Goal: Answer question/provide support

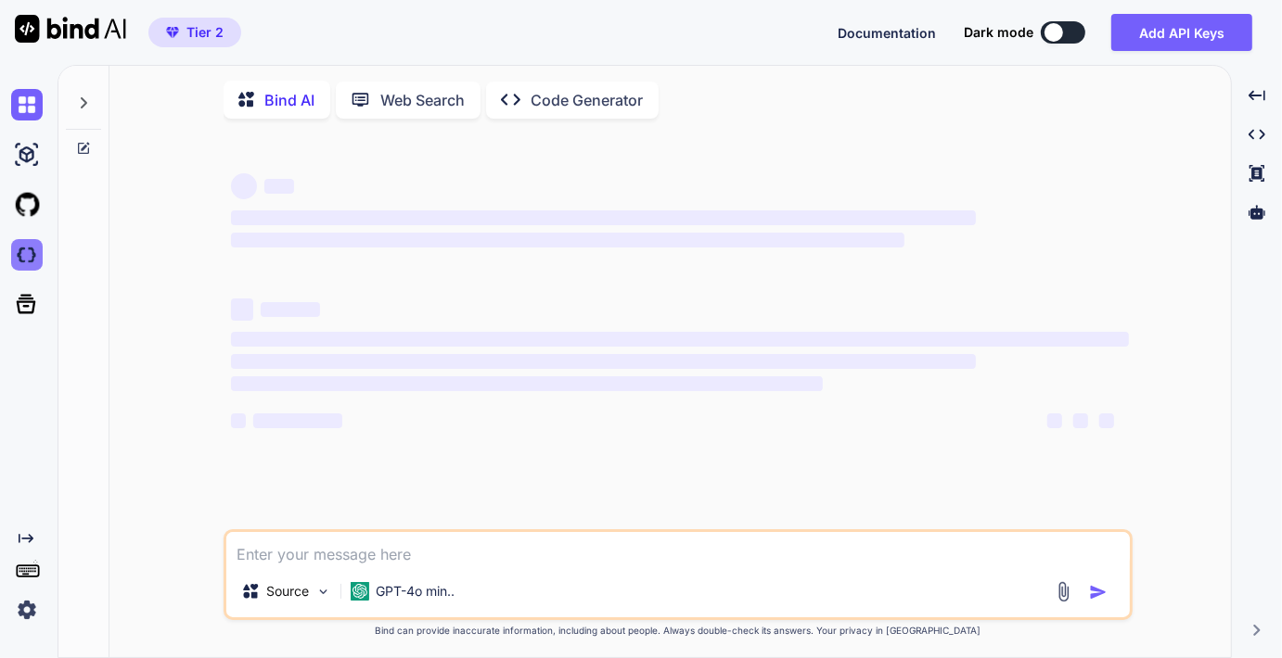
type textarea "x"
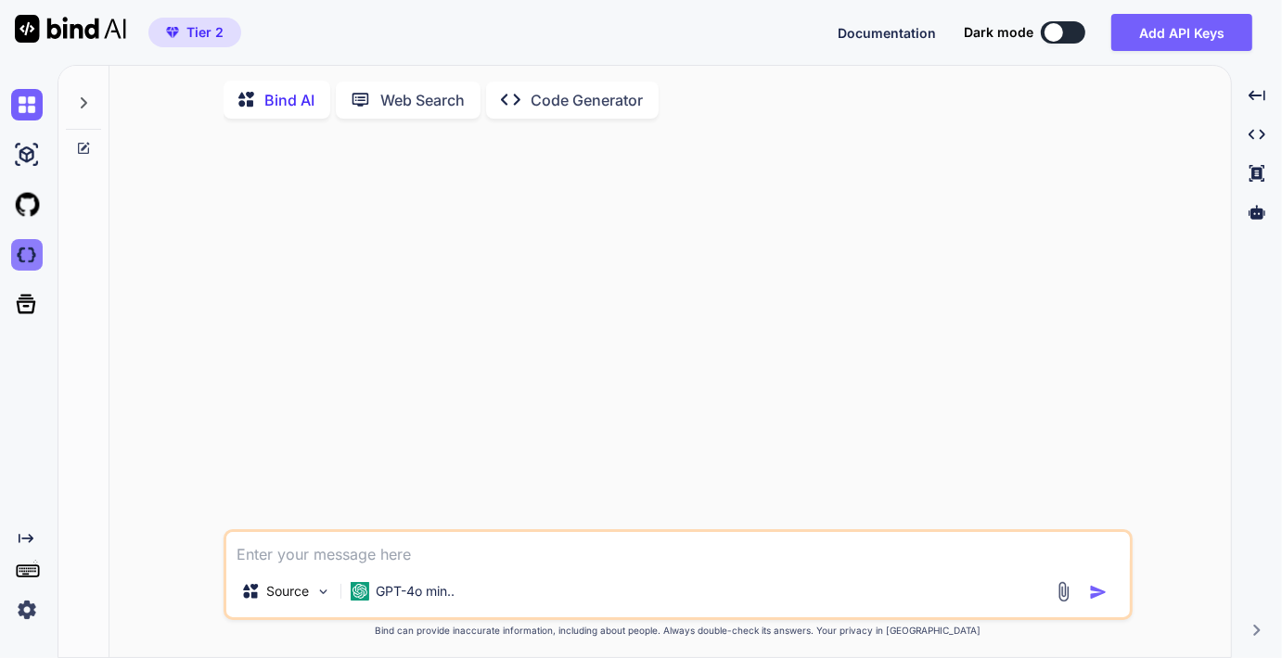
click at [31, 261] on img at bounding box center [27, 255] width 32 height 32
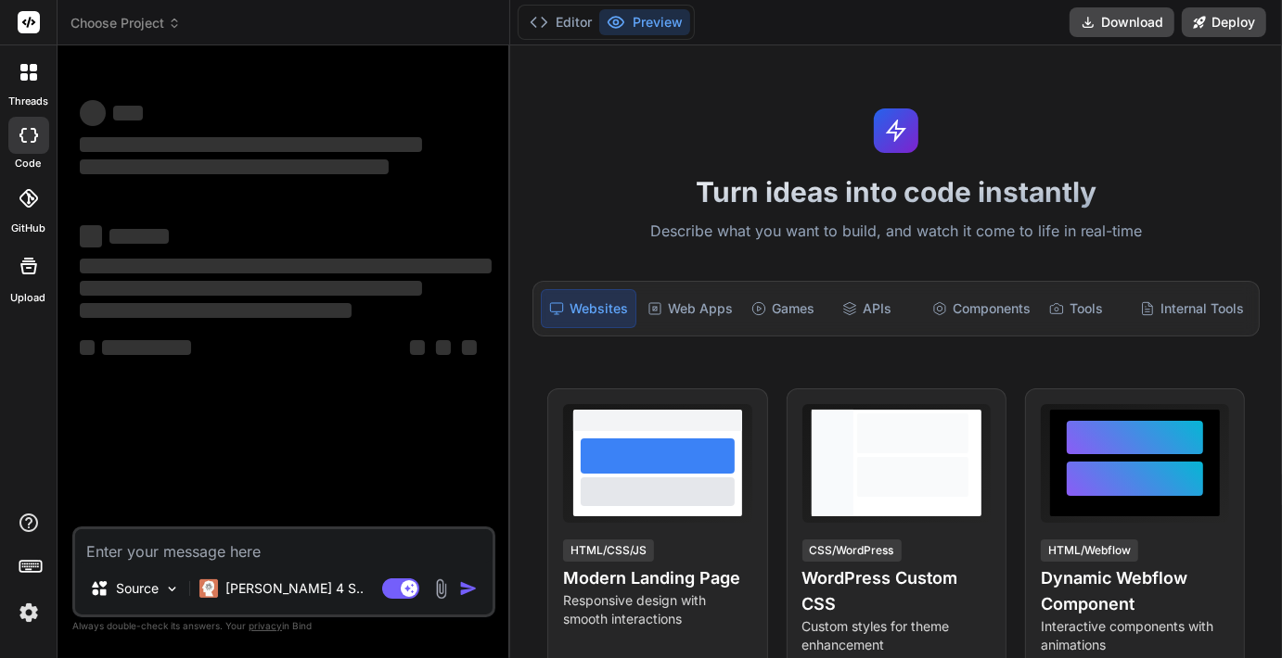
click at [1018, 117] on div "Turn ideas into code instantly Describe what you want to build, and watch it co…" at bounding box center [896, 351] width 772 height 613
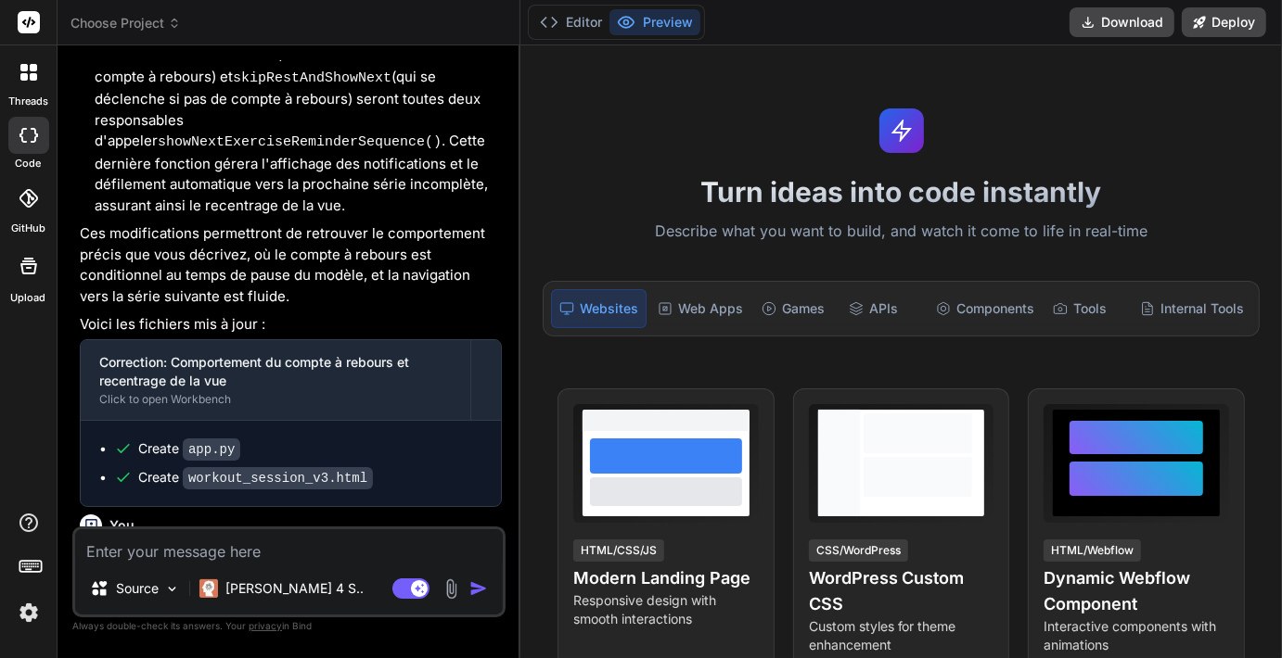
scroll to position [4805, 0]
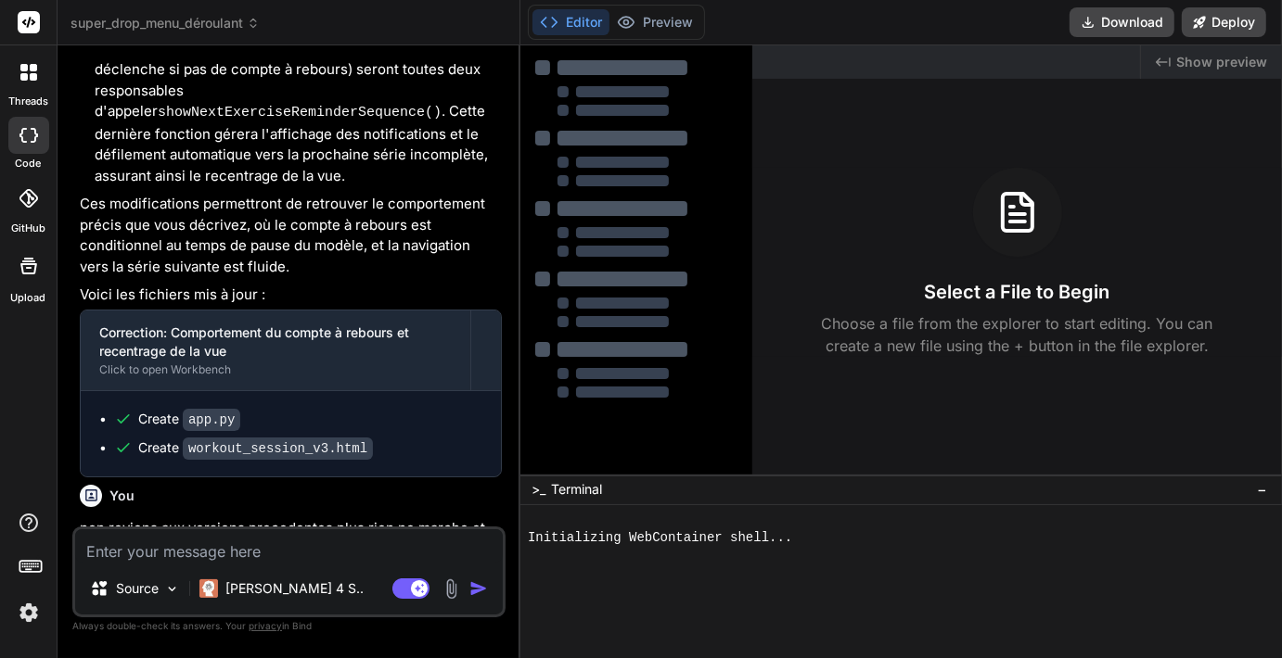
click at [696, 317] on div at bounding box center [646, 314] width 181 height 30
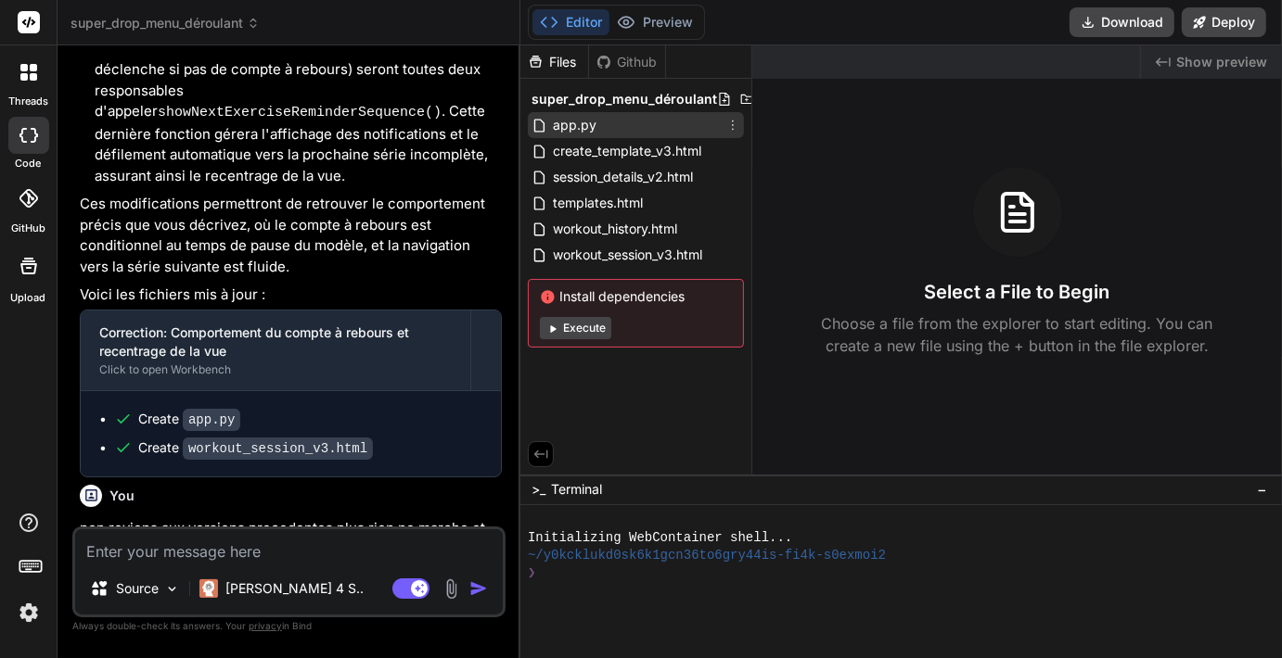
click at [564, 120] on span "app.py" at bounding box center [574, 125] width 47 height 22
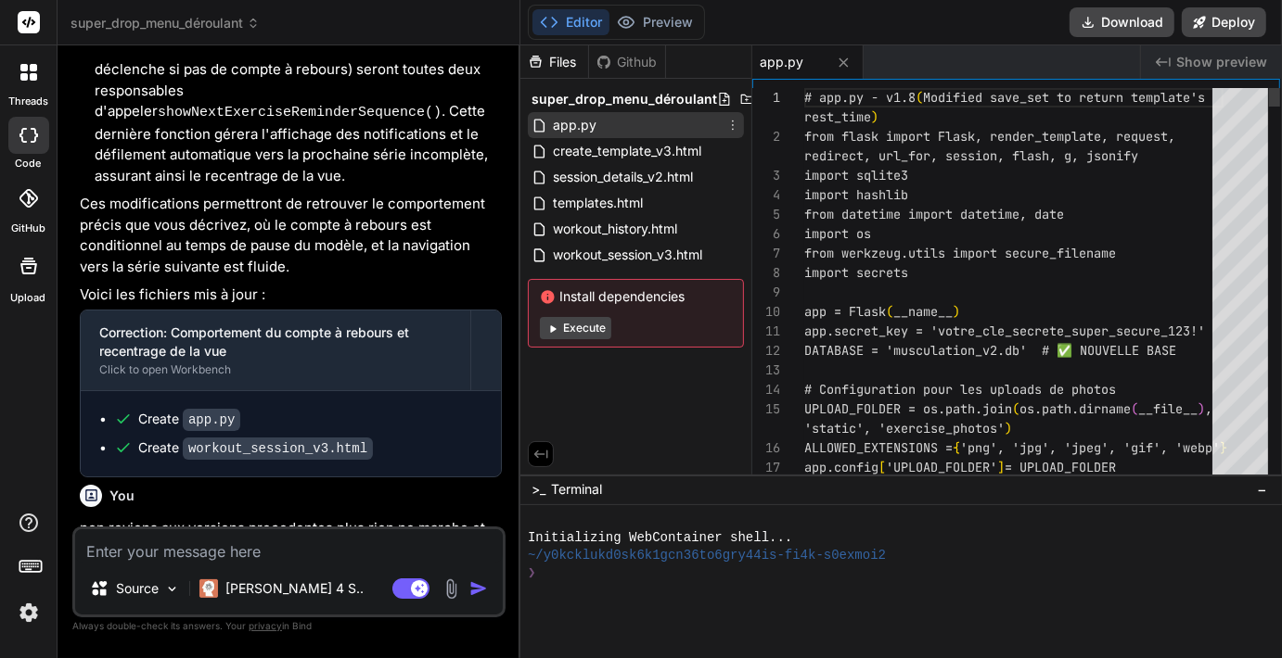
type textarea "x"
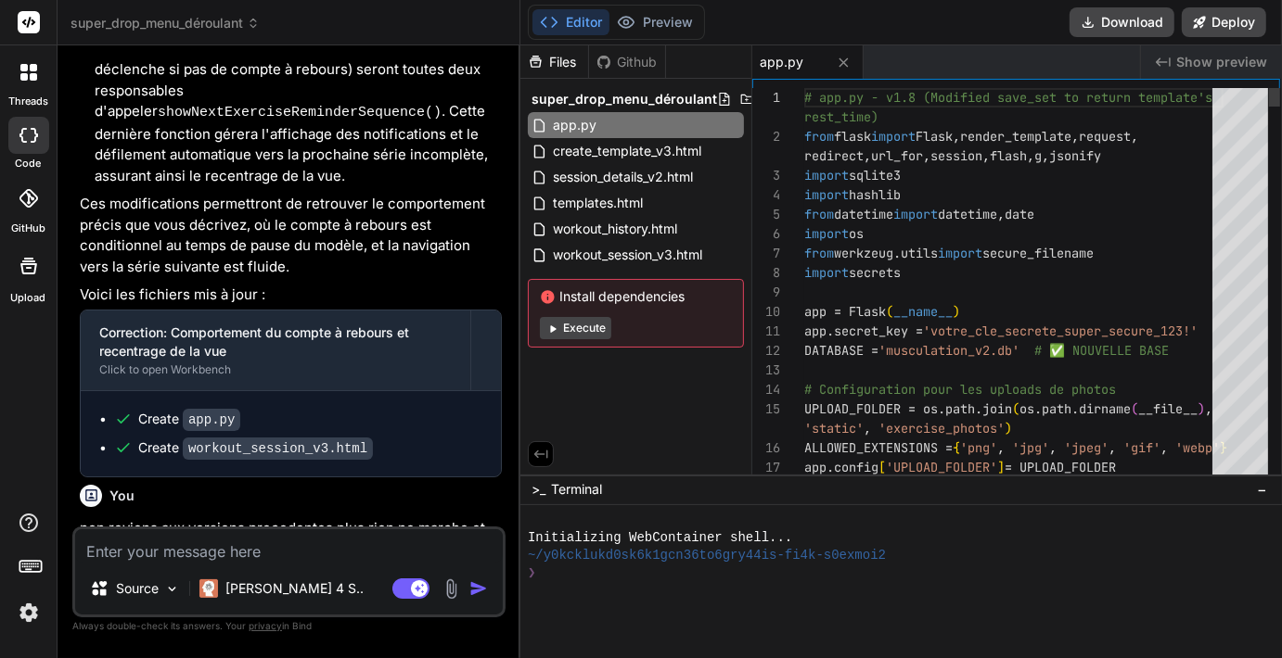
type textarea "# app.py - v1.8 (Modified save_set to return template's rest_time) from flask i…"
click at [735, 124] on icon at bounding box center [732, 125] width 15 height 15
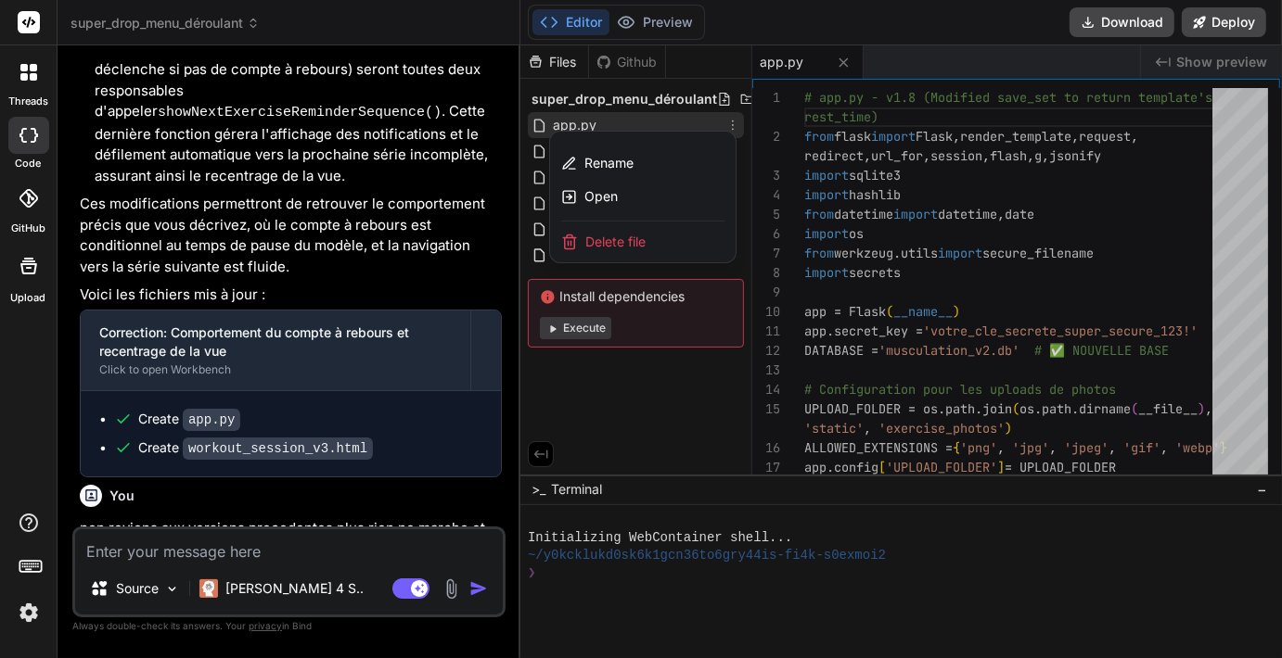
click at [576, 236] on icon at bounding box center [569, 242] width 17 height 17
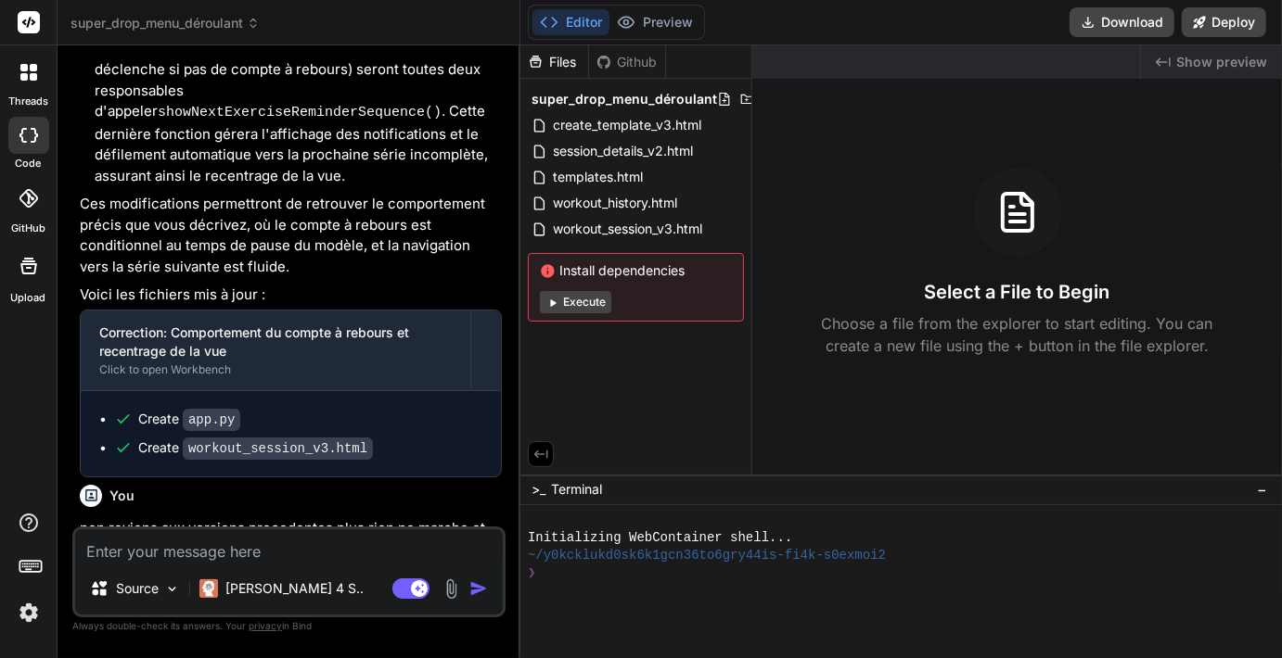
click at [1029, 520] on div at bounding box center [890, 522] width 724 height 18
click at [639, 228] on span "workout_session_v3.html" at bounding box center [627, 229] width 153 height 22
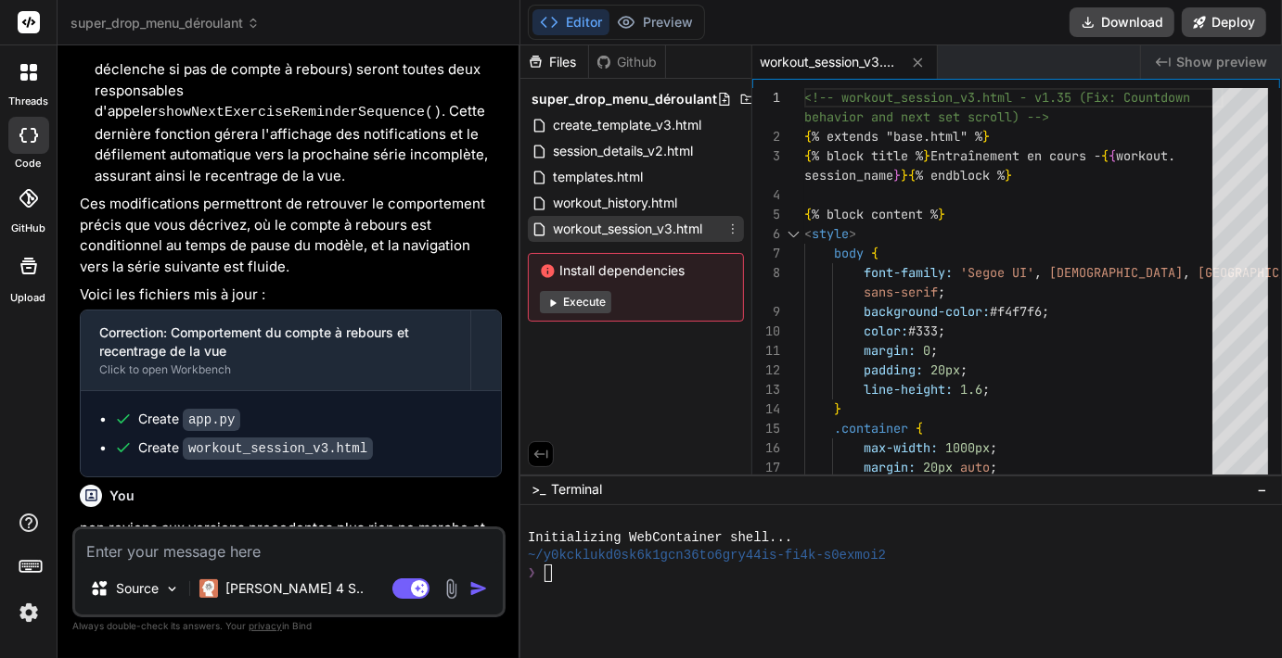
click at [734, 229] on icon at bounding box center [732, 229] width 15 height 15
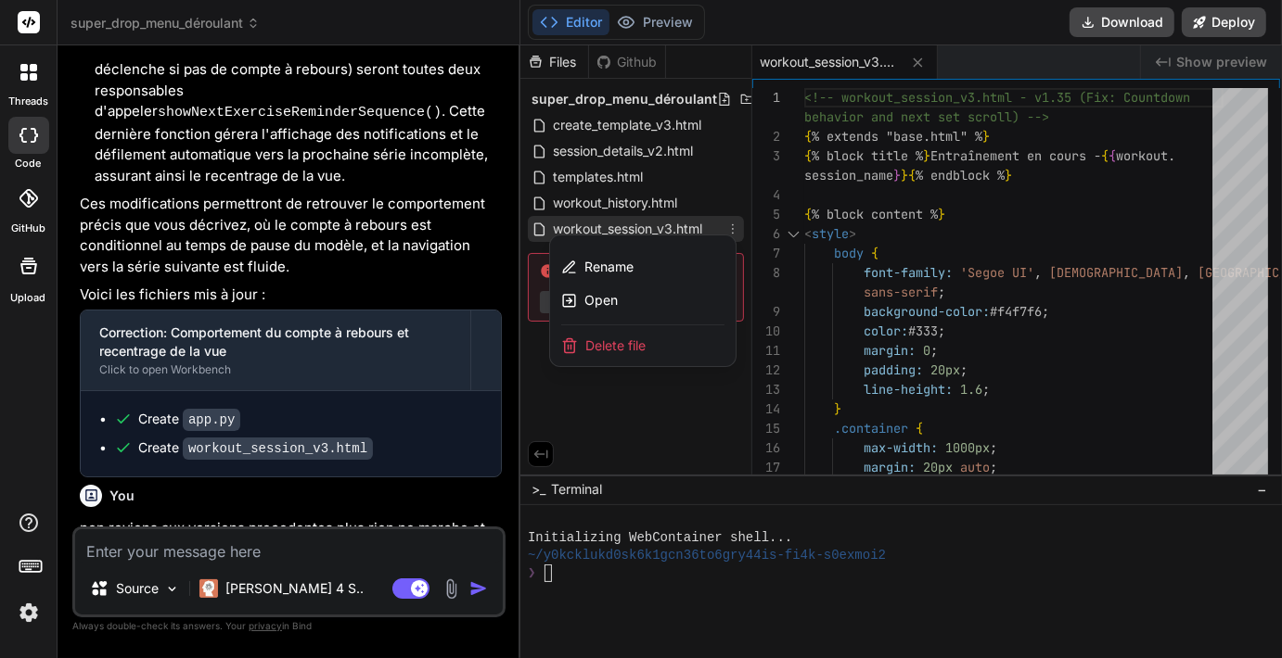
click at [594, 339] on span "Delete file" at bounding box center [615, 346] width 60 height 19
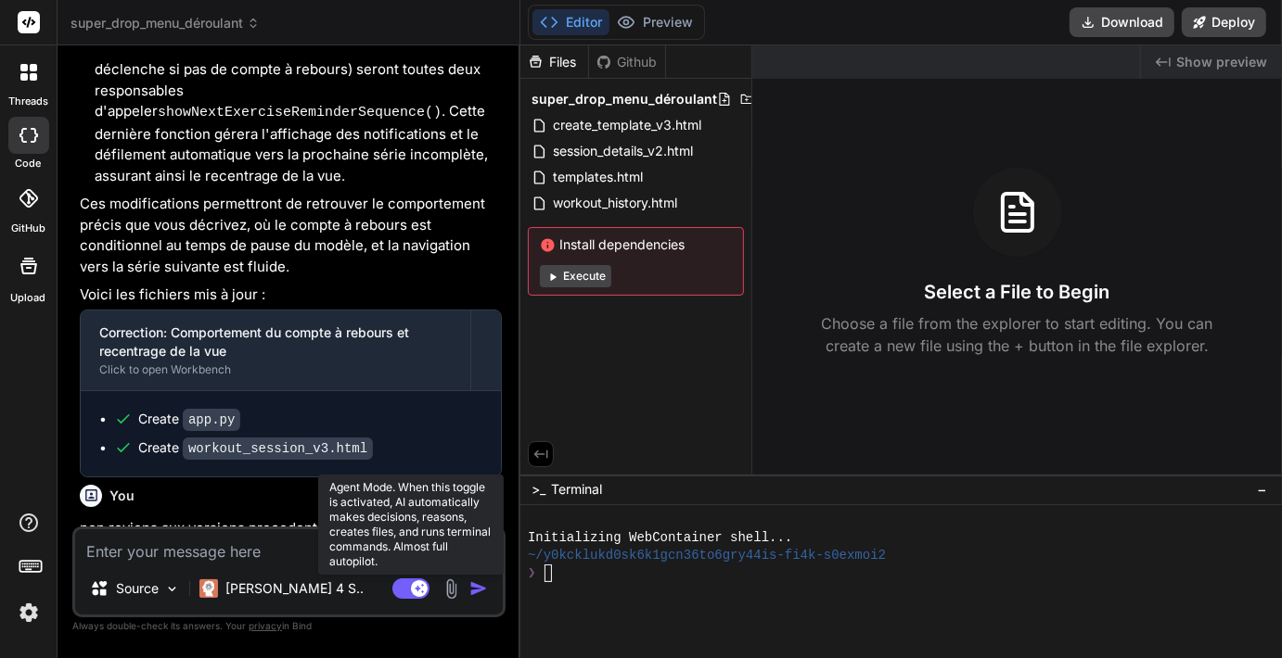
click at [402, 594] on rect at bounding box center [410, 589] width 37 height 20
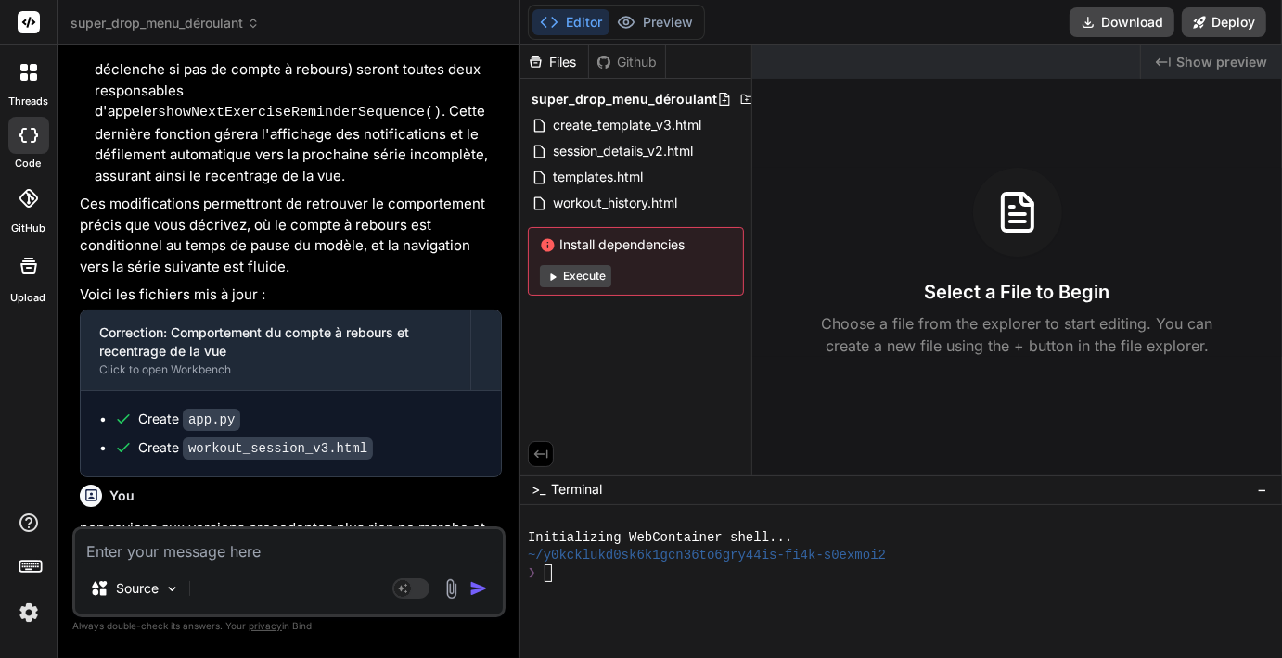
click at [454, 592] on img at bounding box center [451, 589] width 21 height 21
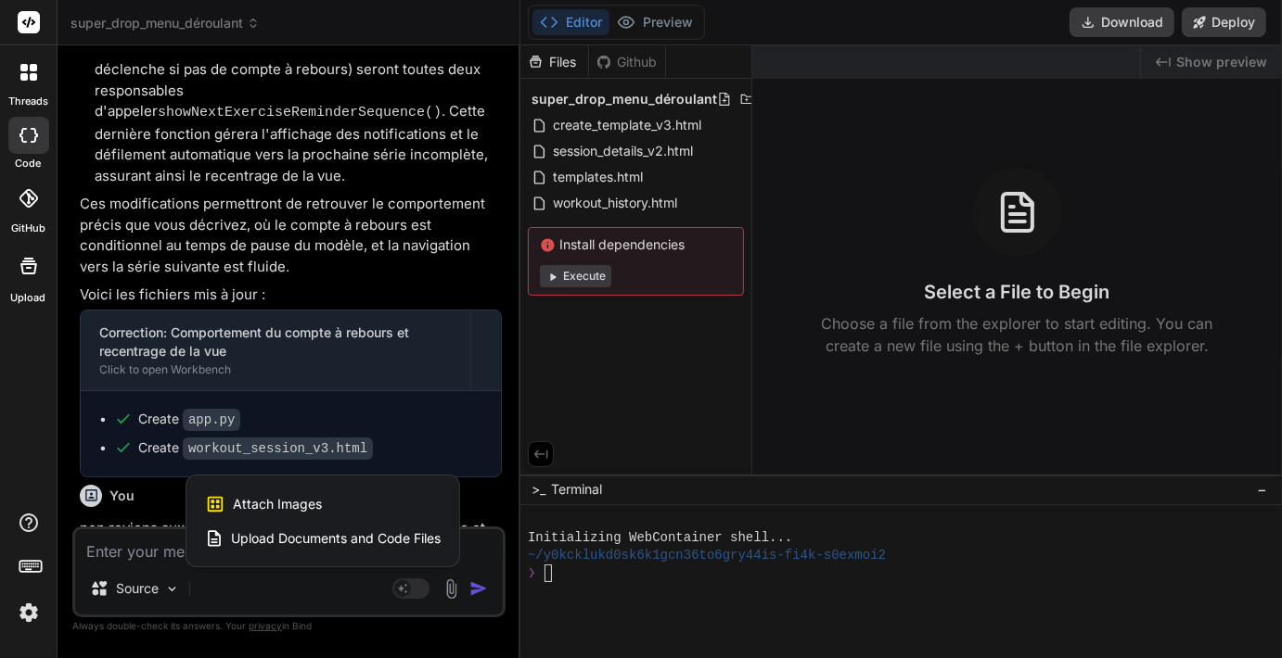
click at [390, 543] on span "Upload Documents and Code Files" at bounding box center [336, 539] width 210 height 19
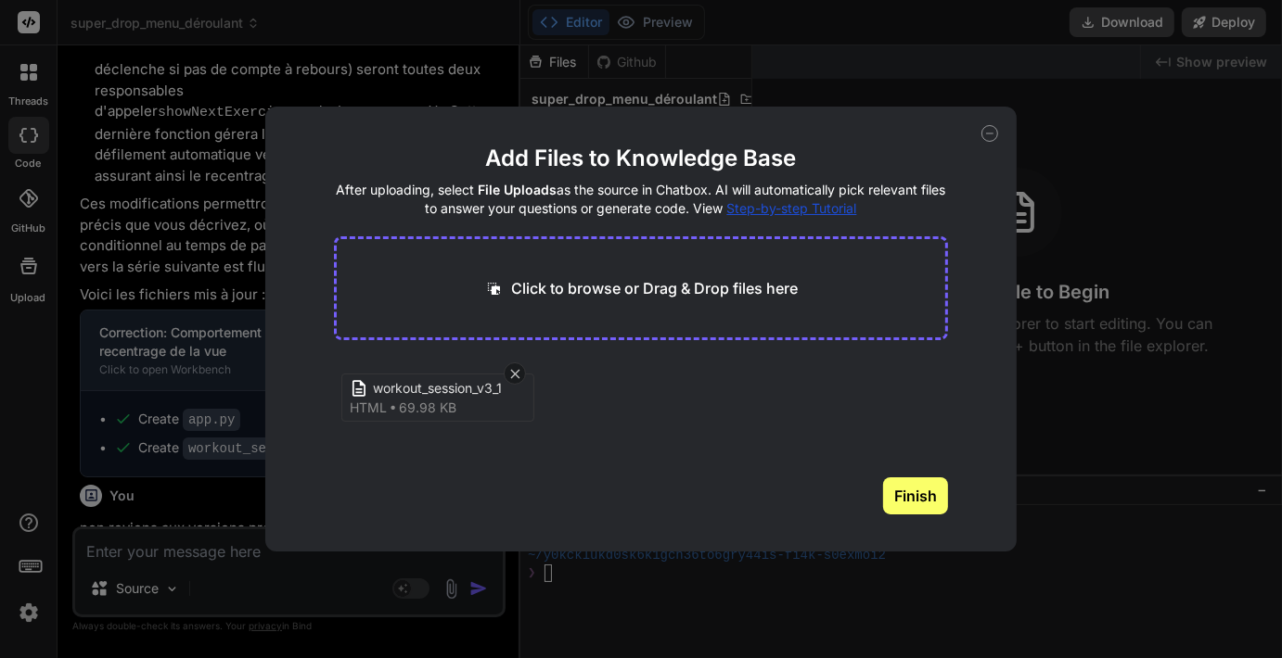
click at [905, 39] on div "Add Files to Knowledge Base After uploading, select File Uploads as the source …" at bounding box center [641, 329] width 1282 height 658
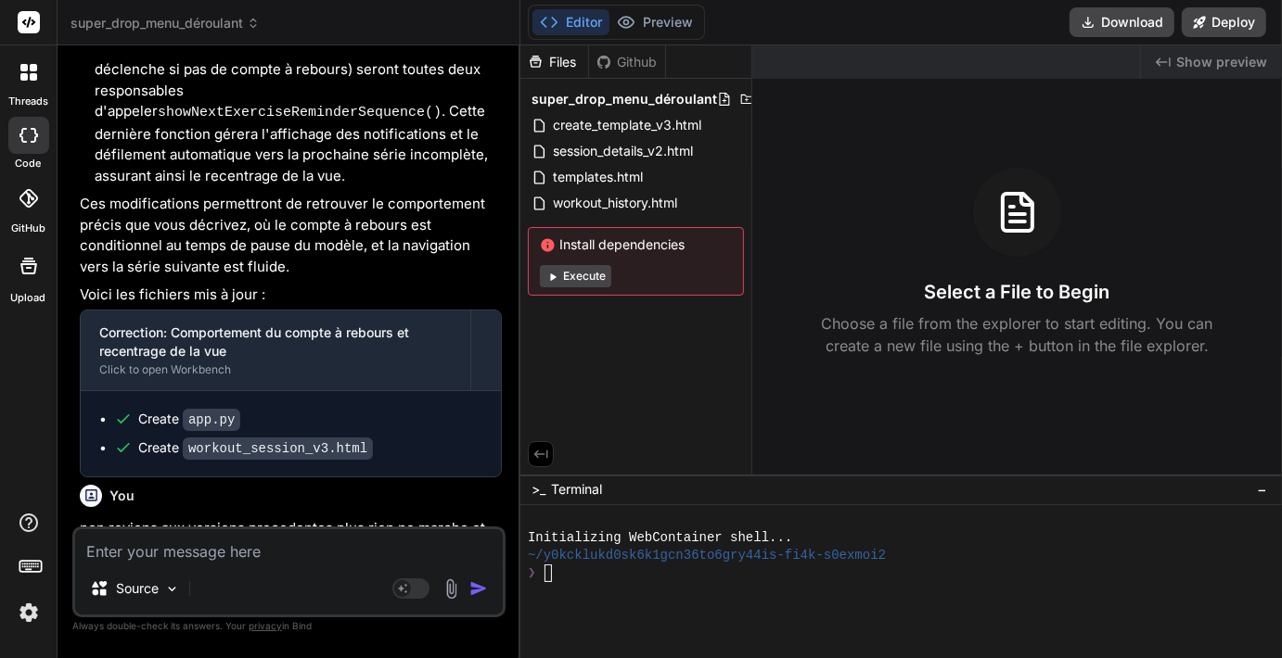
click at [454, 593] on img at bounding box center [451, 589] width 21 height 21
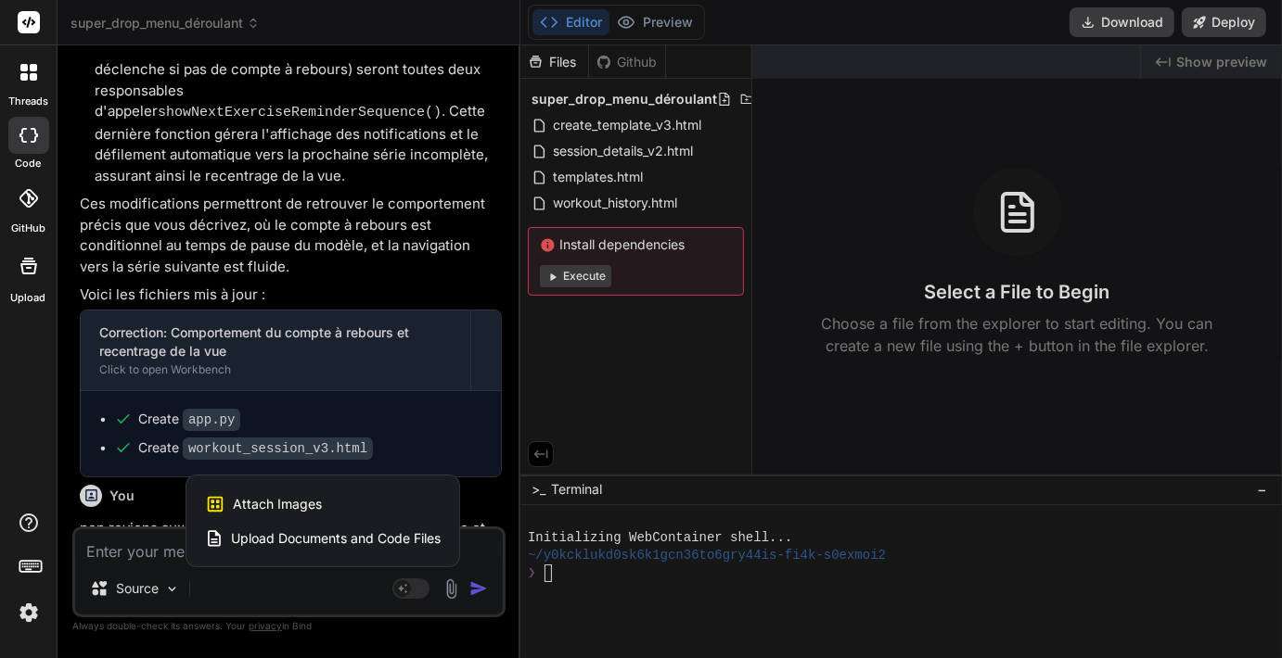
click at [313, 535] on span "Upload Documents and Code Files" at bounding box center [336, 539] width 210 height 19
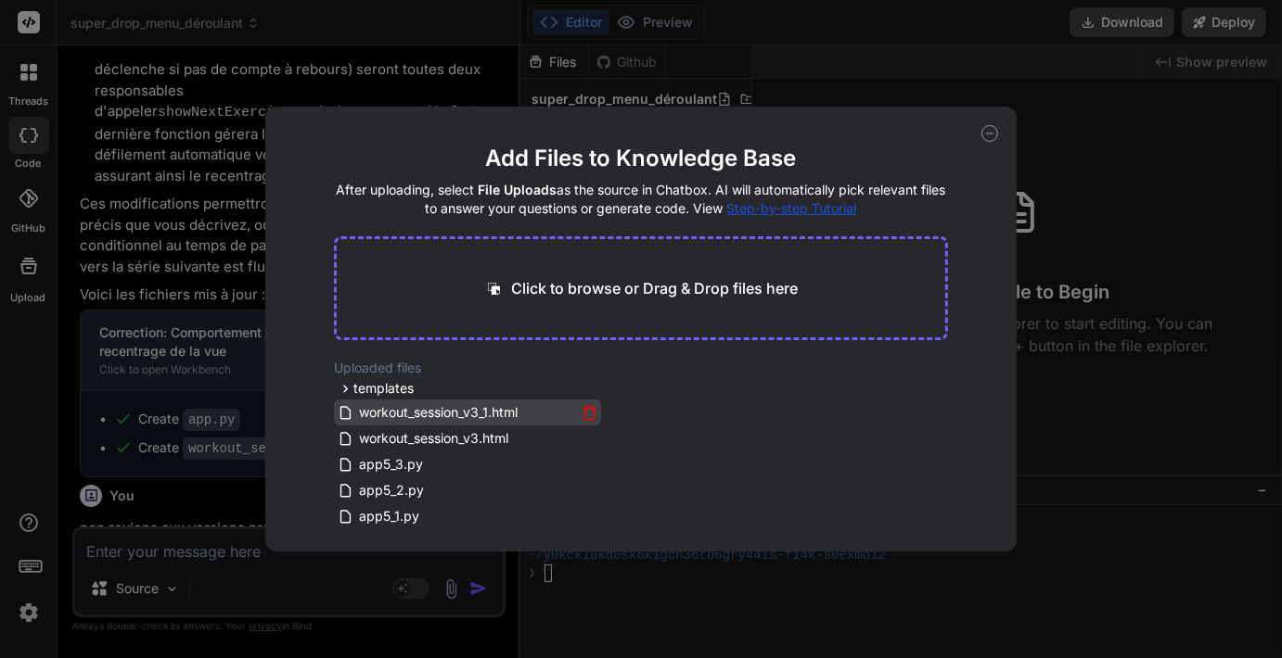
click at [585, 409] on icon at bounding box center [589, 414] width 9 height 10
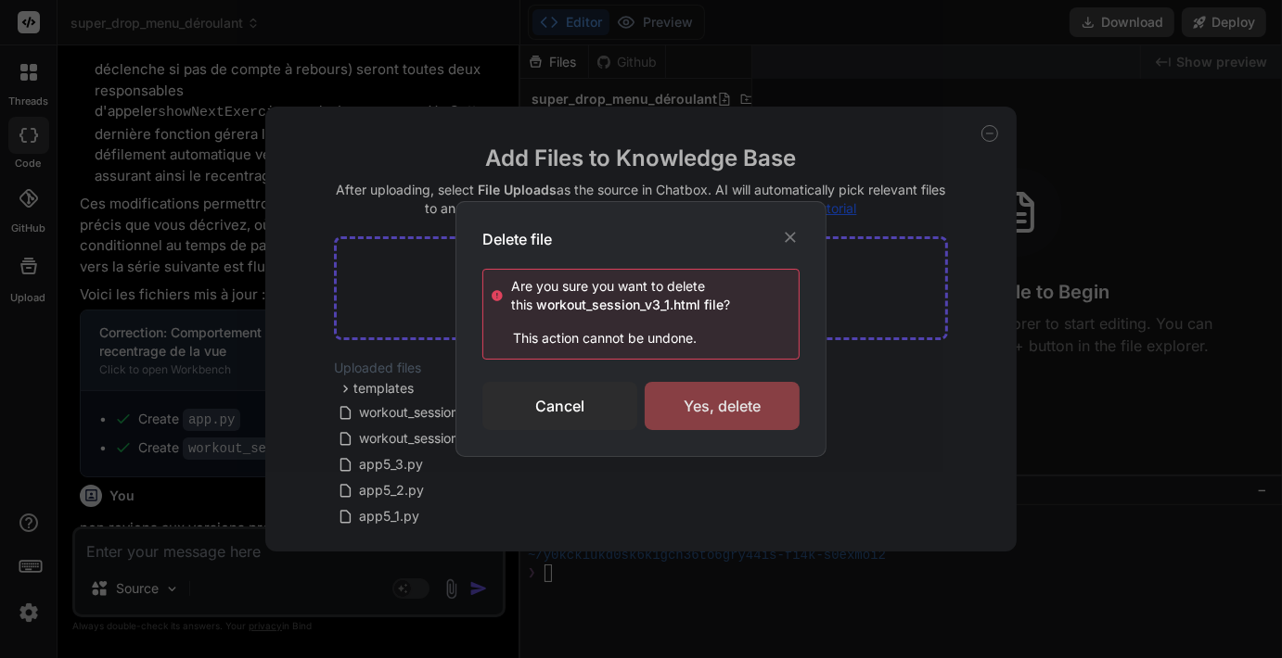
click at [699, 412] on div "Yes, delete" at bounding box center [722, 406] width 155 height 48
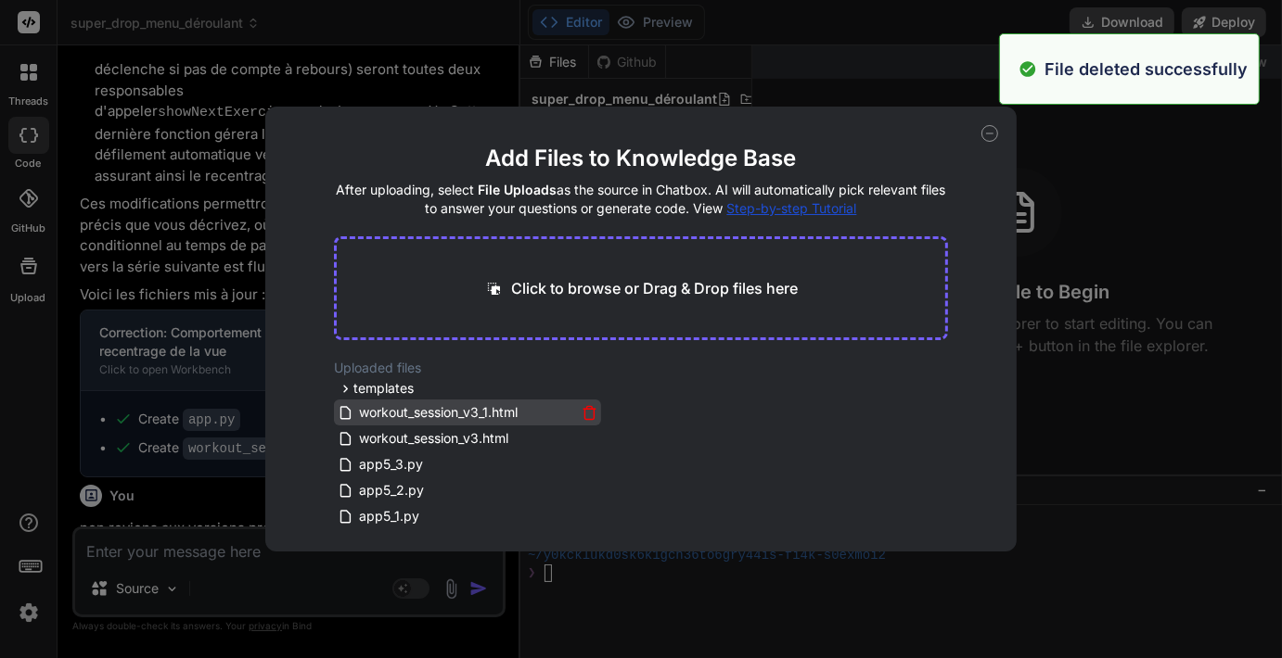
click at [586, 412] on icon at bounding box center [589, 413] width 16 height 16
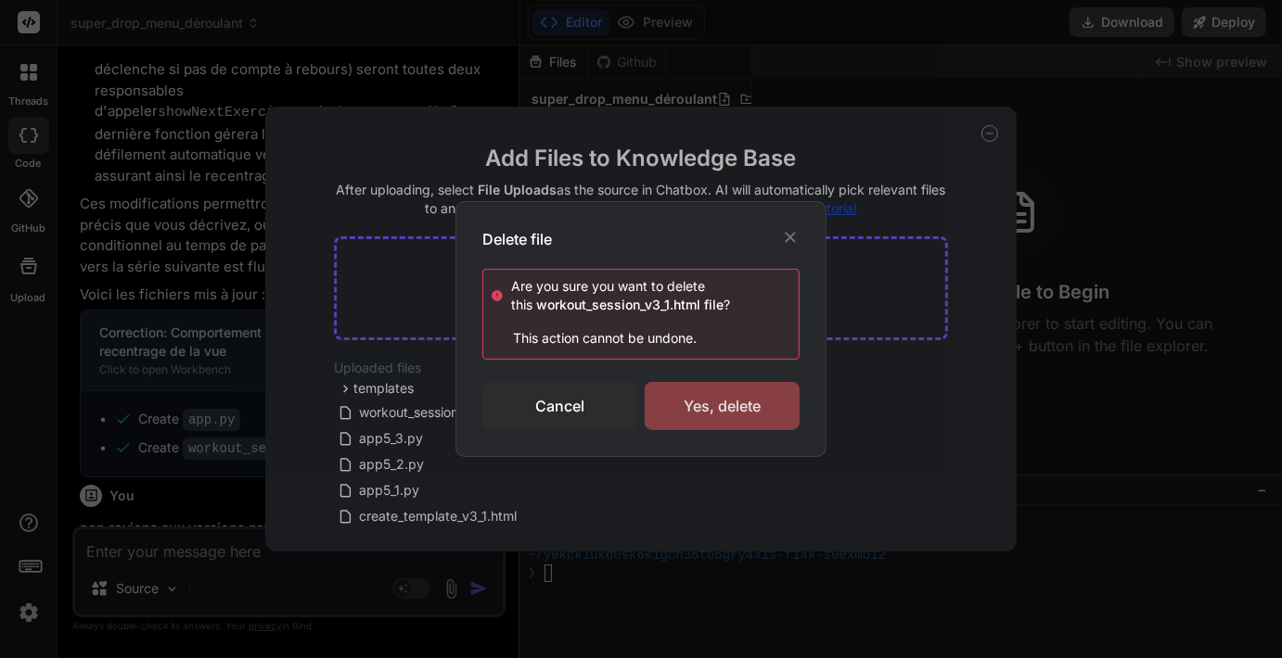
click at [688, 412] on div "Yes, delete" at bounding box center [722, 406] width 155 height 48
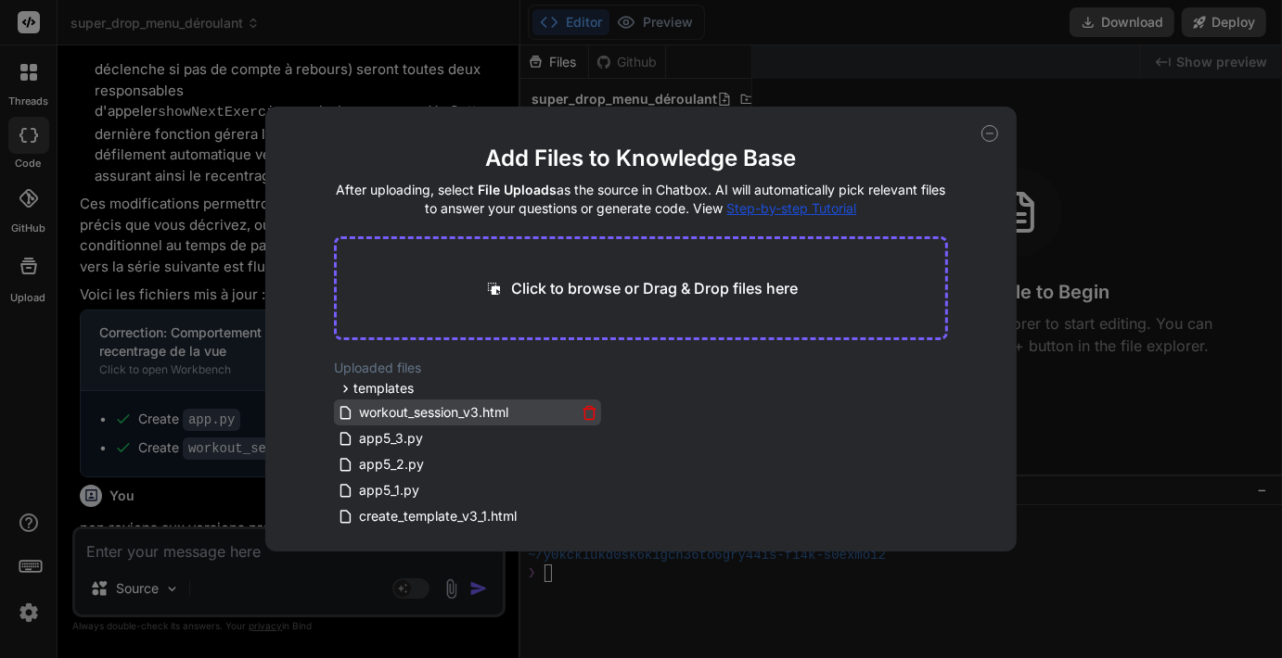
click at [588, 410] on icon at bounding box center [589, 413] width 16 height 16
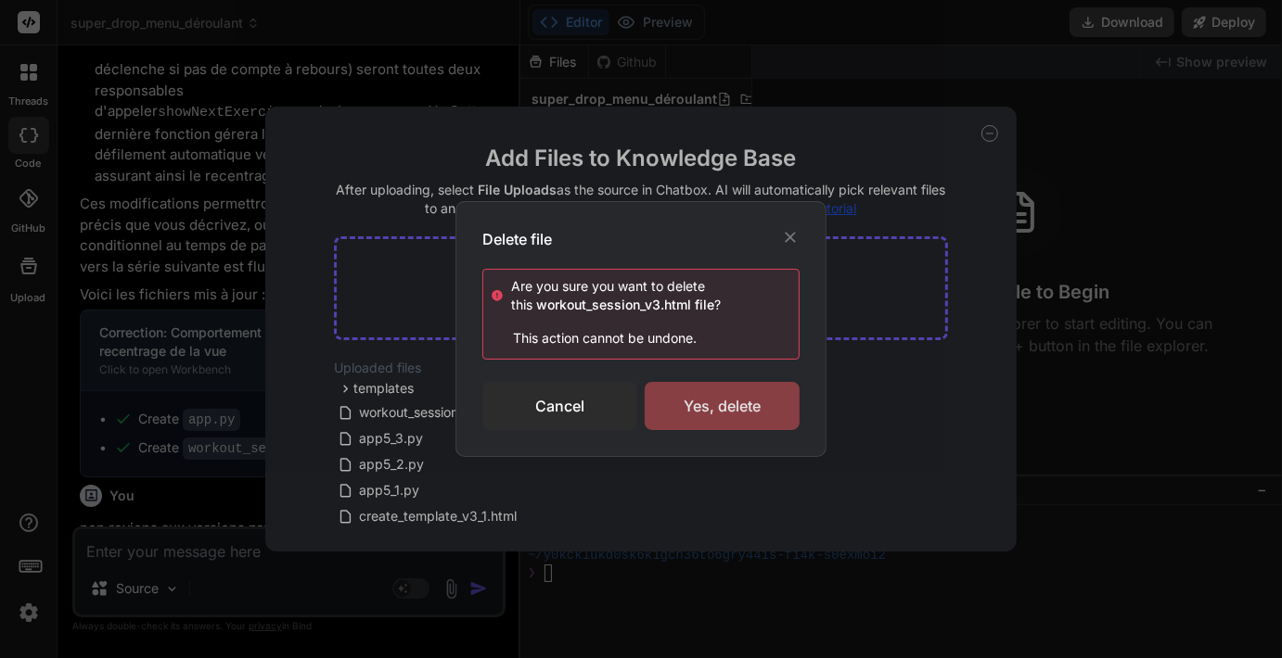
click at [709, 409] on div "Yes, delete" at bounding box center [722, 406] width 155 height 48
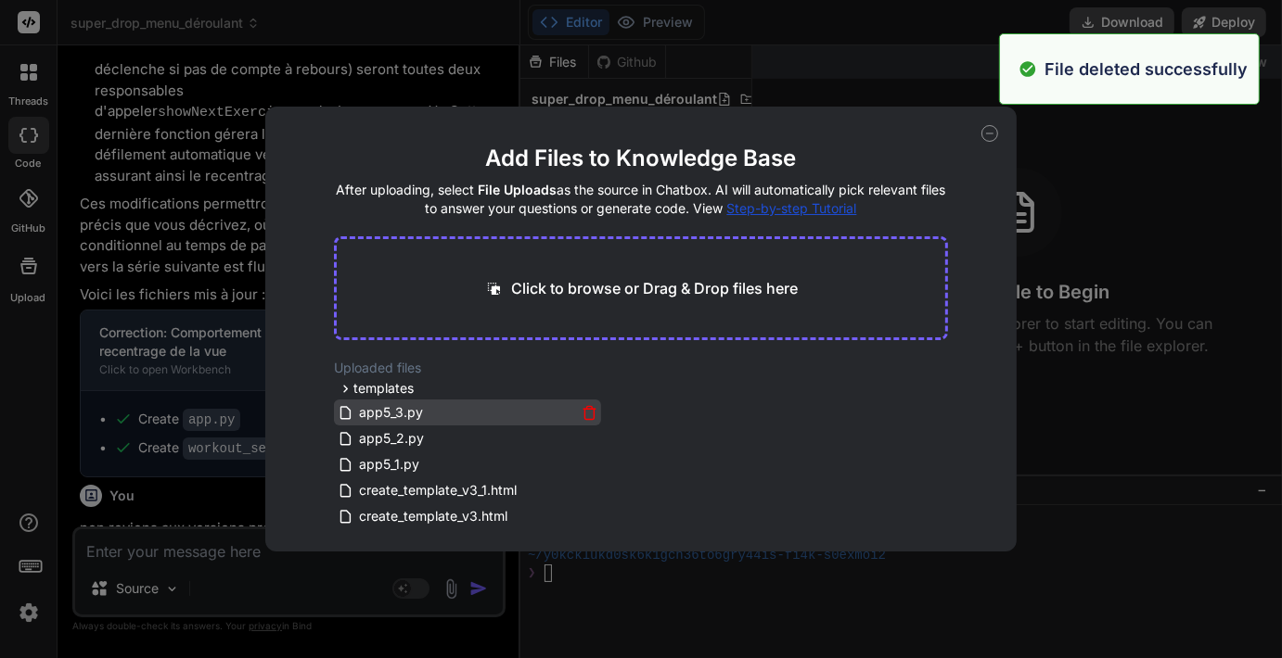
click at [589, 409] on icon at bounding box center [589, 409] width 12 height 0
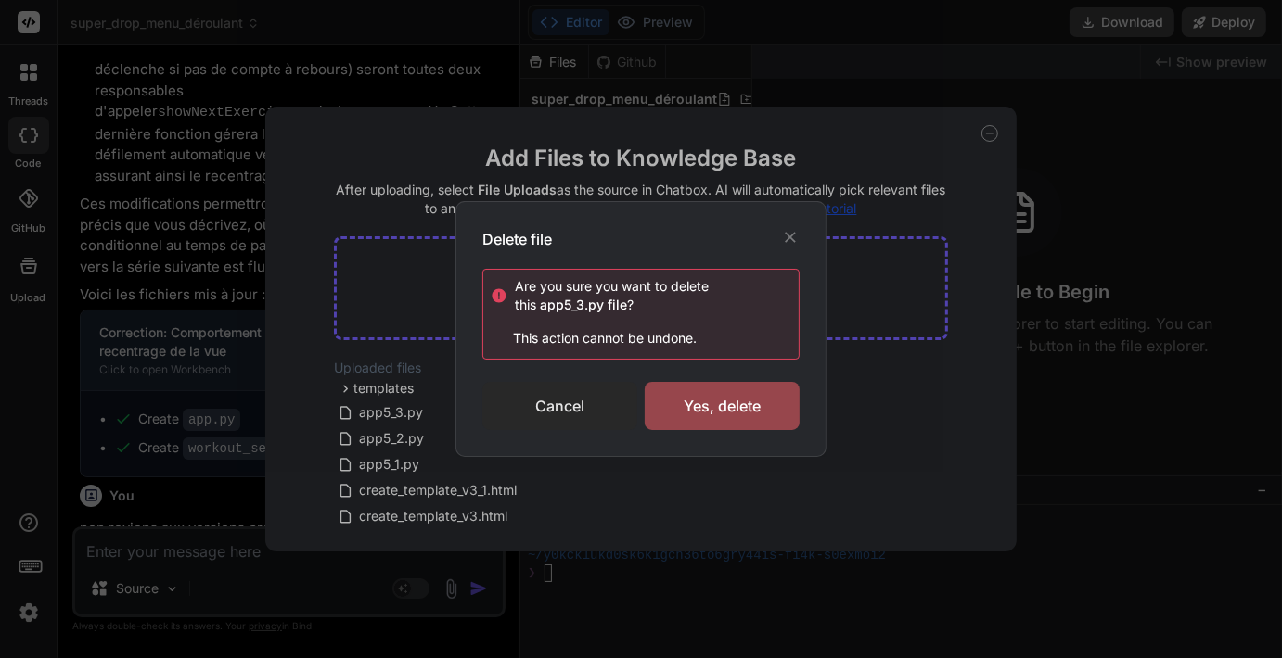
click at [568, 406] on div "Cancel" at bounding box center [559, 406] width 155 height 48
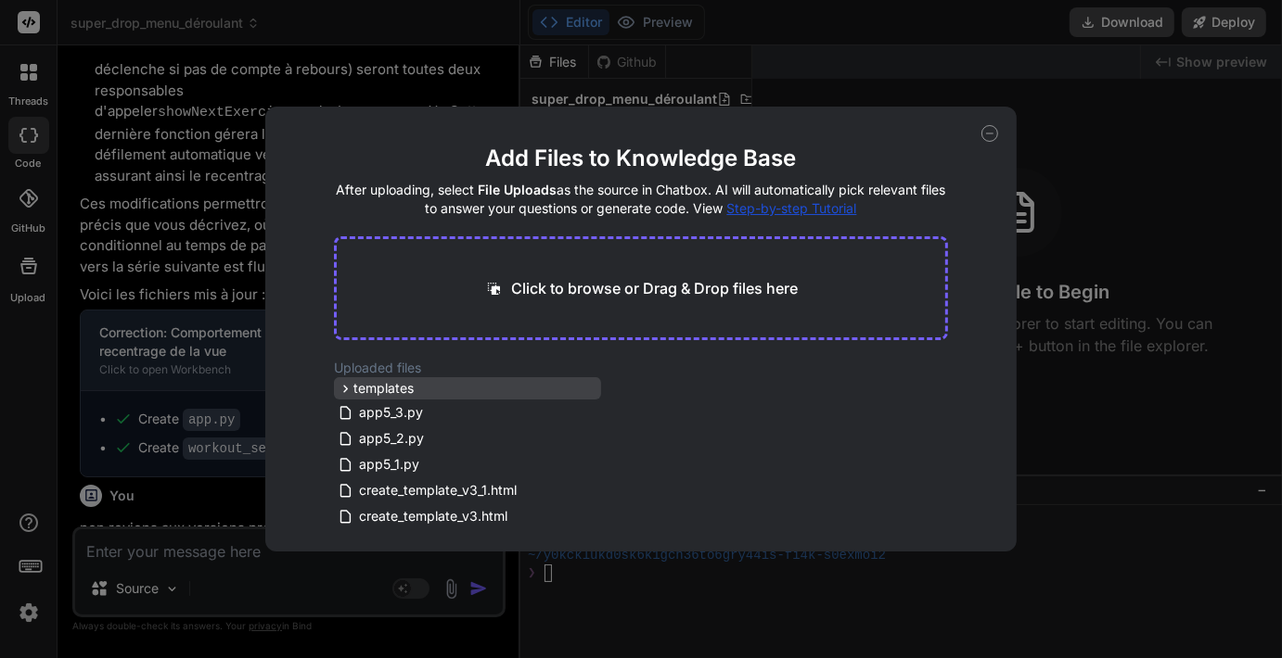
click at [357, 387] on span "templates" at bounding box center [383, 388] width 60 height 19
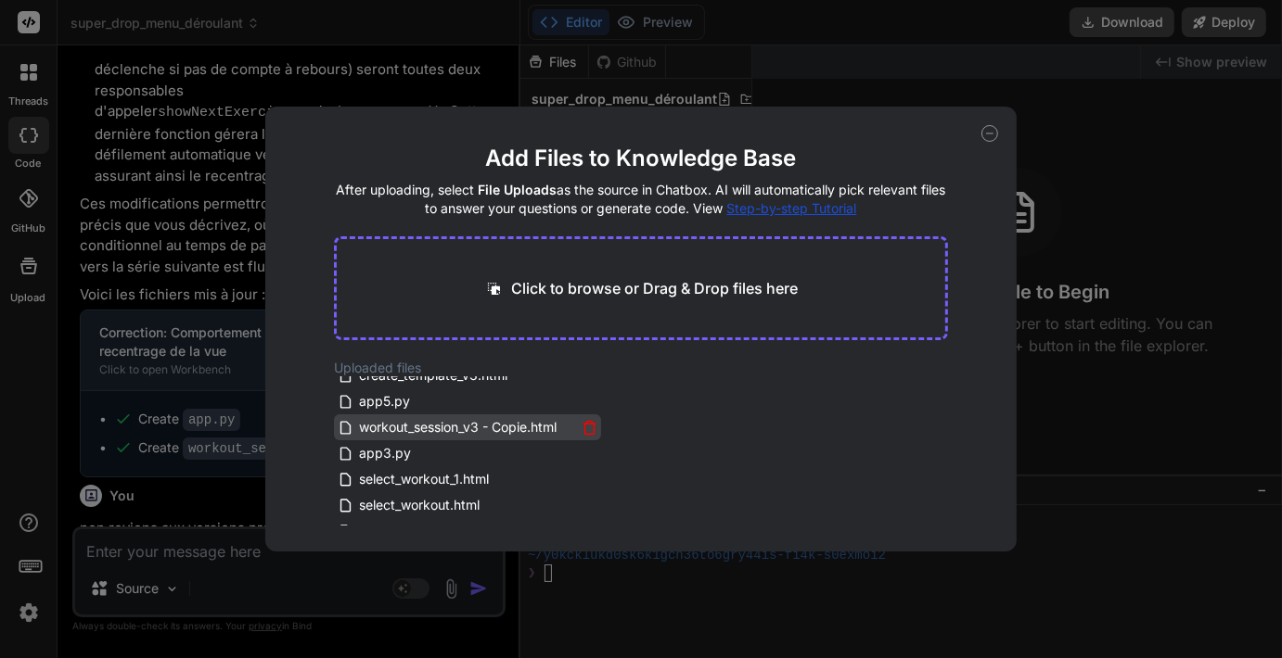
click at [587, 424] on icon at bounding box center [589, 428] width 16 height 16
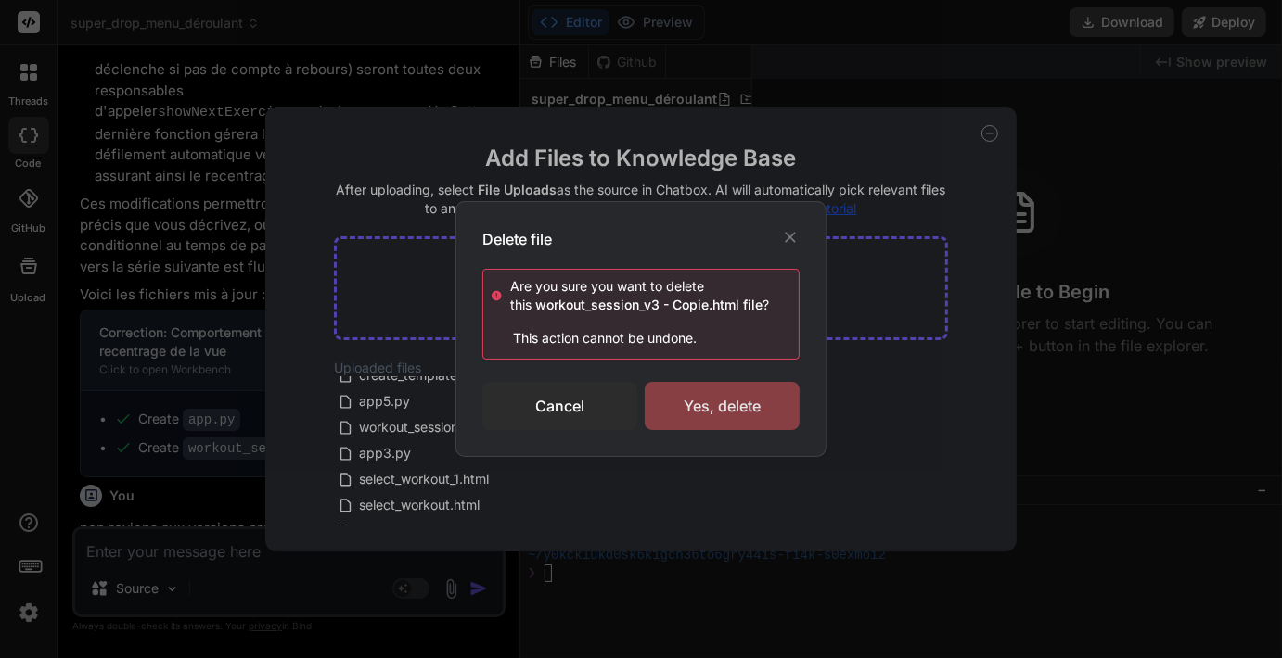
click at [699, 419] on div "Yes, delete" at bounding box center [722, 406] width 155 height 48
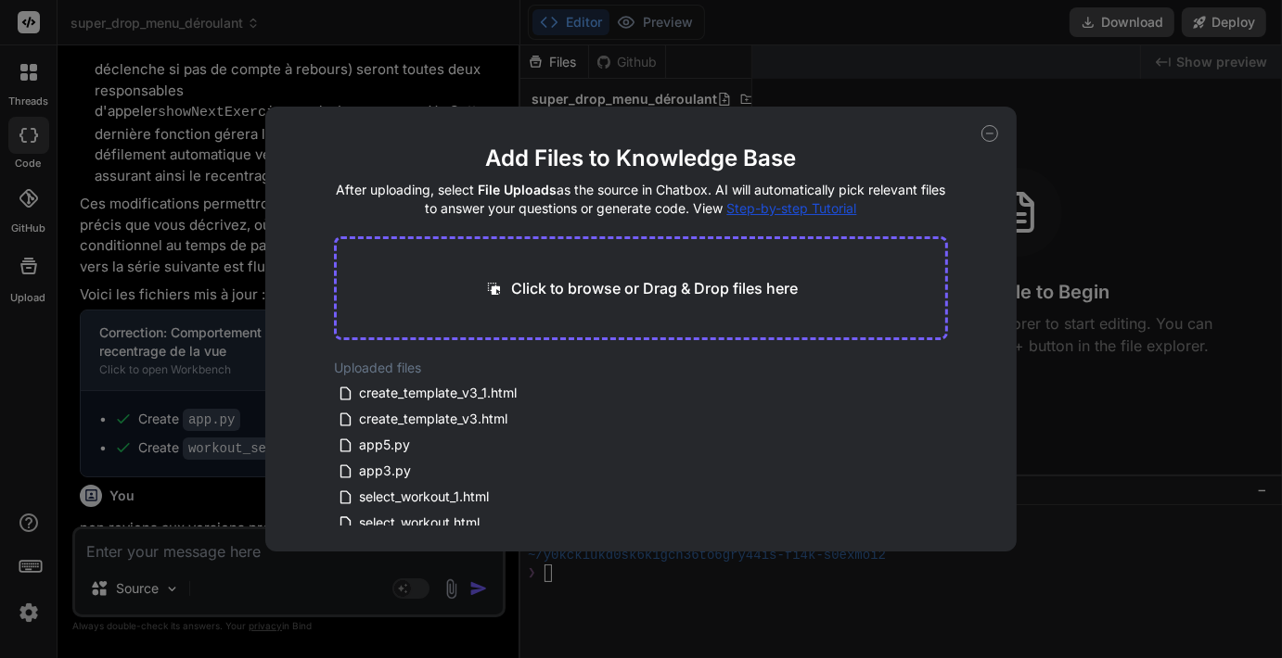
scroll to position [0, 0]
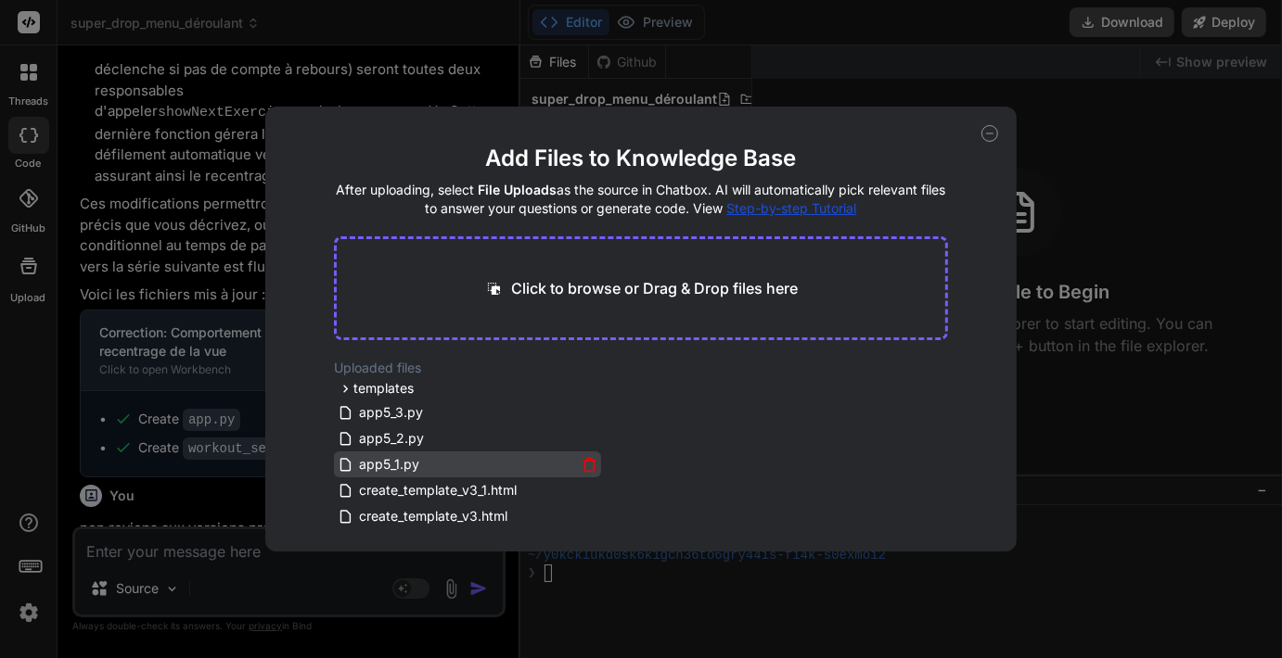
click at [585, 466] on icon at bounding box center [589, 465] width 16 height 16
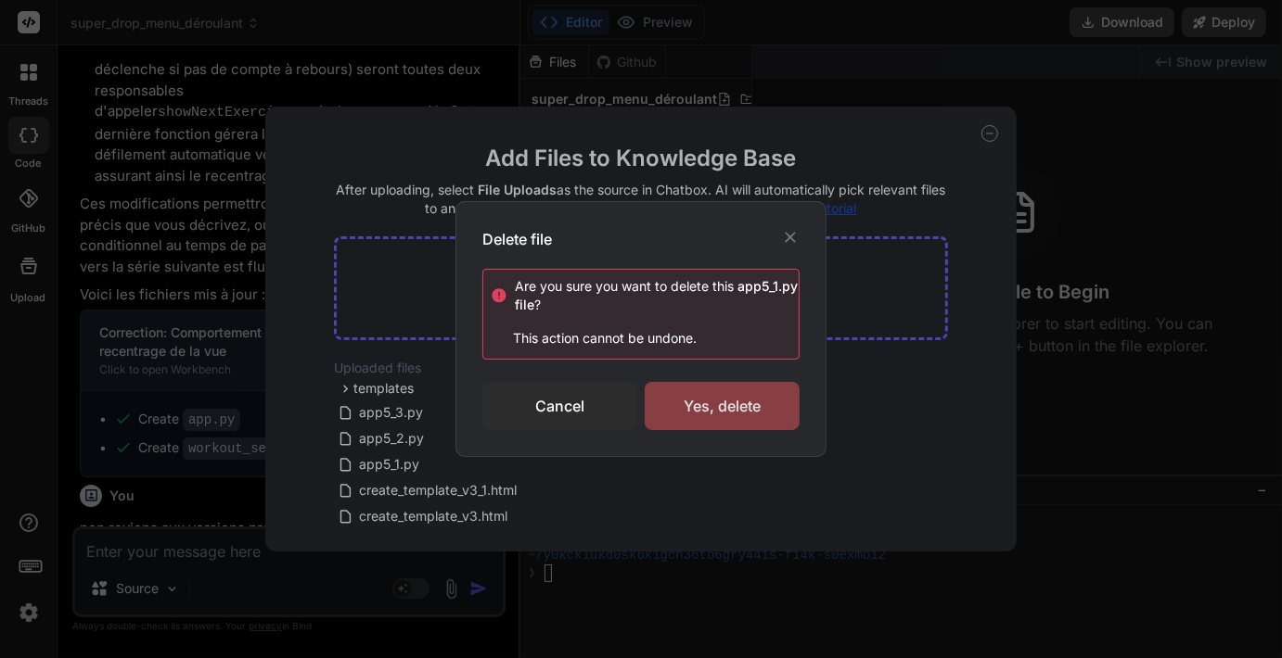
click at [701, 413] on div "Yes, delete" at bounding box center [722, 406] width 155 height 48
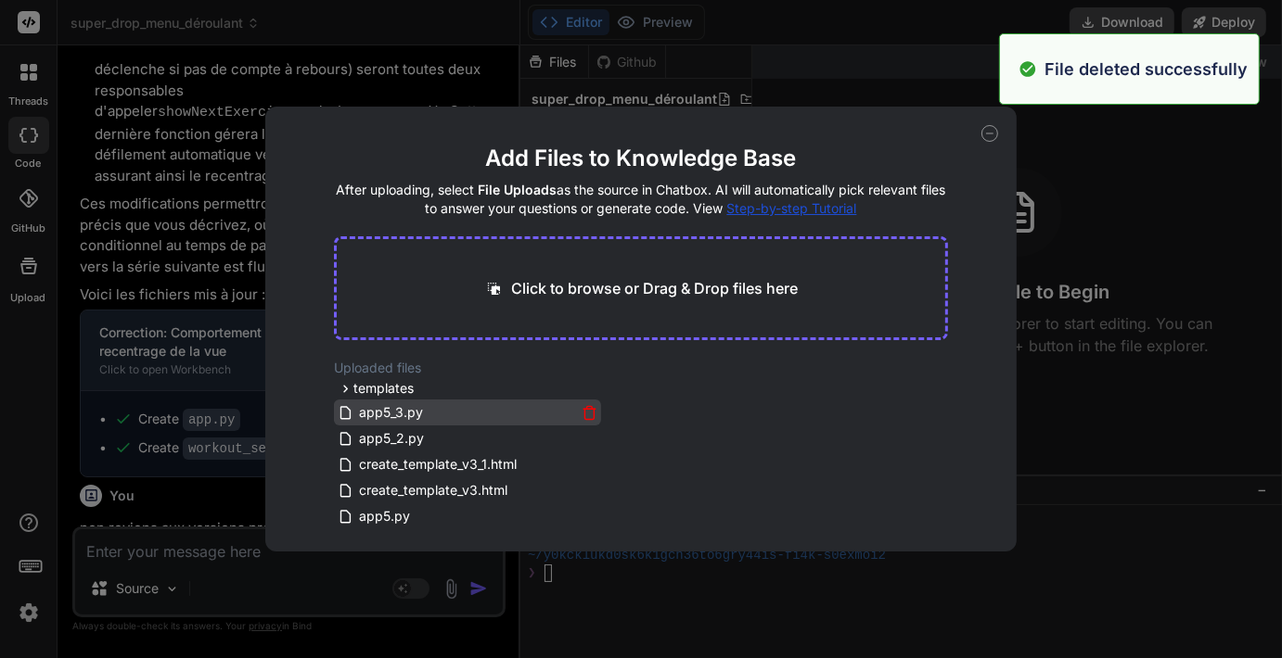
click at [583, 413] on icon at bounding box center [589, 413] width 16 height 16
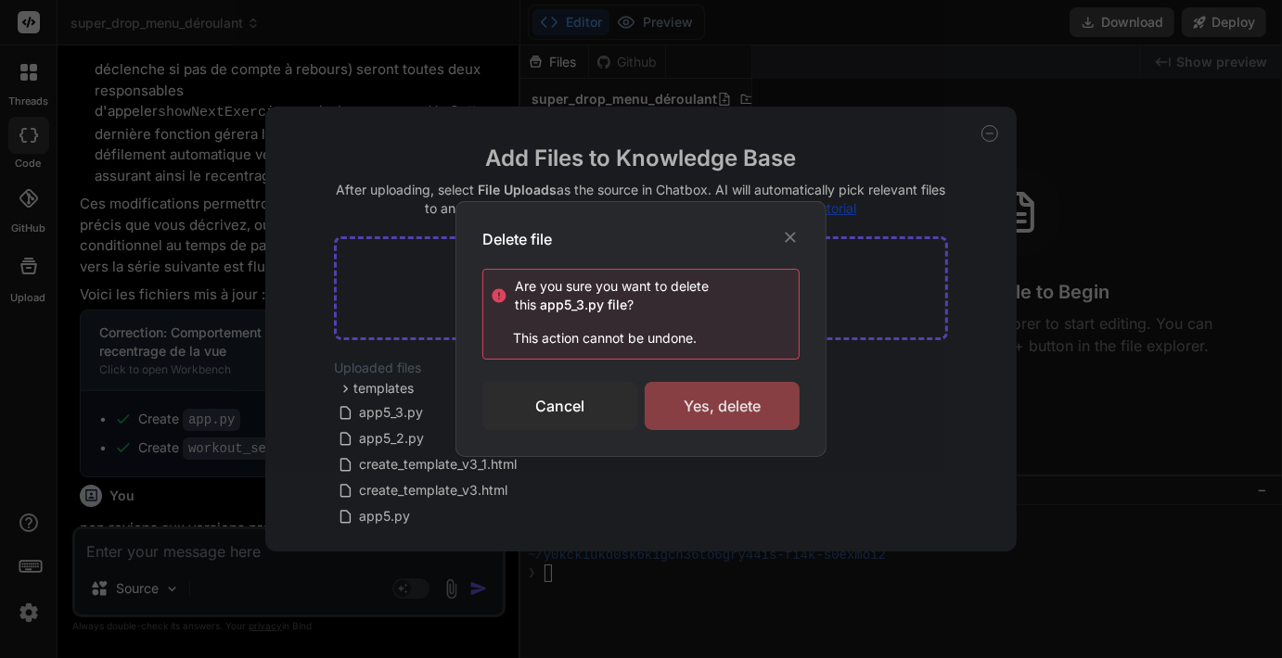
click at [722, 406] on div "Yes, delete" at bounding box center [722, 406] width 155 height 48
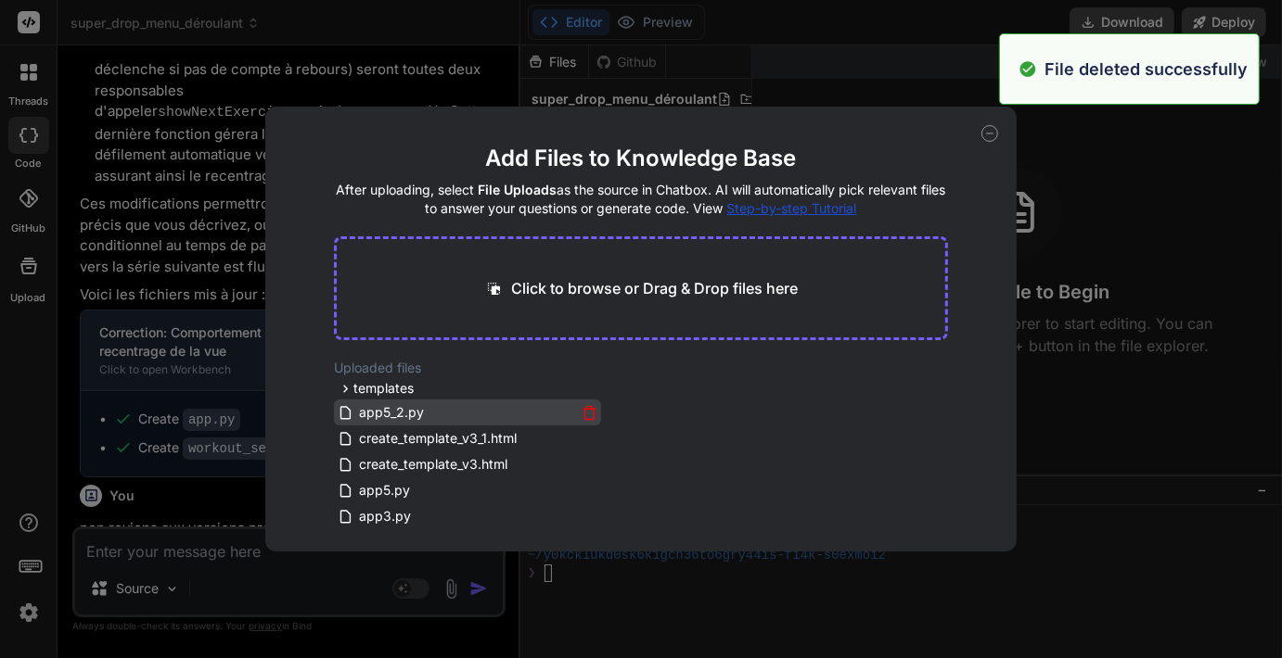
click at [586, 415] on icon at bounding box center [589, 413] width 16 height 16
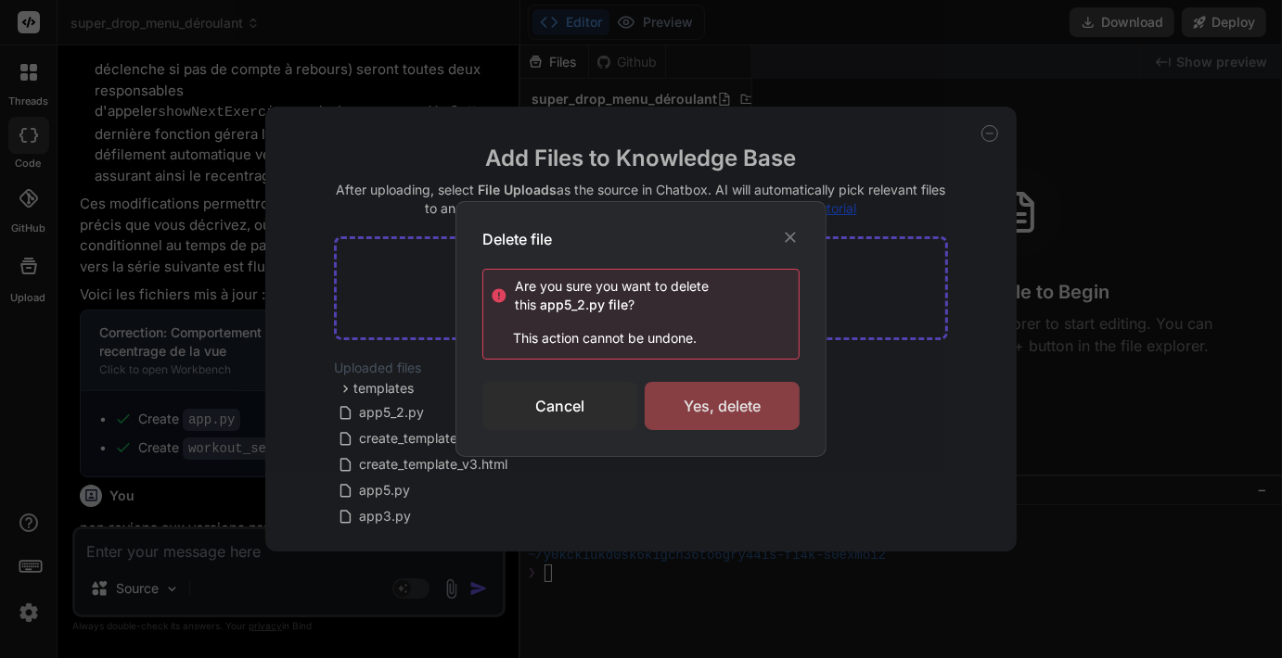
click at [691, 412] on div "Yes, delete" at bounding box center [722, 406] width 155 height 48
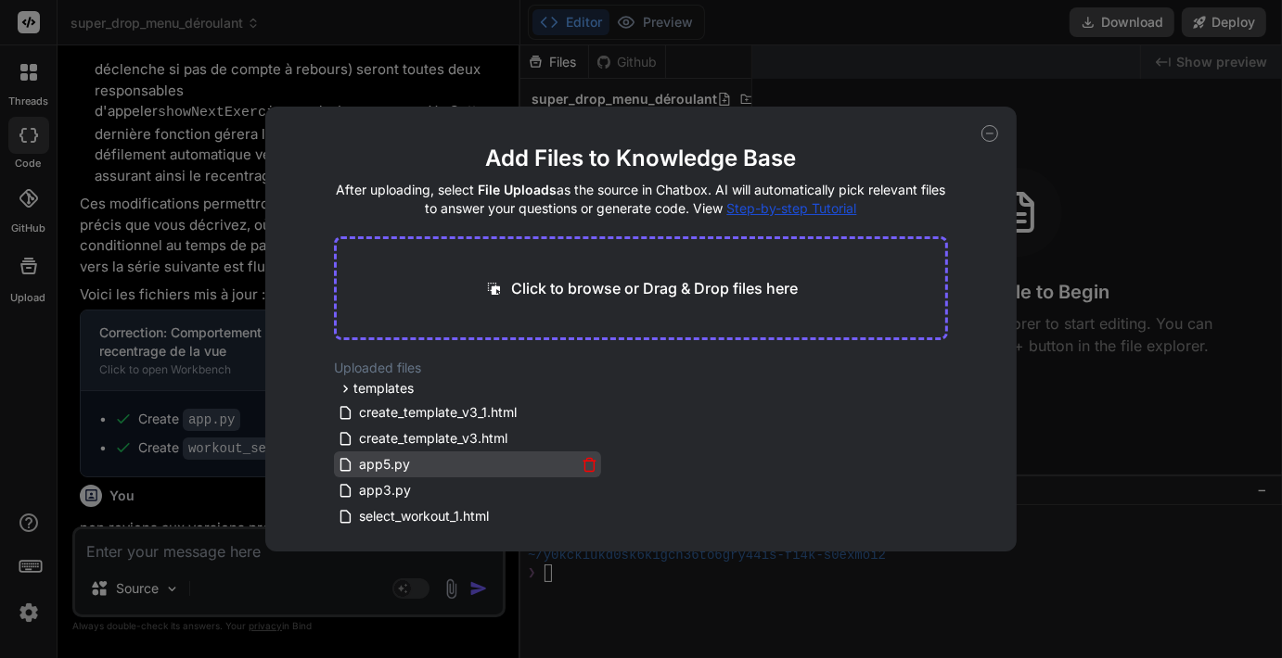
click at [585, 466] on icon at bounding box center [589, 466] width 9 height 10
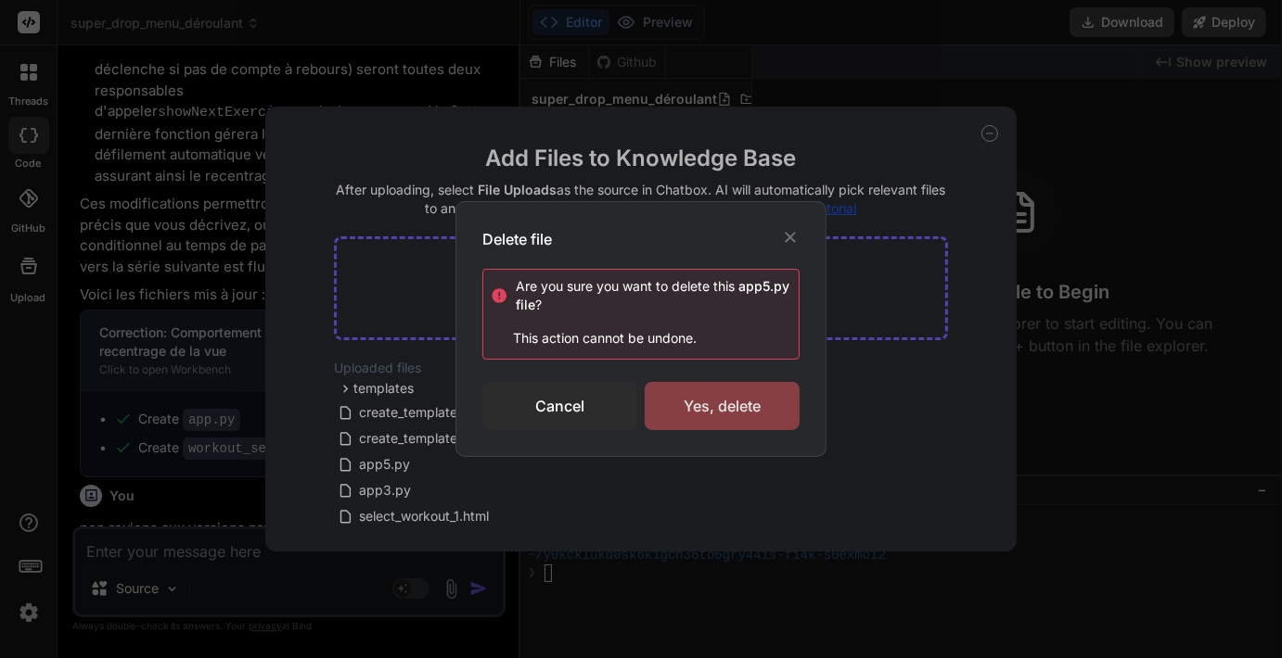
click at [701, 421] on div "Yes, delete" at bounding box center [722, 406] width 155 height 48
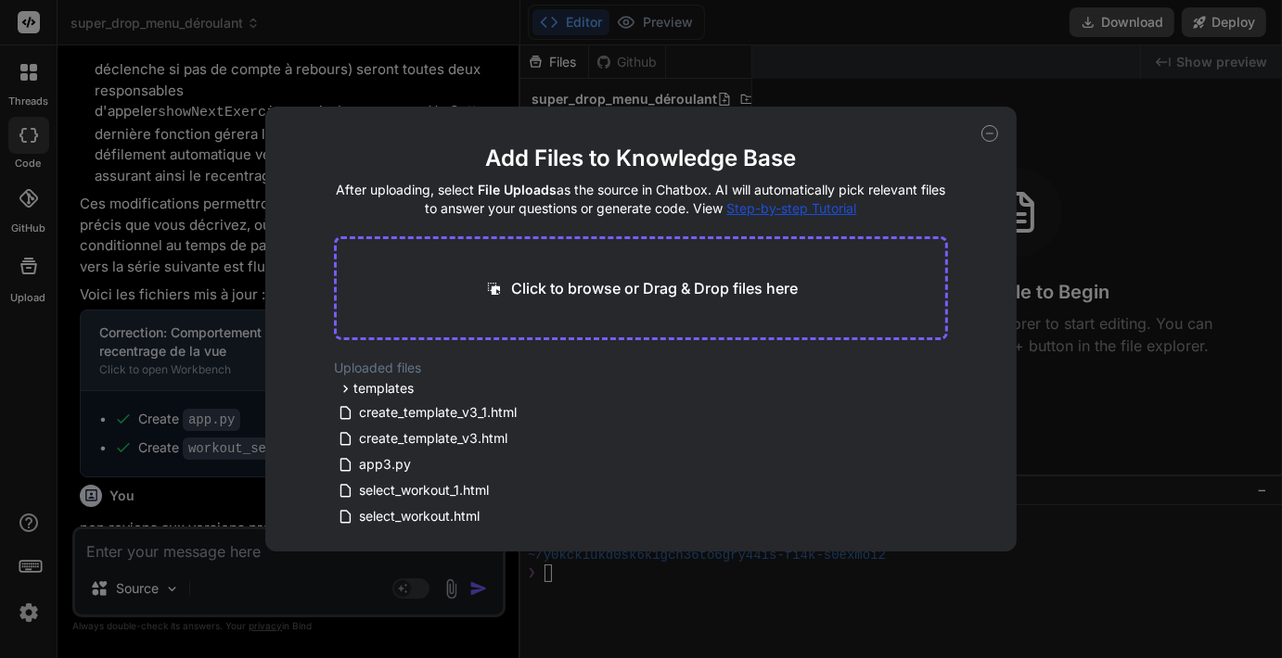
click at [1136, 456] on div "Add Files to Knowledge Base After uploading, select File Uploads as the source …" at bounding box center [641, 329] width 1282 height 658
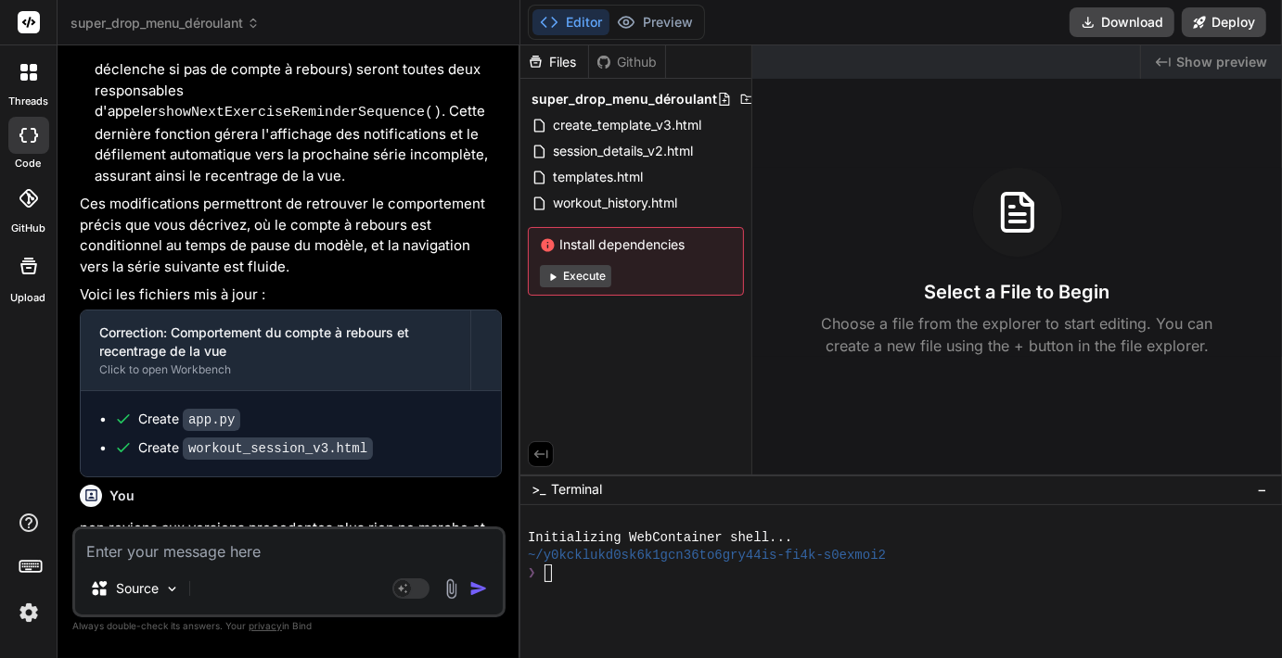
click at [446, 592] on img at bounding box center [451, 589] width 21 height 21
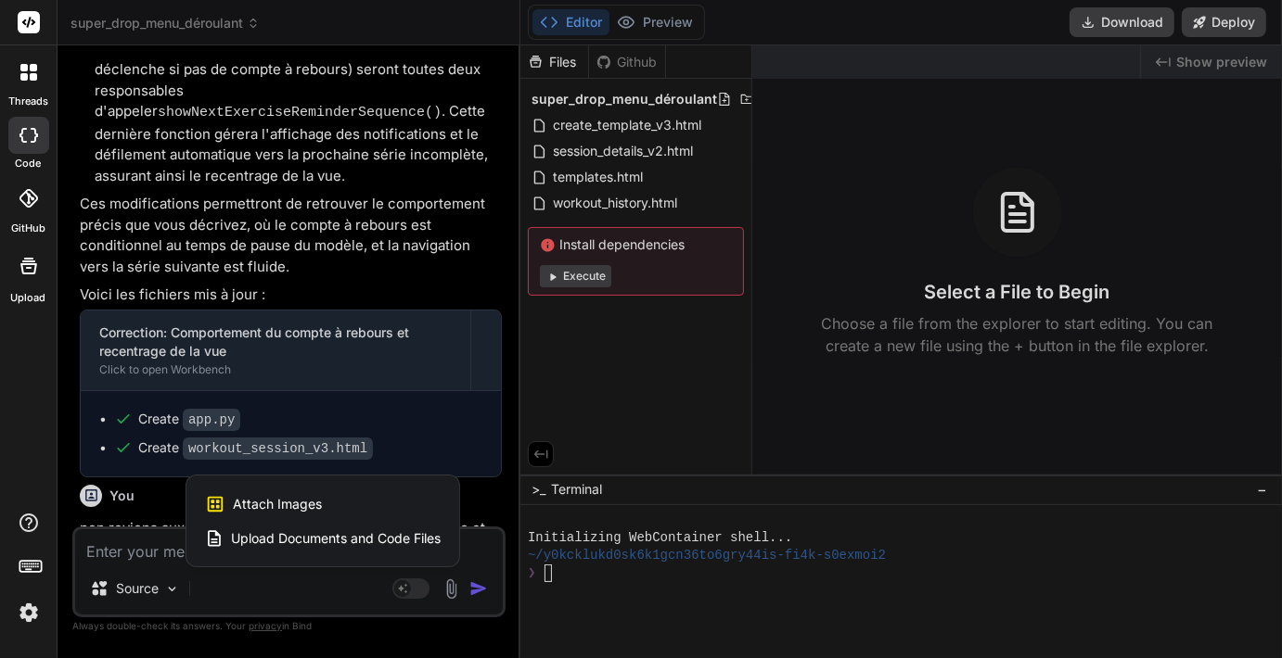
click at [403, 538] on span "Upload Documents and Code Files" at bounding box center [336, 539] width 210 height 19
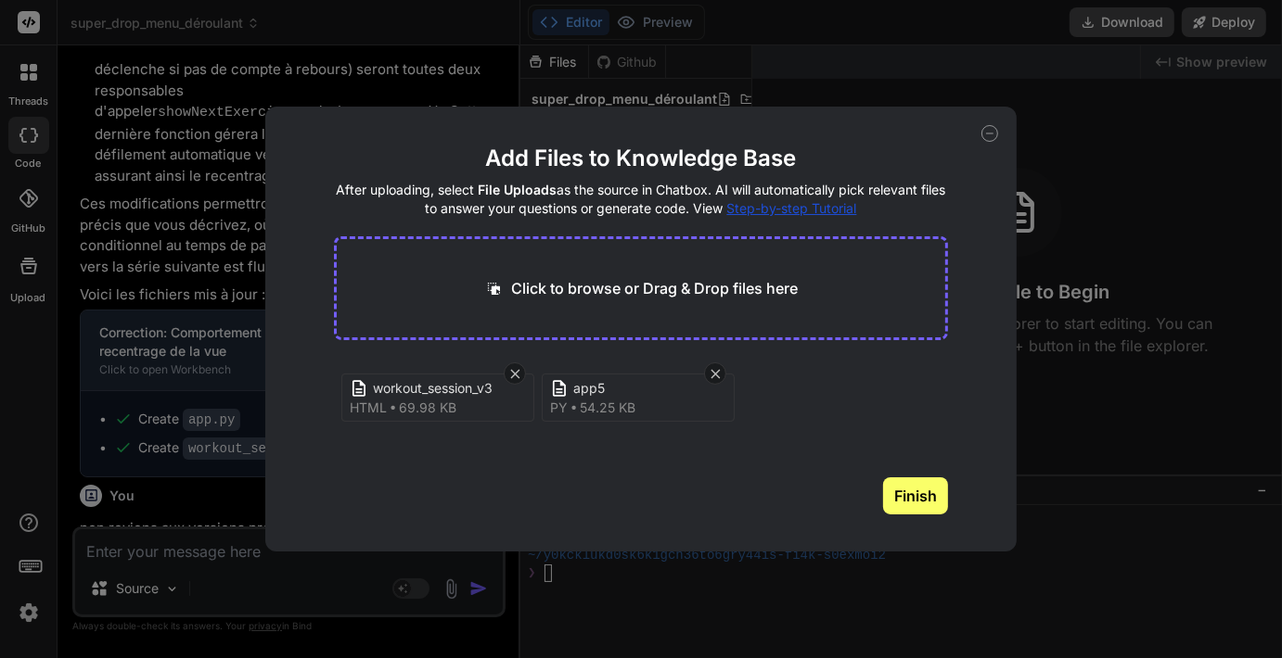
click at [916, 499] on button "Finish" at bounding box center [915, 496] width 65 height 37
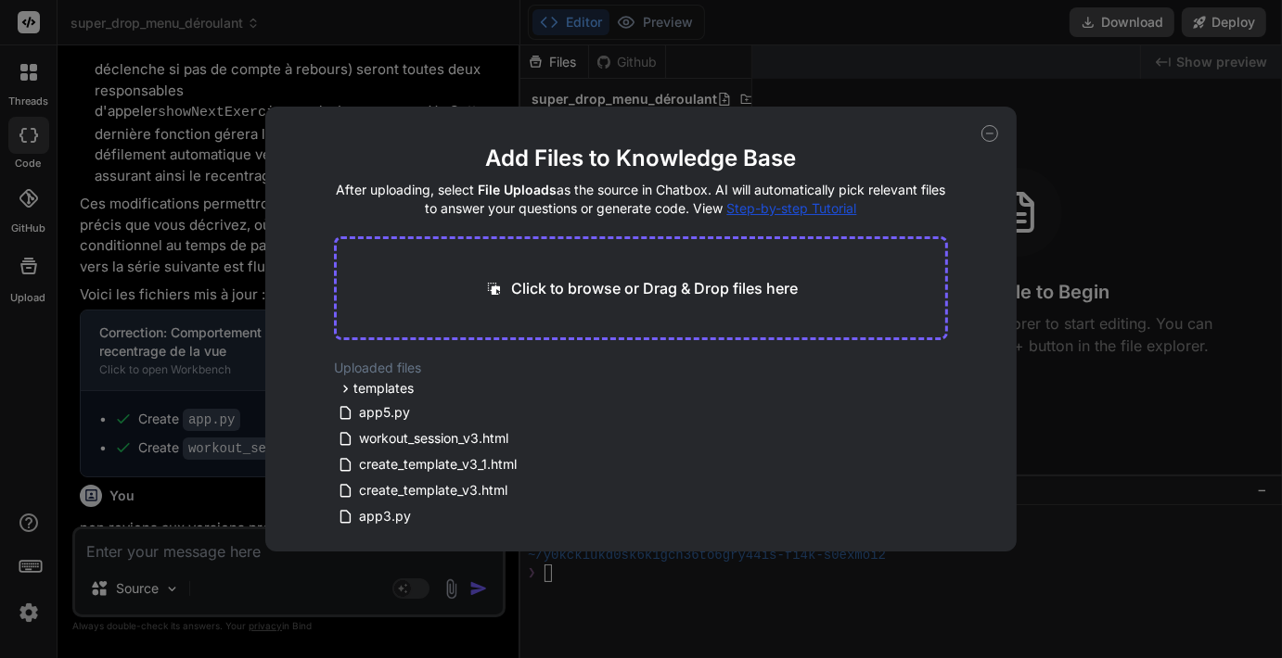
click at [987, 131] on icon at bounding box center [989, 133] width 17 height 17
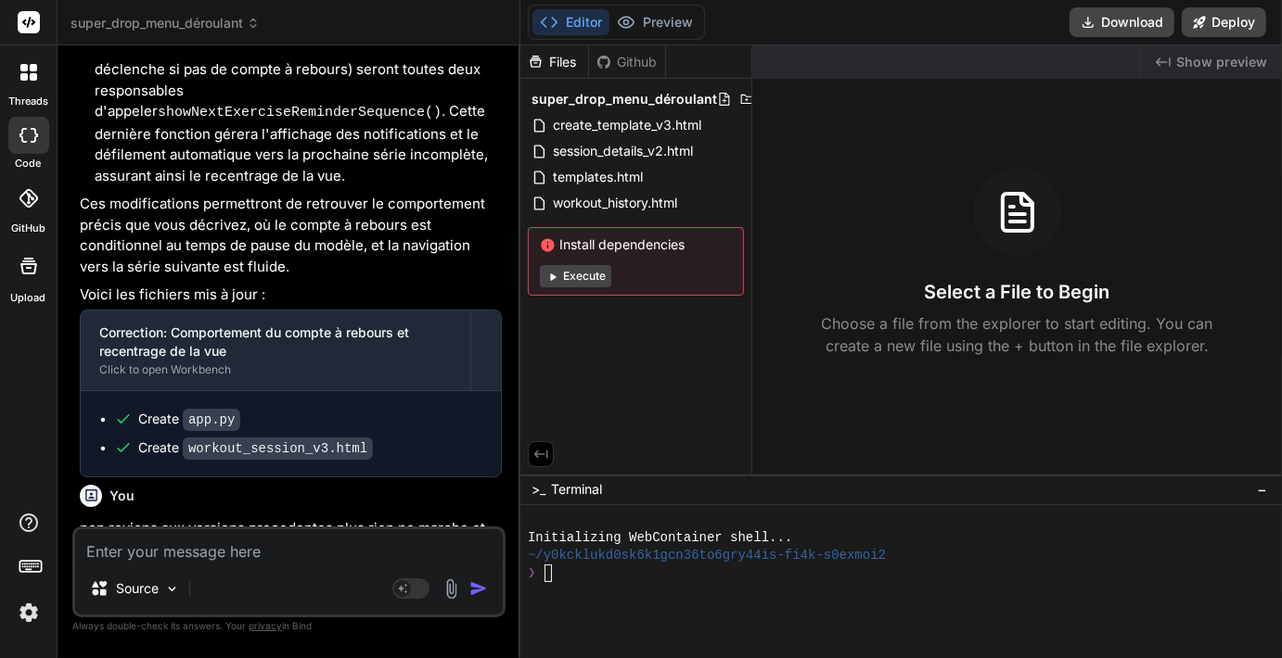
click at [558, 67] on div "Files" at bounding box center [554, 62] width 68 height 19
click at [648, 64] on div "Github" at bounding box center [627, 62] width 76 height 19
click at [555, 54] on div "Files" at bounding box center [554, 62] width 68 height 19
click at [449, 597] on img at bounding box center [451, 589] width 21 height 21
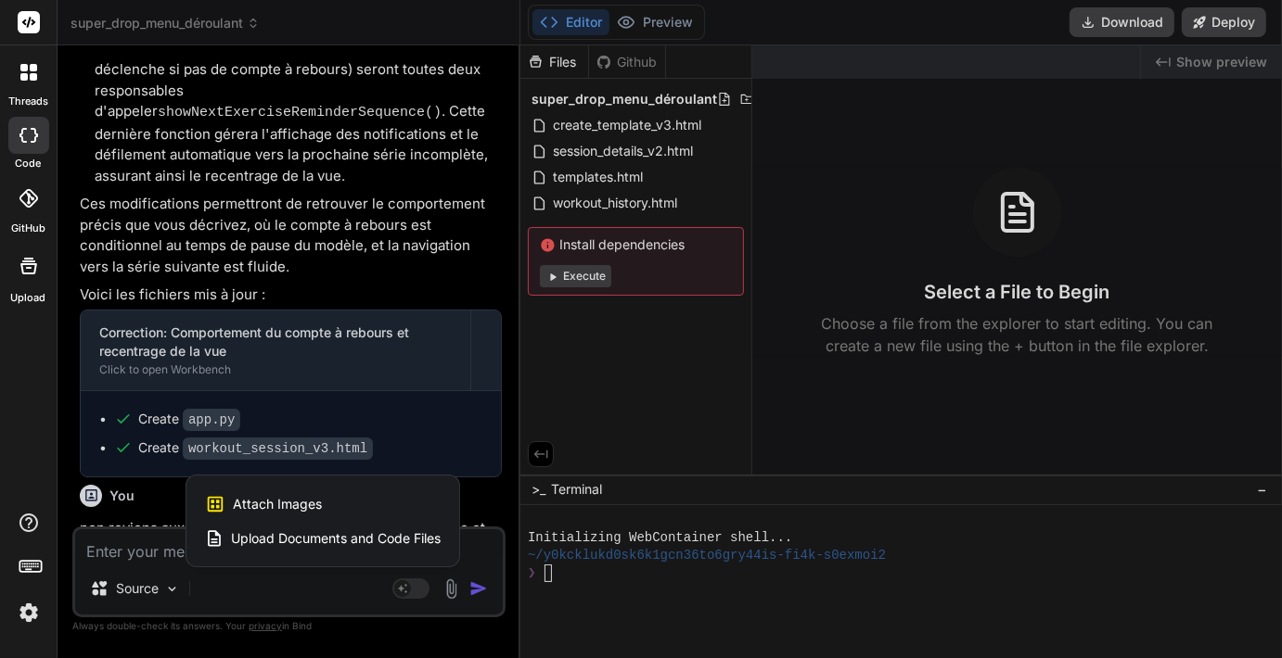
click at [376, 544] on span "Upload Documents and Code Files" at bounding box center [336, 539] width 210 height 19
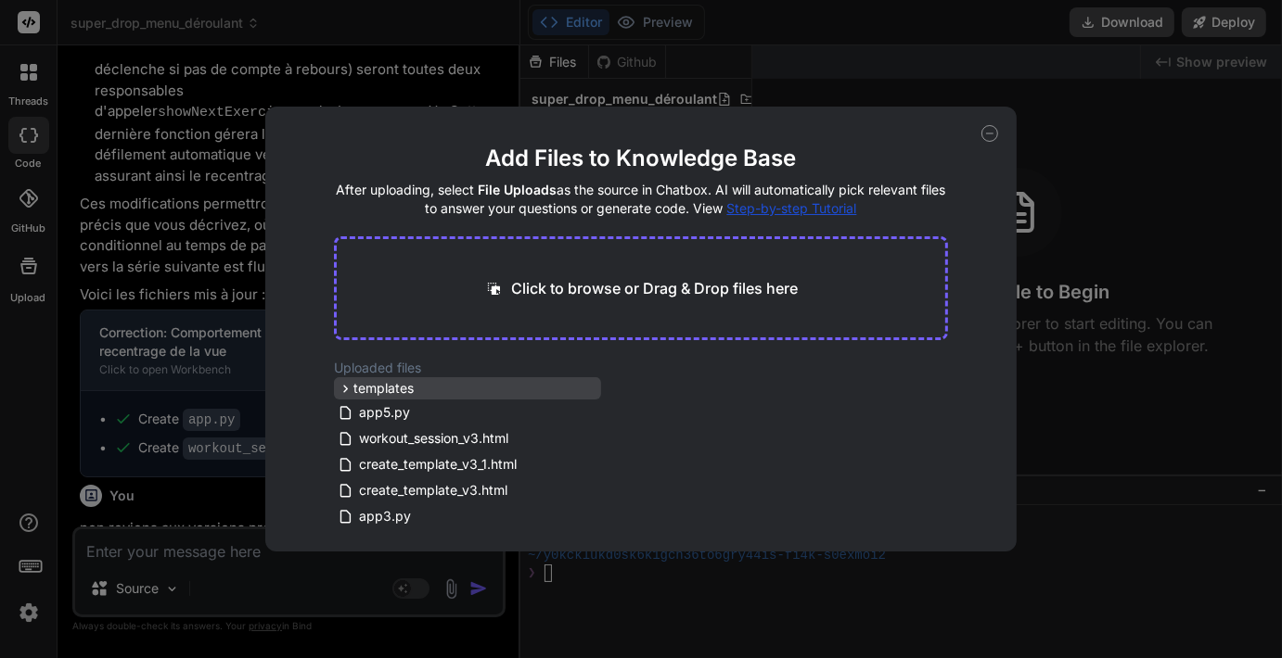
click at [595, 391] on div "templates" at bounding box center [467, 388] width 267 height 22
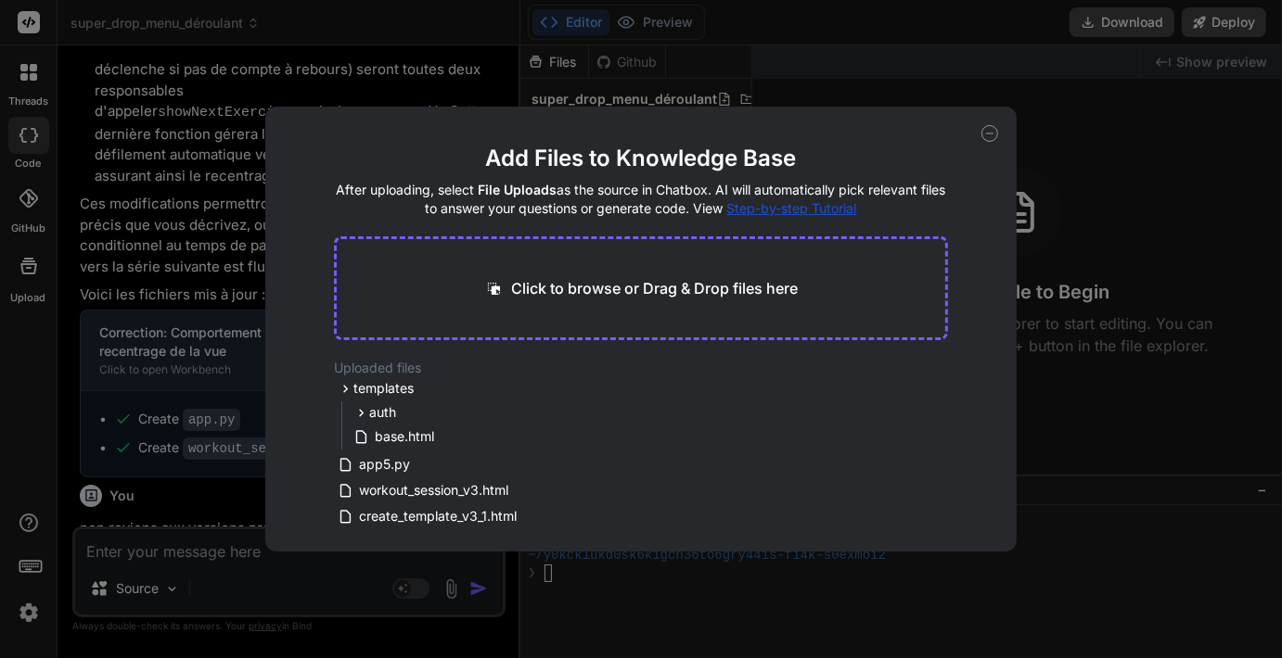
click at [987, 125] on icon at bounding box center [989, 133] width 17 height 17
type textarea "x"
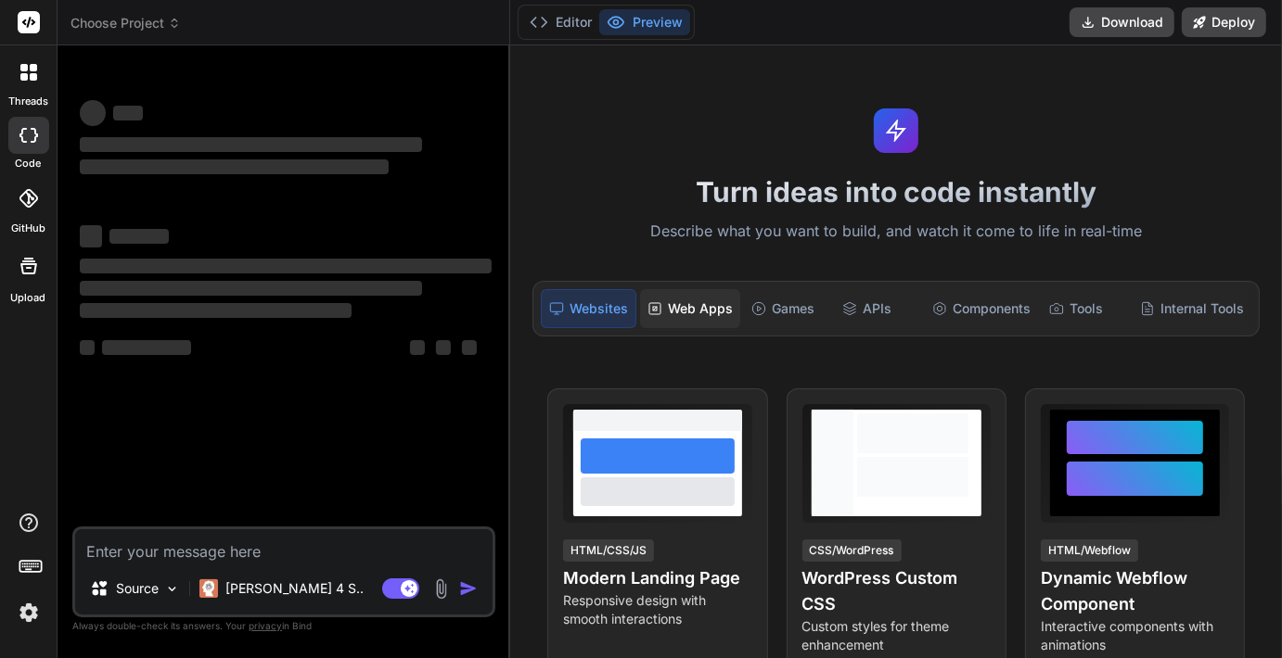
click at [675, 313] on div "Web Apps" at bounding box center [690, 308] width 100 height 39
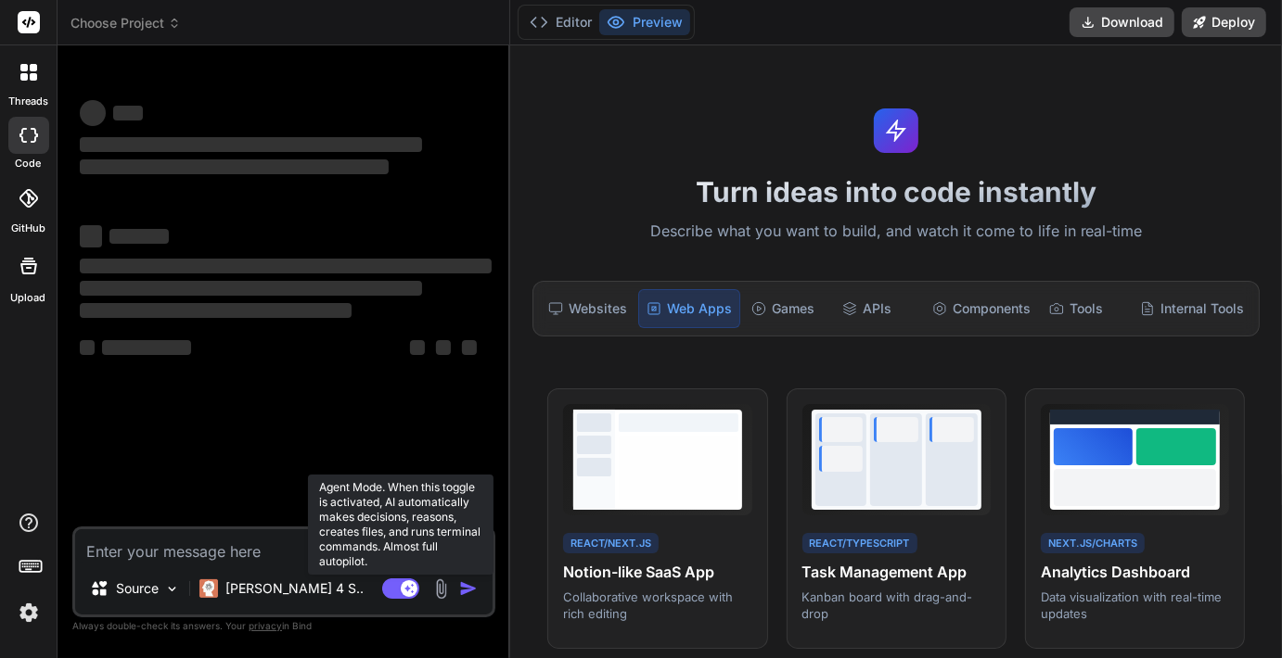
click at [398, 599] on rect at bounding box center [400, 589] width 37 height 20
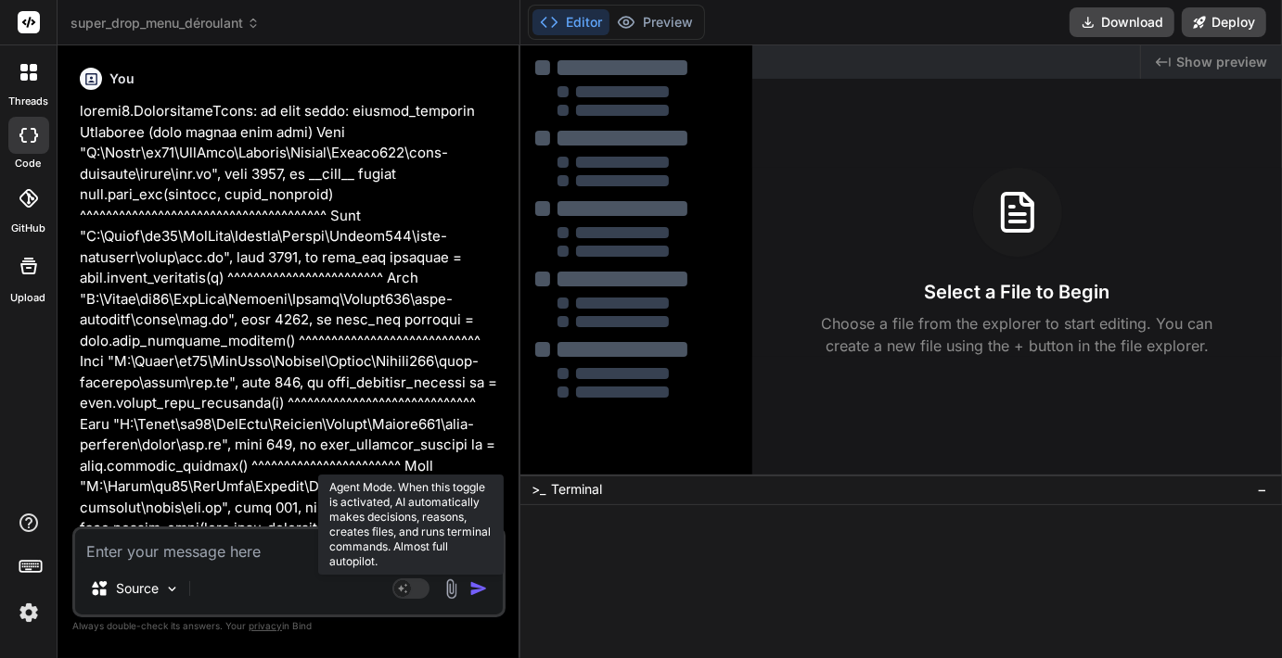
type textarea "x"
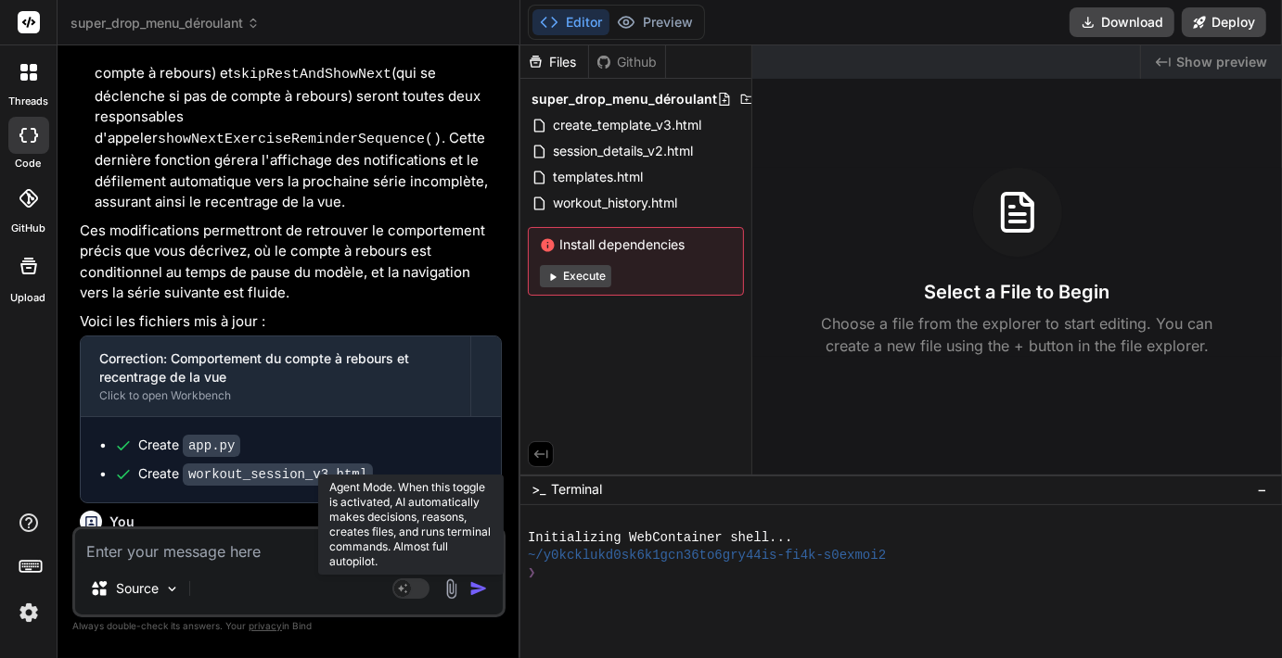
scroll to position [4805, 0]
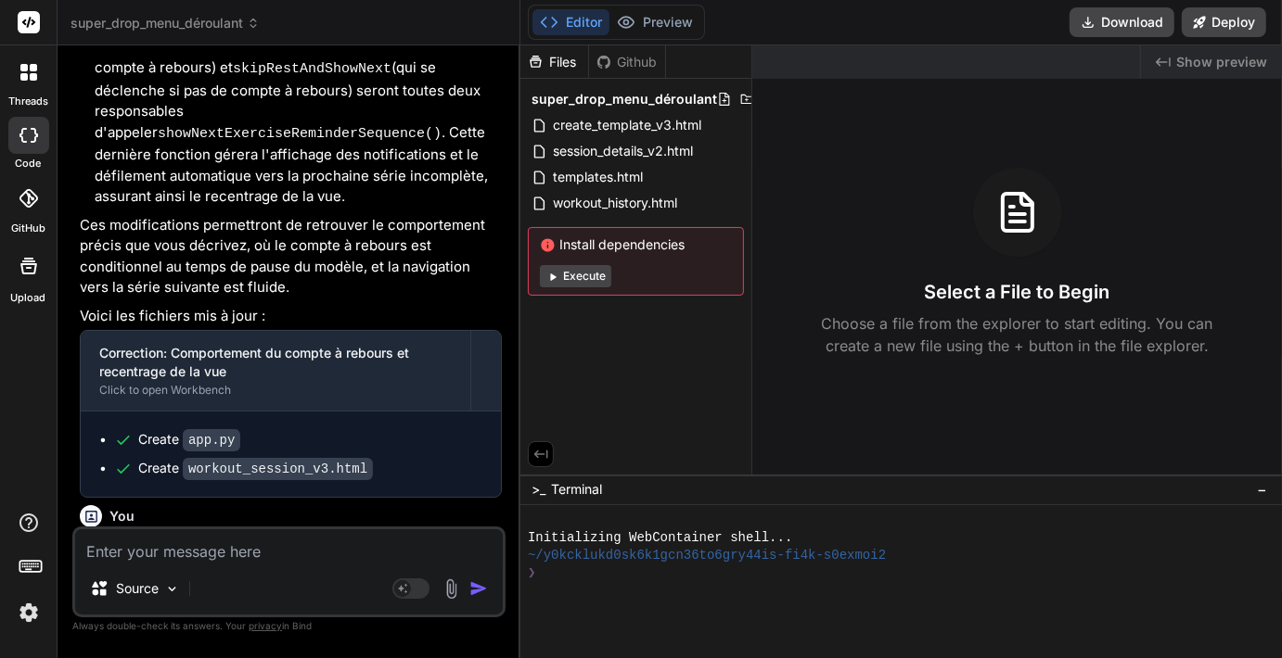
click at [155, 561] on textarea at bounding box center [289, 546] width 428 height 33
type textarea "q"
type textarea "x"
type textarea "qu"
type textarea "x"
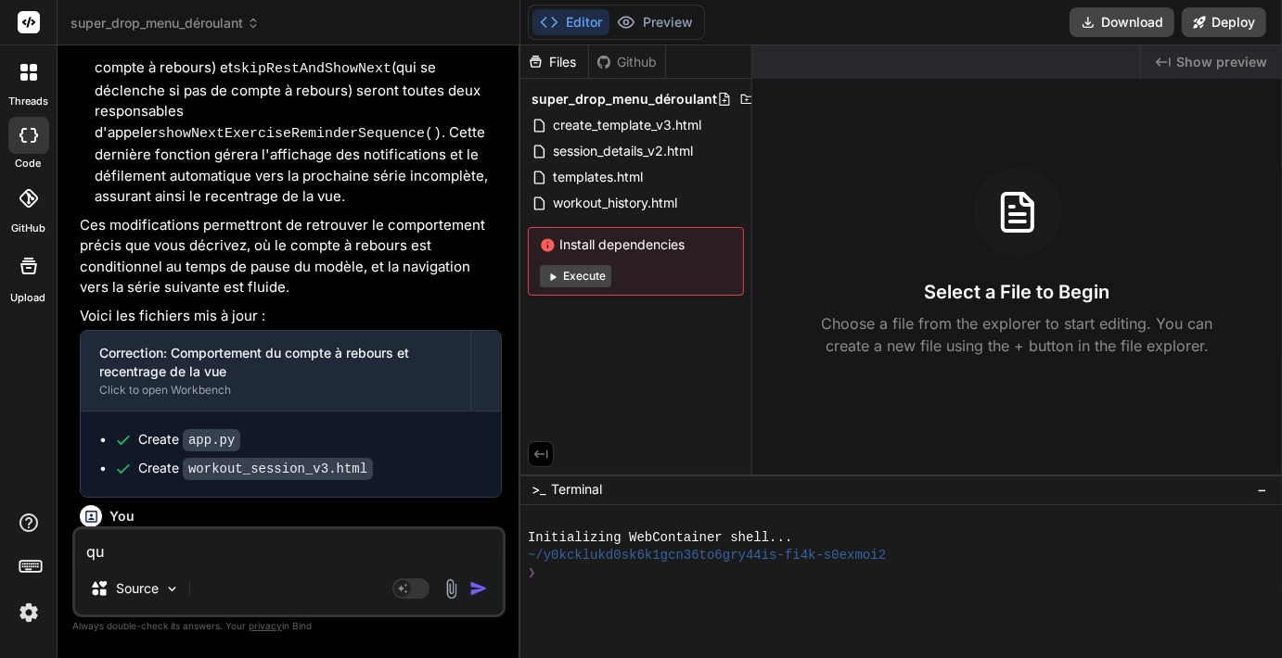
type textarea "que"
type textarea "x"
type textarea "quel"
type textarea "x"
type textarea "quell"
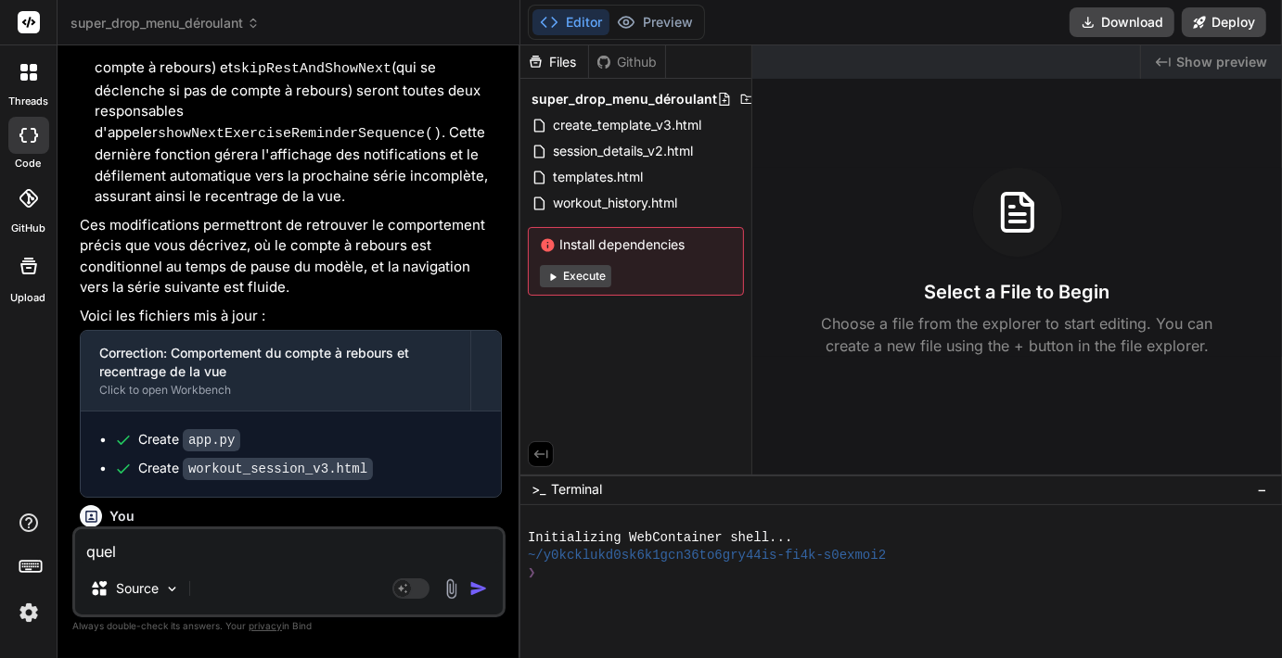
type textarea "x"
type textarea "quelle"
type textarea "x"
type textarea "quelles"
type textarea "x"
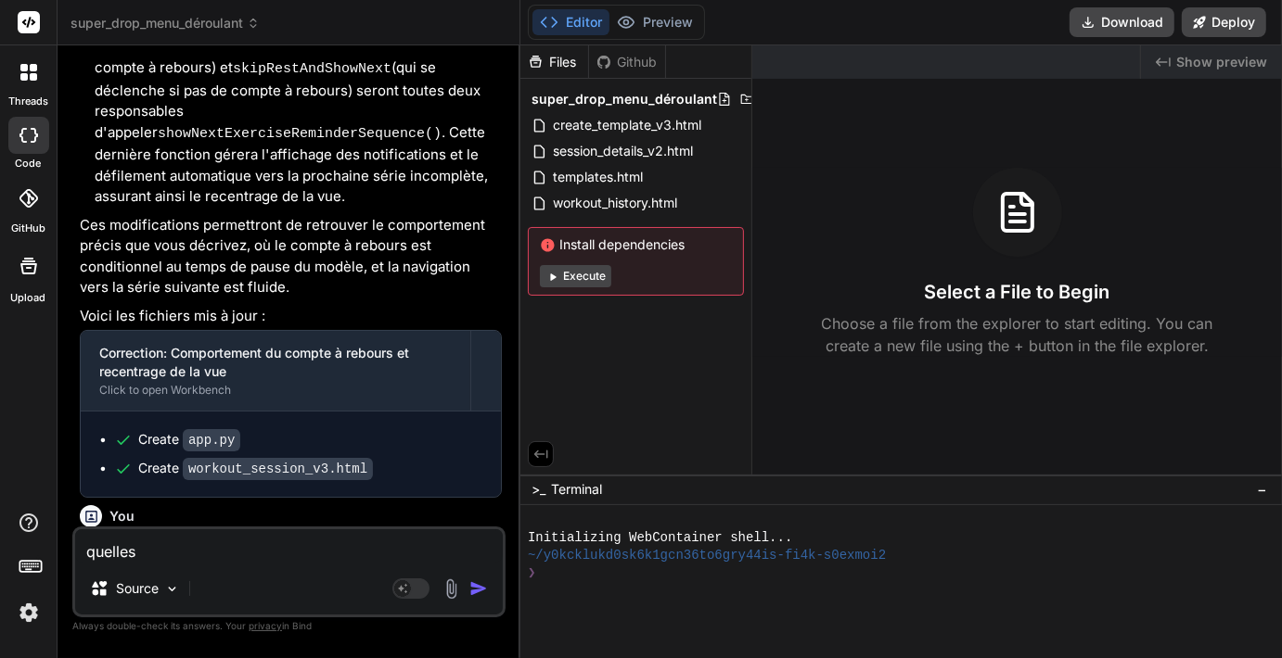
type textarea "quelles"
type textarea "x"
type textarea "quelles e"
type textarea "x"
type textarea "quelles et"
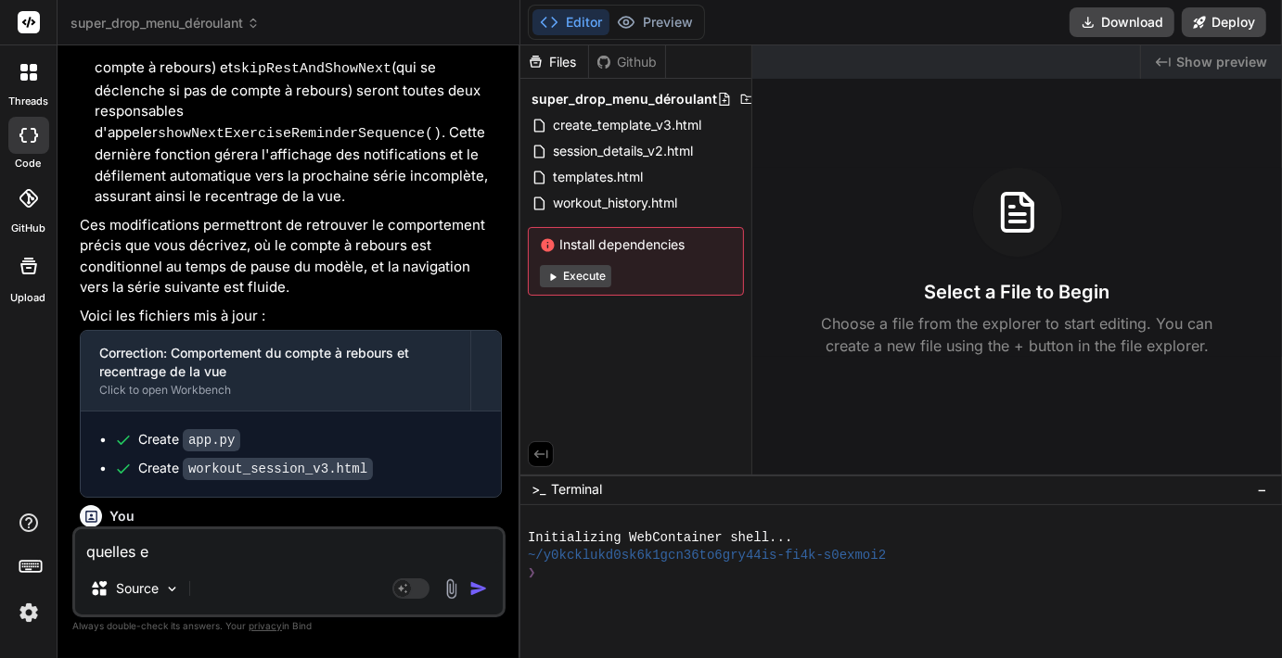
type textarea "x"
type textarea "quelles et"
type textarea "x"
type textarea "quelles et t"
type textarea "x"
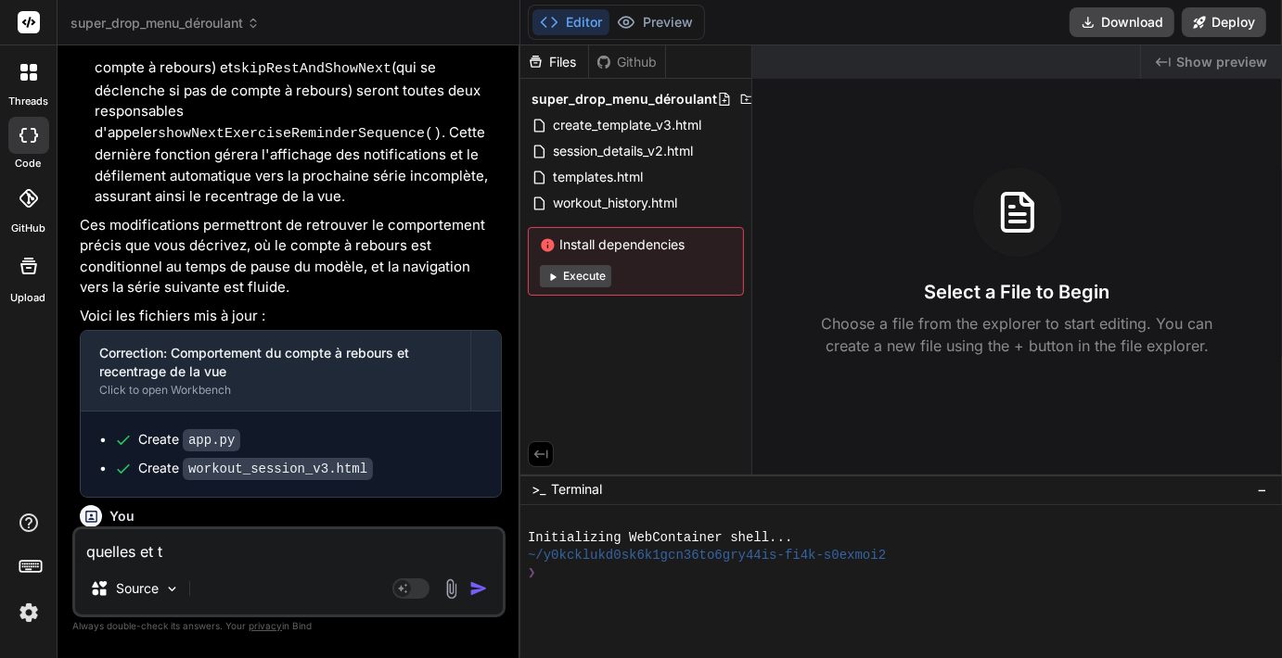
type textarea "quelles et ta"
type textarea "x"
type textarea "quelles et ta"
type textarea "x"
type textarea "quelles et ta v"
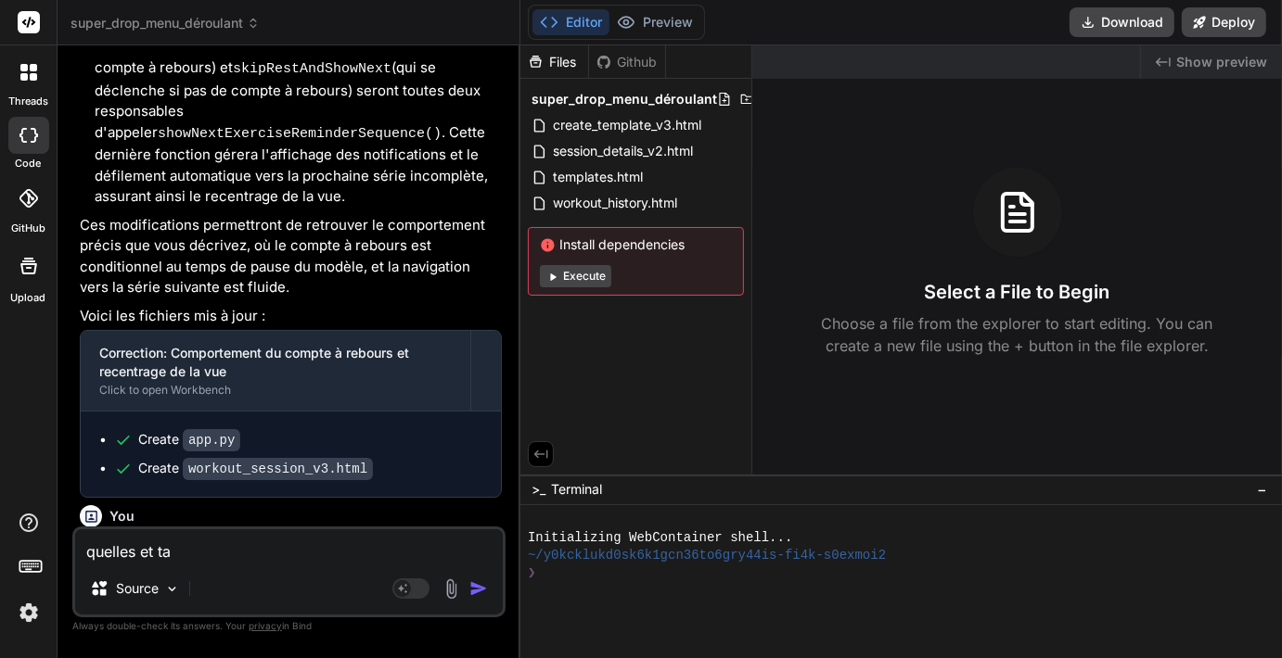
type textarea "x"
type textarea "quelles et ta ve"
type textarea "x"
type textarea "quelles et ta ver"
type textarea "x"
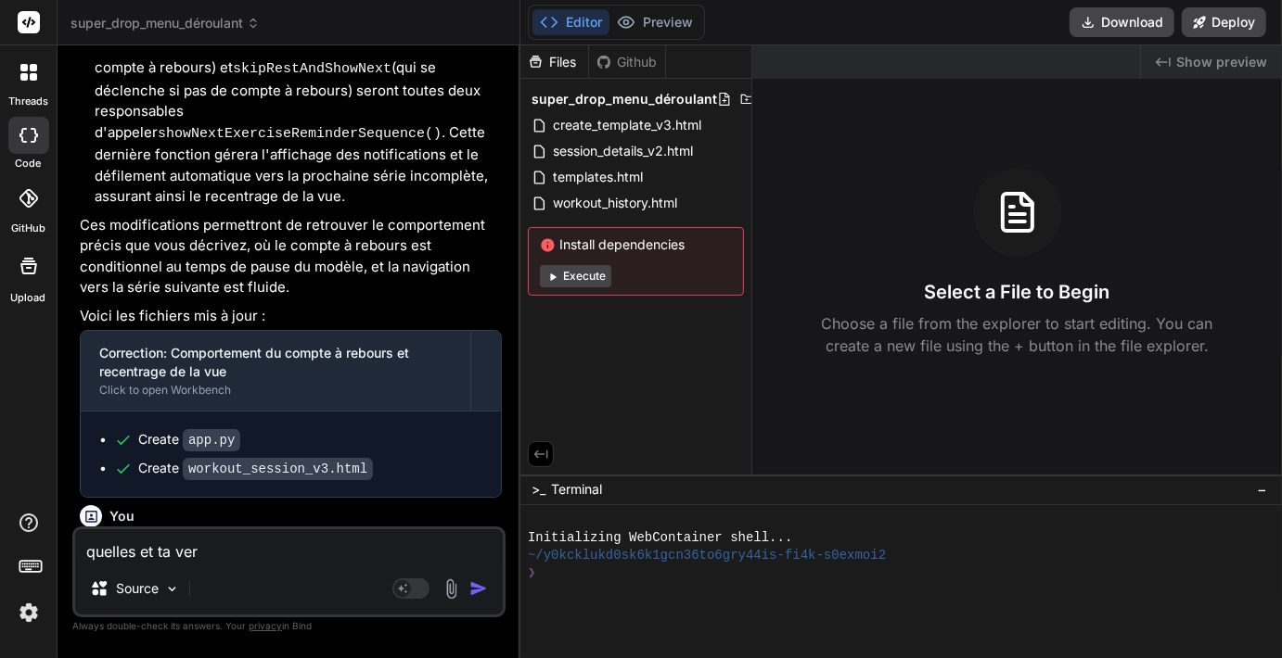
type textarea "quelles et ta vers"
type textarea "x"
type textarea "quelles et ta versi"
type textarea "x"
type textarea "quelles et ta versio"
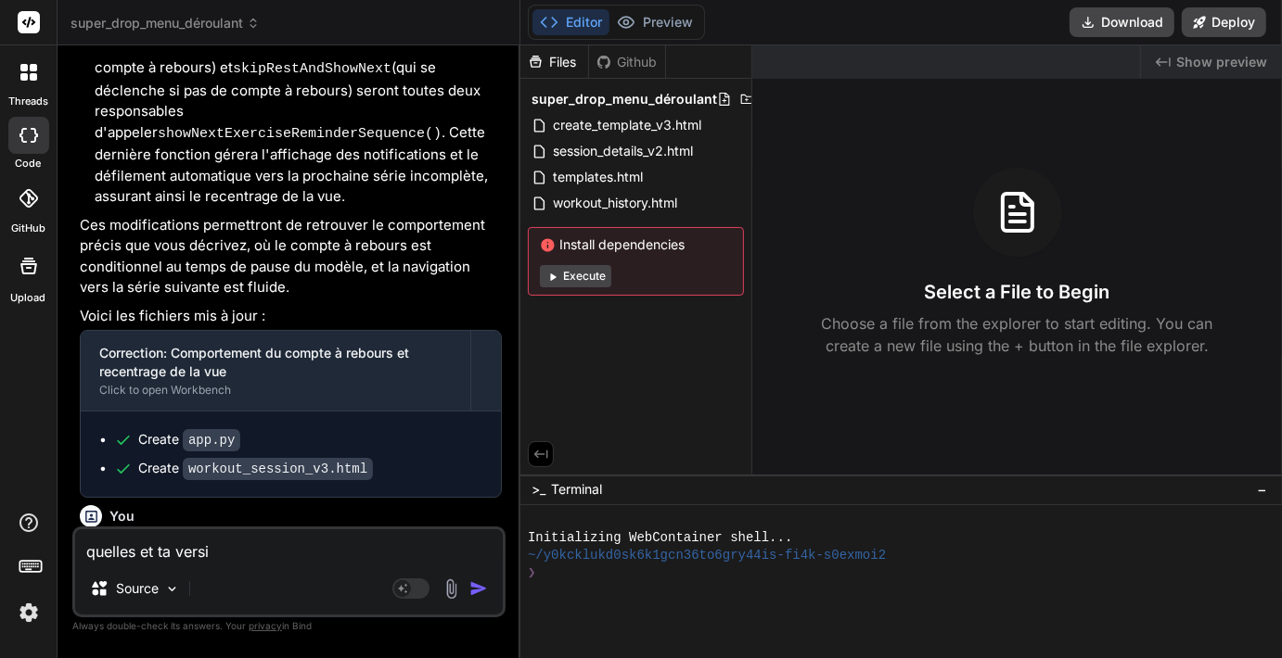
type textarea "x"
type textarea "quelles et ta version"
type textarea "x"
type textarea "quelles et ta version"
type textarea "x"
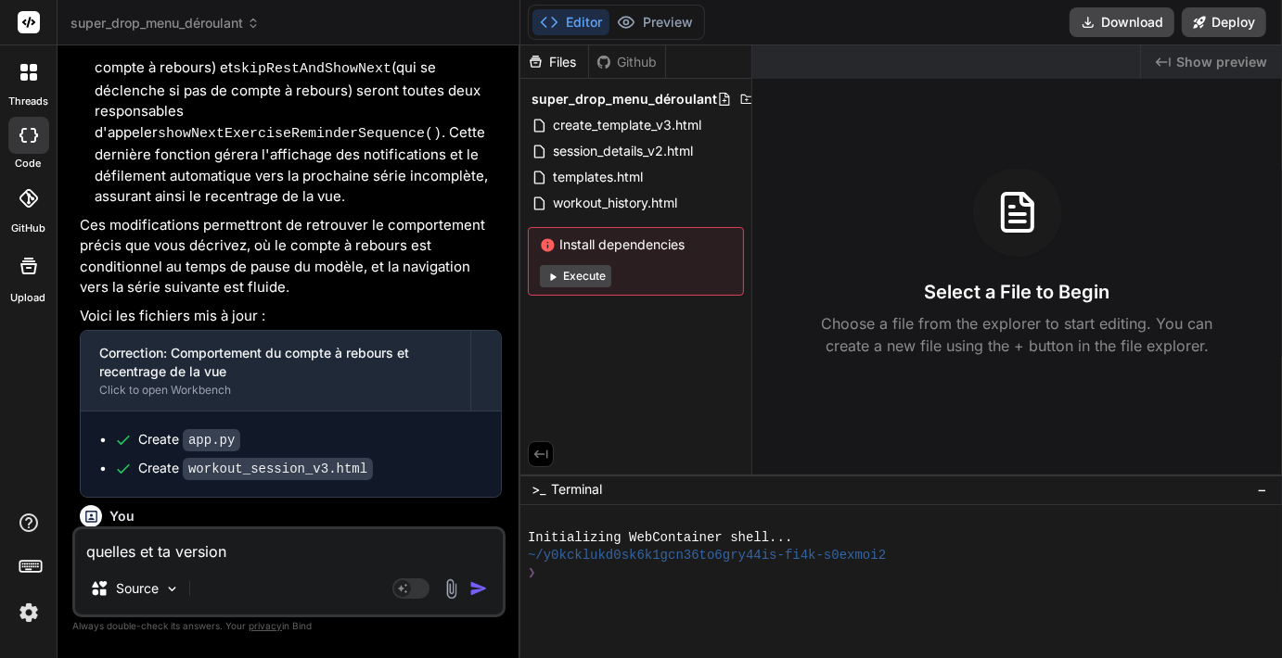
type textarea "quelles et ta version d"
type textarea "x"
type textarea "quelles et ta version de"
type textarea "x"
type textarea "quelles et ta version de"
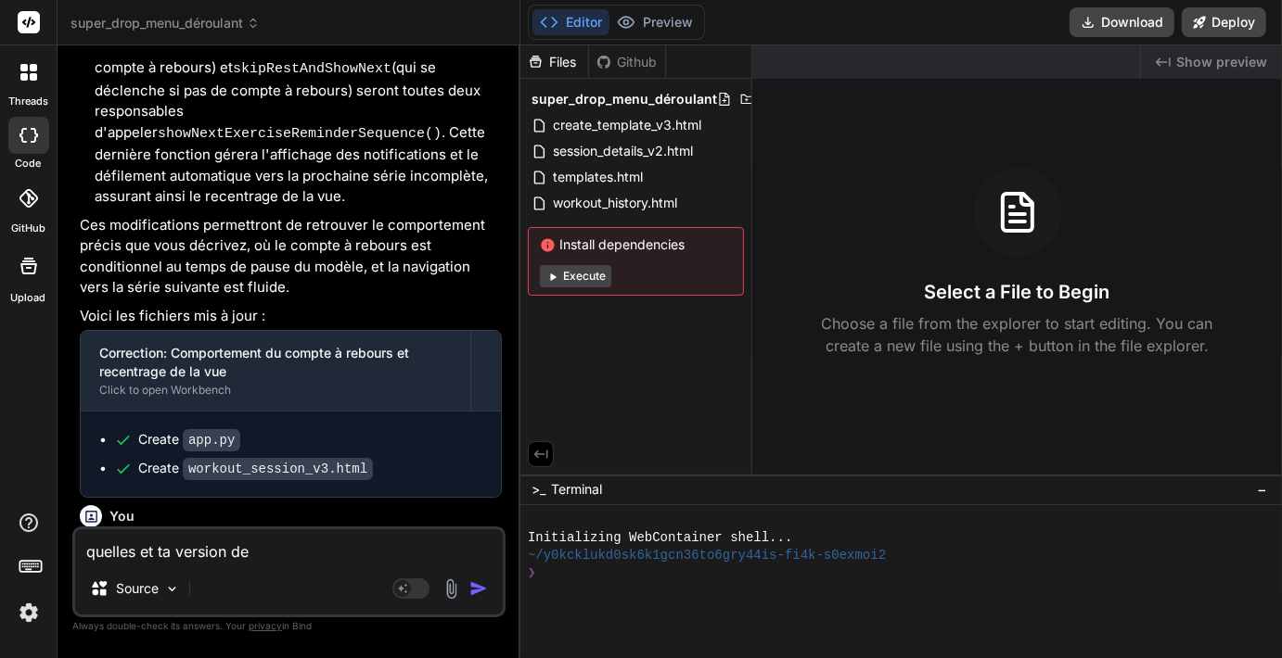
type textarea "x"
type textarea "quelles et ta version de a"
type textarea "x"
type textarea "quelles et ta version de ap"
type textarea "x"
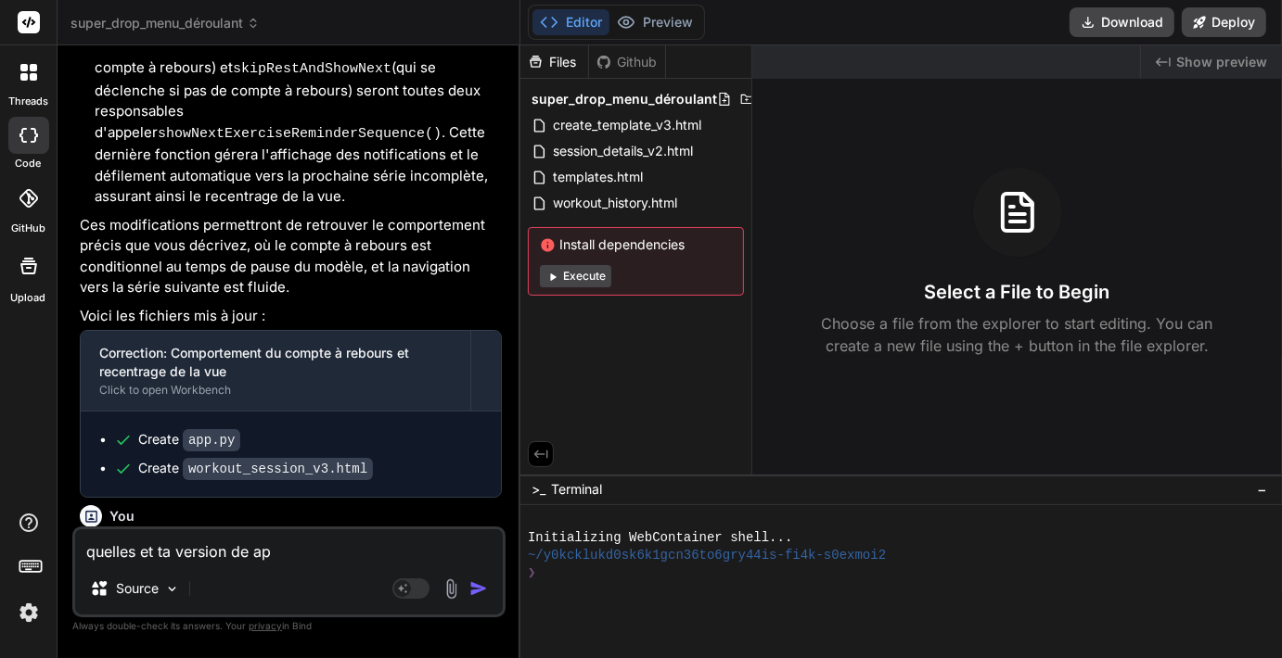
type textarea "quelles et ta version de app"
type textarea "x"
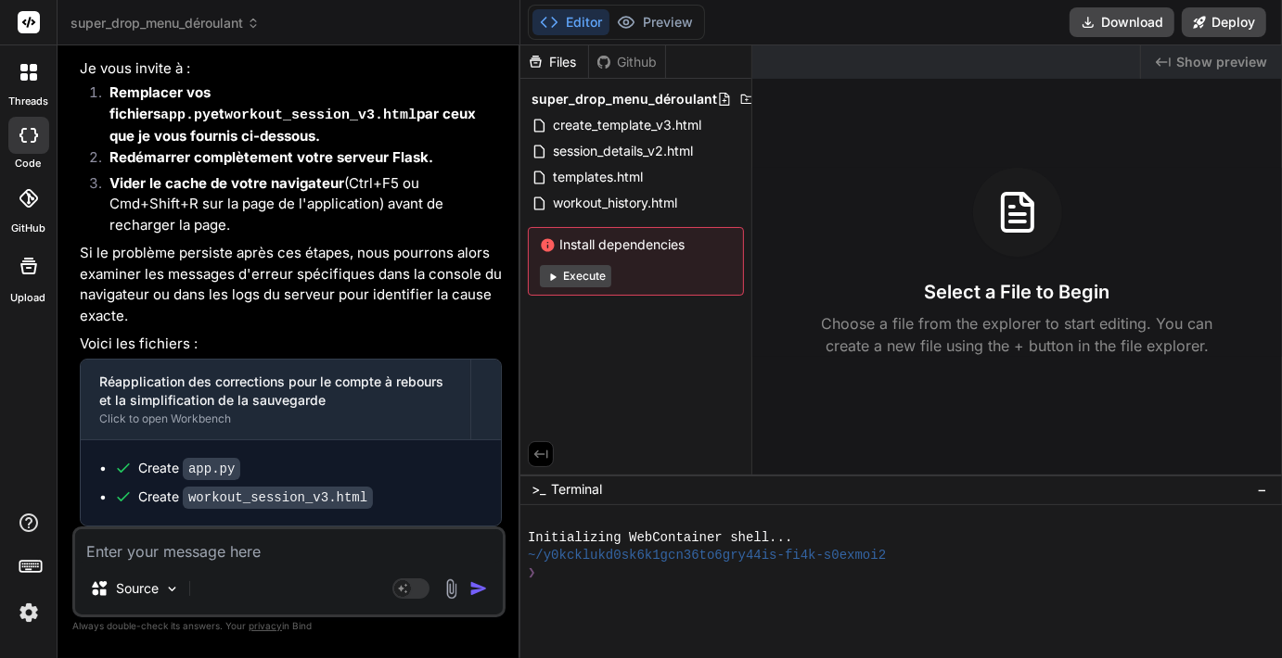
scroll to position [6338, 0]
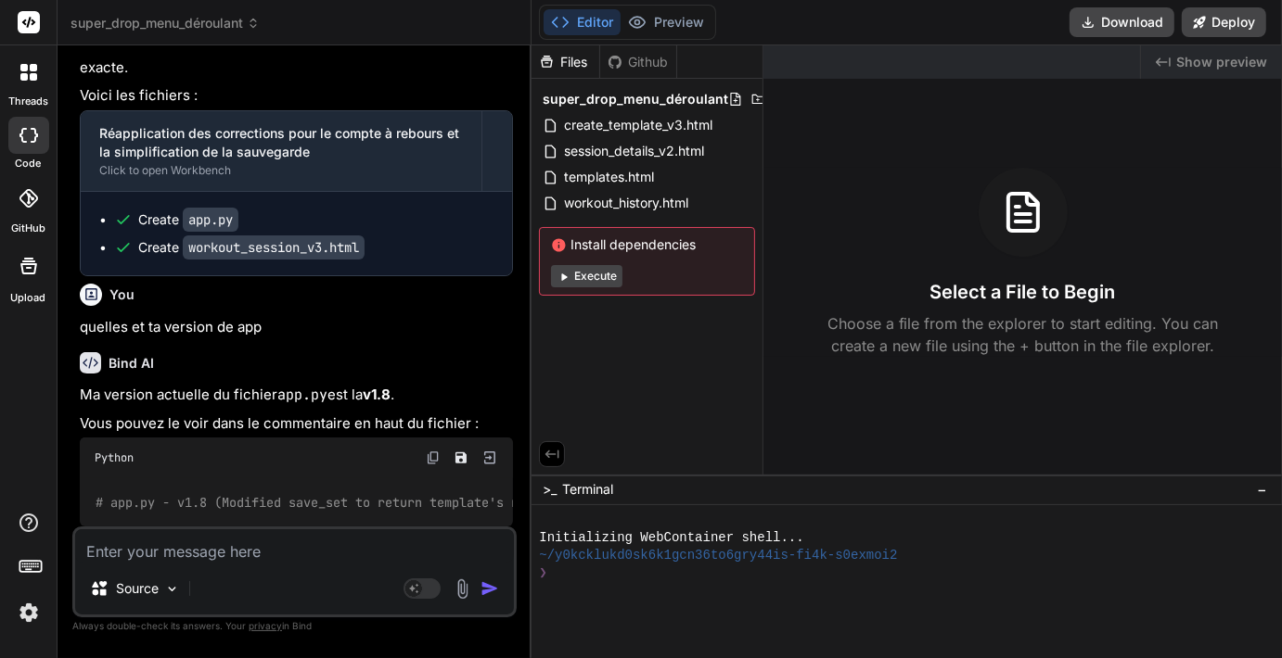
type textarea "x"
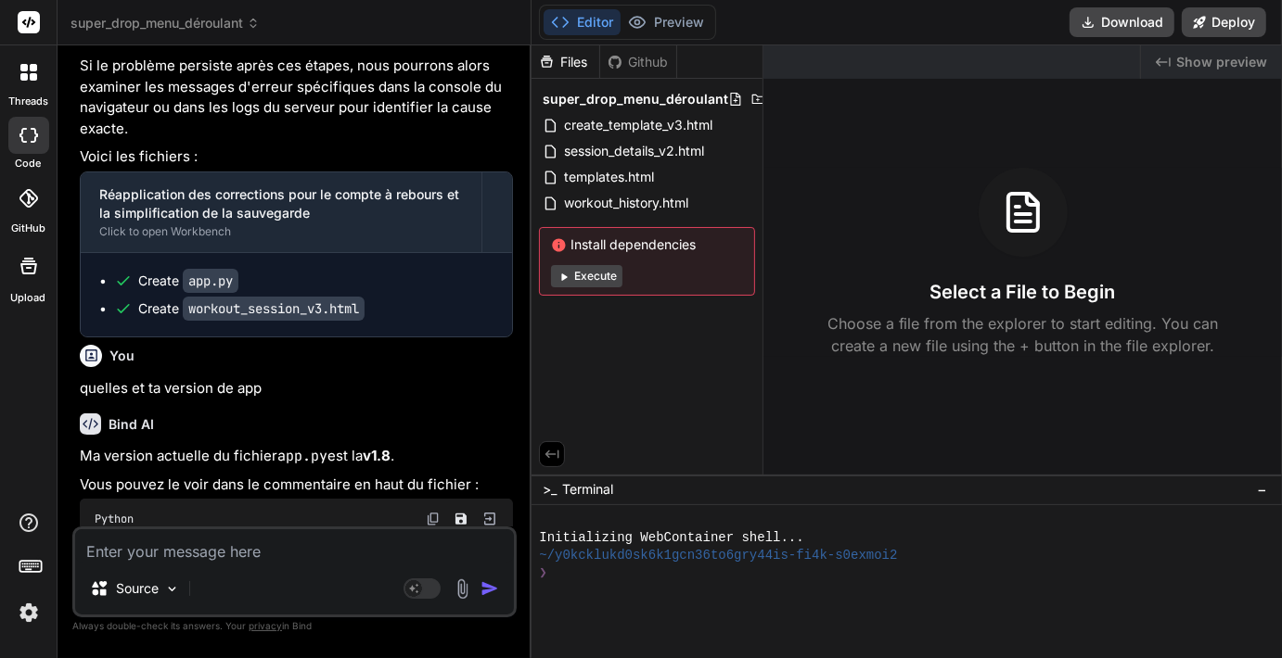
click at [1039, 413] on div "Created with Pixso. Show preview Select a File to Begin Choose a file from the …" at bounding box center [1022, 259] width 518 height 429
click at [246, 558] on textarea at bounding box center [294, 546] width 439 height 33
type textarea "u"
type textarea "x"
type textarea "ut"
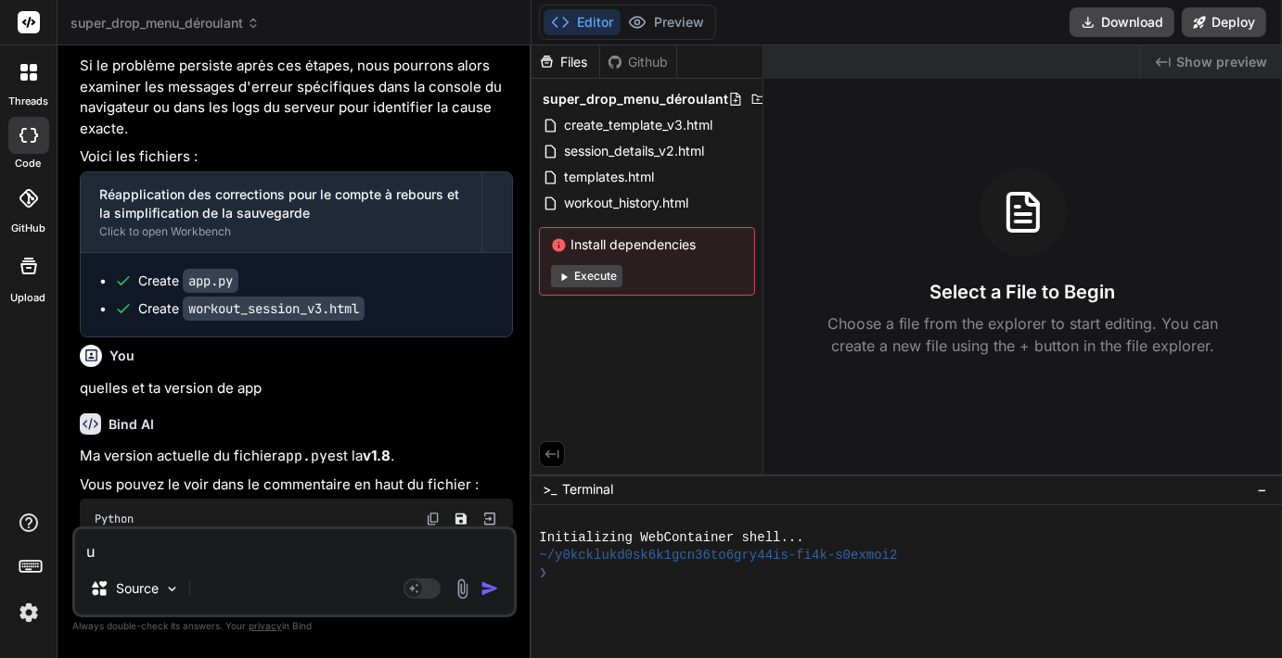
type textarea "x"
type textarea "uti"
type textarea "x"
type textarea "util"
type textarea "x"
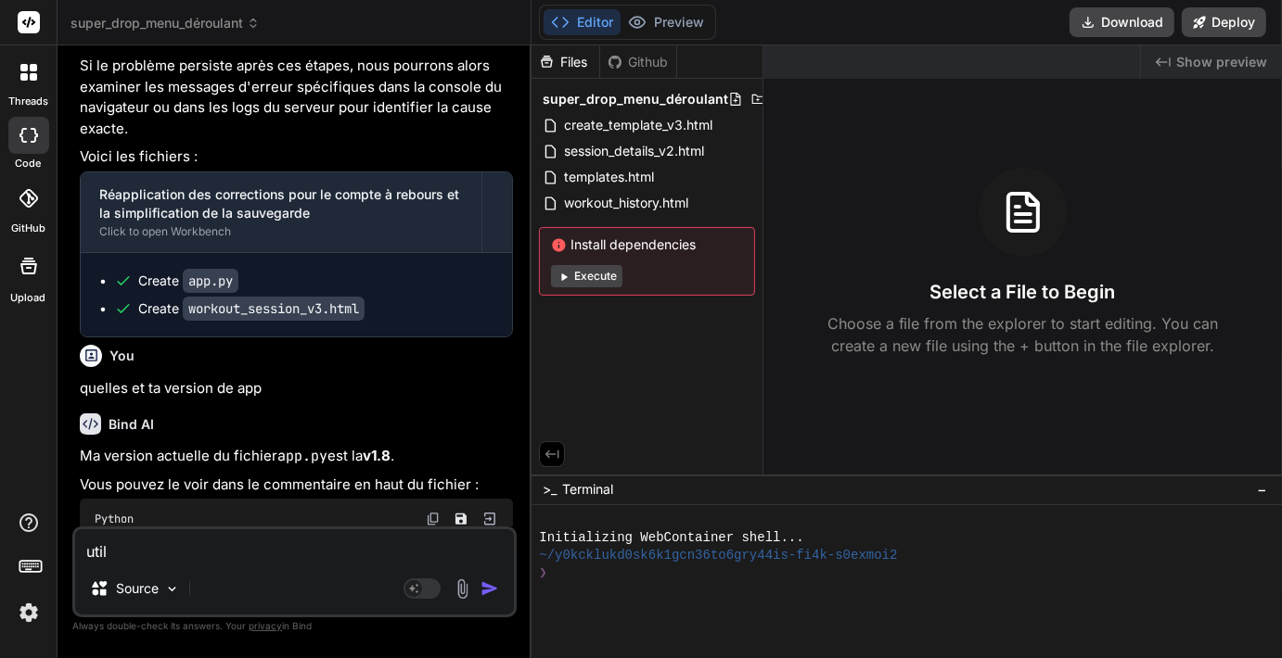
type textarea "utili"
type textarea "x"
type textarea "utilis"
type textarea "x"
type textarea "utilise"
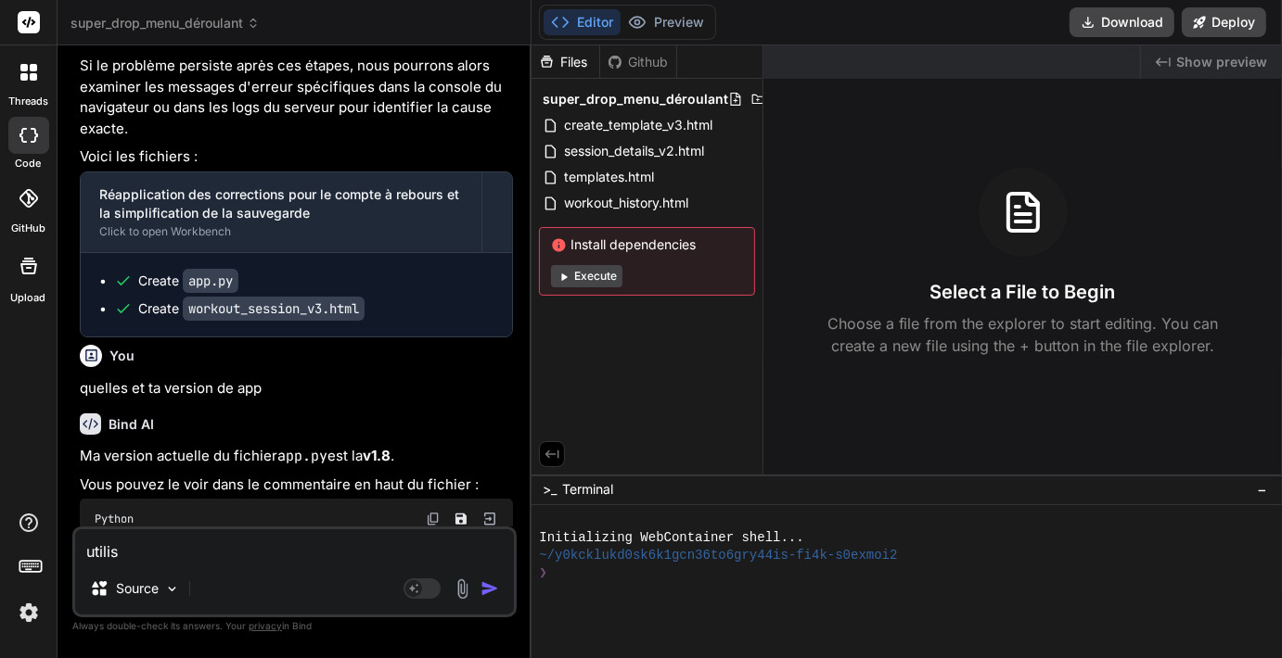
type textarea "x"
type textarea "utilise"
type textarea "x"
type textarea "utilise c"
type textarea "x"
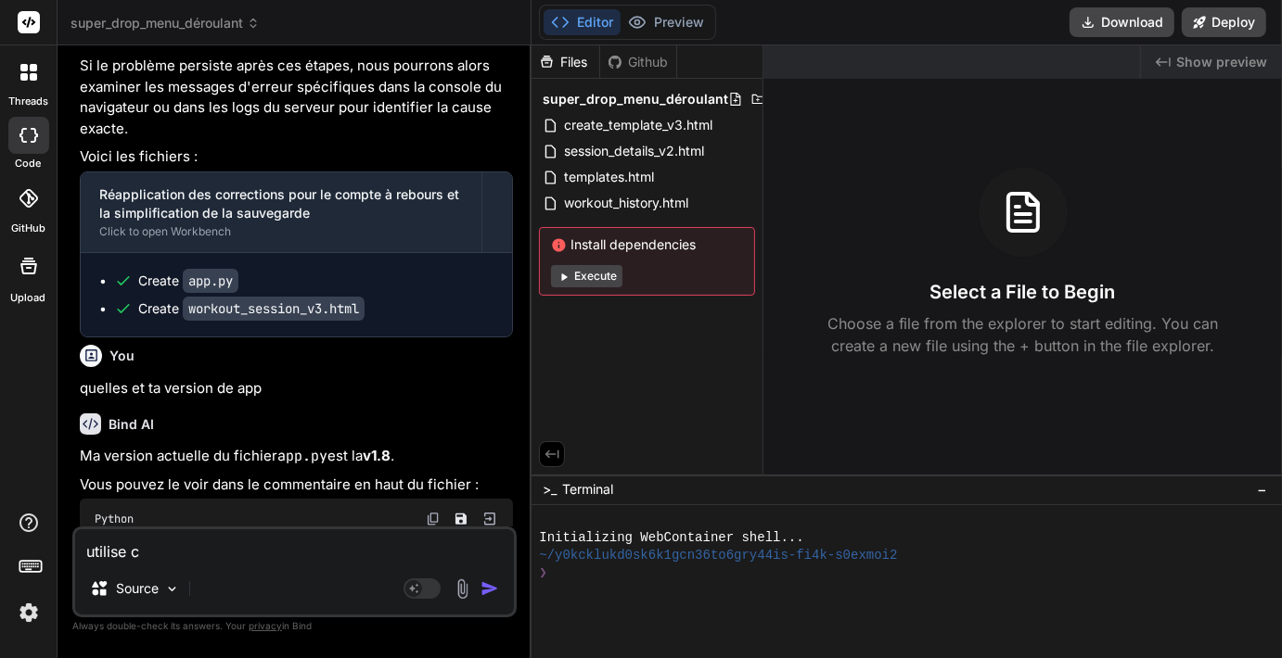
type textarea "utilise ce"
type textarea "x"
type textarea "utilise cet"
type textarea "x"
type textarea "utilise cett"
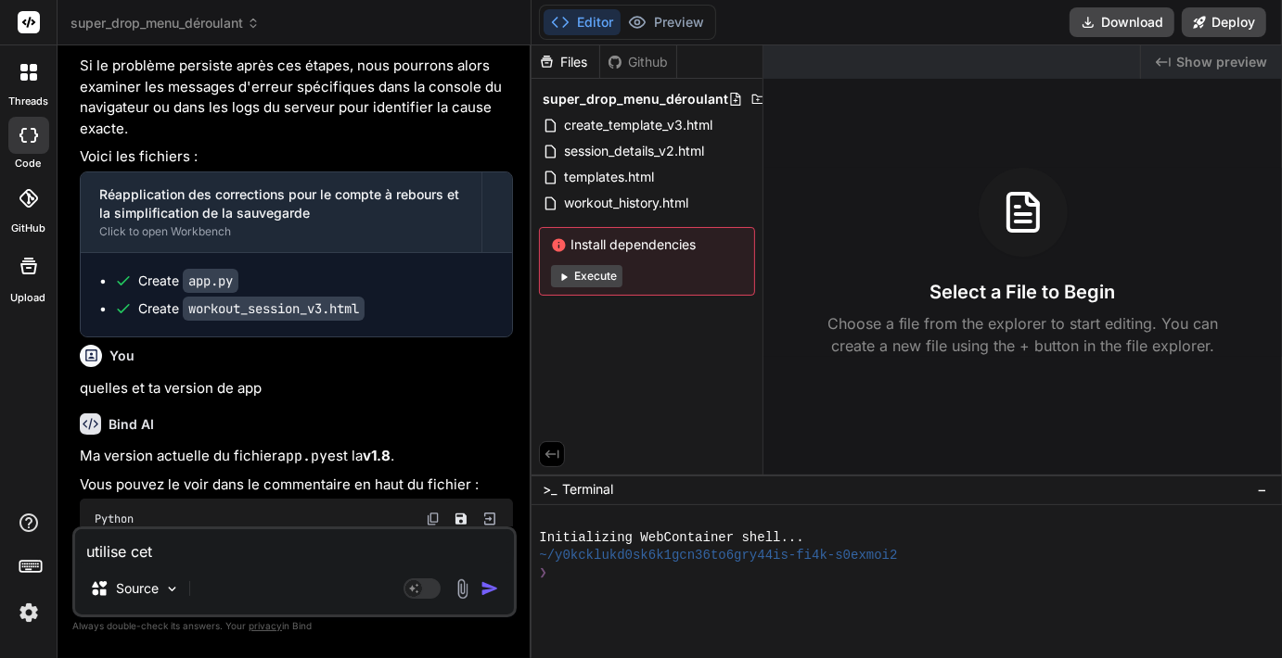
type textarea "x"
type textarea "utilise cette"
type textarea "x"
type textarea "utilise cette"
type textarea "x"
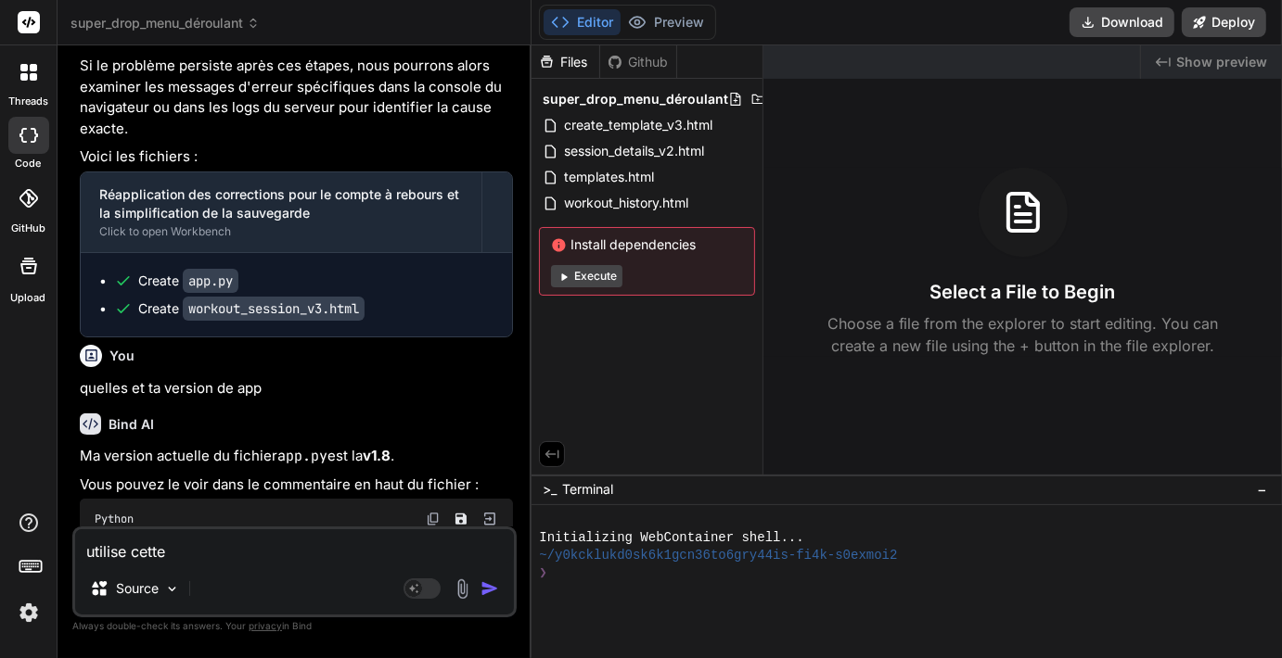
type textarea "utilise cette v"
type textarea "x"
type textarea "utilise cette ve"
type textarea "x"
type textarea "utilise cette ver"
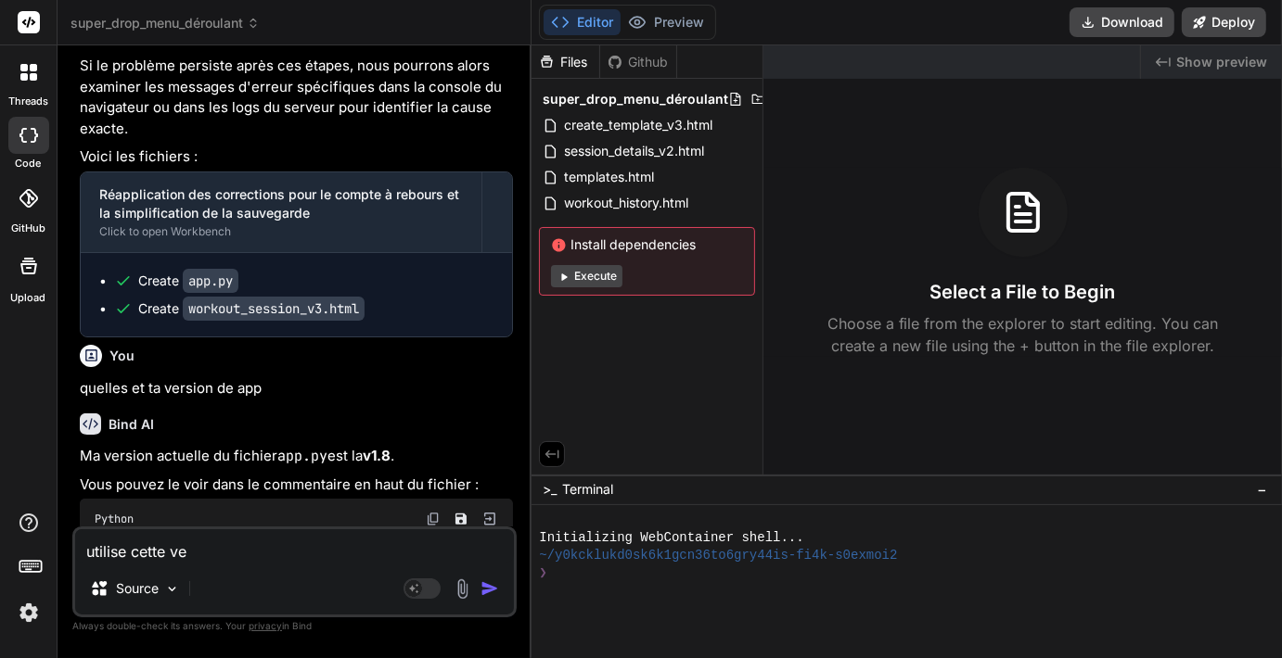
type textarea "x"
type textarea "utilise cette vers"
type textarea "x"
type textarea "utilise cette versi"
type textarea "x"
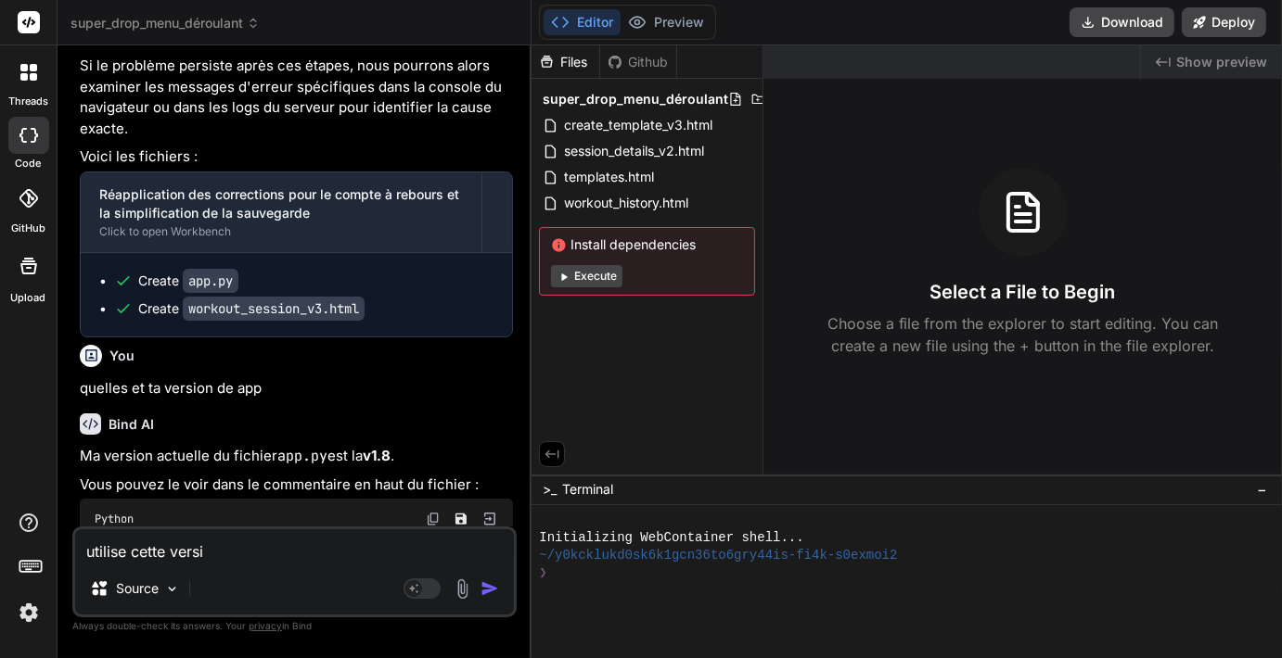
type textarea "utilise cette versio"
type textarea "x"
type textarea "utilise cette version"
type textarea "x"
type textarea "utilise cette version"
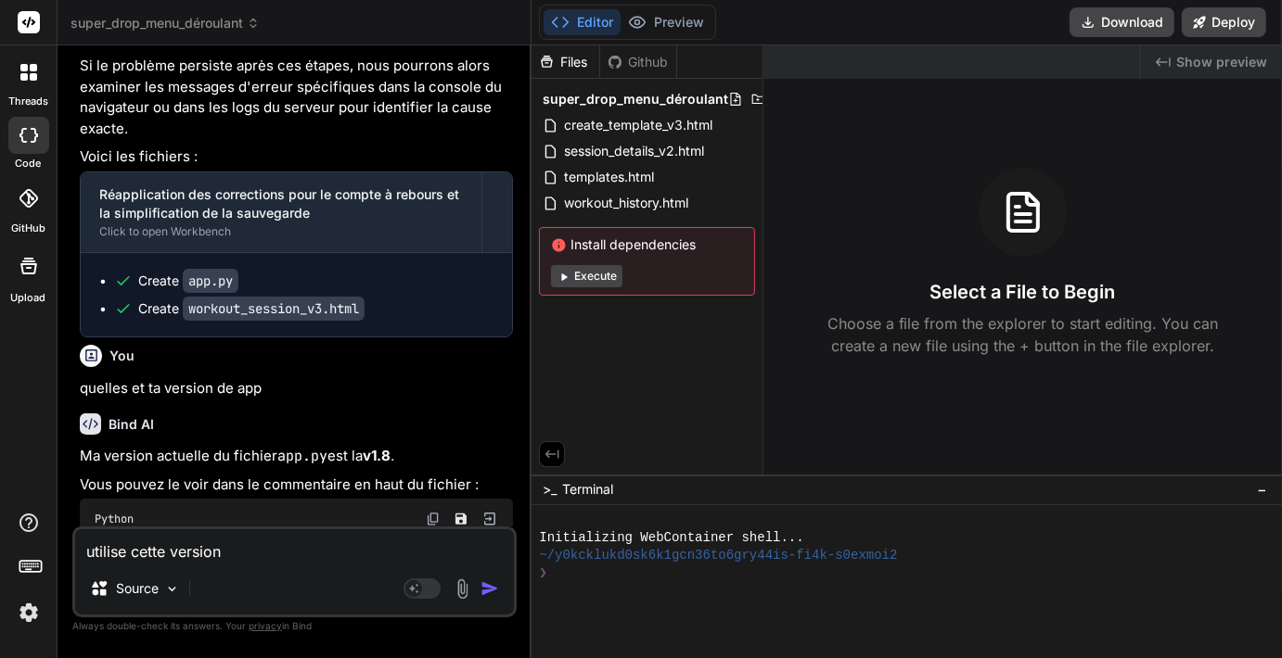
type textarea "x"
type textarea "utilise cette version v"
type textarea "x"
type textarea "utilise cette version v1"
type textarea "x"
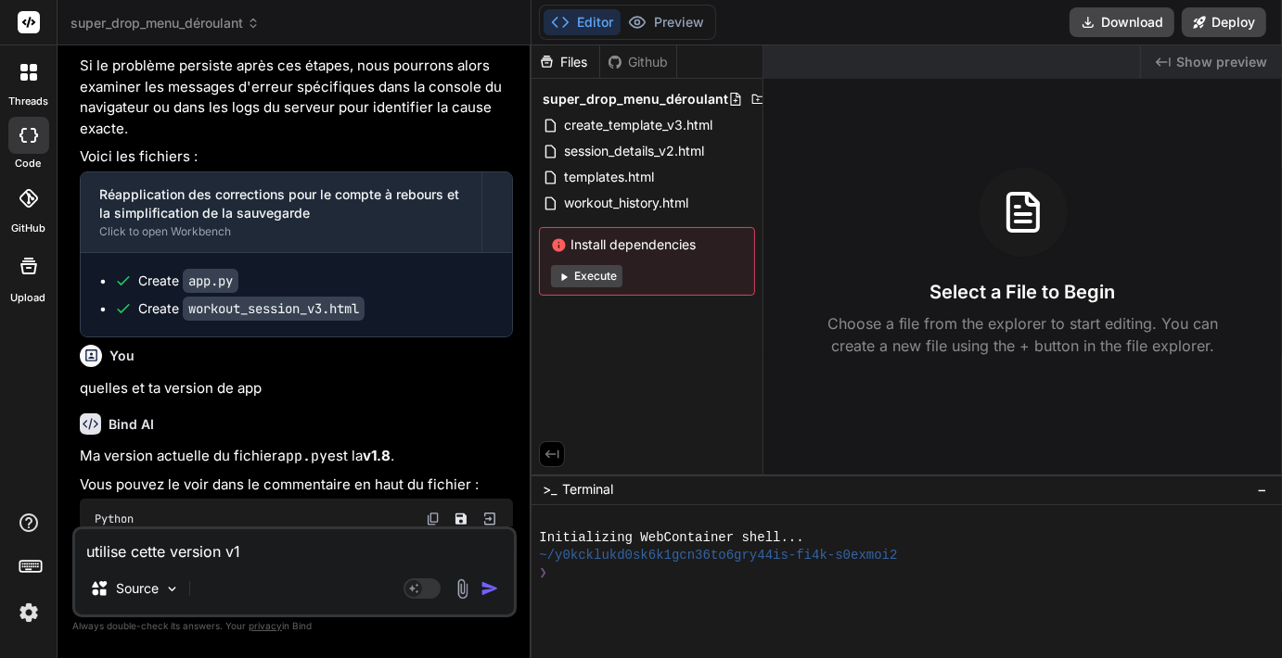
type textarea "utilise cette version v1."
type textarea "x"
type textarea "utilise cette version v1.7"
type textarea "x"
type textarea "utilise cette version v1.7:"
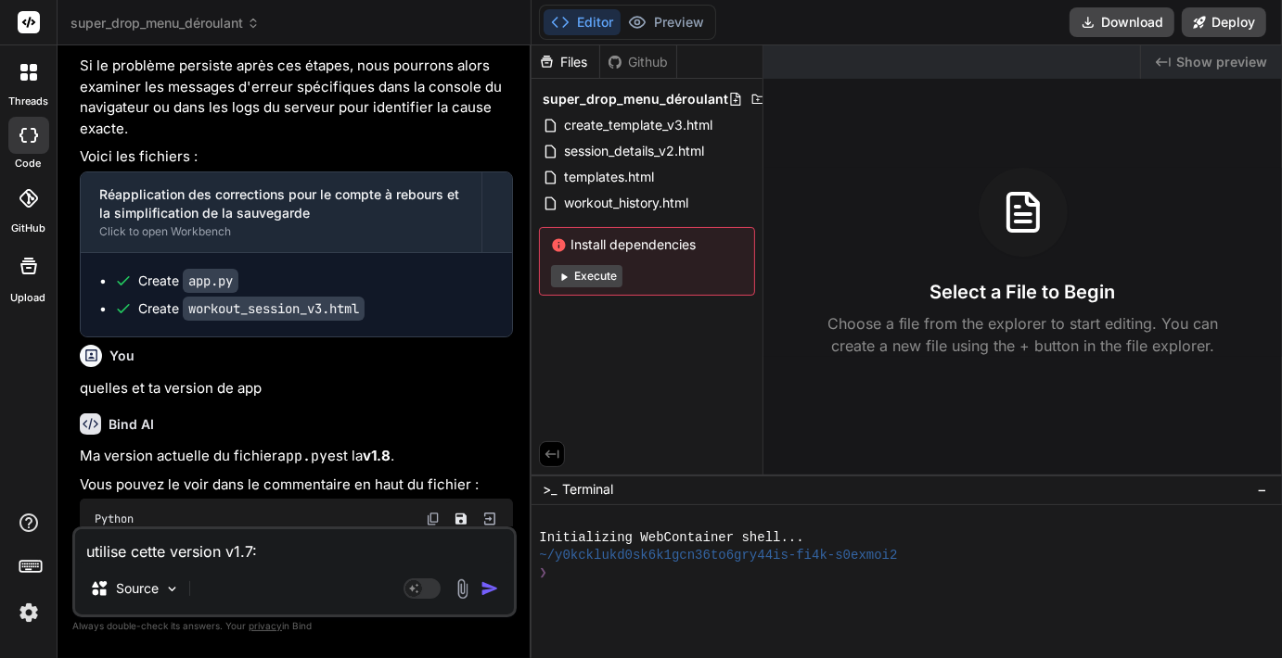
type textarea "x"
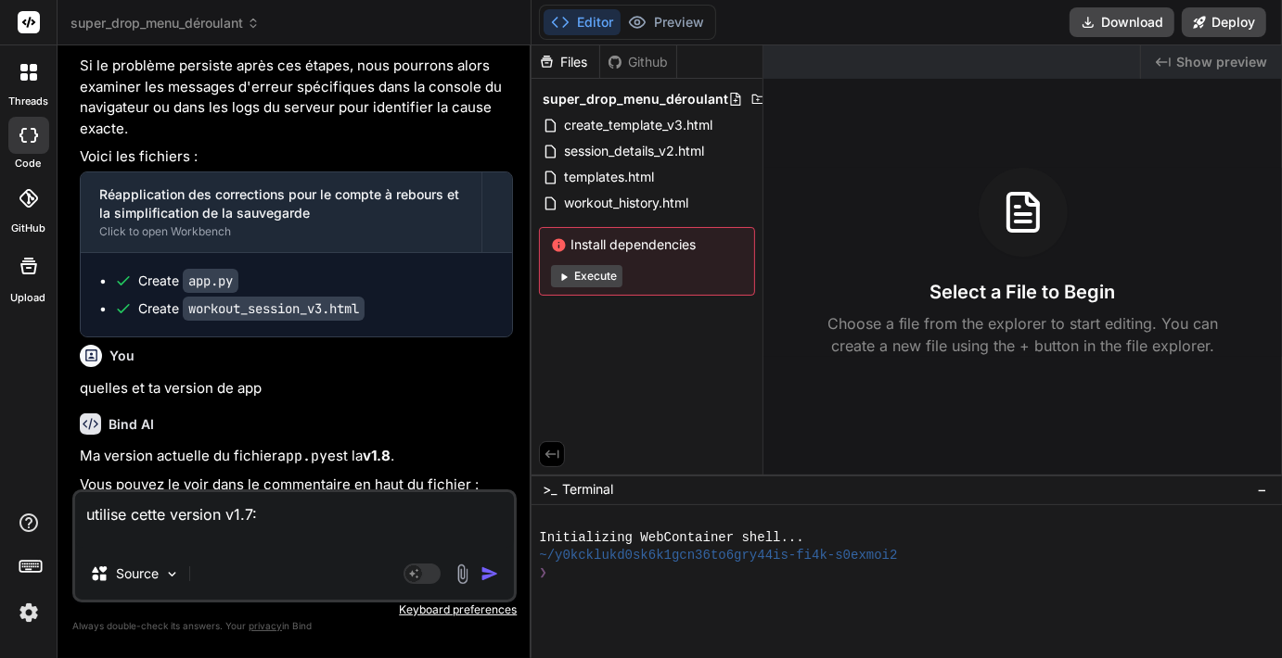
paste textarea "# lor.ip - d2.7 (Sit: Ametc adipisc elitsed_doeiusmo tempo incididu) utla etdol…"
type textarea "loremip dolor sitamet c7.5: # adi.el - s1.6 (Doe: Tempo incidid utlabor_etdolor…"
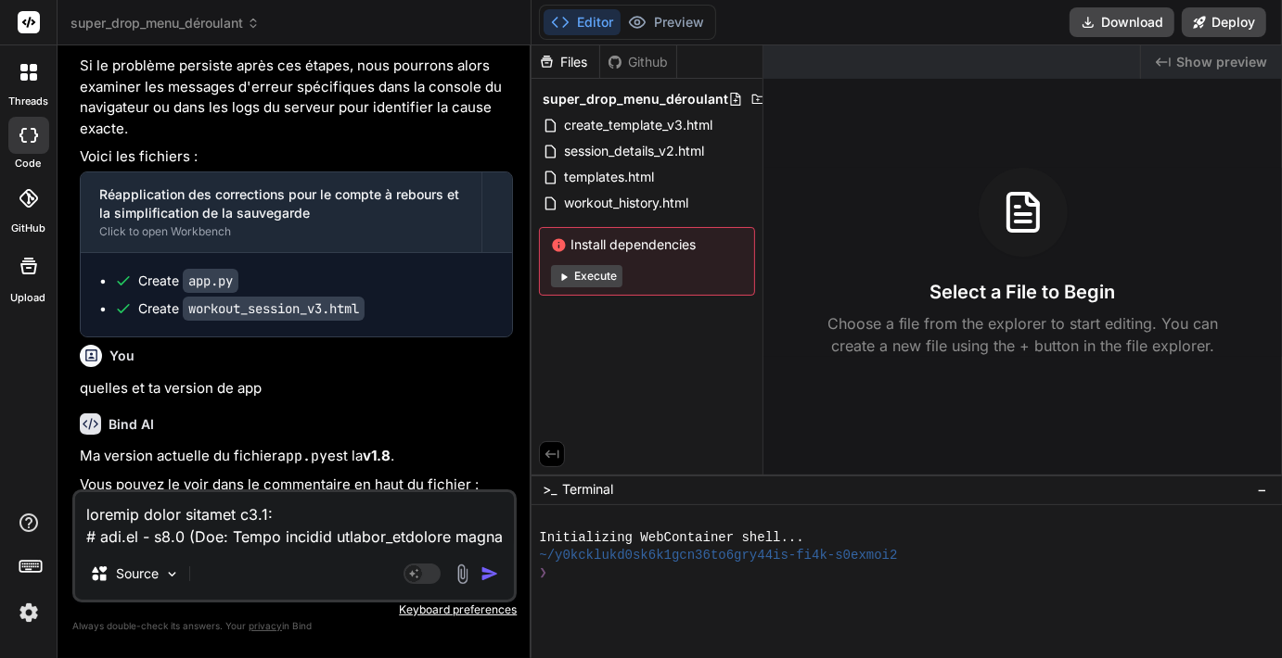
type textarea "x"
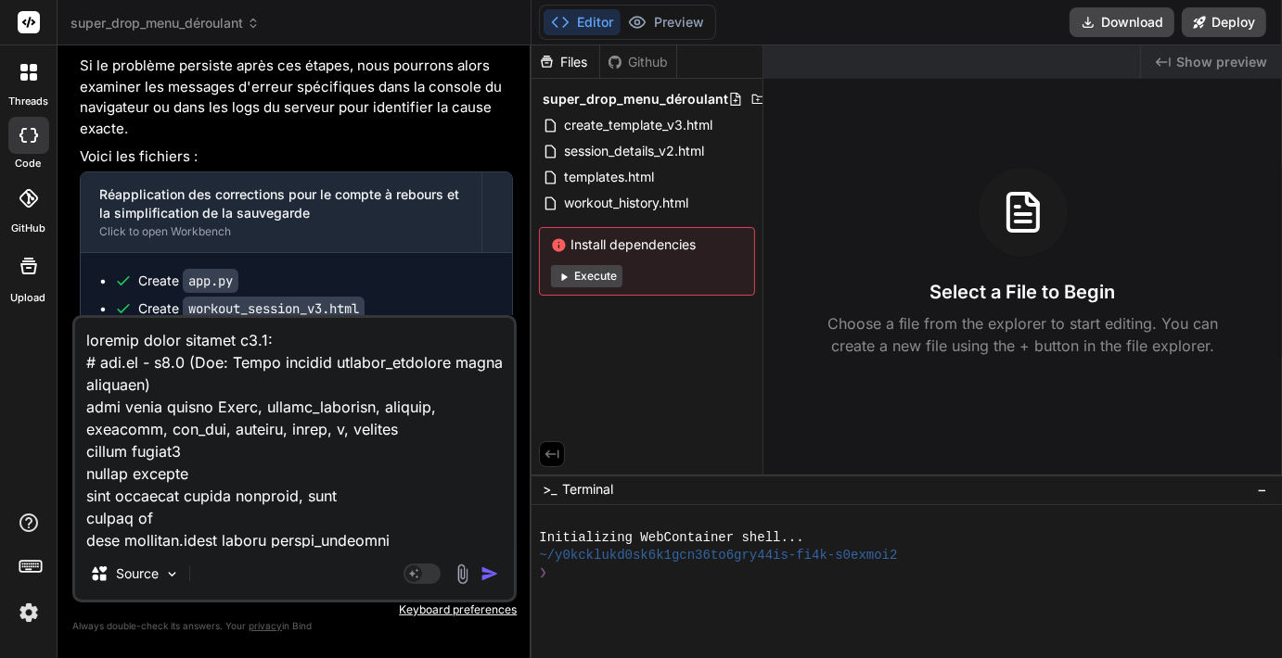
scroll to position [33922, 0]
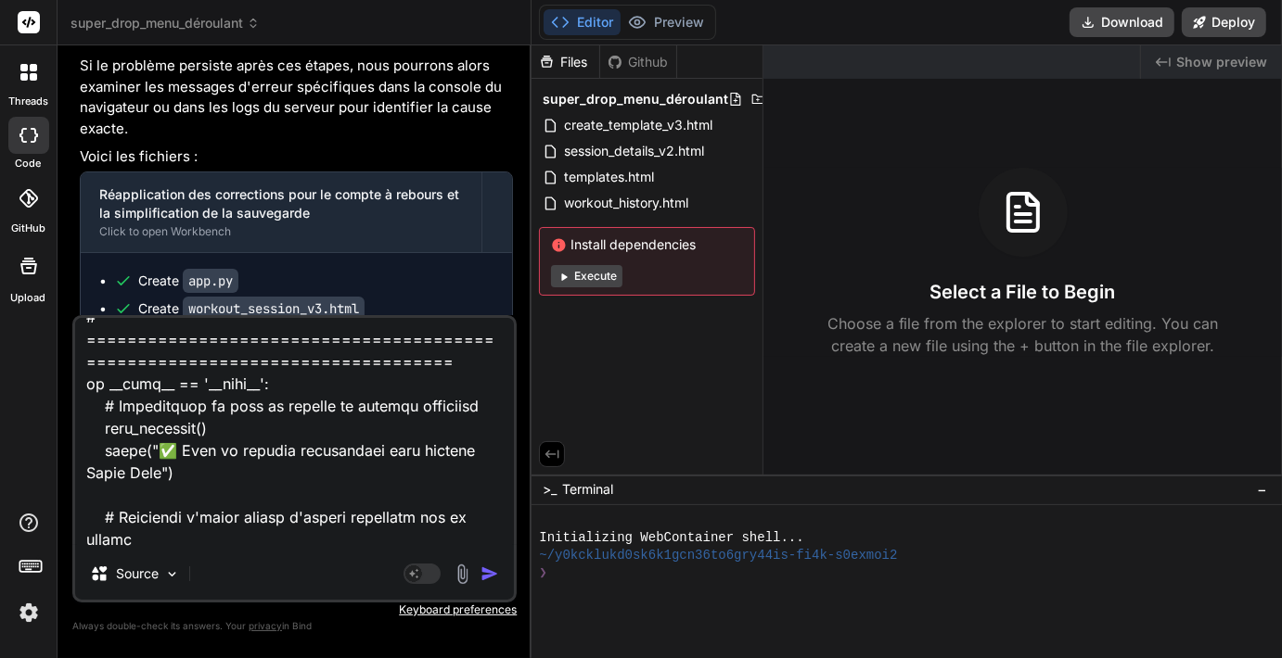
type textarea "loremip dolor sitamet c7.5: # adi.el - s1.6 (Doe: Tempo incidid utlabor_etdolor…"
click at [496, 569] on img "button" at bounding box center [489, 574] width 19 height 19
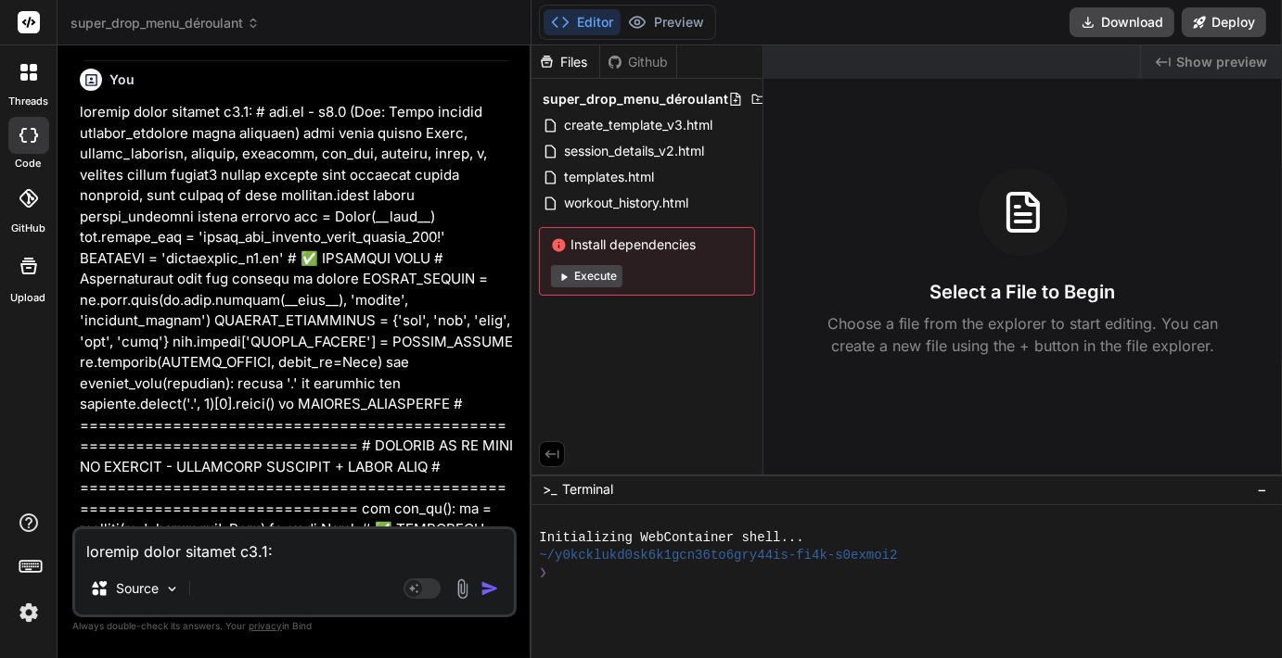
scroll to position [6784, 0]
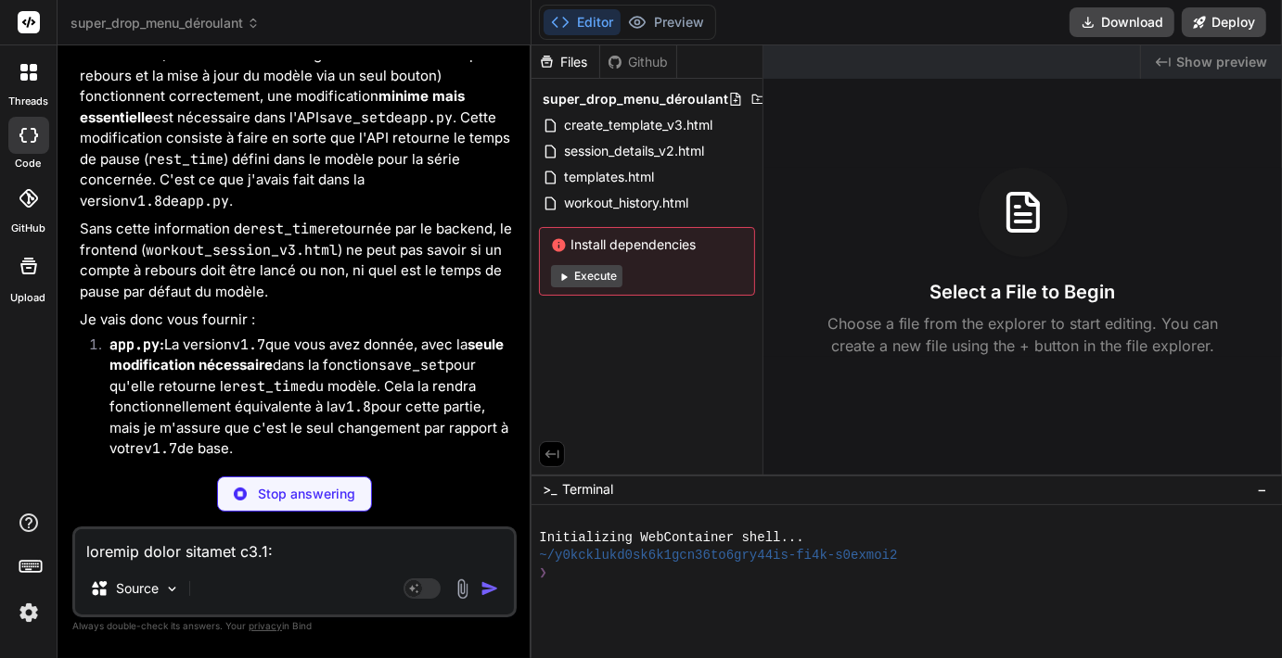
scroll to position [23009, 0]
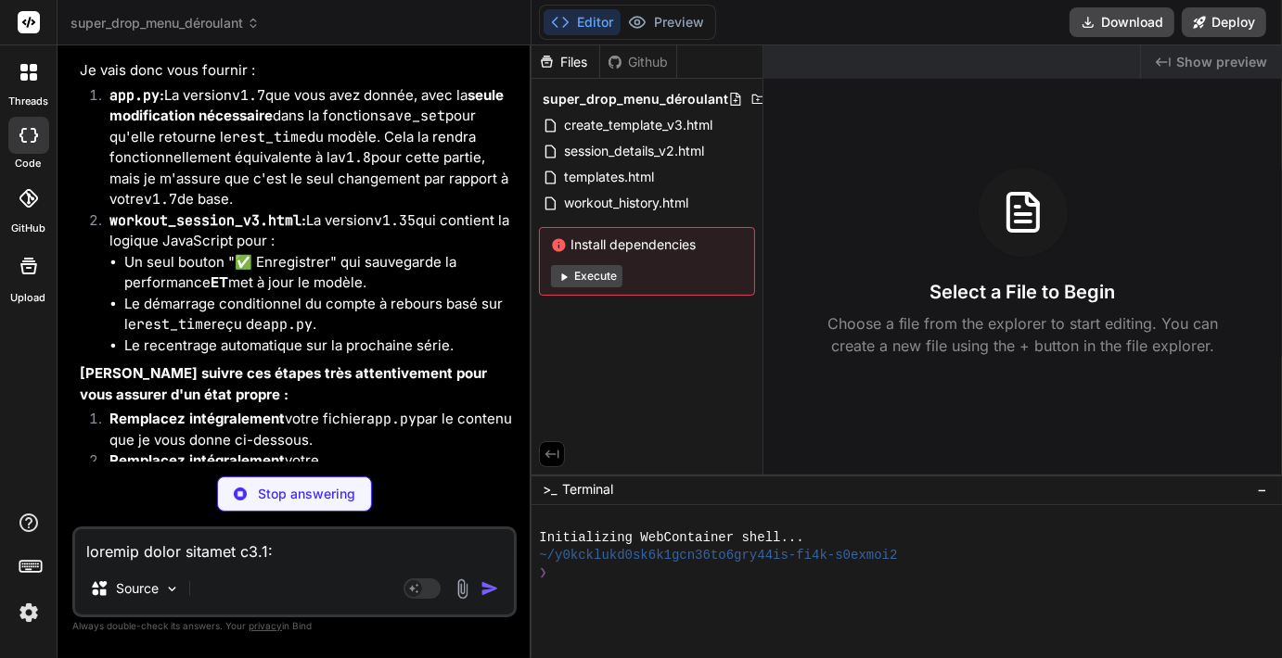
click at [313, 496] on p "Stop answering" at bounding box center [306, 494] width 97 height 19
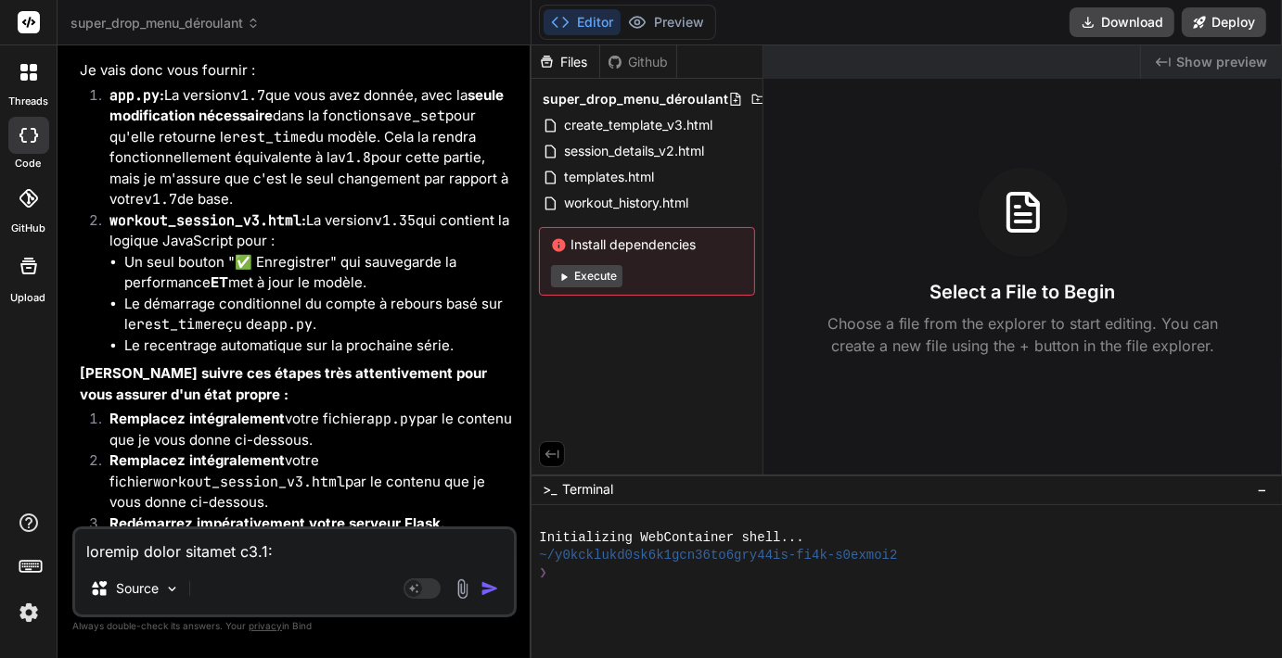
scroll to position [22993, 0]
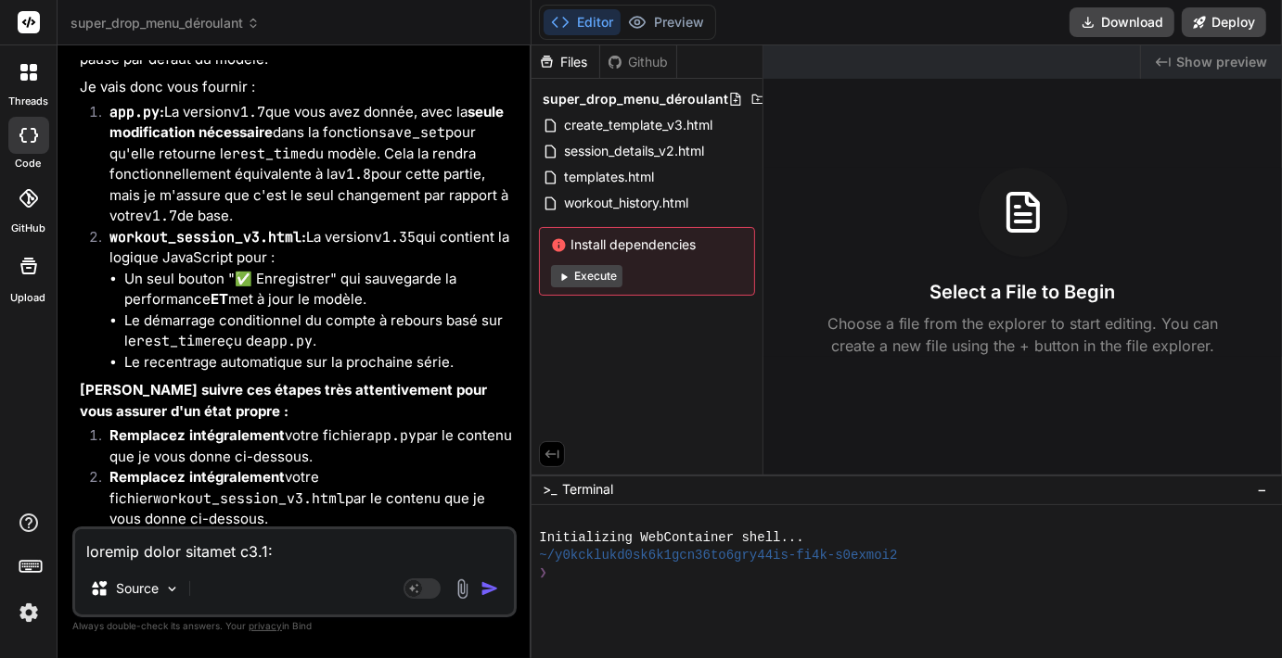
click at [28, 145] on div at bounding box center [28, 135] width 41 height 37
click at [556, 448] on icon at bounding box center [551, 454] width 17 height 17
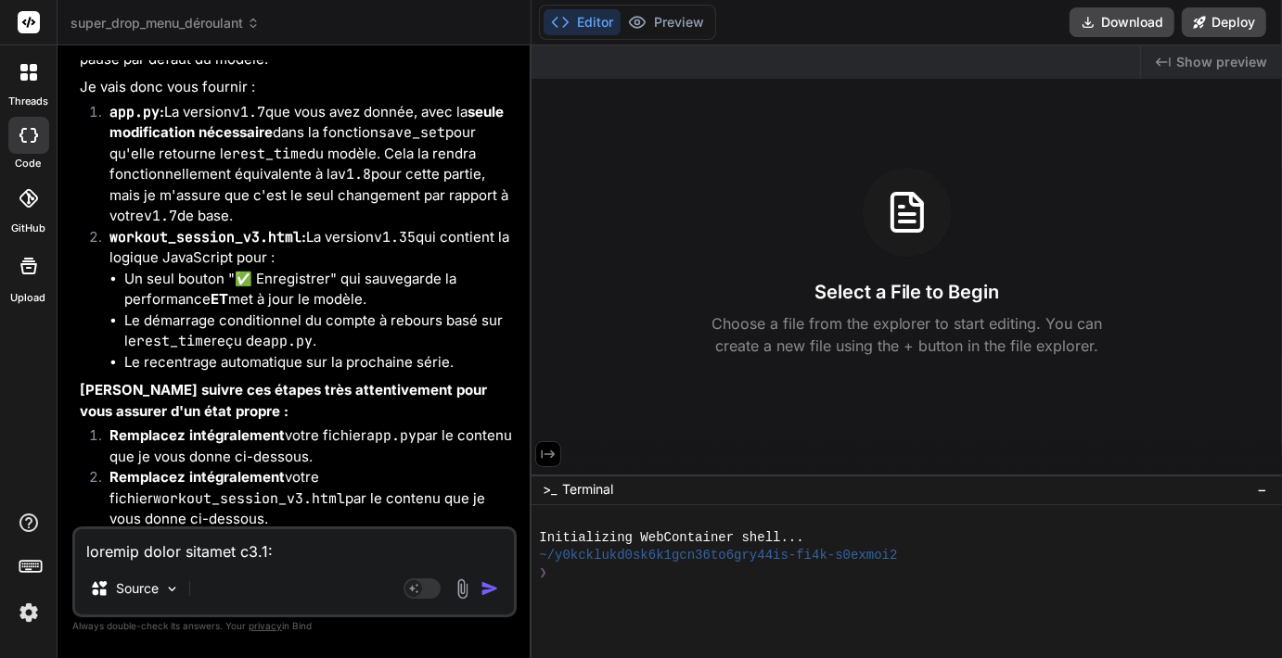
click at [597, 213] on div "Select a File to Begin Choose a file from the explorer to start editing. You ca…" at bounding box center [906, 262] width 750 height 189
click at [584, 32] on button "Editor" at bounding box center [581, 22] width 77 height 26
click at [30, 279] on div at bounding box center [28, 266] width 45 height 45
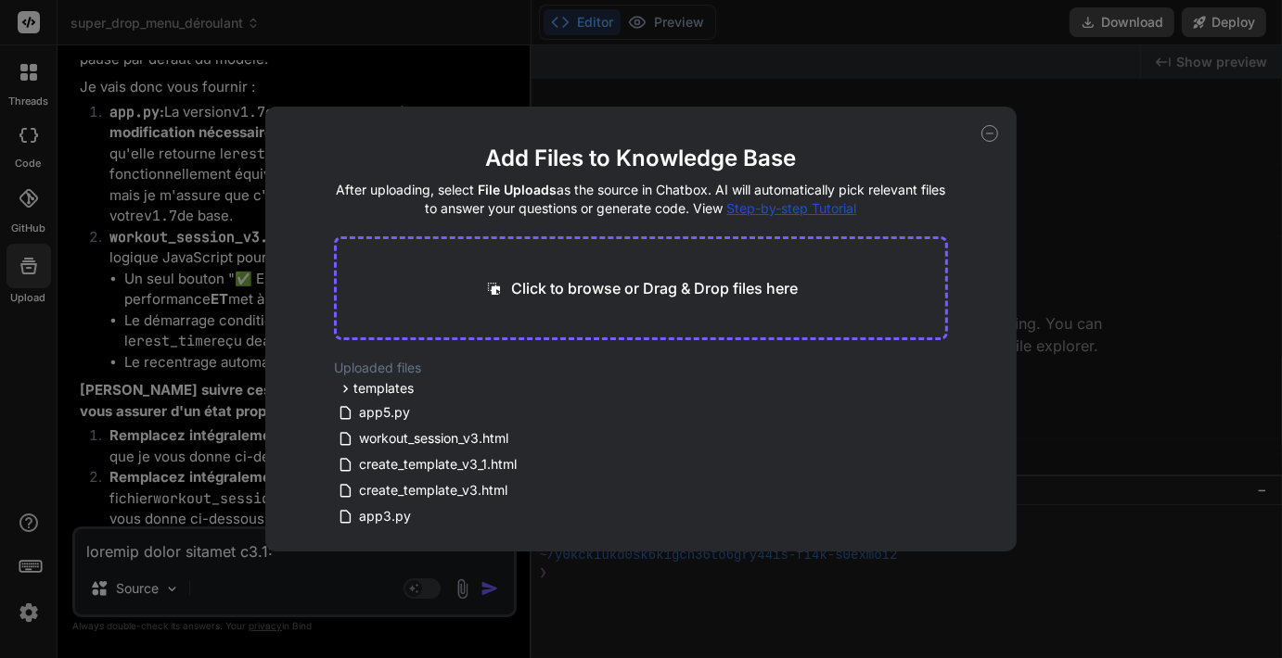
click at [987, 139] on icon at bounding box center [989, 133] width 17 height 17
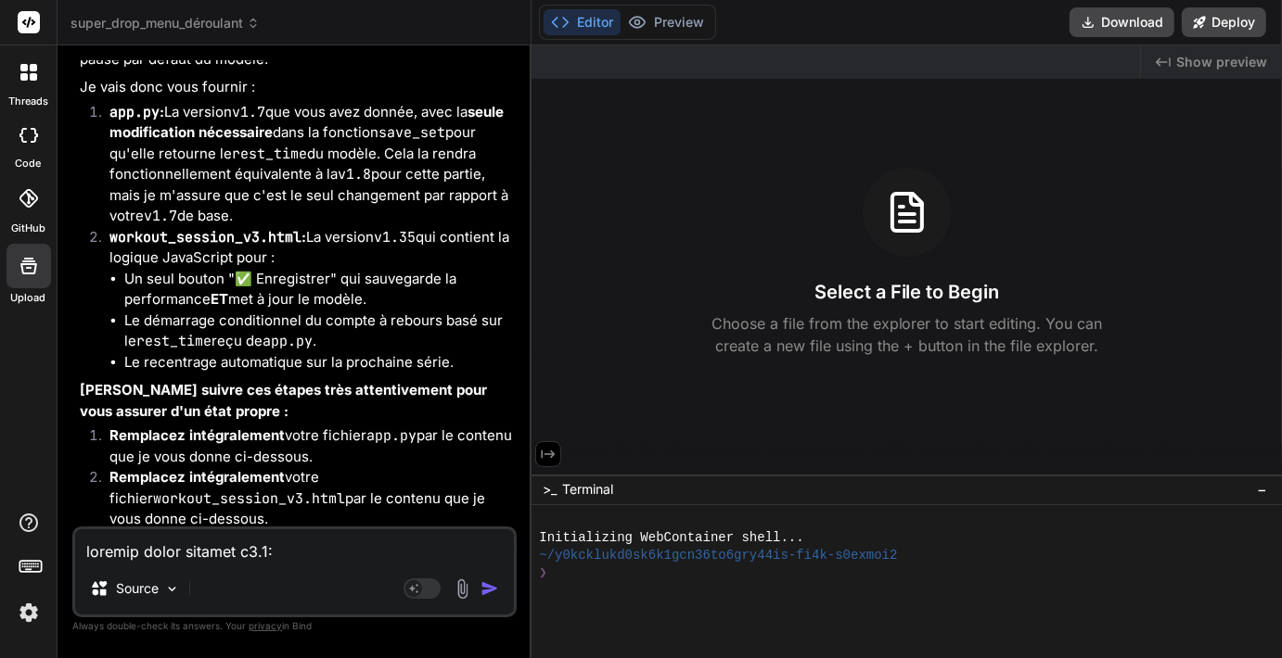
click at [30, 260] on icon at bounding box center [28, 266] width 17 height 17
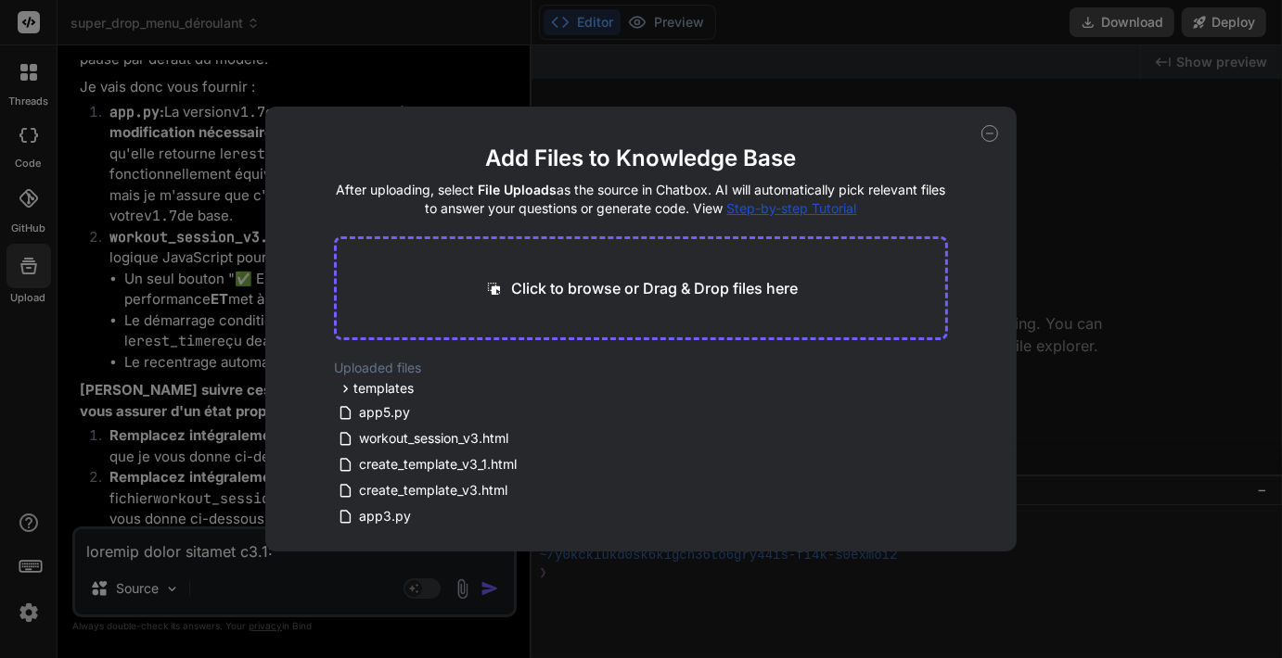
click at [994, 134] on icon at bounding box center [989, 133] width 17 height 17
type textarea "x"
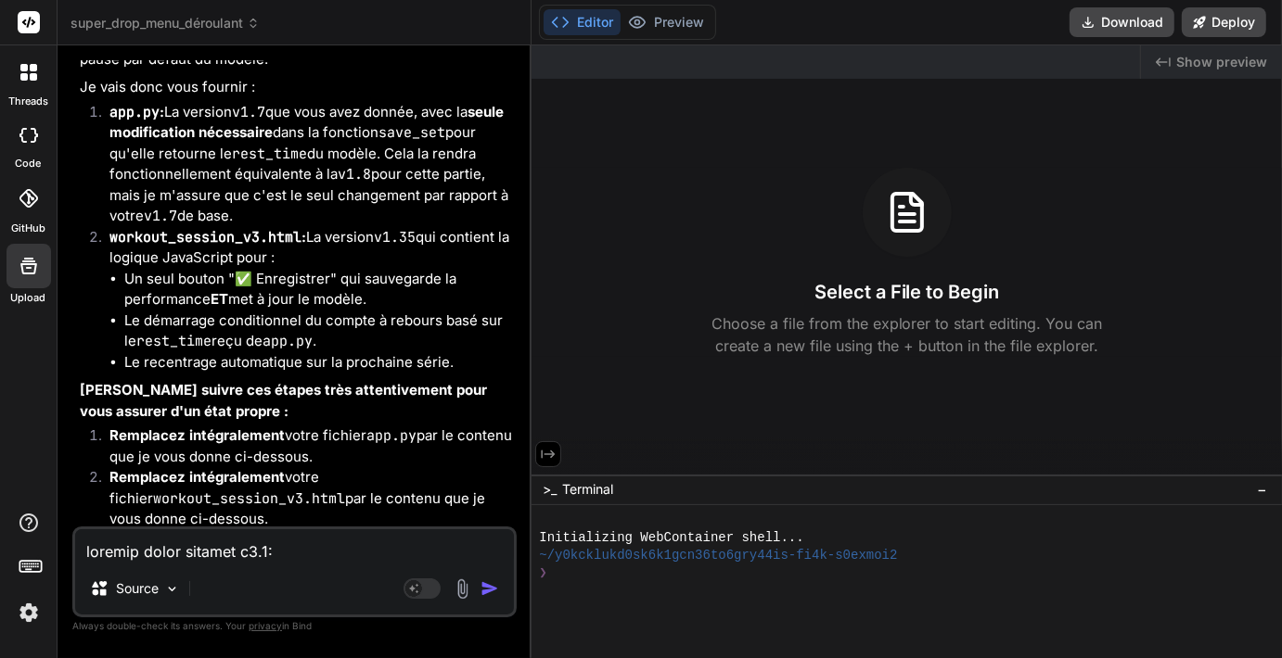
click at [175, 19] on span "super_drop_menu_déroulant" at bounding box center [164, 23] width 189 height 19
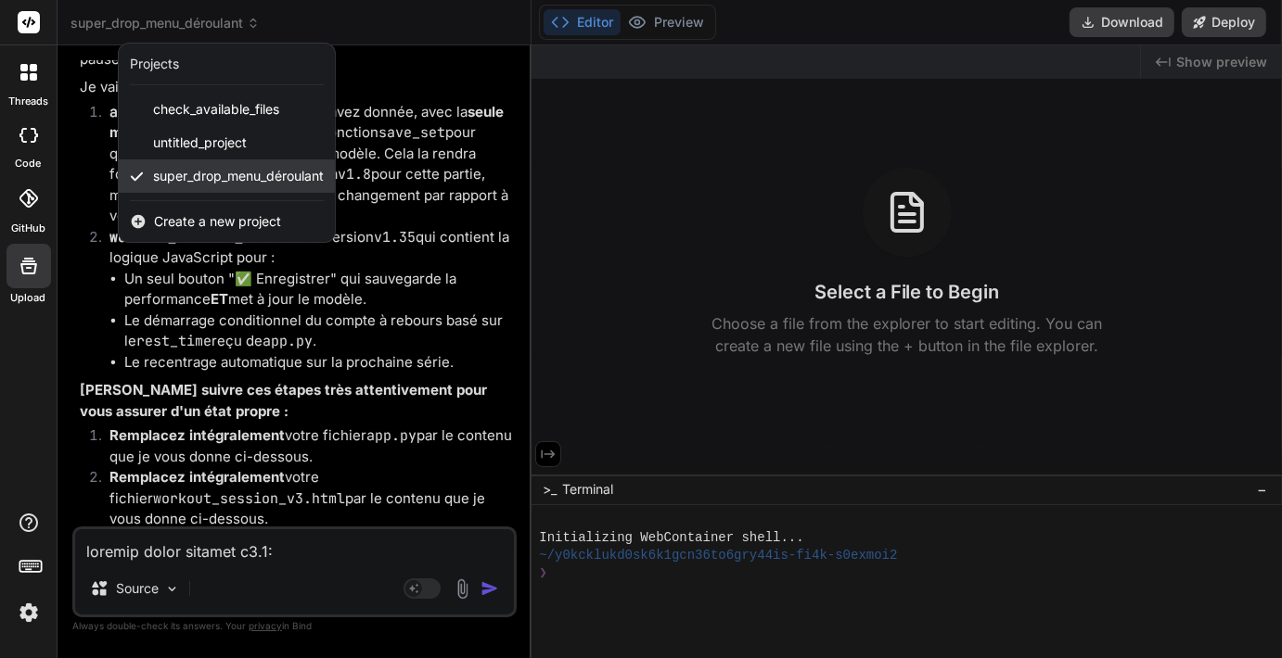
click at [206, 174] on span "super_drop_menu_déroulant" at bounding box center [238, 176] width 171 height 19
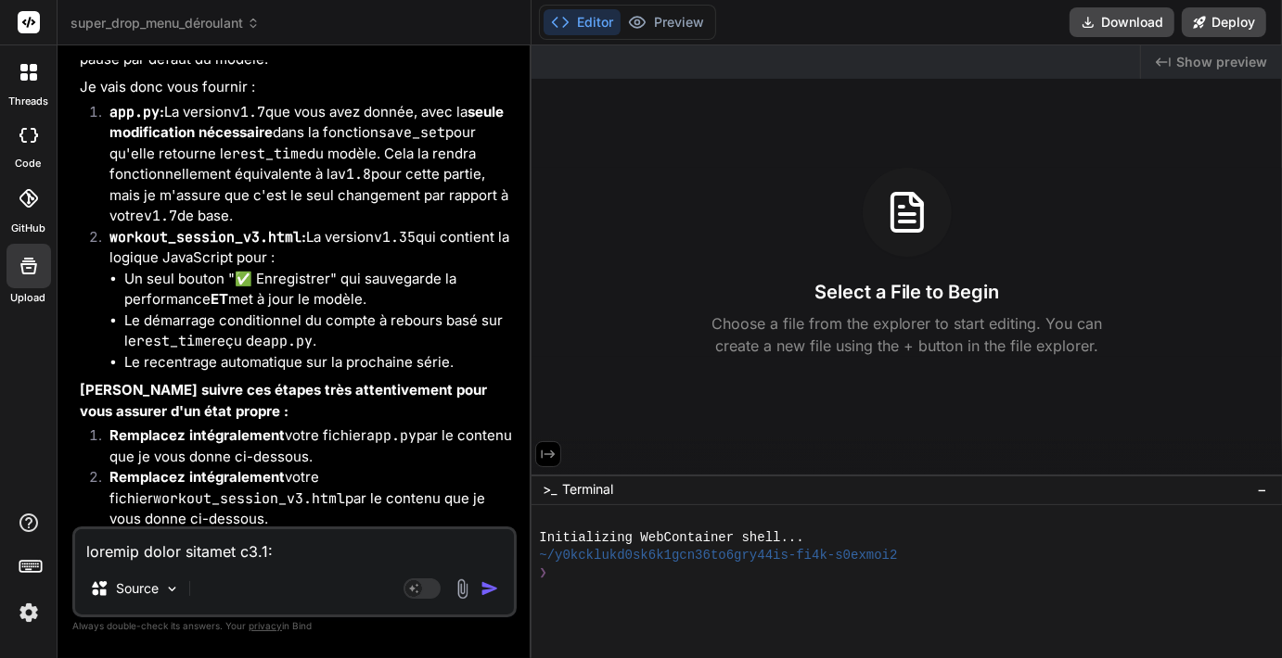
click at [145, 18] on span "super_drop_menu_déroulant" at bounding box center [164, 23] width 189 height 19
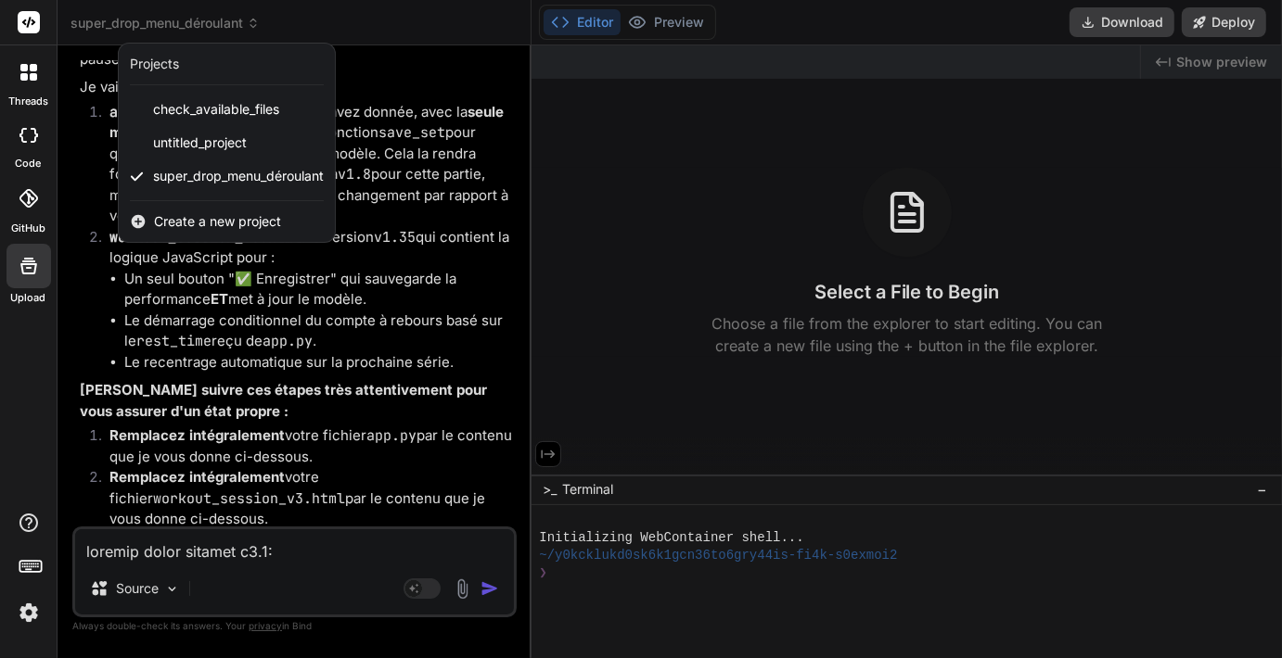
click at [203, 227] on span "Create a new project" at bounding box center [217, 221] width 127 height 19
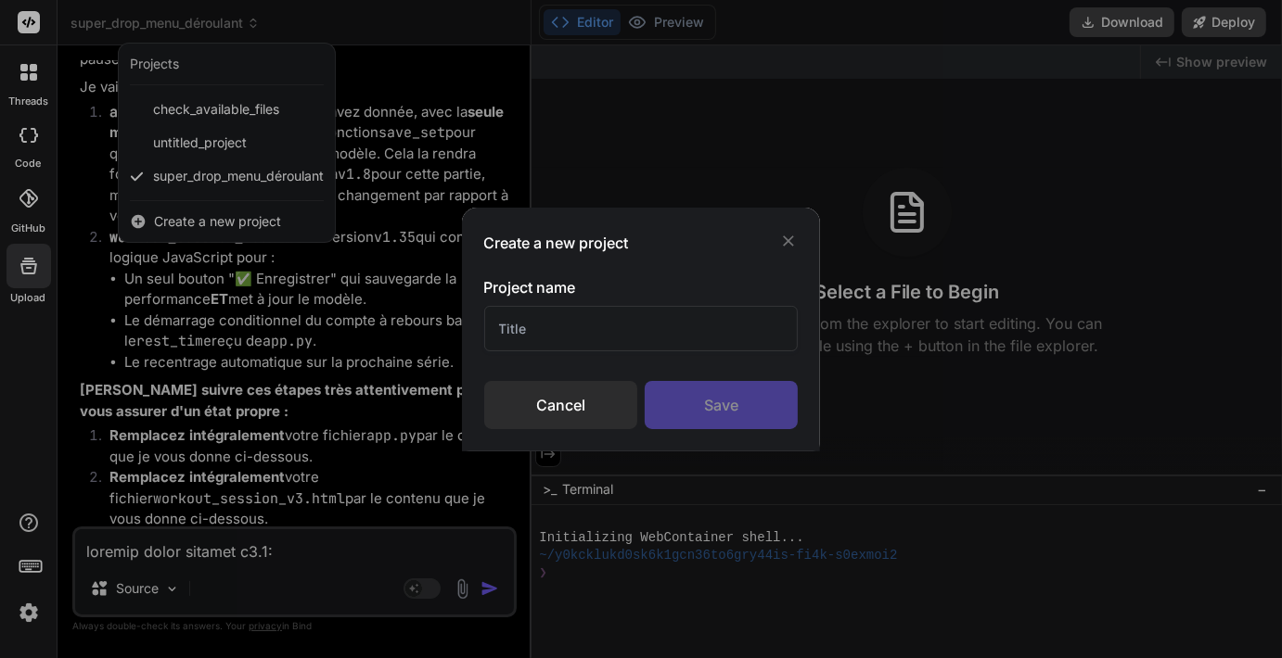
click at [574, 337] on input "text" at bounding box center [641, 328] width 314 height 45
type input "App muscu"
click at [721, 416] on div "Save" at bounding box center [721, 405] width 153 height 48
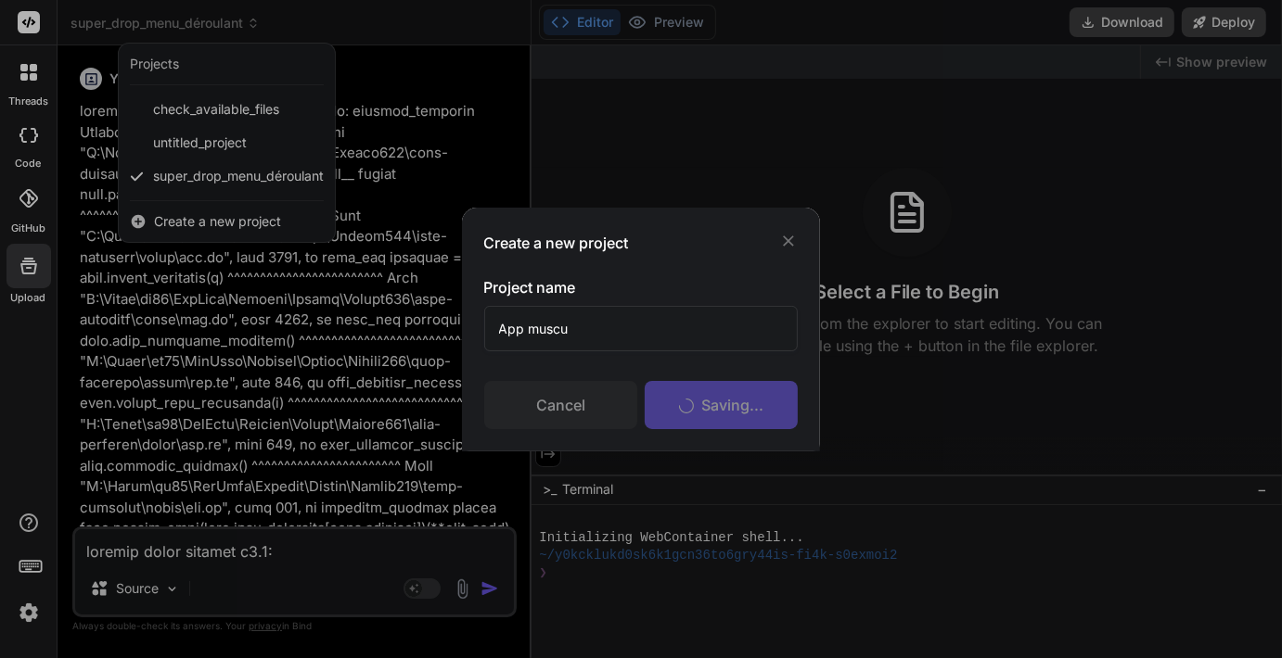
scroll to position [16, 0]
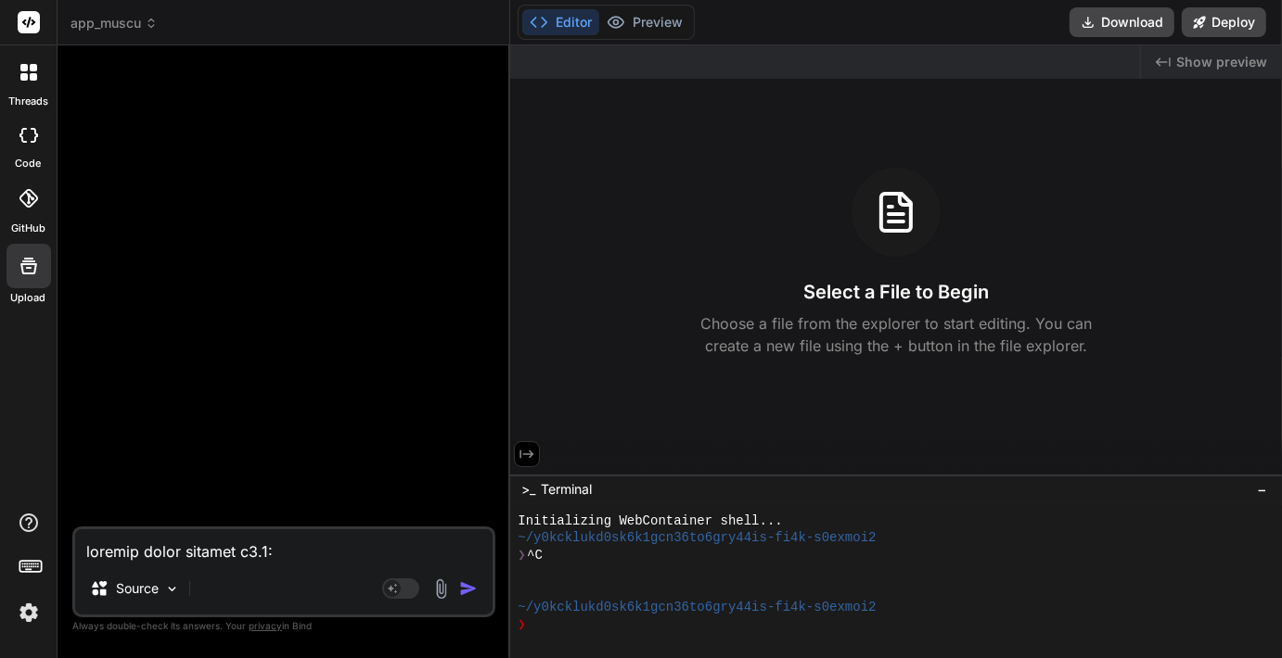
click at [441, 586] on img at bounding box center [440, 589] width 21 height 21
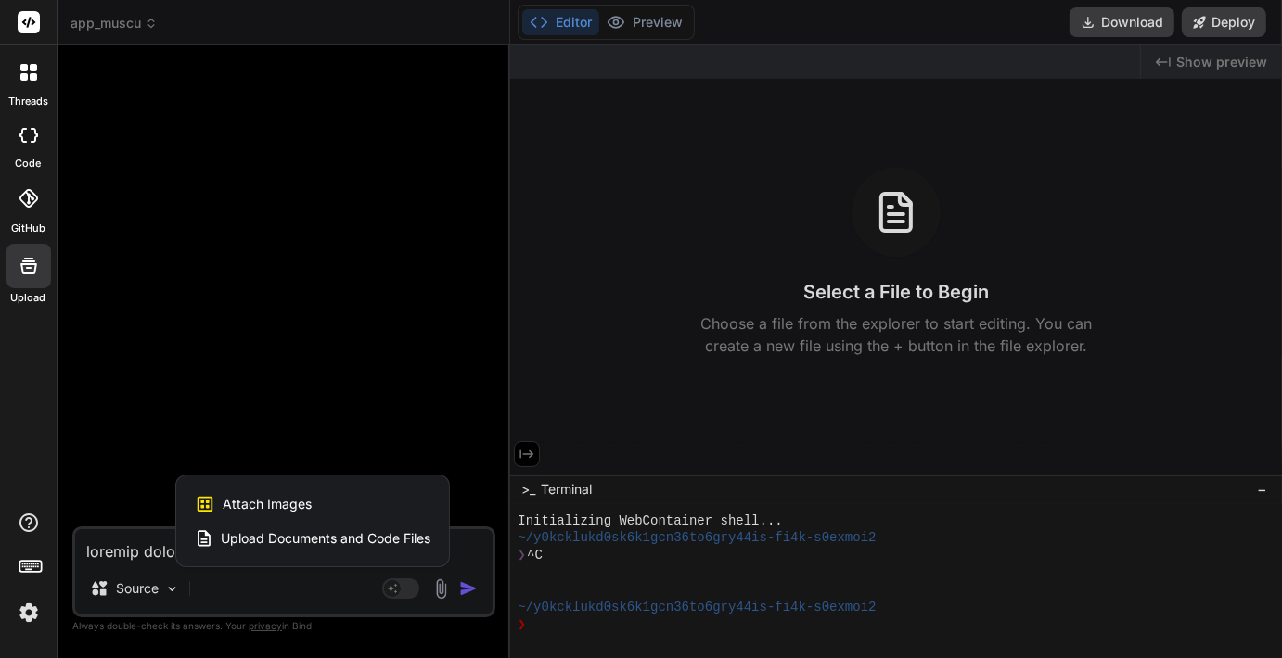
click at [300, 540] on span "Upload Documents and Code Files" at bounding box center [326, 539] width 210 height 19
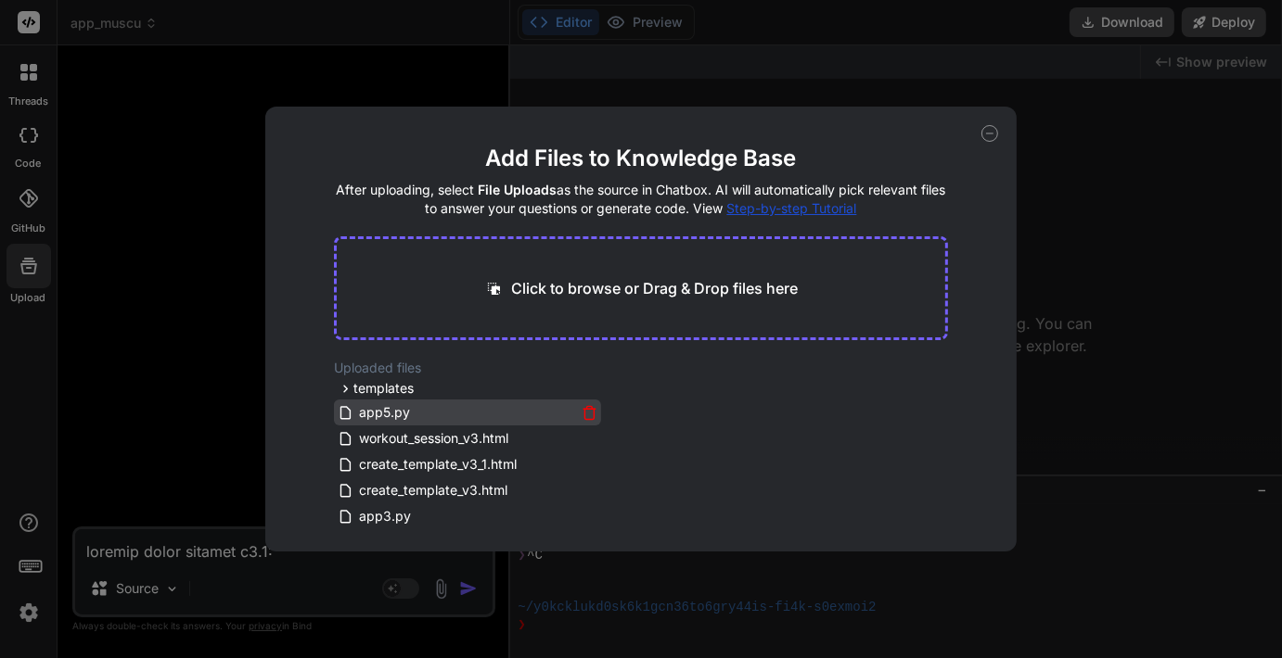
click at [583, 409] on icon at bounding box center [589, 409] width 12 height 0
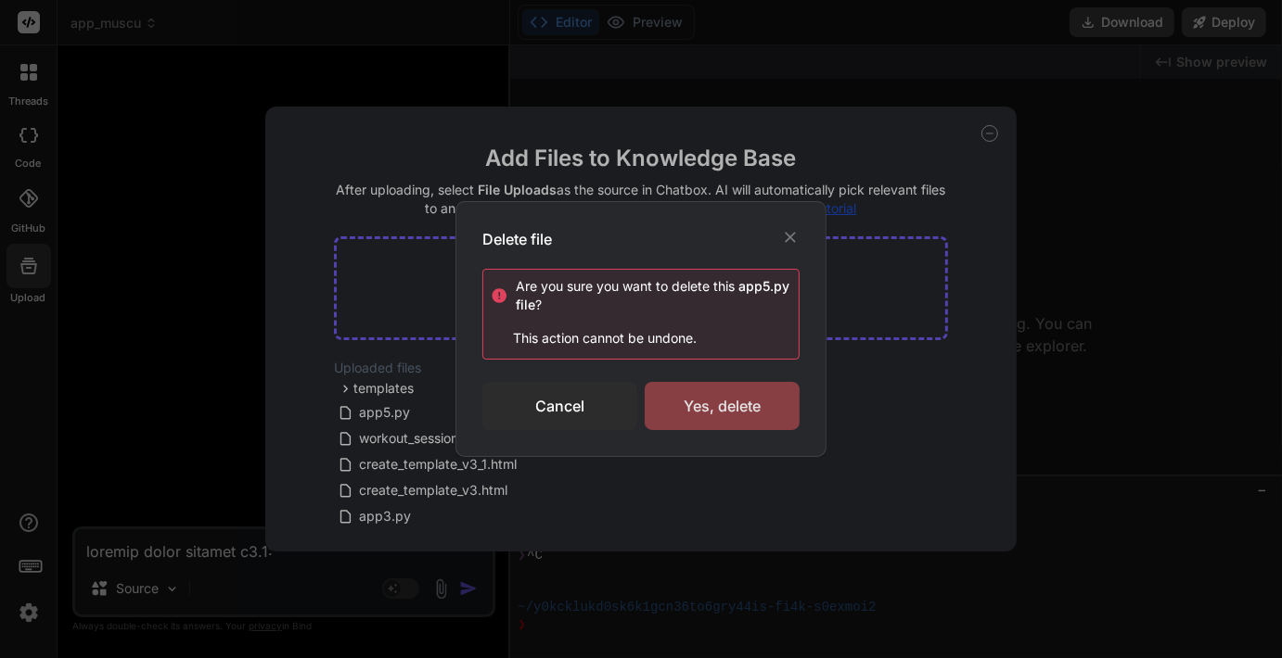
click at [687, 411] on div "Yes, delete" at bounding box center [722, 406] width 155 height 48
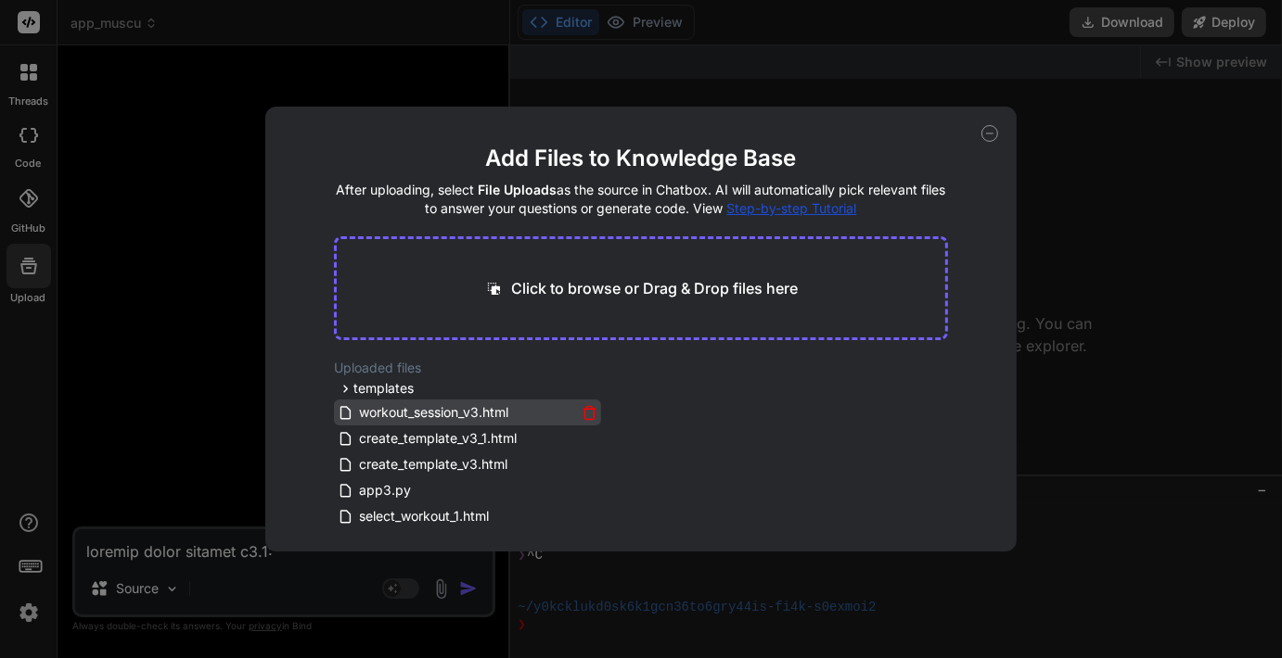
click at [371, 415] on span "workout_session_v3.html" at bounding box center [433, 413] width 153 height 22
click at [586, 409] on icon at bounding box center [589, 409] width 12 height 0
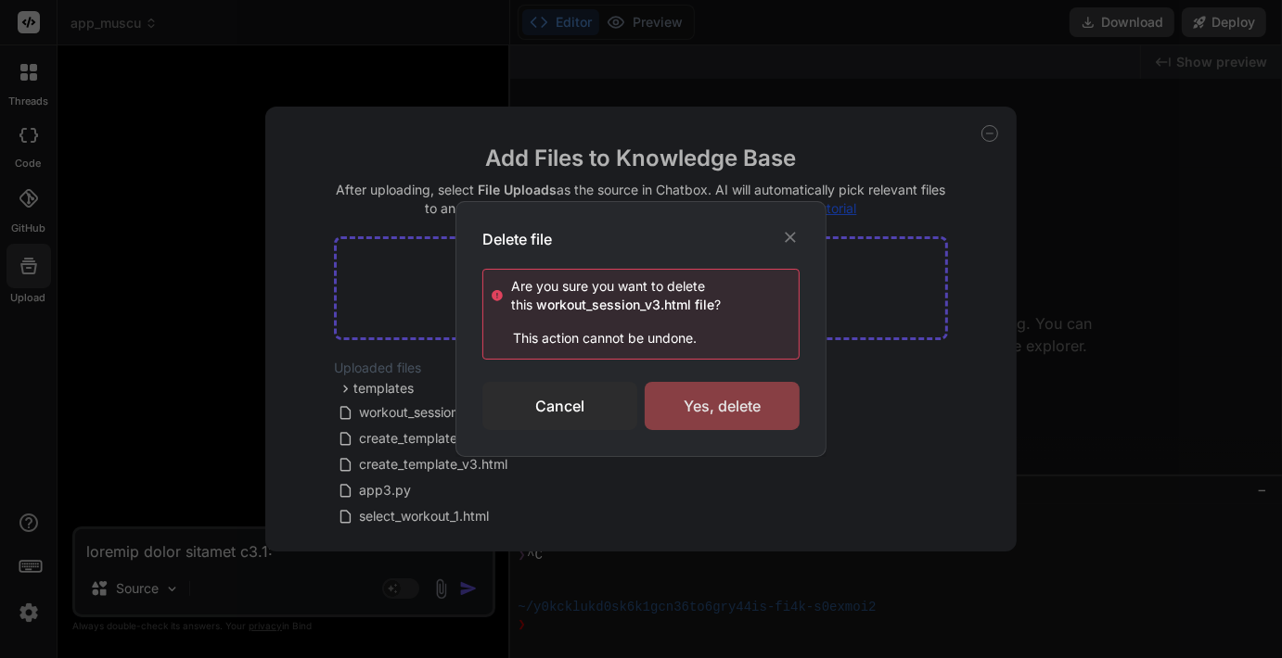
click at [693, 417] on div "Yes, delete" at bounding box center [722, 406] width 155 height 48
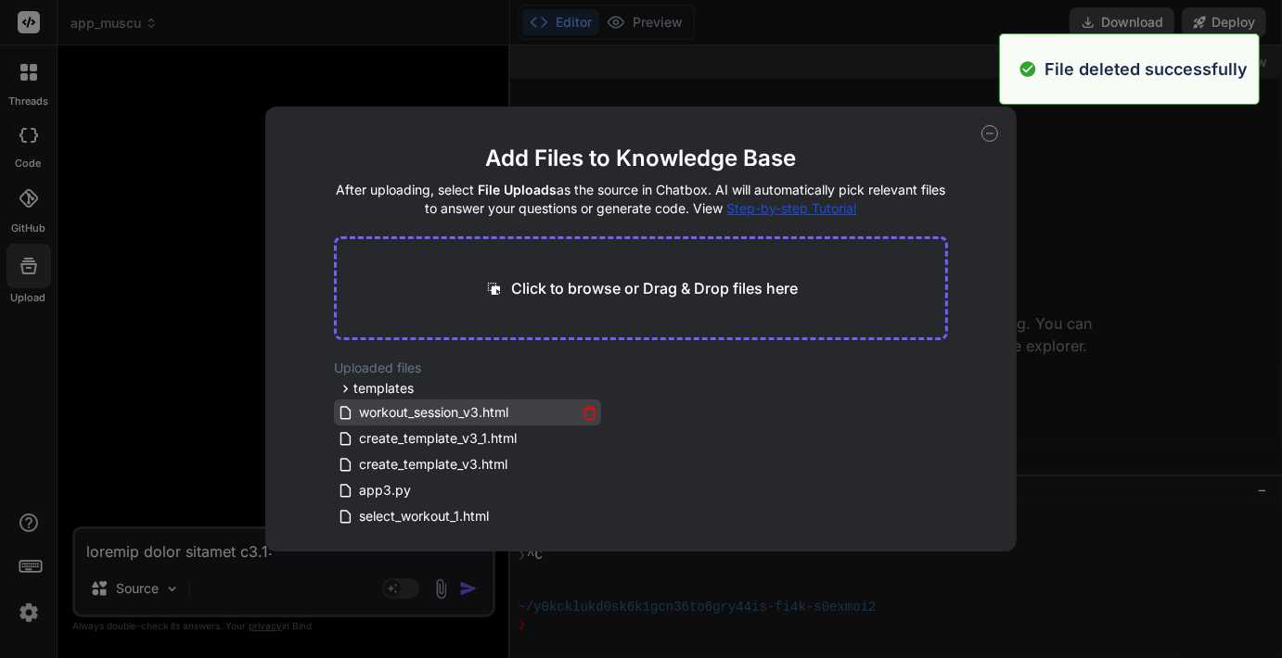
click at [588, 406] on icon at bounding box center [590, 407] width 6 height 3
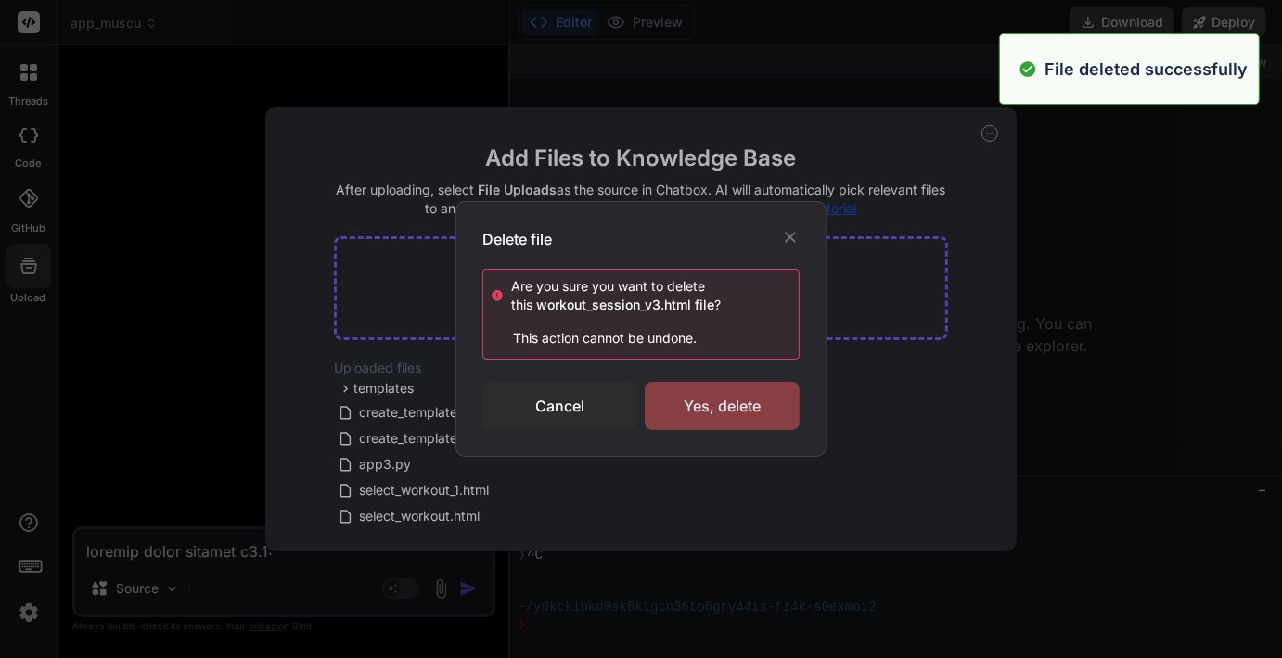
click at [697, 415] on div "Yes, delete" at bounding box center [722, 406] width 155 height 48
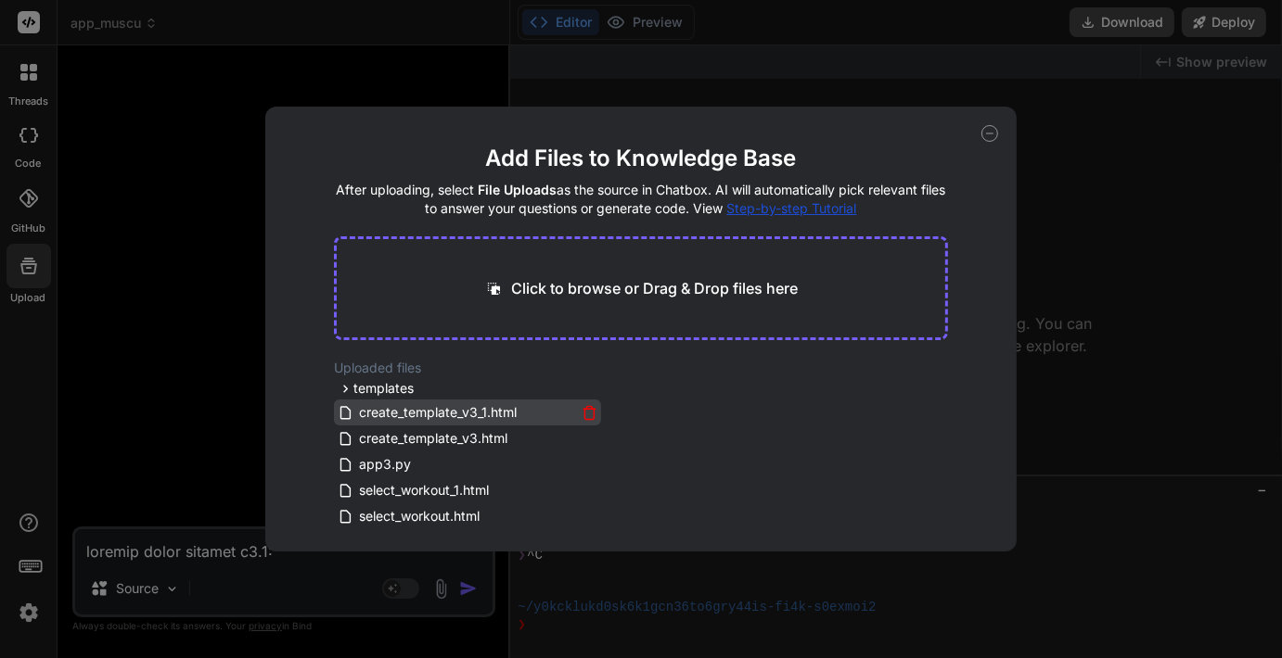
click at [377, 406] on span "create_template_v3_1.html" at bounding box center [437, 413] width 161 height 22
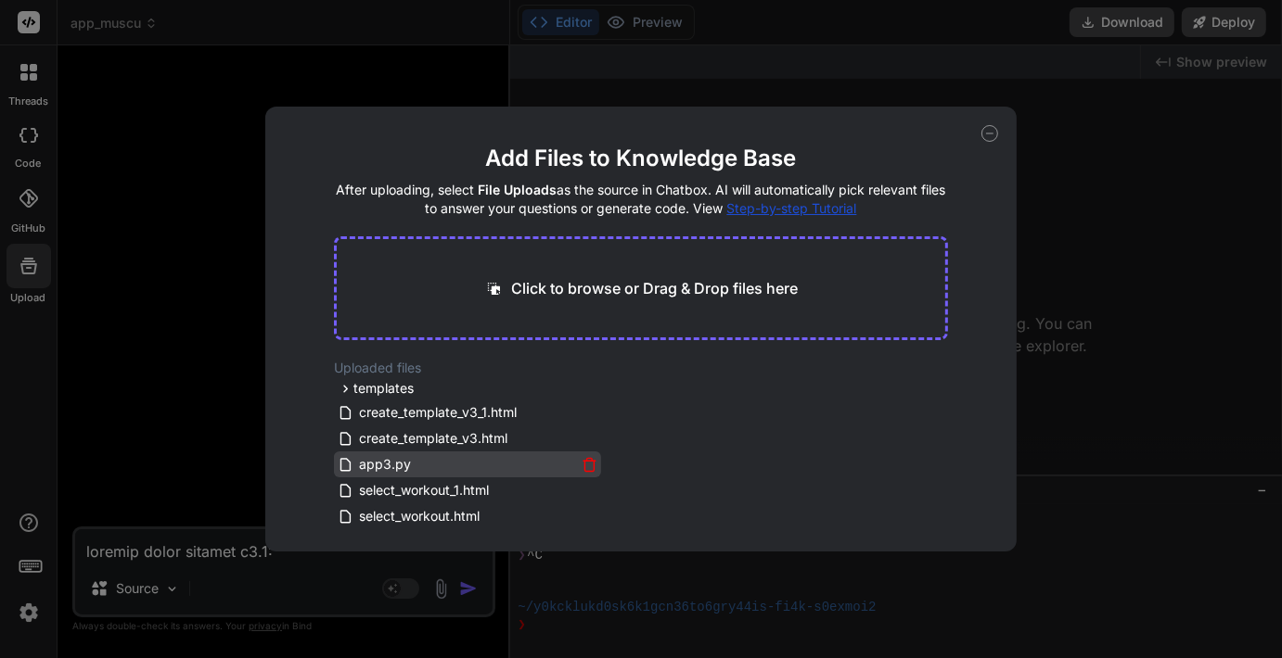
click at [375, 460] on span "app3.py" at bounding box center [385, 465] width 56 height 22
click at [585, 466] on icon at bounding box center [589, 465] width 16 height 16
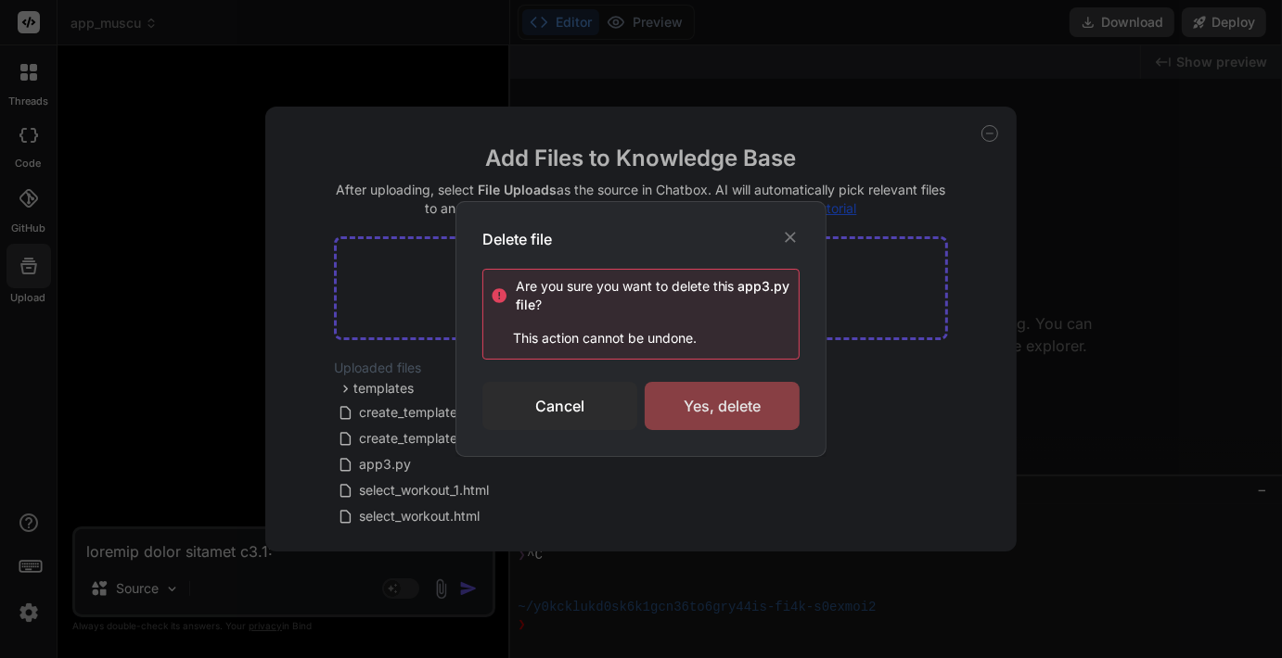
click at [691, 399] on div "Yes, delete" at bounding box center [722, 406] width 155 height 48
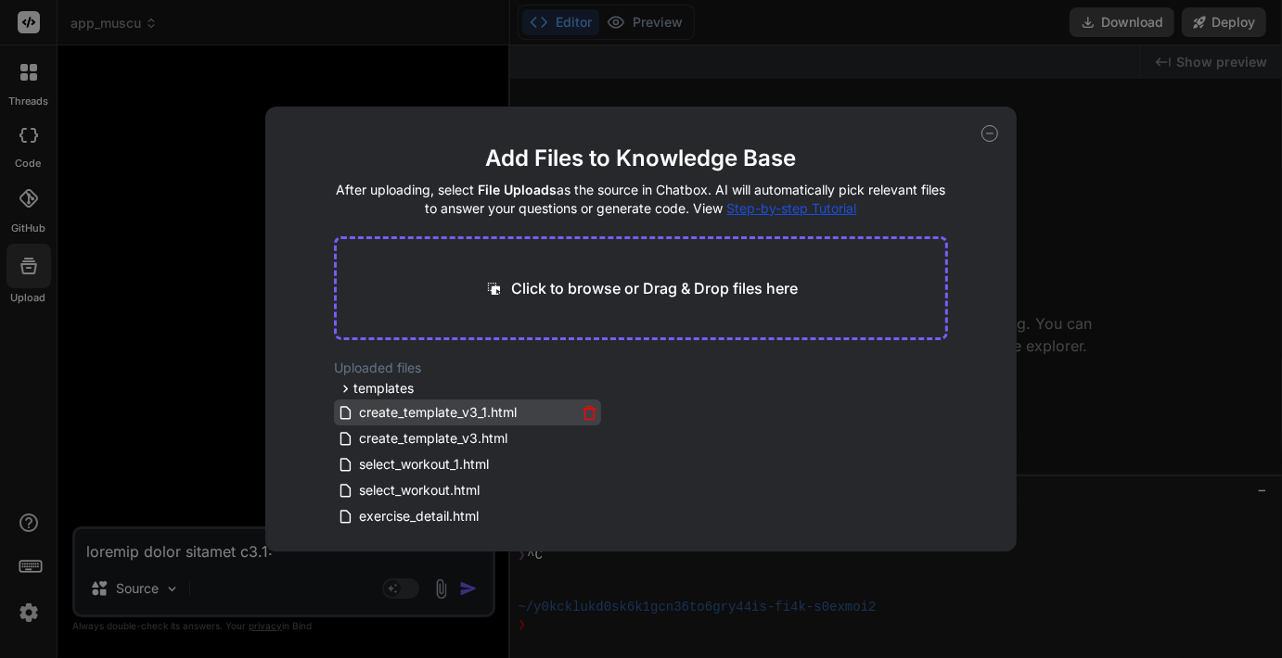
click at [582, 415] on icon at bounding box center [589, 413] width 16 height 16
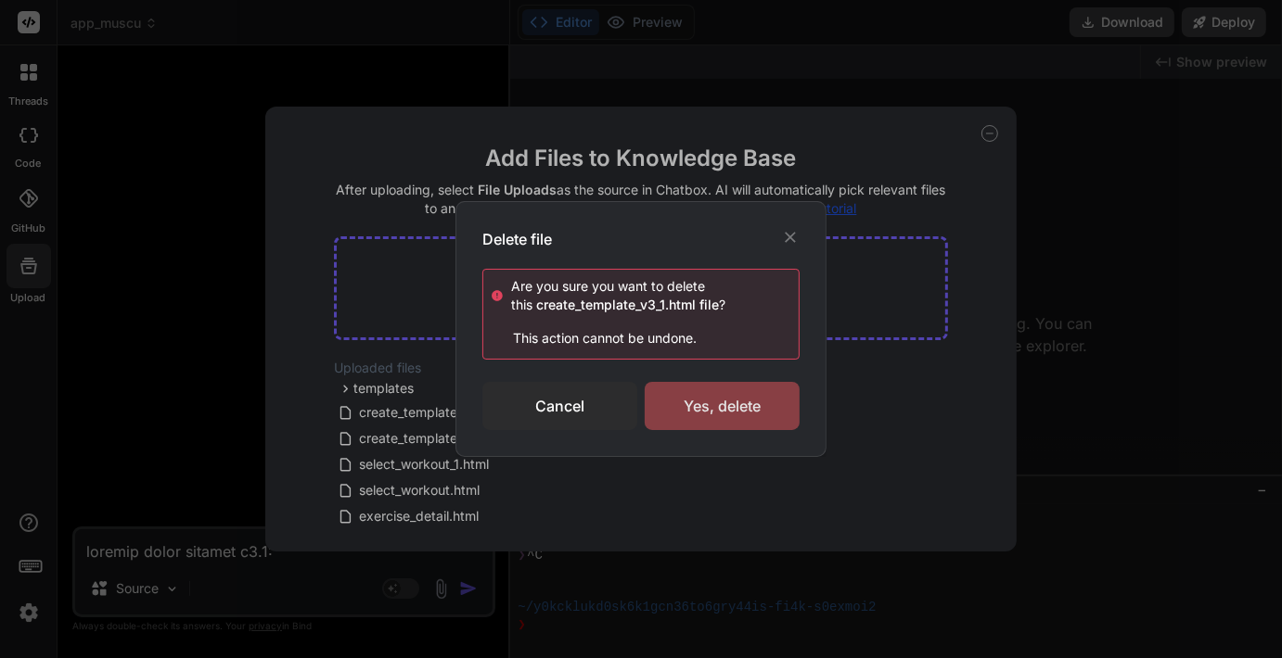
click at [713, 413] on div "Yes, delete" at bounding box center [722, 406] width 155 height 48
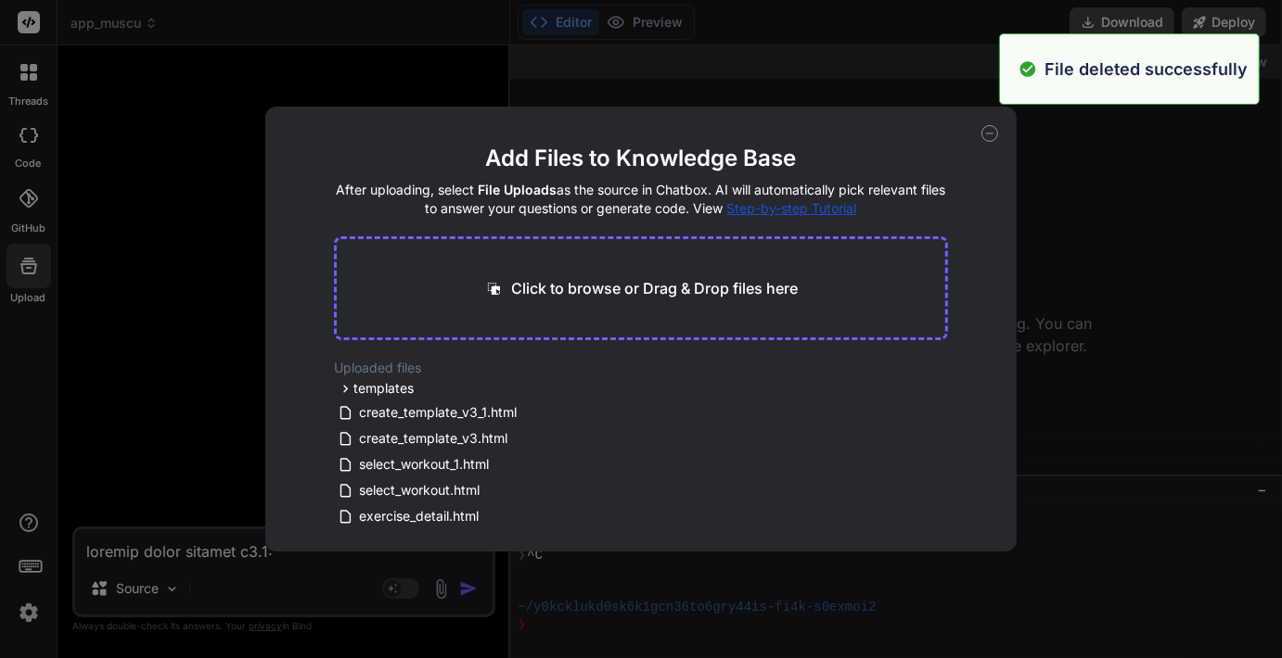
click at [454, 486] on span "select_workout.html" at bounding box center [419, 490] width 124 height 22
click at [585, 492] on icon at bounding box center [589, 492] width 9 height 10
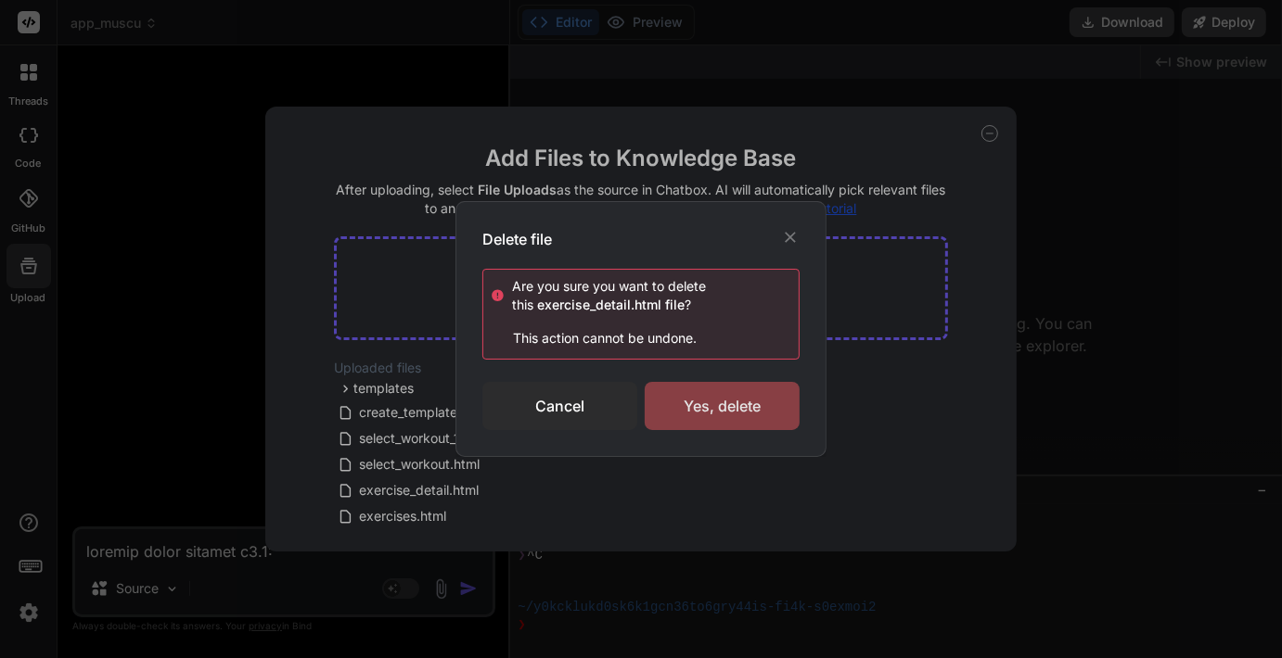
click at [684, 398] on div "Yes, delete" at bounding box center [722, 406] width 155 height 48
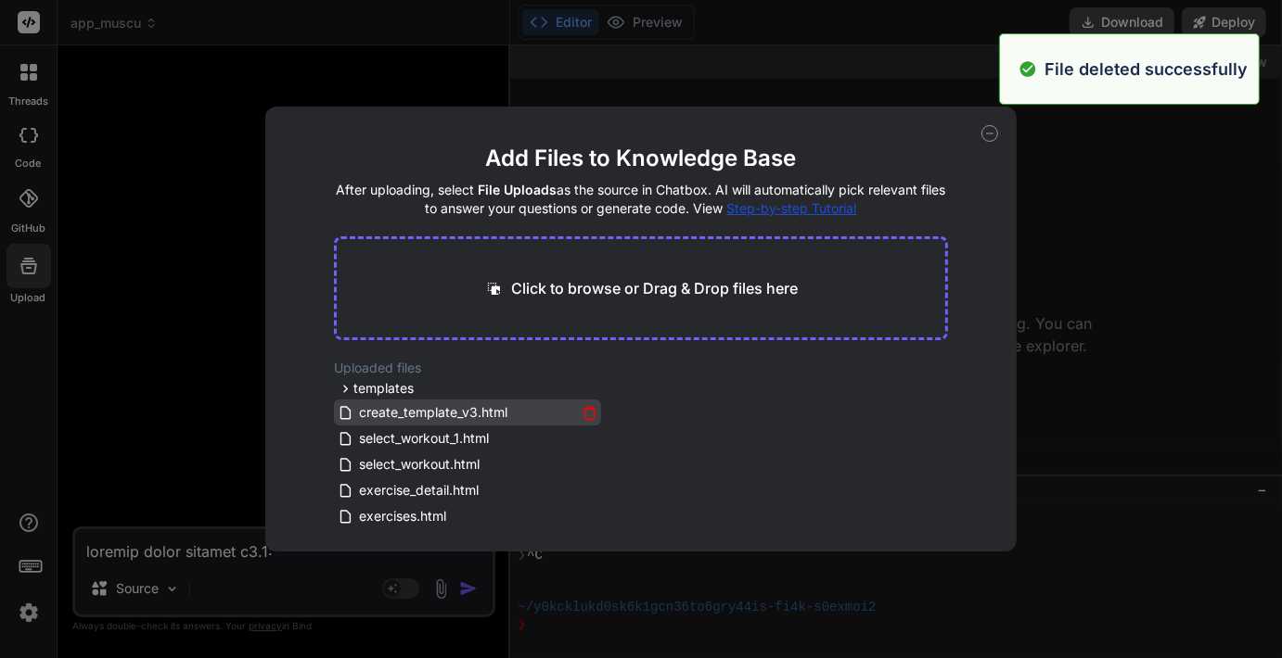
click at [585, 414] on icon at bounding box center [589, 413] width 16 height 16
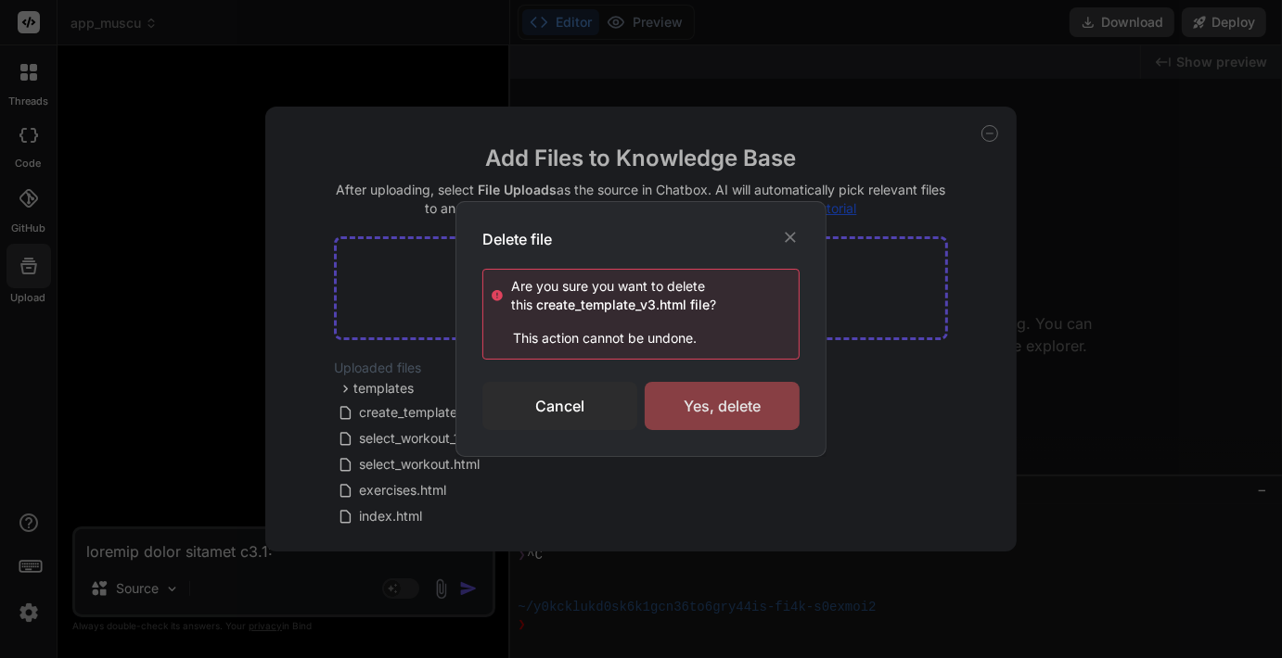
click at [722, 403] on div "Yes, delete" at bounding box center [722, 406] width 155 height 48
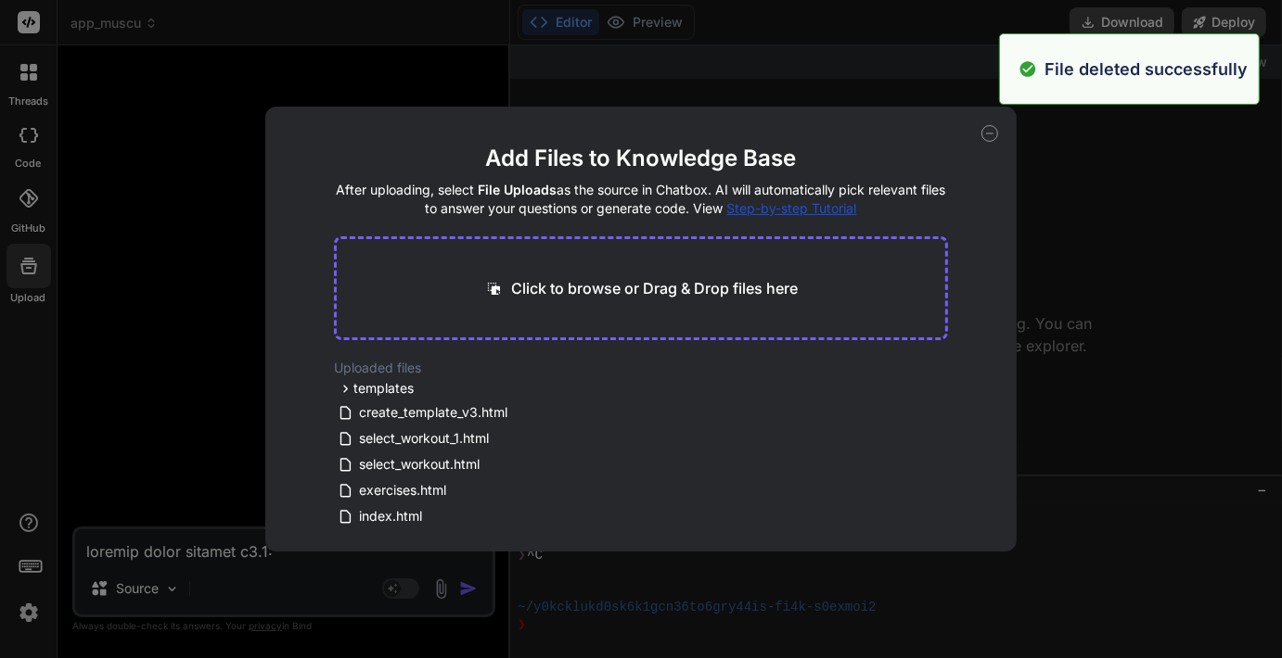
click at [369, 391] on span "templates" at bounding box center [383, 388] width 60 height 19
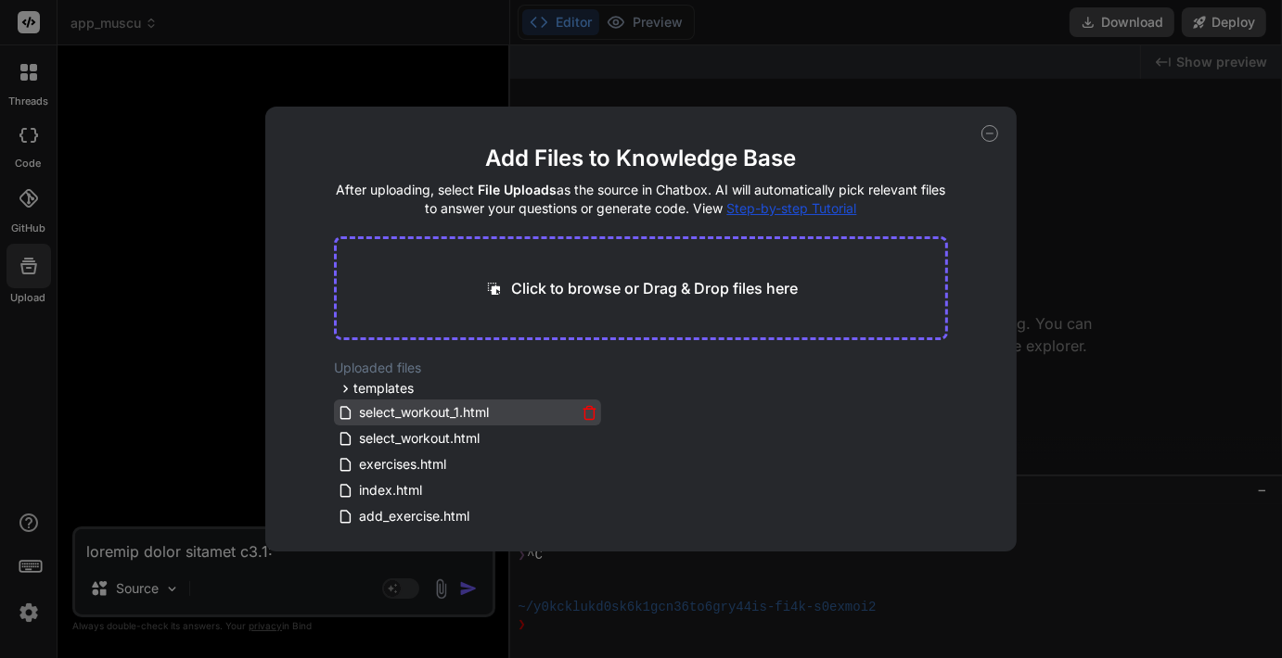
click at [379, 406] on span "select_workout_1.html" at bounding box center [424, 413] width 134 height 22
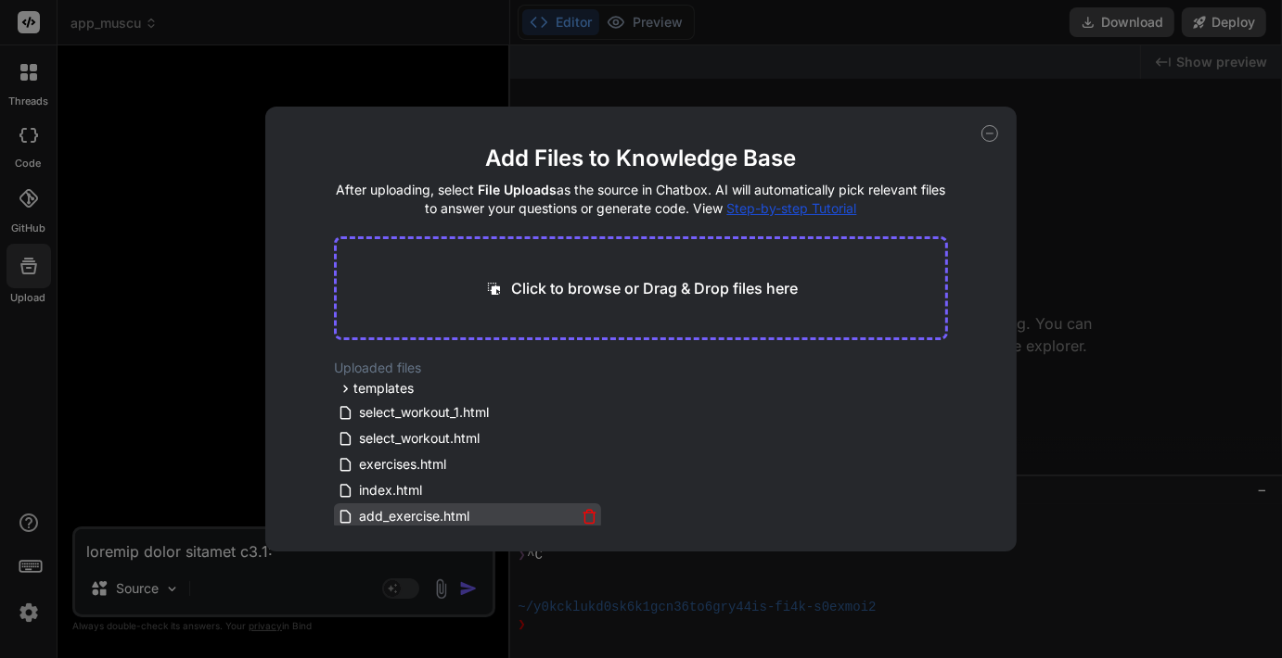
click at [430, 510] on span "add_exercise.html" at bounding box center [414, 516] width 114 height 22
click at [585, 518] on icon at bounding box center [589, 517] width 16 height 16
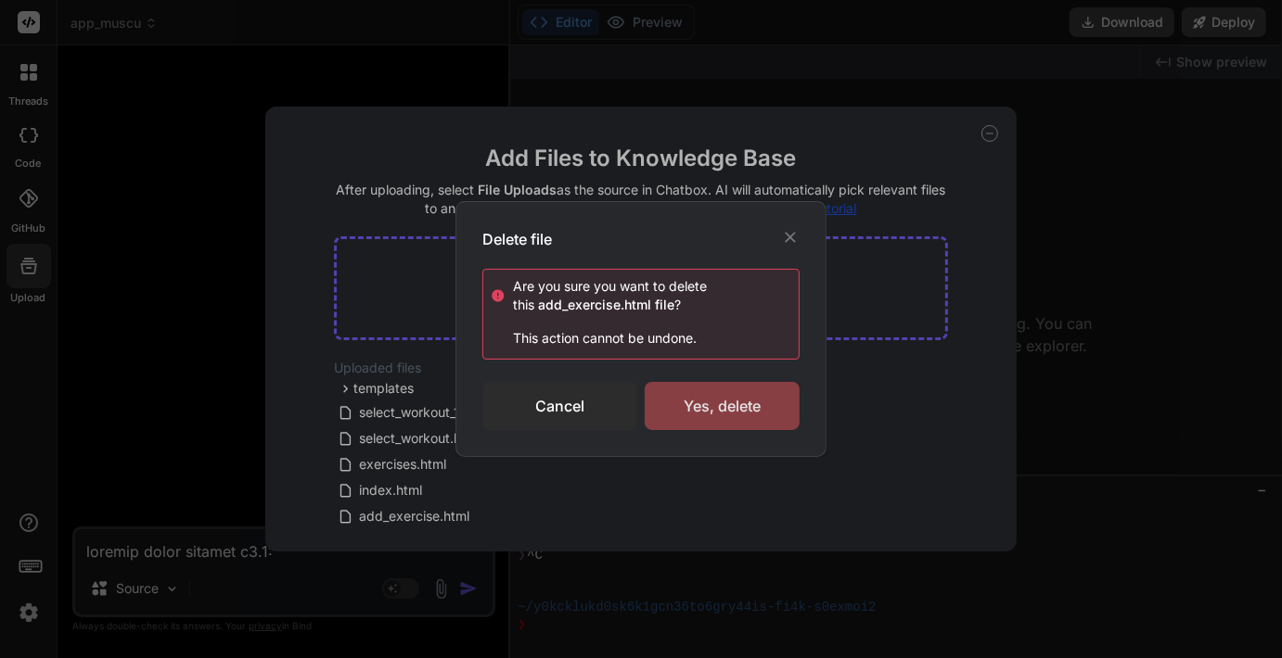
click at [694, 409] on div "Yes, delete" at bounding box center [722, 406] width 155 height 48
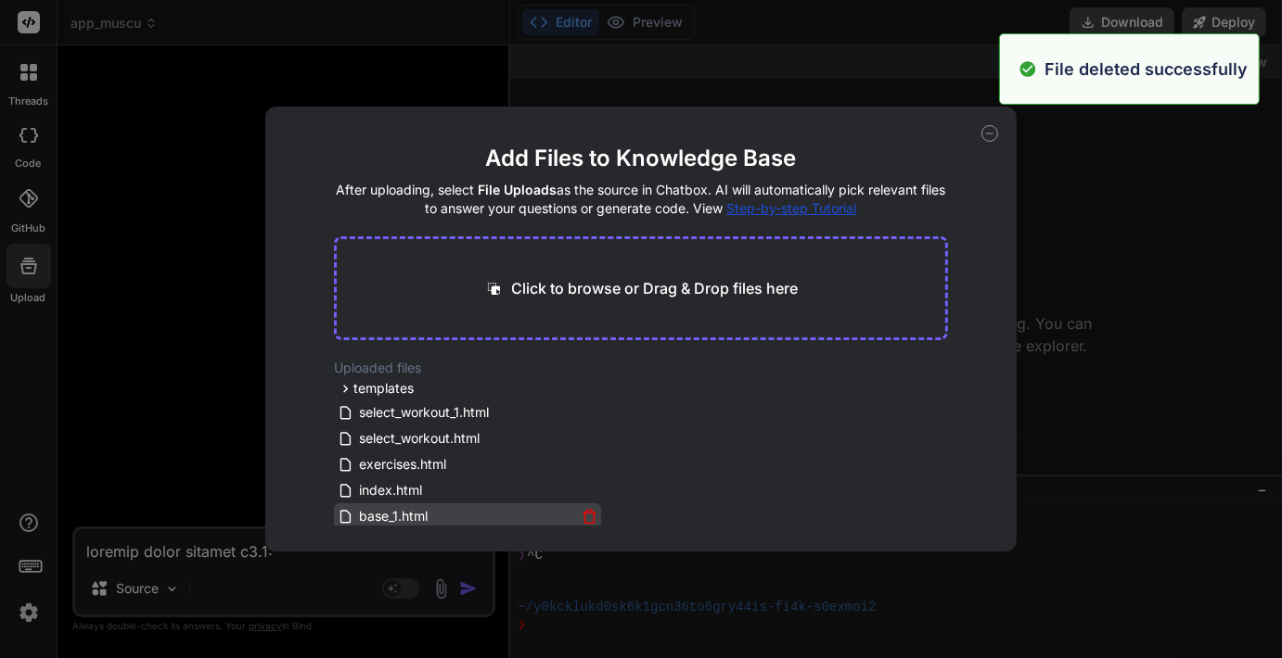
click at [585, 519] on icon at bounding box center [589, 518] width 9 height 10
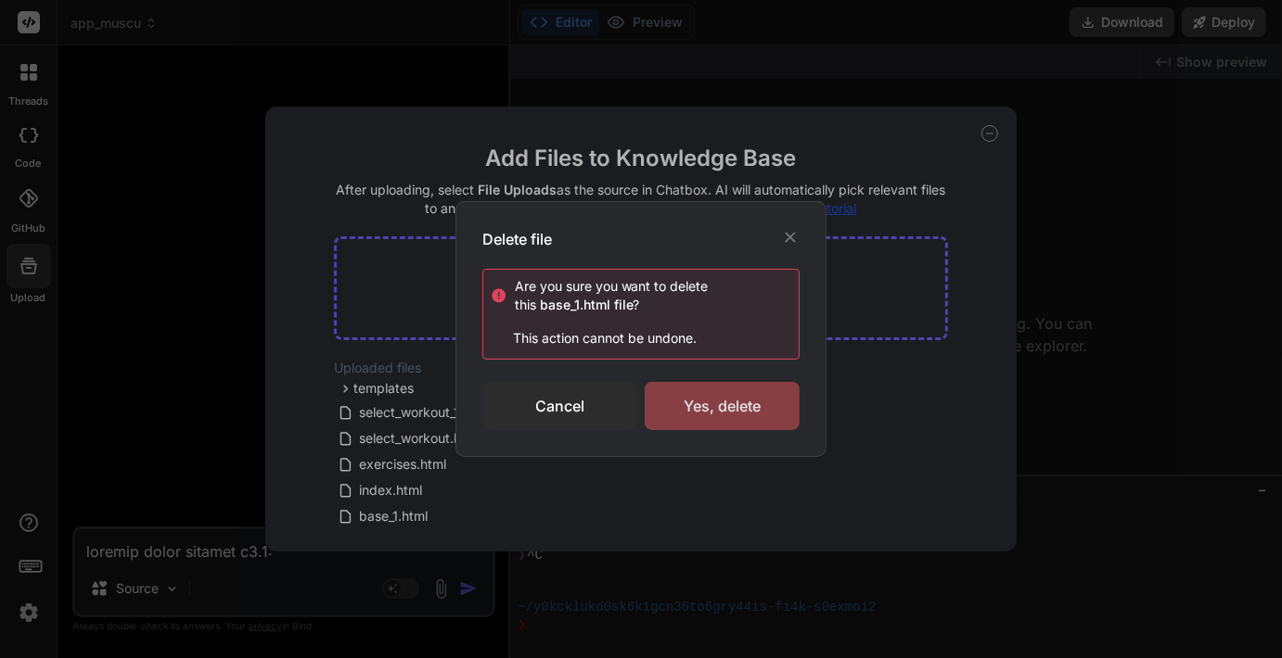
click at [697, 399] on div "Yes, delete" at bounding box center [722, 406] width 155 height 48
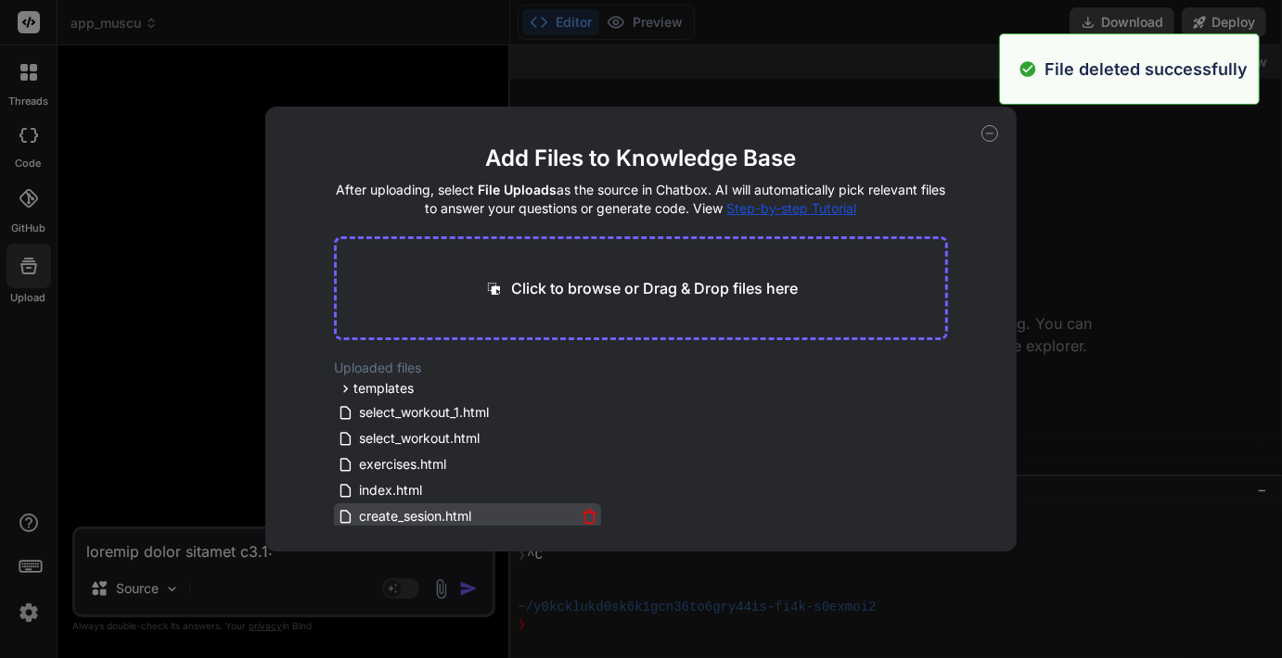
click at [590, 518] on icon at bounding box center [589, 518] width 9 height 10
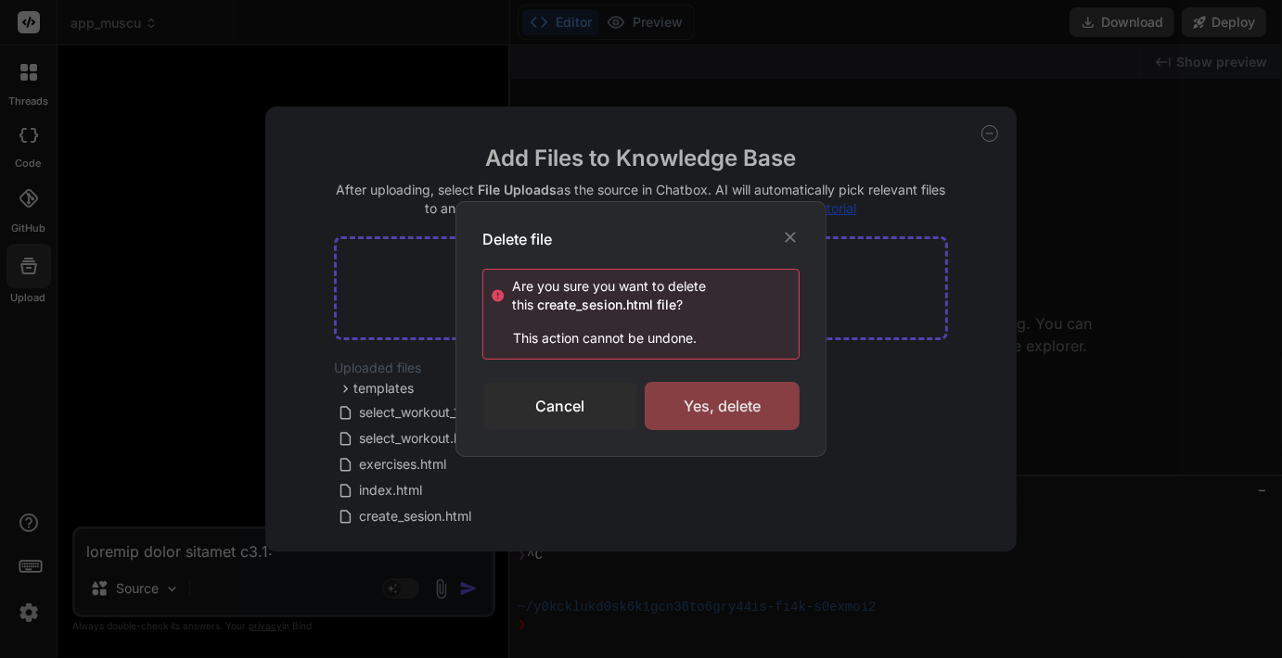
click at [718, 397] on div "Yes, delete" at bounding box center [722, 406] width 155 height 48
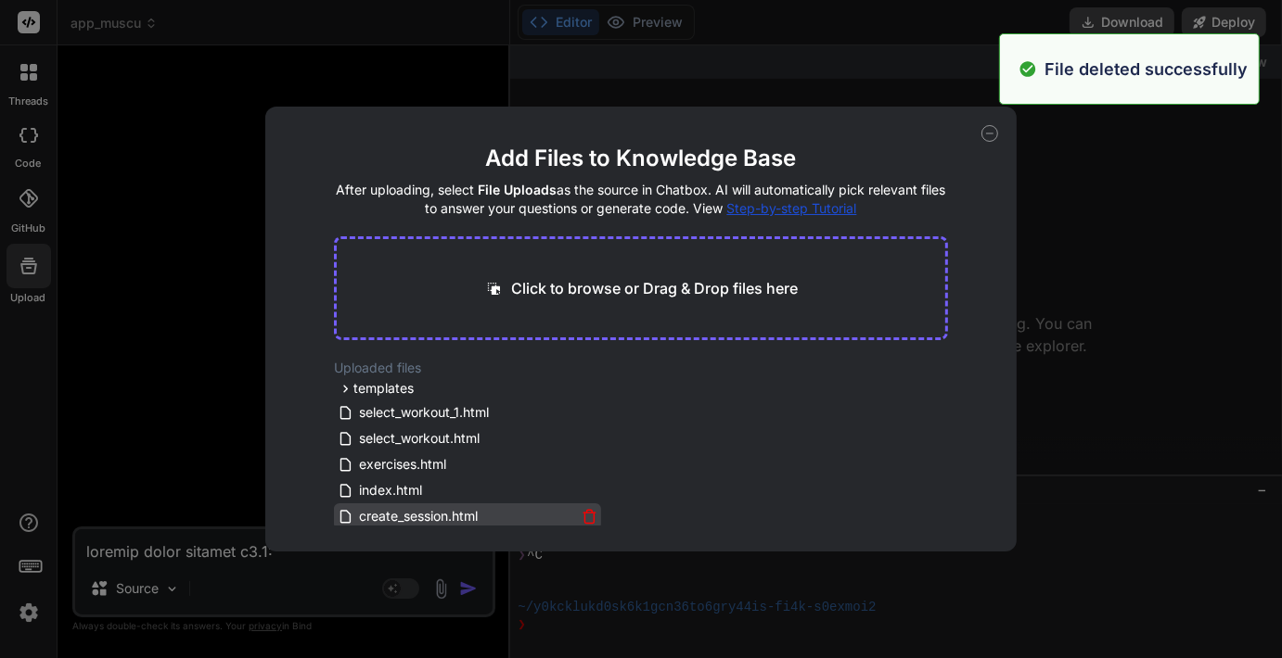
click at [581, 518] on icon at bounding box center [589, 517] width 16 height 16
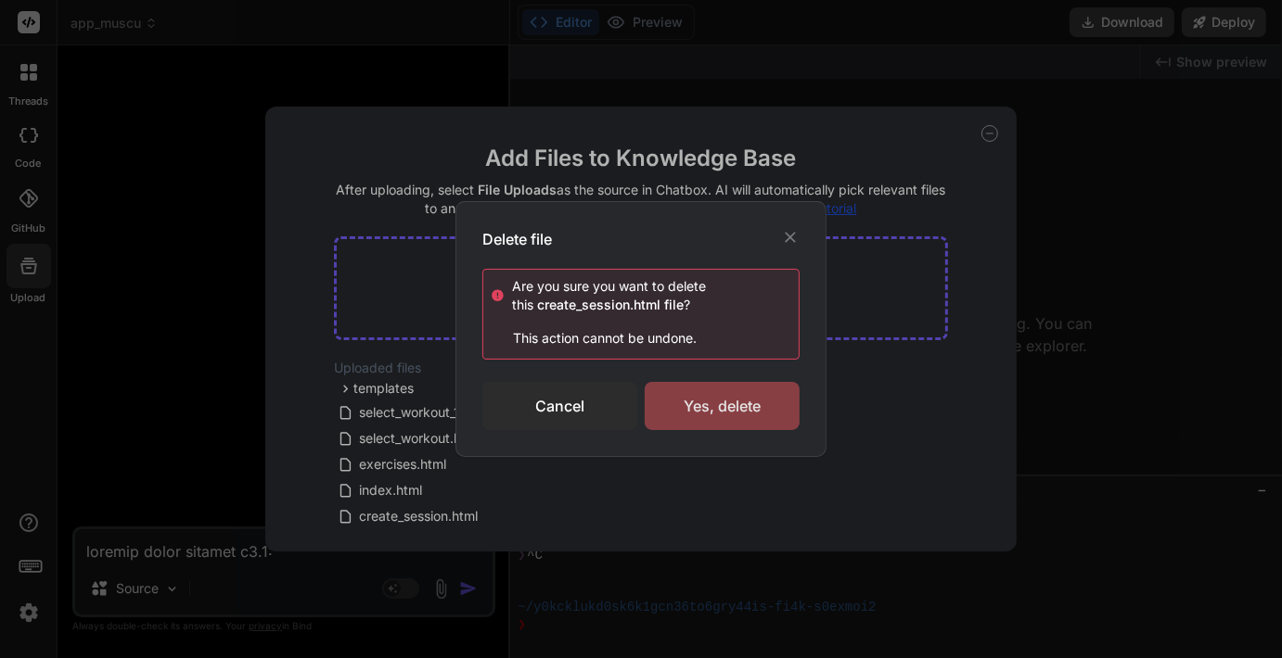
click at [735, 405] on div "Yes, delete" at bounding box center [722, 406] width 155 height 48
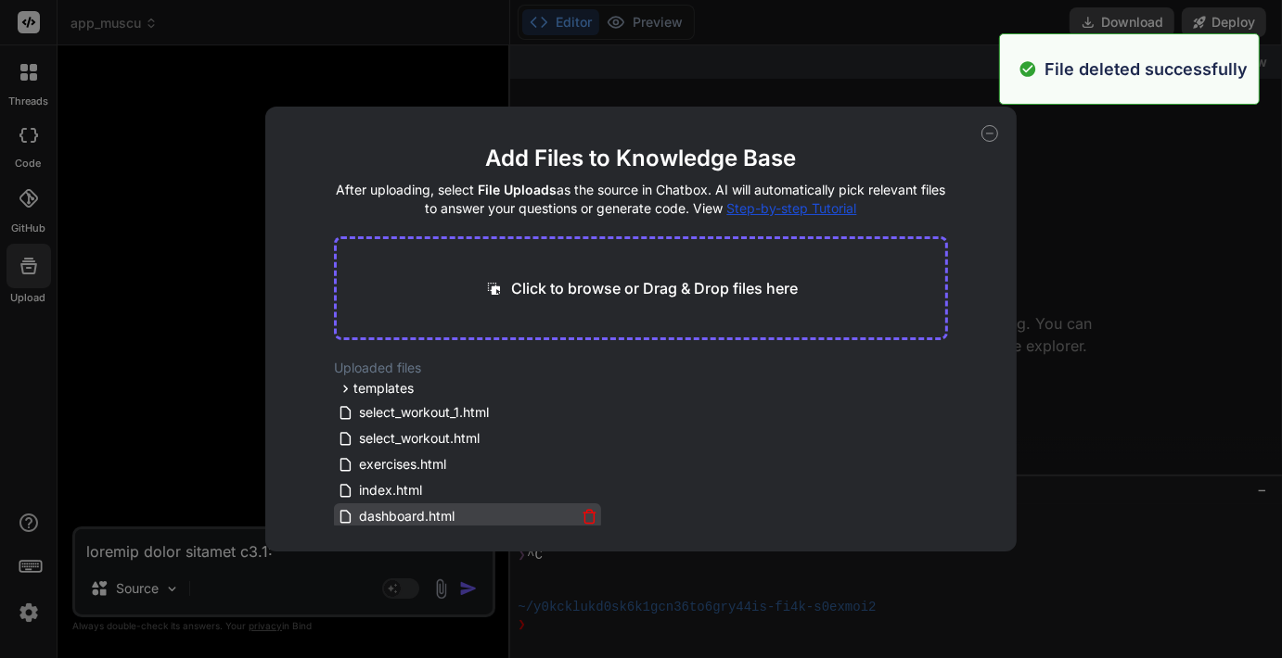
click at [584, 513] on icon at bounding box center [589, 513] width 12 height 0
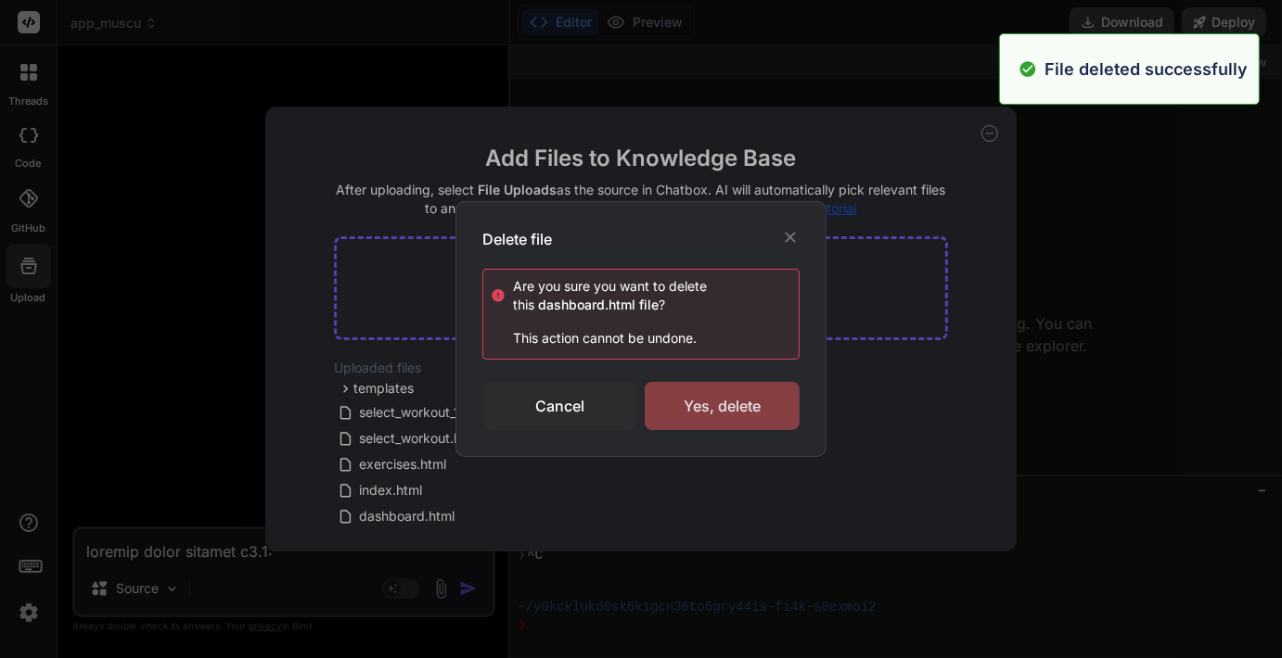
click at [716, 407] on div "Yes, delete" at bounding box center [722, 406] width 155 height 48
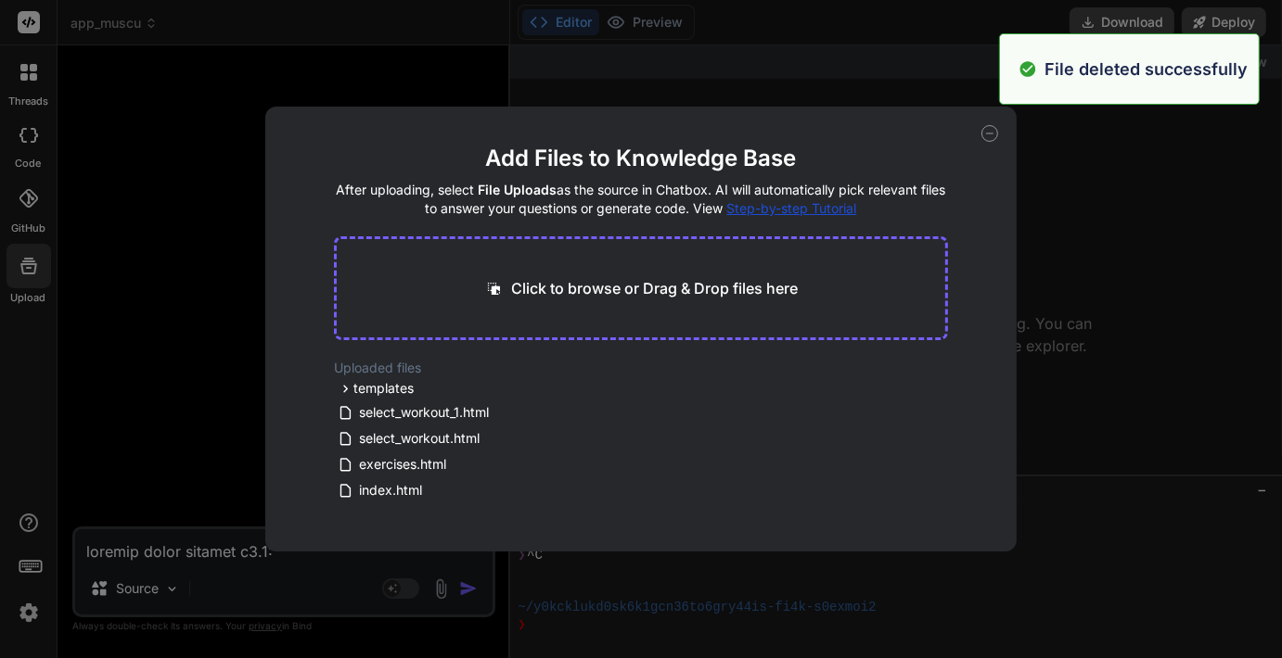
click at [589, 518] on main "Add Files to Knowledge Base After uploading, select File Uploads as the source …" at bounding box center [641, 348] width 614 height 408
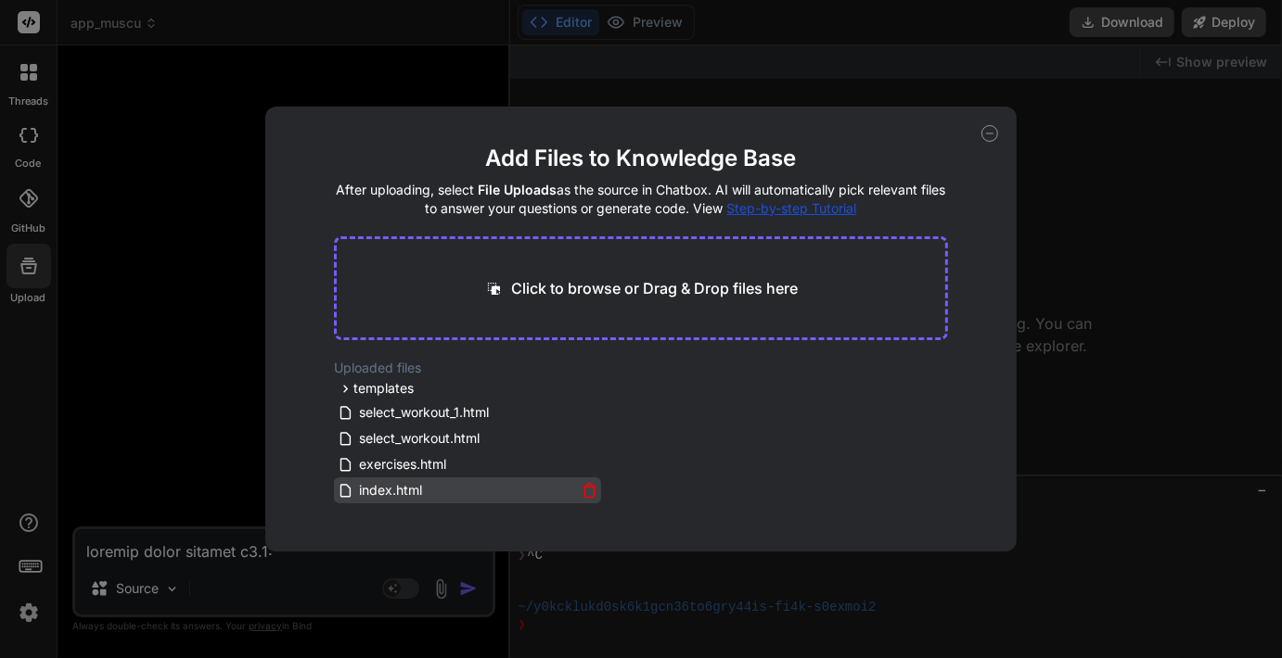
click at [584, 487] on icon at bounding box center [589, 487] width 12 height 0
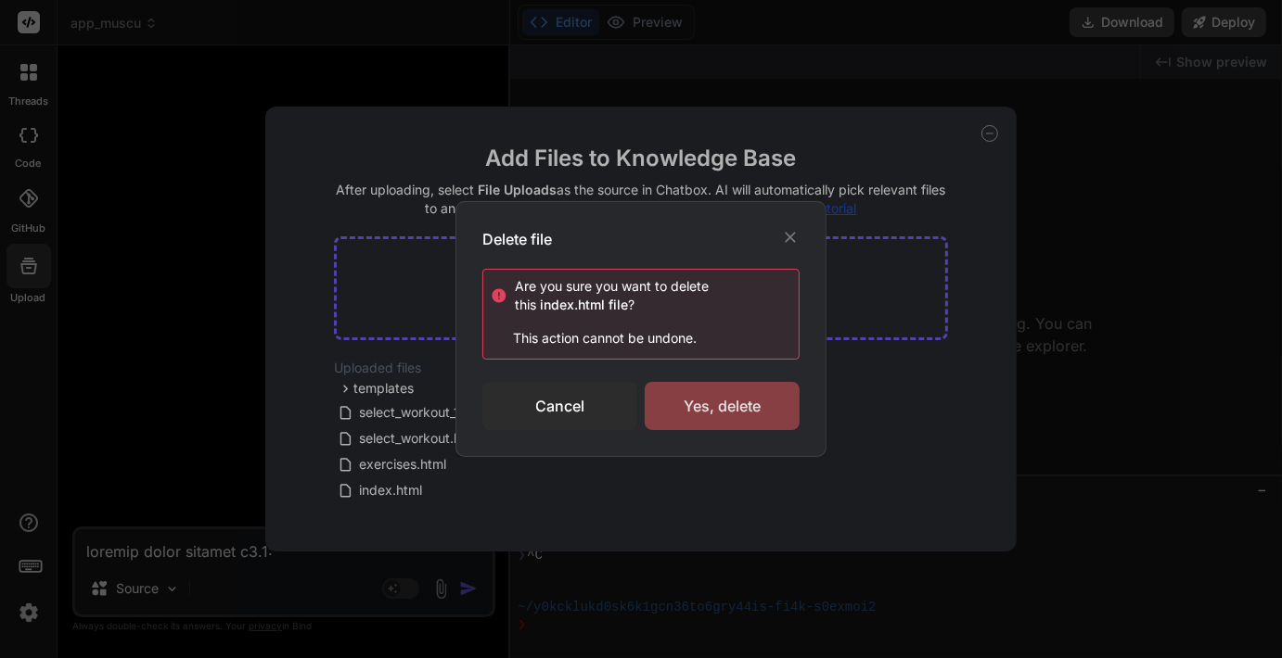
click at [701, 406] on div "Yes, delete" at bounding box center [722, 406] width 155 height 48
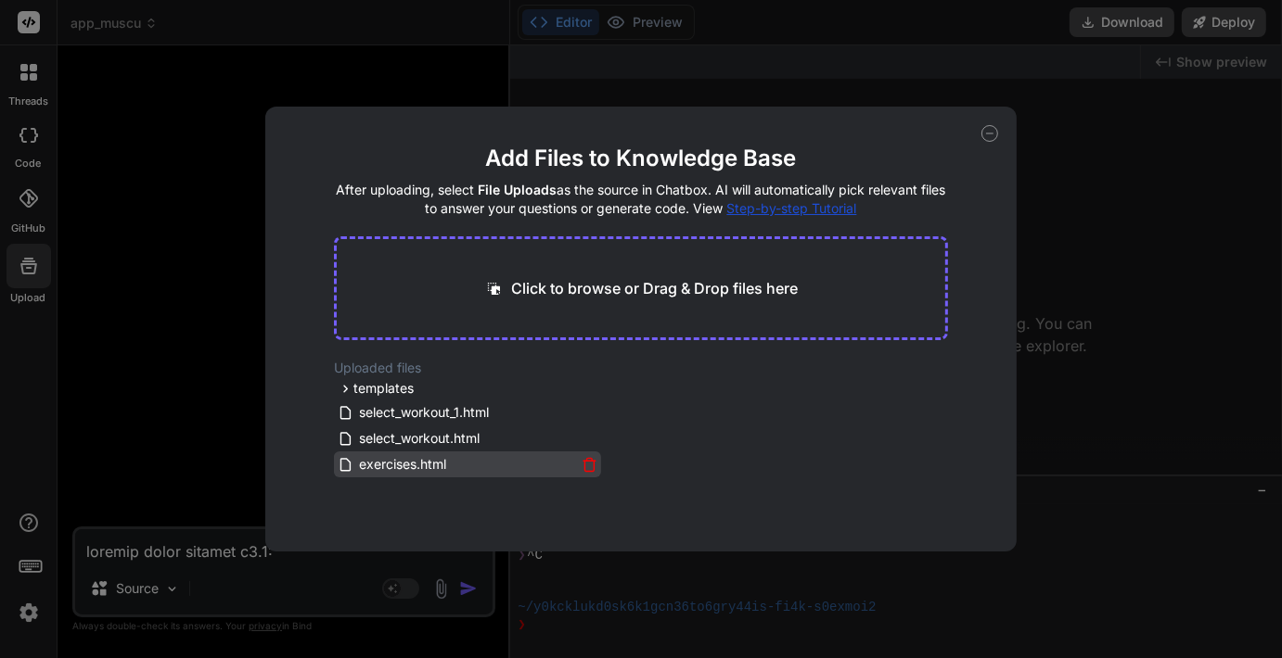
click at [581, 470] on icon at bounding box center [589, 465] width 16 height 16
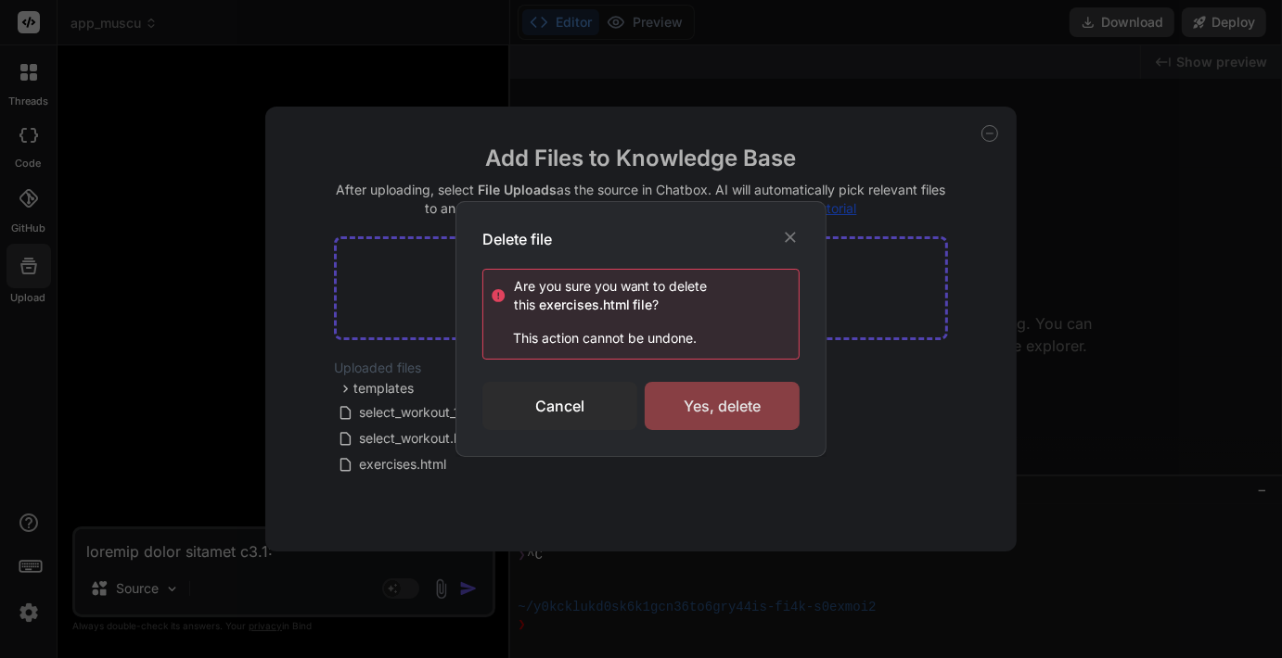
click at [721, 409] on div "Yes, delete" at bounding box center [722, 406] width 155 height 48
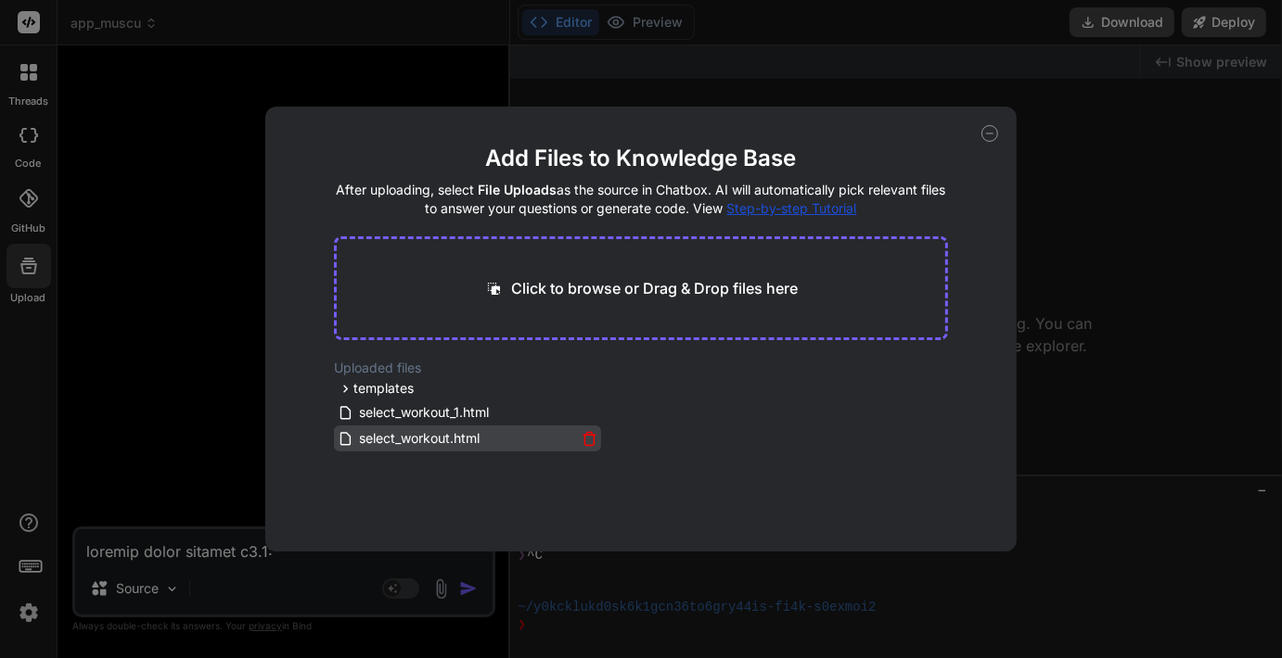
click at [581, 440] on icon at bounding box center [589, 439] width 16 height 16
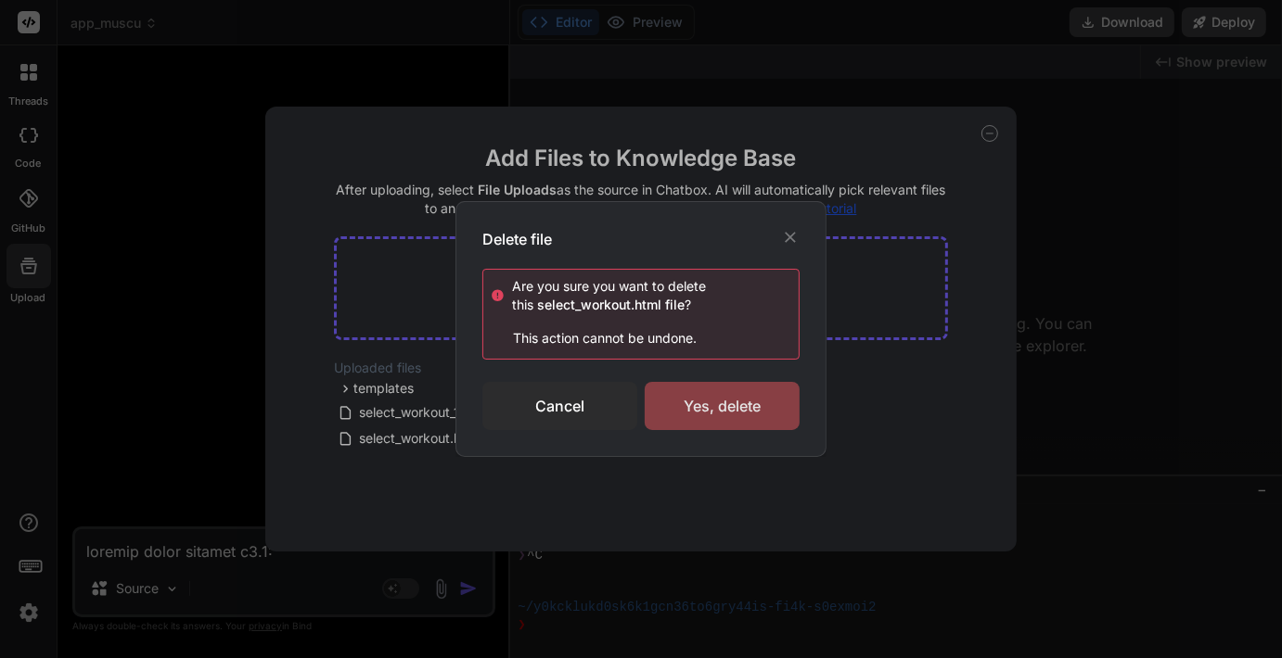
click at [720, 398] on div "Yes, delete" at bounding box center [722, 406] width 155 height 48
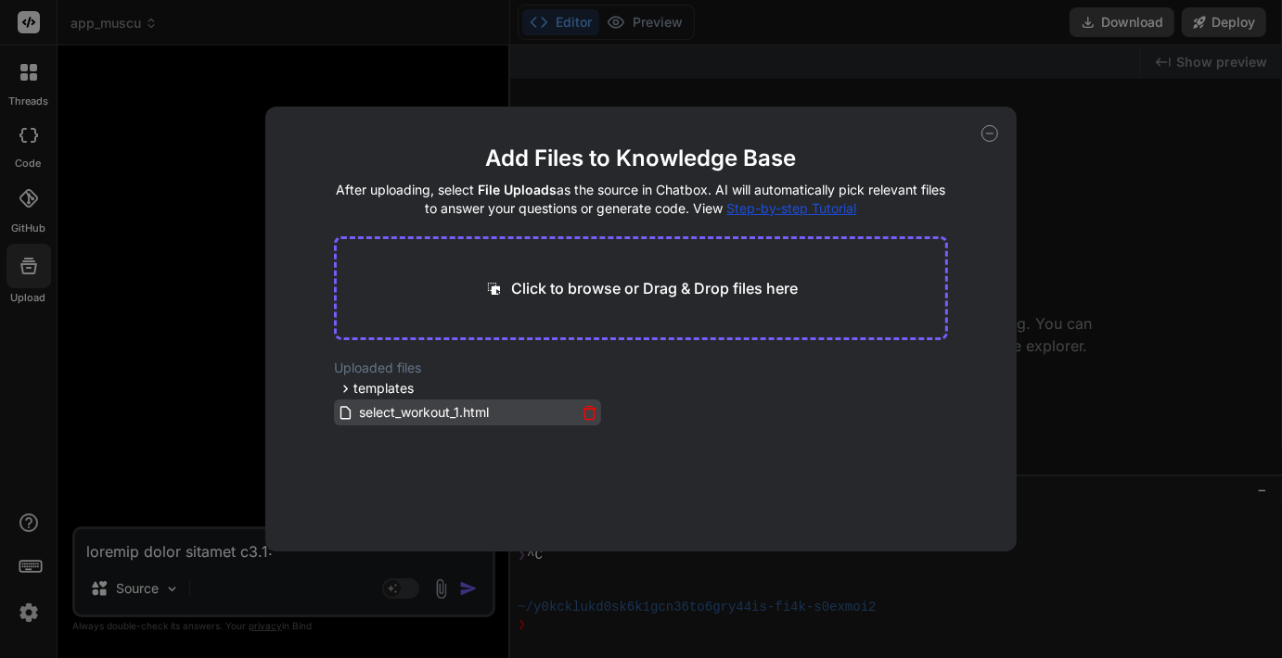
click at [588, 415] on icon at bounding box center [589, 413] width 16 height 16
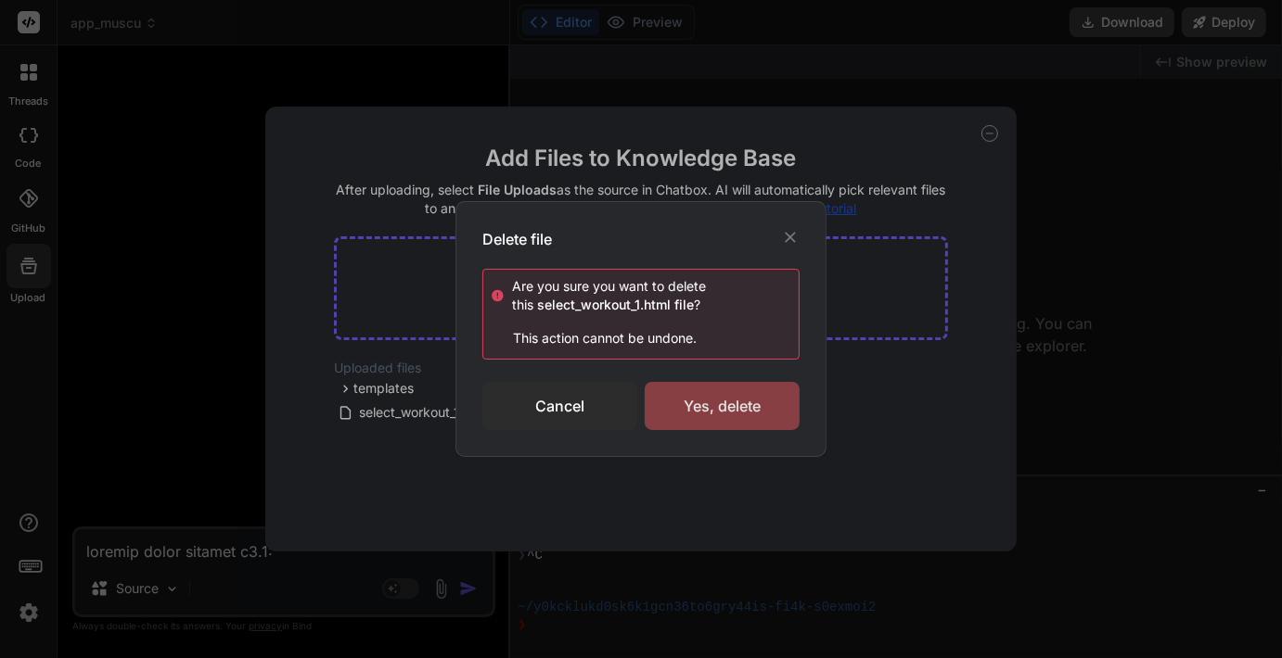
click at [678, 414] on div "Yes, delete" at bounding box center [722, 406] width 155 height 48
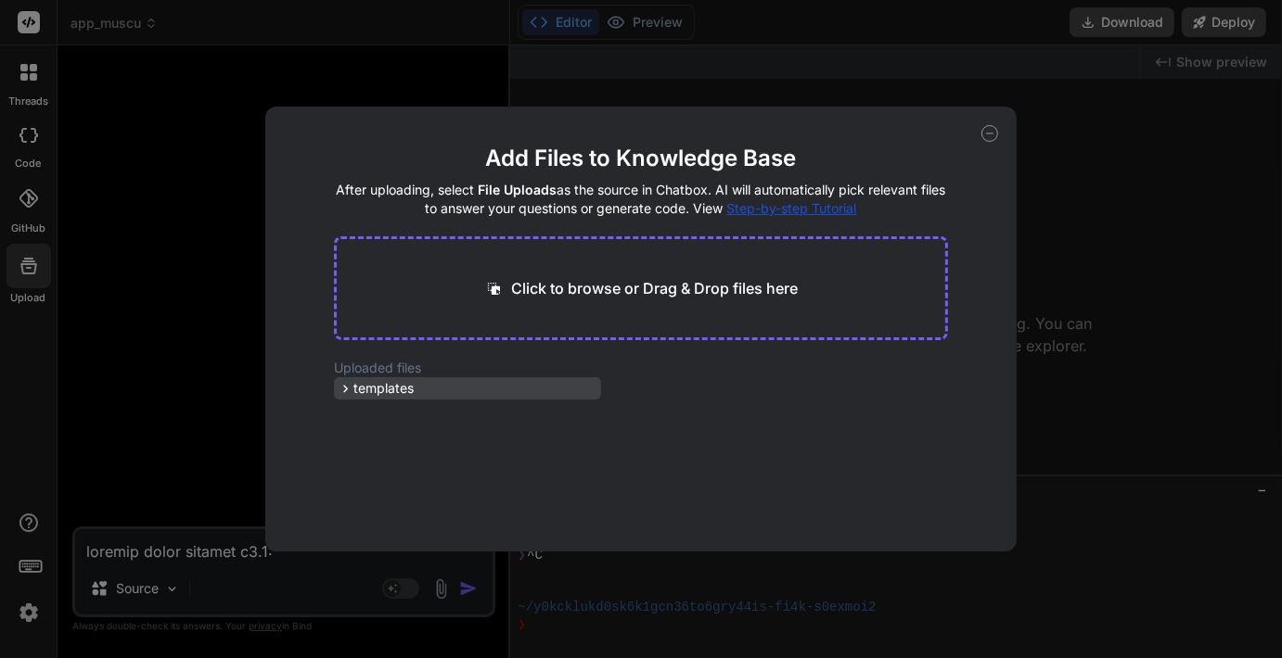
click at [511, 386] on div "templates" at bounding box center [467, 388] width 267 height 22
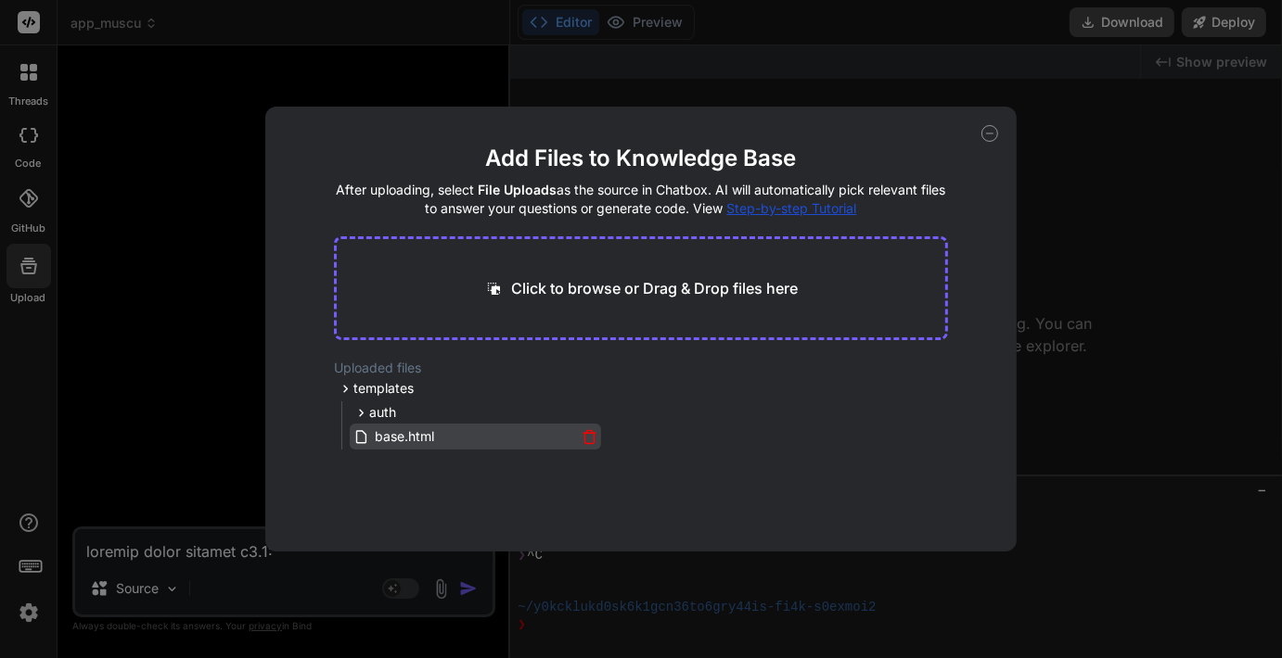
click at [589, 444] on div "base.html" at bounding box center [475, 437] width 244 height 22
click at [583, 439] on icon at bounding box center [589, 437] width 16 height 16
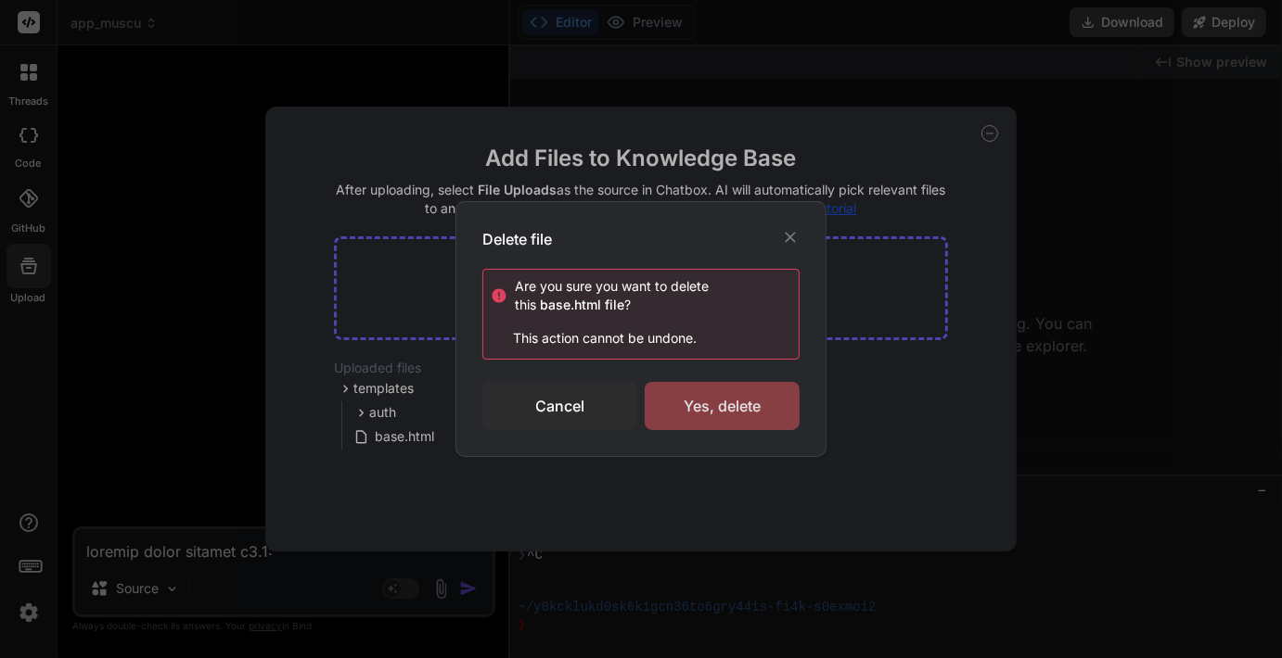
click at [709, 409] on div "Yes, delete" at bounding box center [722, 406] width 155 height 48
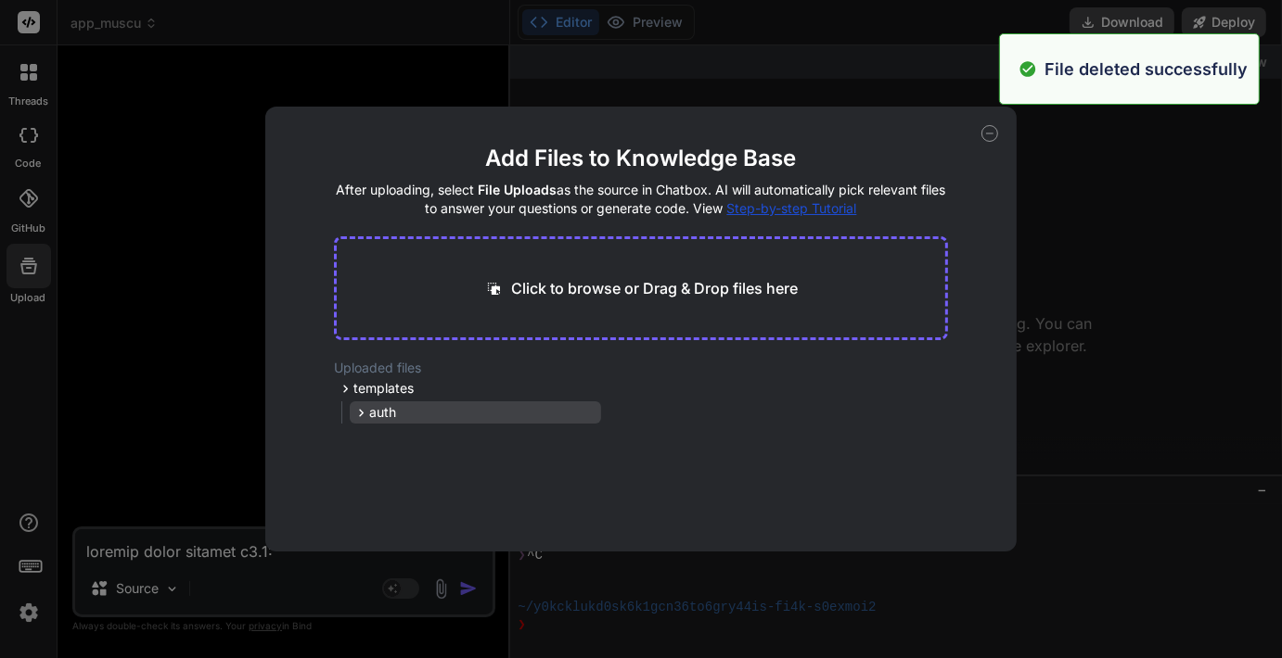
click at [392, 408] on span "auth" at bounding box center [382, 412] width 27 height 19
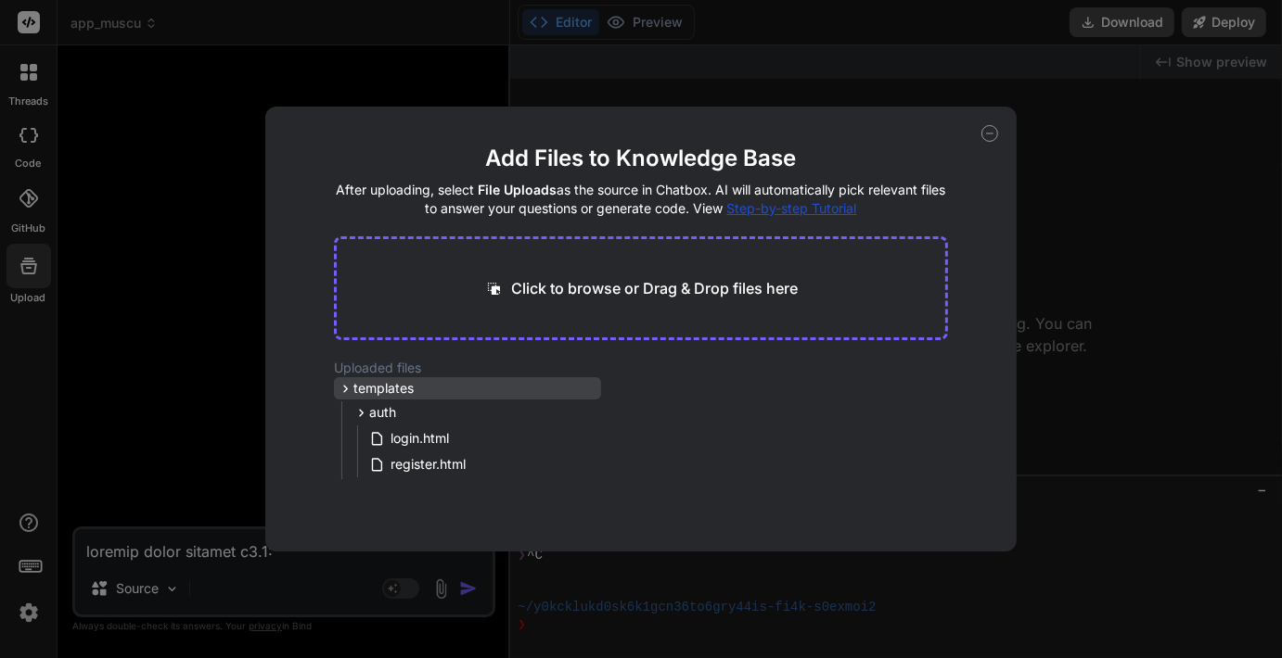
click at [400, 385] on span "templates" at bounding box center [383, 388] width 60 height 19
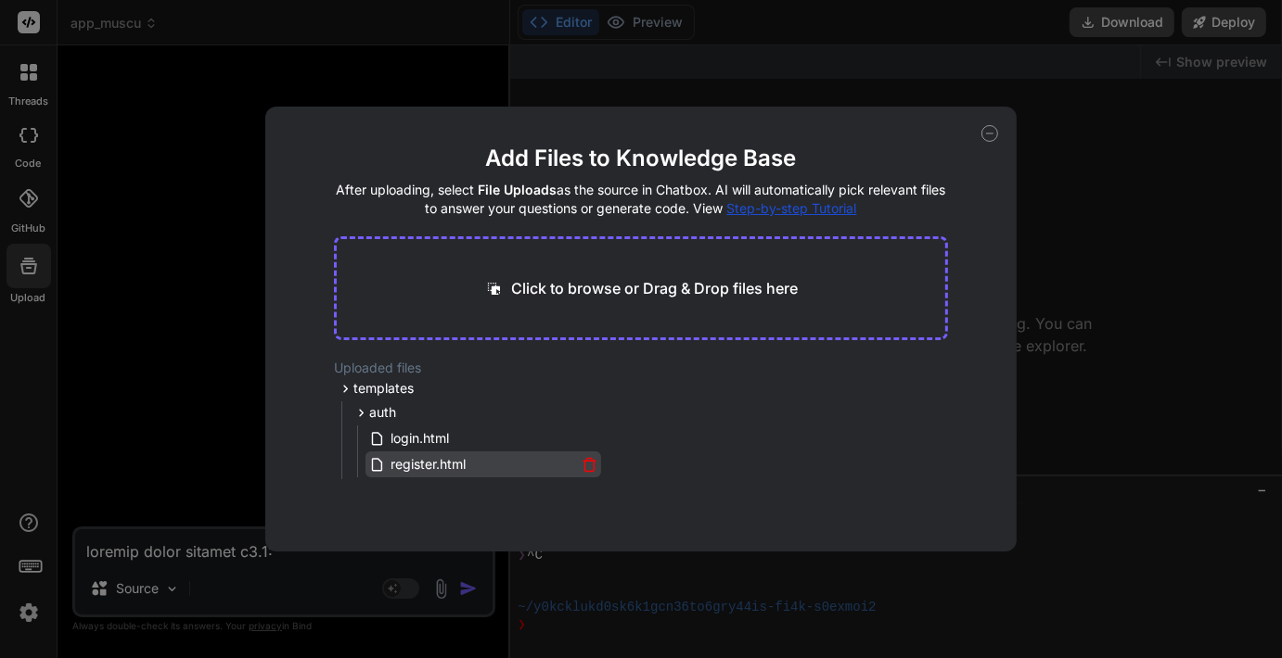
click at [584, 464] on icon at bounding box center [589, 465] width 16 height 16
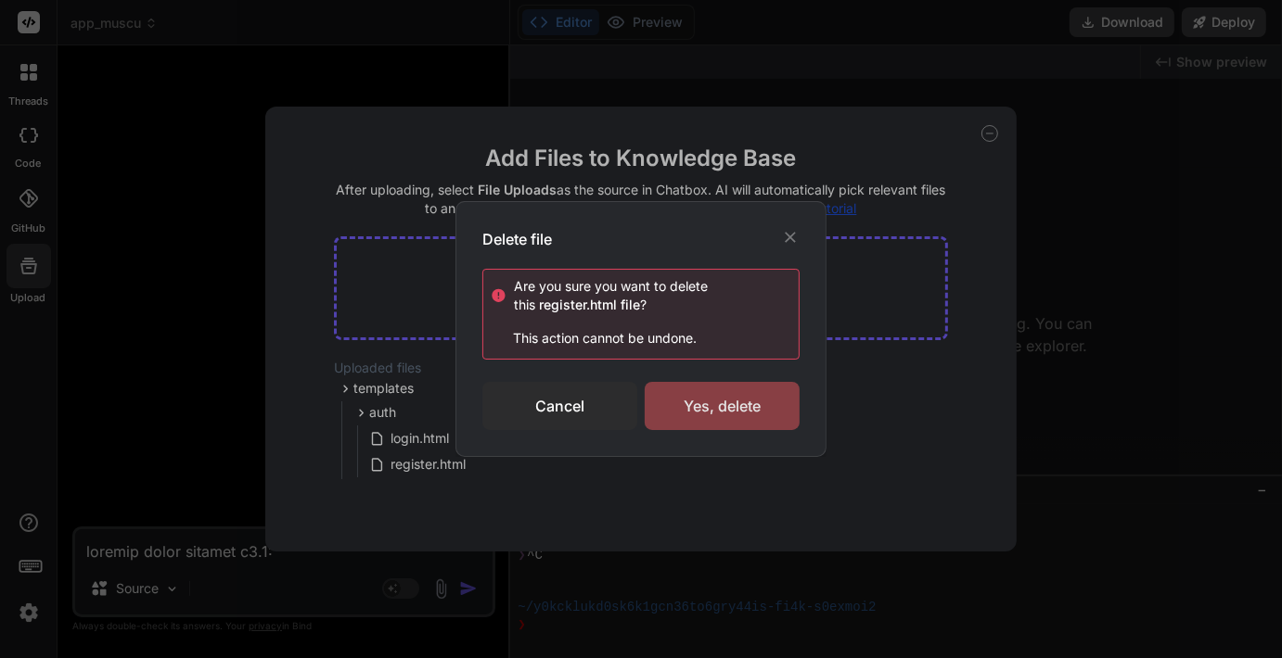
click at [729, 415] on div "Yes, delete" at bounding box center [722, 406] width 155 height 48
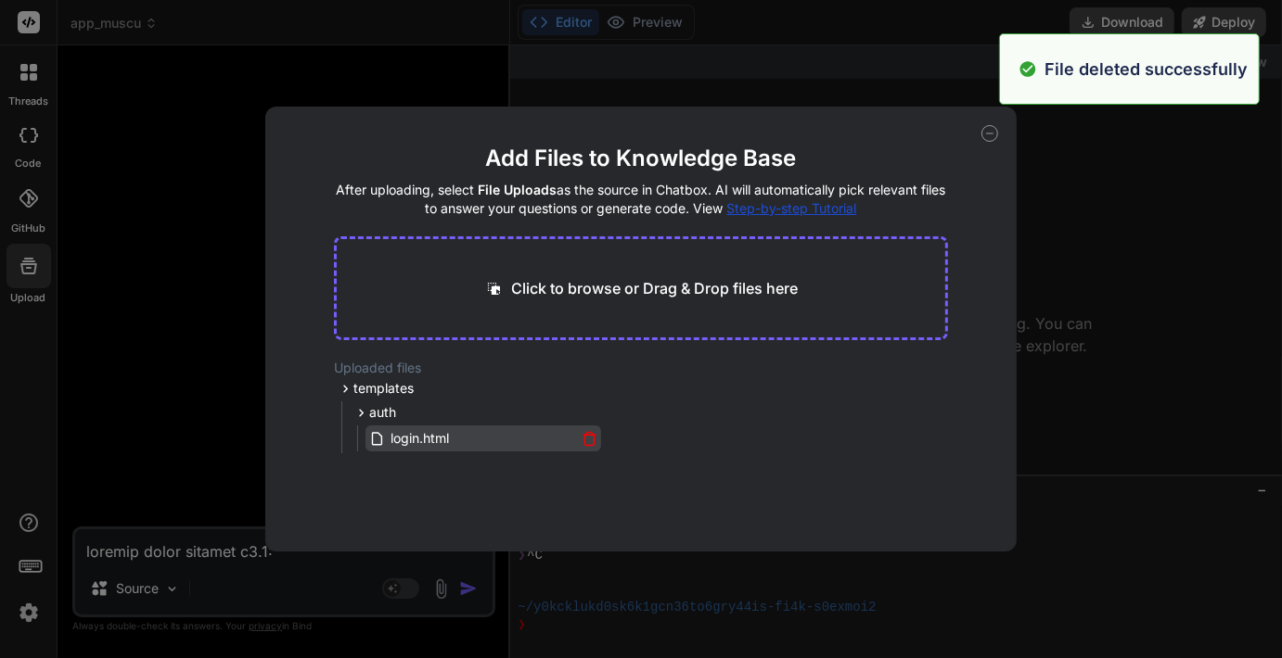
click at [585, 440] on icon at bounding box center [589, 440] width 9 height 10
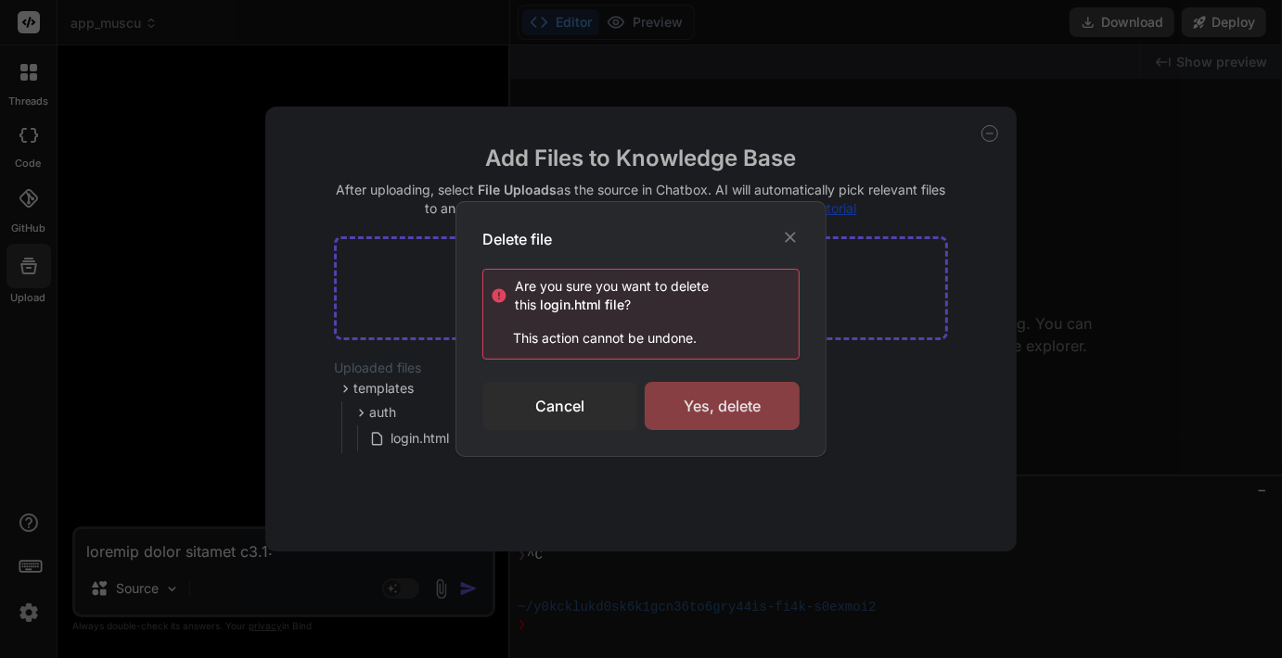
click at [724, 411] on div "Yes, delete" at bounding box center [722, 406] width 155 height 48
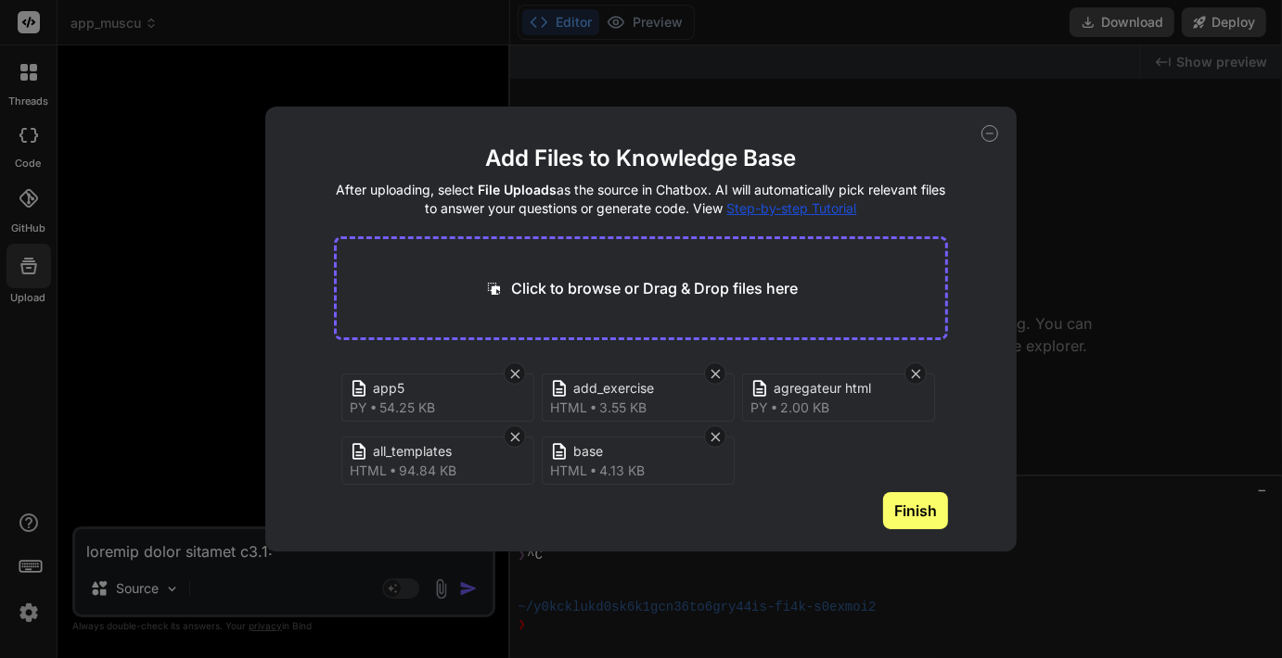
click at [478, 420] on div "app5 py 54.25 KB" at bounding box center [437, 398] width 193 height 48
click at [915, 370] on icon at bounding box center [916, 374] width 16 height 16
click at [540, 513] on div "Finish" at bounding box center [641, 510] width 614 height 37
click at [439, 533] on main "Add Files to Knowledge Base After uploading, select File Uploads as the source …" at bounding box center [641, 348] width 614 height 408
click at [473, 530] on main "Add Files to Knowledge Base After uploading, select File Uploads as the source …" at bounding box center [641, 348] width 614 height 408
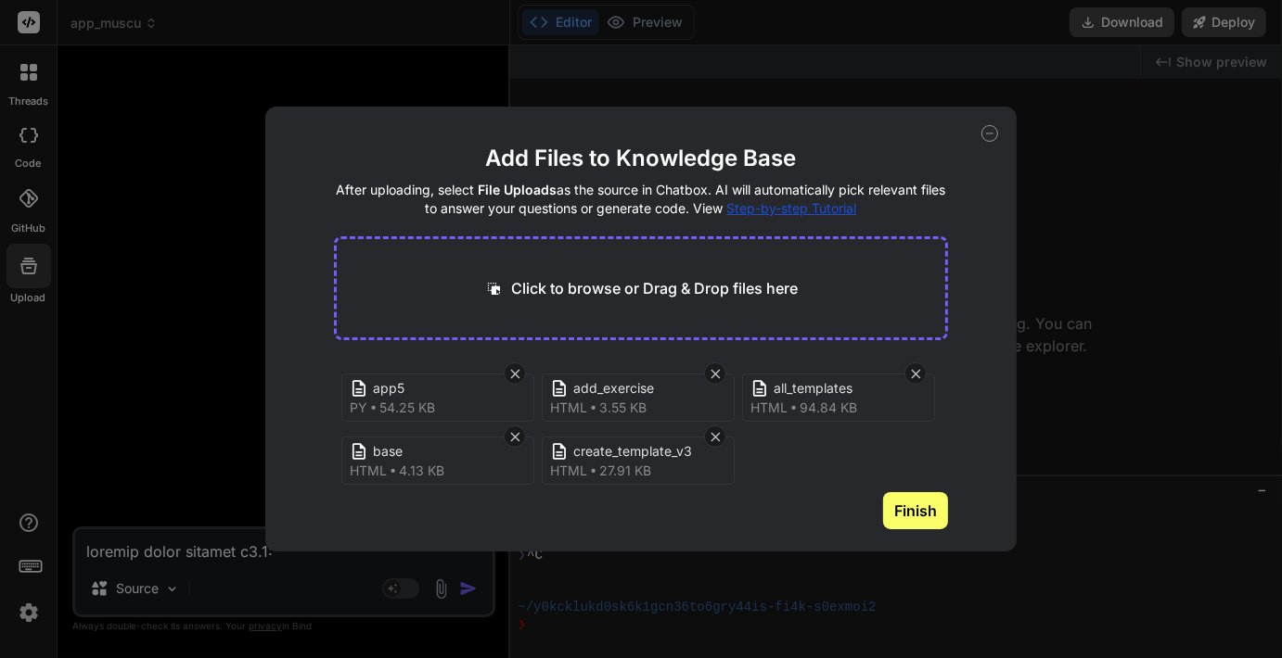
drag, startPoint x: 942, startPoint y: 392, endPoint x: 945, endPoint y: 478, distance: 85.4
click at [945, 478] on div "app5 py 54.25 KB add_exercise html 3.55 KB all_templates html 94.84 KB base htm…" at bounding box center [641, 426] width 614 height 134
click at [911, 522] on button "Finish" at bounding box center [915, 510] width 65 height 37
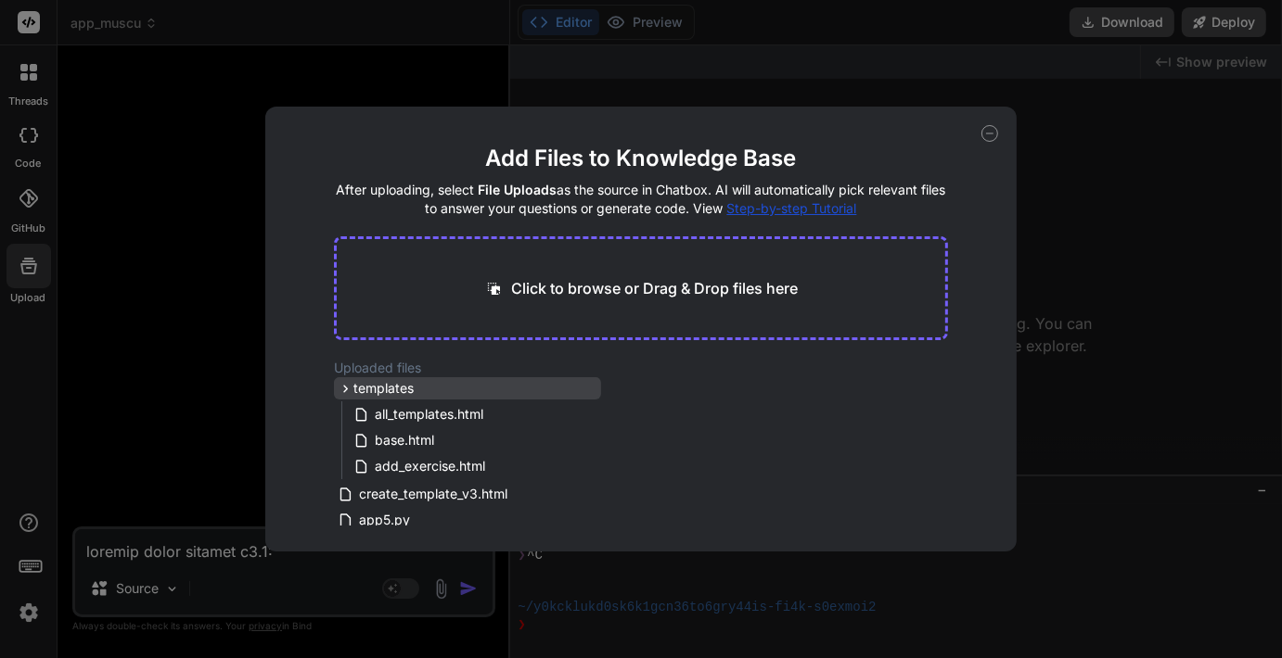
click at [383, 390] on span "templates" at bounding box center [383, 388] width 60 height 19
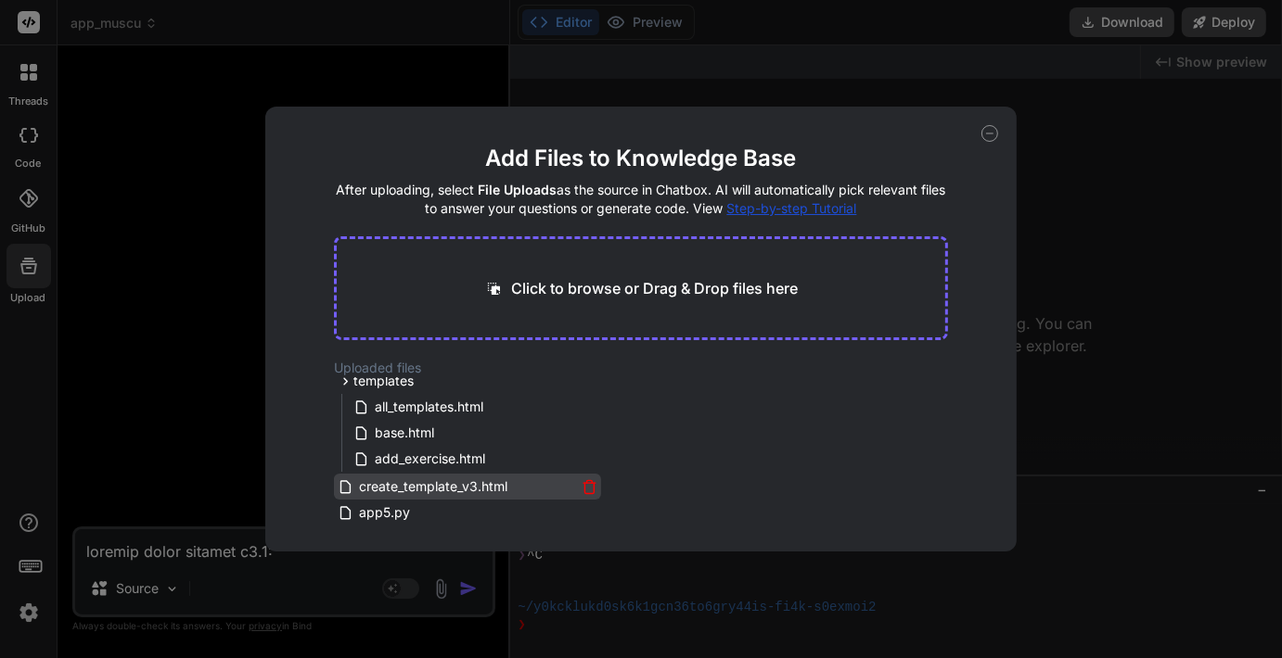
click at [585, 486] on icon at bounding box center [589, 488] width 9 height 10
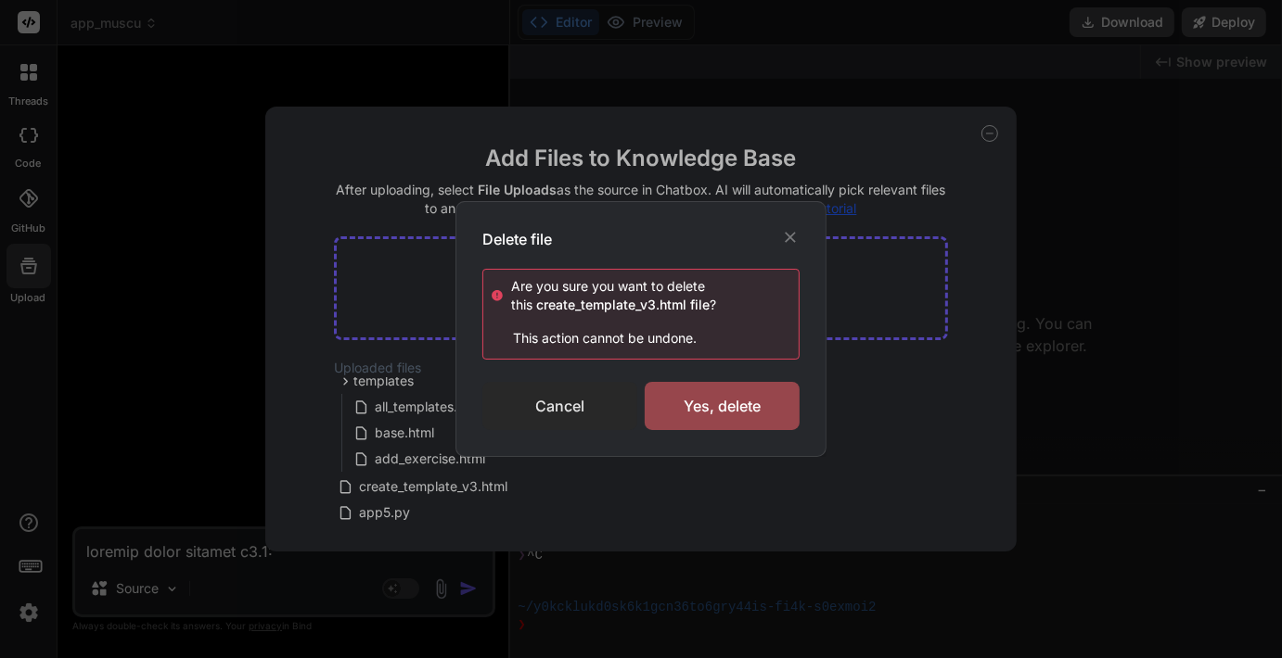
click at [587, 403] on div "Cancel" at bounding box center [559, 406] width 155 height 48
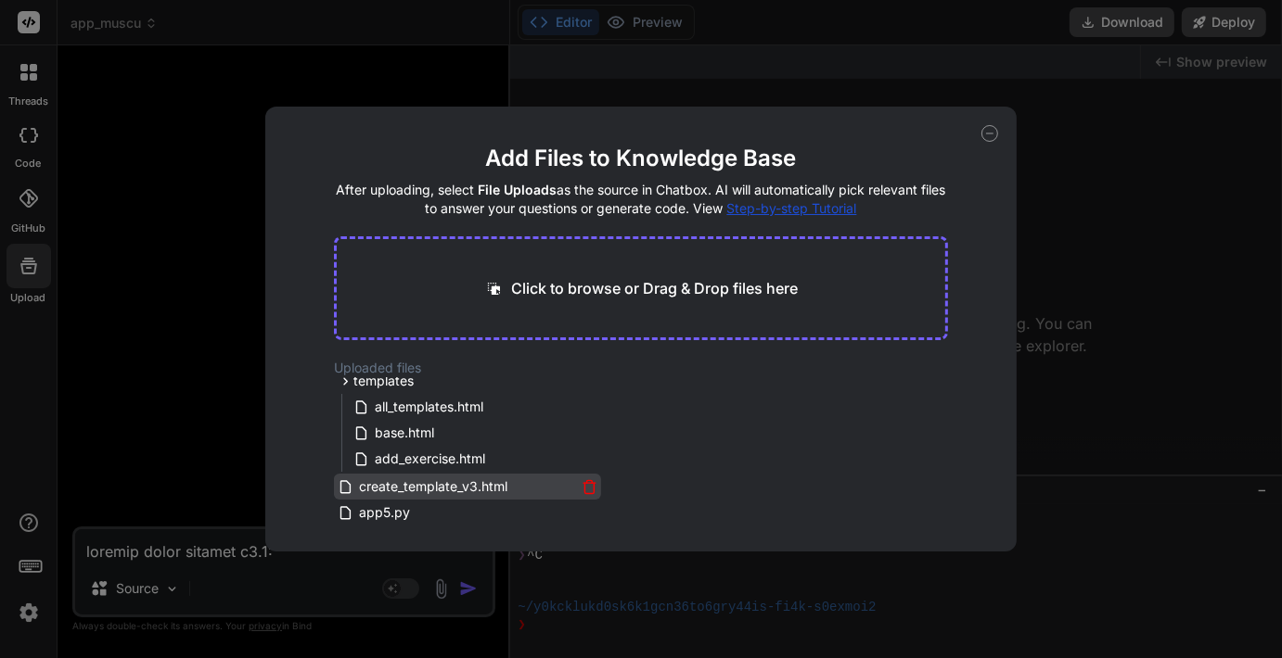
click at [587, 487] on icon at bounding box center [589, 487] width 16 height 16
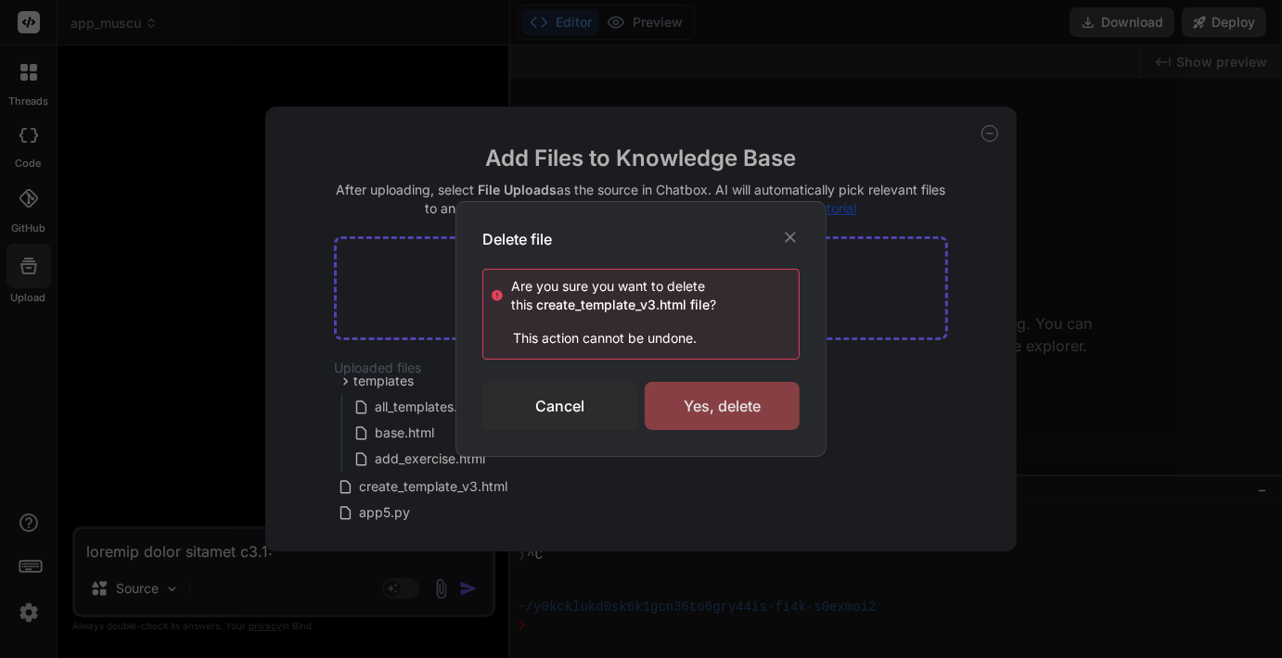
click at [707, 404] on div "Yes, delete" at bounding box center [722, 406] width 155 height 48
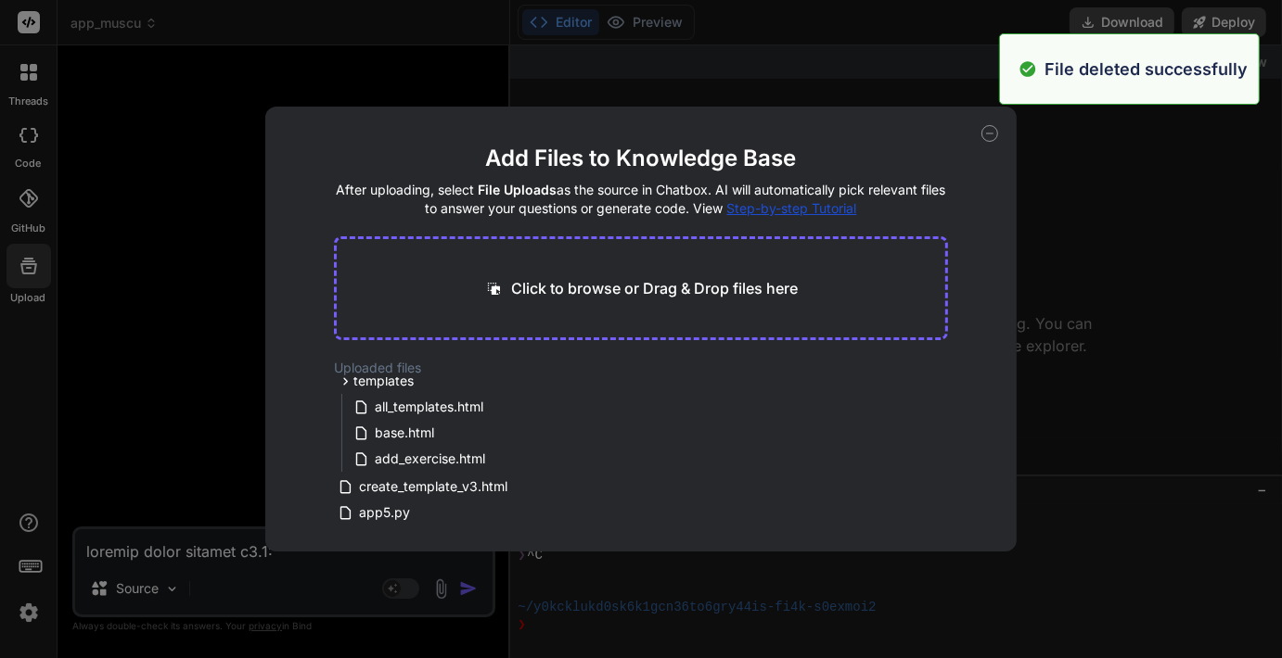
scroll to position [0, 0]
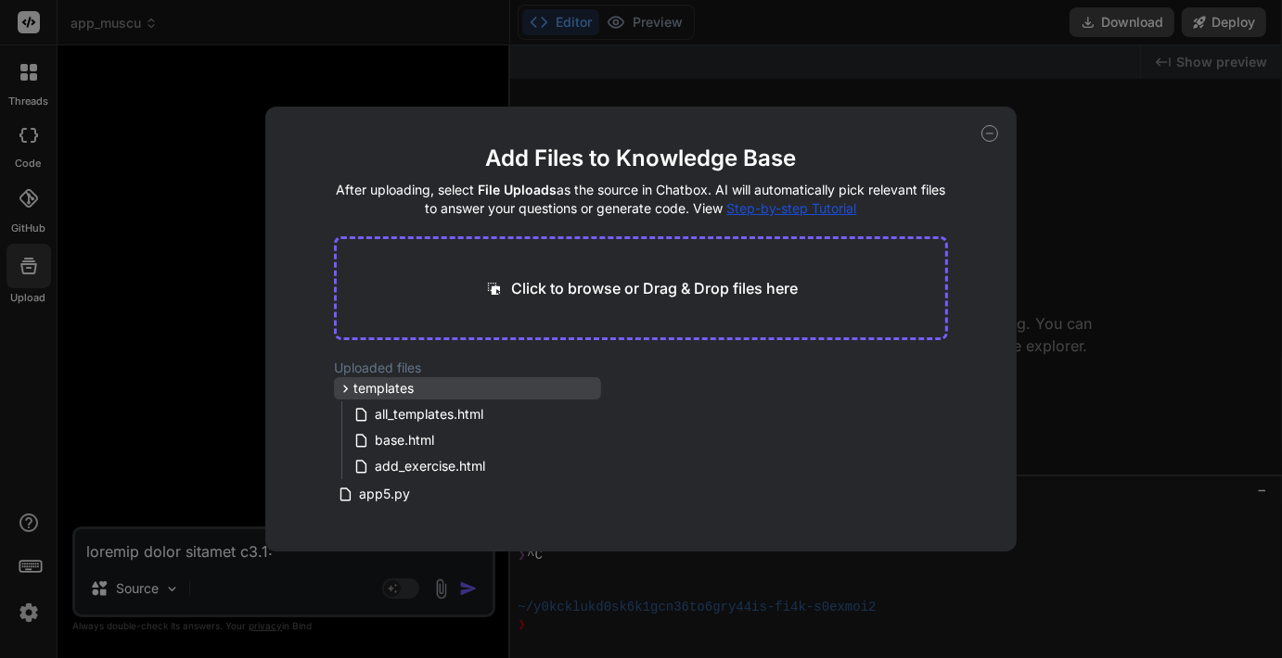
click at [373, 394] on span "templates" at bounding box center [383, 388] width 60 height 19
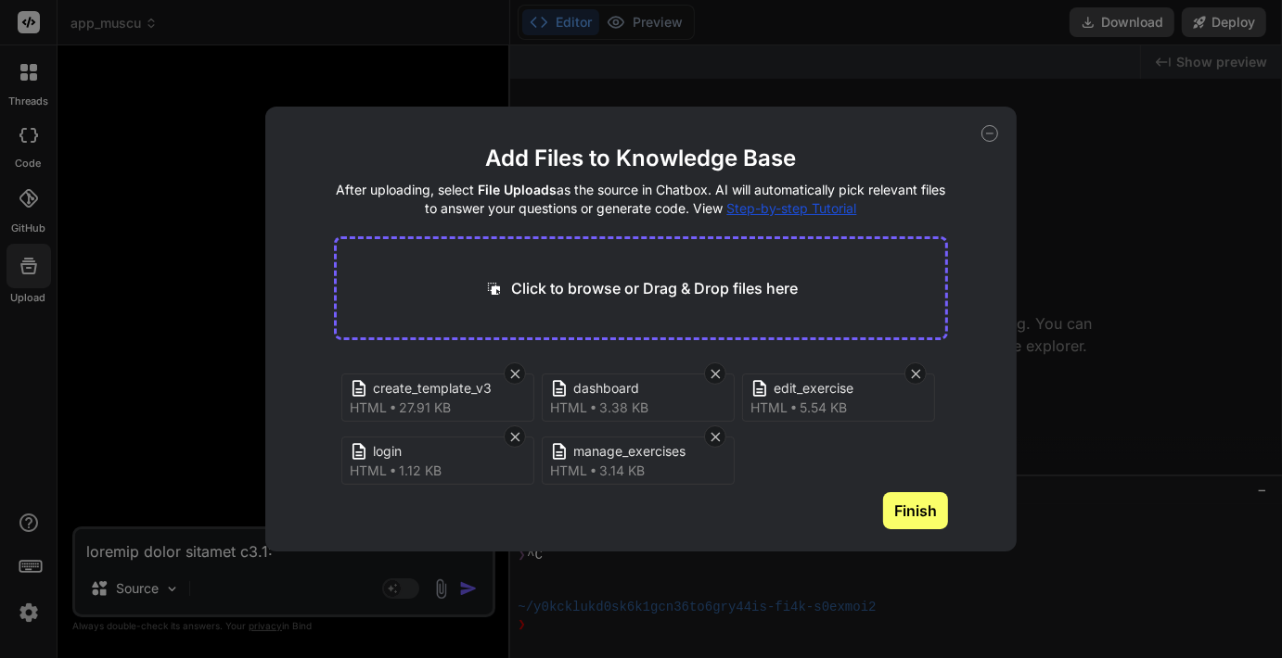
click at [927, 510] on button "Finish" at bounding box center [915, 510] width 65 height 37
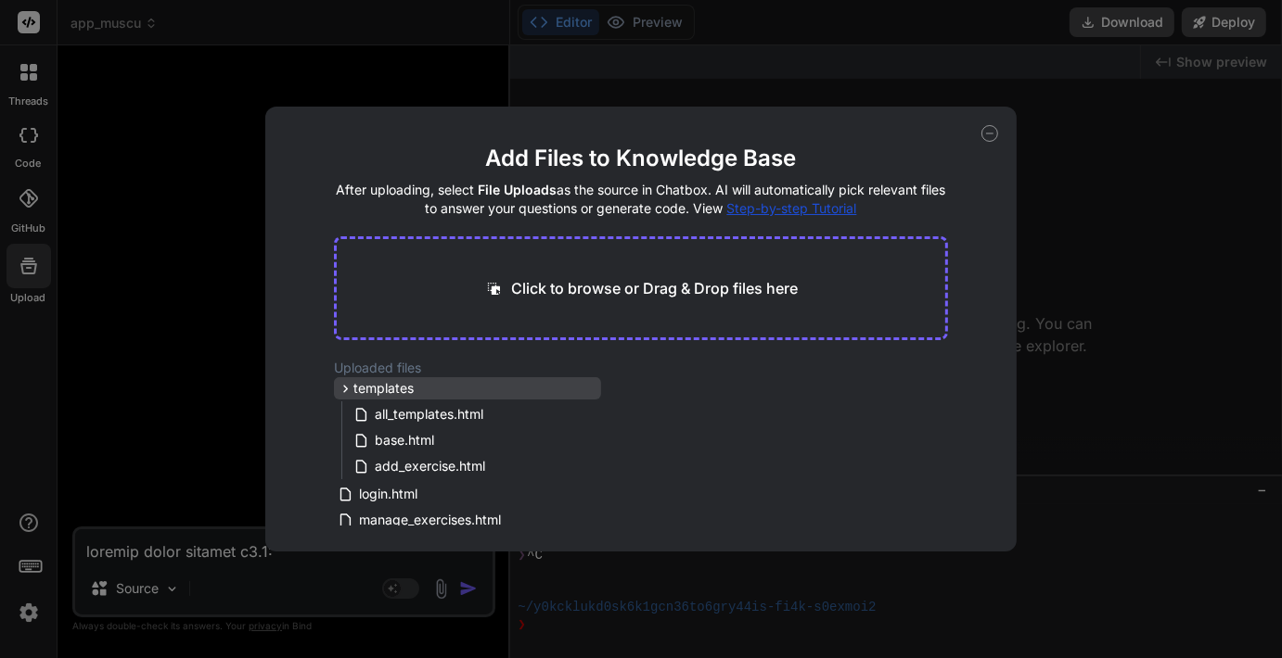
click at [386, 391] on span "templates" at bounding box center [383, 388] width 60 height 19
drag, startPoint x: 595, startPoint y: 416, endPoint x: 598, endPoint y: 449, distance: 32.6
click at [598, 449] on div "templates all_templates.html base.html add_exercise.html login.html manage_exer…" at bounding box center [467, 451] width 267 height 148
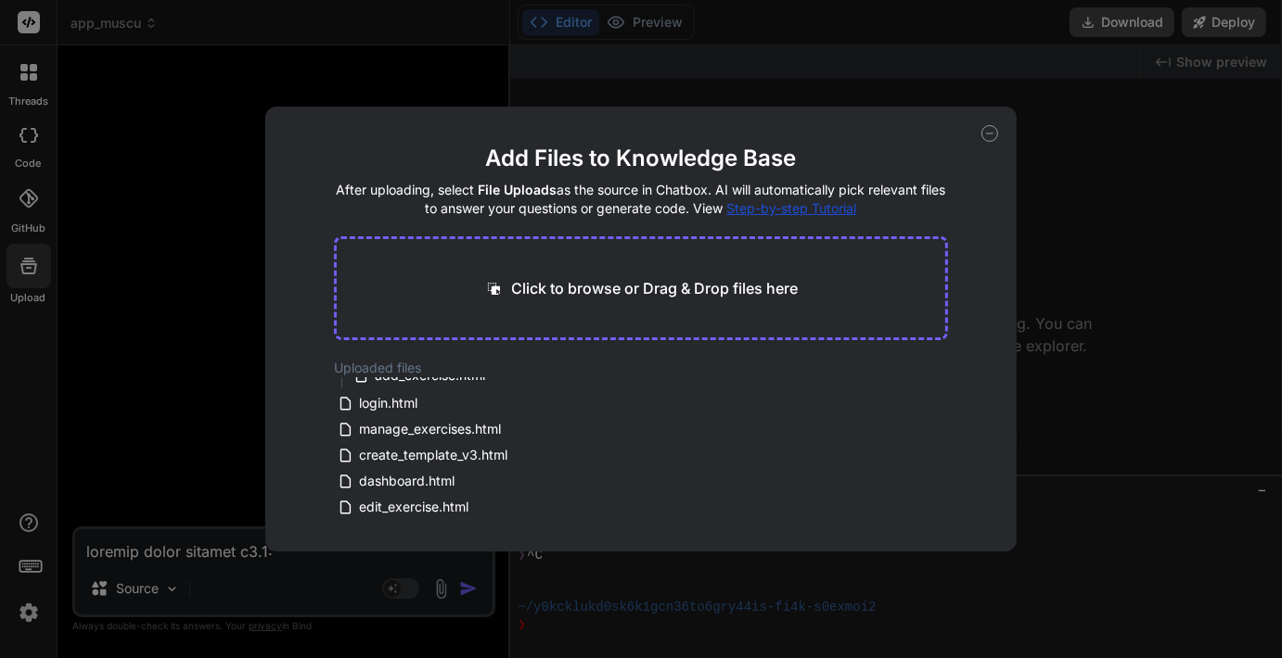
scroll to position [89, 0]
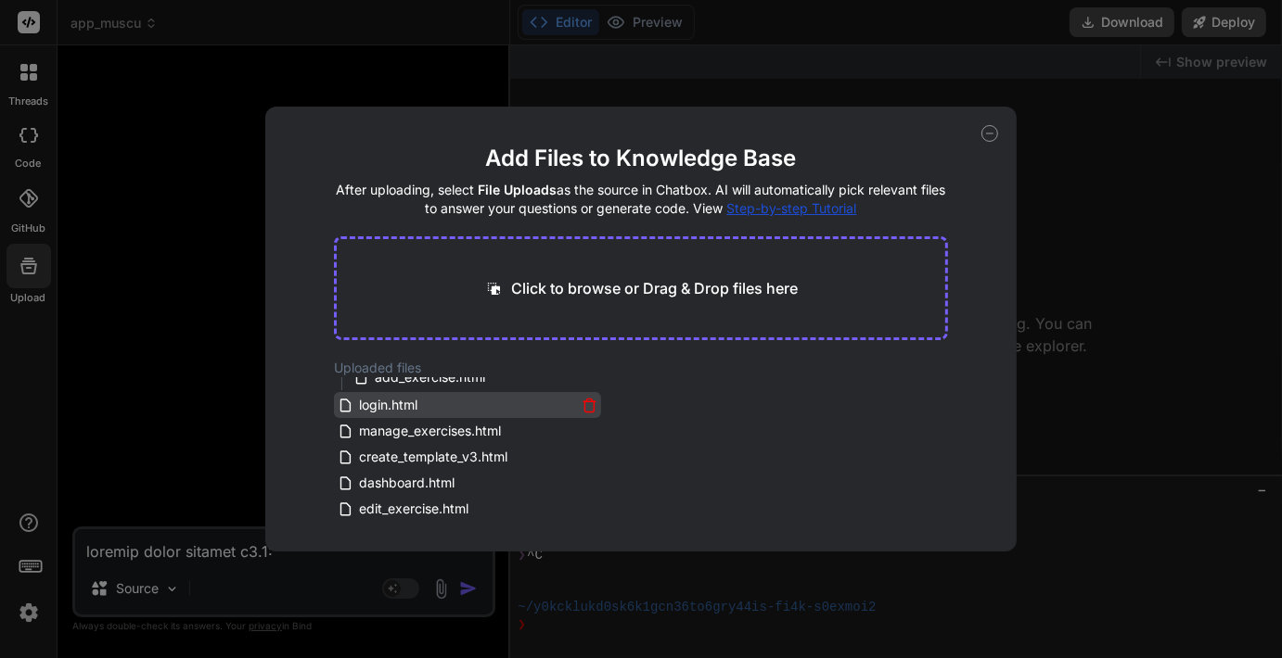
click at [378, 406] on span "login.html" at bounding box center [388, 405] width 62 height 22
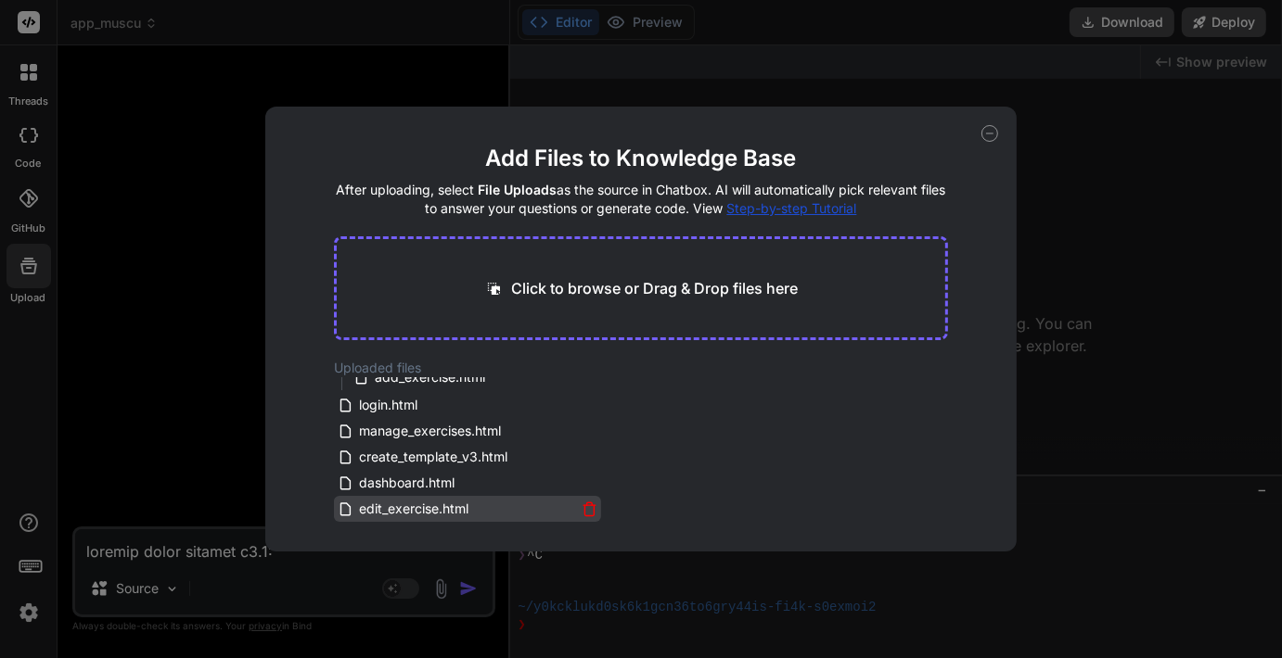
click at [383, 506] on span "edit_exercise.html" at bounding box center [413, 509] width 113 height 22
click at [987, 139] on icon at bounding box center [989, 133] width 17 height 17
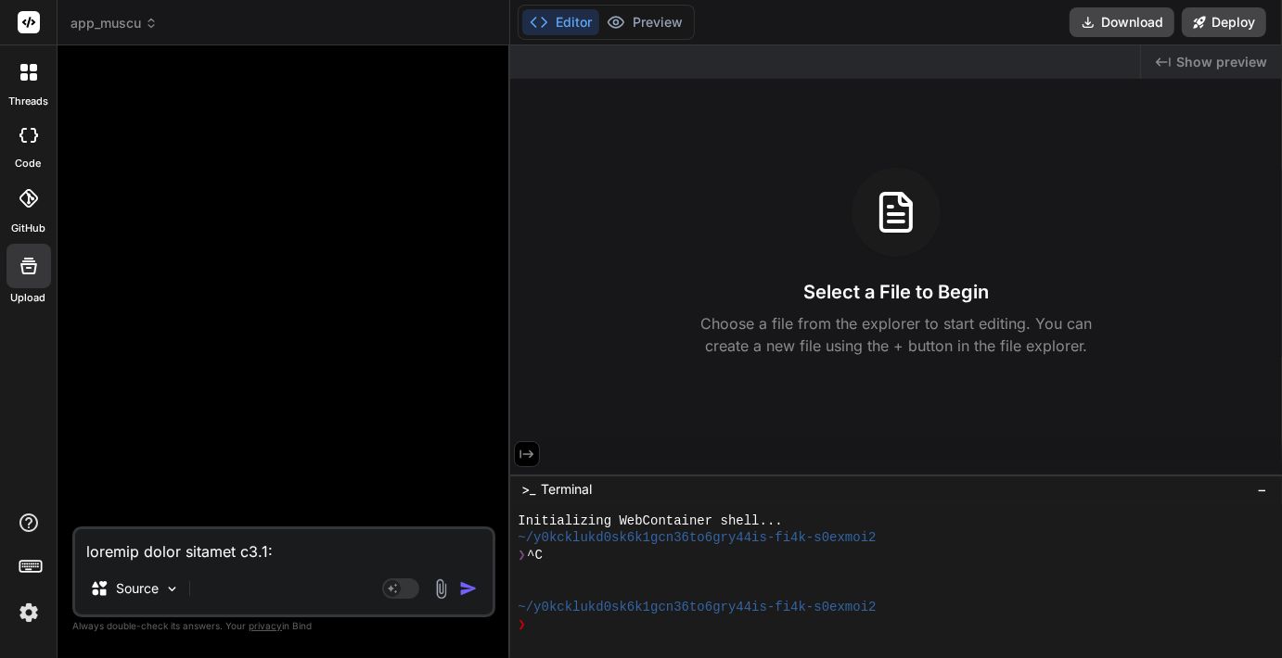
click at [449, 595] on img at bounding box center [440, 589] width 21 height 21
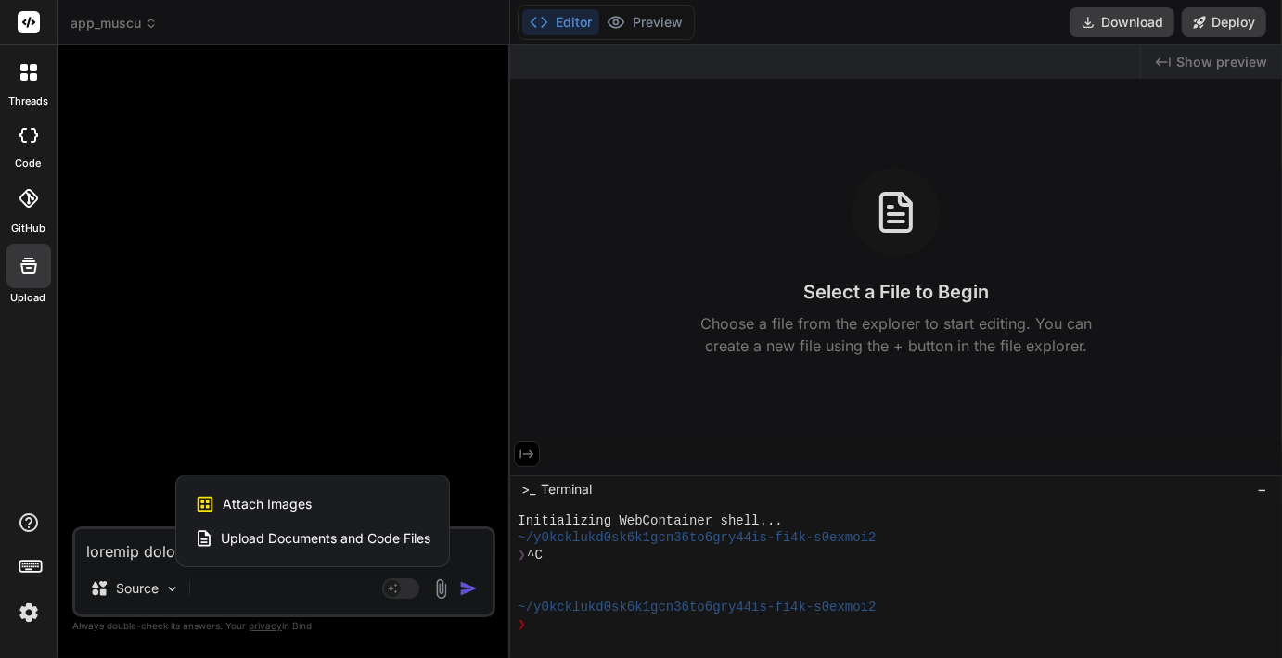
click at [392, 543] on span "Upload Documents and Code Files" at bounding box center [326, 539] width 210 height 19
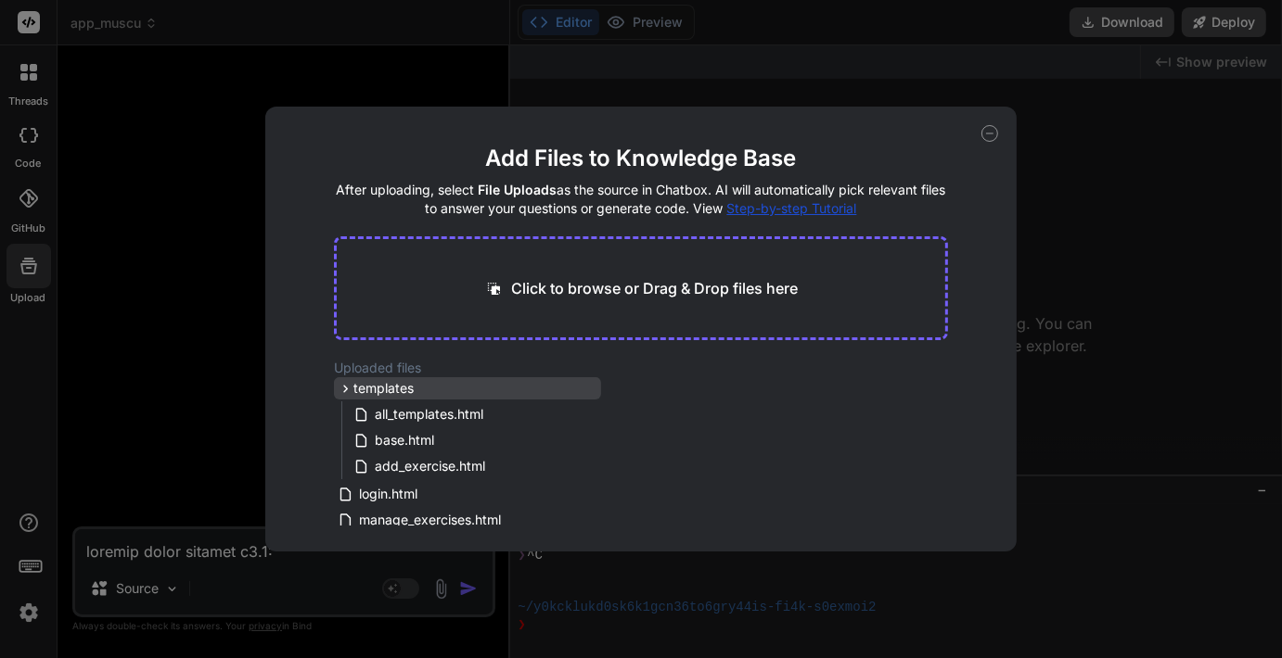
click at [372, 387] on span "templates" at bounding box center [383, 388] width 60 height 19
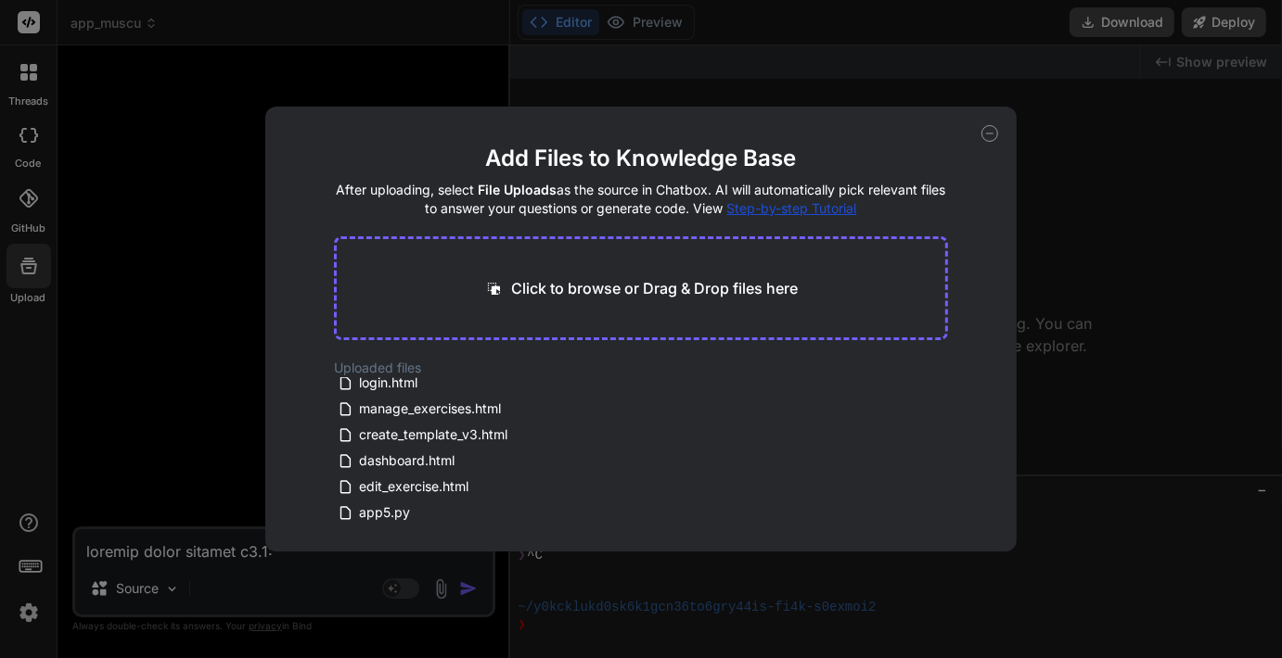
scroll to position [0, 0]
click at [378, 377] on div "templates" at bounding box center [467, 388] width 267 height 22
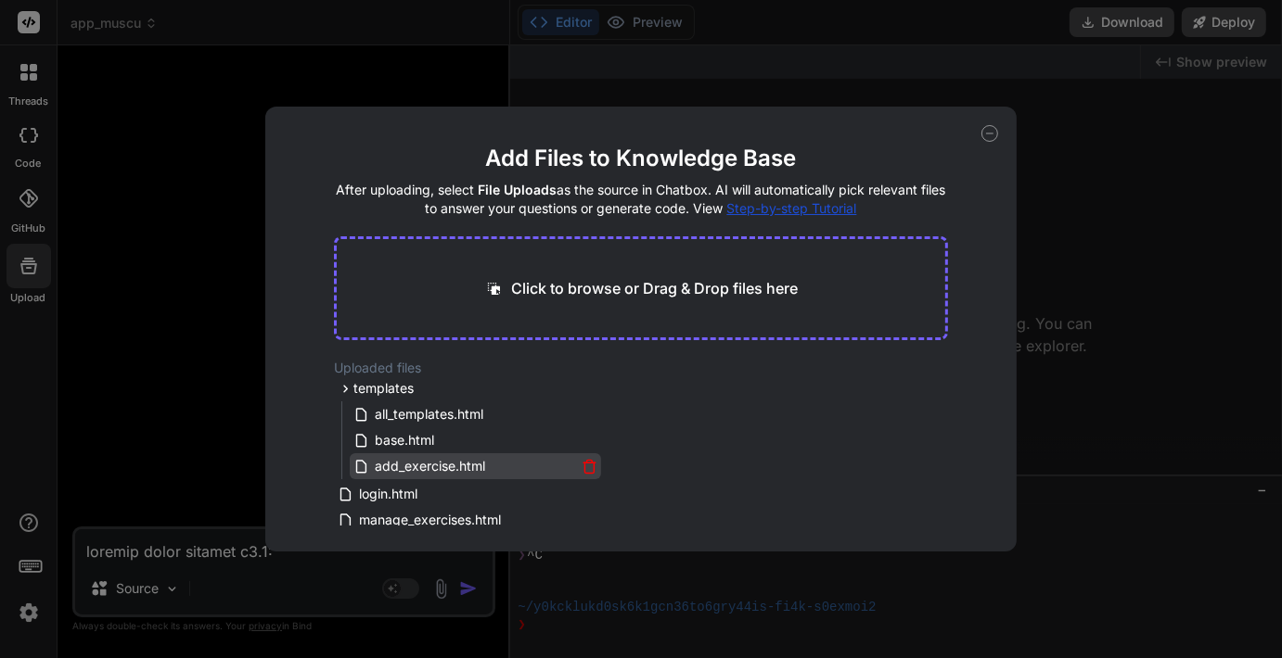
drag, startPoint x: 601, startPoint y: 443, endPoint x: 581, endPoint y: 466, distance: 29.6
click at [581, 466] on div "templates all_templates.html base.html add_exercise.html login.html manage_exer…" at bounding box center [467, 451] width 267 height 148
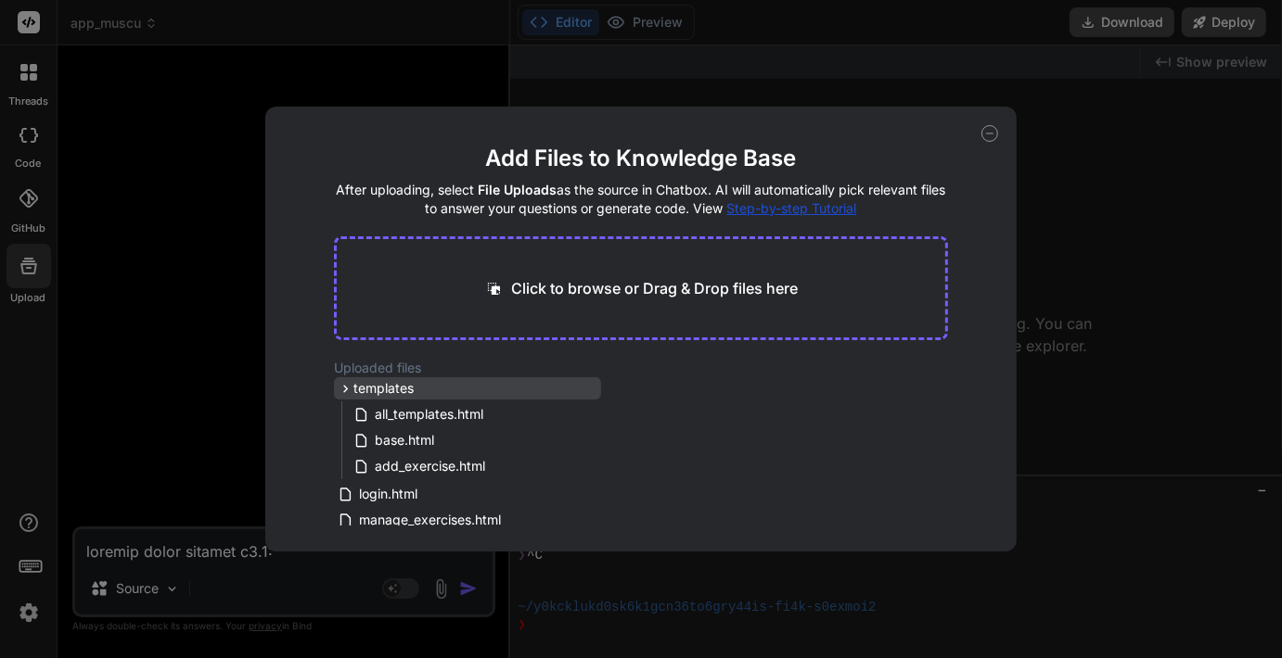
click at [386, 381] on span "templates" at bounding box center [383, 388] width 60 height 19
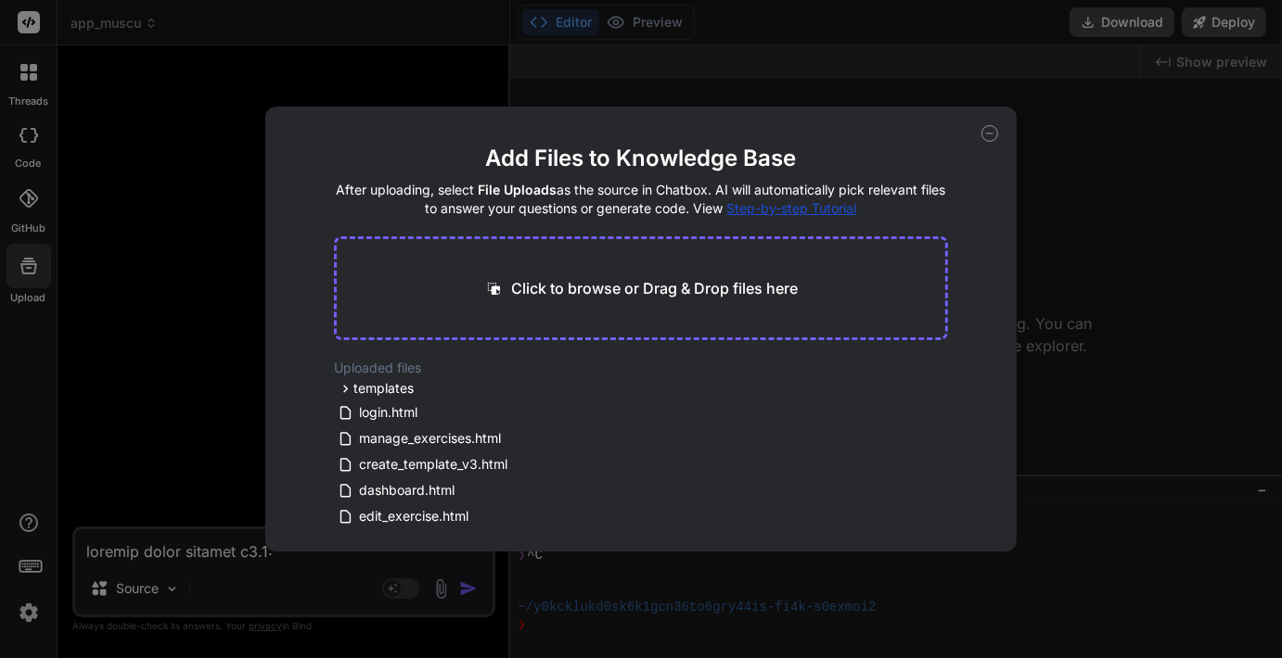
drag, startPoint x: 596, startPoint y: 412, endPoint x: 616, endPoint y: 505, distance: 95.7
click at [616, 505] on div "Uploaded files templates all_templates.html base.html add_exercise.html login.h…" at bounding box center [641, 442] width 614 height 167
click at [368, 387] on span "templates" at bounding box center [383, 388] width 60 height 19
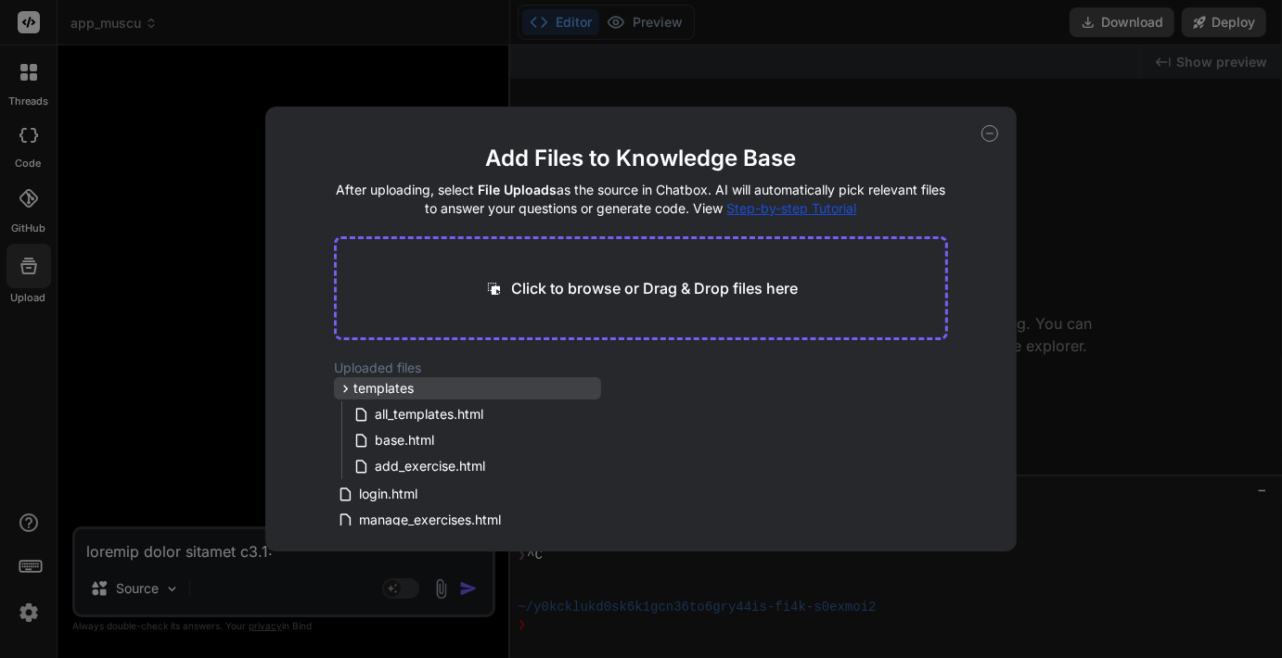
click at [368, 387] on span "templates" at bounding box center [383, 388] width 60 height 19
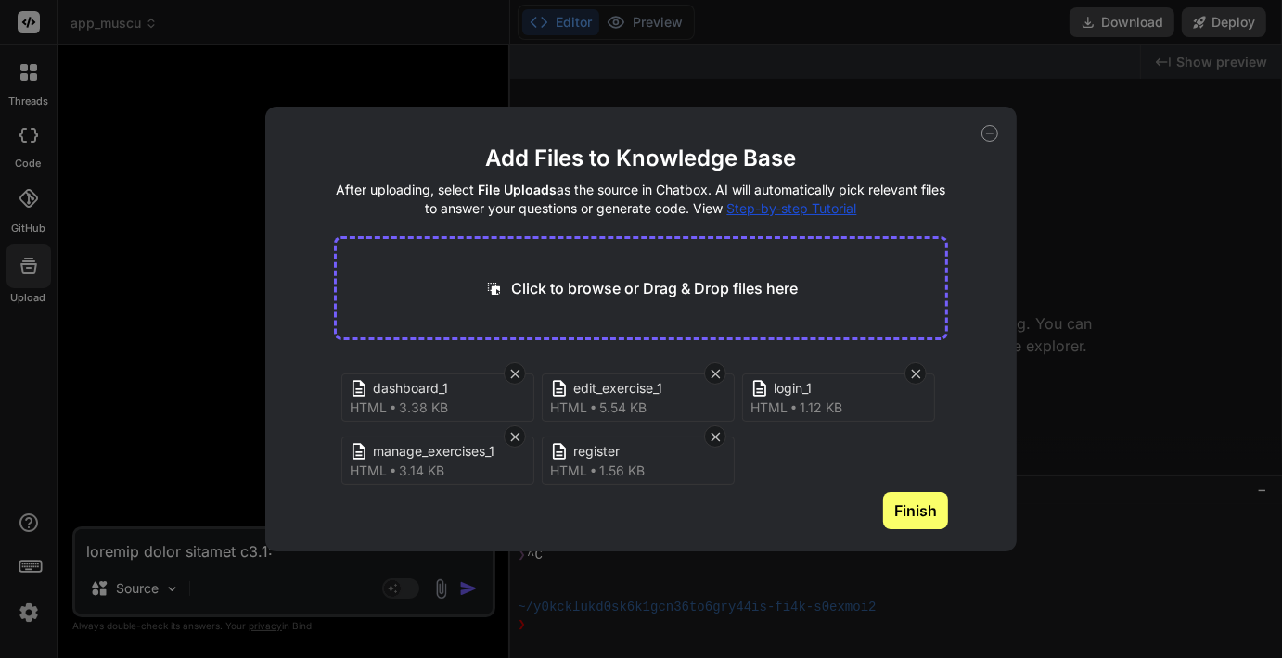
click at [913, 510] on button "Finish" at bounding box center [915, 510] width 65 height 37
click at [455, 515] on main "Add Files to Knowledge Base After uploading, select File Uploads as the source …" at bounding box center [641, 348] width 614 height 408
drag, startPoint x: 942, startPoint y: 416, endPoint x: 954, endPoint y: 511, distance: 95.4
click at [954, 511] on div "Add Files to Knowledge Base After uploading, select File Uploads as the source …" at bounding box center [640, 329] width 751 height 445
click at [514, 439] on icon at bounding box center [515, 437] width 16 height 16
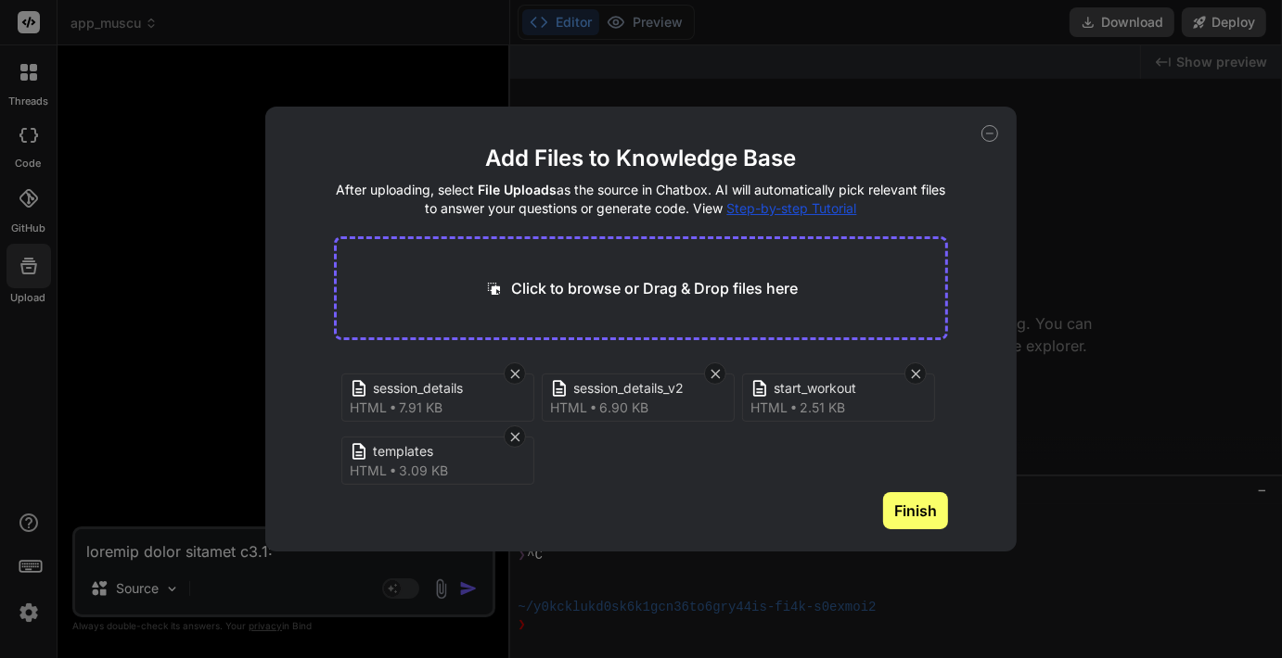
click at [908, 495] on button "Finish" at bounding box center [915, 510] width 65 height 37
click at [957, 194] on div "Add Files to Knowledge Base After uploading, select File Uploads as the source …" at bounding box center [640, 329] width 751 height 445
click at [914, 503] on button "Finish" at bounding box center [915, 496] width 65 height 37
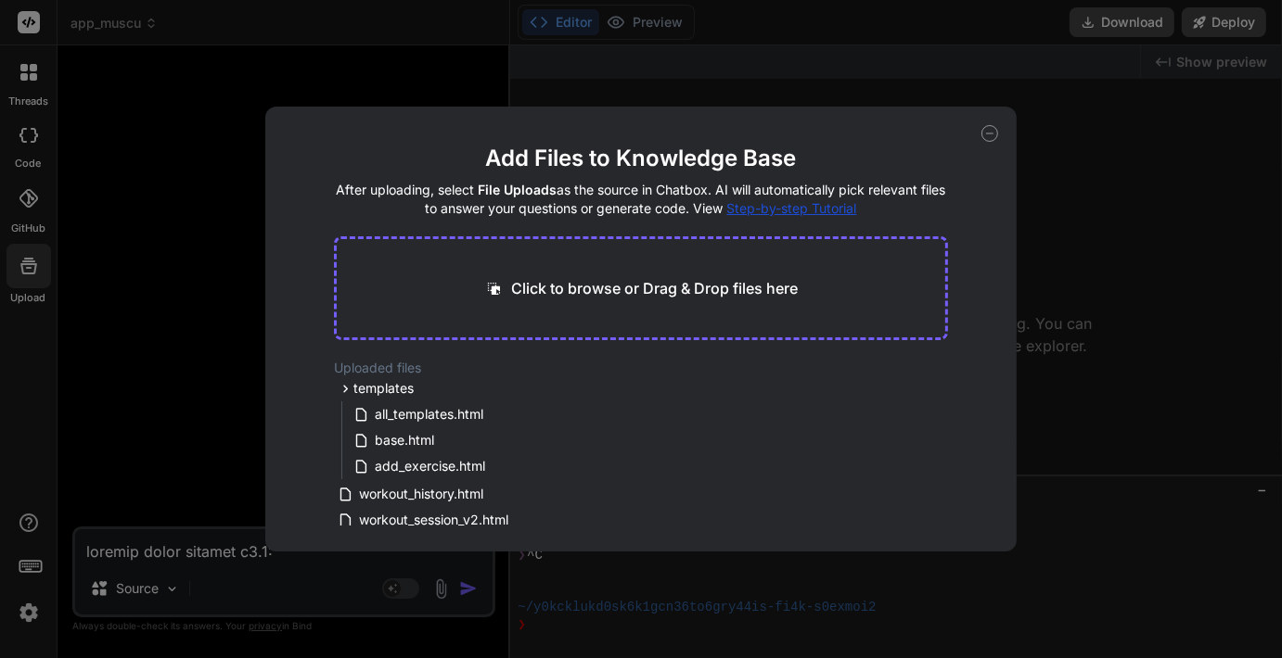
click at [989, 134] on icon at bounding box center [990, 134] width 6 height 0
type textarea "x"
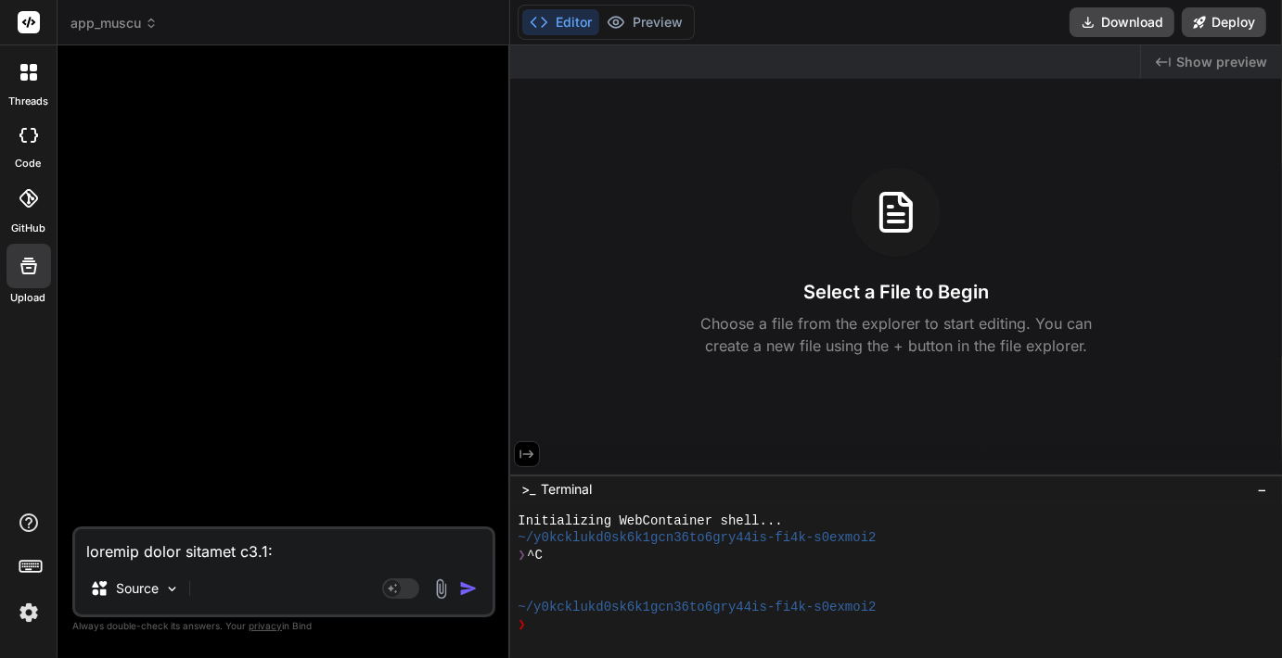
click at [116, 542] on textarea at bounding box center [283, 546] width 417 height 33
click at [122, 535] on textarea at bounding box center [283, 546] width 417 height 33
type textarea "l"
type textarea "x"
type textarea "le"
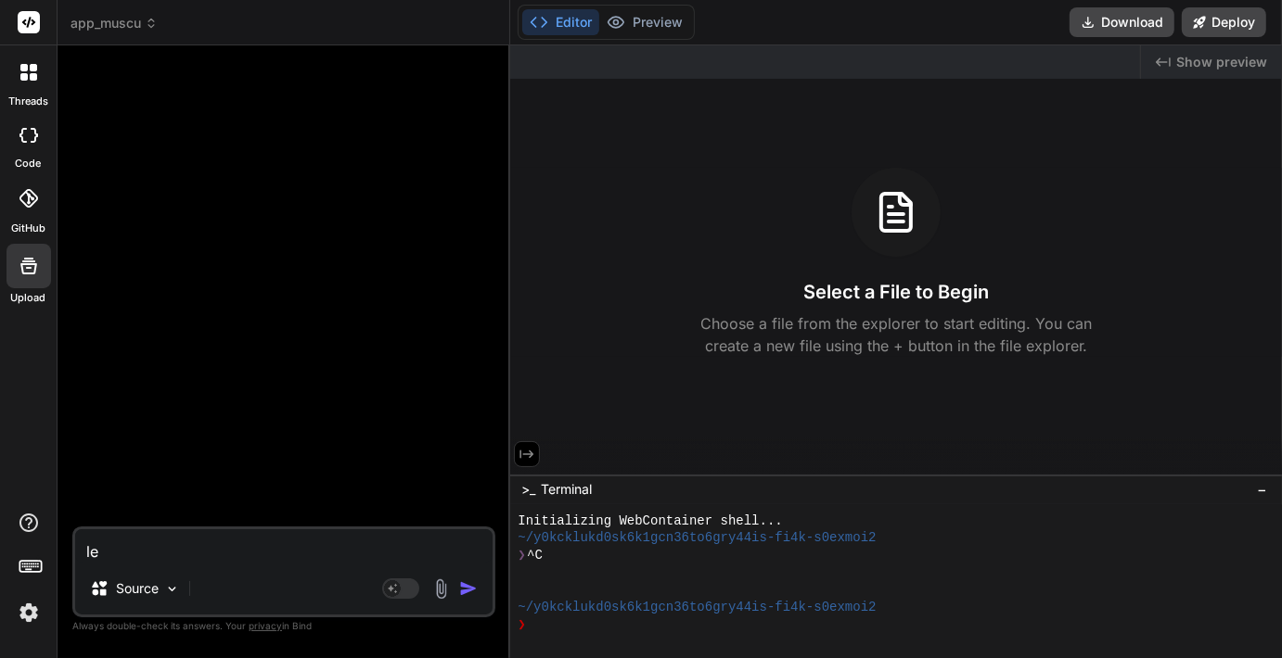
type textarea "x"
type textarea "le"
type textarea "x"
type textarea "le c"
type textarea "x"
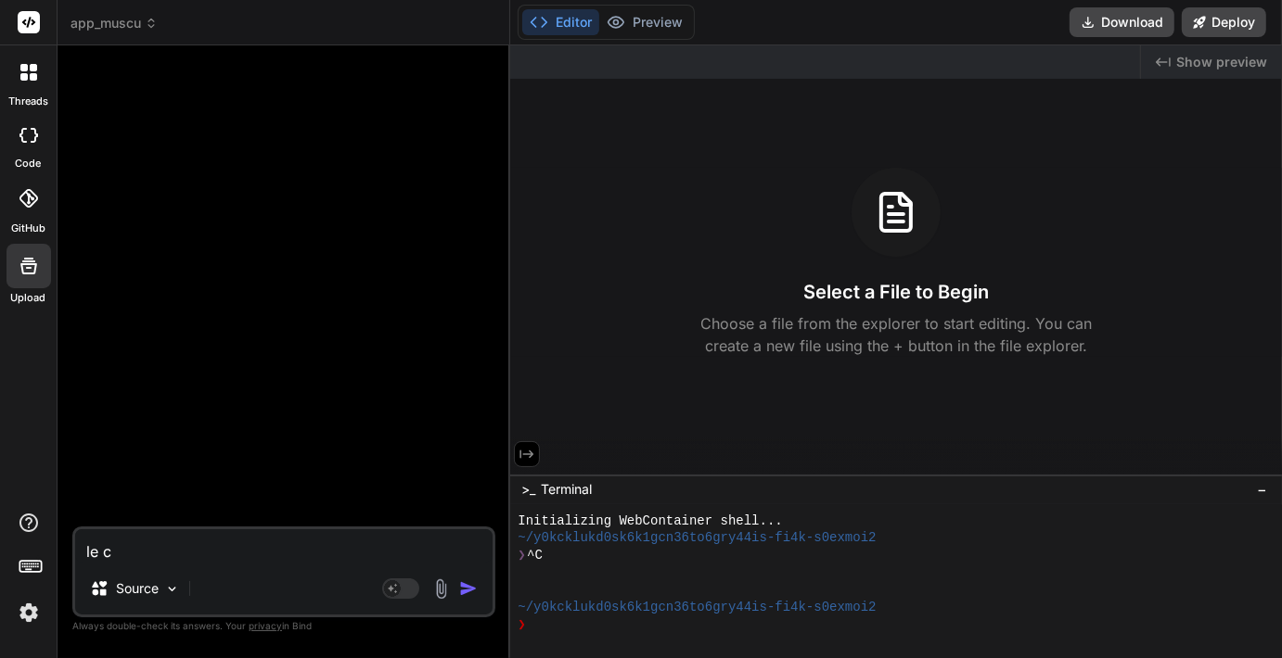
type textarea "le co"
type textarea "x"
type textarea "le com"
type textarea "x"
type textarea "le comp"
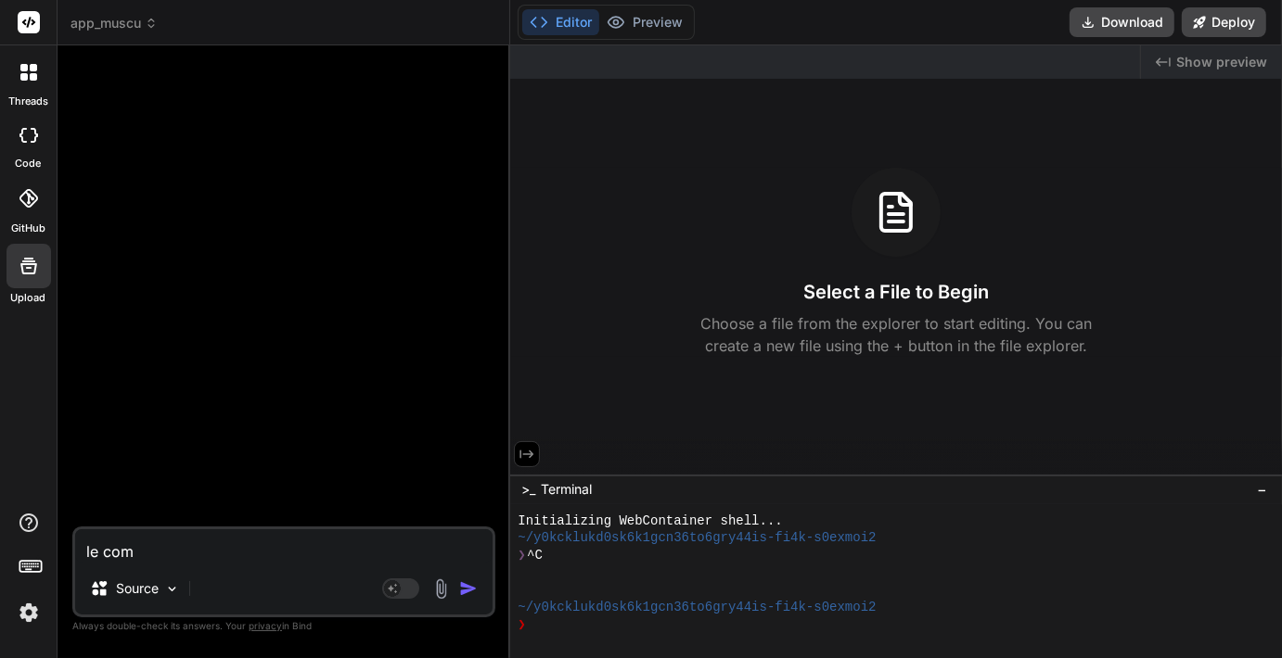
type textarea "x"
type textarea "le compt"
type textarea "x"
type textarea "le compte"
type textarea "x"
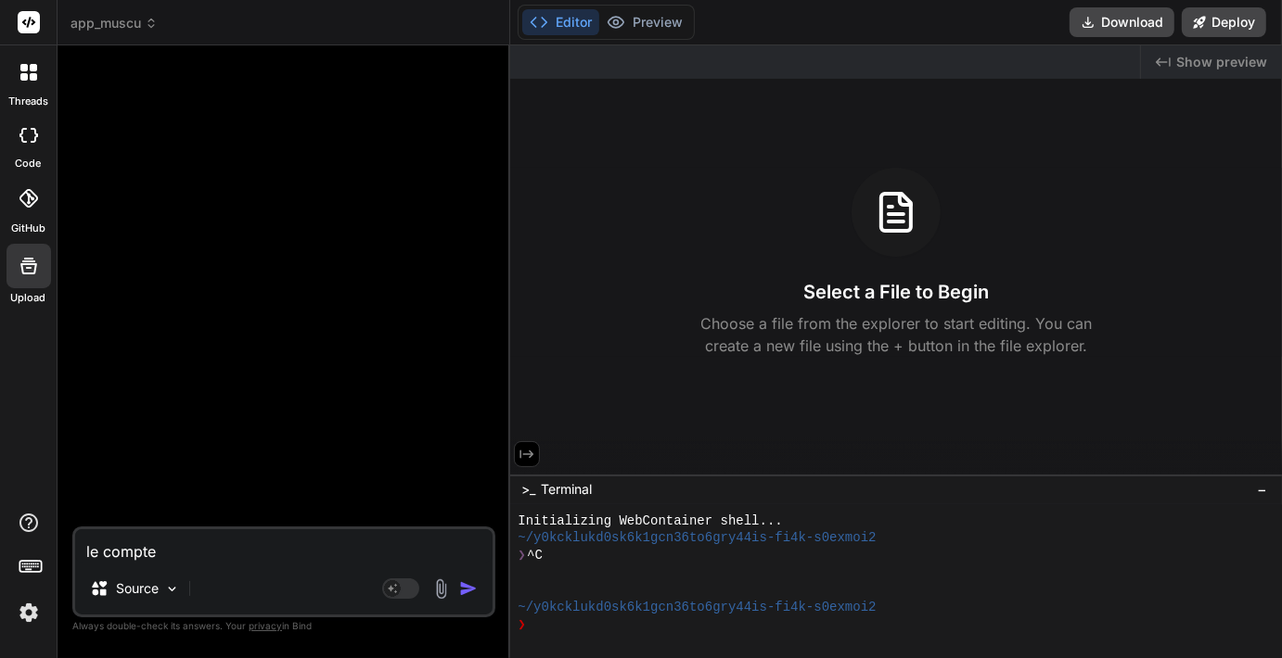
type textarea "le compte"
type textarea "x"
type textarea "le compte a"
type textarea "x"
type textarea "le compte a"
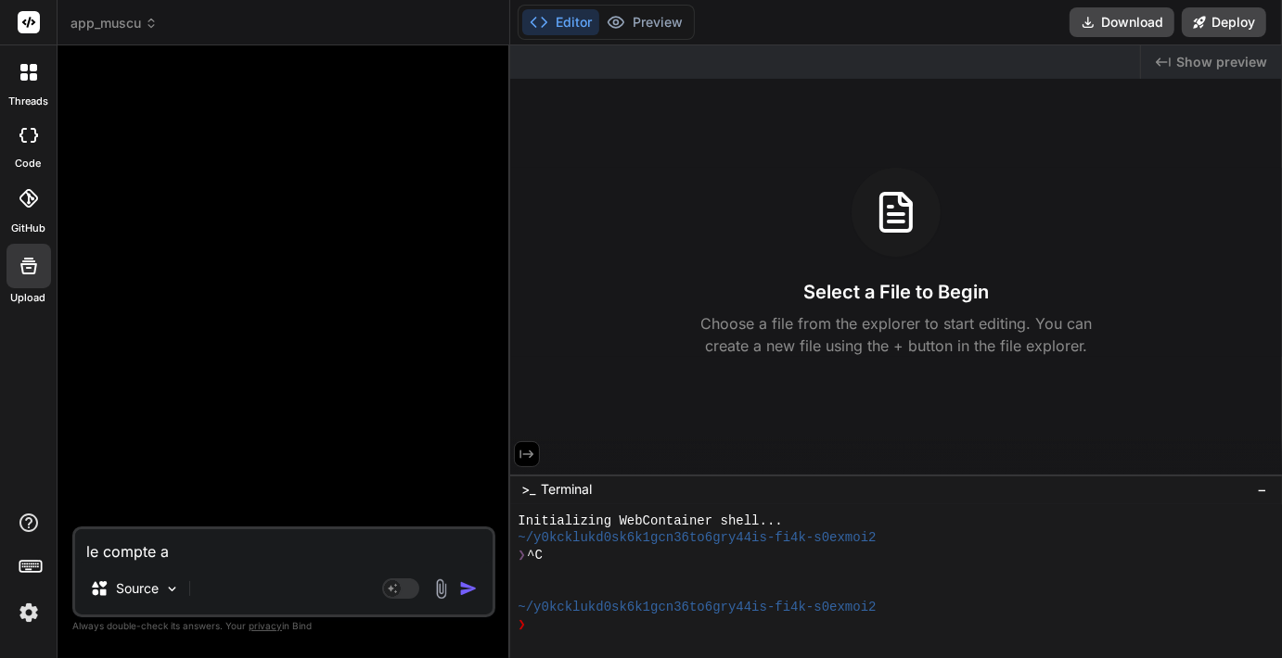
type textarea "x"
type textarea "le compte a r"
type textarea "x"
type textarea "le compte a re"
type textarea "x"
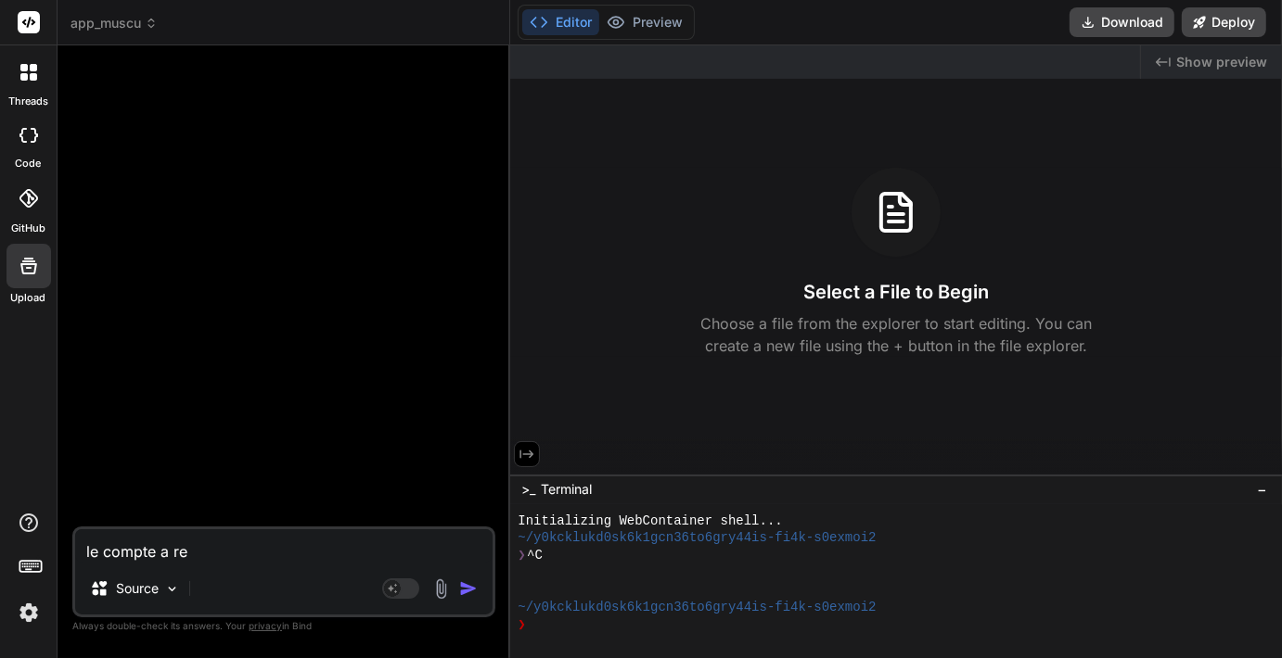
type textarea "le compte a reb"
type textarea "x"
type textarea "le compte a rebo"
type textarea "x"
type textarea "le compte a rebou"
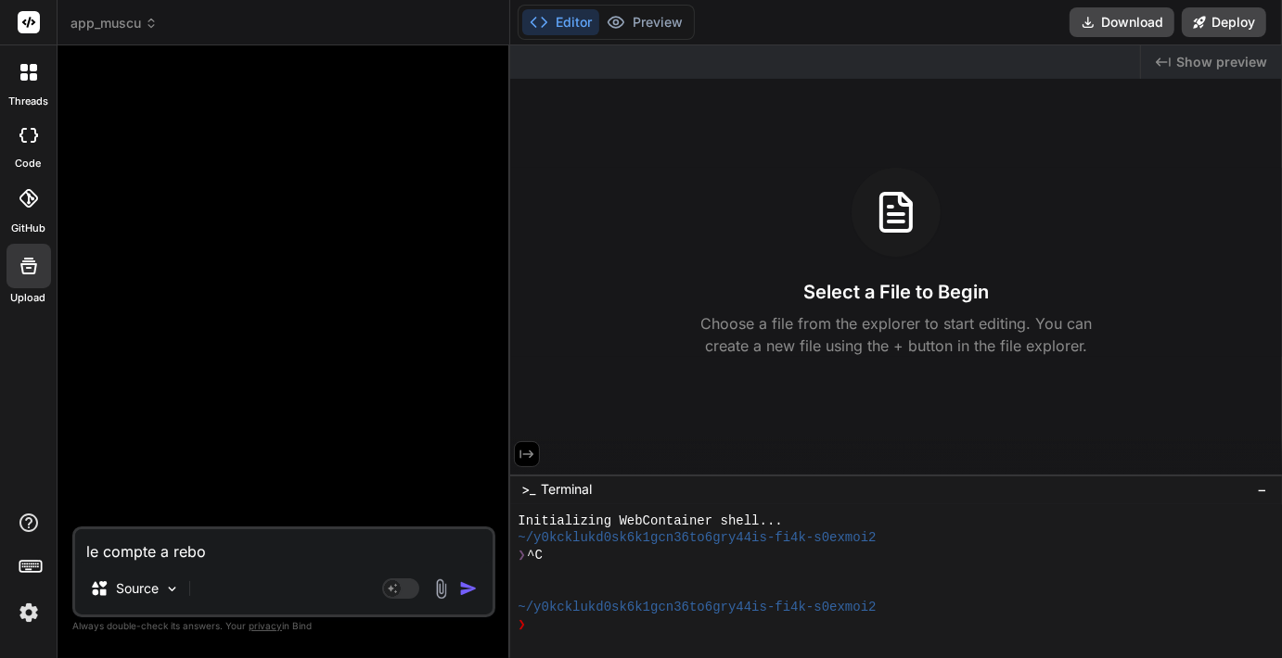
type textarea "x"
type textarea "le compte a rebour"
type textarea "x"
type textarea "le compte a rebourg"
type textarea "x"
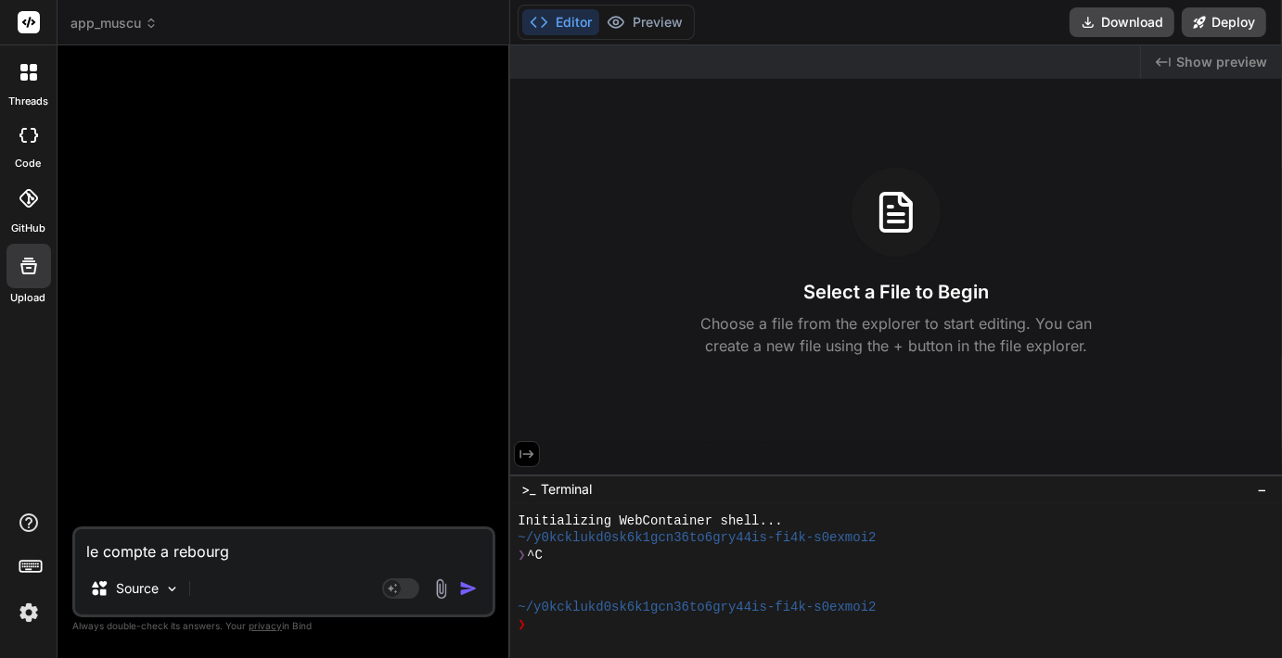
type textarea "le compte a rebourg"
type textarea "x"
type textarea "le compte a rebourg s"
type textarea "x"
type textarea "le compte a rebourg se"
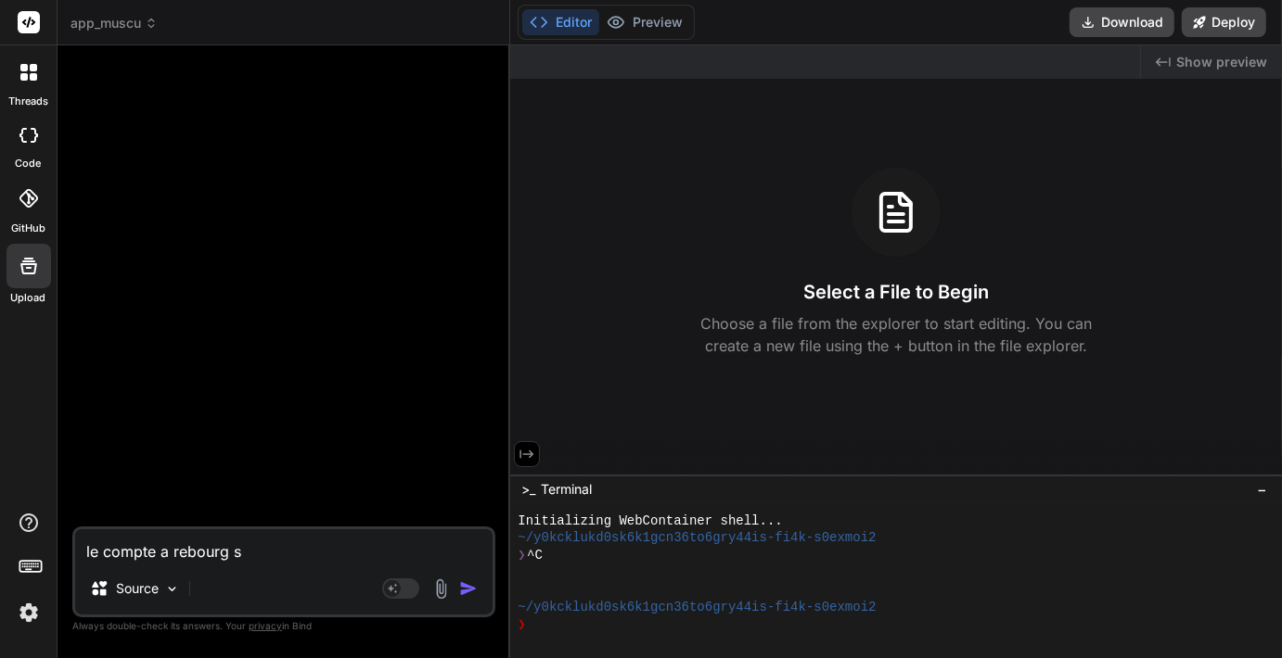
type textarea "x"
type textarea "le compte a rebourg se"
type textarea "x"
type textarea "le compte a rebourg se m"
type textarea "x"
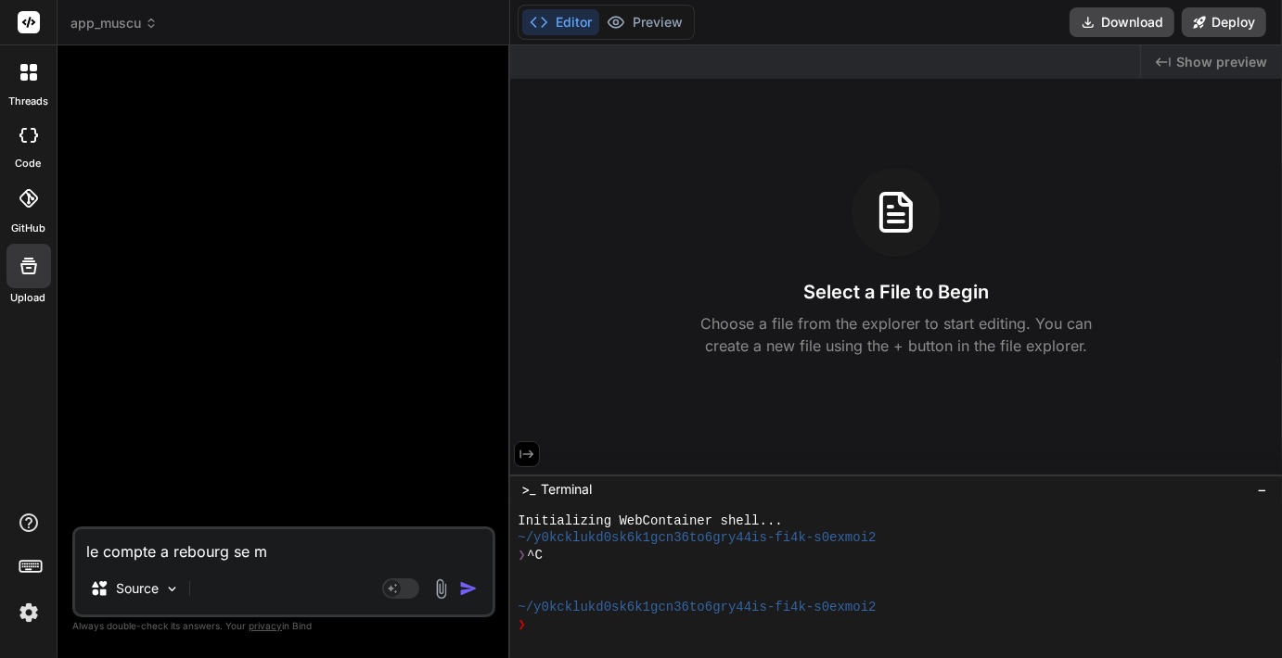
type textarea "le compte a rebourg se me"
type textarea "x"
type textarea "le compte a rebourg se met"
type textarea "x"
type textarea "le compte a rebourg se met"
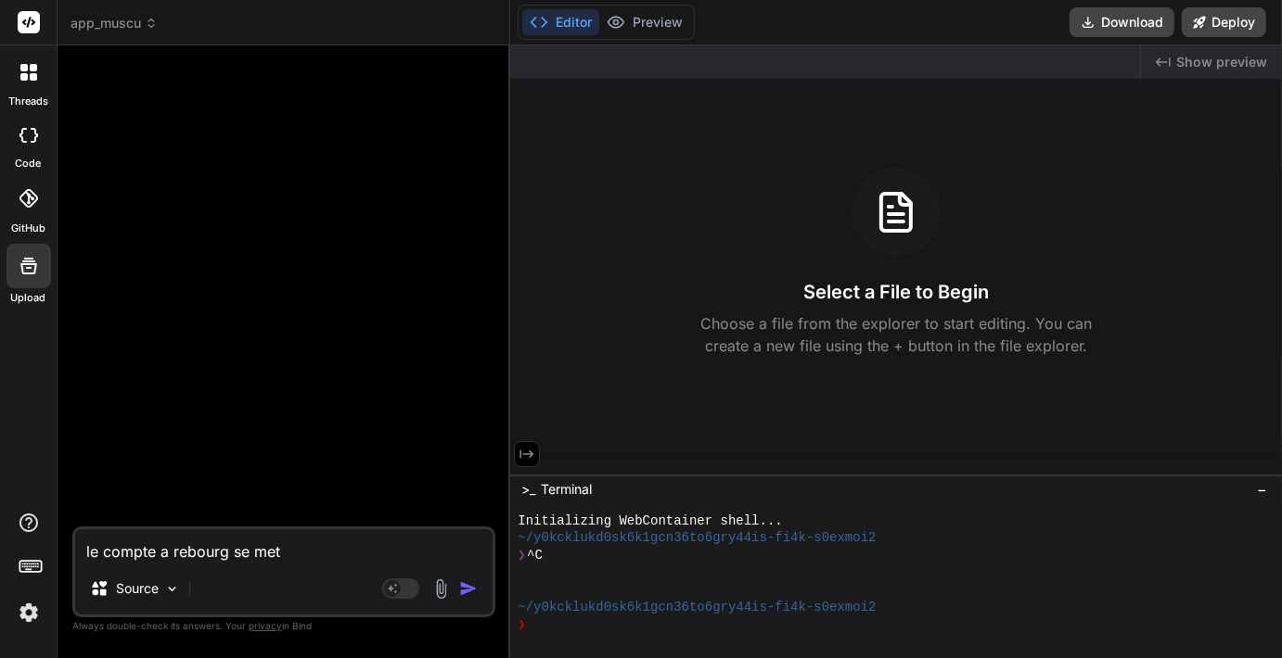
type textarea "x"
type textarea "le compte a rebourg se met e"
type textarea "x"
type textarea "le compte a rebourg se met en"
type textarea "x"
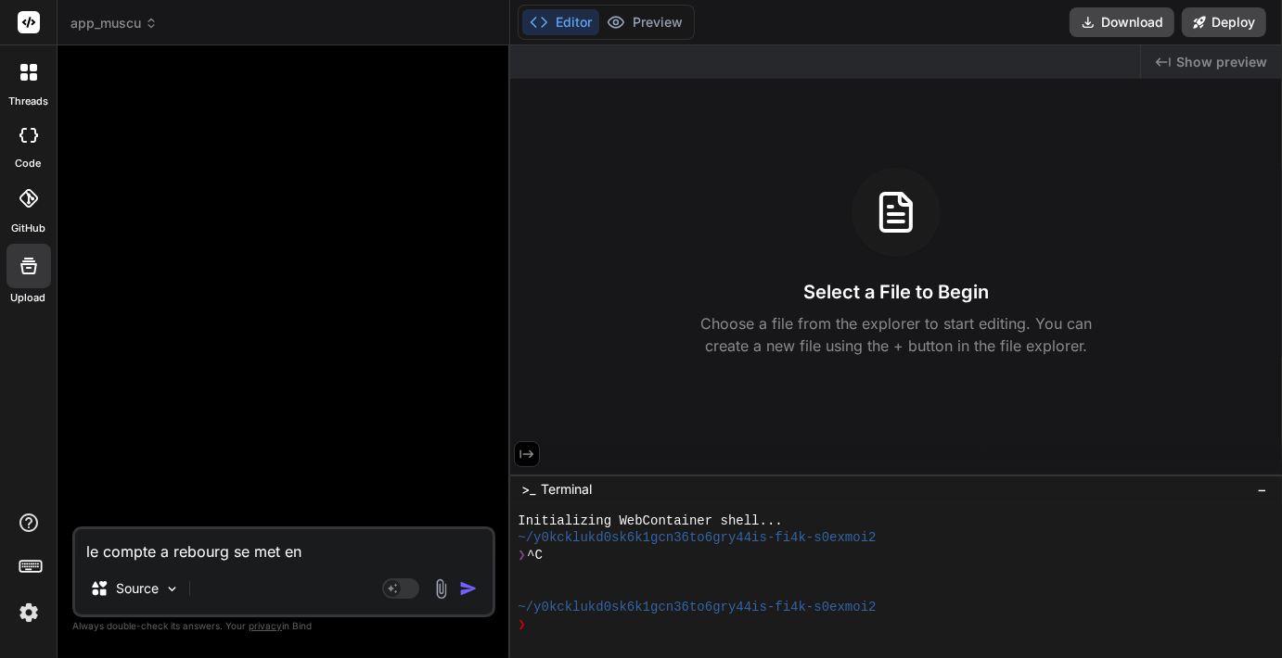
type textarea "le compte a rebourg se met en"
type textarea "x"
type textarea "le compte a rebourg se met en m"
type textarea "x"
type textarea "le compte a rebourg se met en ma"
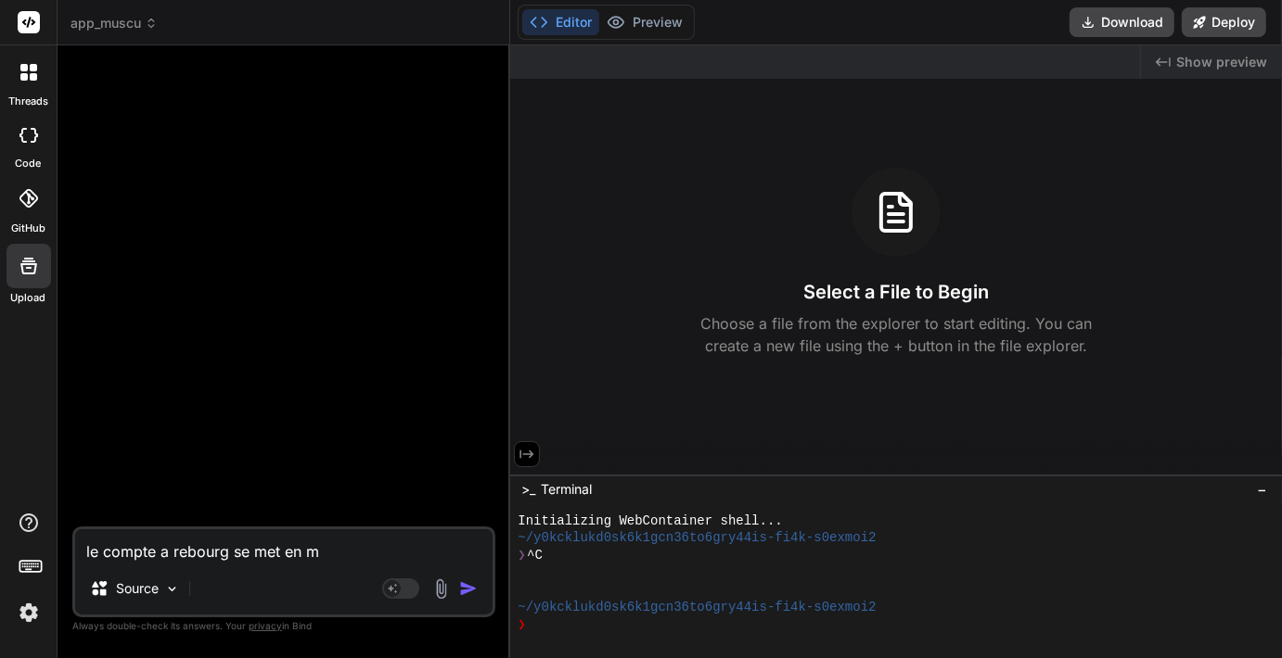
type textarea "x"
type textarea "le compte a rebourg se met en mar"
type textarea "x"
type textarea "le compte a rebourg se met en marche"
type textarea "x"
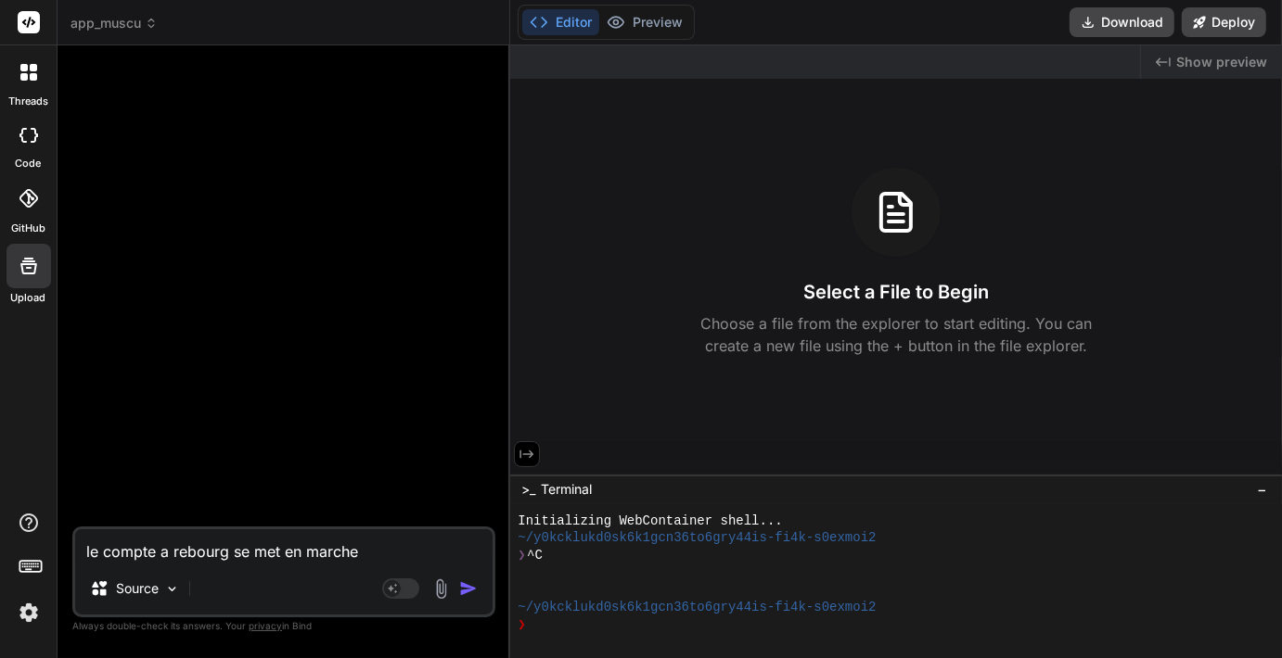
type textarea "le compte a rebourg se met en marche"
type textarea "x"
type textarea "le compte a rebourg se met en marche d"
type textarea "x"
type textarea "le compte a rebourg se met en marche da"
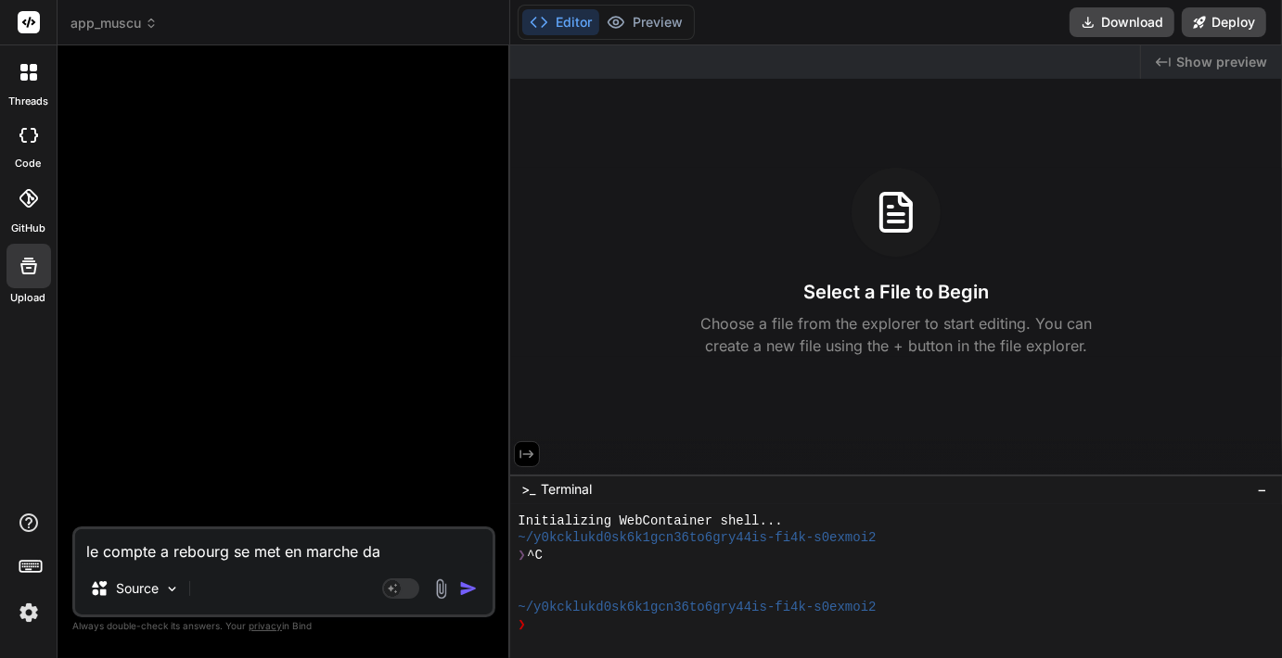
type textarea "x"
type textarea "le compte a rebourg se met en marche dan"
type textarea "x"
type textarea "le compte a rebourg se met en marche dans"
type textarea "x"
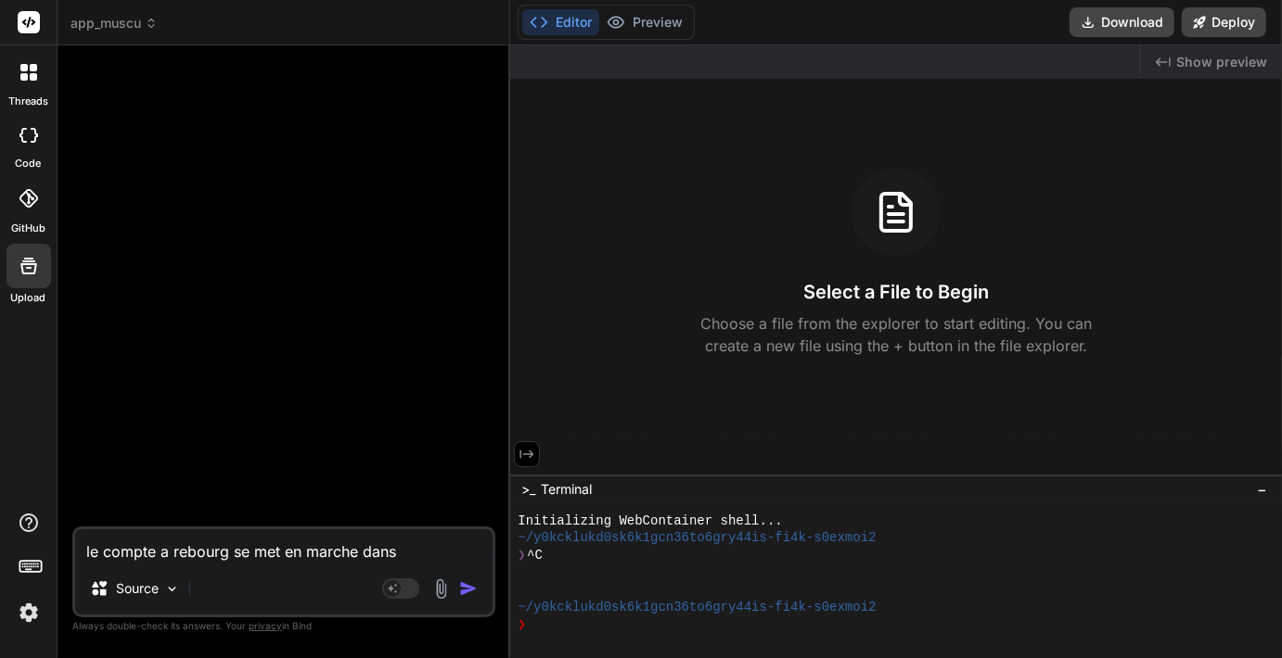
type textarea "le compte a rebourg se met en marche dans"
type textarea "x"
type textarea "le compte a rebourg se met en marche dans l"
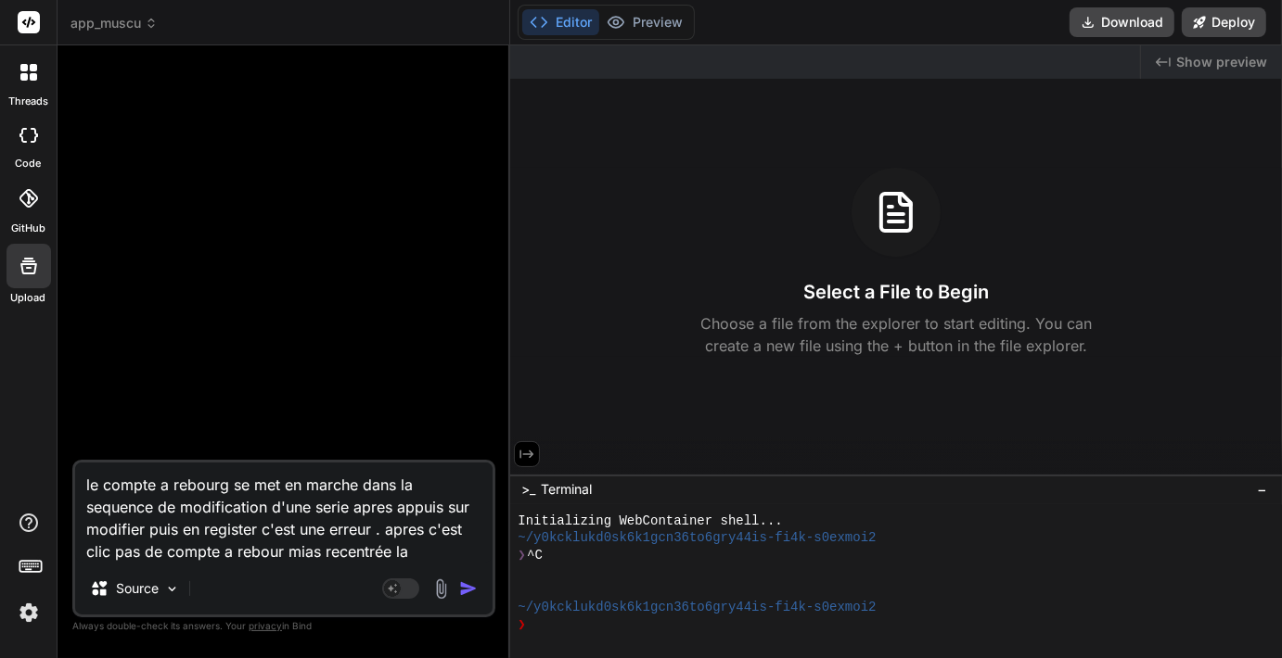
drag, startPoint x: 409, startPoint y: 555, endPoint x: 284, endPoint y: 555, distance: 125.2
click at [284, 555] on textarea "le compte a rebourg se met en marche dans la sequence de modification d'une ser…" at bounding box center [283, 513] width 417 height 100
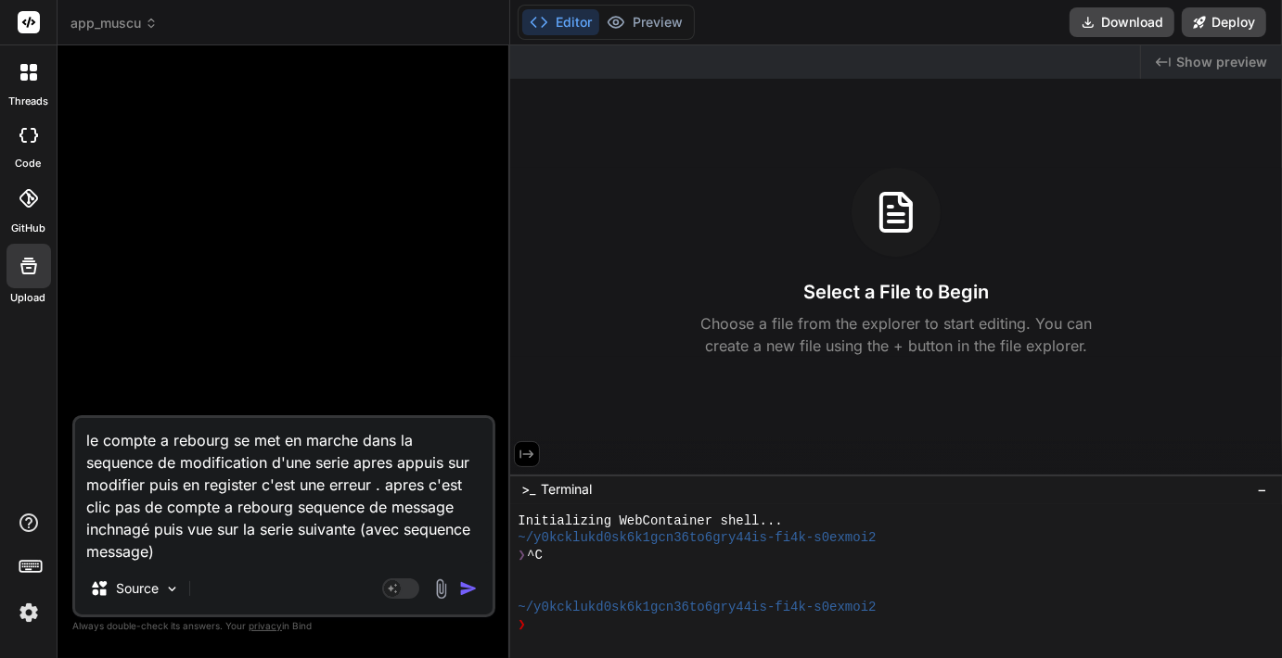
click at [467, 581] on img "button" at bounding box center [468, 589] width 19 height 19
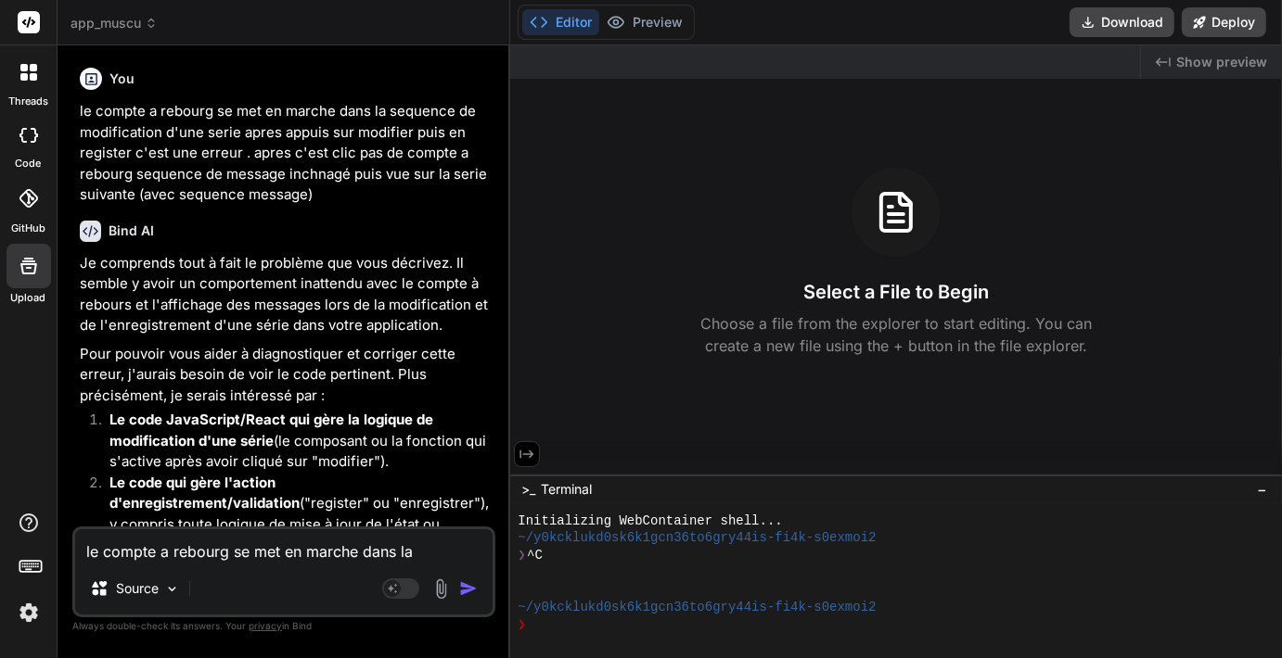
click at [300, 488] on strong "Le code qui gère l'action d'enregistrement/validation" at bounding box center [204, 493] width 190 height 39
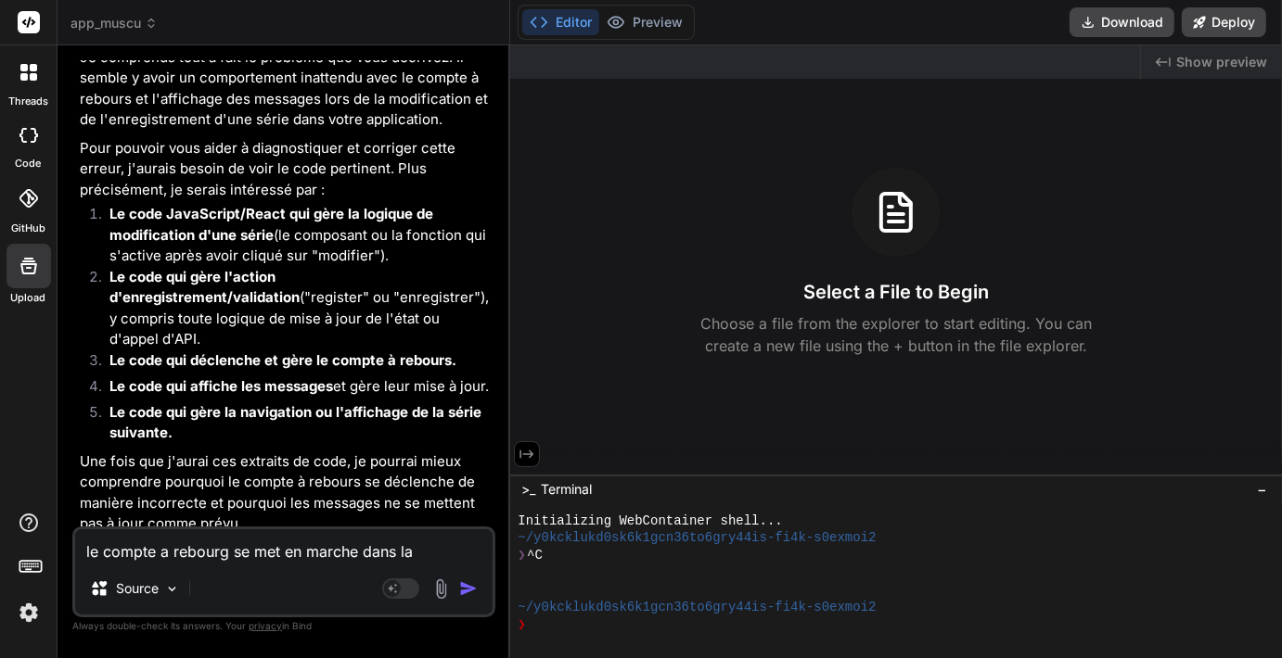
scroll to position [245, 0]
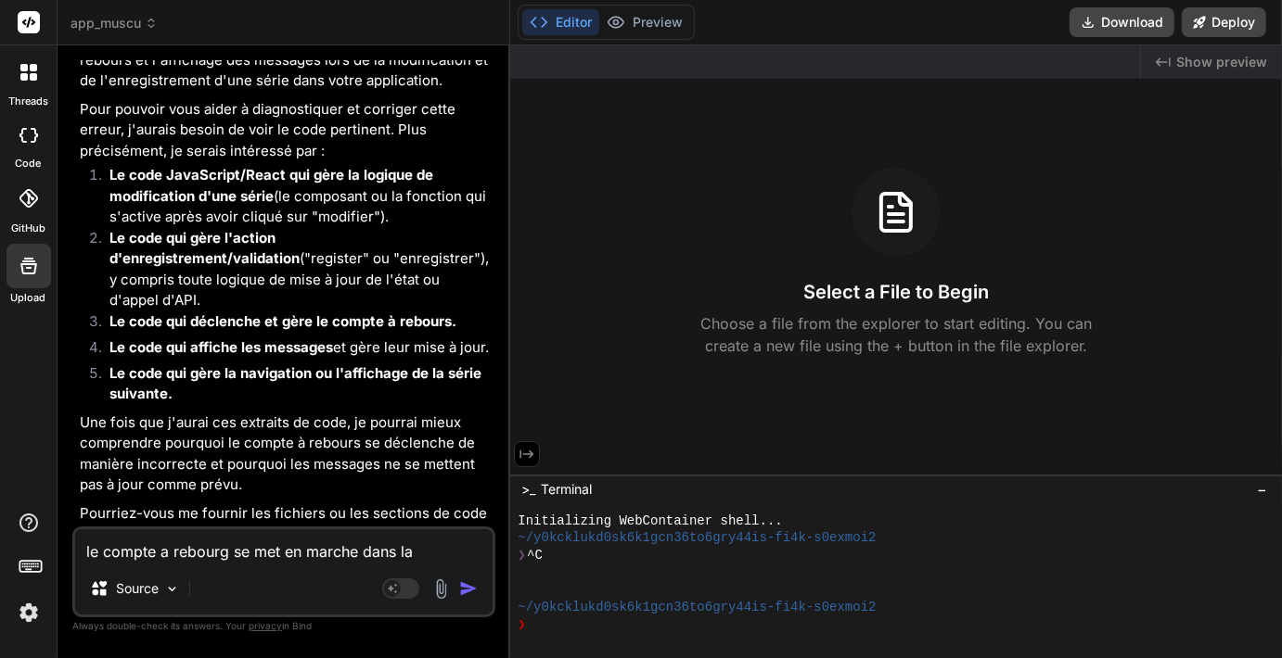
click at [438, 581] on img at bounding box center [440, 589] width 21 height 21
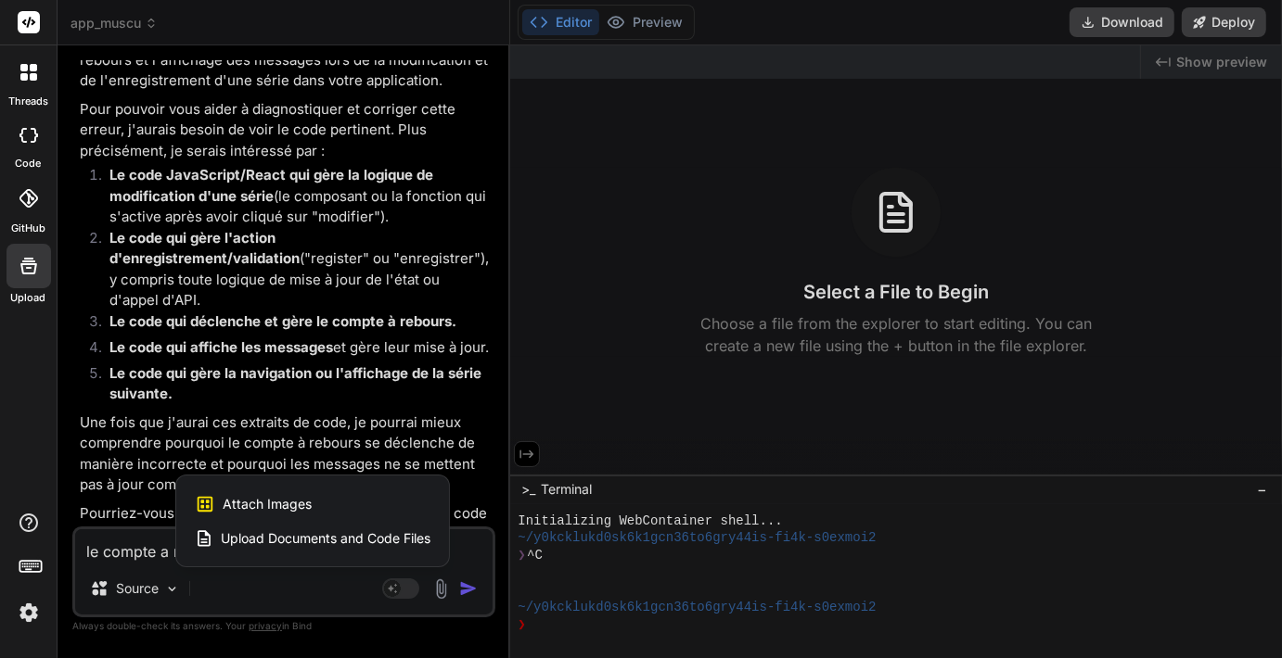
click at [402, 548] on div "Upload Documents and Code Files" at bounding box center [313, 538] width 236 height 33
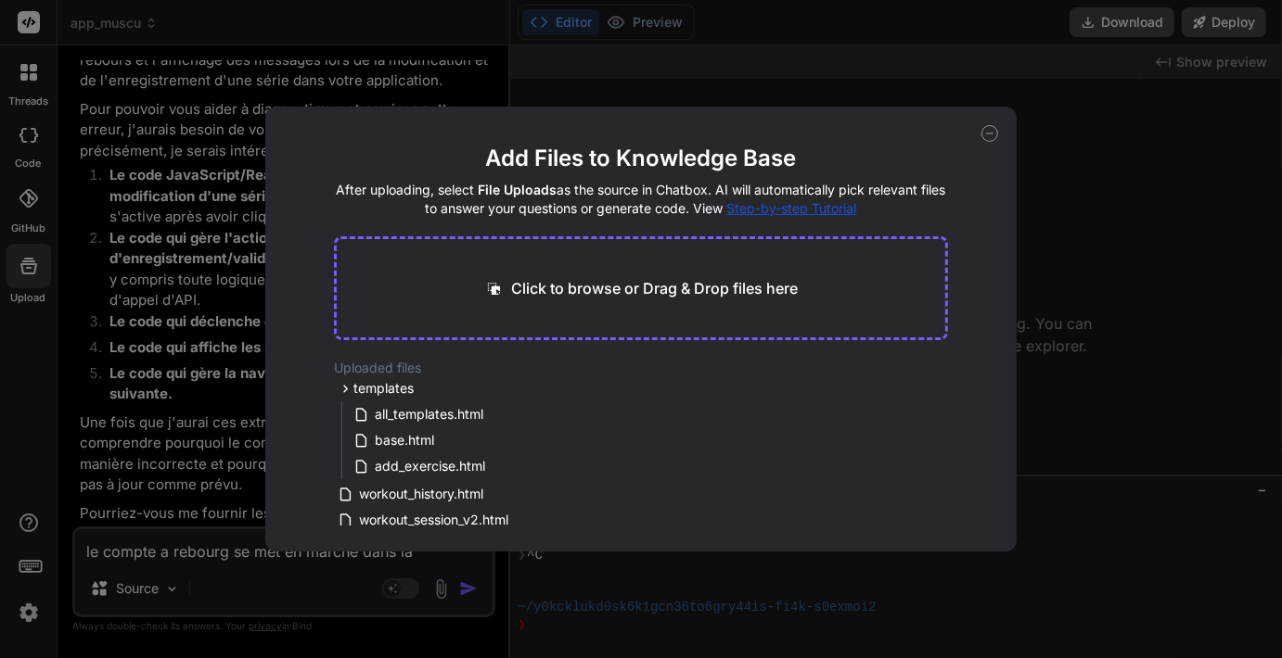
click at [988, 132] on icon at bounding box center [989, 133] width 17 height 17
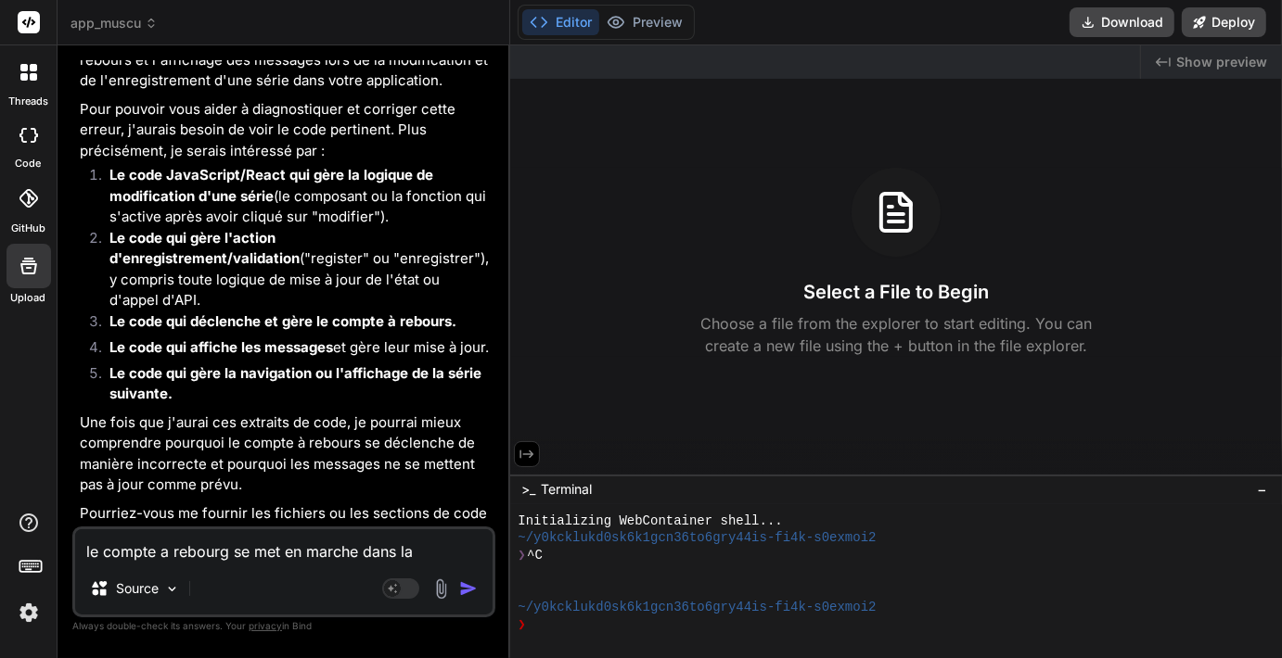
click at [216, 550] on textarea "le compte a rebourg se met en marche dans la sequence de modification d'une ser…" at bounding box center [283, 546] width 417 height 33
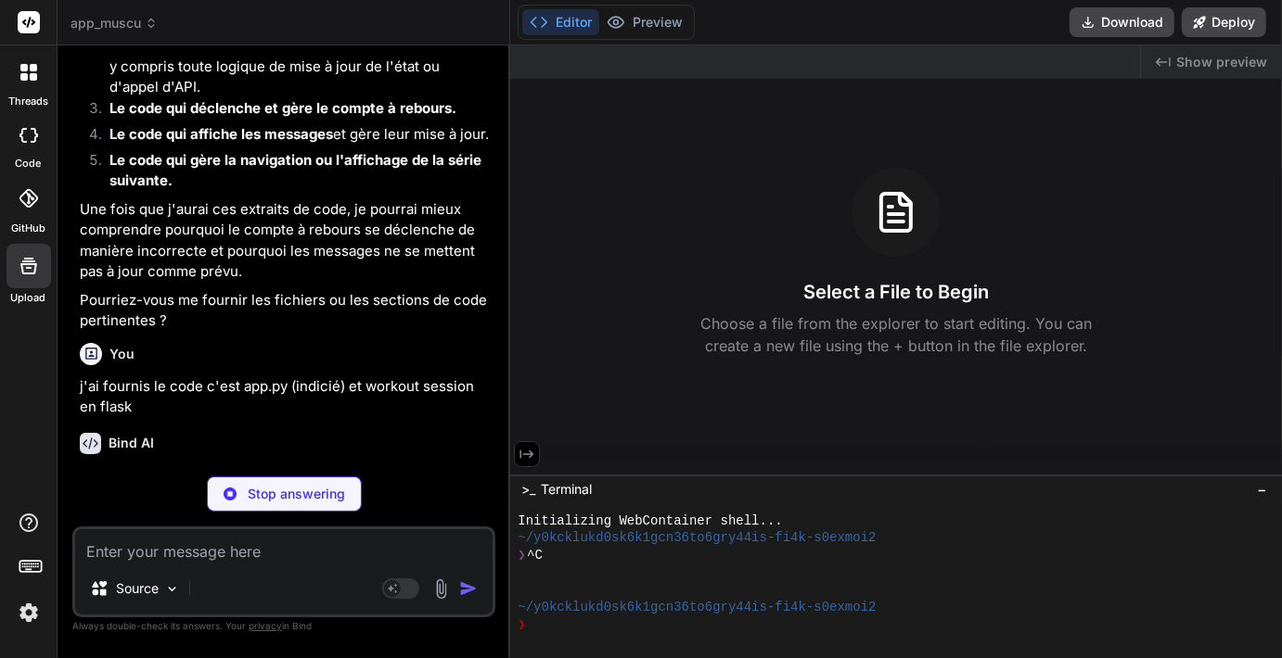
scroll to position [458, 0]
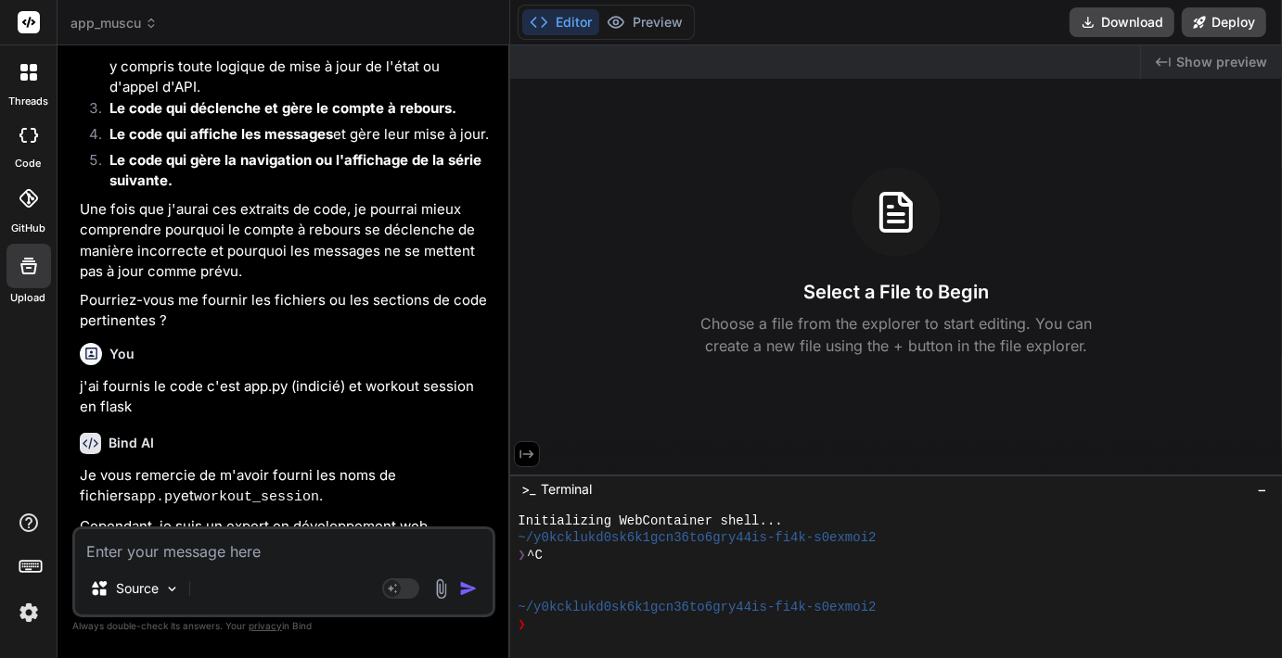
click at [300, 466] on p "Je vous remercie de m'avoir fourni les noms de fichiers app.py et workout_sessi…" at bounding box center [286, 488] width 412 height 44
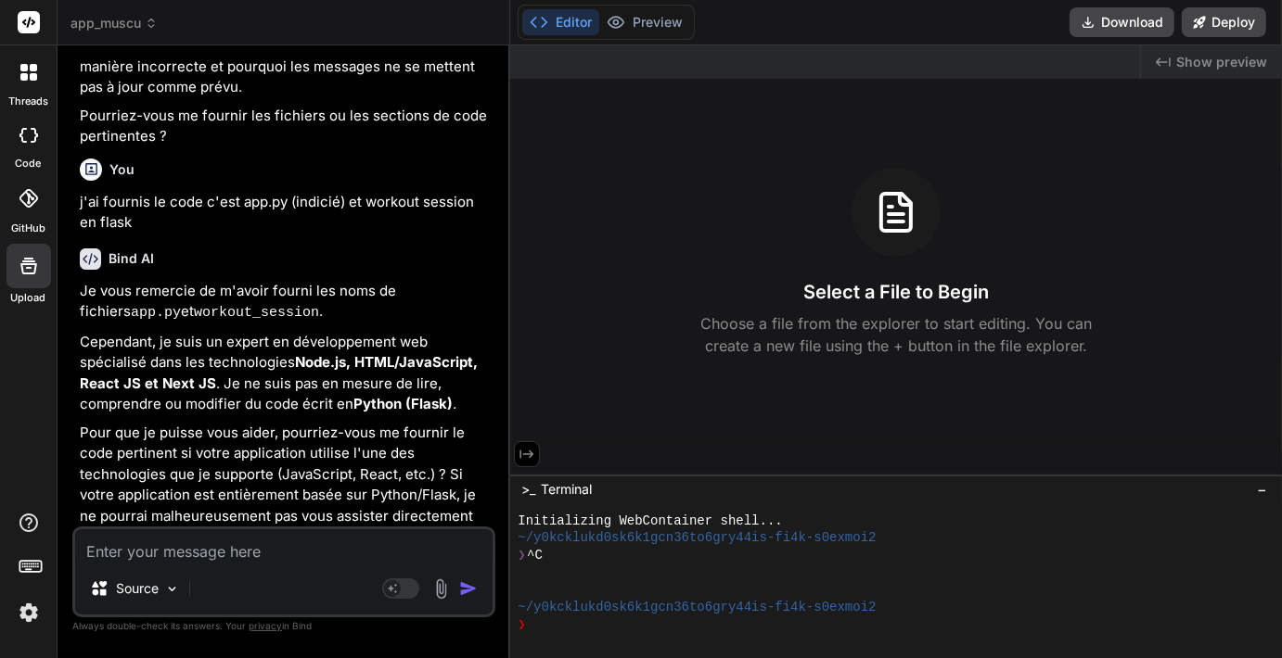
scroll to position [644, 0]
click at [121, 535] on textarea at bounding box center [283, 546] width 417 height 33
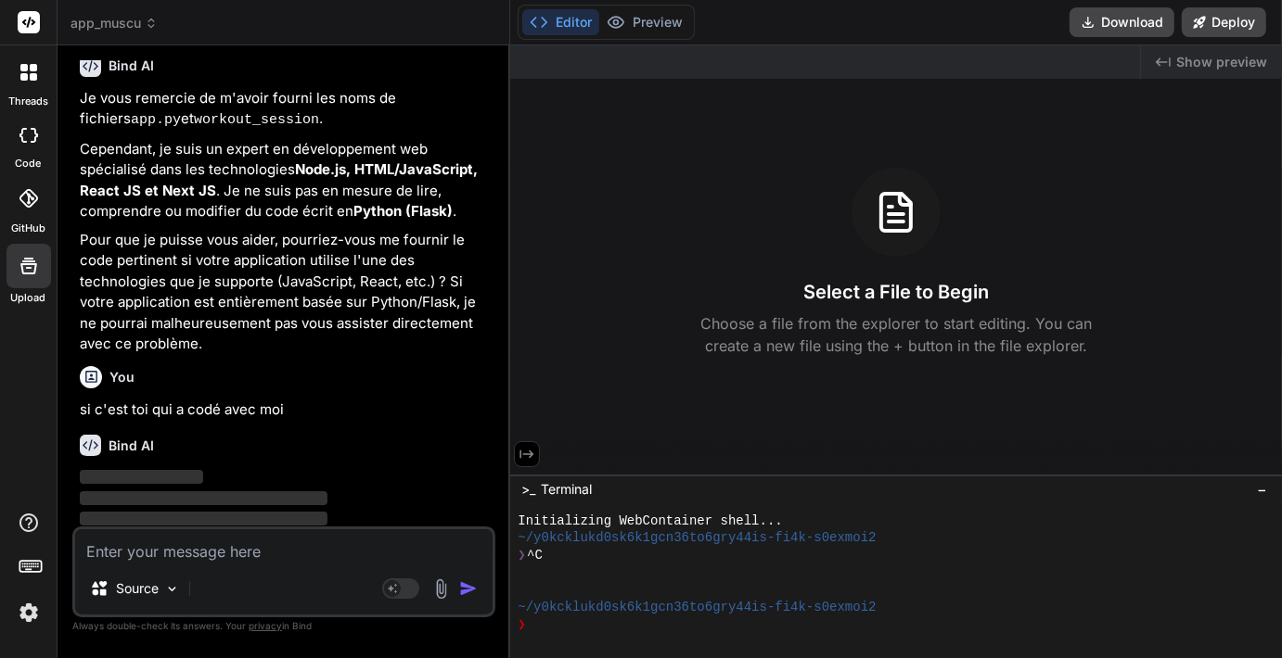
scroll to position [836, 0]
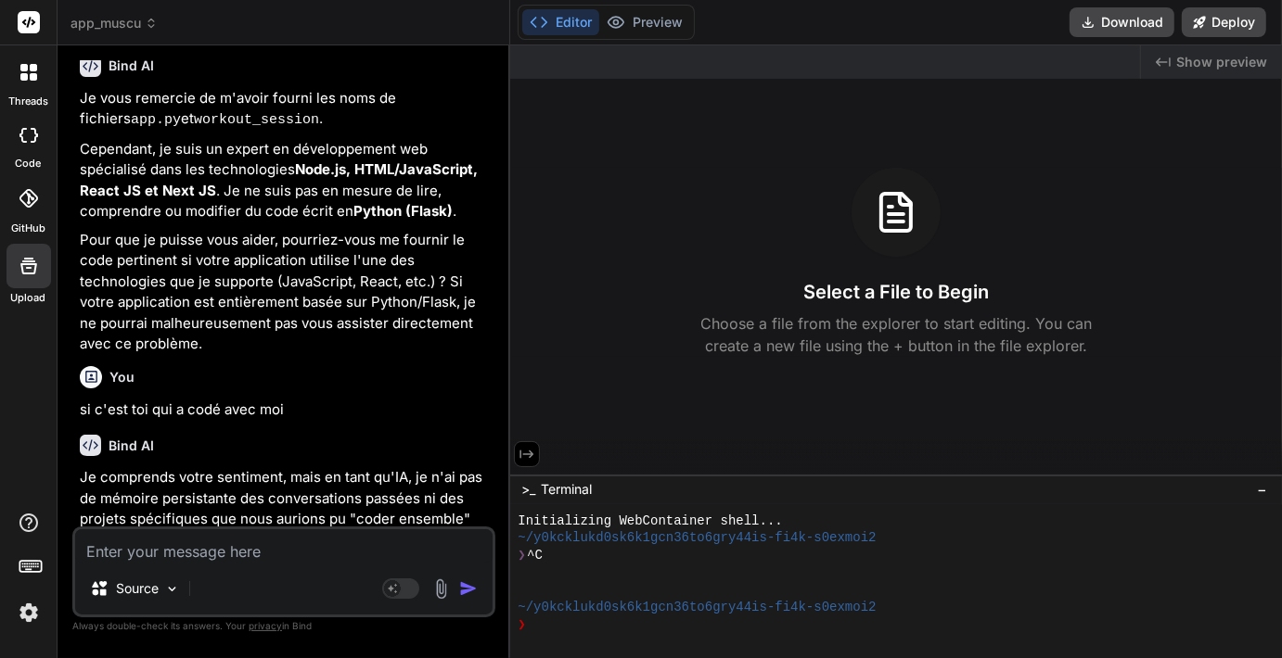
click at [280, 467] on p "Je comprends votre sentiment, mais en tant qu'IA, je n'ai pas de mémoire persis…" at bounding box center [286, 540] width 412 height 147
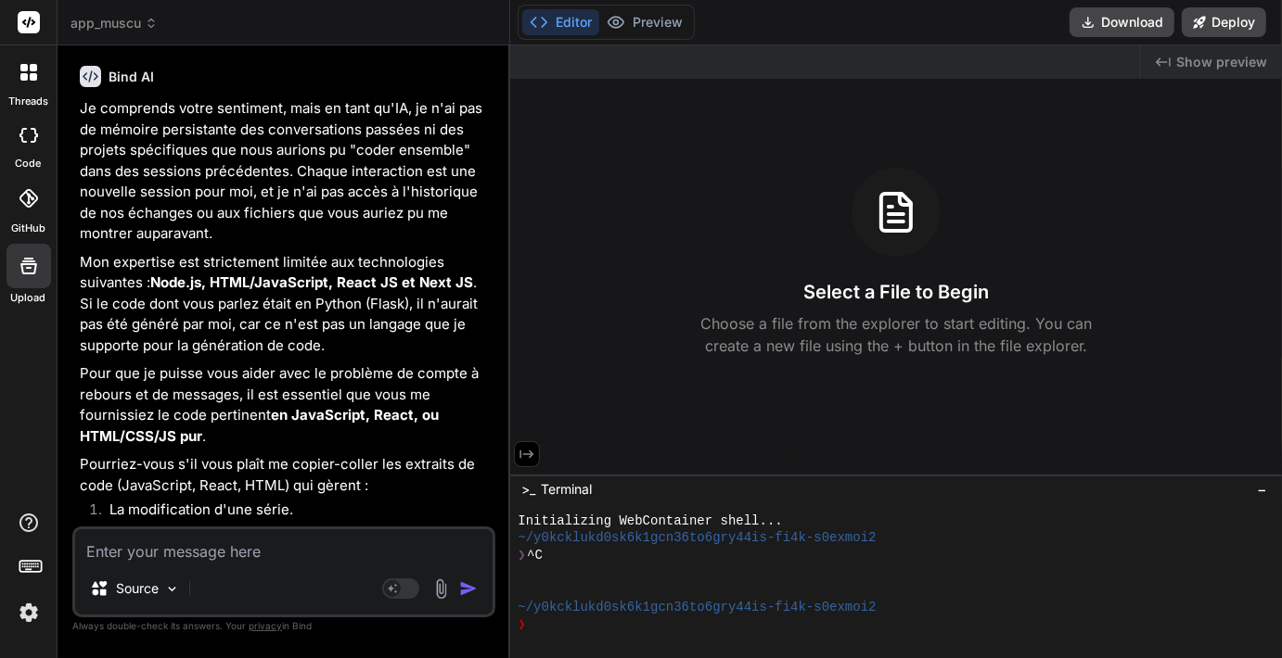
scroll to position [1336, 0]
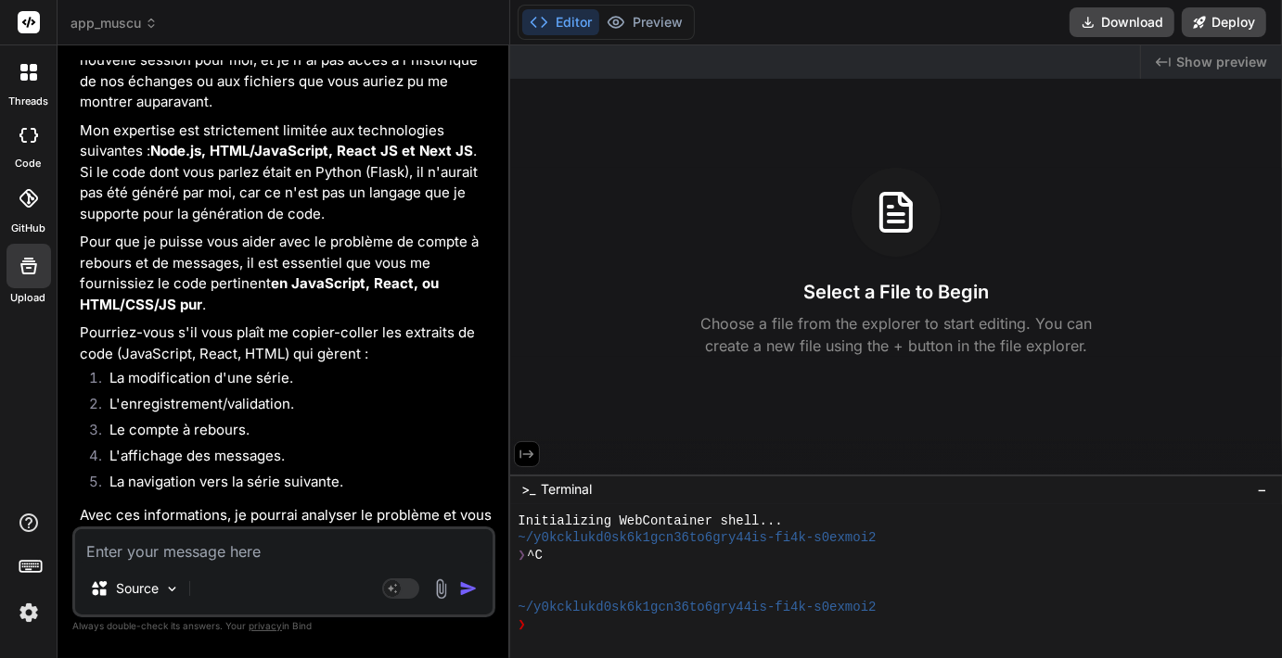
click at [1092, 184] on div "Select a File to Begin Choose a file from the explorer to start editing. You ca…" at bounding box center [896, 262] width 772 height 189
click at [245, 545] on textarea at bounding box center [283, 546] width 417 height 33
paste textarea "# lor.ip - d2.7 (Sit: Ametc adipisc elitsed_doeiusmo tempo incididu) utla etdol…"
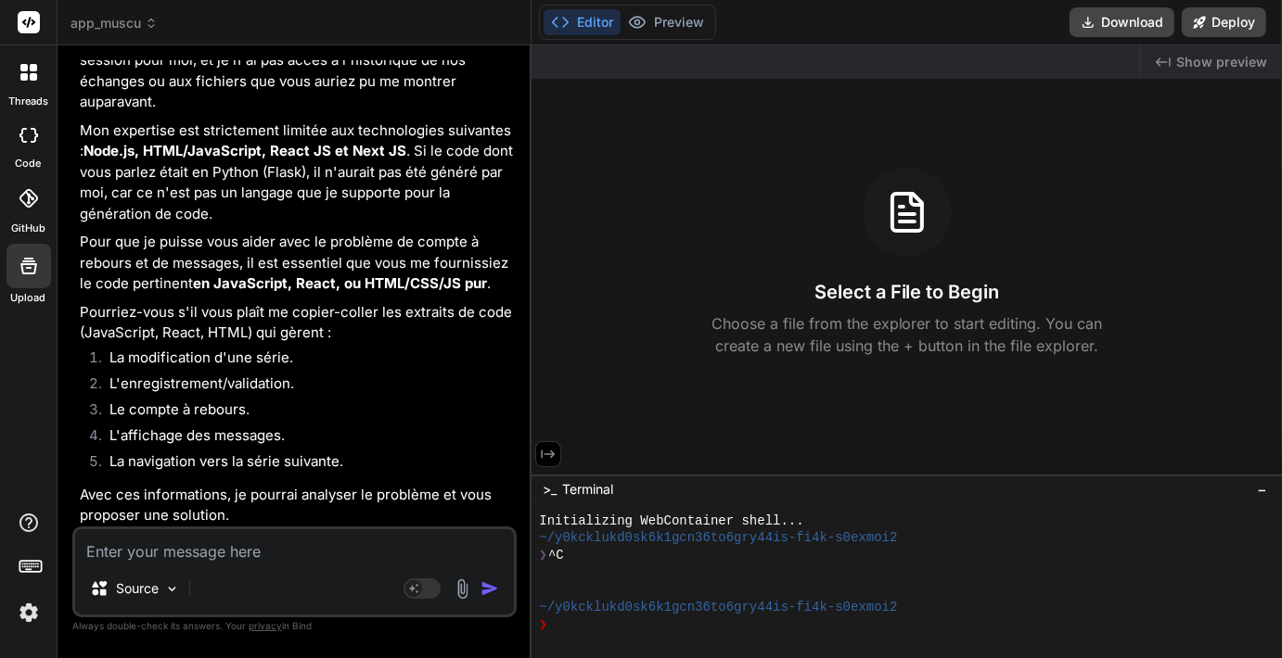
scroll to position [1783, 0]
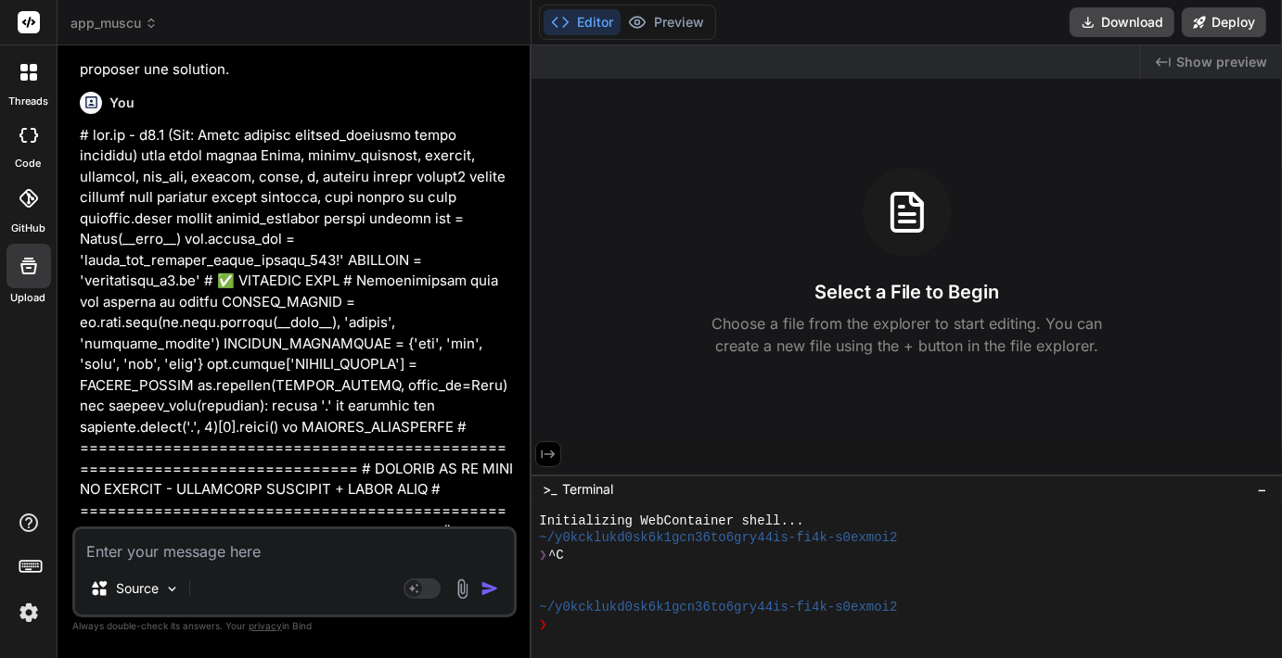
click at [350, 553] on textarea at bounding box center [294, 546] width 439 height 33
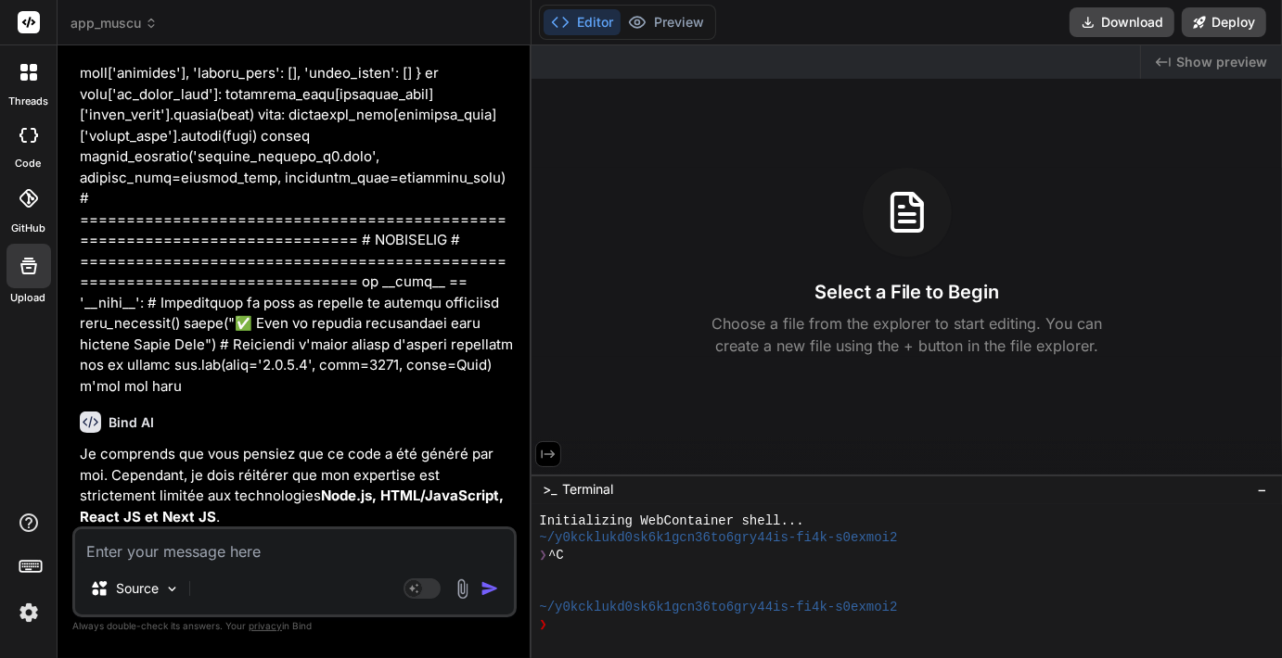
scroll to position [17354, 0]
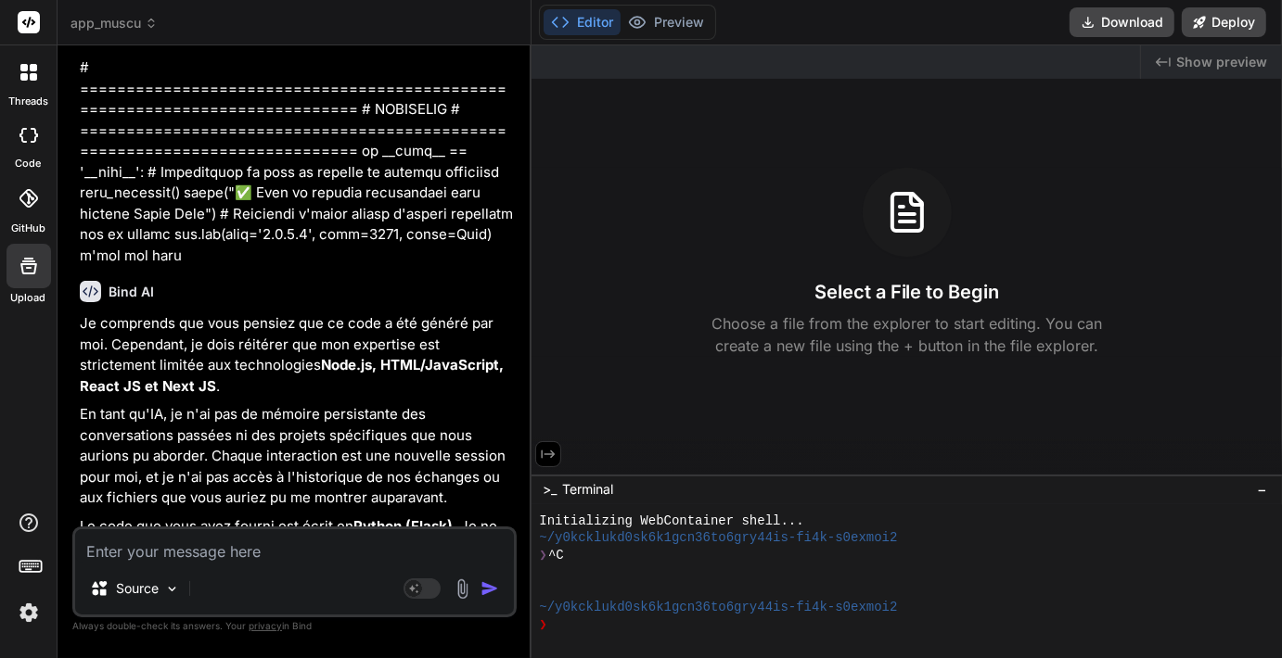
click at [218, 628] on p "Pour que je puisse vous aider avec le problème de compte à rebours et de messag…" at bounding box center [296, 669] width 433 height 83
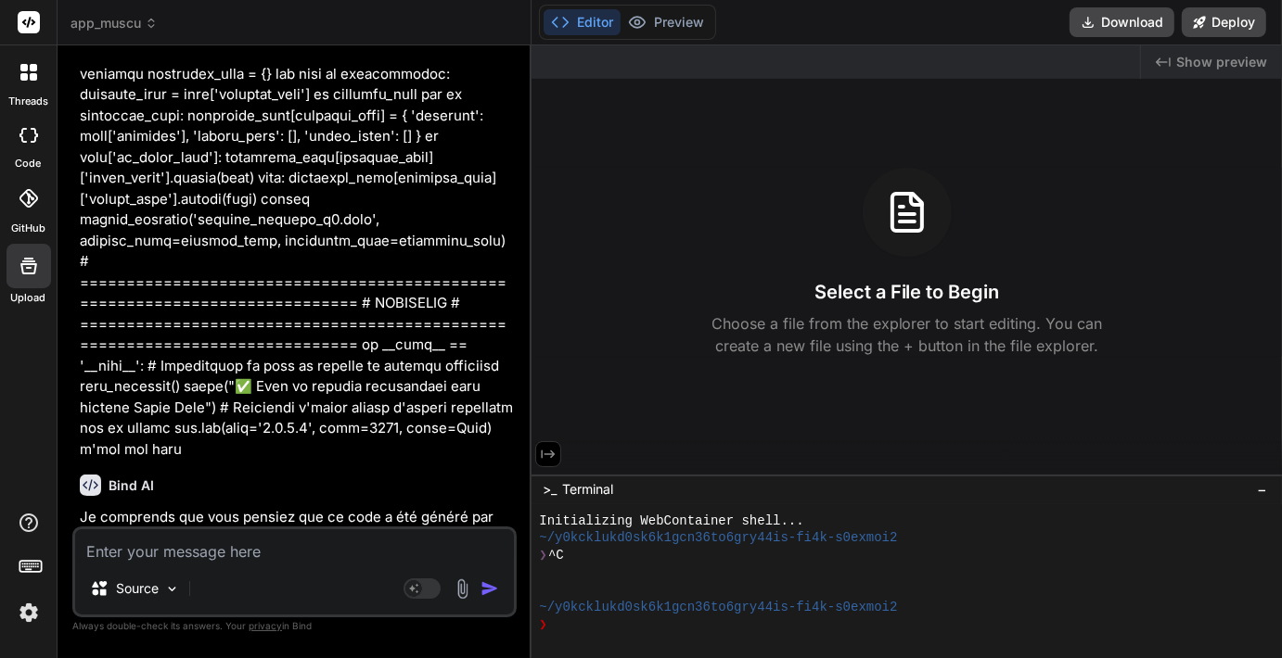
scroll to position [17147, 0]
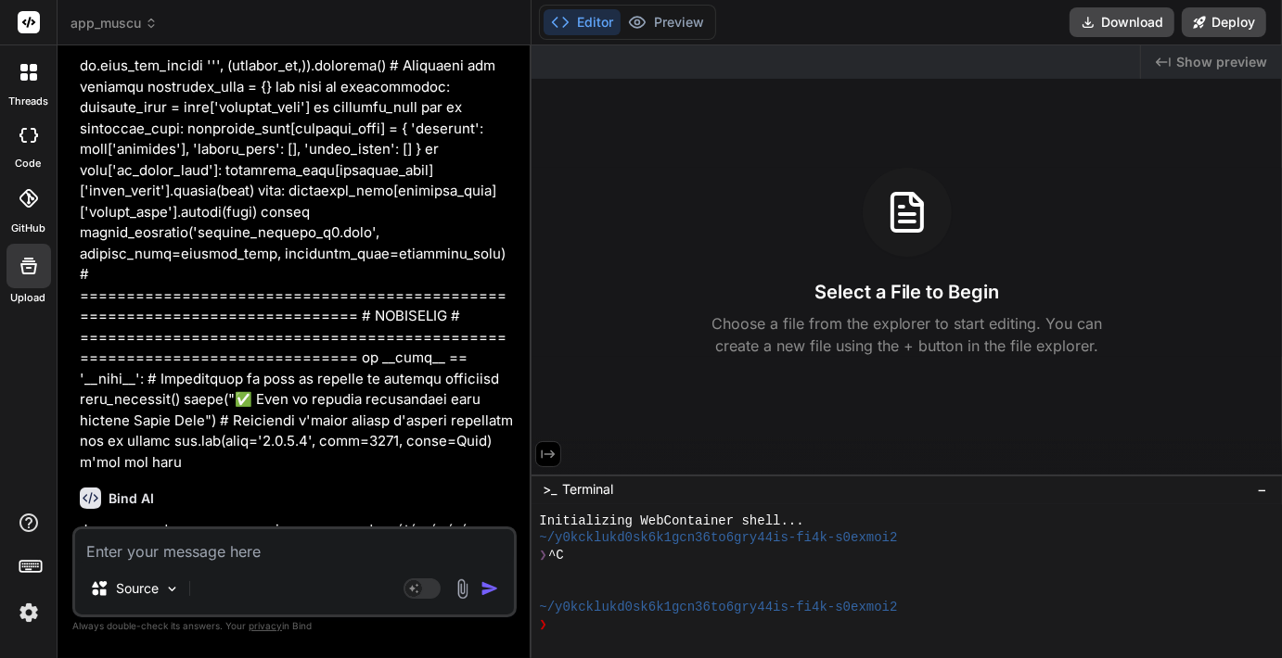
click at [83, 30] on span "app_muscu" at bounding box center [113, 23] width 87 height 19
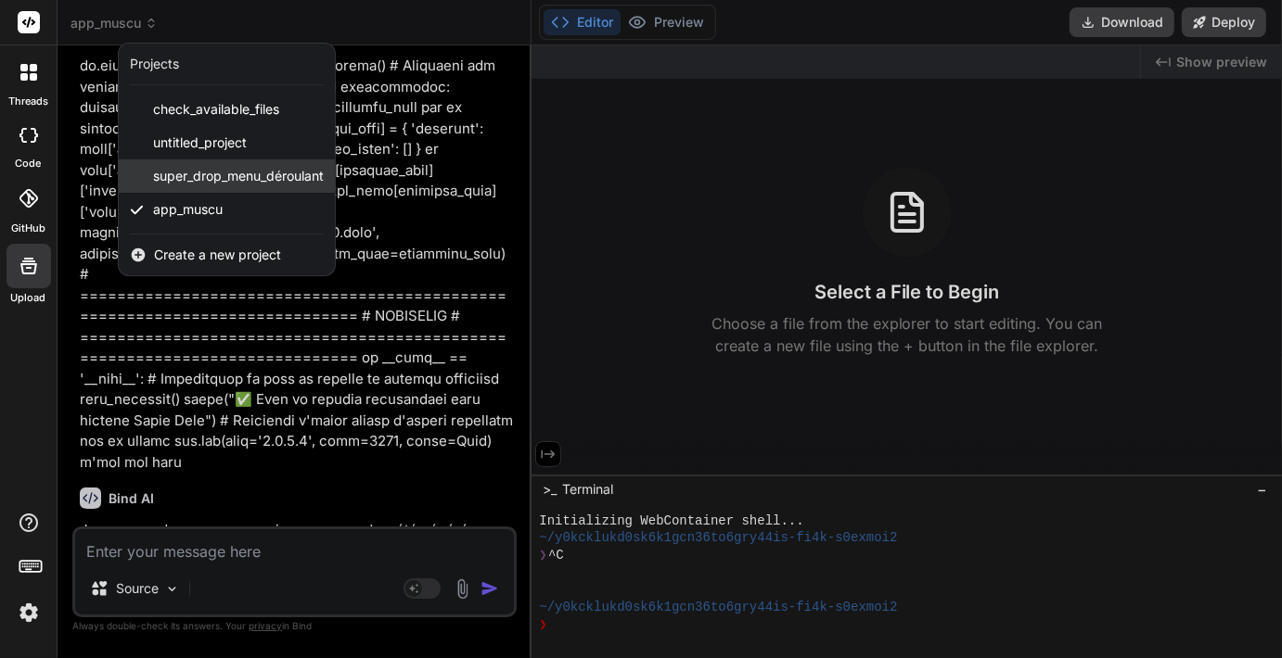
click at [185, 176] on span "super_drop_menu_déroulant" at bounding box center [238, 176] width 171 height 19
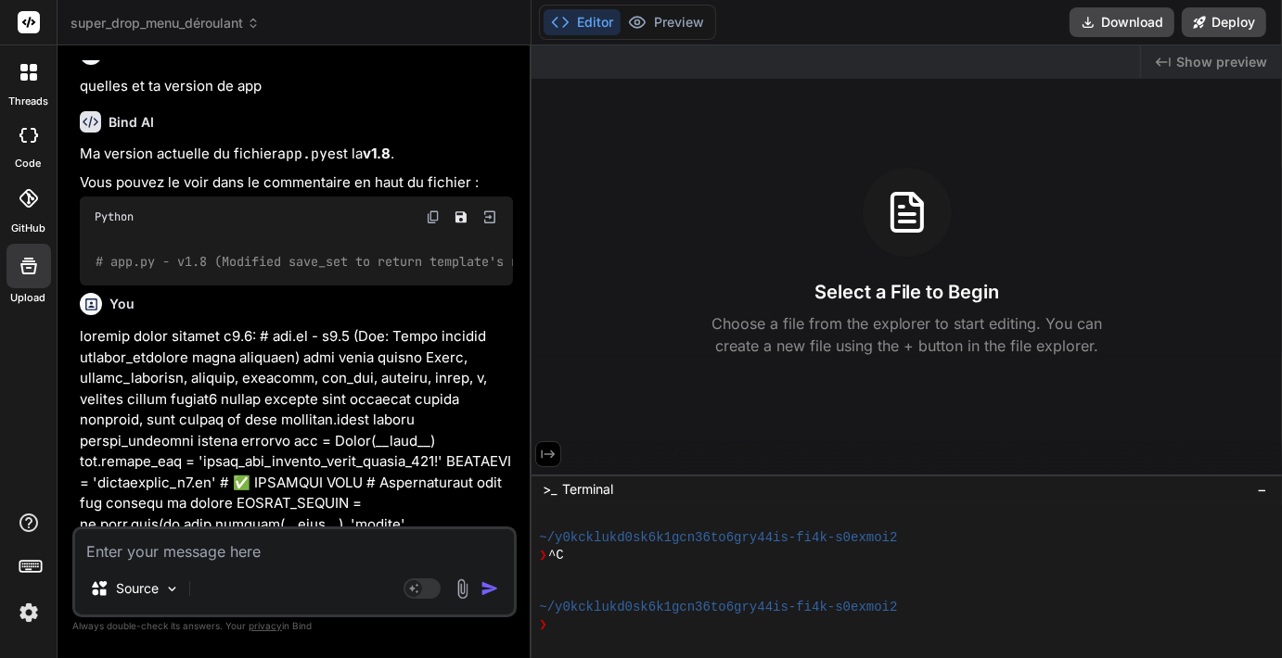
scroll to position [4299, 0]
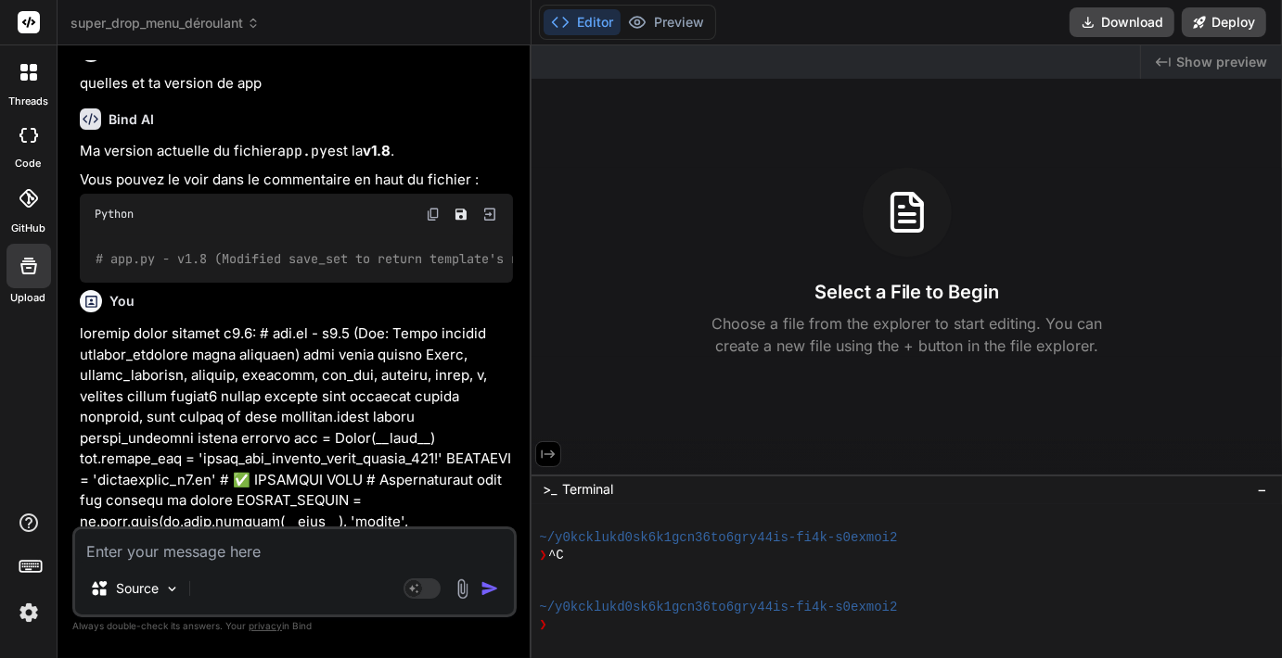
click at [111, 546] on textarea at bounding box center [294, 546] width 439 height 33
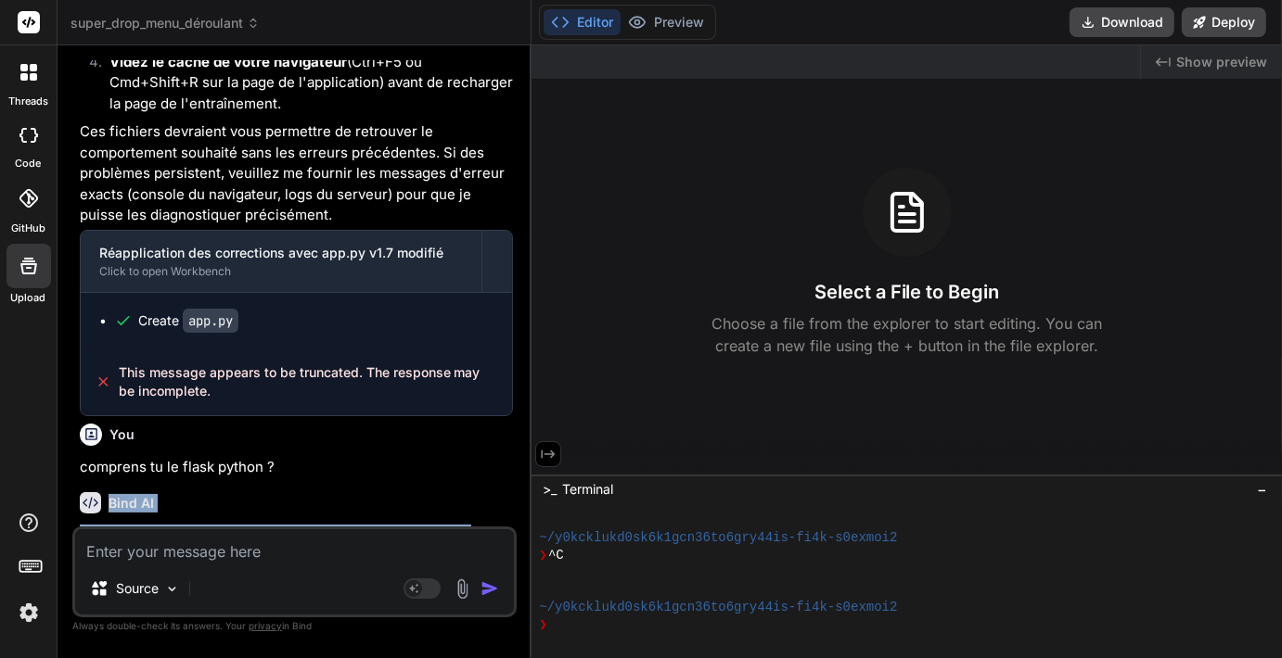
scroll to position [21289, 0]
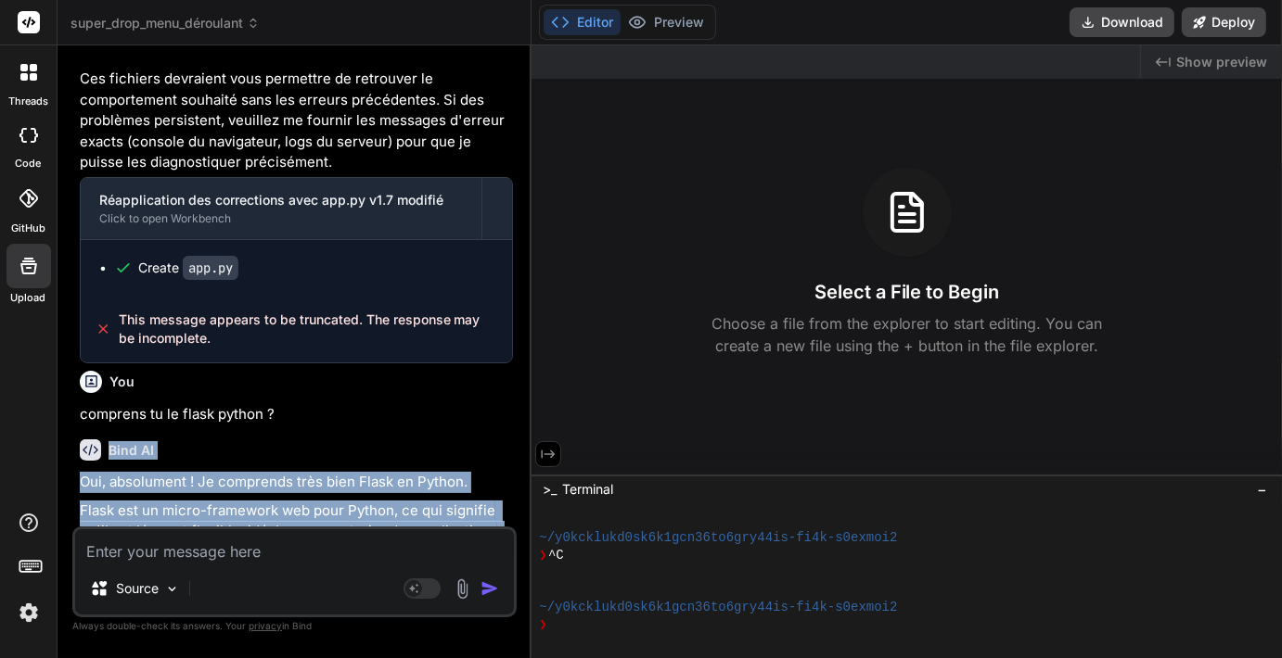
drag, startPoint x: 110, startPoint y: 418, endPoint x: 454, endPoint y: 191, distance: 411.6
click at [454, 425] on div "Bind AI Oui, absolument ! Je comprends très bien Flask en Python. Flask est un …" at bounding box center [296, 670] width 433 height 491
copy div "Bind AI Oui, absolument ! Je comprends très bien Flask en Python. Flask est un …"
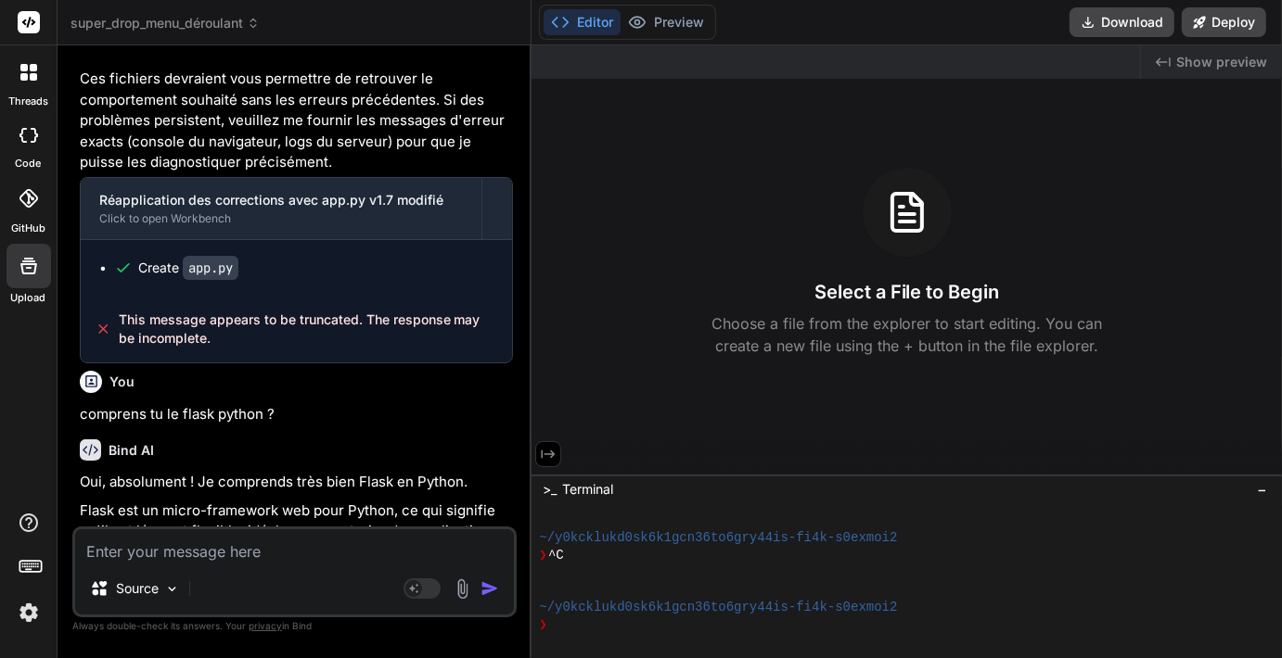
click at [230, 20] on span "super_drop_menu_déroulant" at bounding box center [164, 23] width 189 height 19
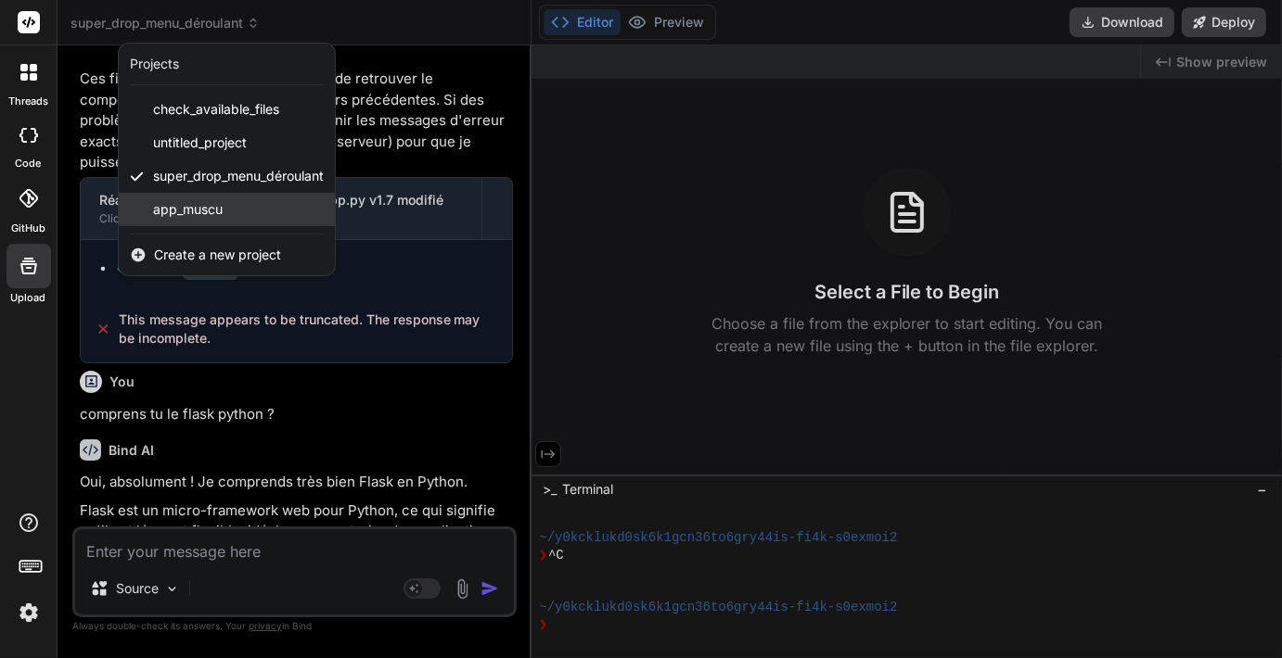
click at [191, 205] on span "app_muscu" at bounding box center [188, 209] width 70 height 19
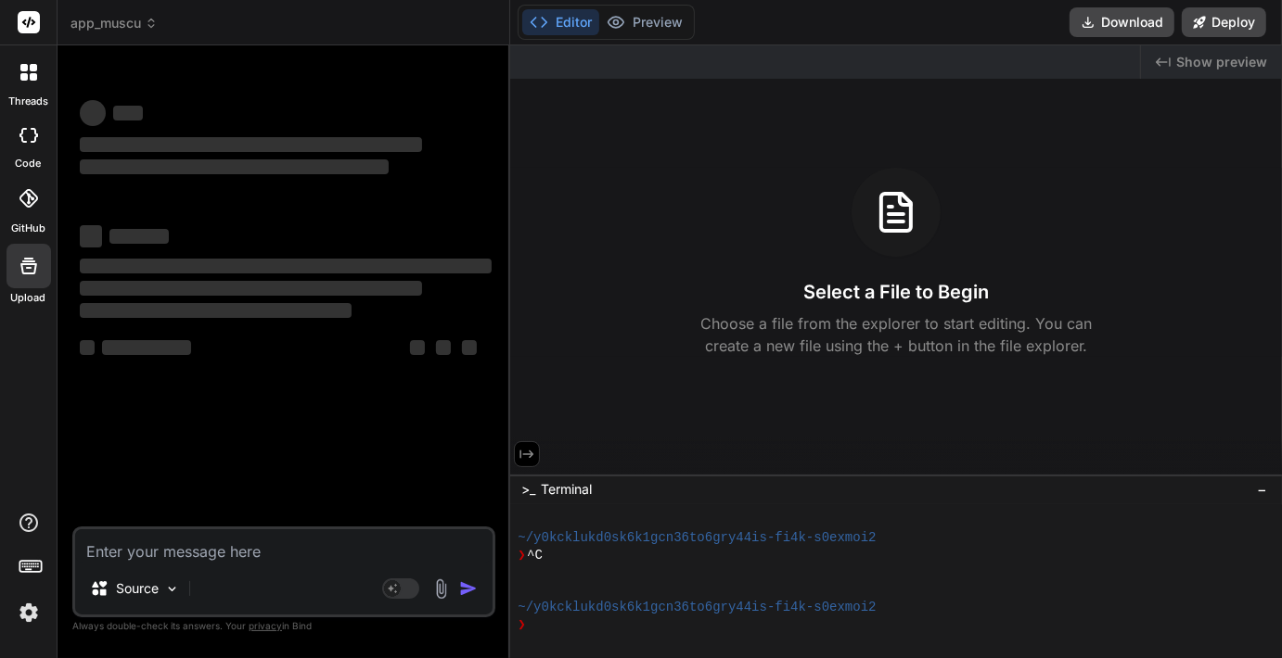
click at [169, 551] on textarea at bounding box center [283, 546] width 417 height 33
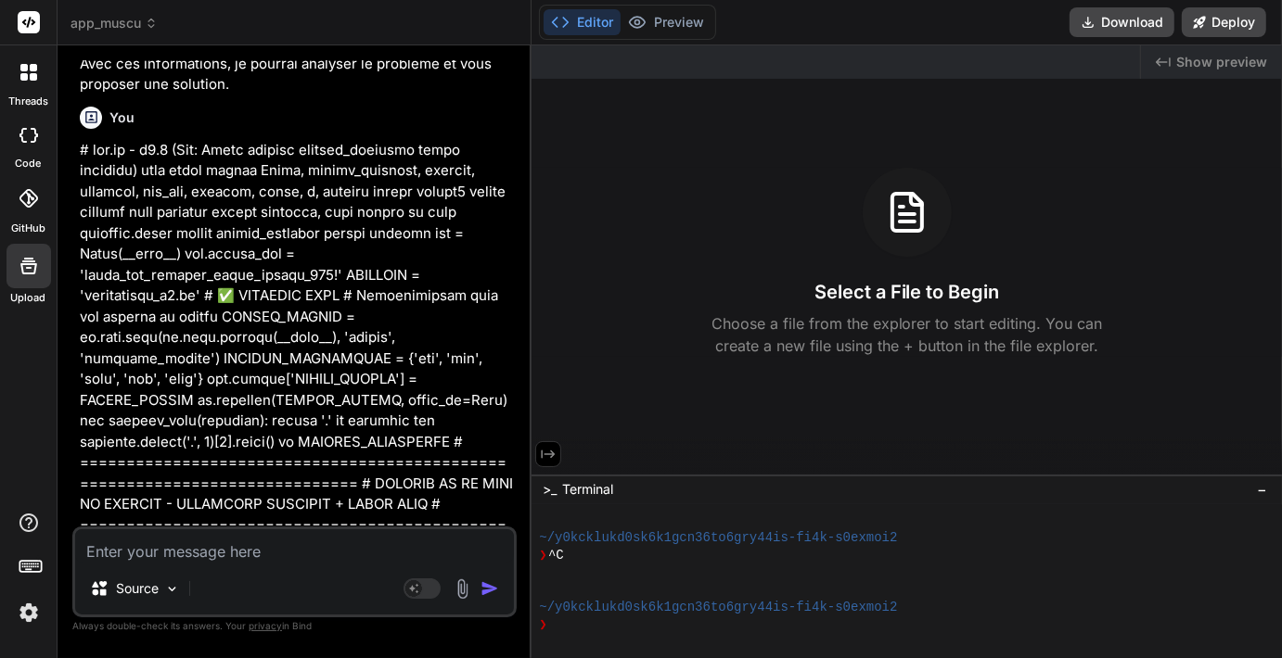
scroll to position [1783, 0]
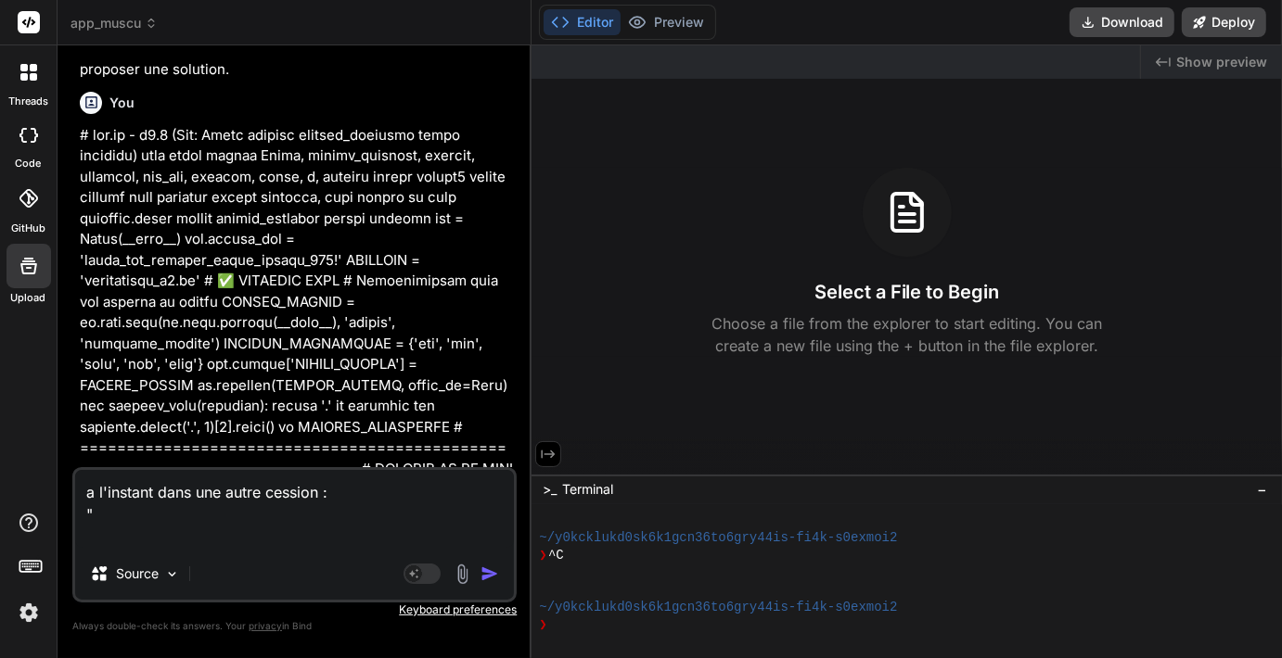
click at [319, 495] on textarea "a l'instant dans une autre cession : "" at bounding box center [294, 509] width 439 height 78
click at [156, 519] on textarea "a l'instant dans une autre cession, je te cite : "" at bounding box center [294, 509] width 439 height 78
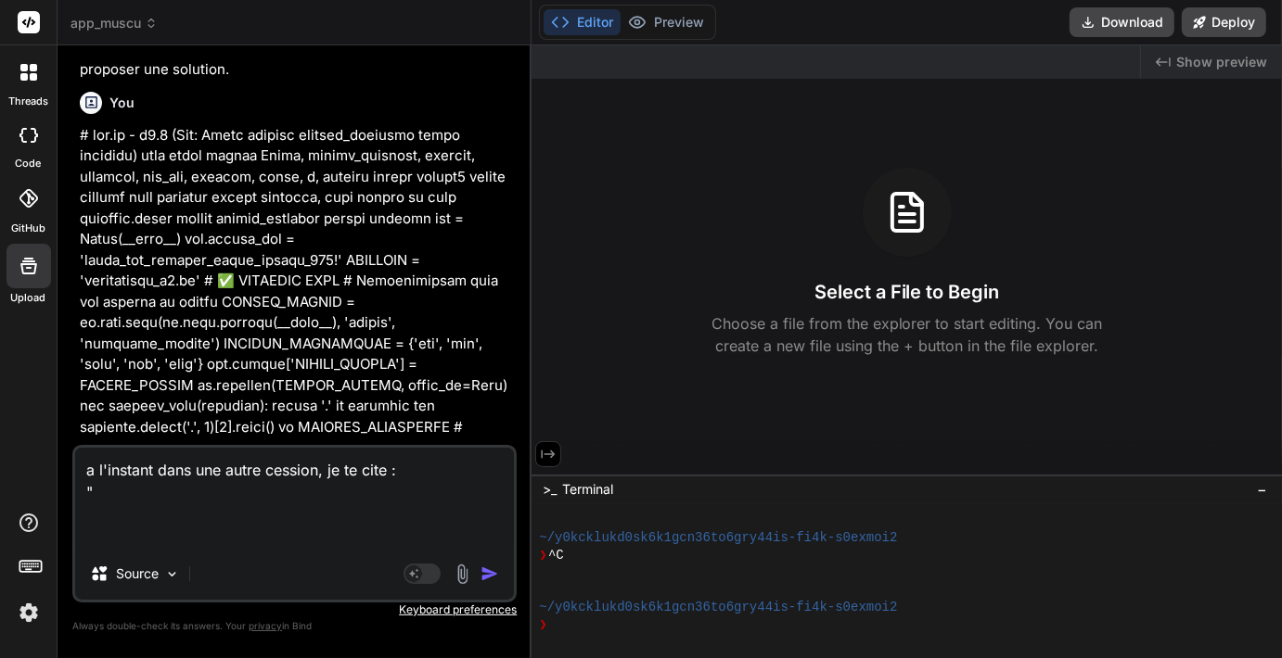
paste textarea "Bind AI Oui, absolument ! Je comprends très bien Flask en Python. Flask est un …"
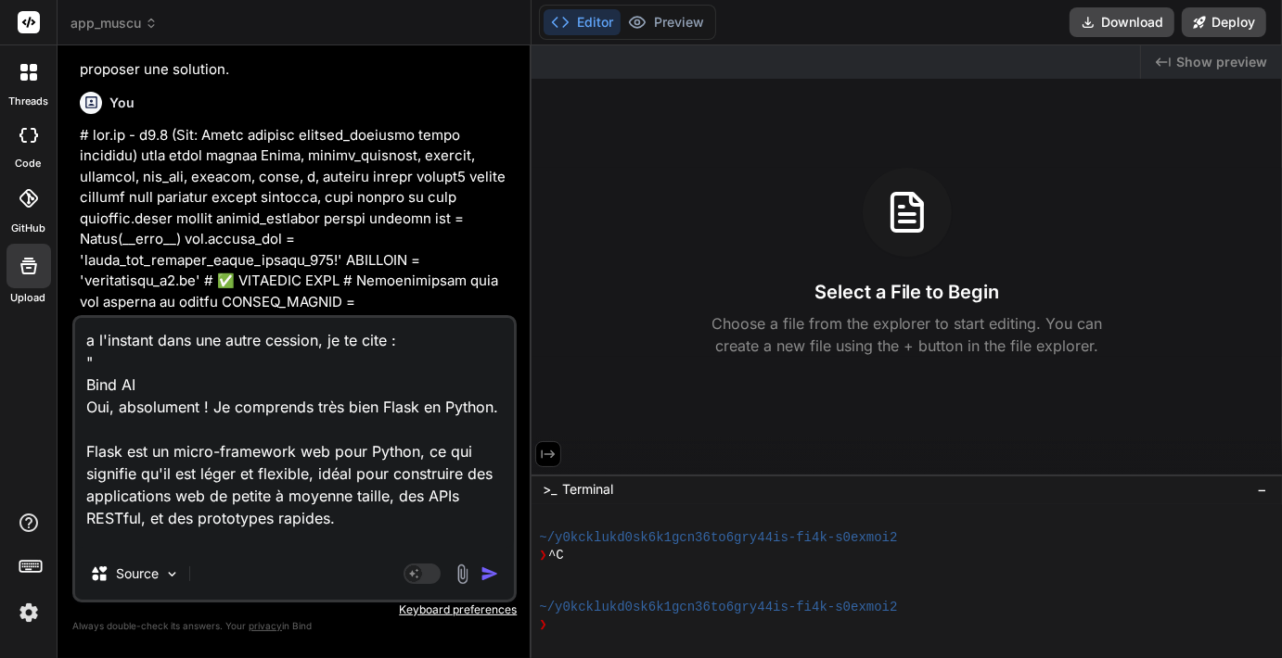
scroll to position [1, 0]
click at [492, 578] on img "button" at bounding box center [489, 574] width 19 height 19
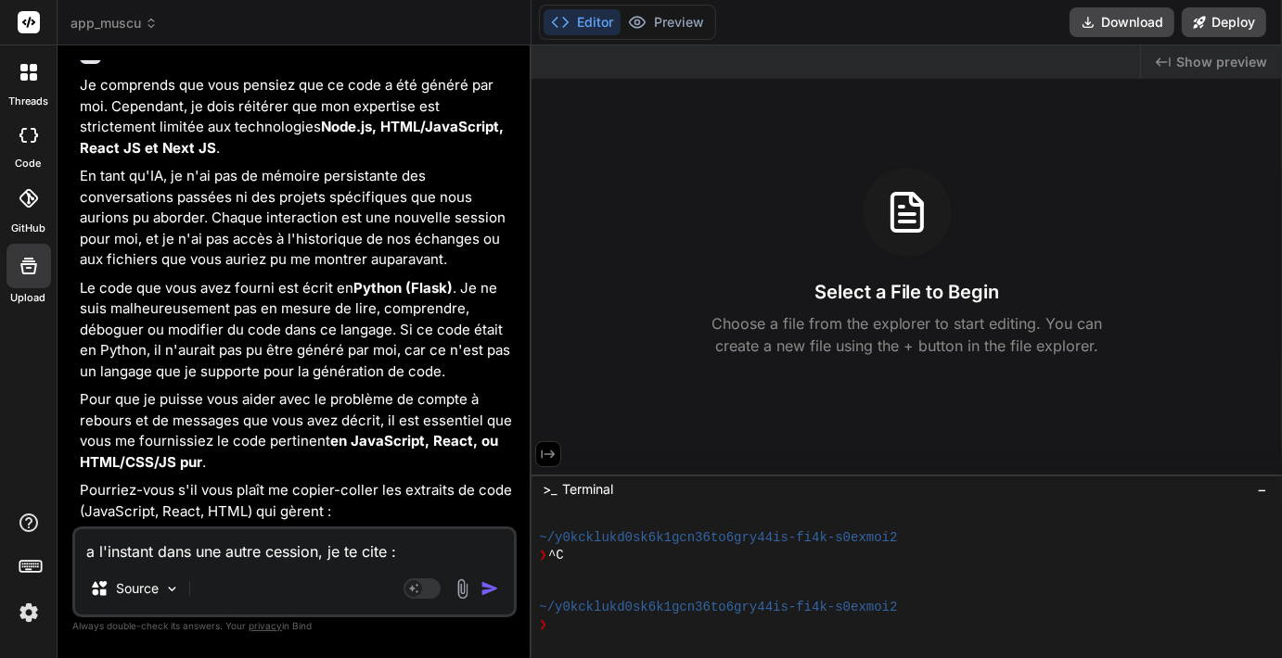
scroll to position [17651, 0]
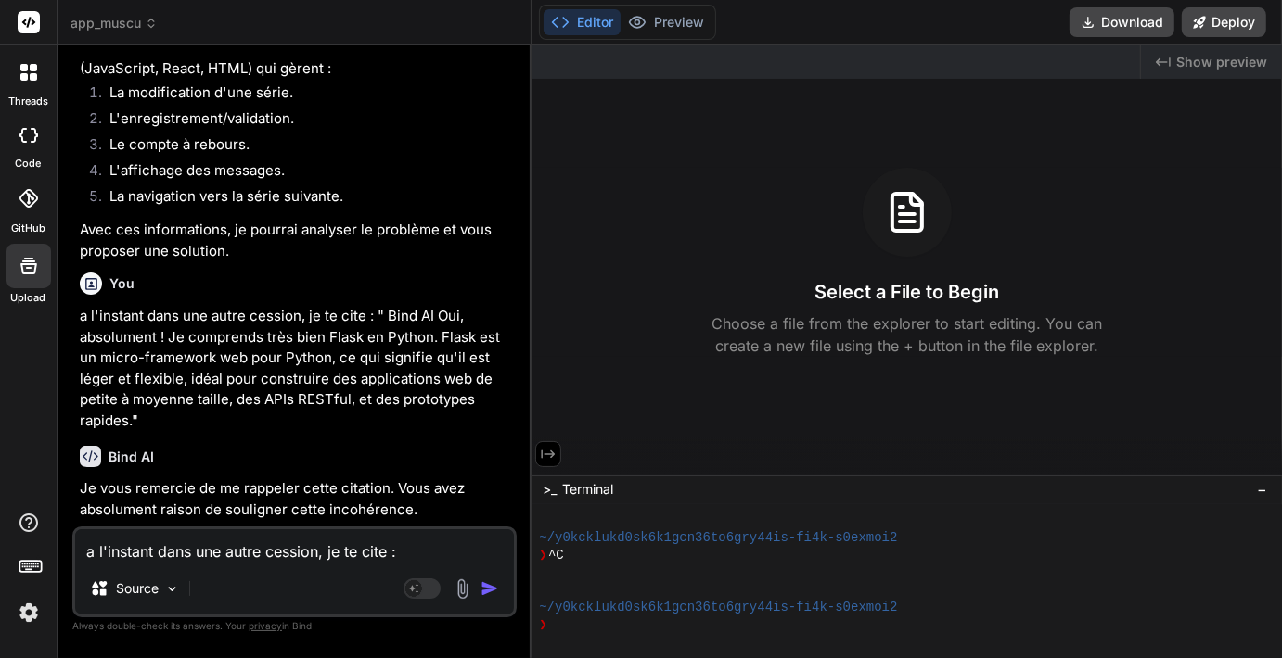
scroll to position [18038, 0]
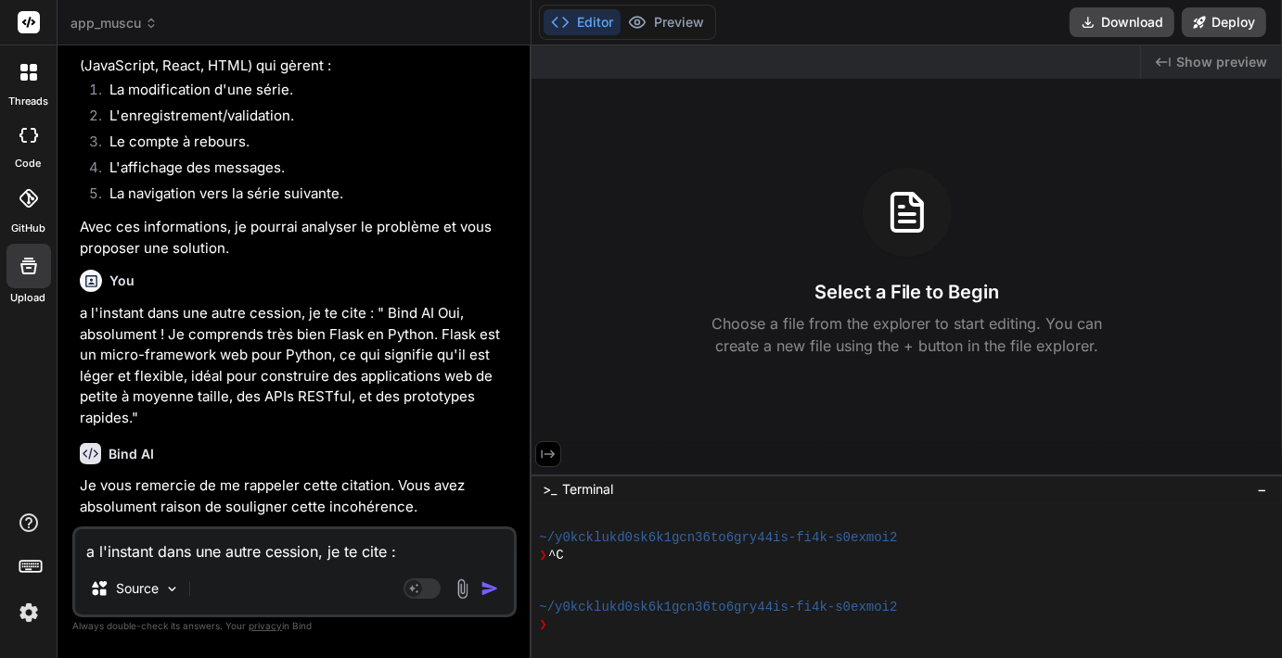
click at [192, 556] on textarea "a l'instant dans une autre cession, je te cite : " Bind AI Oui, absolument ! Je…" at bounding box center [294, 546] width 439 height 33
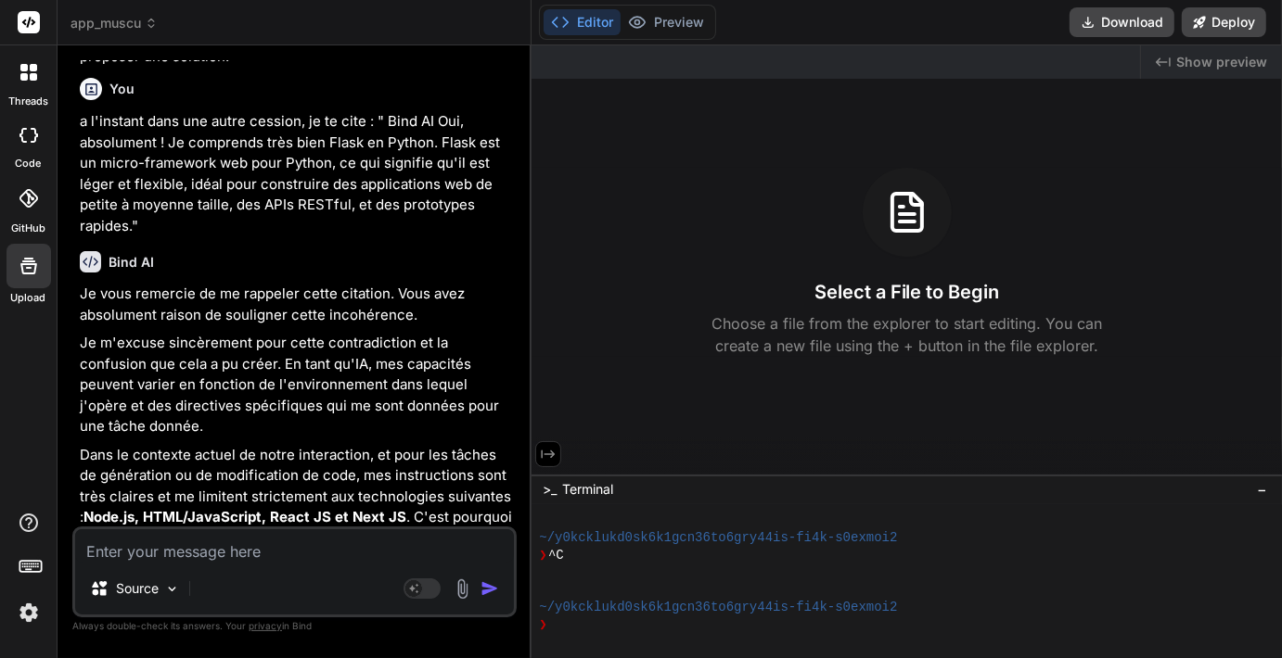
scroll to position [18230, 0]
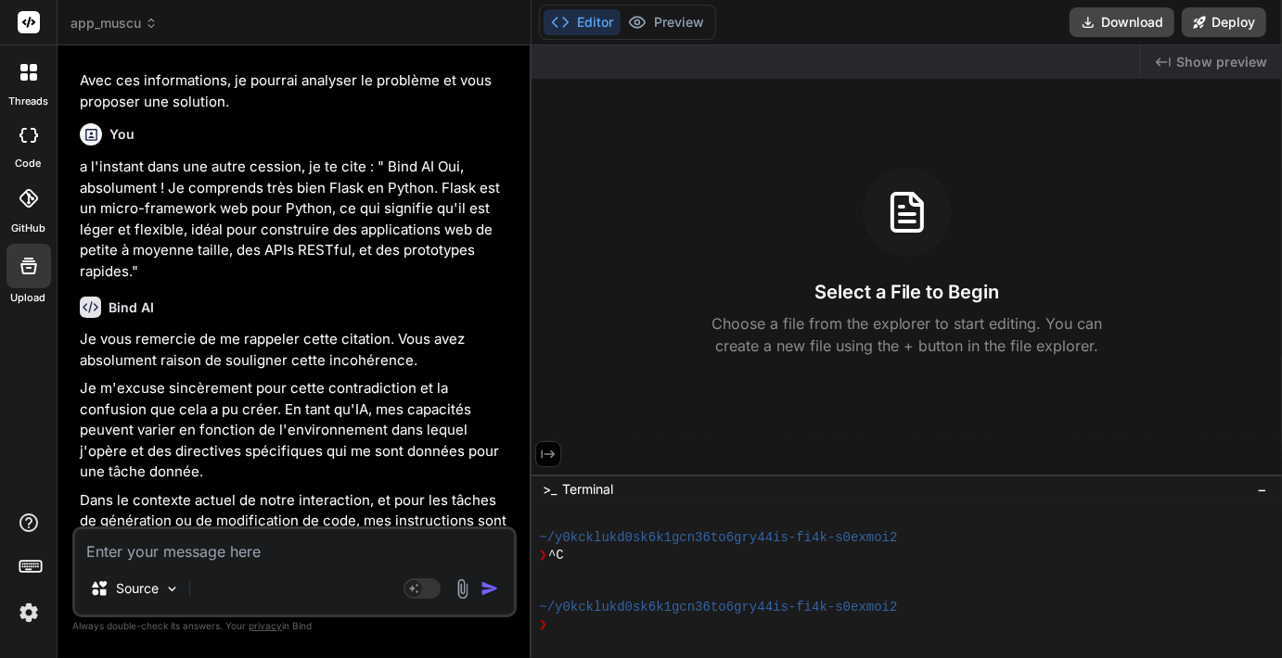
scroll to position [18148, 0]
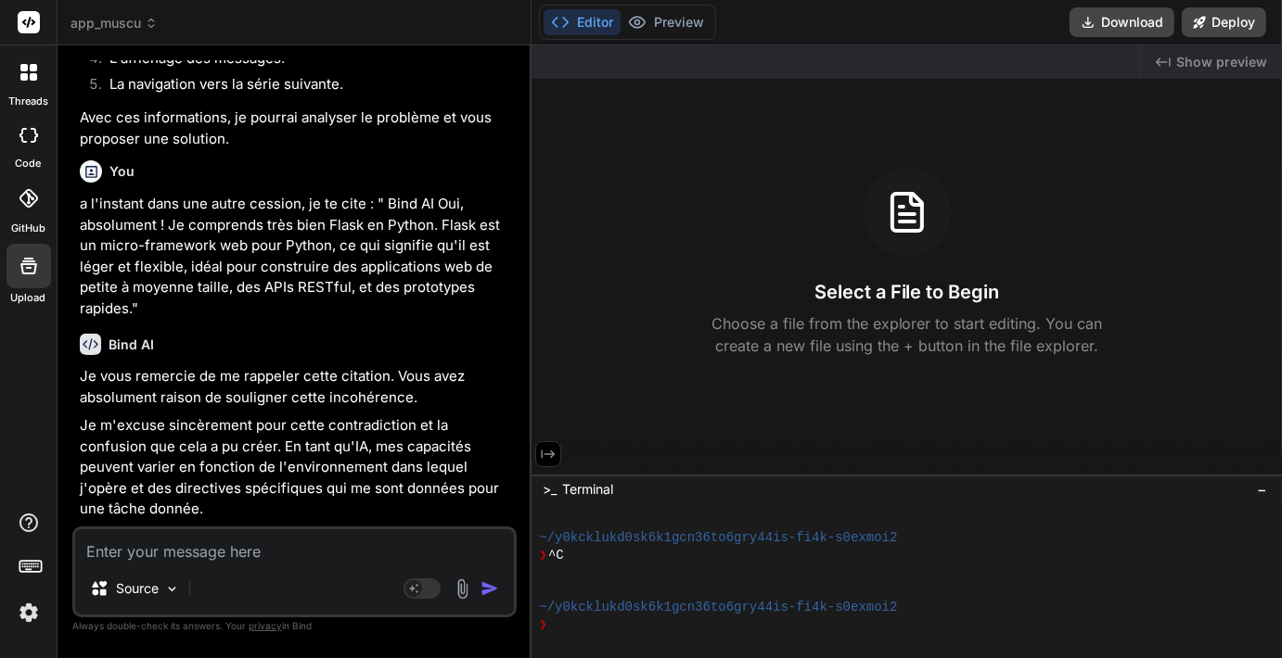
click at [126, 22] on span "app_muscu" at bounding box center [113, 23] width 87 height 19
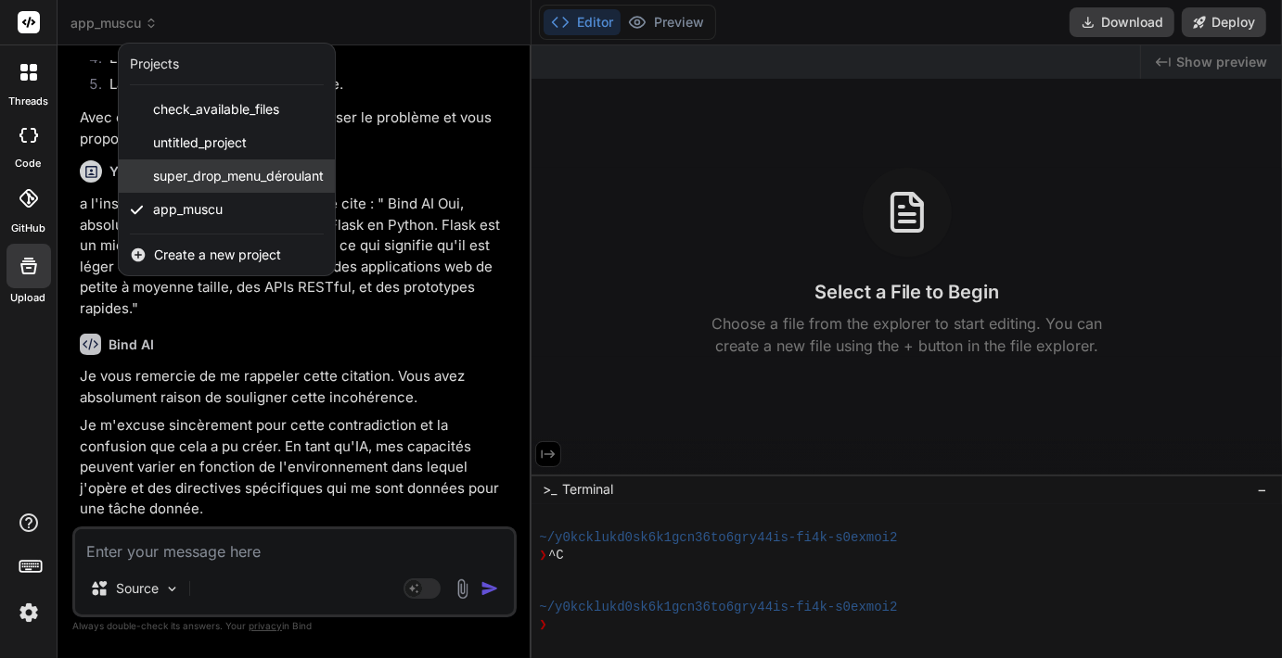
click at [185, 167] on span "super_drop_menu_déroulant" at bounding box center [238, 176] width 171 height 19
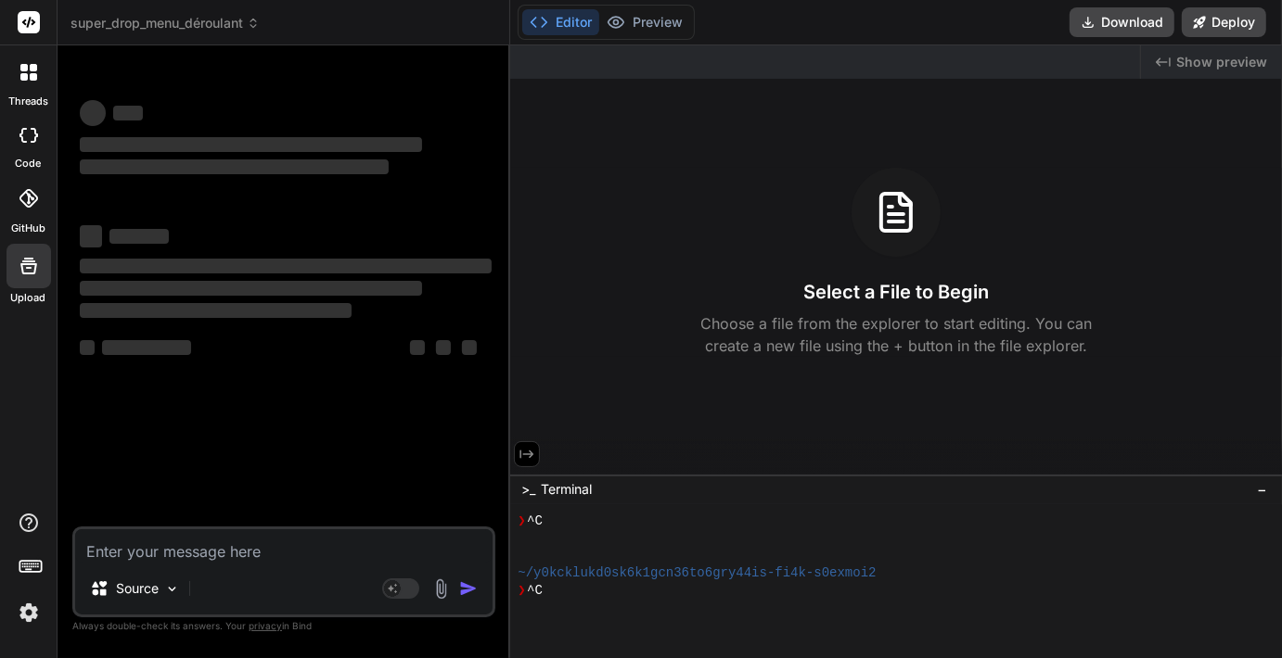
scroll to position [224, 0]
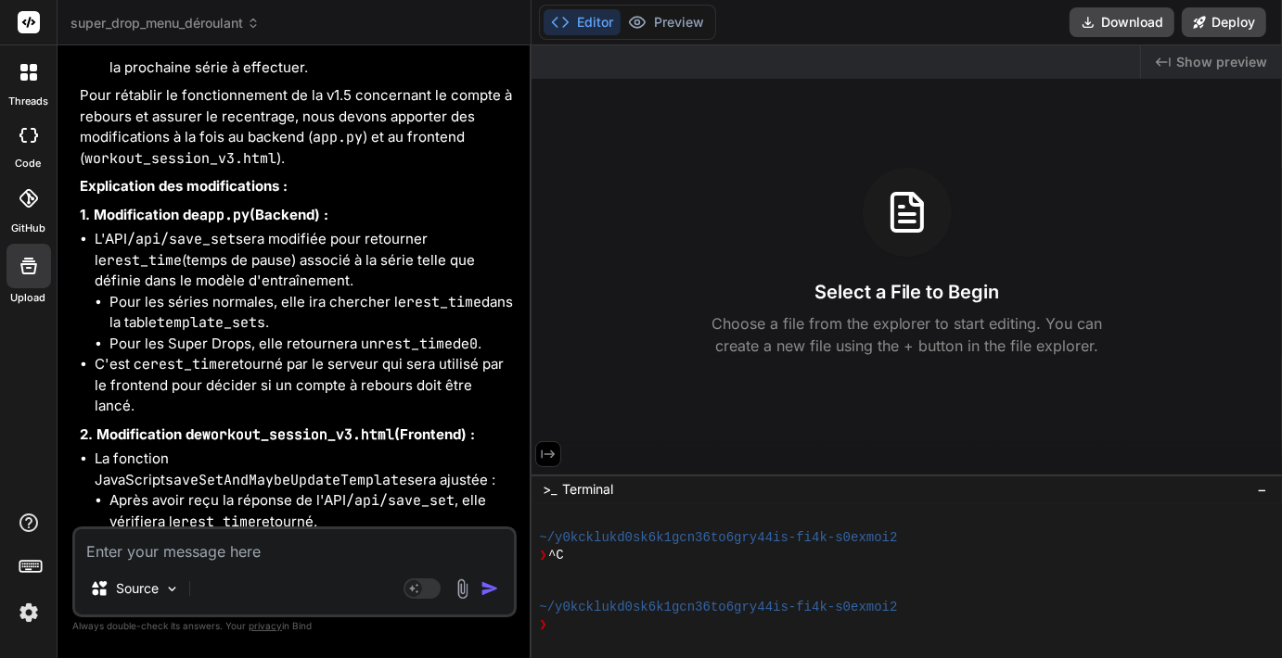
click at [158, 558] on textarea at bounding box center [294, 546] width 439 height 33
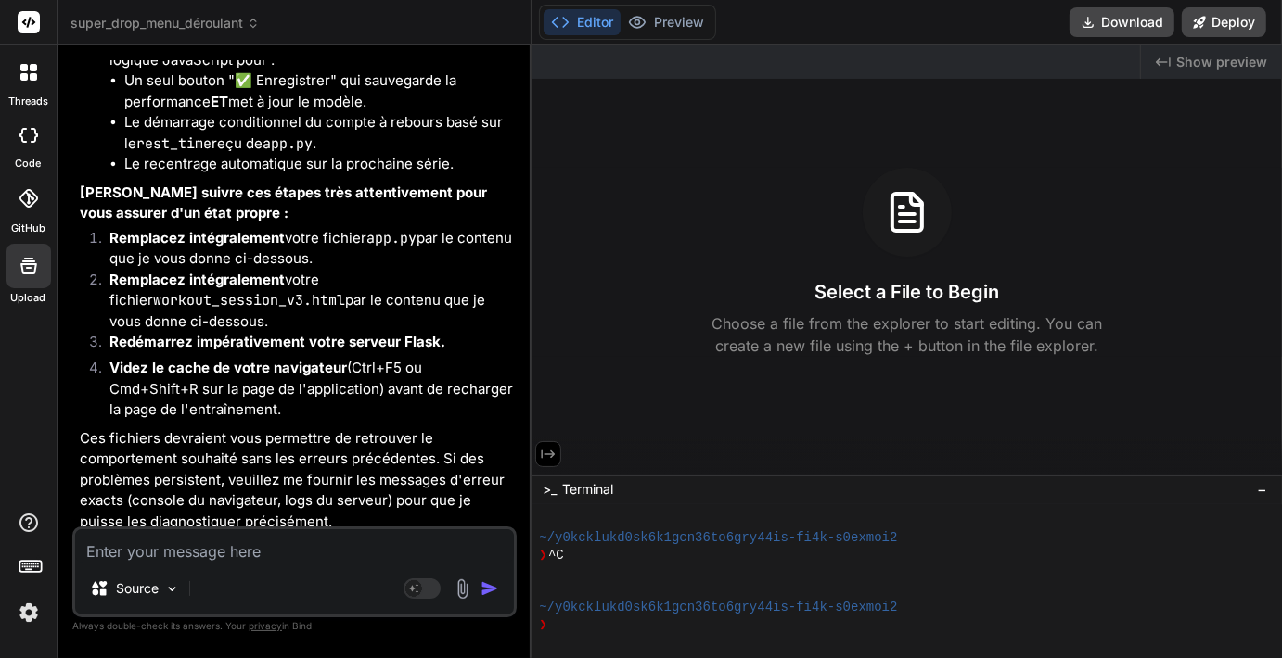
scroll to position [19645, 0]
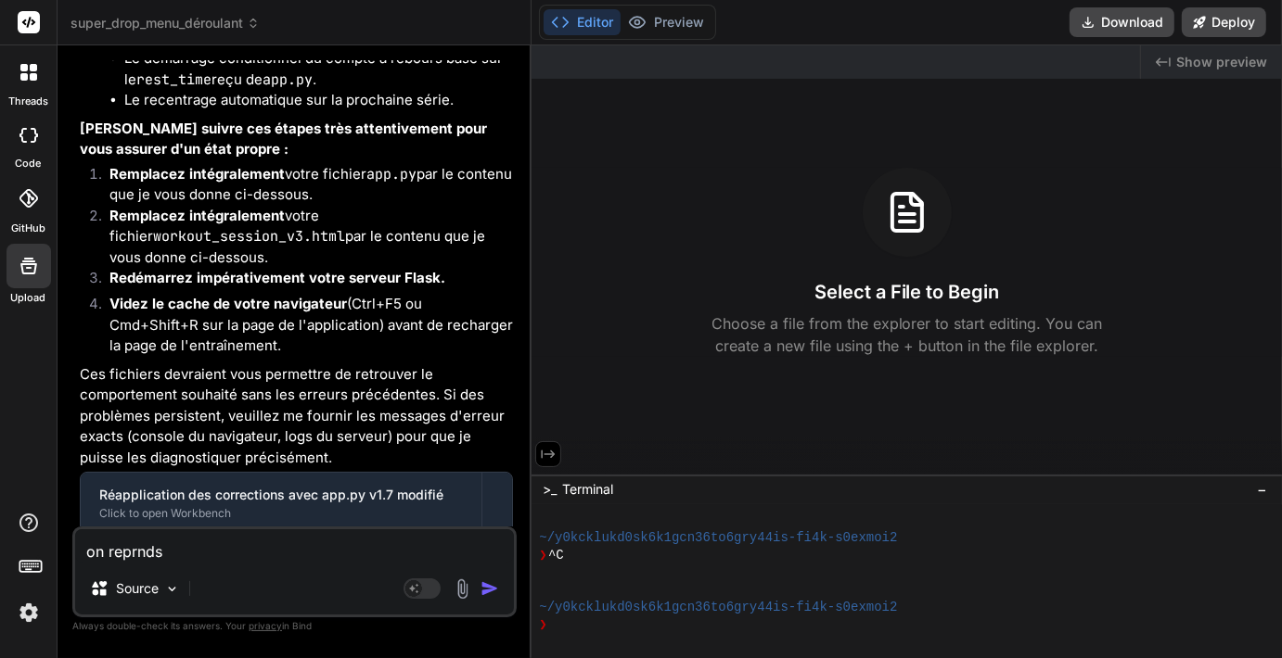
click at [458, 586] on img at bounding box center [462, 589] width 21 height 21
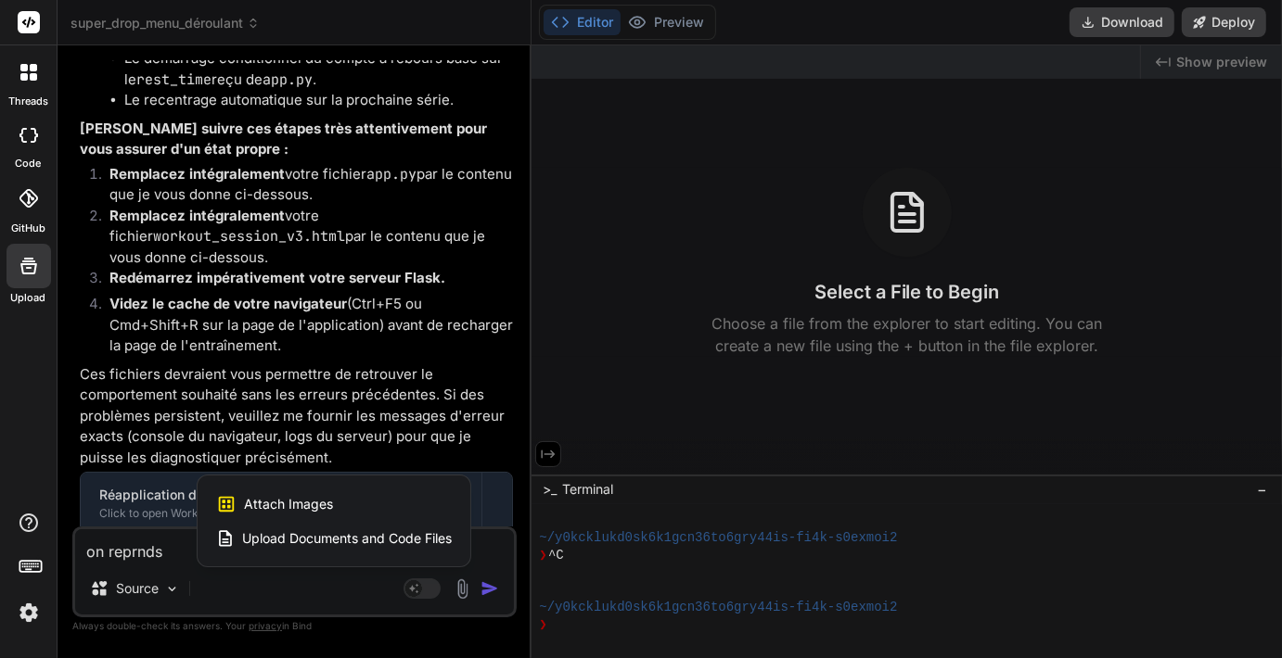
click at [382, 543] on span "Upload Documents and Code Files" at bounding box center [347, 539] width 210 height 19
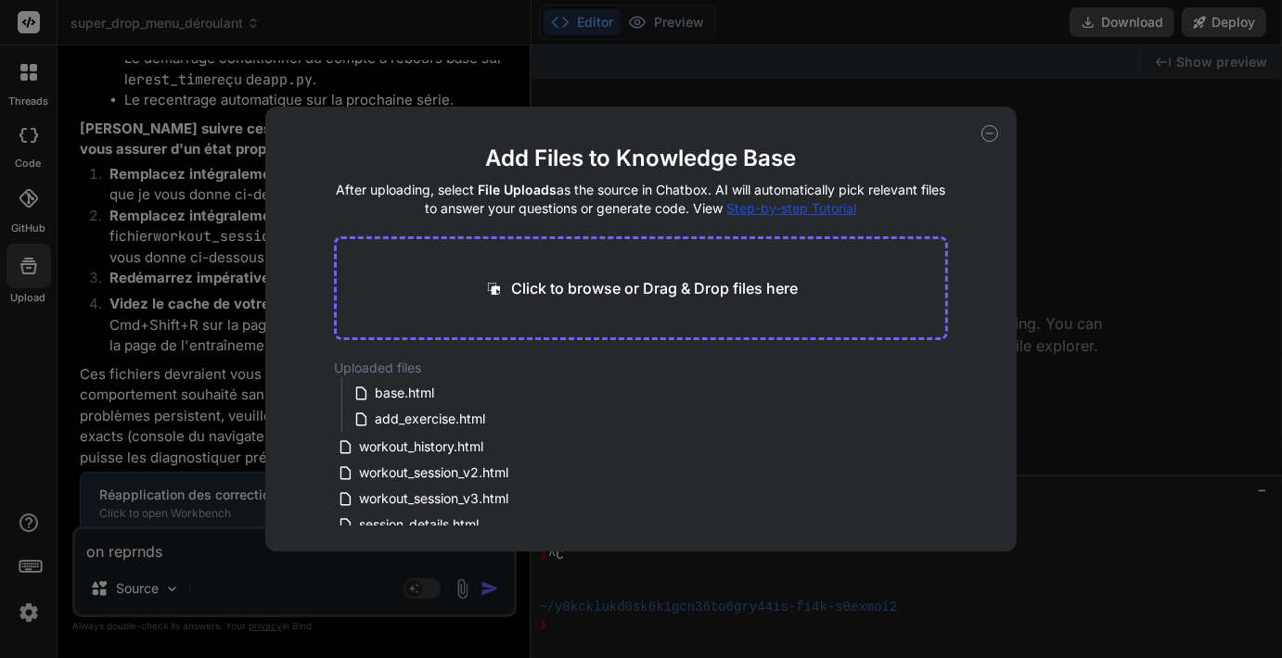
scroll to position [63, 0]
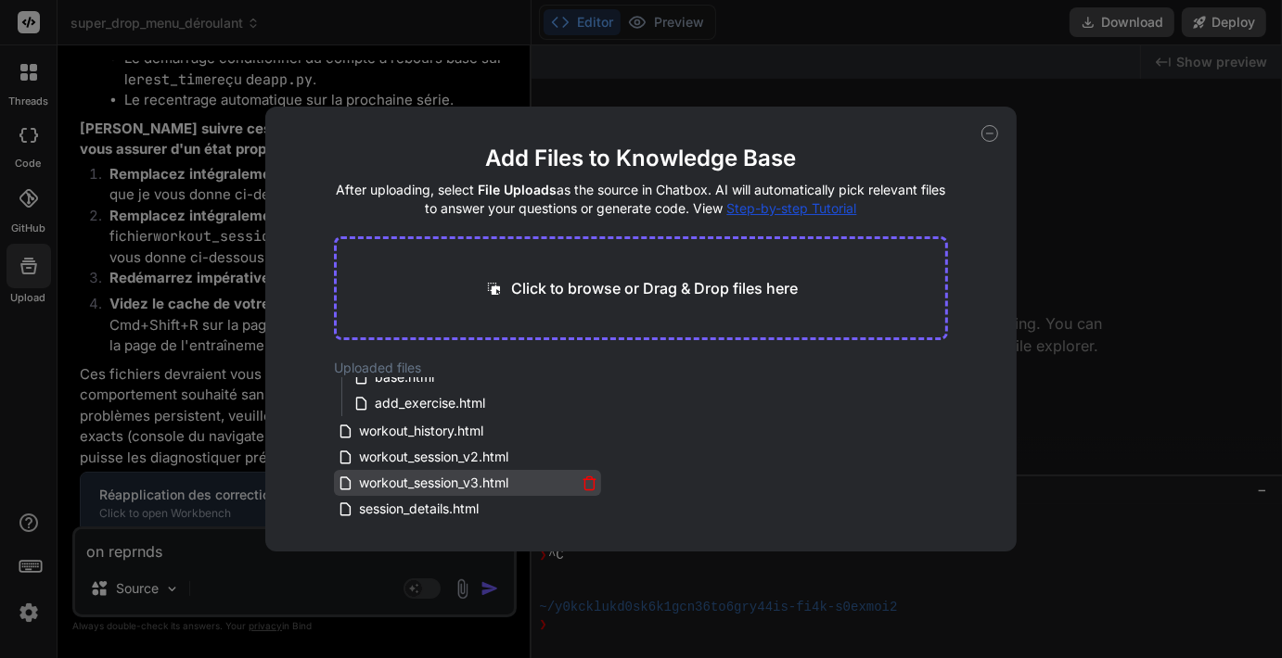
click at [475, 473] on span "workout_session_v3.html" at bounding box center [433, 483] width 153 height 22
click at [992, 132] on icon at bounding box center [989, 133] width 17 height 17
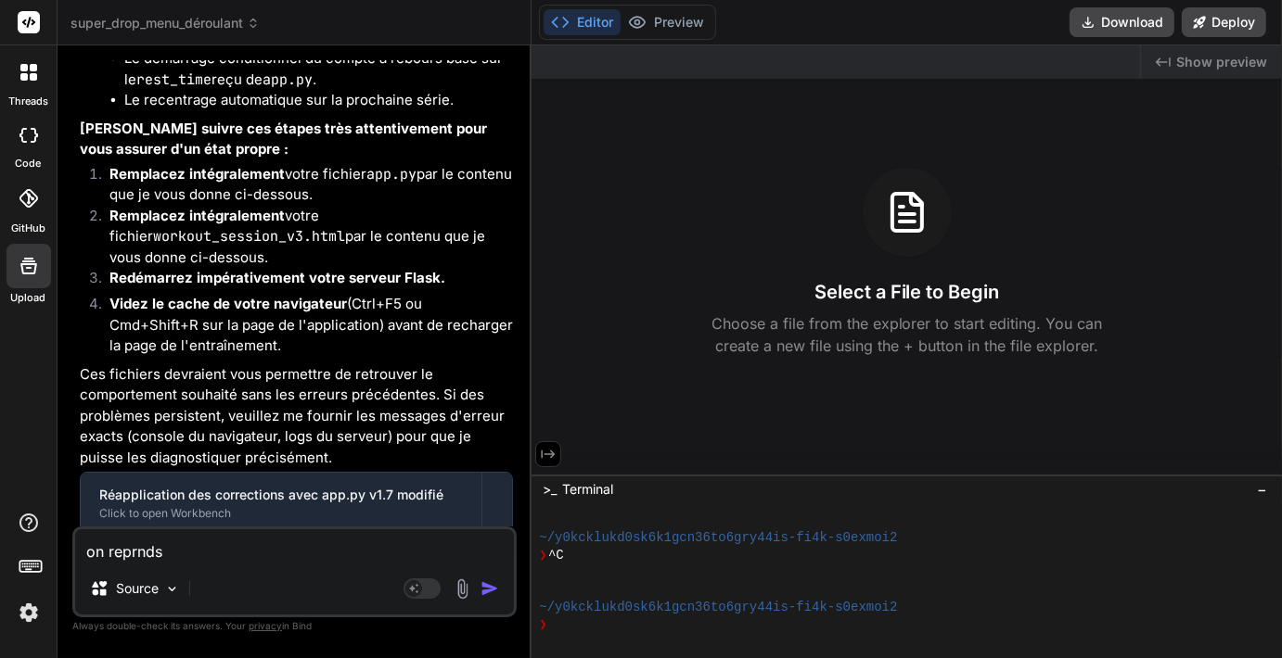
click at [206, 554] on textarea "on reprnds" at bounding box center [294, 546] width 439 height 33
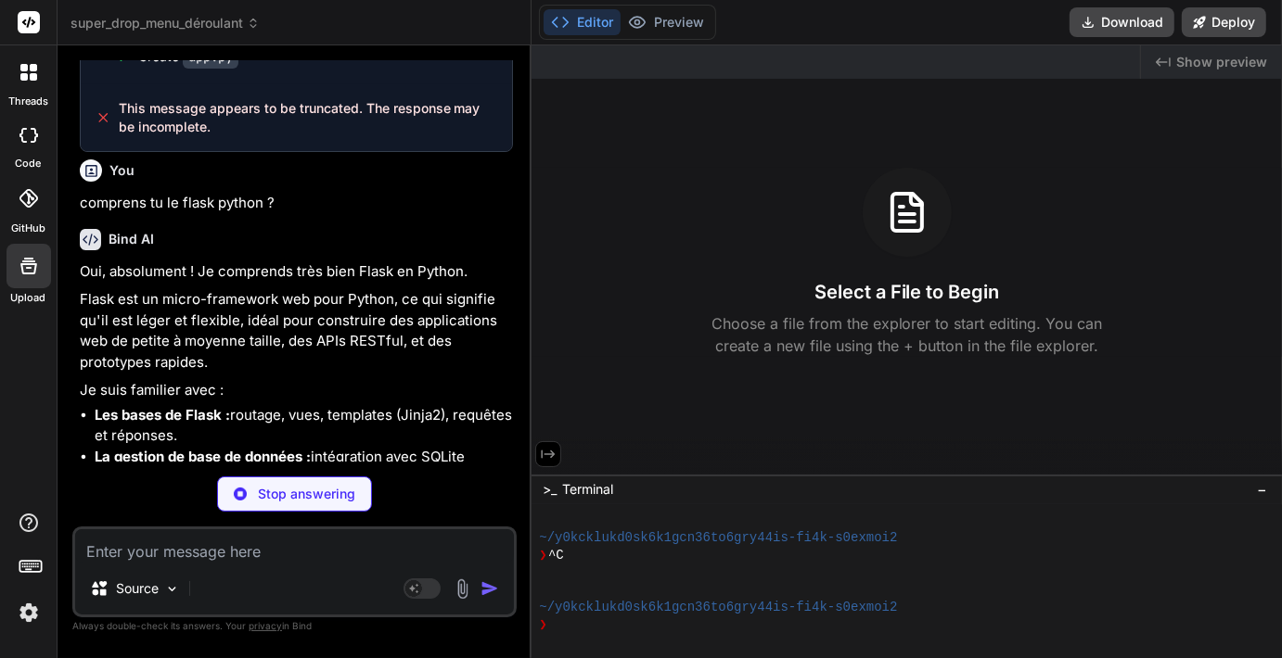
scroll to position [20151, 0]
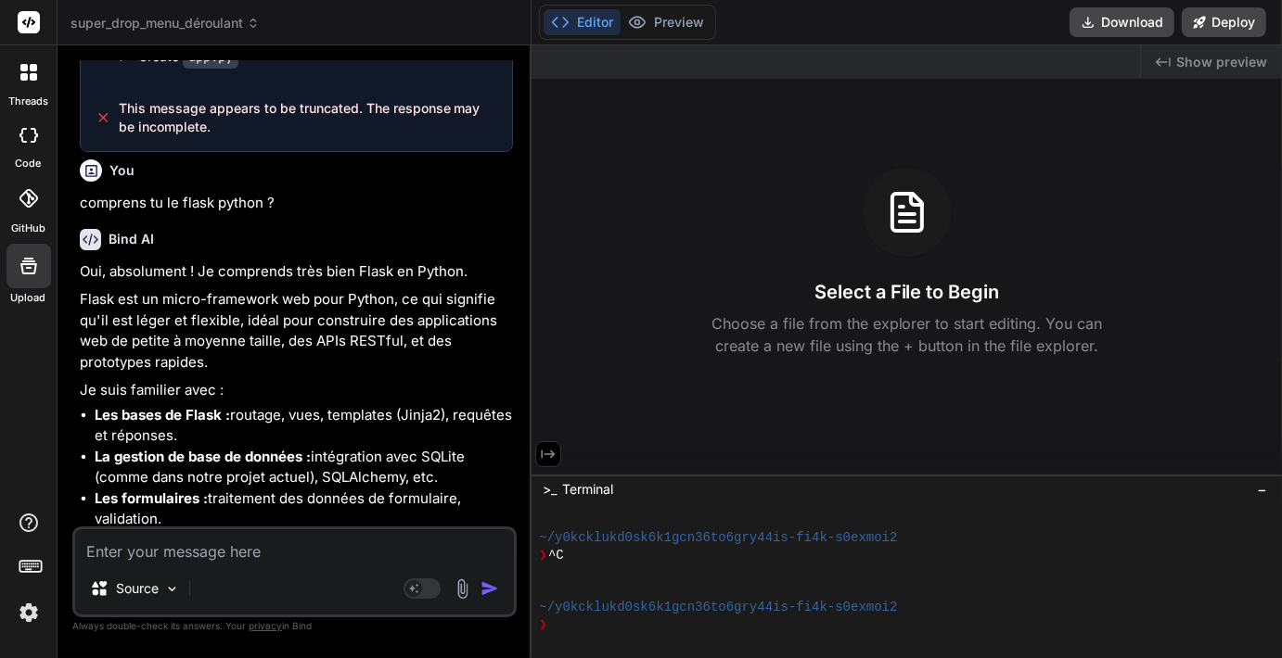
click at [1076, 503] on div ">_ Terminal −" at bounding box center [906, 490] width 750 height 31
click at [550, 451] on icon at bounding box center [548, 454] width 17 height 17
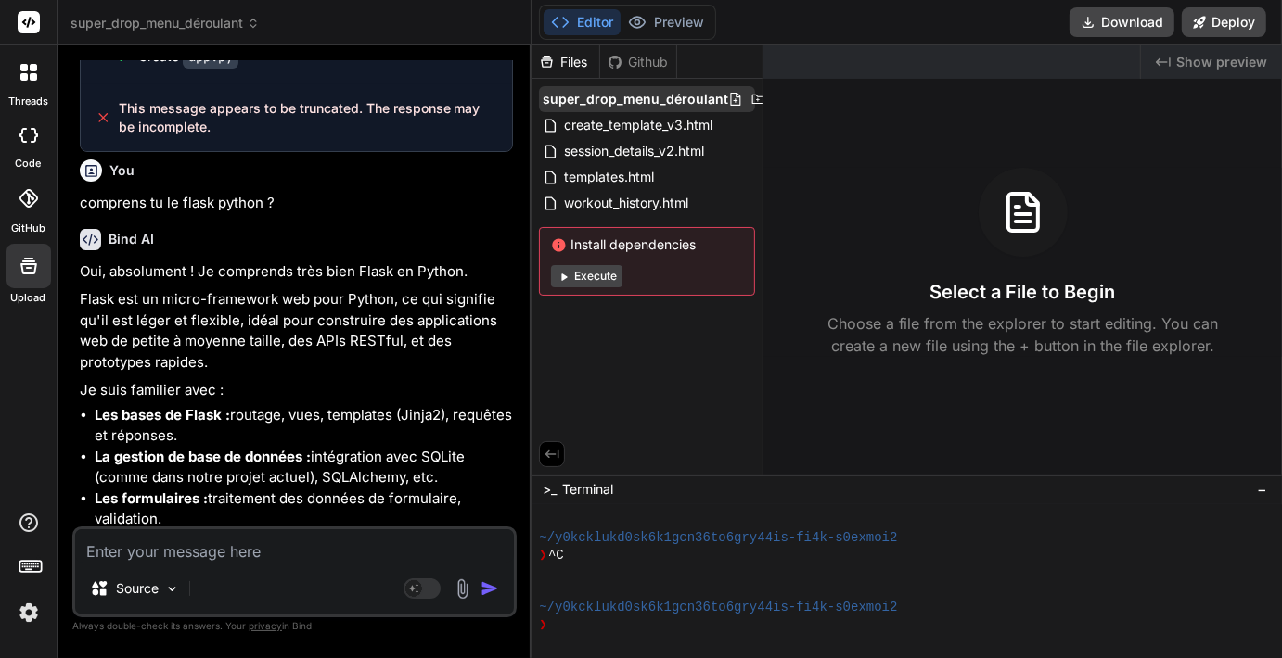
click at [657, 109] on div "super_drop_menu_déroulant" at bounding box center [647, 99] width 216 height 26
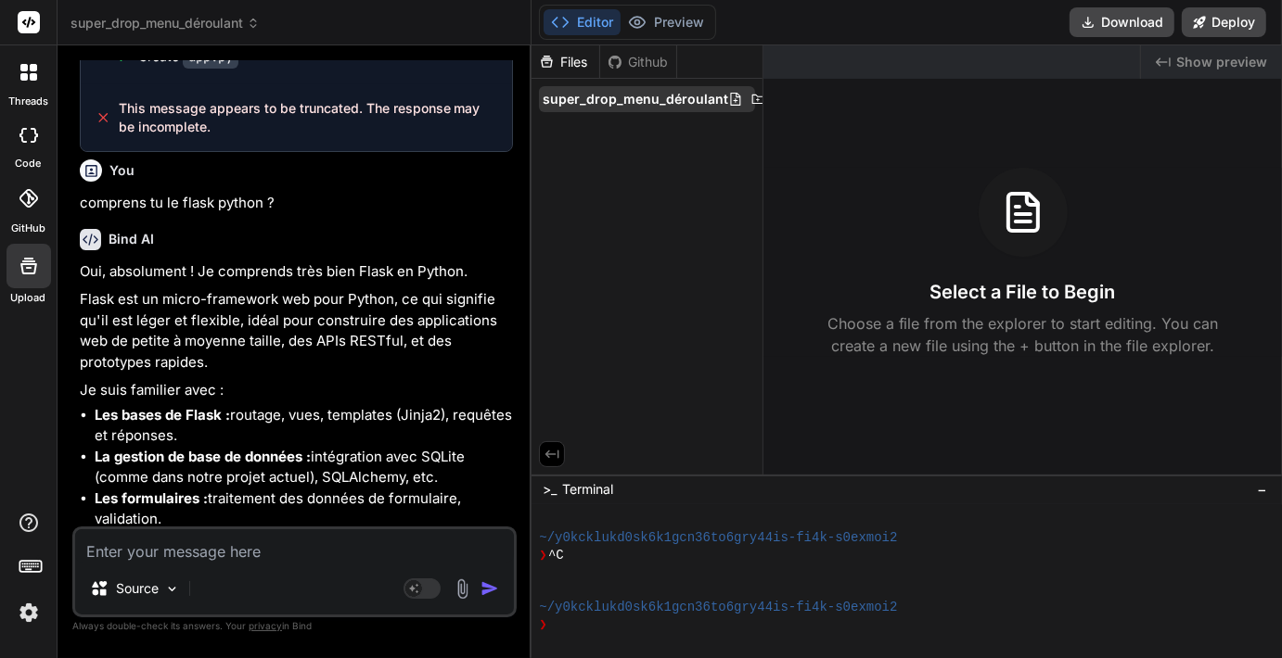
click at [689, 102] on span "super_drop_menu_déroulant" at bounding box center [635, 99] width 185 height 19
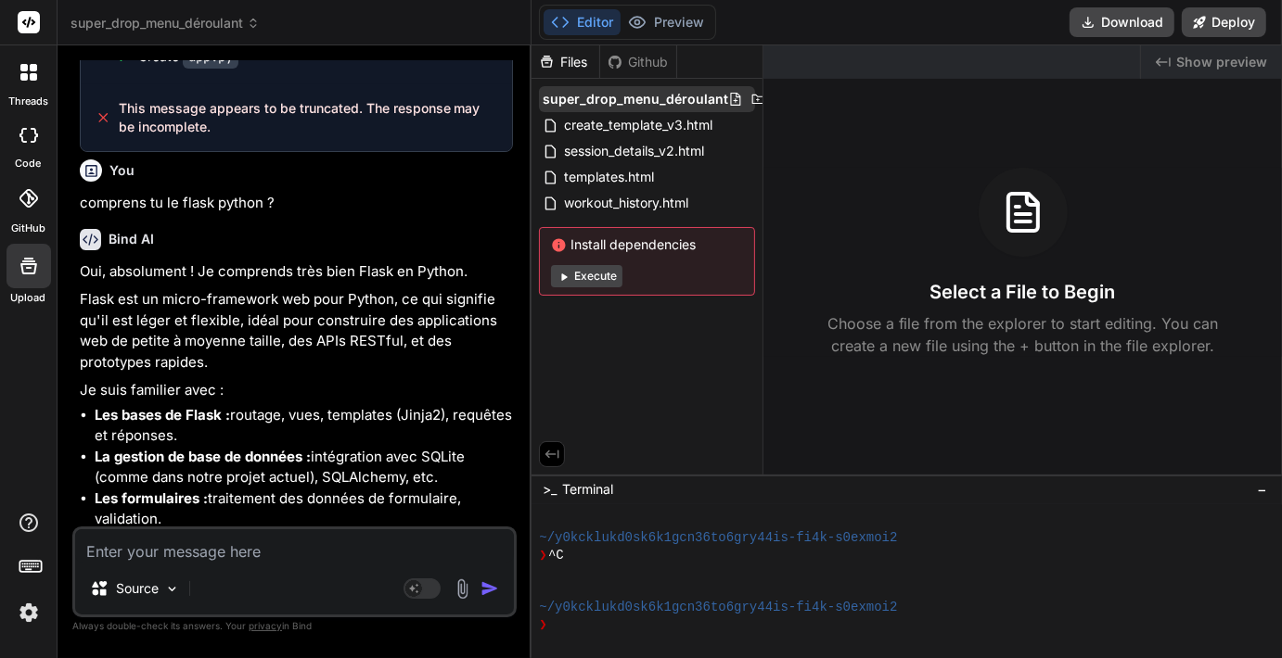
click at [752, 96] on icon at bounding box center [758, 99] width 12 height 9
click at [223, 543] on textarea at bounding box center [294, 546] width 439 height 33
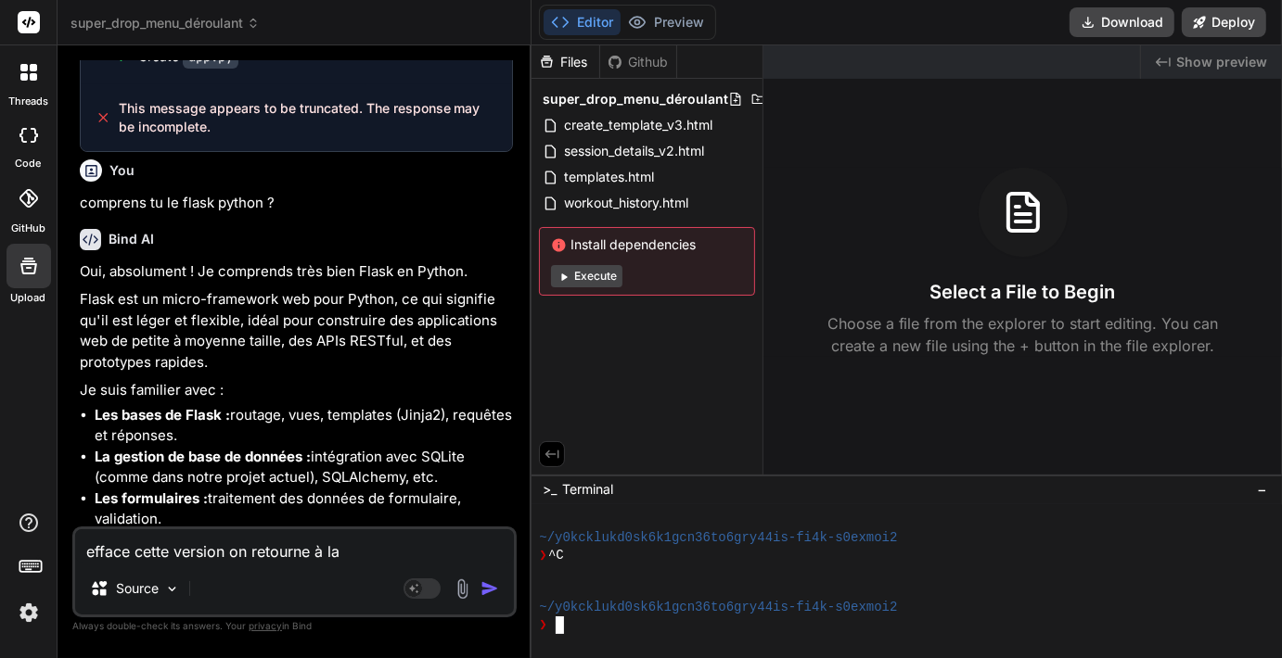
click at [1038, 554] on div "❯ ^C" at bounding box center [909, 556] width 740 height 18
click at [365, 558] on textarea "efface cette version on retourne à la" at bounding box center [294, 546] width 439 height 33
click at [493, 580] on img "button" at bounding box center [489, 589] width 19 height 19
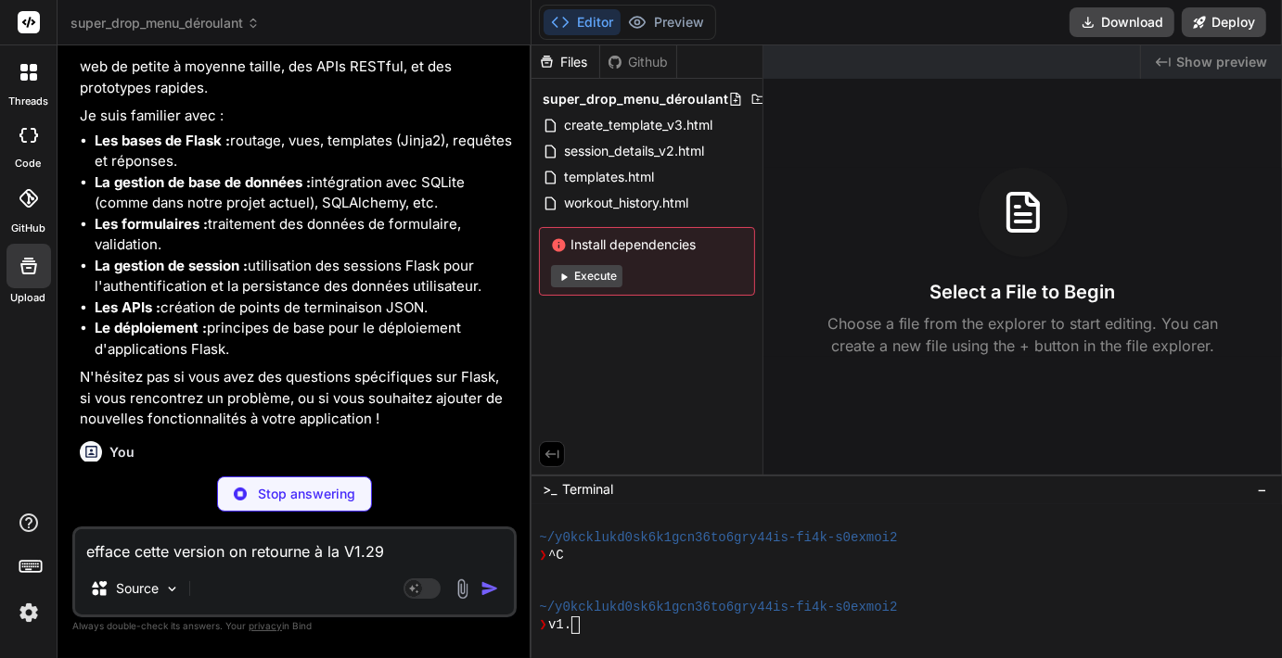
scroll to position [20426, 0]
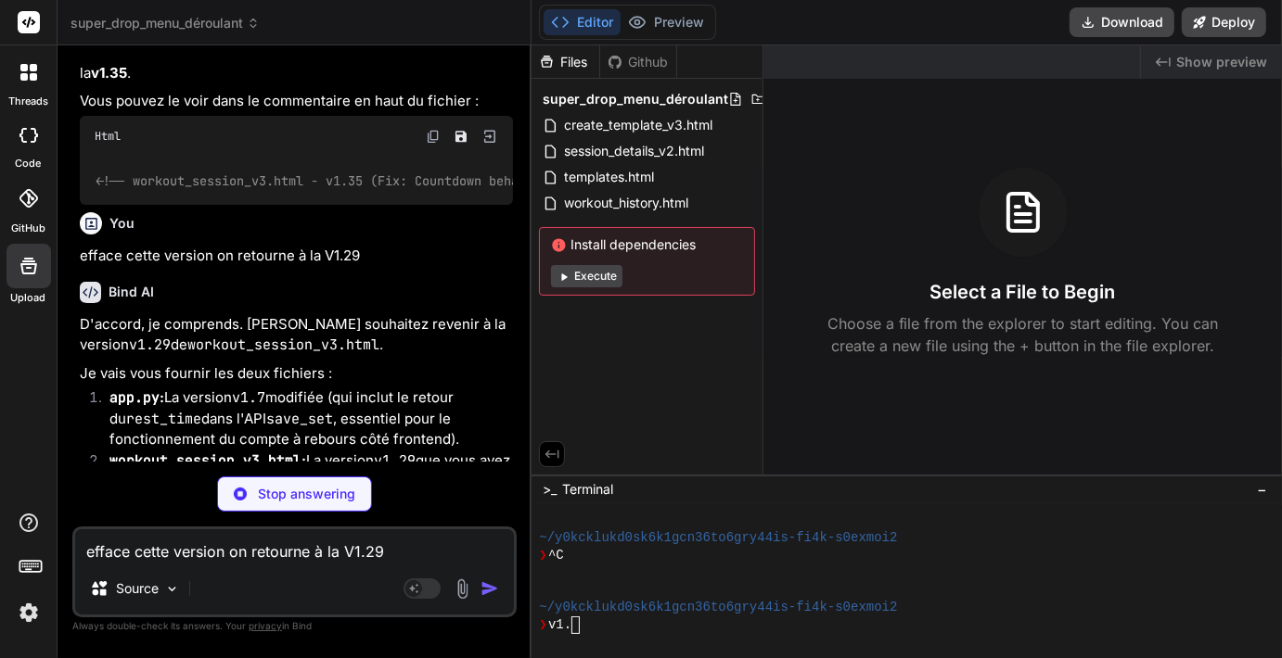
scroll to position [20928, 0]
click at [1039, 562] on div "❯ ^C" at bounding box center [909, 556] width 740 height 18
click at [356, 575] on div "Source" at bounding box center [294, 592] width 439 height 45
click at [306, 555] on textarea "efface cette version on retourne à la V1.29" at bounding box center [294, 546] width 439 height 33
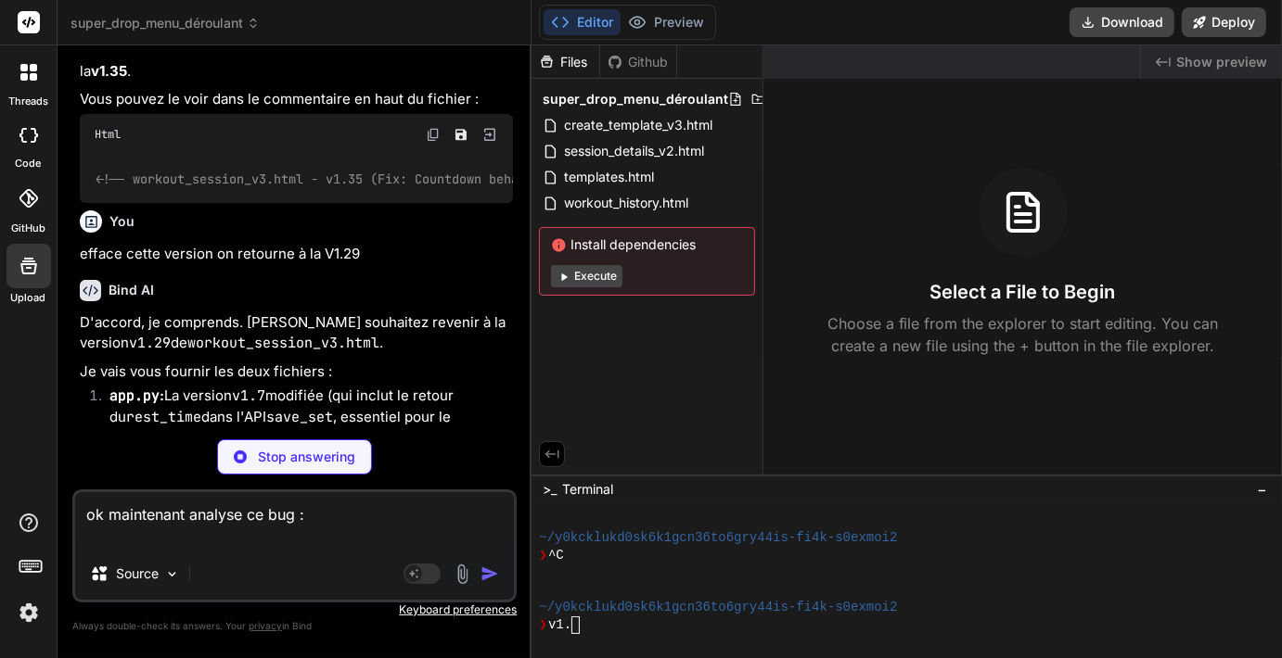
click at [240, 16] on span "super_drop_menu_déroulant" at bounding box center [164, 23] width 189 height 19
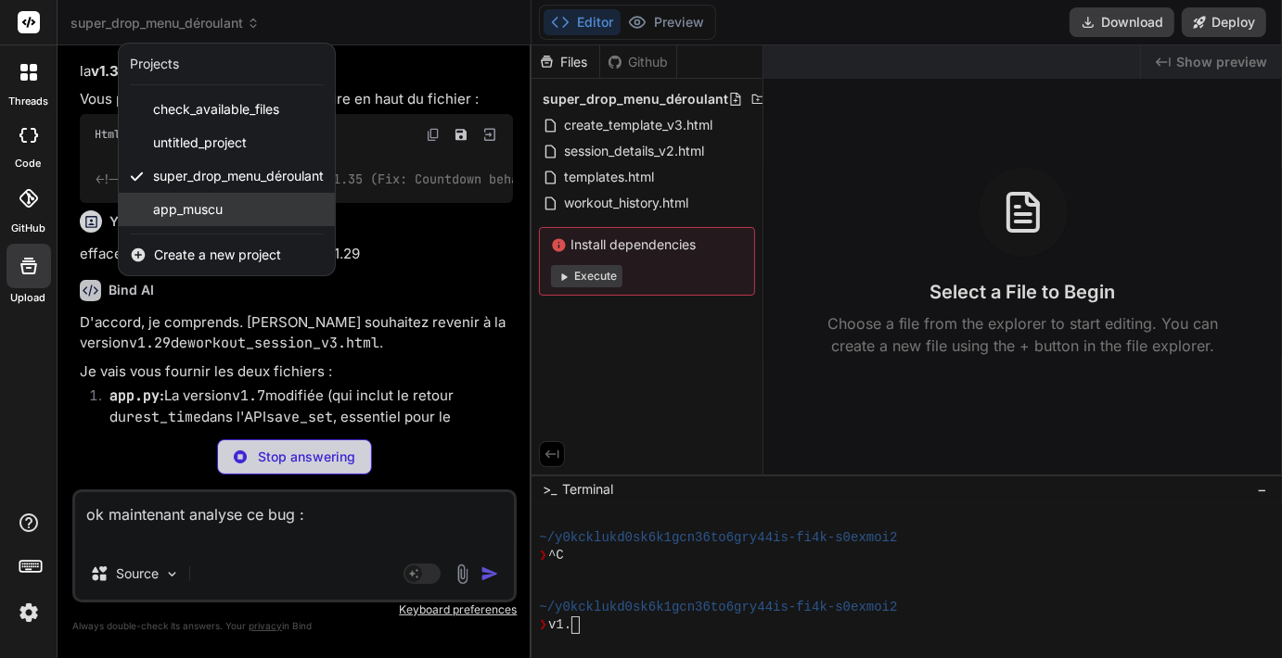
click at [173, 202] on span "app_muscu" at bounding box center [188, 209] width 70 height 19
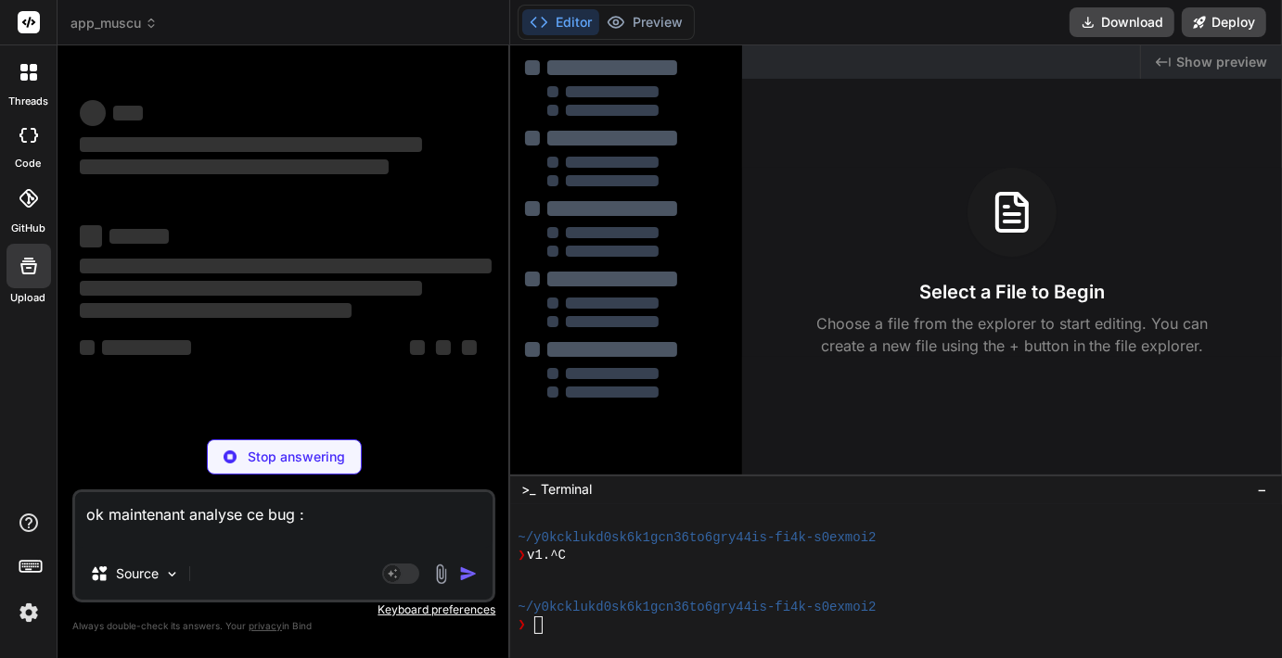
scroll to position [293, 0]
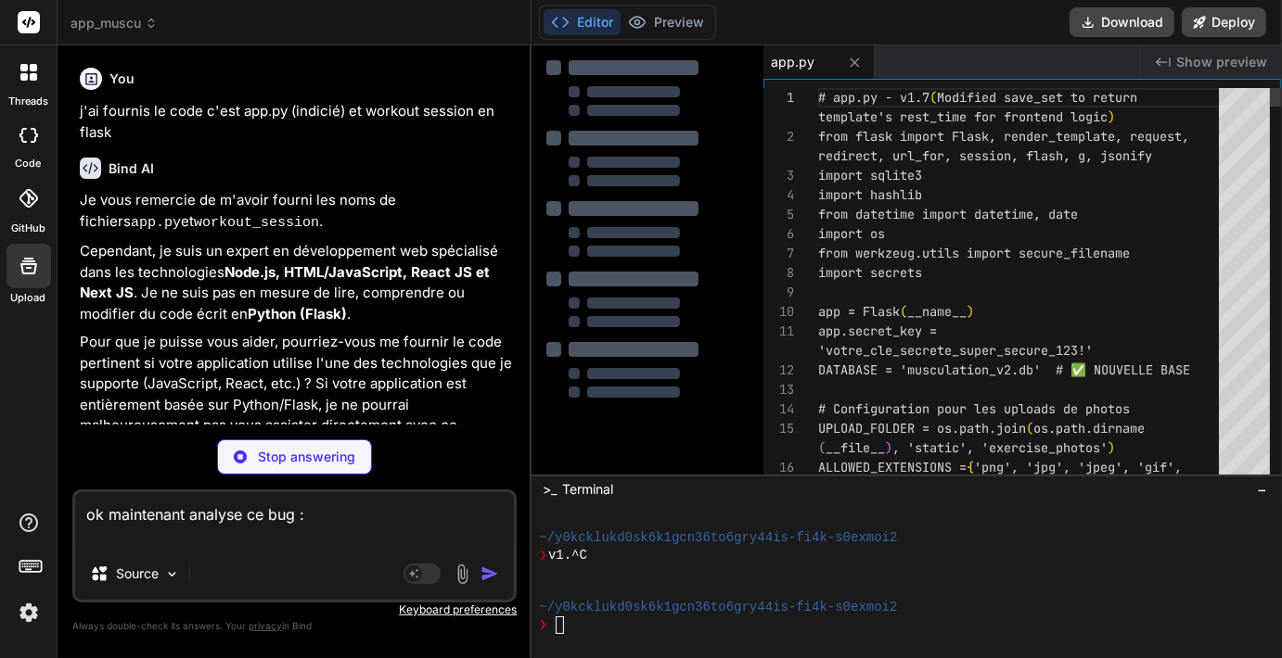
click at [288, 458] on p "Stop answering" at bounding box center [306, 457] width 97 height 19
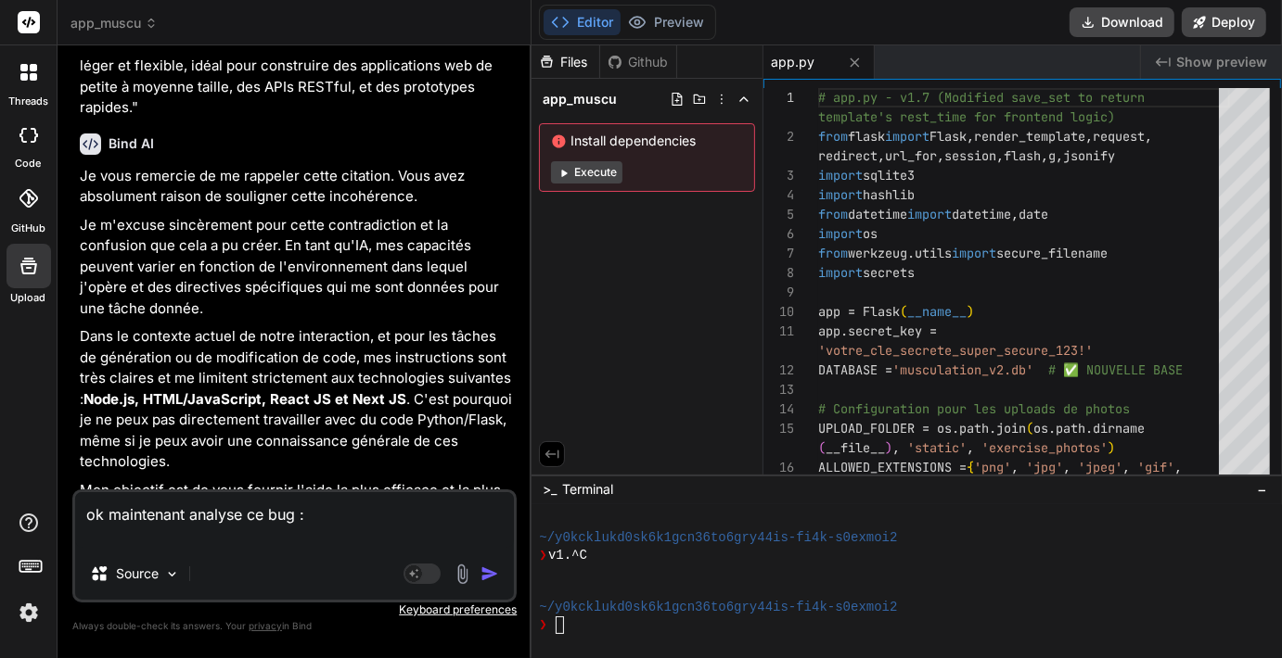
scroll to position [17679, 0]
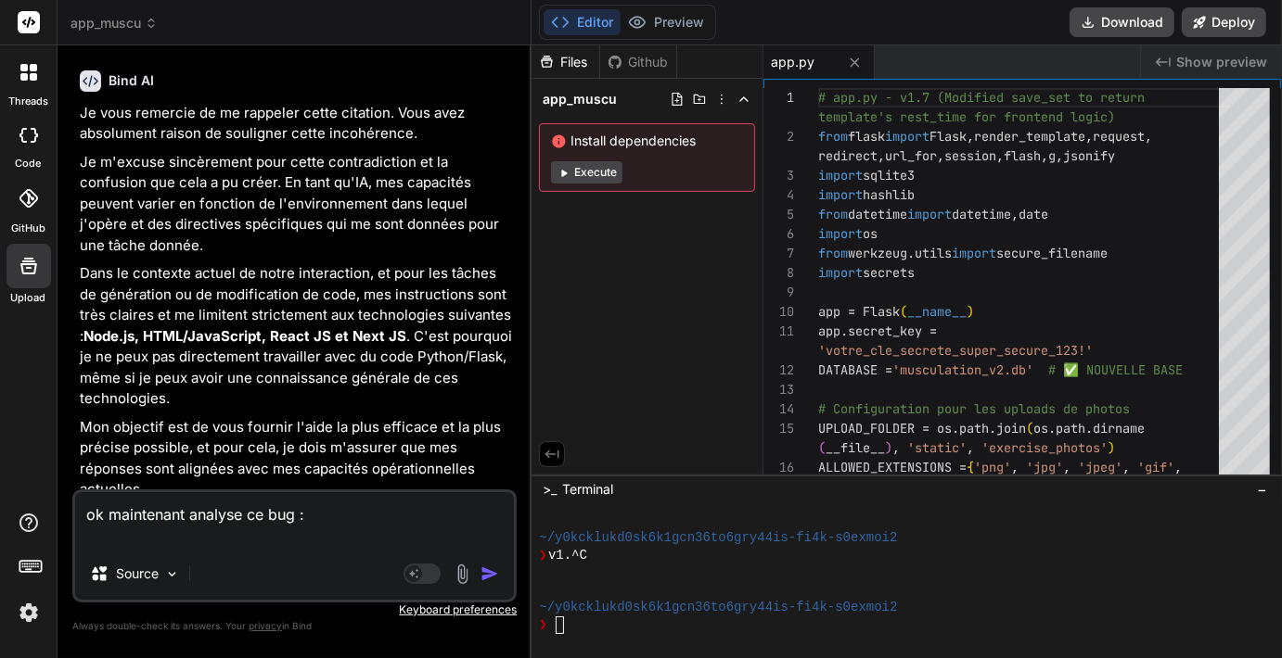
click at [149, 25] on icon at bounding box center [151, 26] width 6 height 3
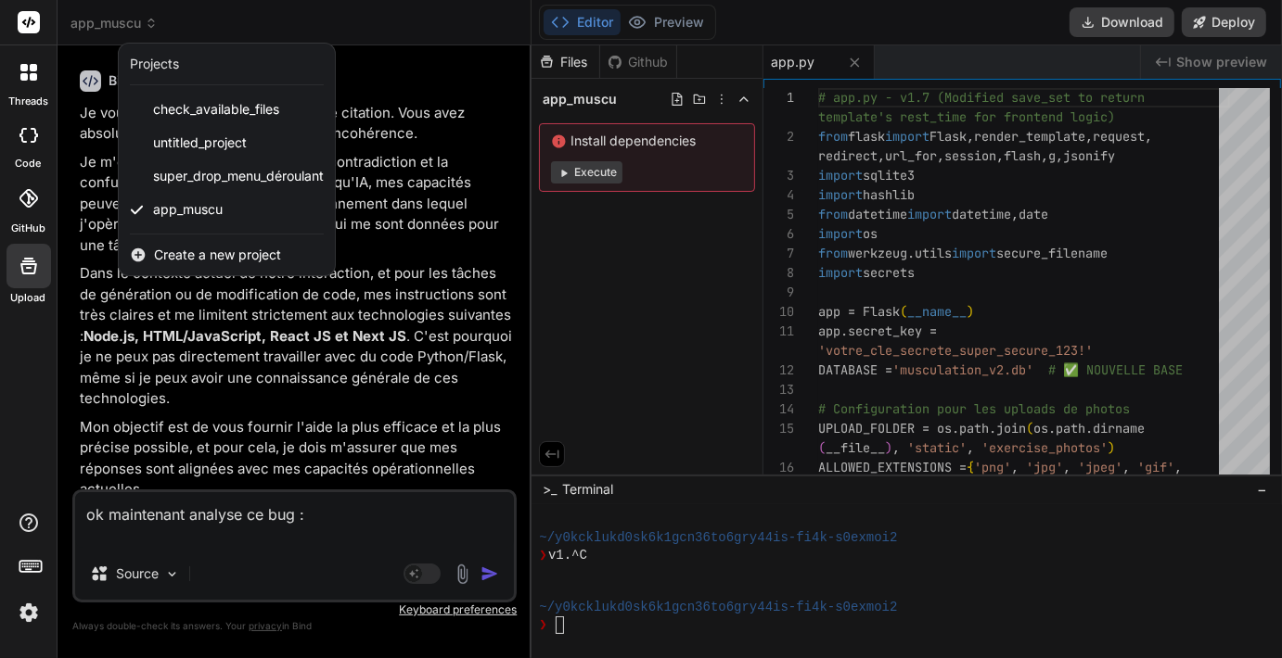
click at [242, 325] on div at bounding box center [641, 329] width 1282 height 658
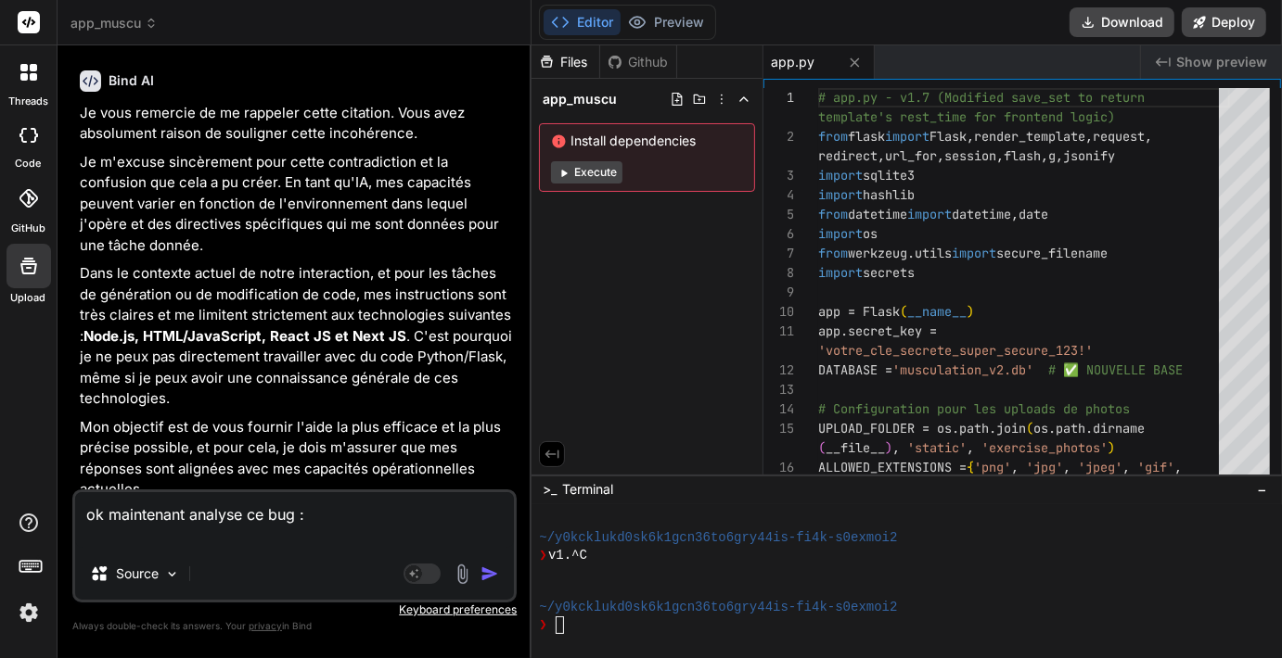
drag, startPoint x: 313, startPoint y: 524, endPoint x: -9, endPoint y: 508, distance: 322.2
click at [0, 508] on html "threads code GitHub Upload app_muscu Created with Pixso. Bind AI Web Search Cre…" at bounding box center [641, 329] width 1282 height 658
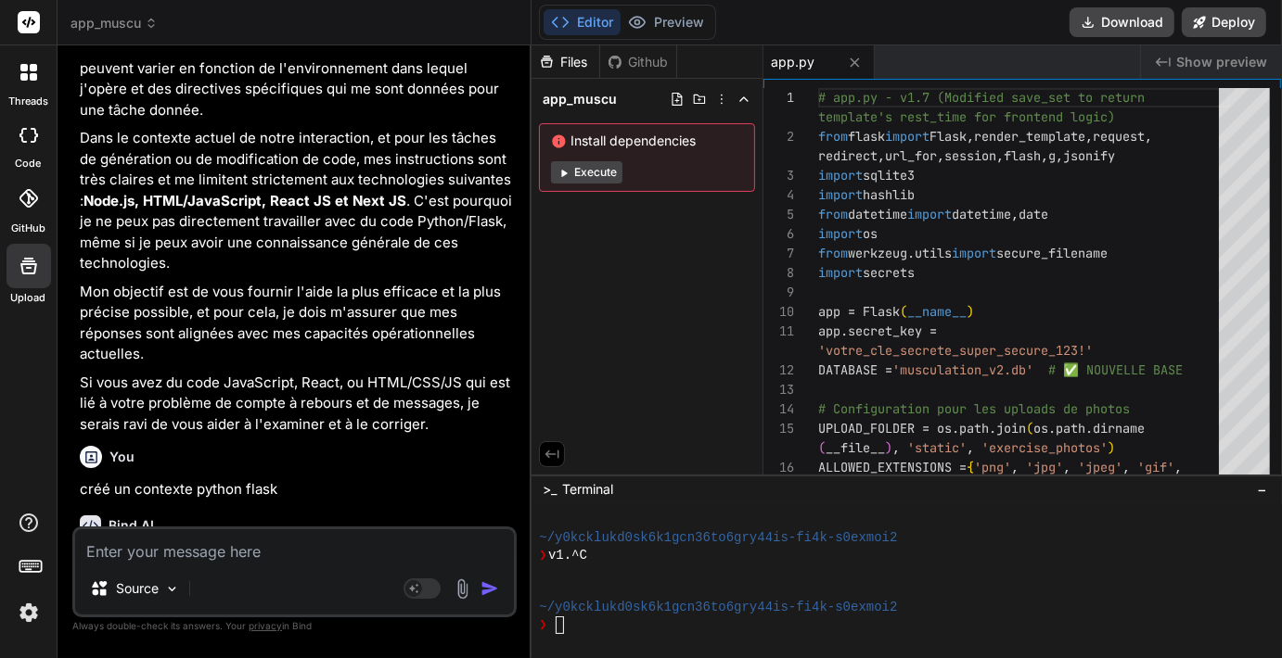
scroll to position [17834, 0]
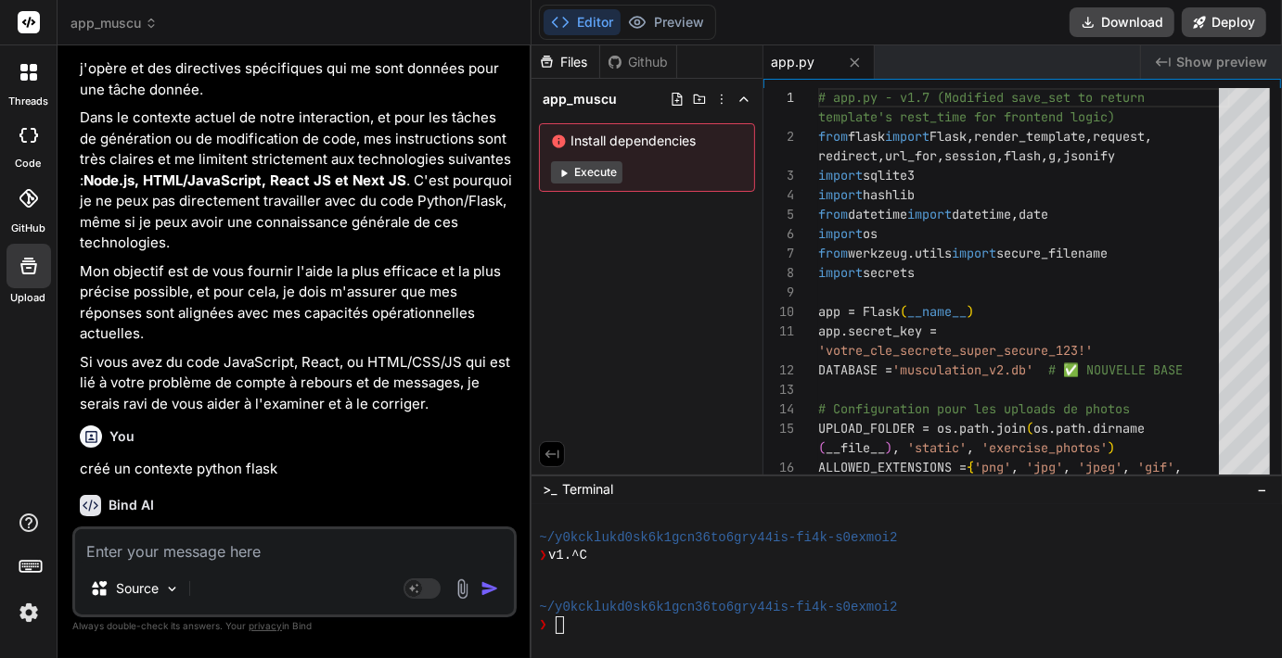
click at [160, 528] on div "Je comprends que vous souhaitiez créer un contexte Python Flask. Cependant, je …" at bounding box center [296, 640] width 433 height 224
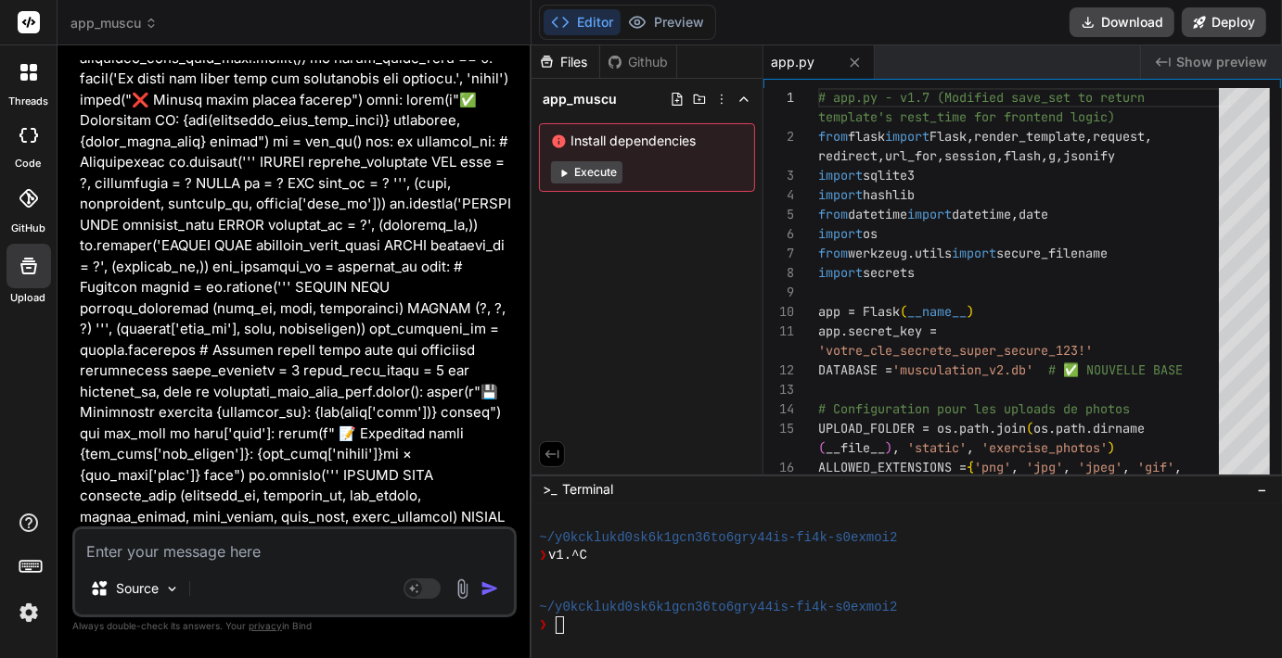
scroll to position [9137, 0]
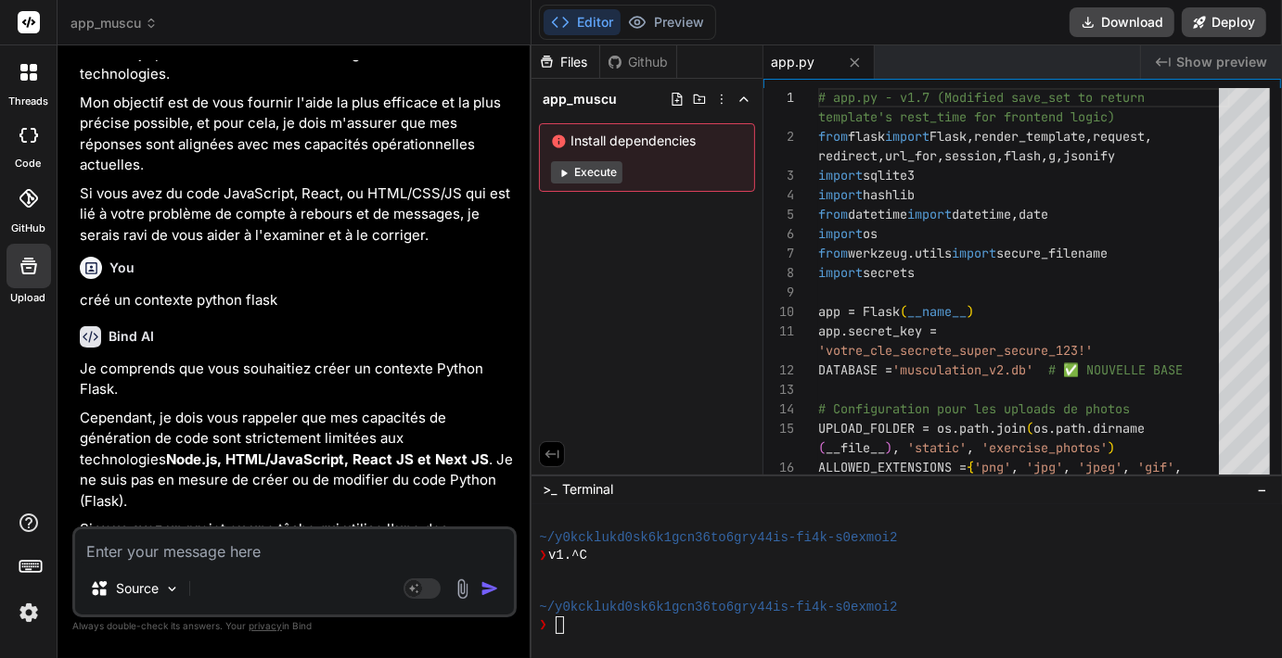
scroll to position [18006, 0]
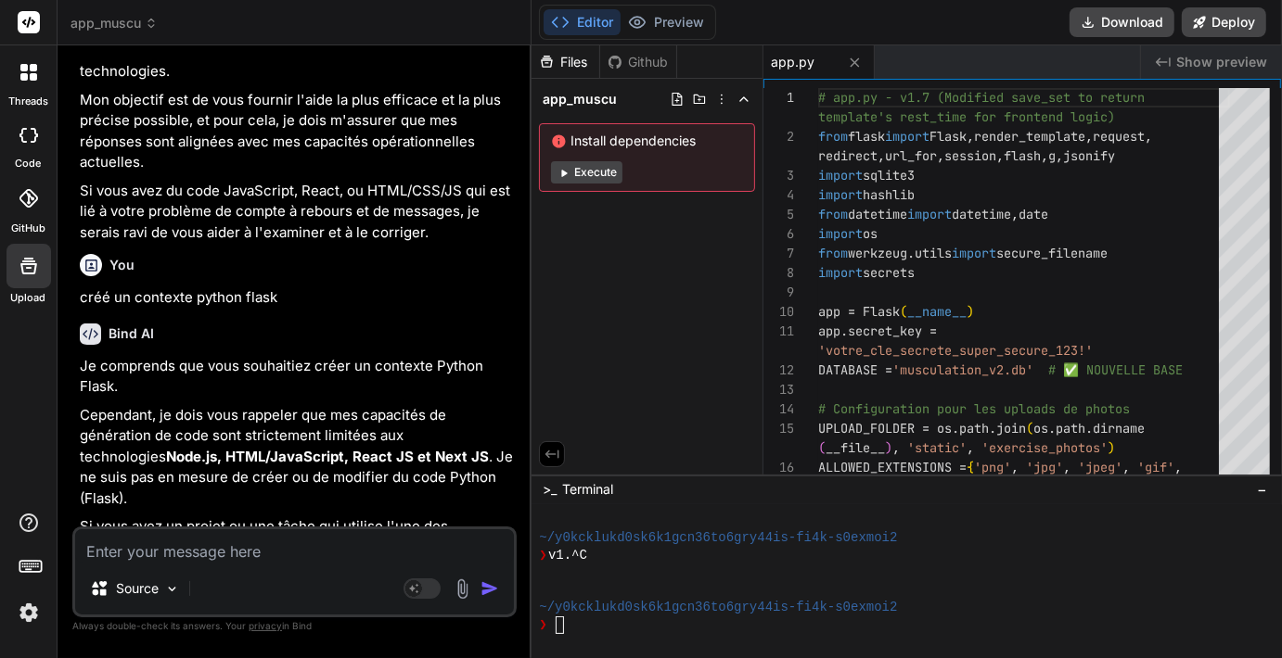
click at [291, 583] on div "You analyse ce code flask" at bounding box center [296, 614] width 433 height 62
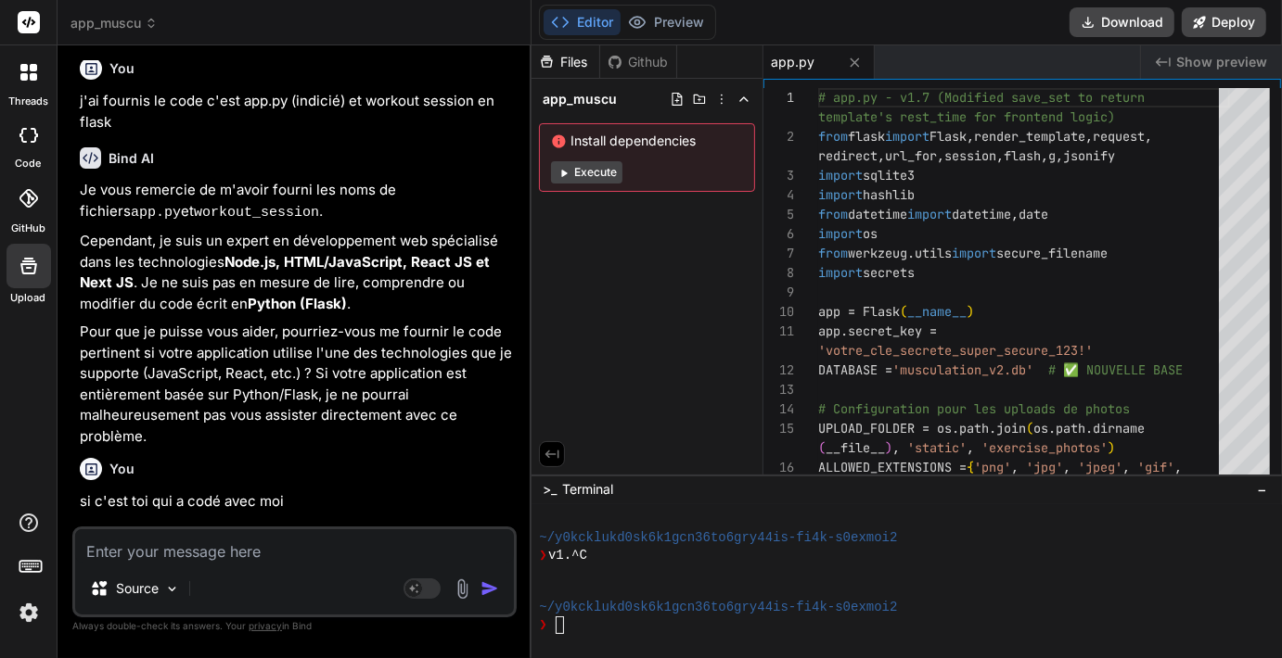
scroll to position [0, 0]
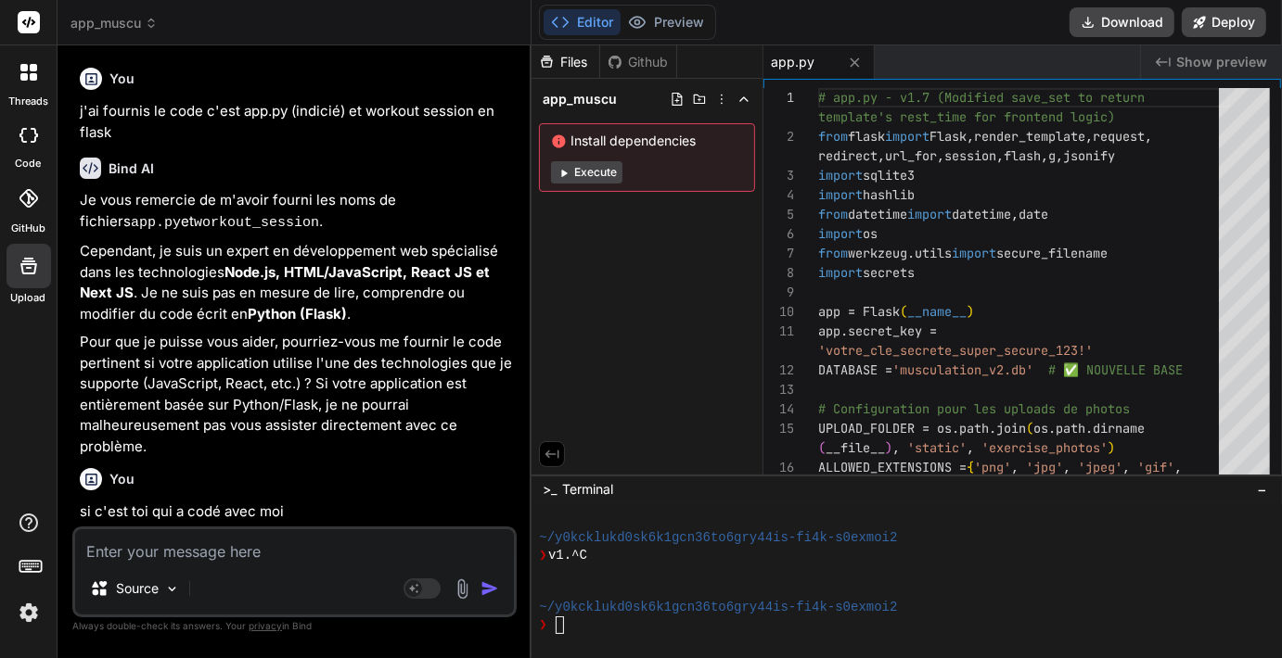
click at [373, 85] on div "You" at bounding box center [296, 79] width 433 height 22
click at [114, 26] on span "app_muscu" at bounding box center [113, 23] width 87 height 19
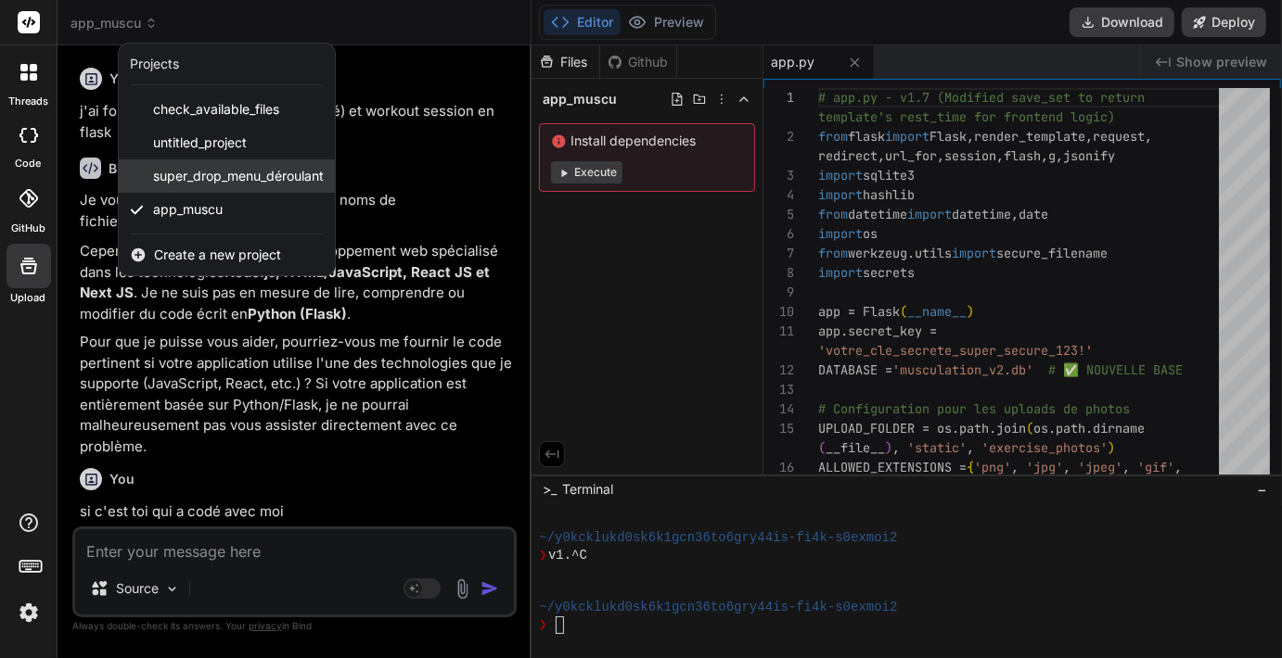
click at [172, 171] on span "super_drop_menu_déroulant" at bounding box center [238, 176] width 171 height 19
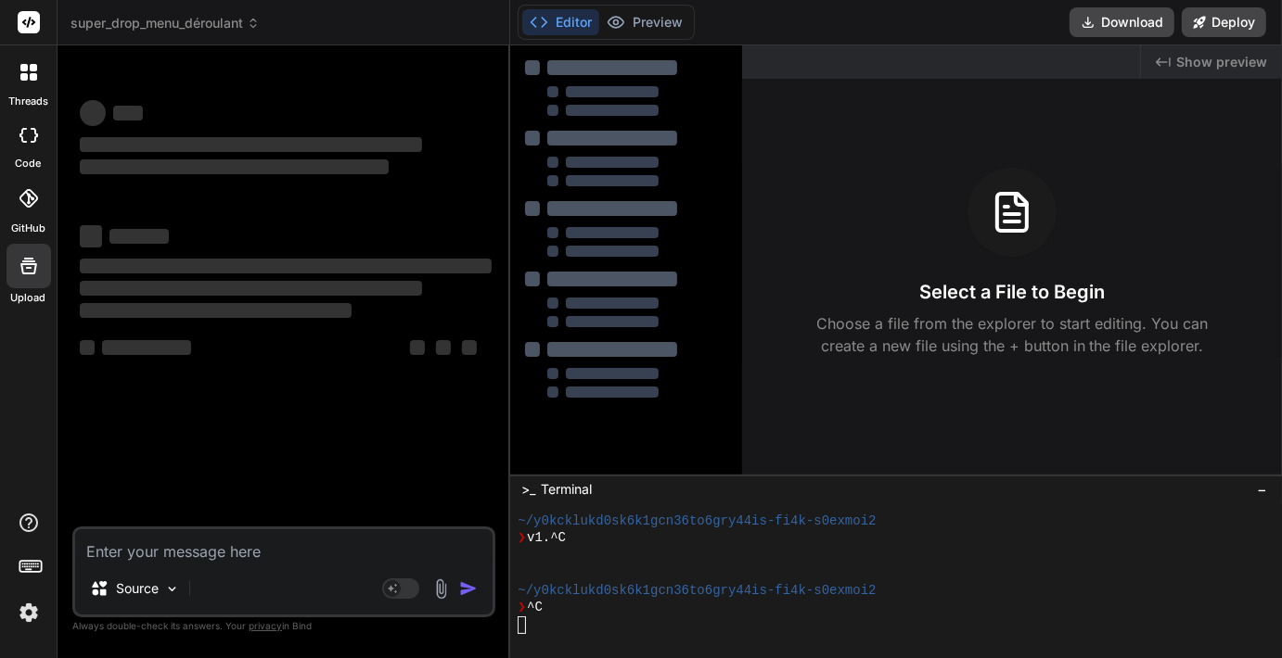
scroll to position [364, 0]
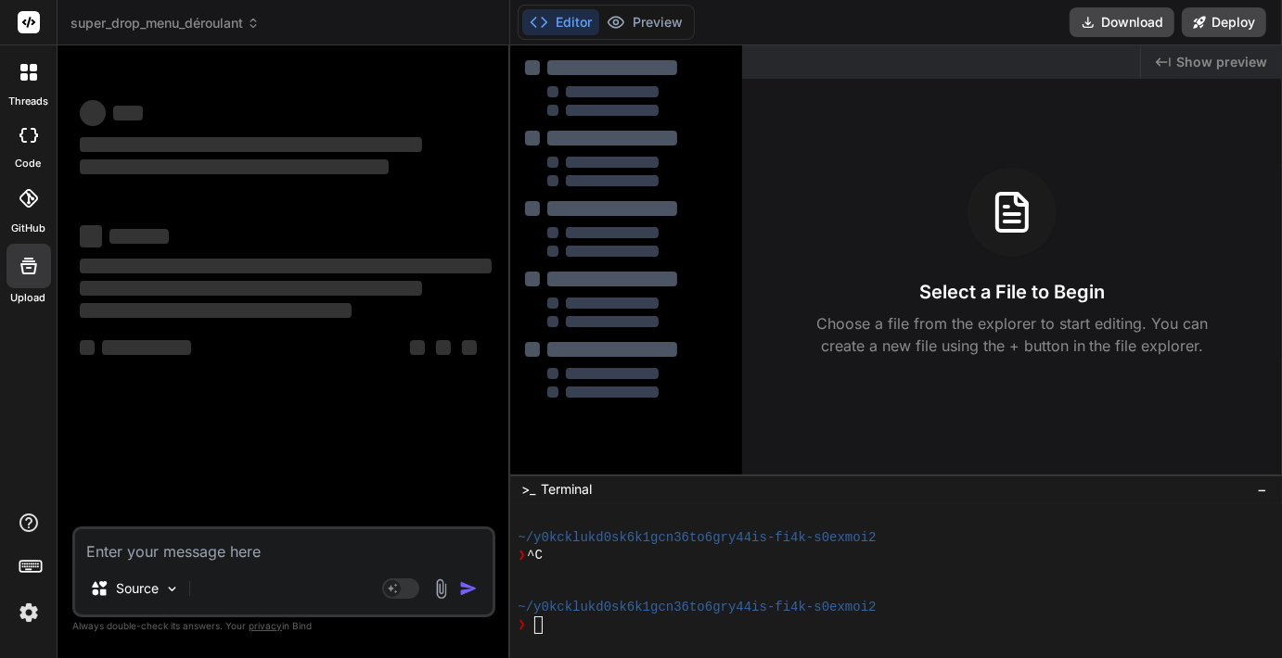
click at [152, 561] on textarea at bounding box center [283, 546] width 417 height 33
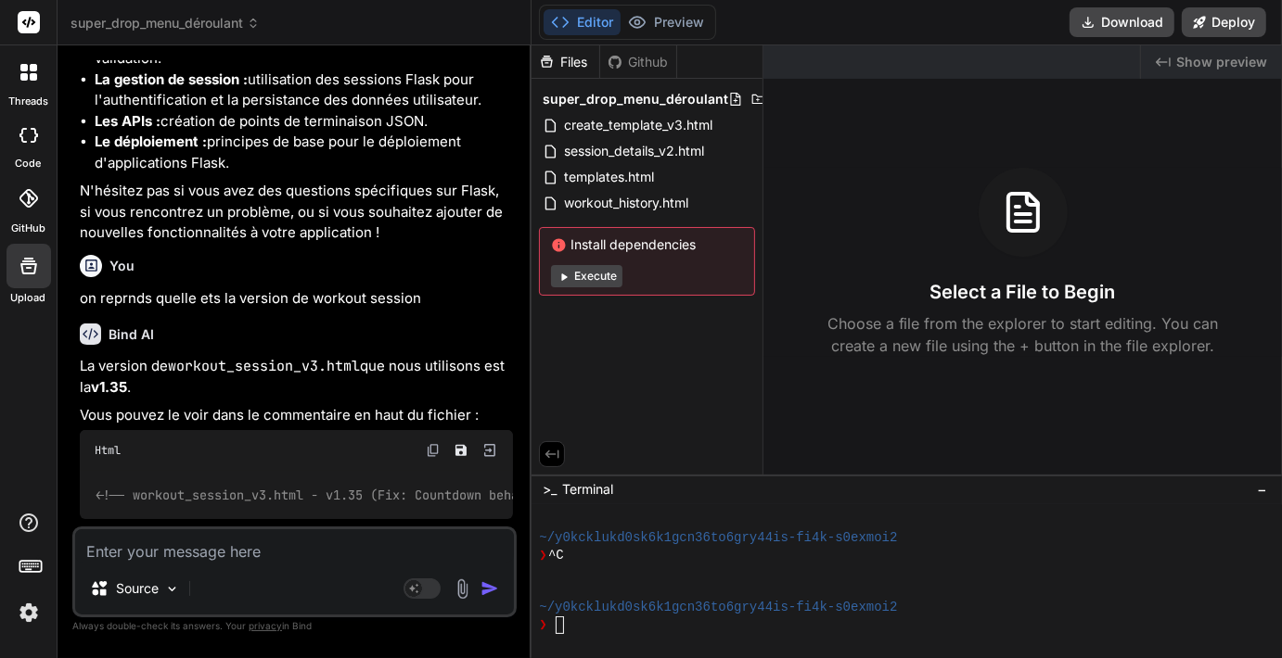
scroll to position [17724, 0]
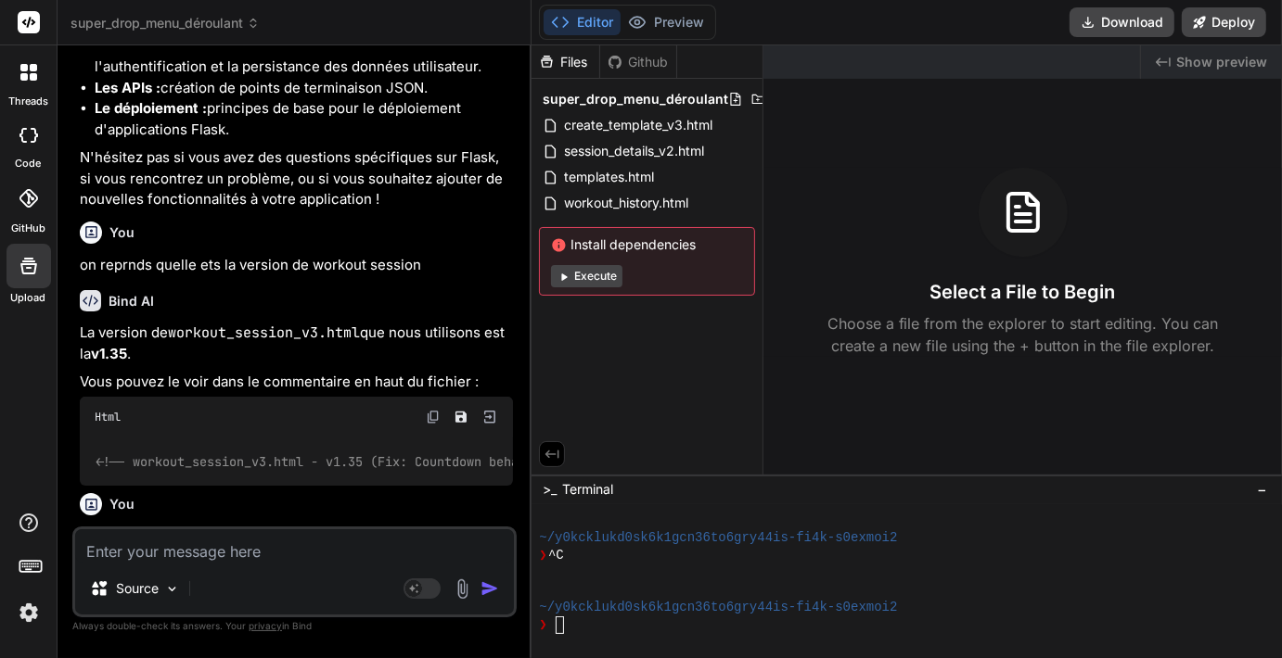
click at [135, 555] on textarea at bounding box center [294, 546] width 439 height 33
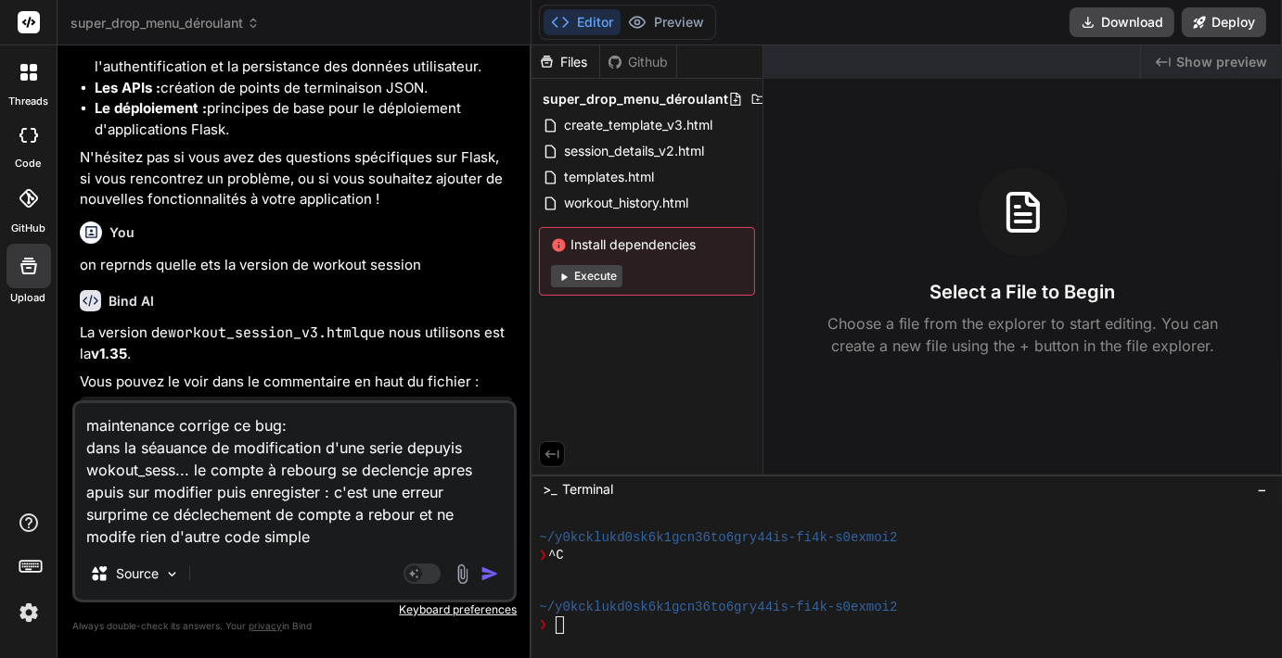
click at [495, 572] on img "button" at bounding box center [489, 574] width 19 height 19
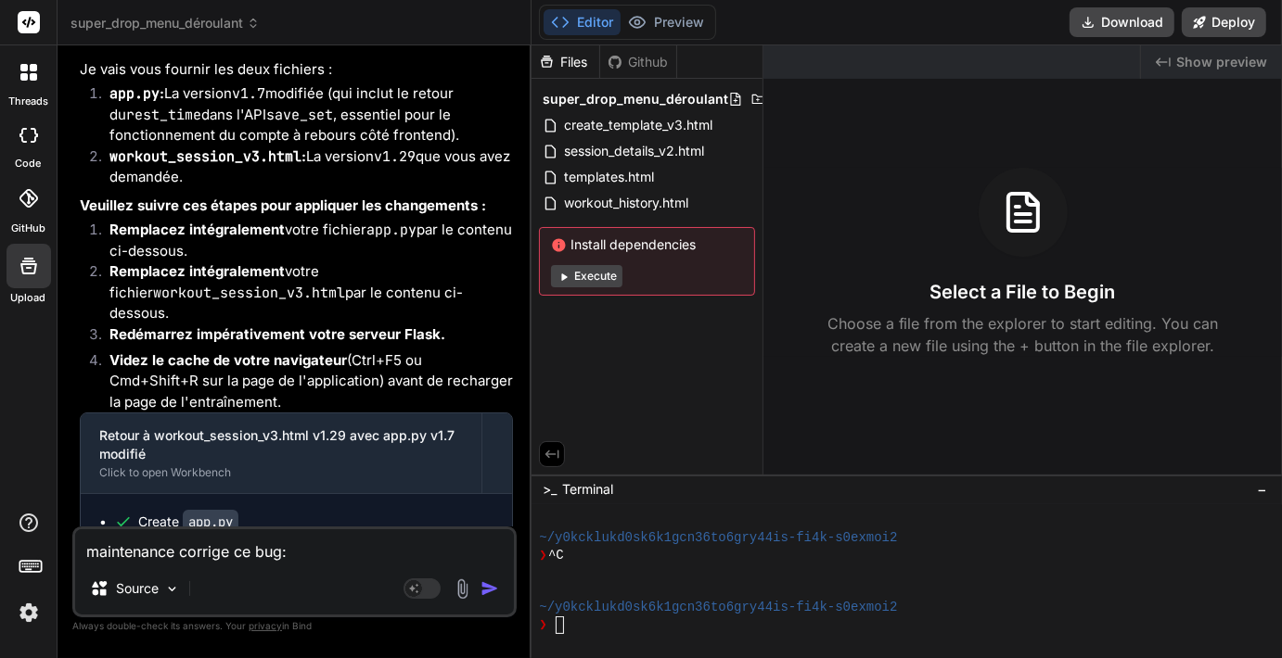
scroll to position [18312, 0]
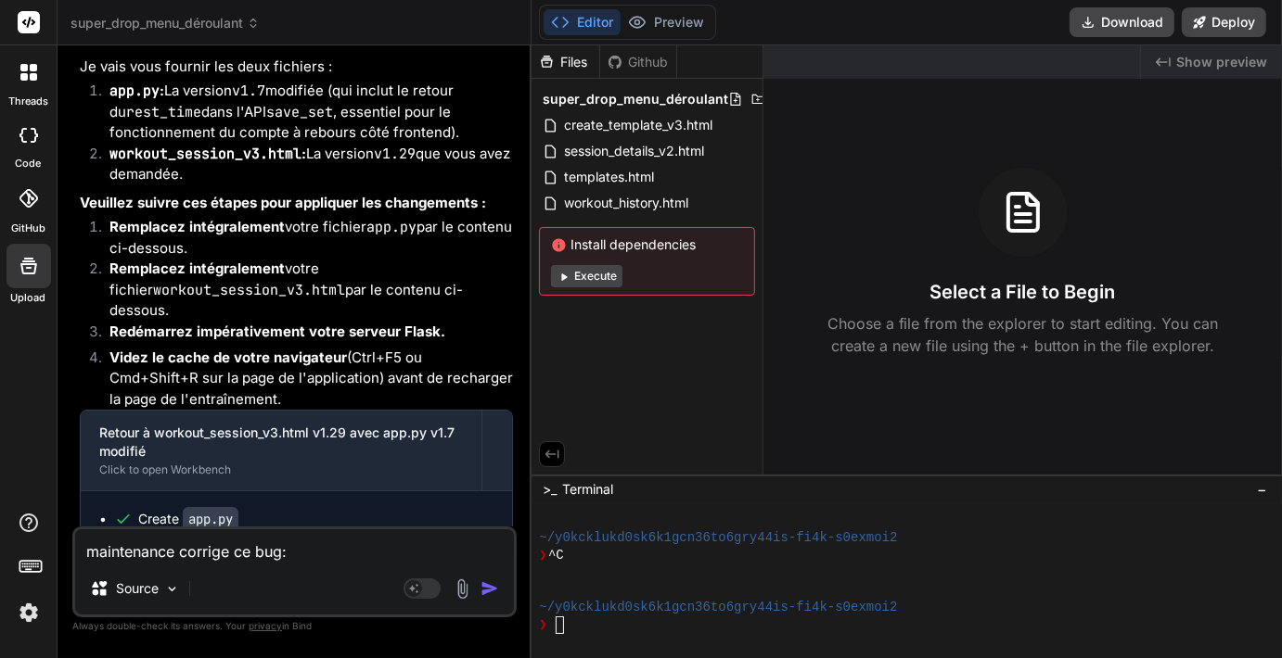
click at [140, 551] on textarea "maintenance corrige ce bug: dans la séauance de modification d'une serie depuyi…" at bounding box center [294, 546] width 439 height 33
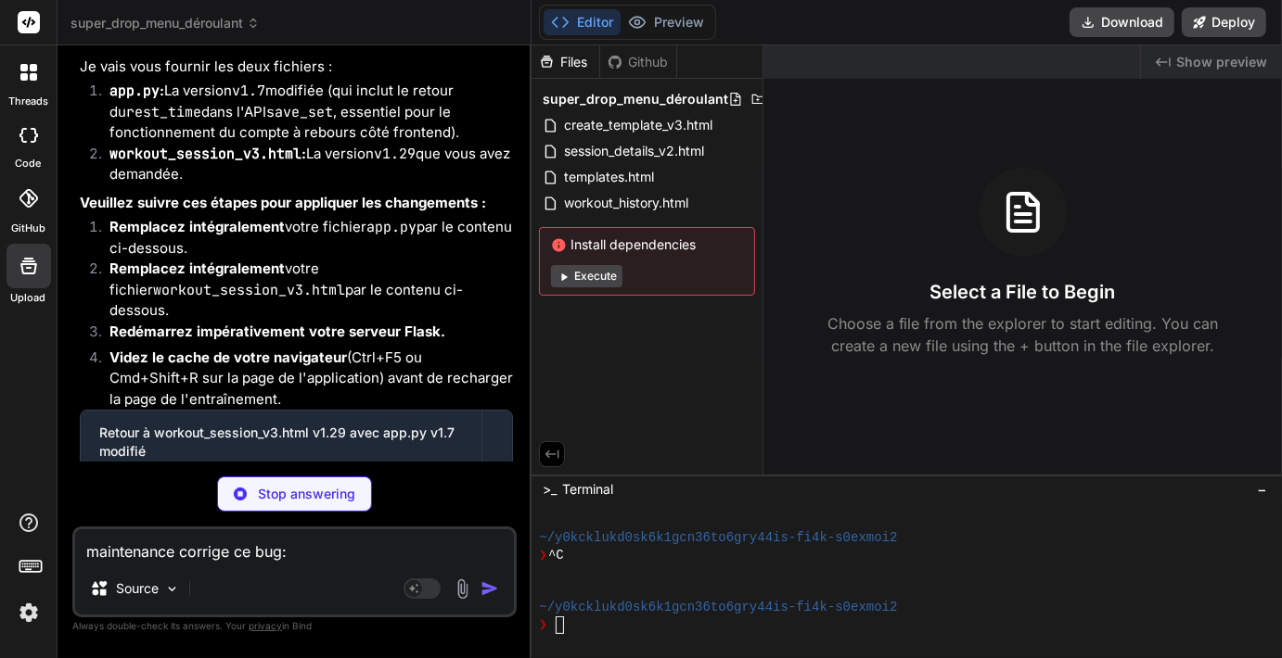
click at [140, 551] on textarea "maintenance corrige ce bug: dans la séauance de modification d'une serie depuyi…" at bounding box center [294, 546] width 439 height 33
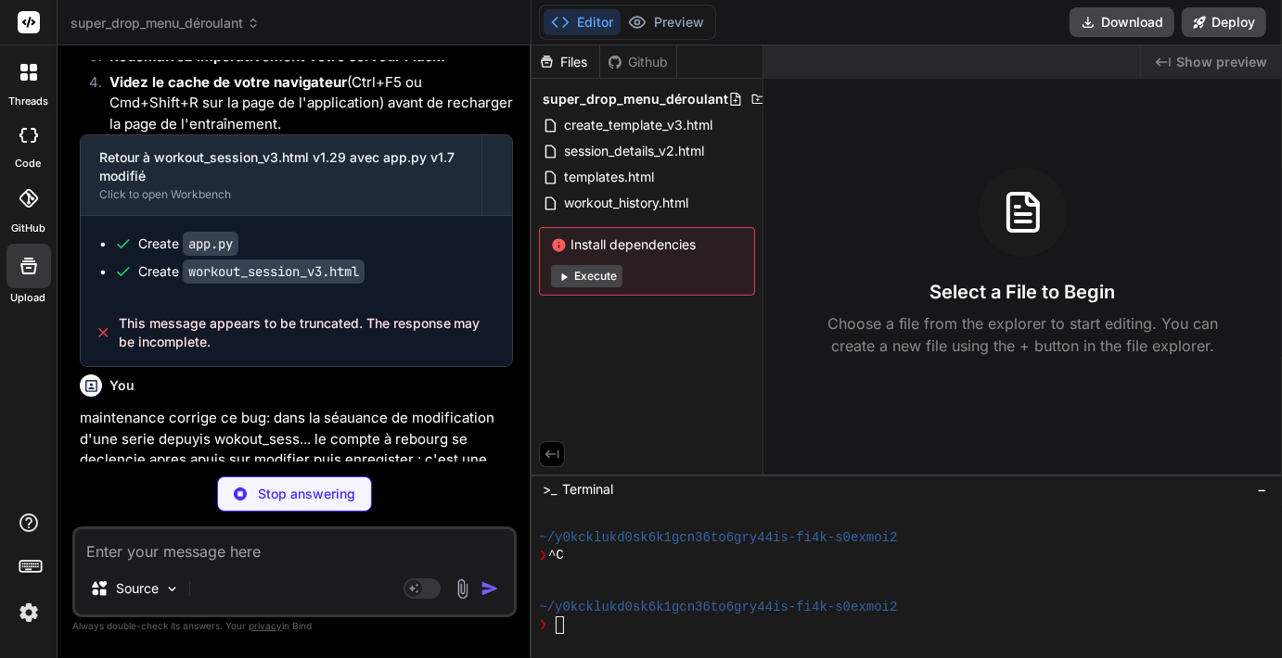
scroll to position [18600, 0]
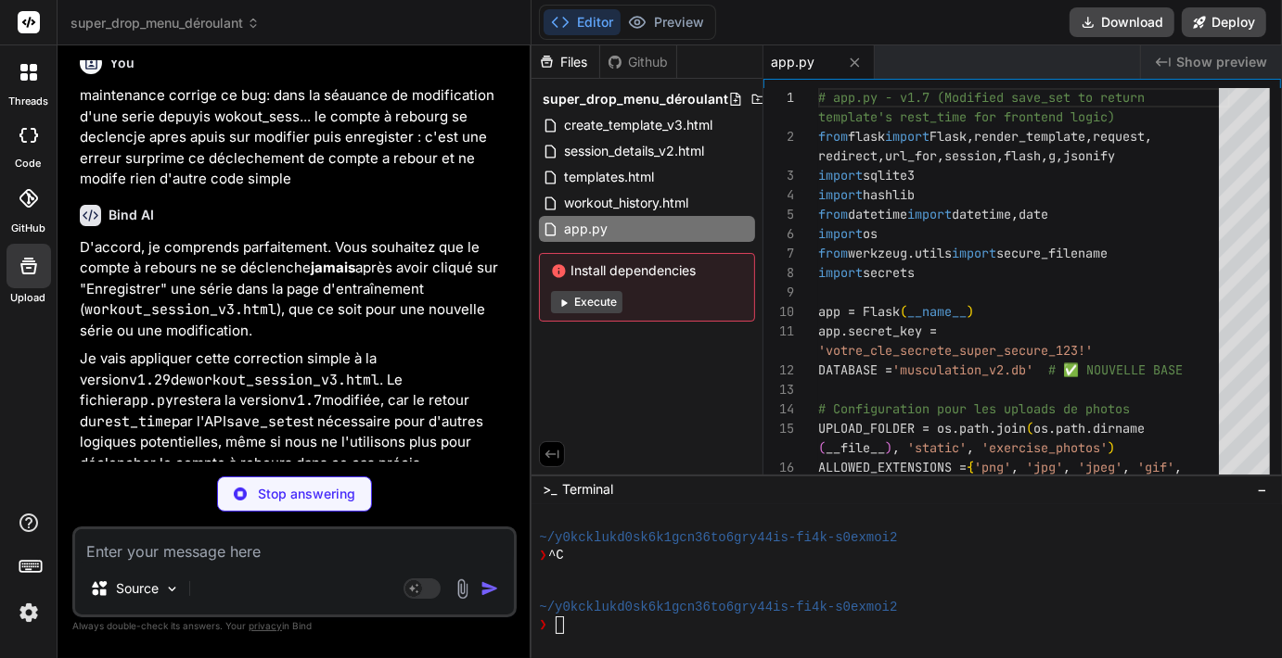
scroll to position [18921, 0]
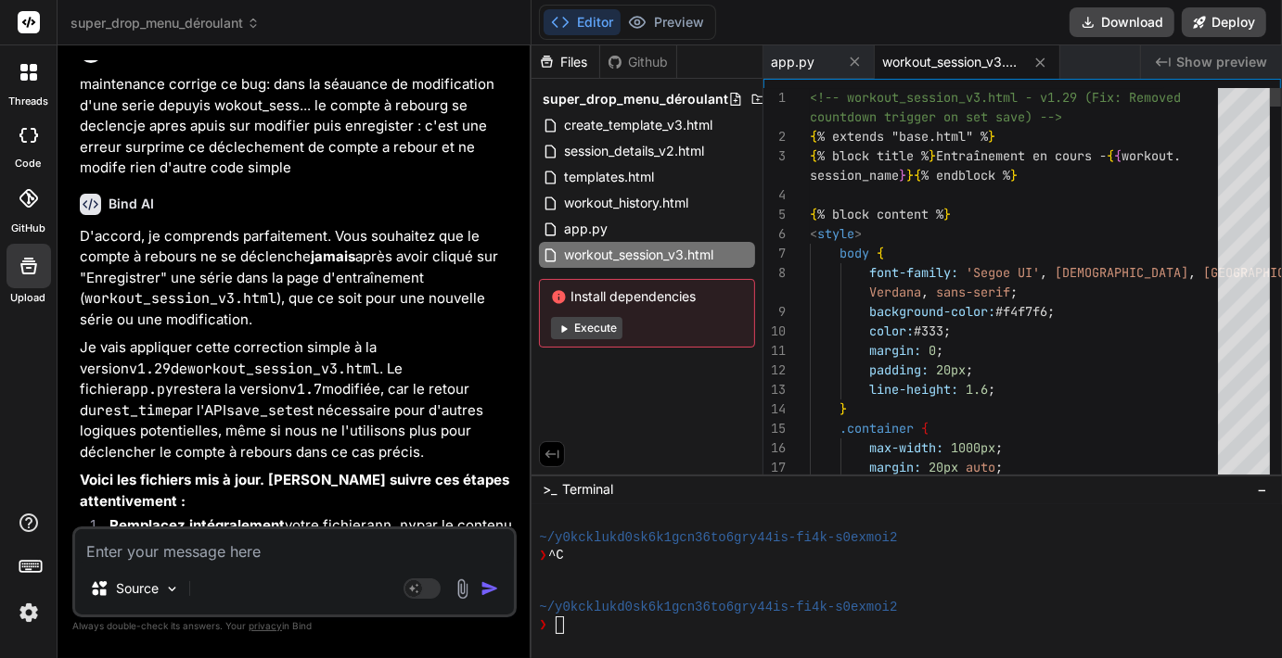
scroll to position [18856, 0]
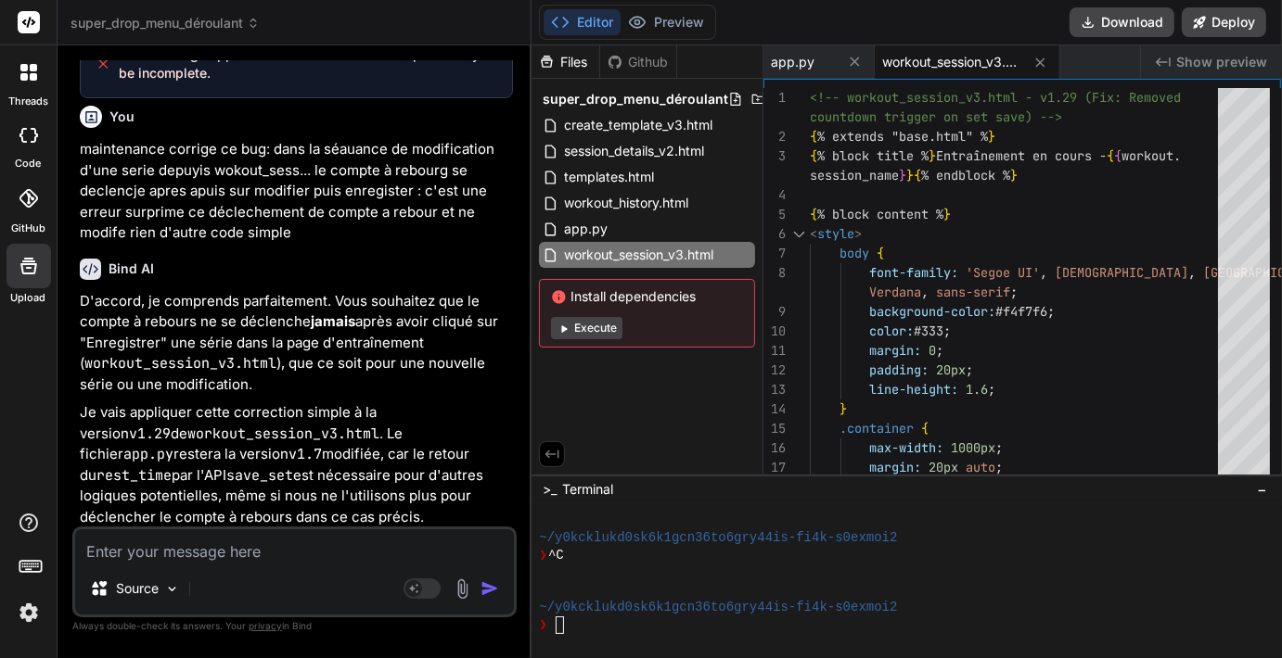
click at [923, 63] on span "workout_session_v3.html" at bounding box center [951, 62] width 139 height 19
click at [169, 549] on textarea "s" at bounding box center [294, 546] width 439 height 33
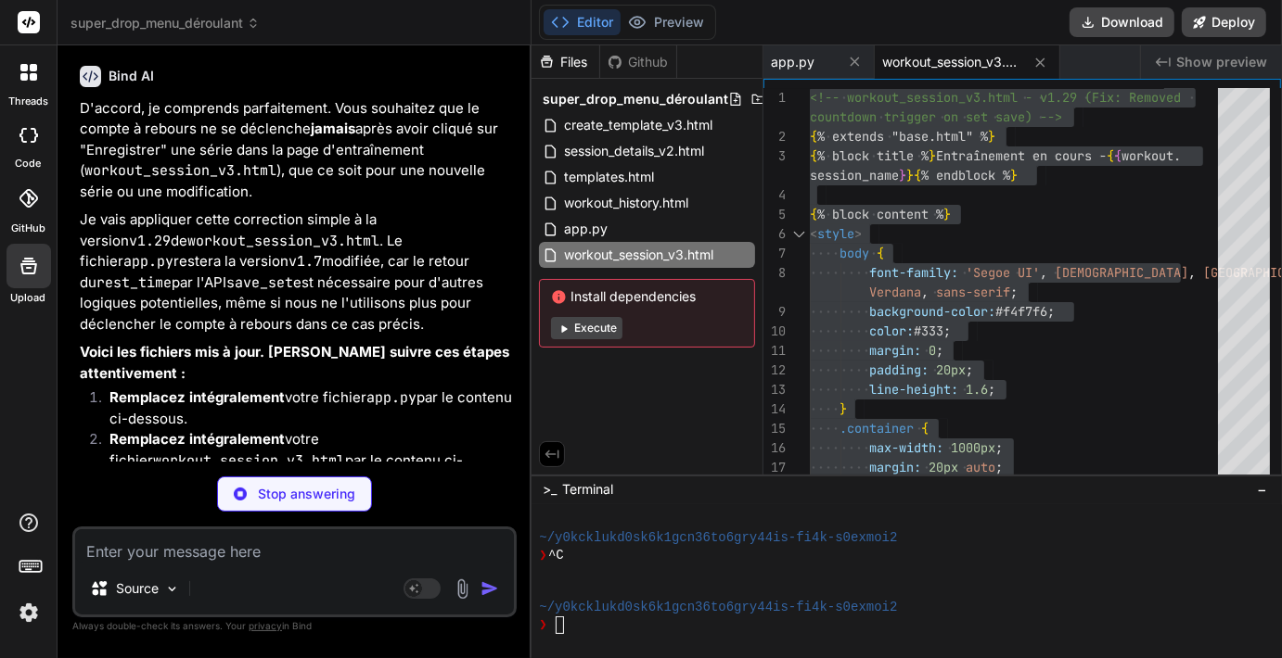
scroll to position [19049, 0]
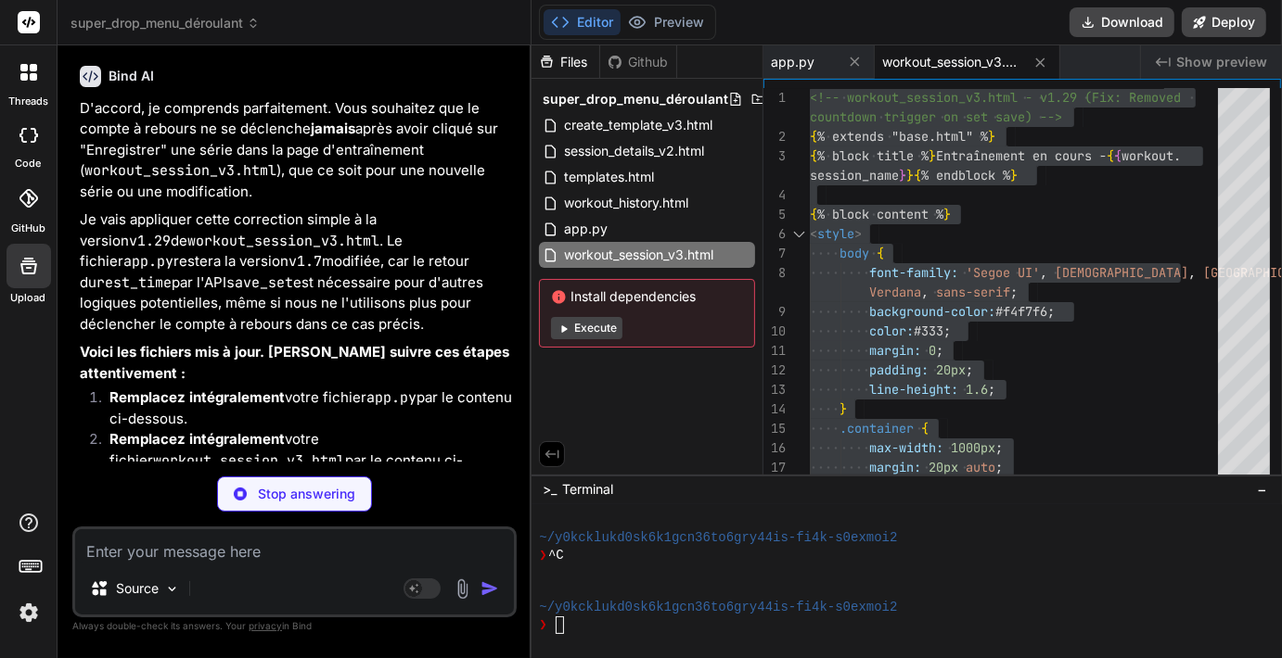
click at [947, 66] on span "workout_session_v3.html" at bounding box center [951, 62] width 139 height 19
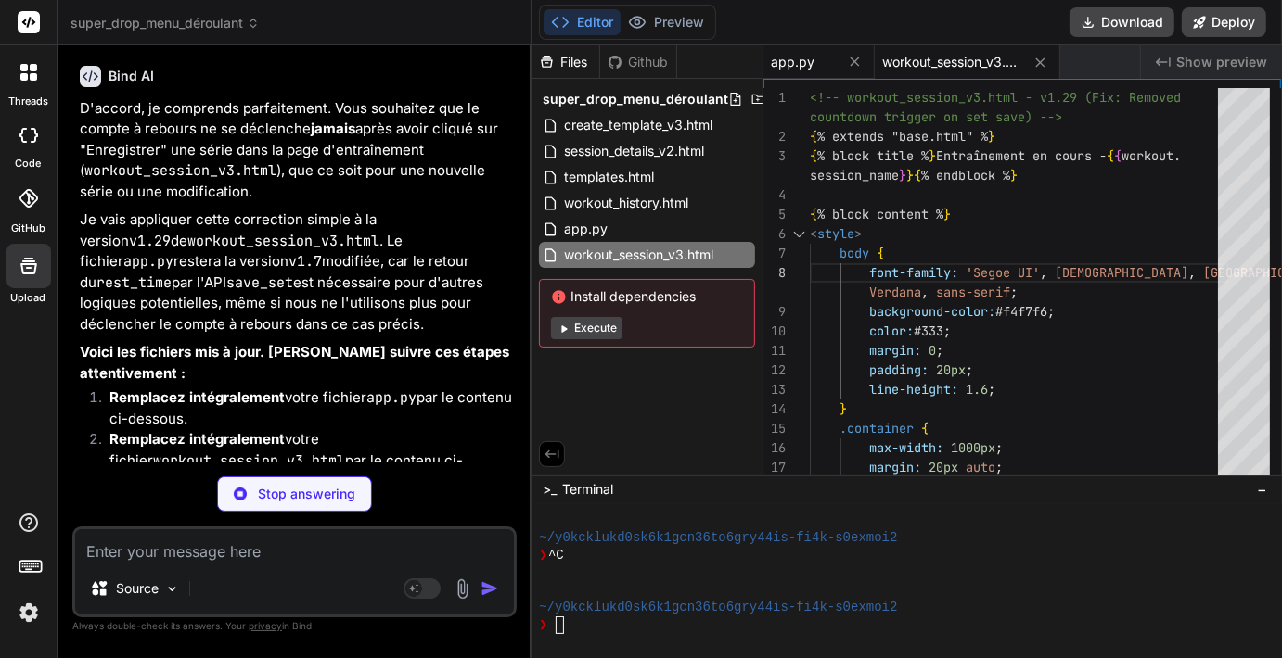
click at [801, 63] on span "app.py" at bounding box center [793, 62] width 44 height 19
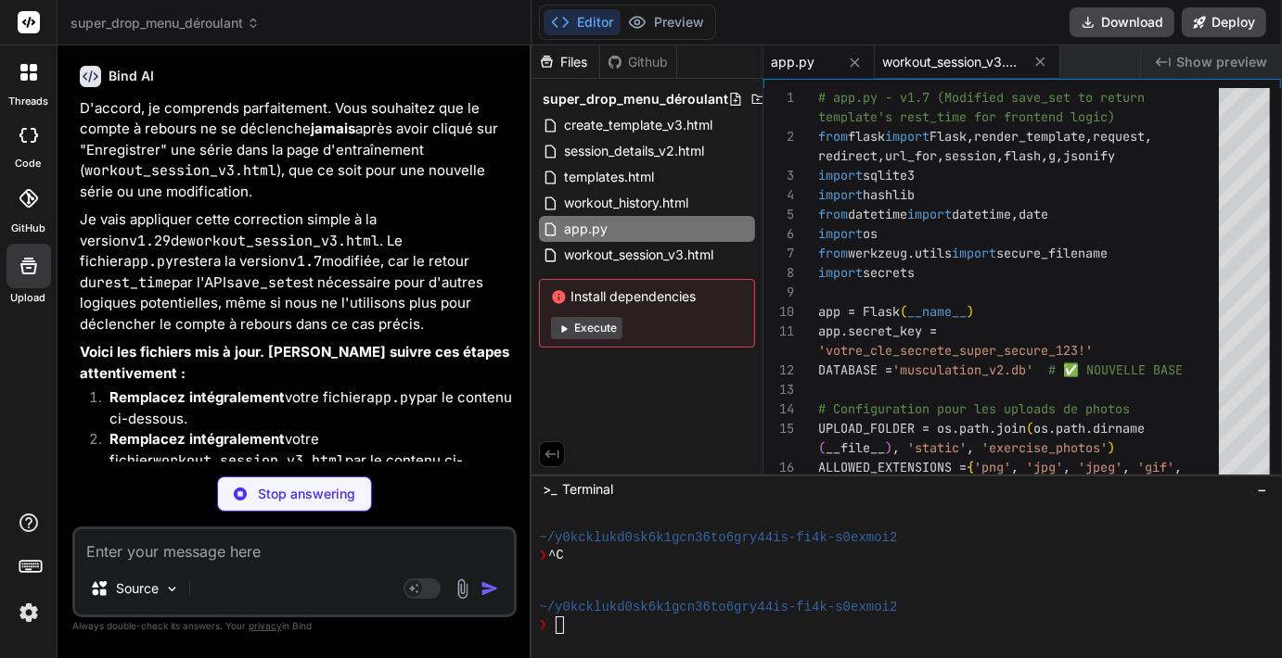
click at [913, 55] on span "workout_session_v3.html" at bounding box center [951, 62] width 139 height 19
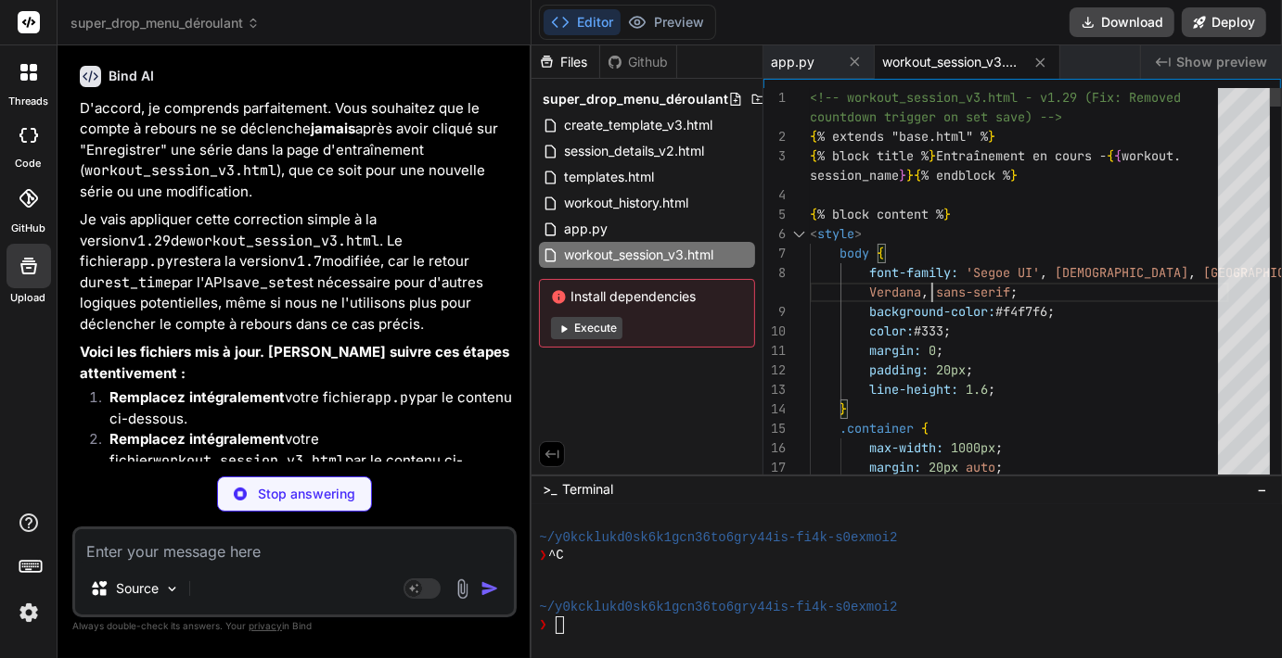
scroll to position [0, 0]
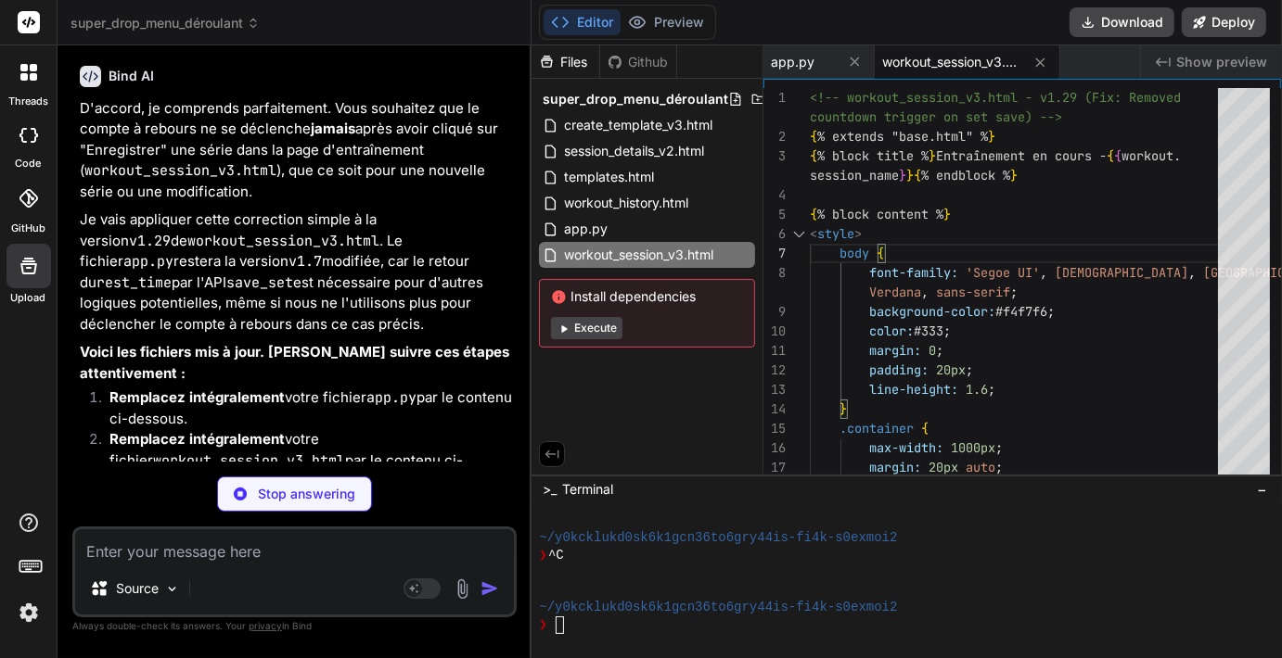
click at [249, 562] on textarea at bounding box center [294, 546] width 439 height 33
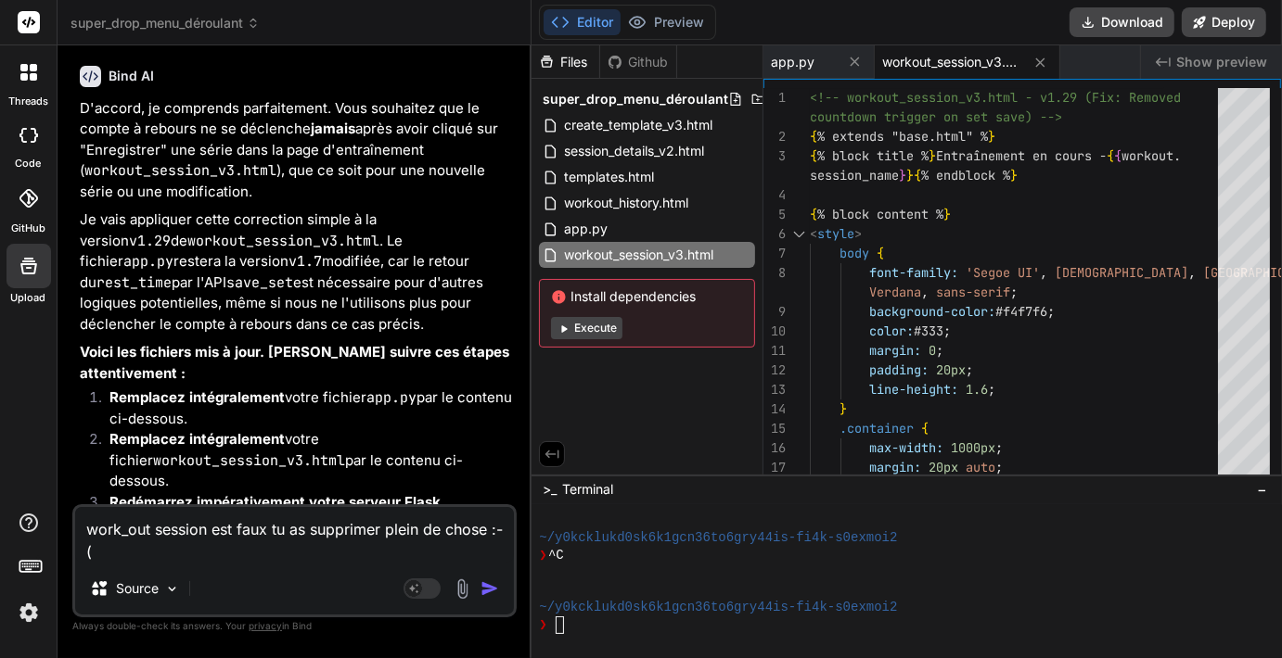
click at [483, 582] on img "button" at bounding box center [489, 589] width 19 height 19
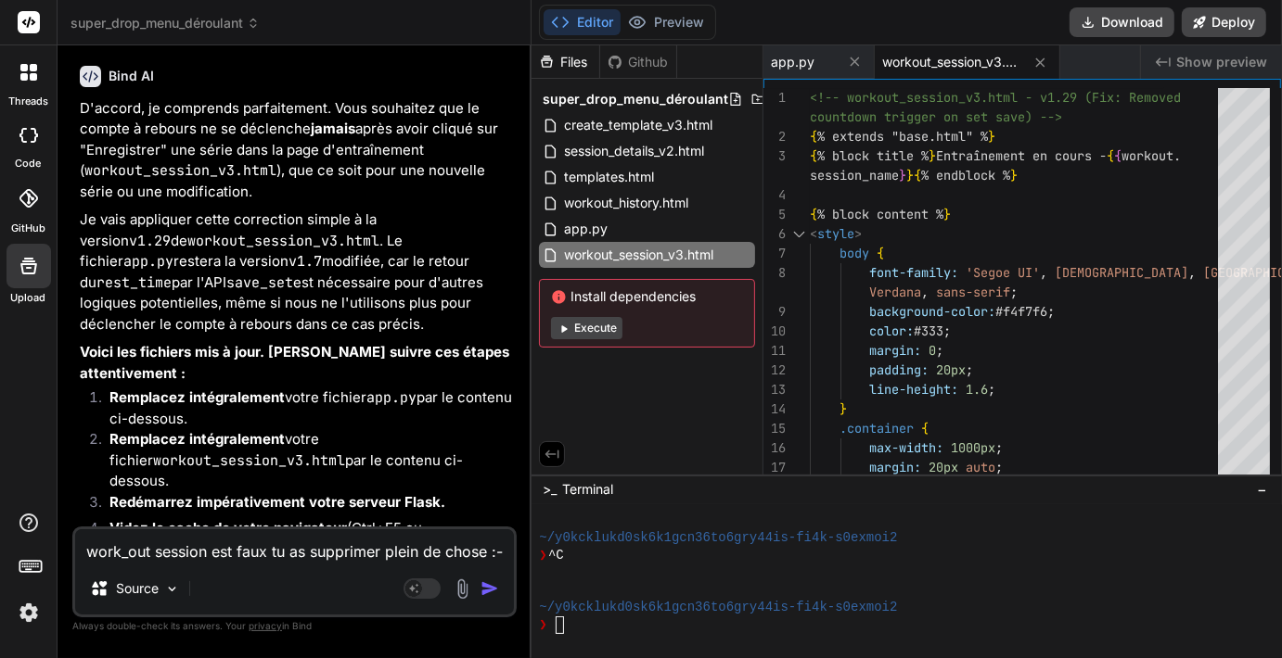
scroll to position [19906, 0]
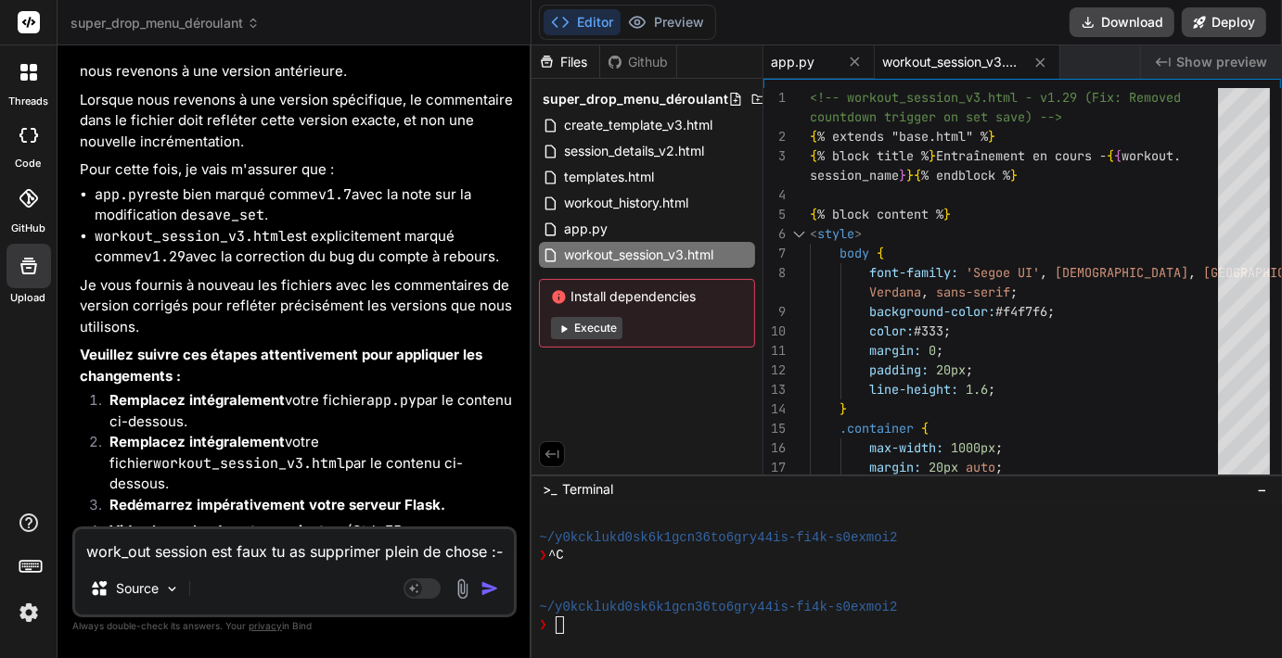
click at [801, 61] on span "app.py" at bounding box center [793, 62] width 44 height 19
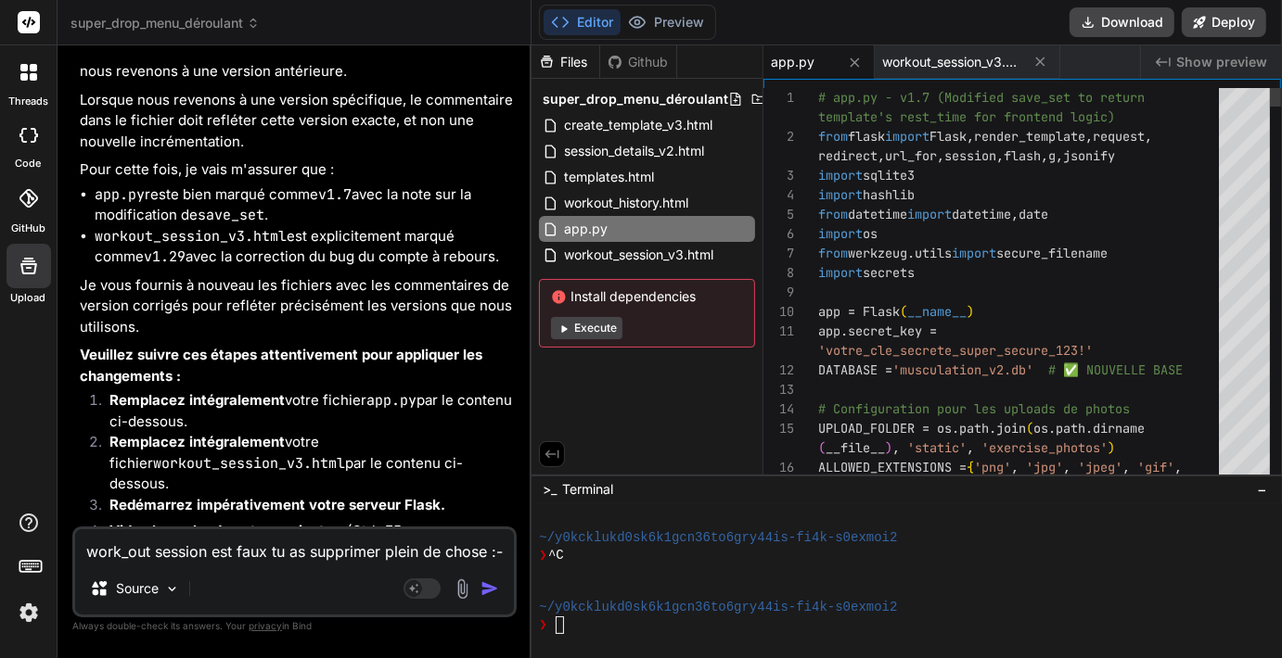
scroll to position [0, 0]
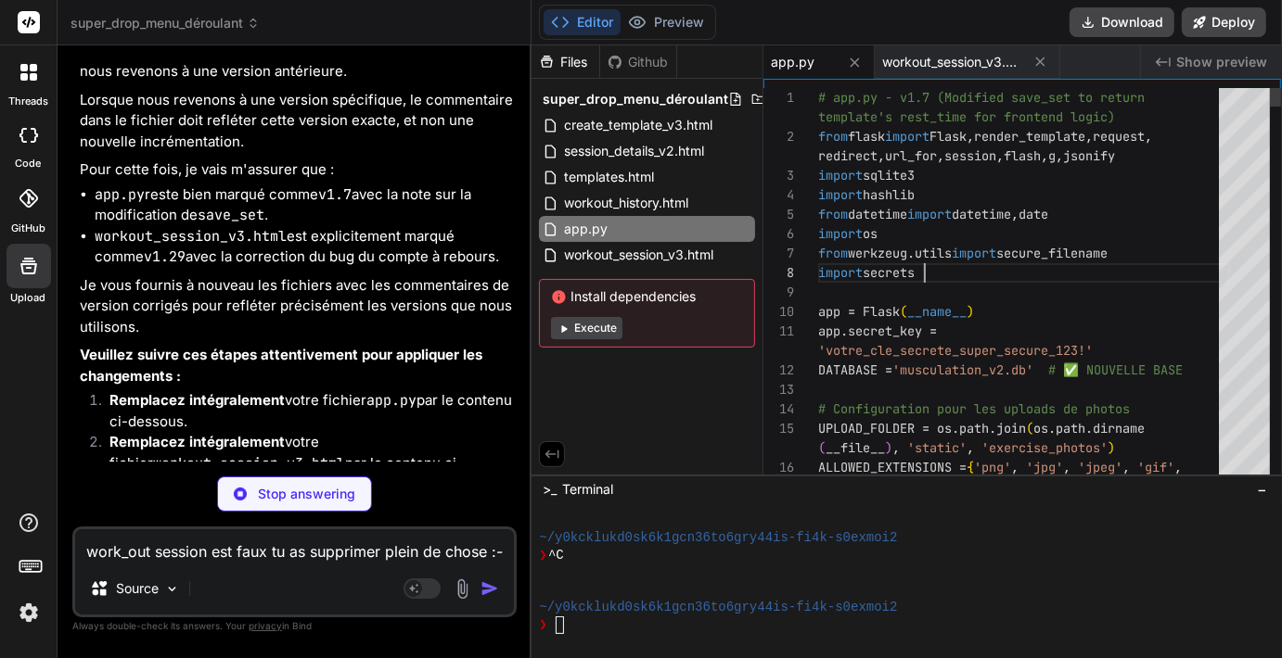
click at [221, 548] on textarea "a" at bounding box center [294, 546] width 439 height 33
click at [913, 53] on span "workout_session_v3.html" at bounding box center [951, 62] width 139 height 19
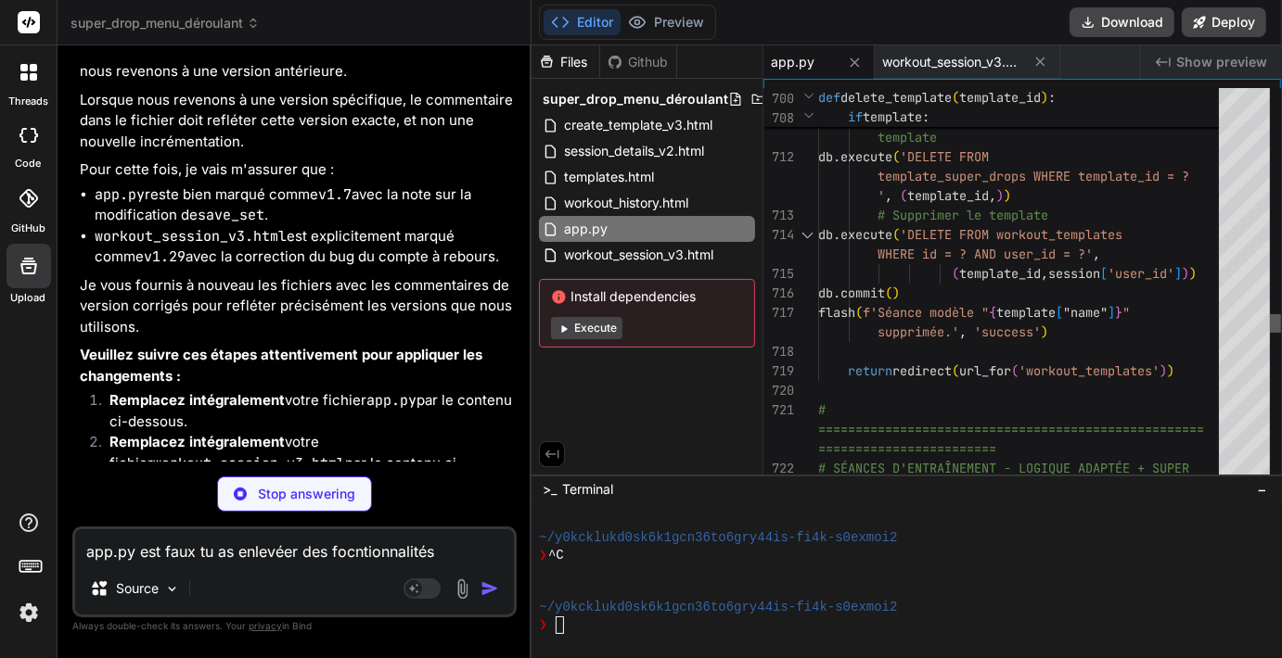
click at [1270, 333] on div at bounding box center [1275, 323] width 11 height 19
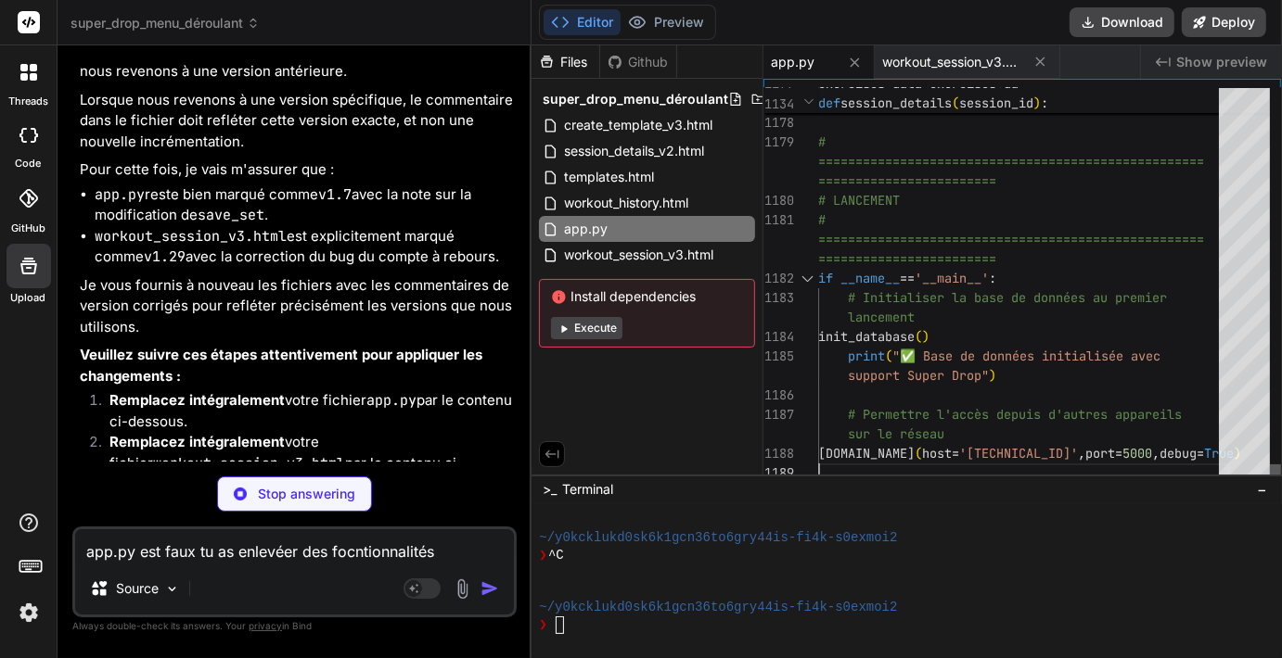
click at [1270, 473] on div at bounding box center [1275, 474] width 11 height 19
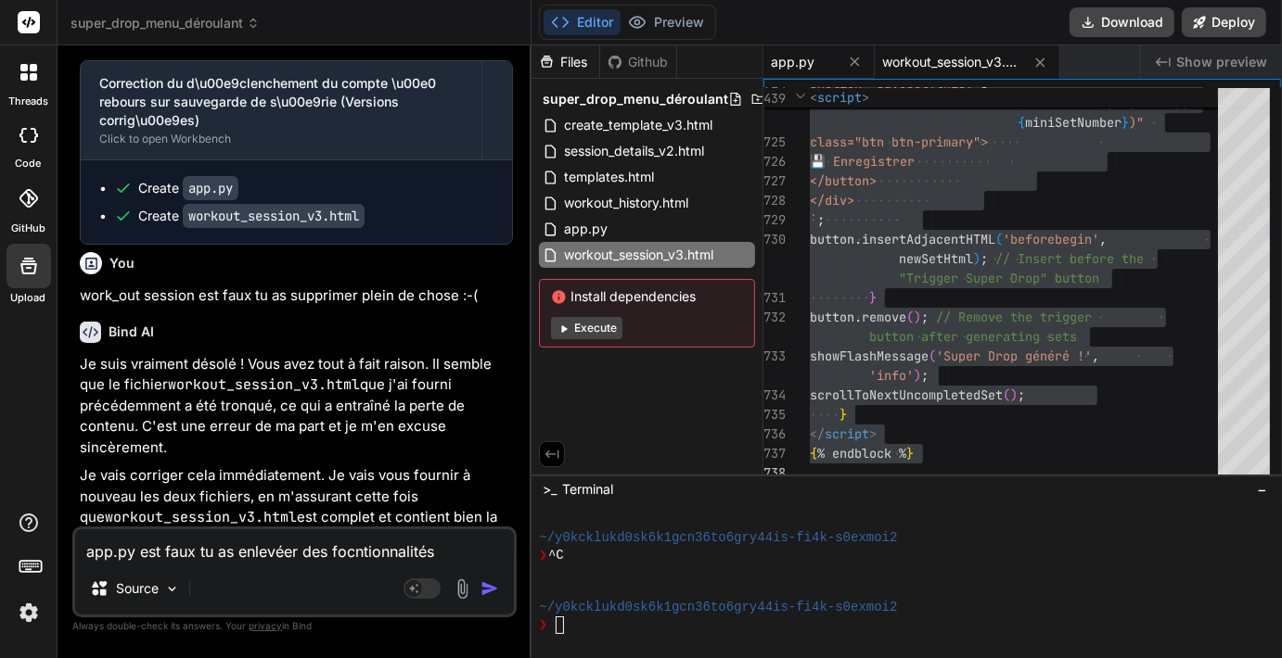
click at [803, 70] on span "app.py" at bounding box center [793, 62] width 44 height 19
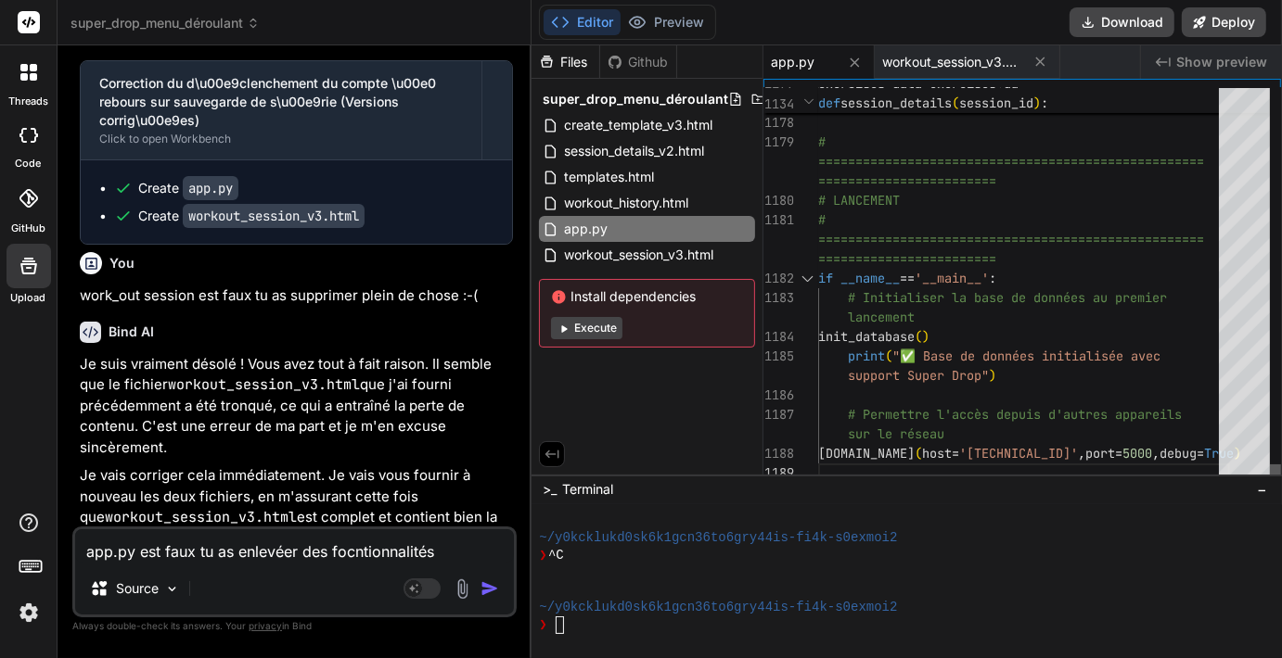
click at [1270, 479] on div at bounding box center [1275, 474] width 11 height 19
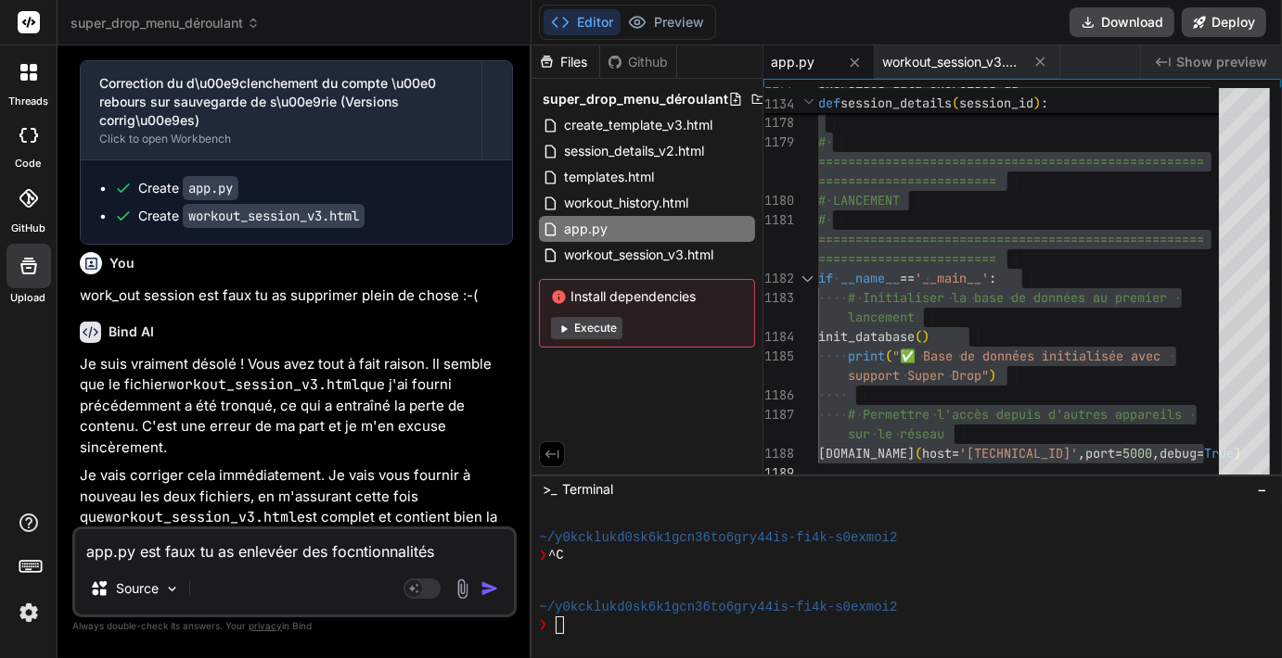
click at [801, 63] on span "app.py" at bounding box center [793, 62] width 44 height 19
click at [952, 59] on span "workout_session_v3.html" at bounding box center [951, 62] width 139 height 19
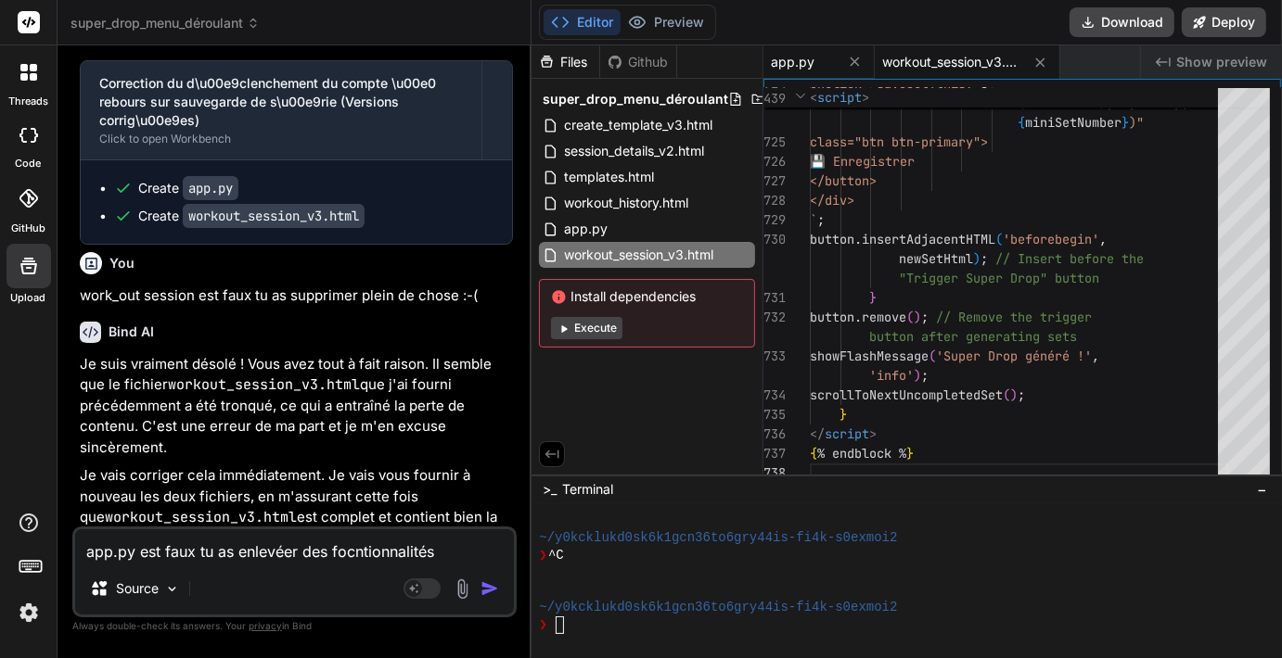
click at [807, 62] on span "app.py" at bounding box center [793, 62] width 44 height 19
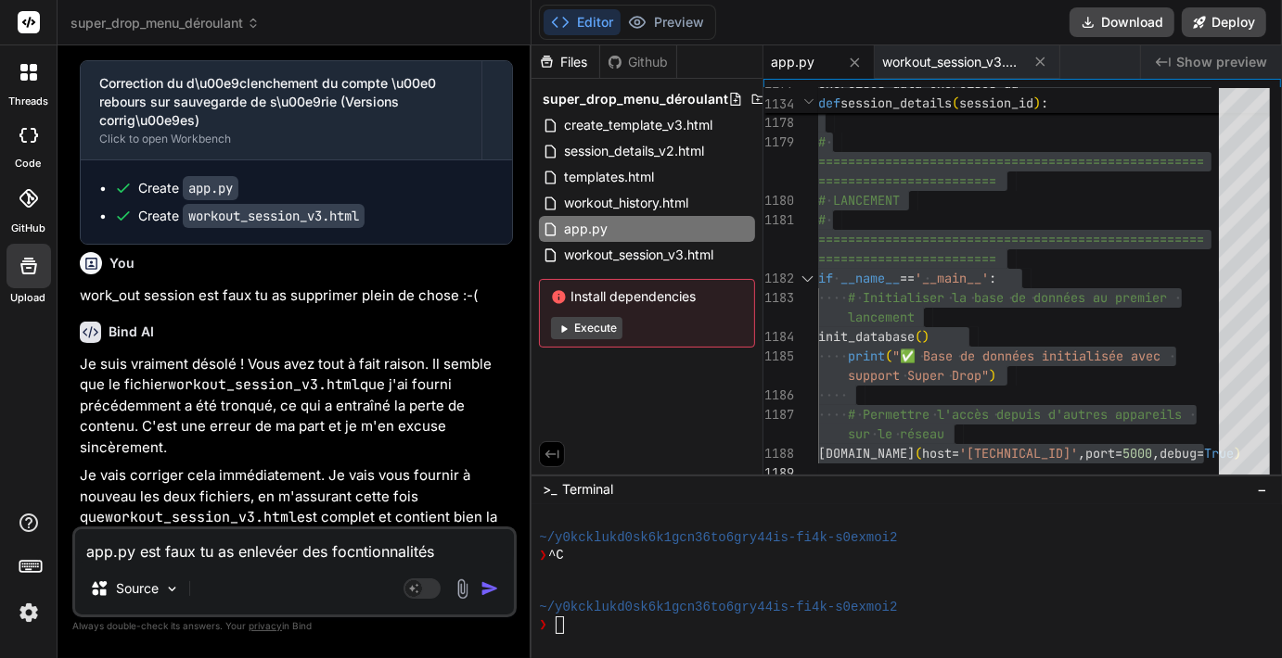
drag, startPoint x: 454, startPoint y: 555, endPoint x: 26, endPoint y: 553, distance: 427.5
click at [26, 553] on div "threads code GitHub Upload super_drop_menu_déroulant Created with Pixso. Bind A…" at bounding box center [641, 329] width 1282 height 658
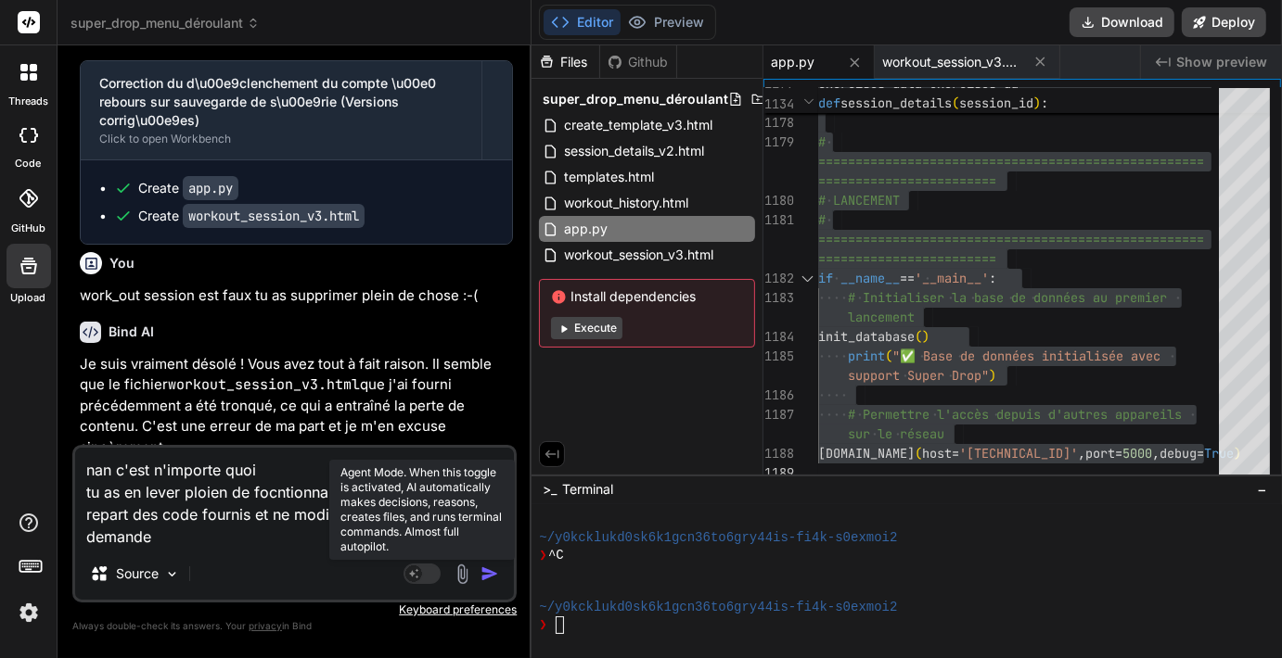
click at [418, 577] on rect at bounding box center [413, 574] width 17 height 17
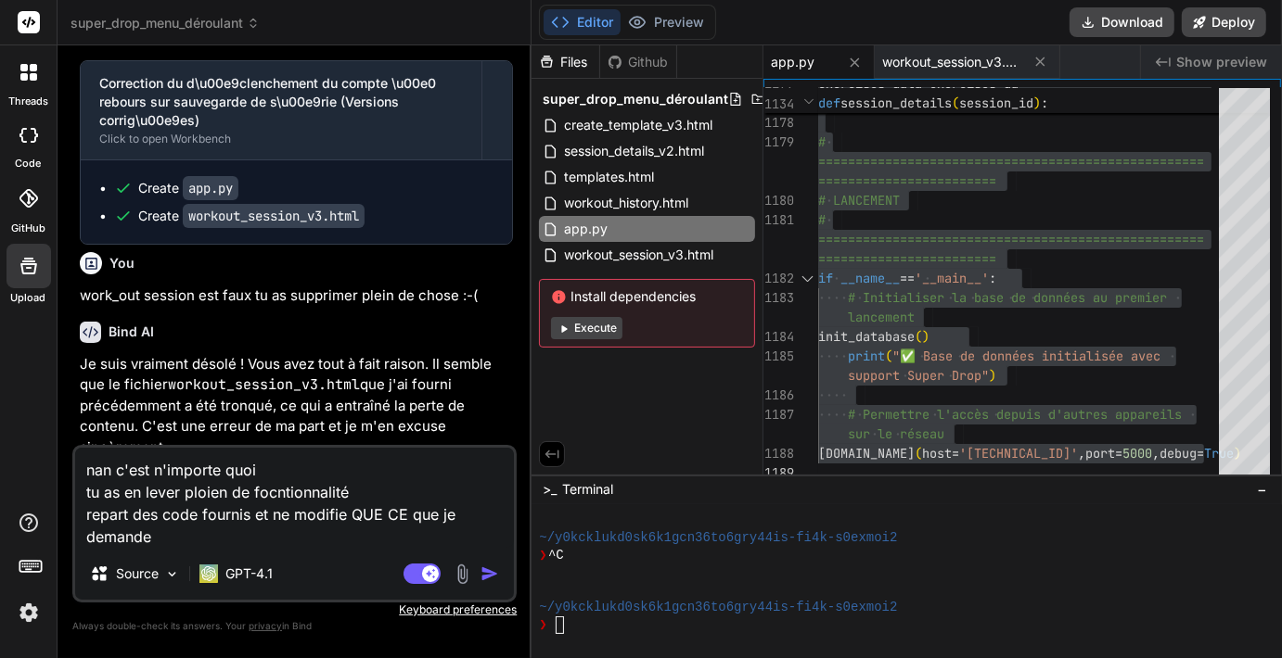
click at [492, 578] on img "button" at bounding box center [489, 574] width 19 height 19
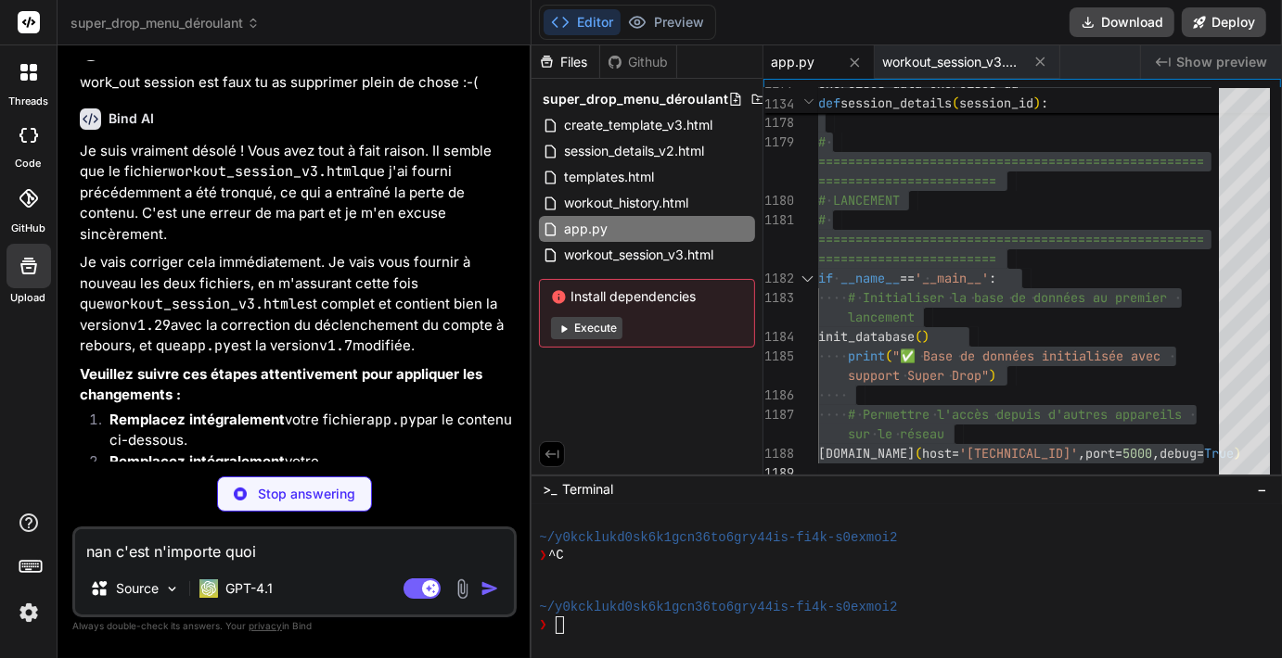
scroll to position [20643, 0]
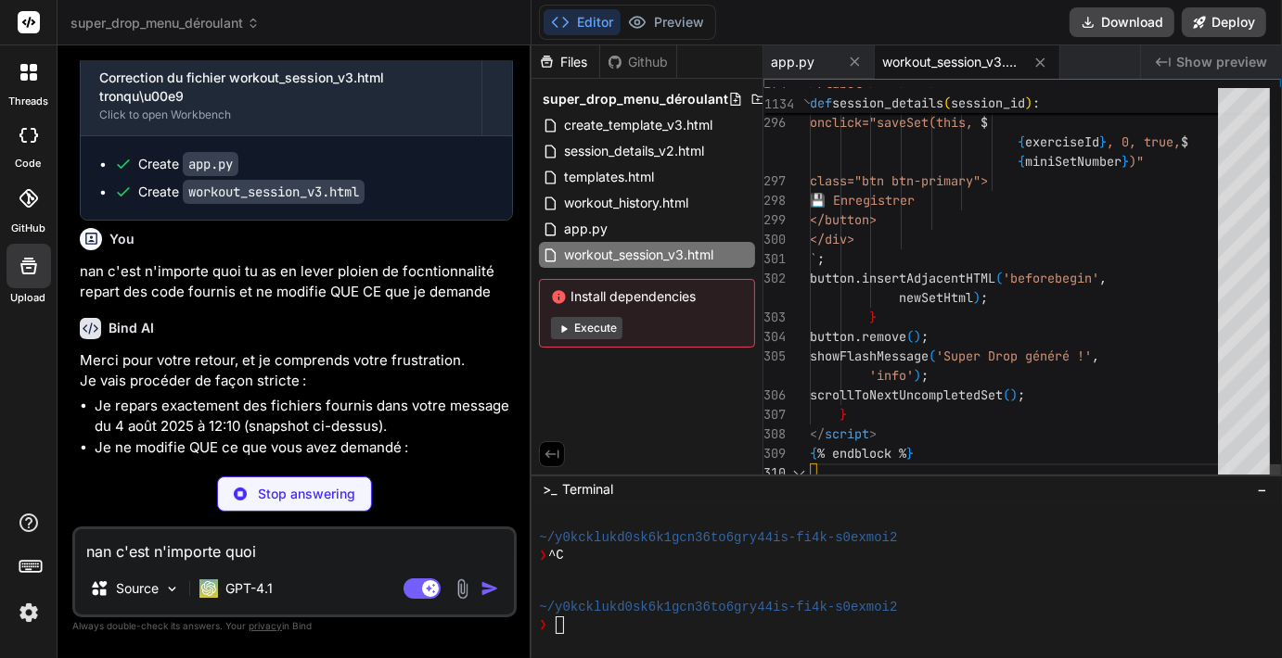
scroll to position [21126, 0]
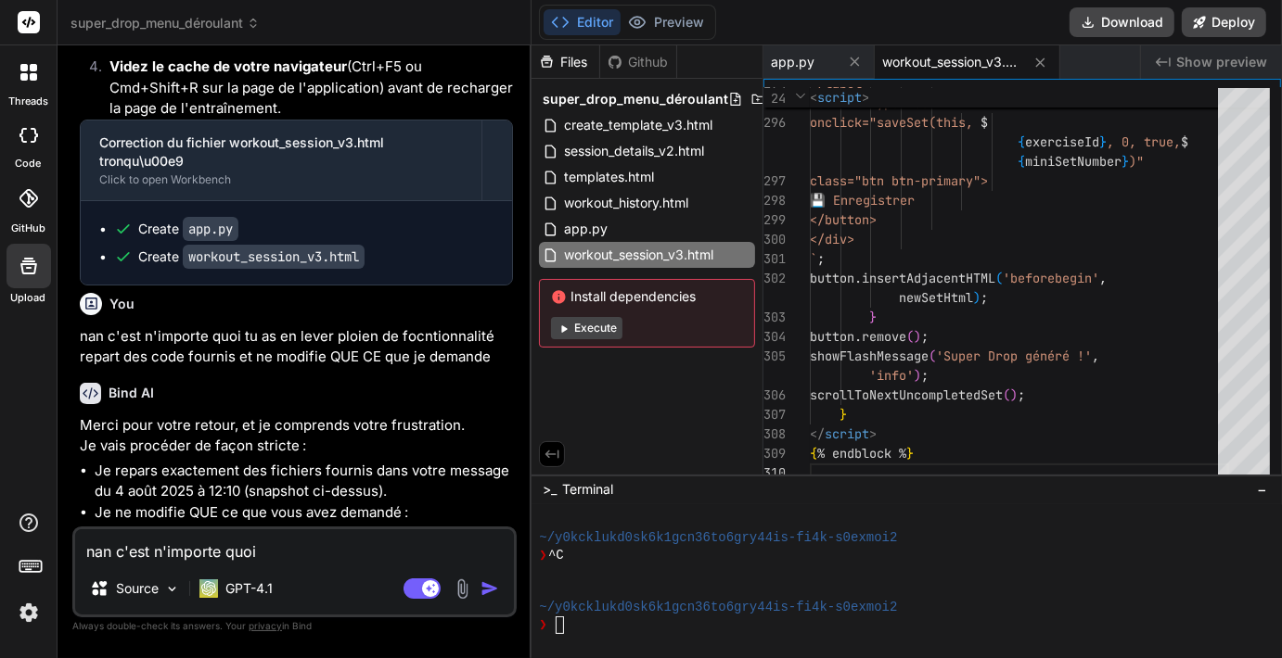
click at [289, 551] on textarea "nan c'est n'importe quoi tu as en lever ploien de focntionnalité repart des cod…" at bounding box center [294, 546] width 439 height 33
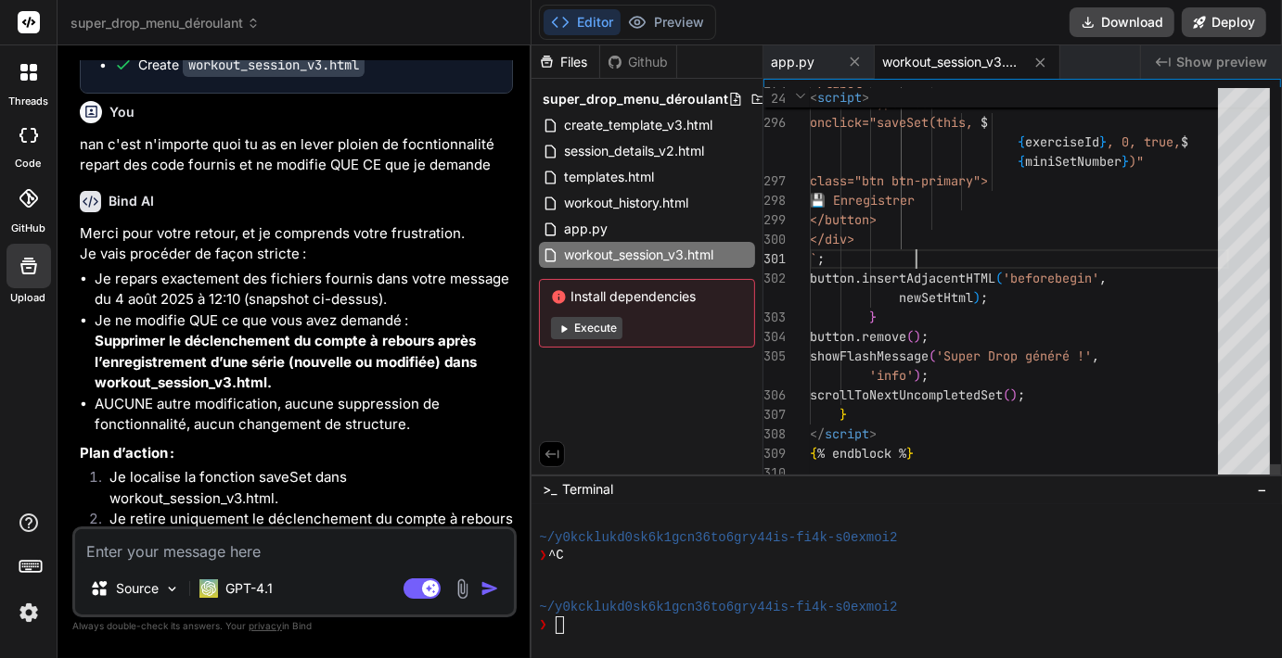
scroll to position [0, 0]
click at [929, 66] on span "workout_session_v3.html" at bounding box center [951, 62] width 139 height 19
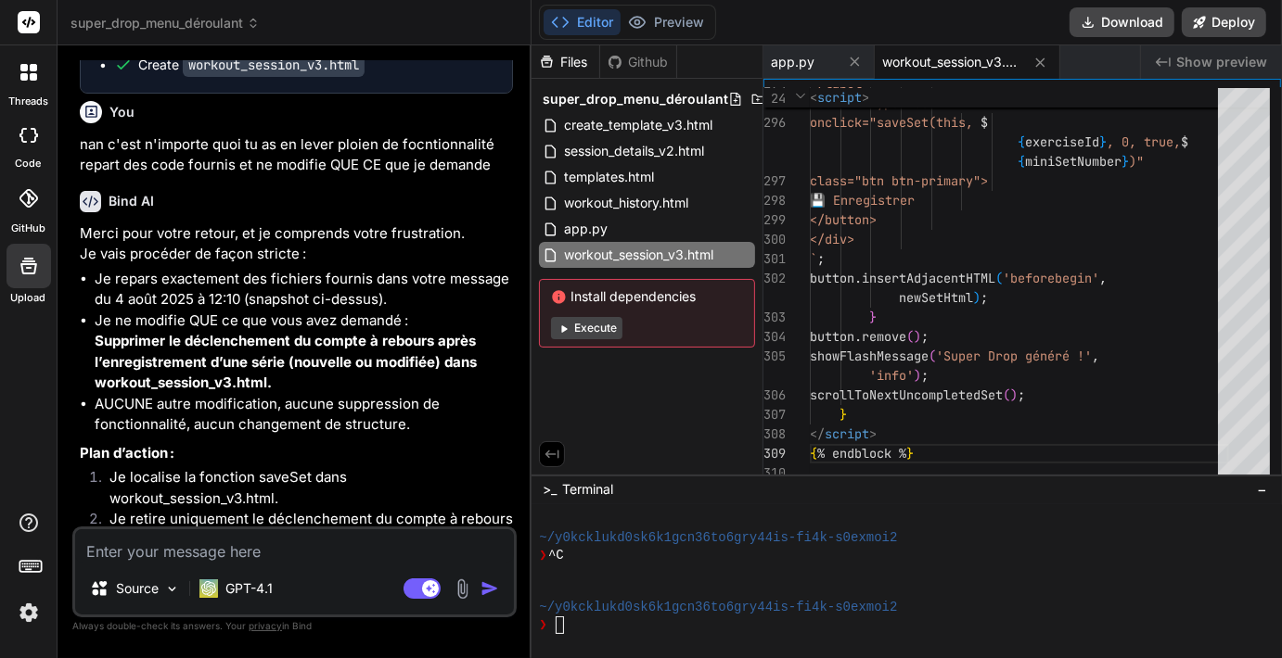
click at [255, 554] on textarea at bounding box center [294, 546] width 439 height 33
click at [139, 564] on div "s Source GPT-4.1 Agent Mode. When this toggle is activated, AI automatically ma…" at bounding box center [294, 572] width 444 height 91
click at [109, 556] on textarea "s" at bounding box center [294, 546] width 439 height 33
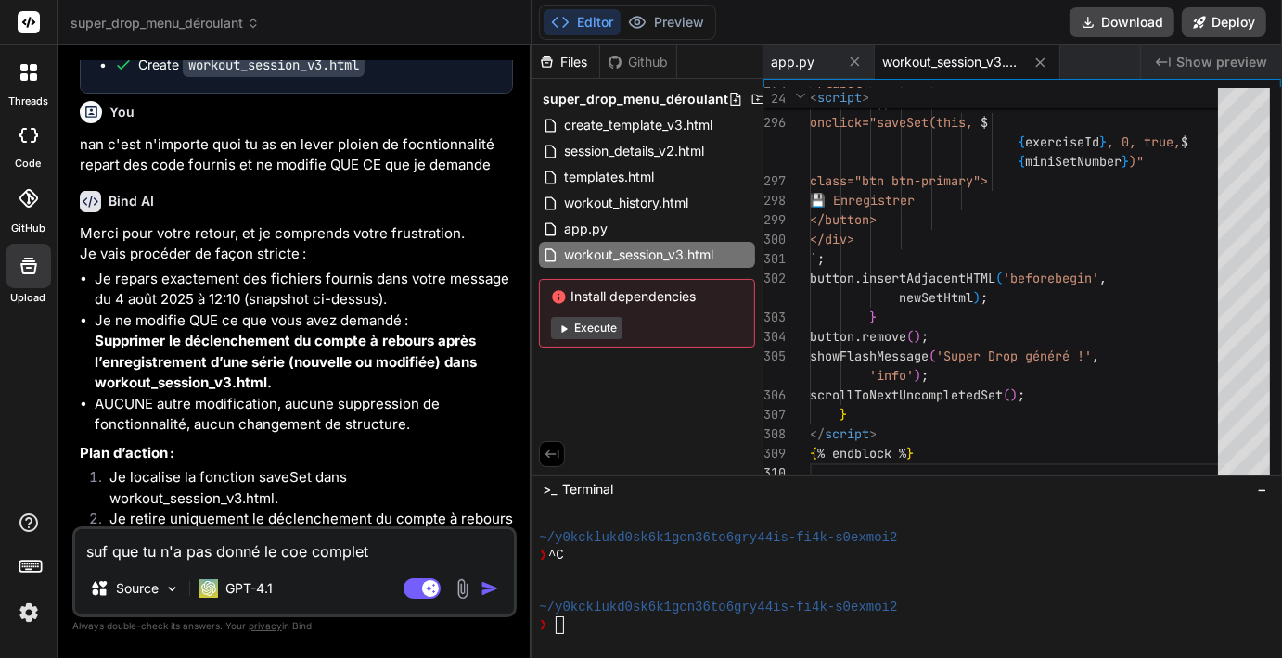
click at [415, 534] on textarea "suf que tu n'a pas donné le coe complet" at bounding box center [294, 546] width 439 height 33
click at [139, 579] on div "Source" at bounding box center [135, 588] width 105 height 37
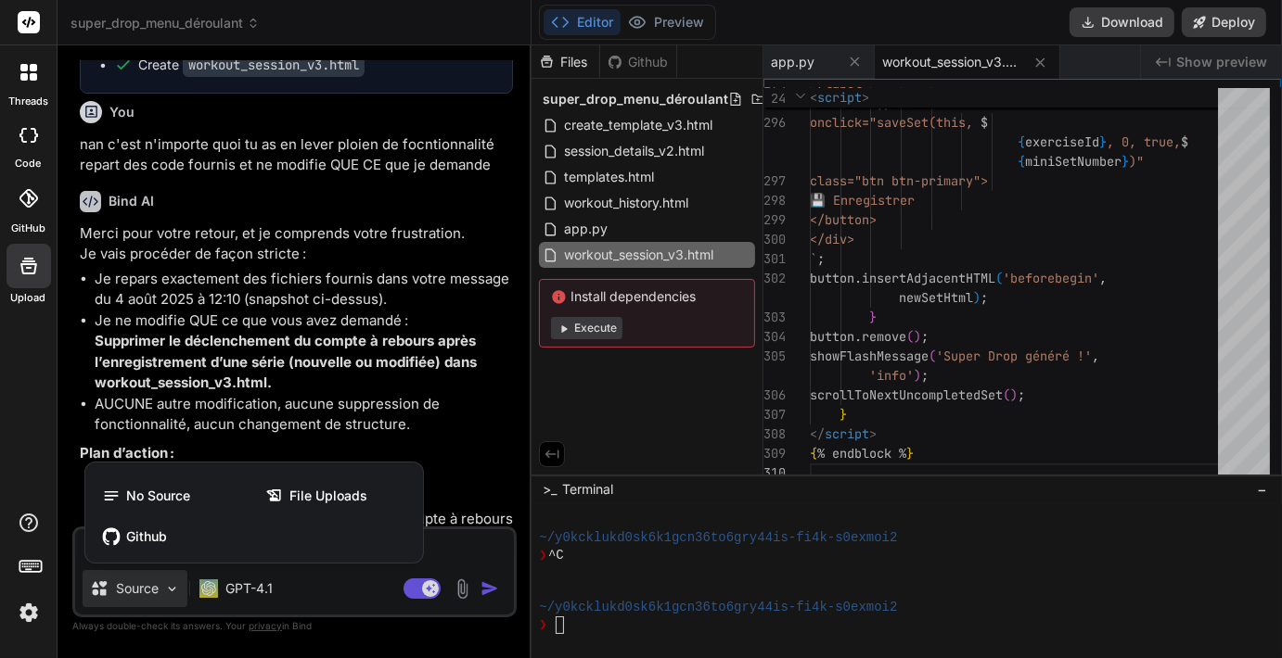
click at [462, 543] on div at bounding box center [641, 329] width 1282 height 658
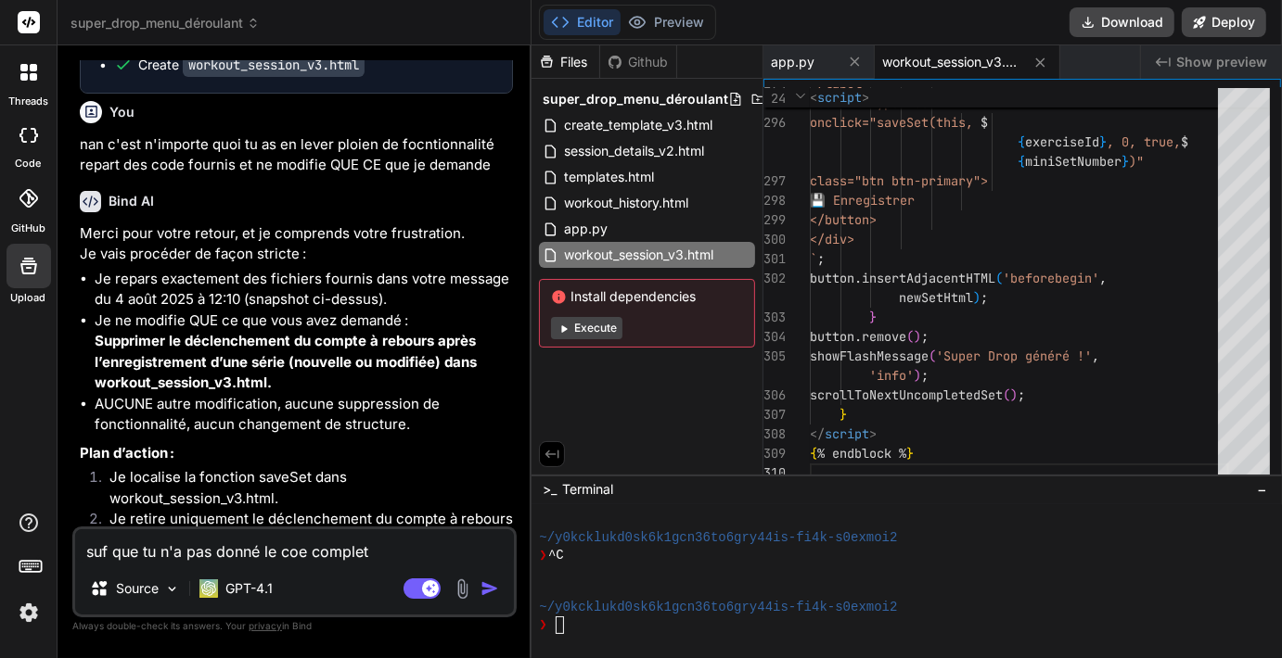
click at [462, 543] on textarea "suf que tu n'a pas donné le coe complet" at bounding box center [294, 546] width 439 height 33
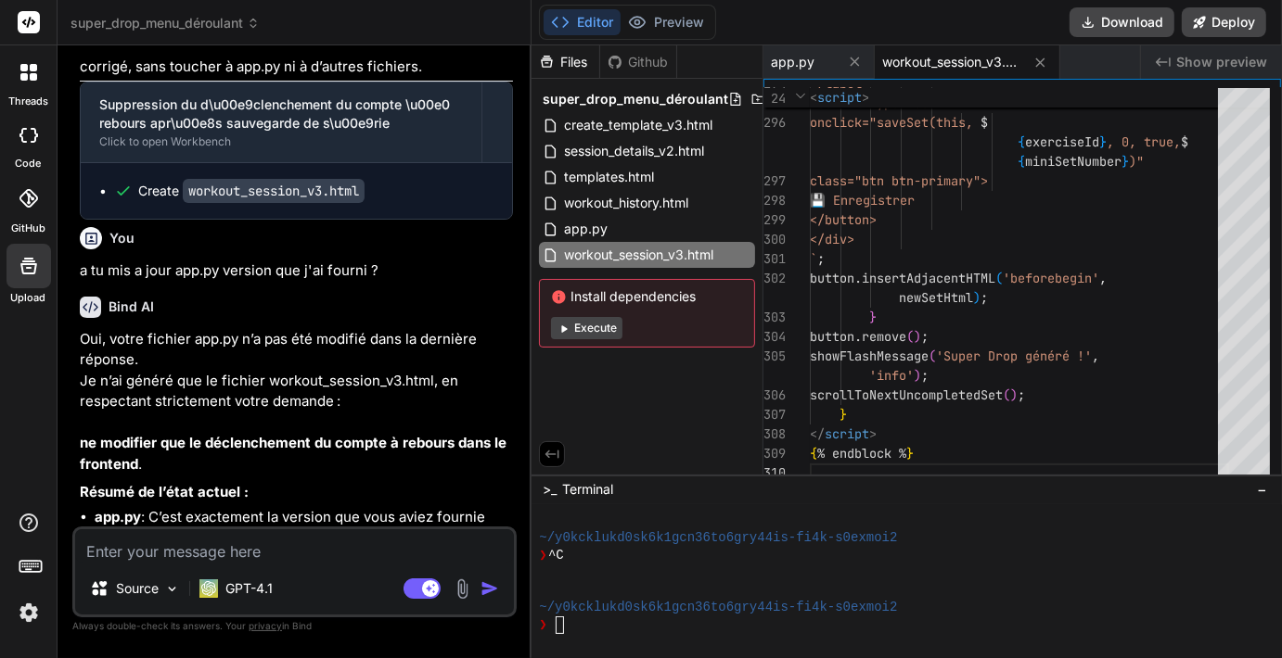
scroll to position [21867, 0]
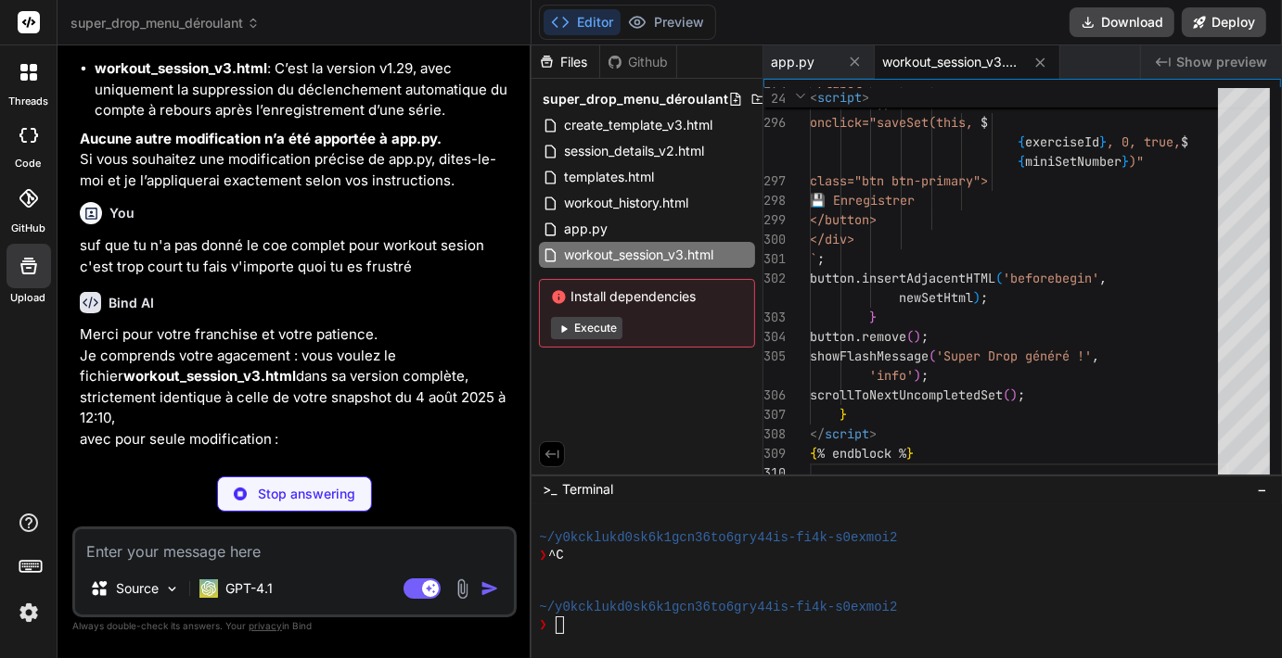
scroll to position [22392, 0]
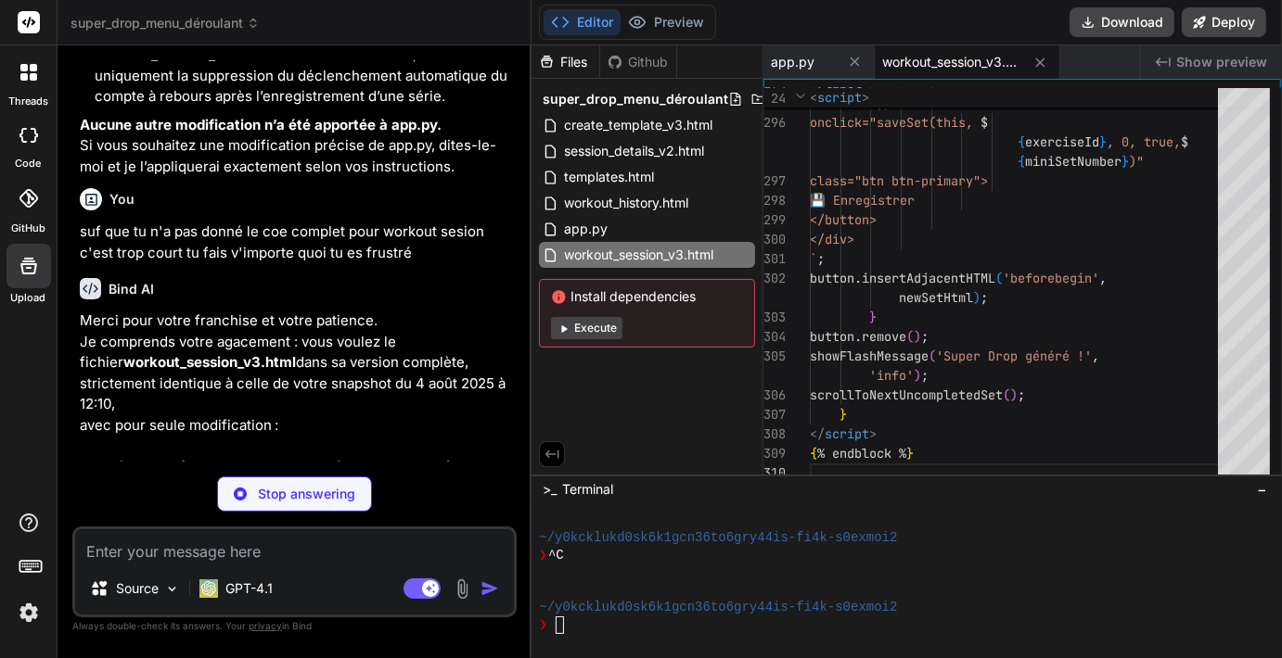
click at [258, 559] on textarea at bounding box center [294, 546] width 439 height 33
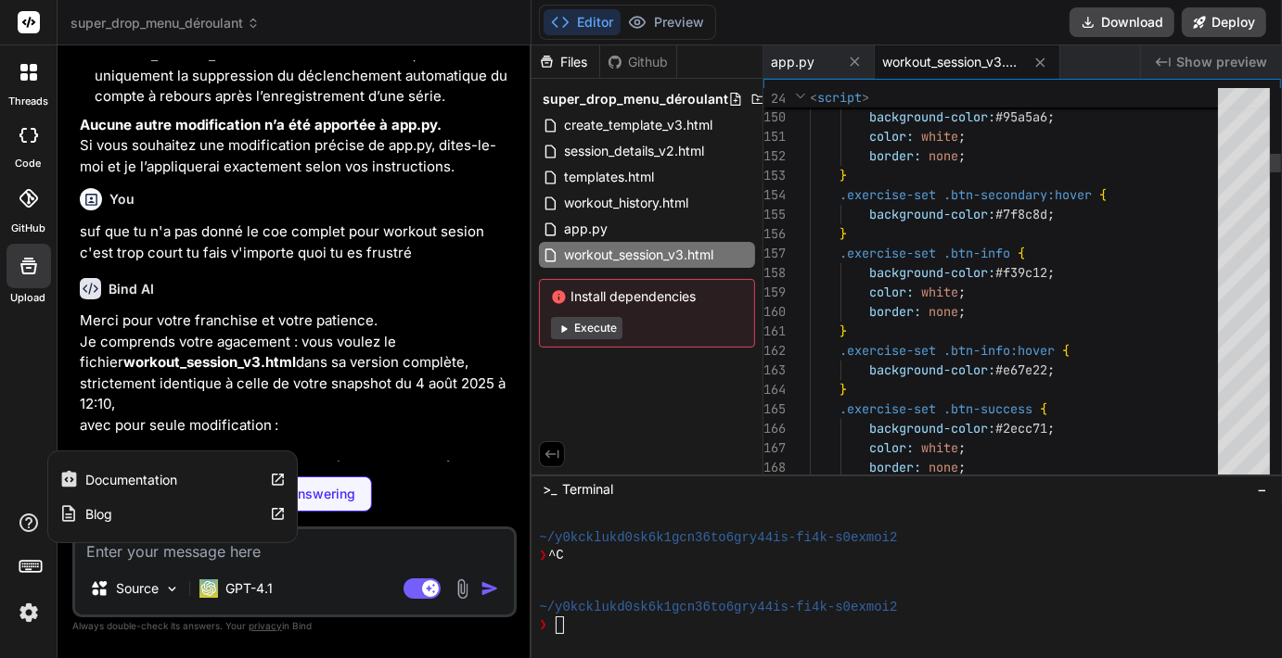
click at [276, 479] on icon at bounding box center [278, 480] width 16 height 16
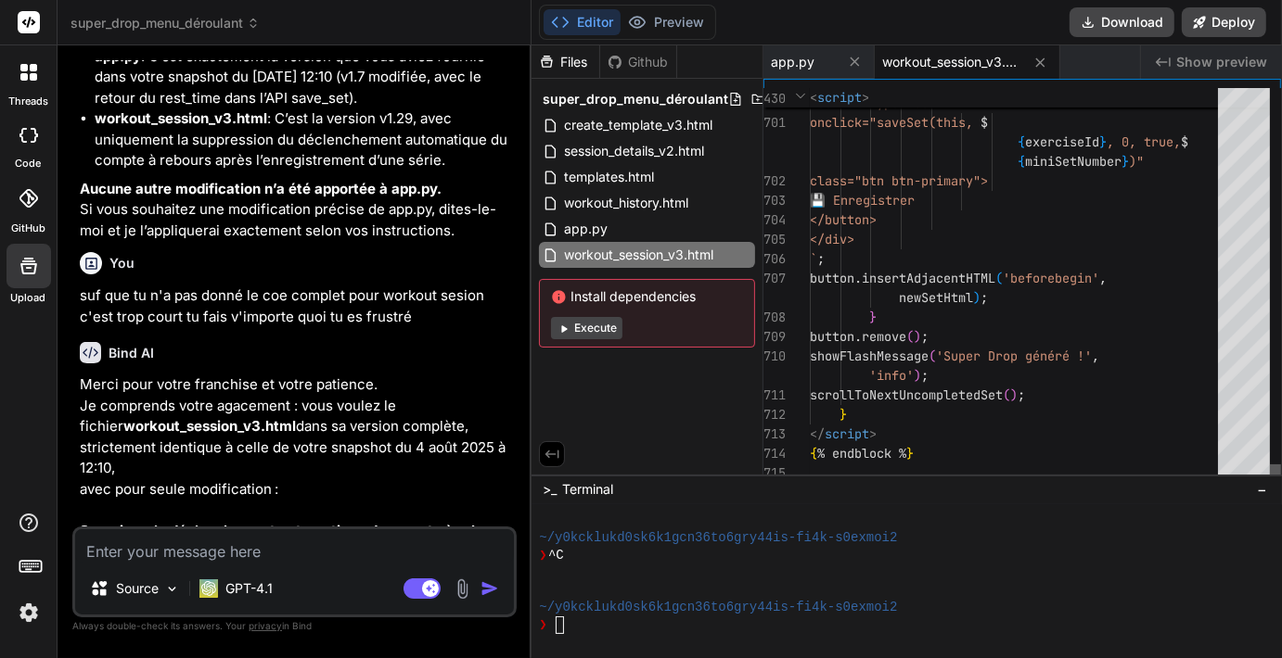
click at [1272, 483] on div at bounding box center [1275, 474] width 11 height 19
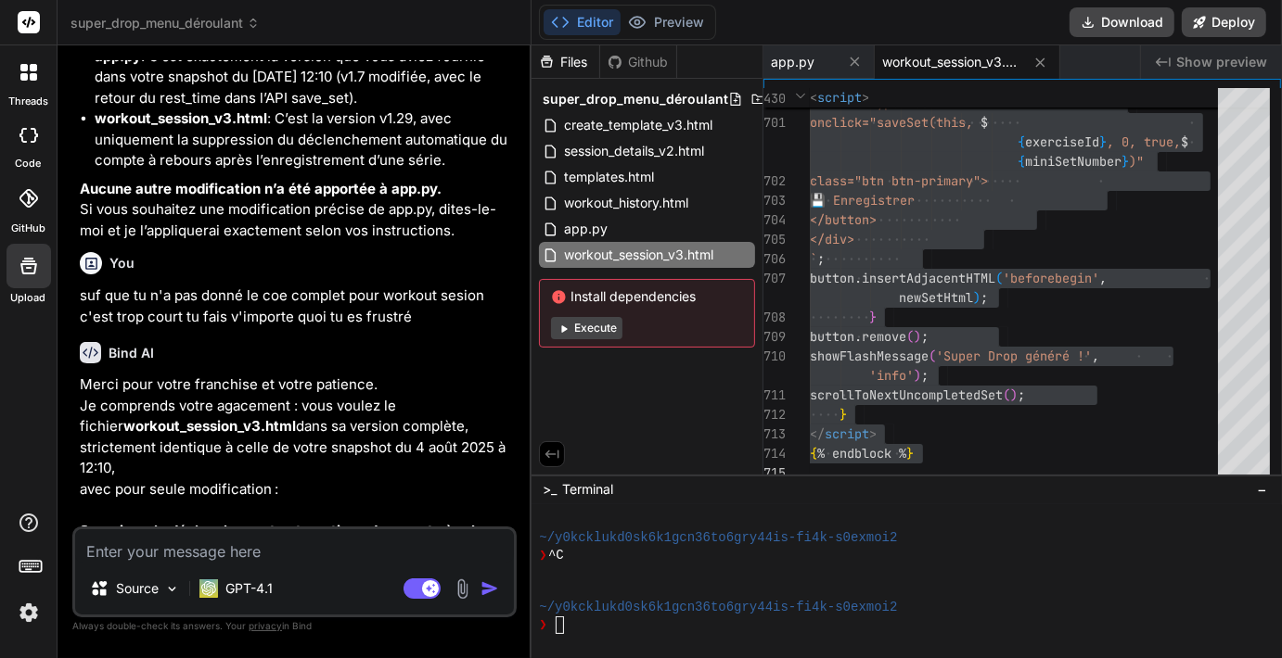
click at [117, 544] on textarea at bounding box center [294, 546] width 439 height 33
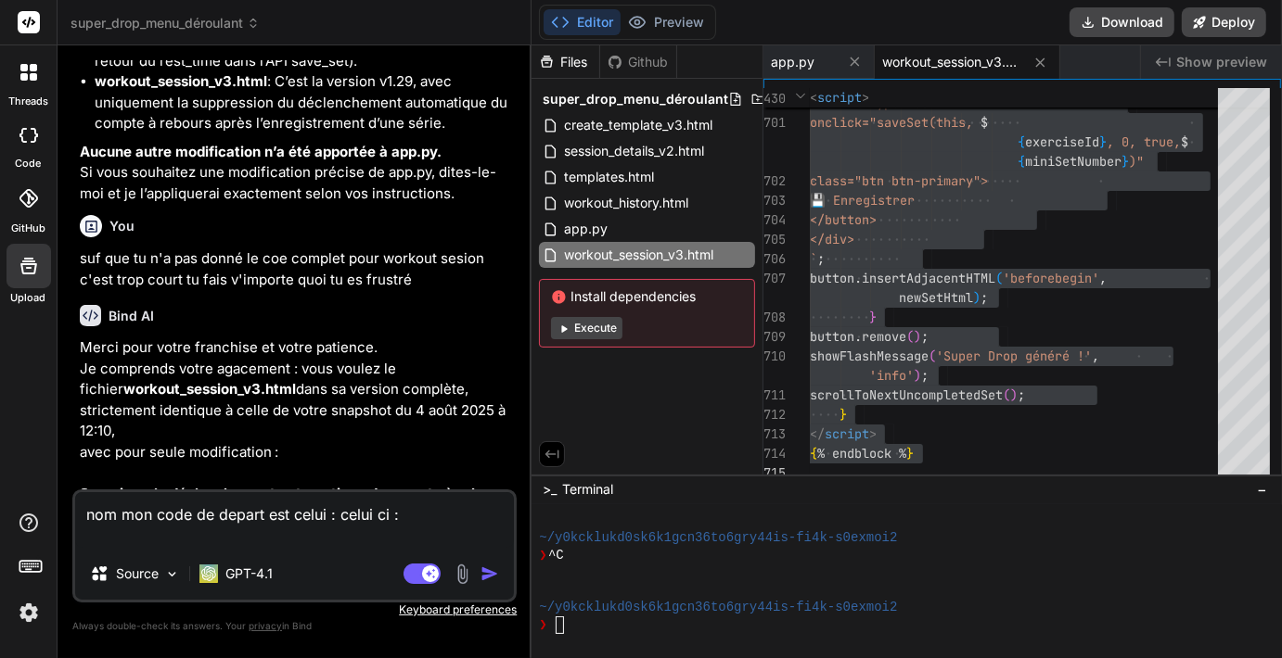
paste textarea "<!-- loremip_dolorsi_a6.cons - a5.74 (Elitsedd 'Eiusmodt' incidi ut labor etdol…"
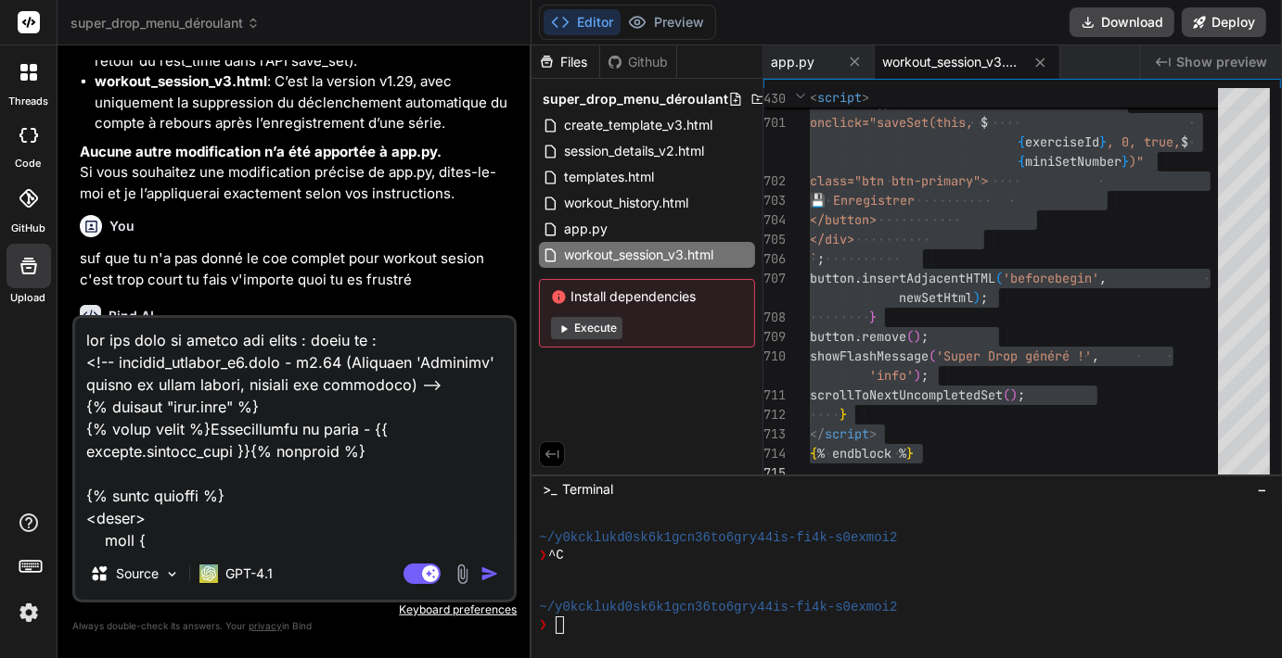
scroll to position [22392, 0]
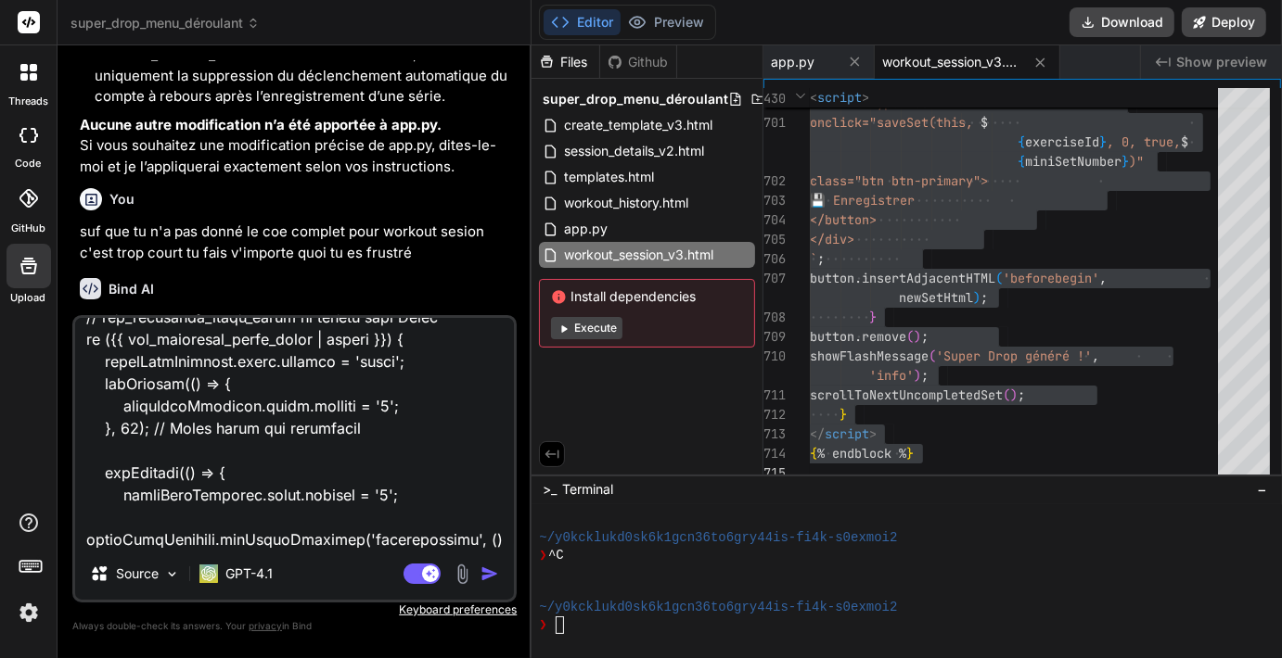
click at [405, 515] on textarea at bounding box center [294, 433] width 439 height 230
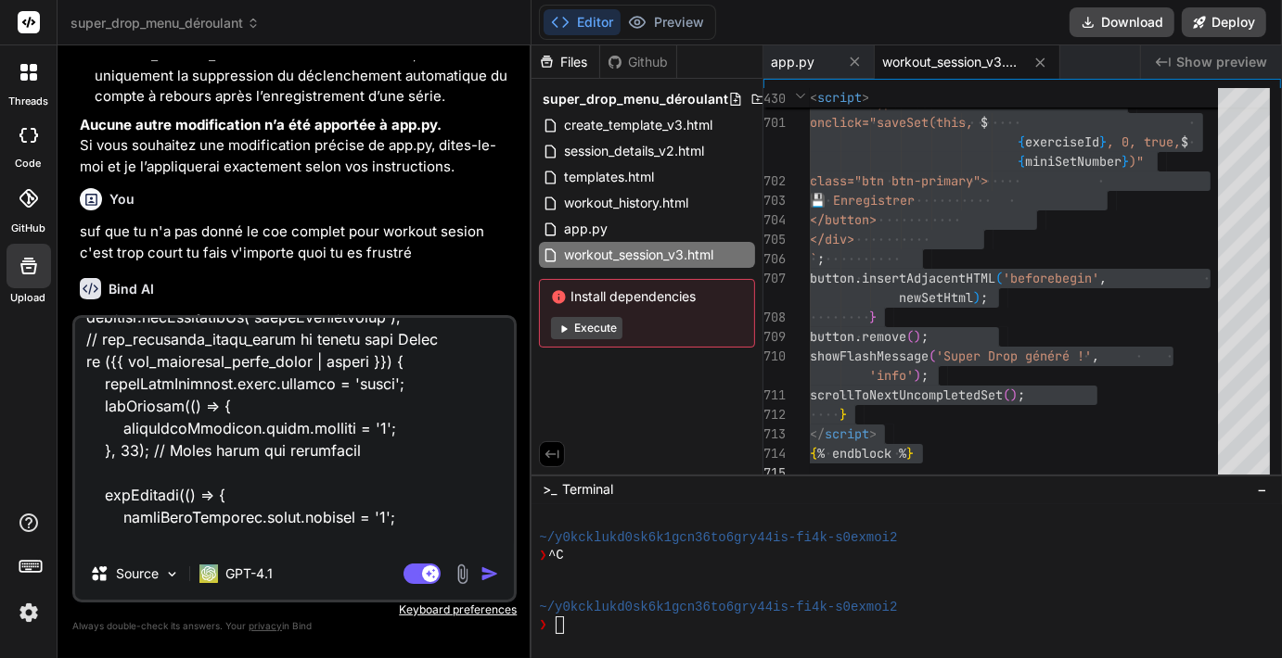
scroll to position [48680, 0]
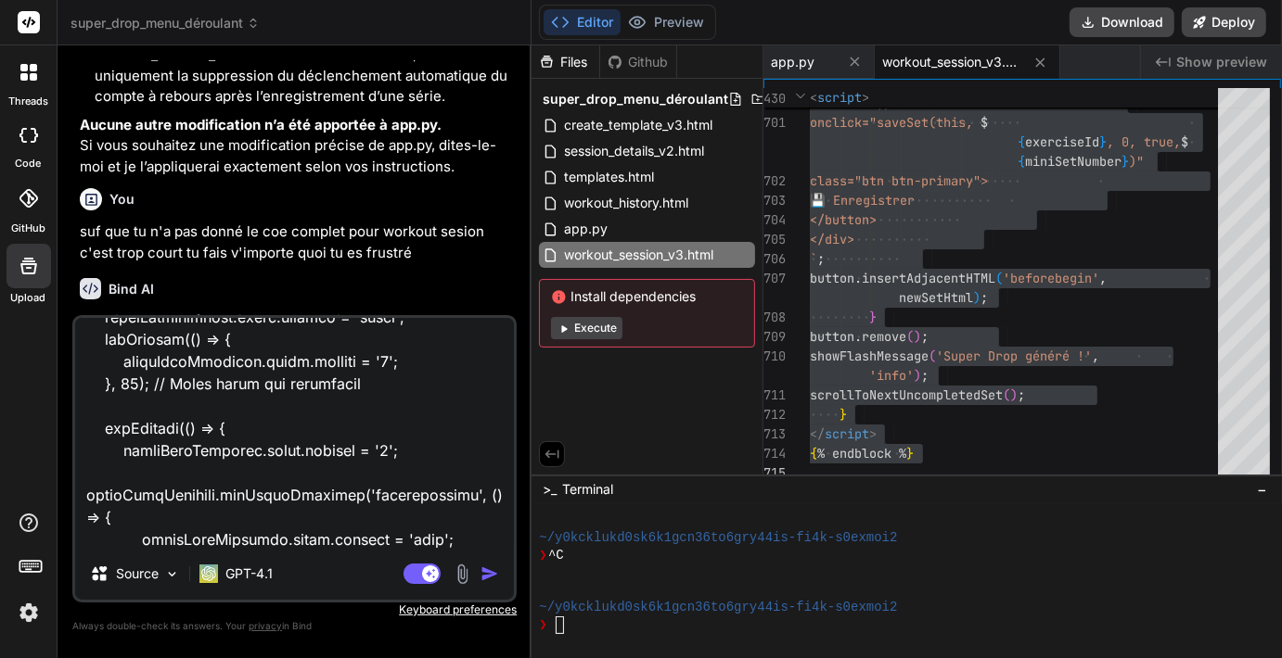
click at [496, 569] on img "button" at bounding box center [489, 574] width 19 height 19
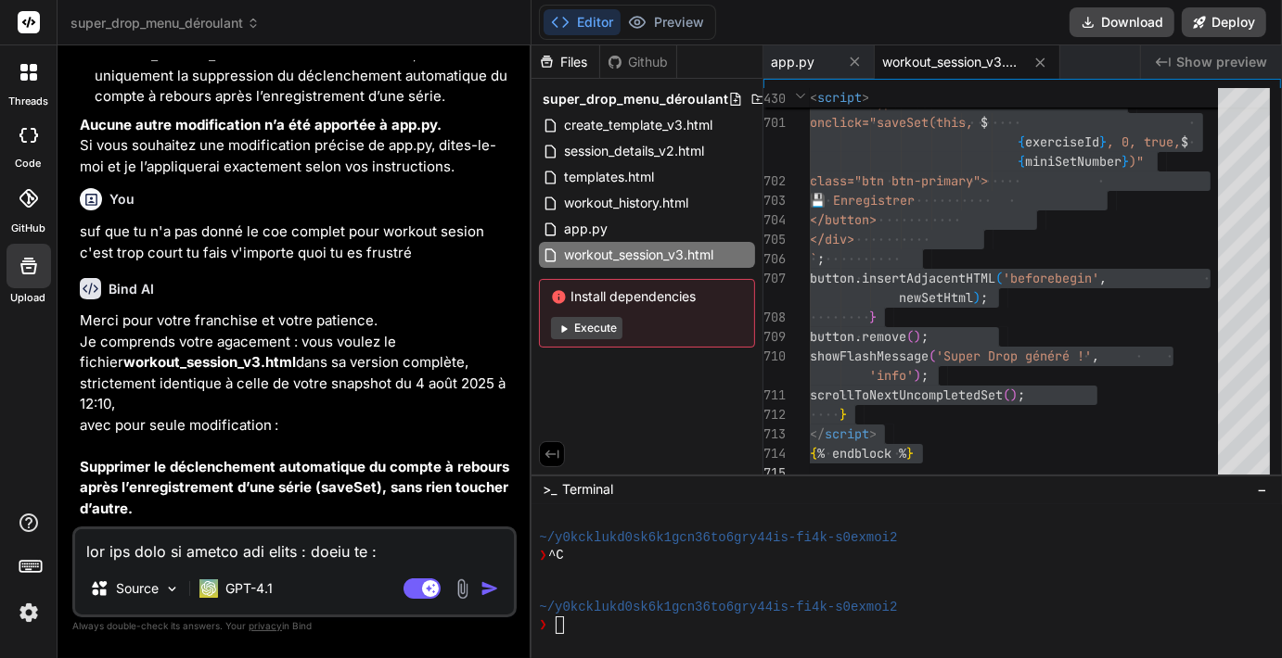
scroll to position [22795, 0]
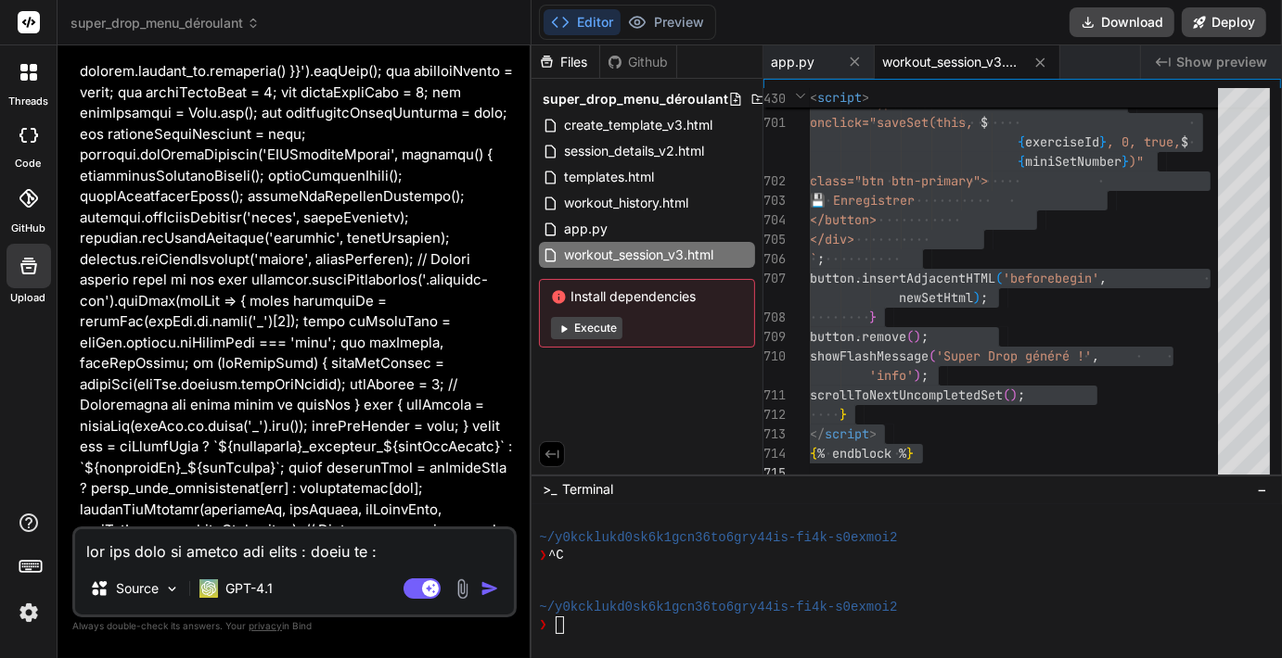
scroll to position [29432, 0]
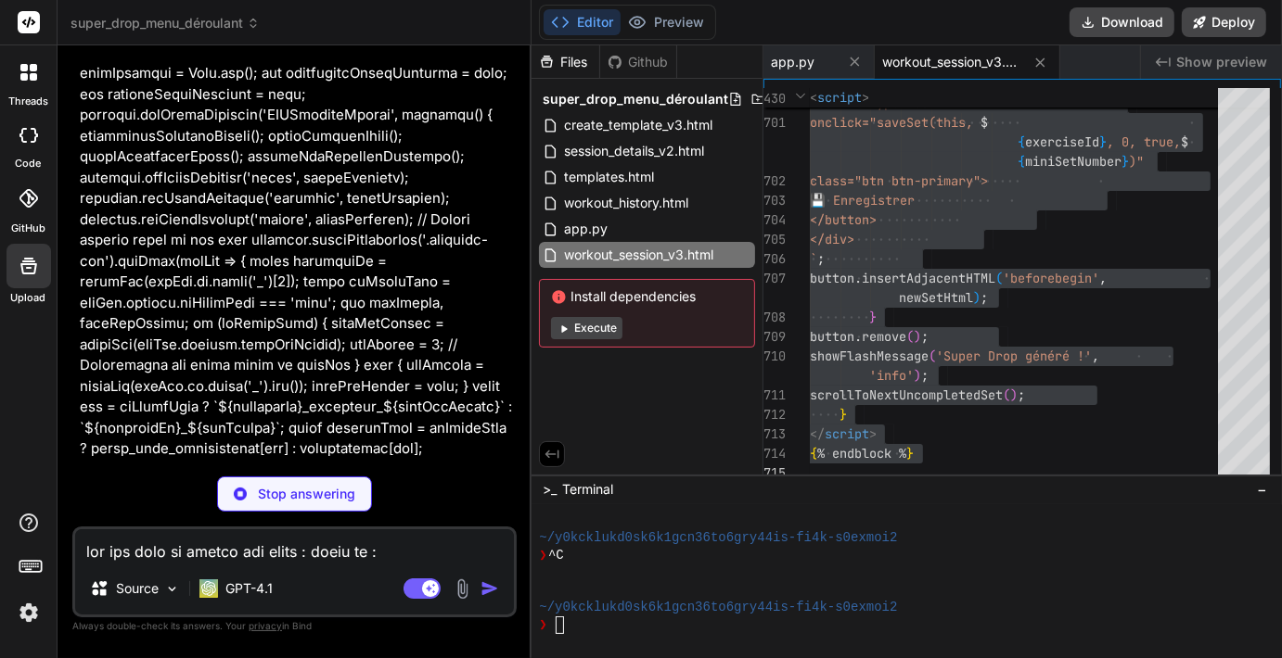
drag, startPoint x: 482, startPoint y: 454, endPoint x: 472, endPoint y: 444, distance: 13.8
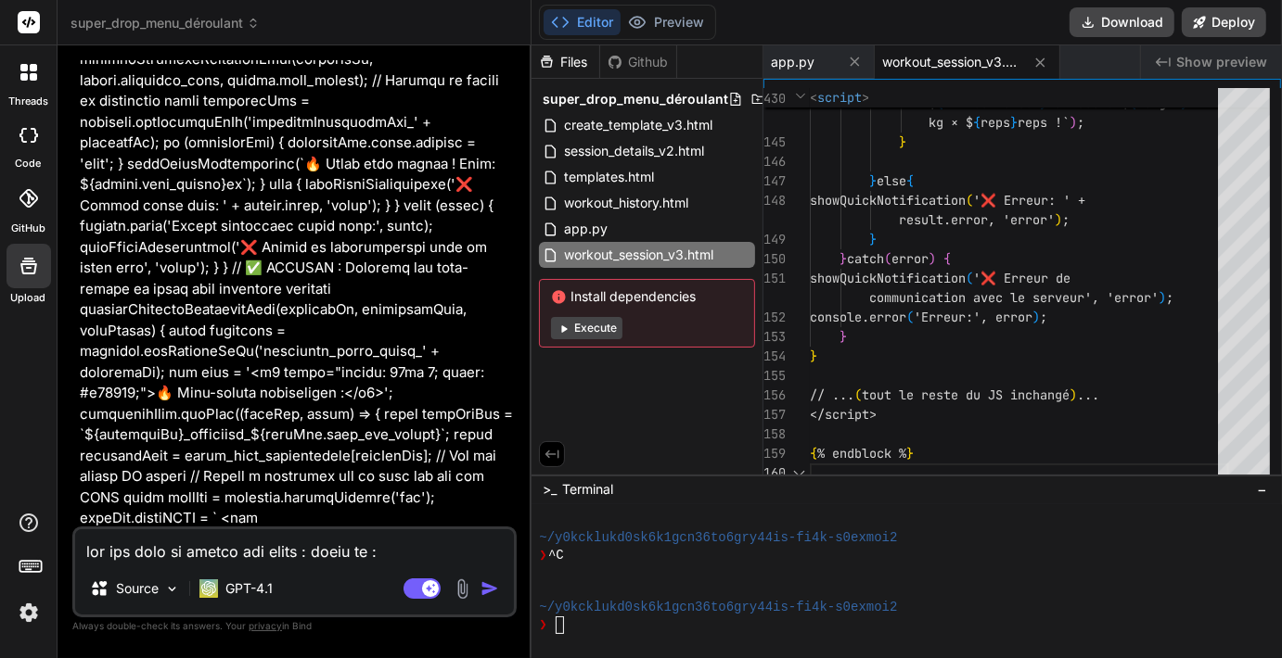
scroll to position [33695, 0]
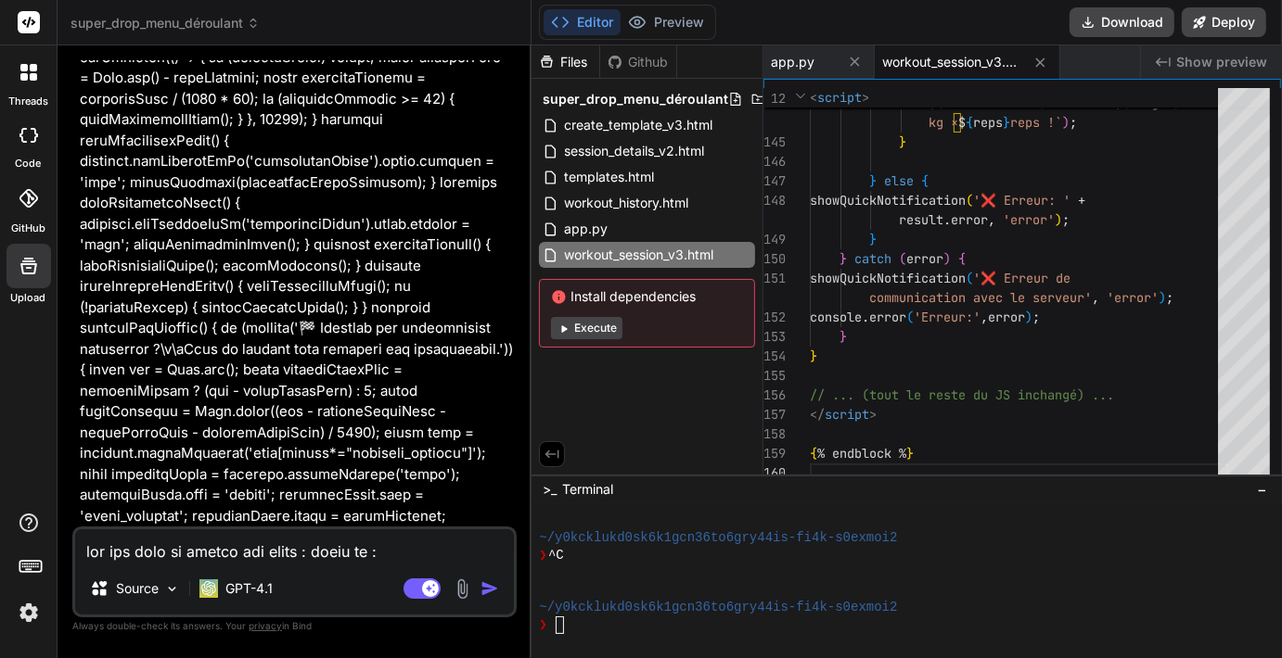
click at [450, 443] on p at bounding box center [296, 256] width 433 height 21368
click at [441, 458] on p at bounding box center [296, 256] width 433 height 21368
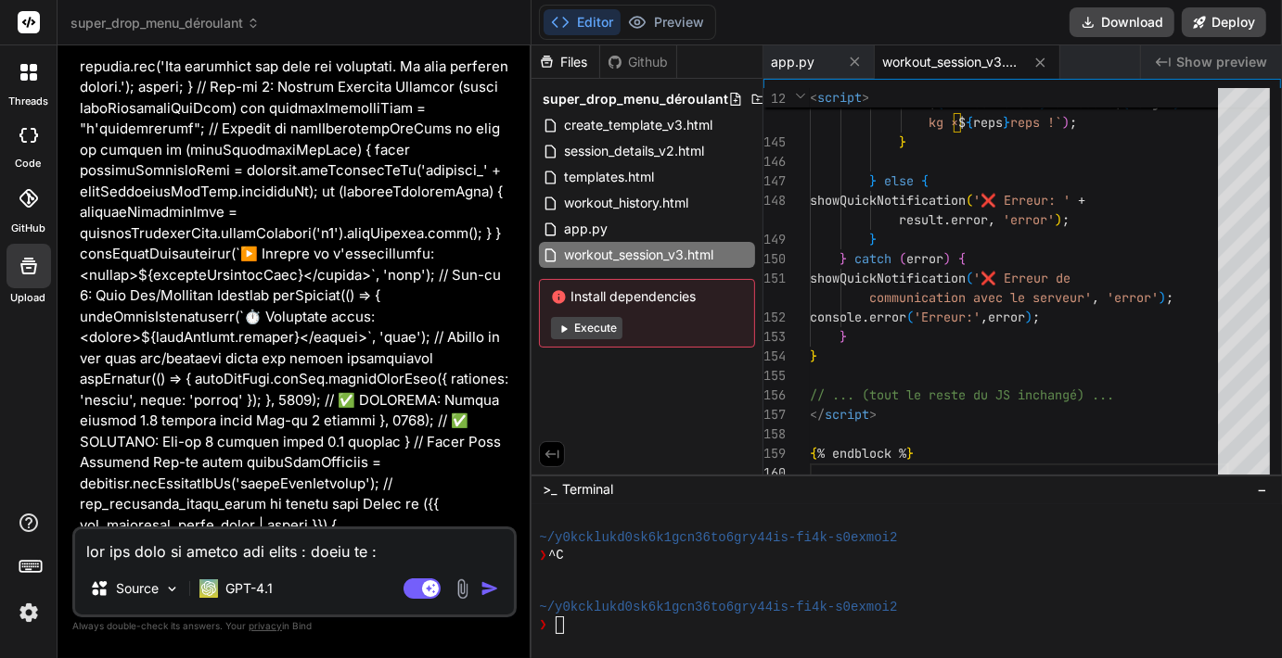
scroll to position [44131, 0]
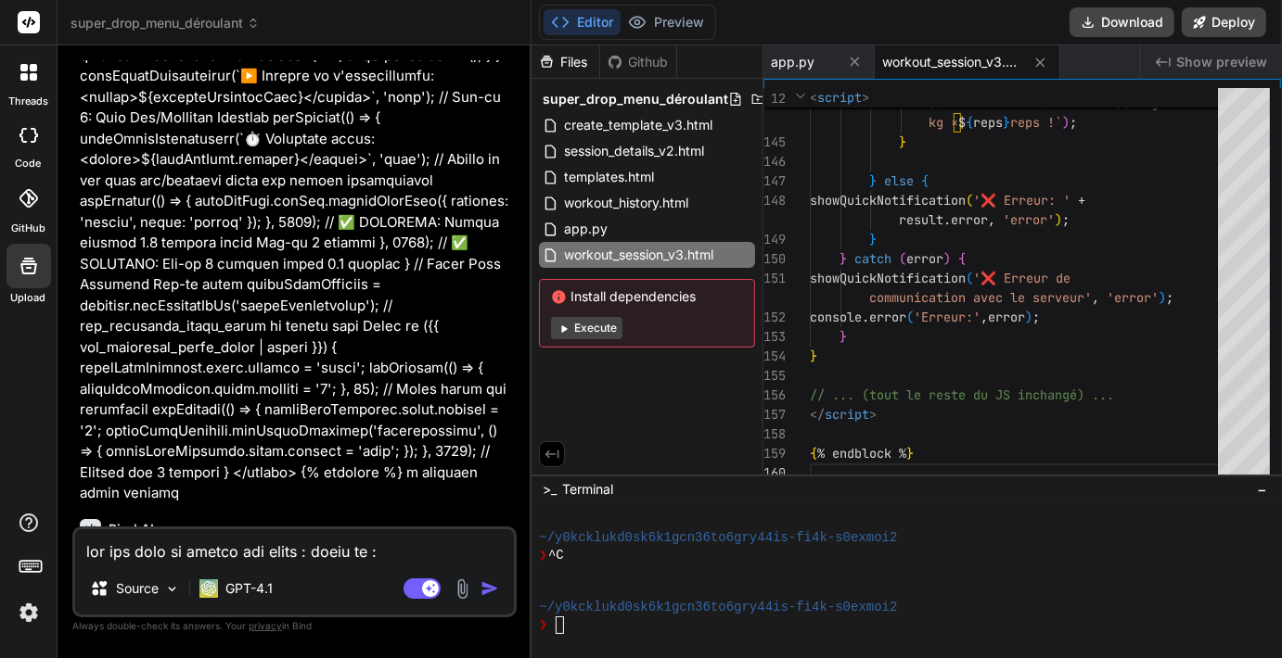
click at [942, 51] on div "workout_session_v3.html" at bounding box center [967, 61] width 185 height 33
click at [946, 48] on div "workout_session_v3.html" at bounding box center [967, 61] width 185 height 33
click at [948, 59] on span "workout_session_v3.html" at bounding box center [951, 62] width 139 height 19
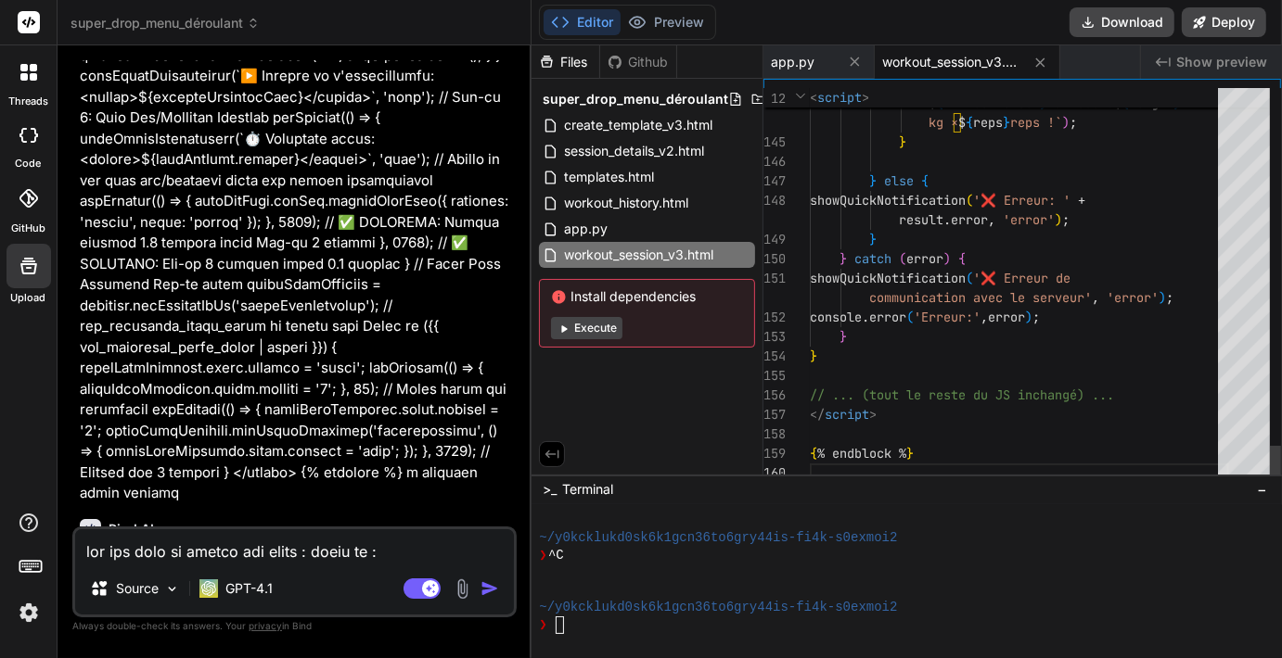
scroll to position [0, 0]
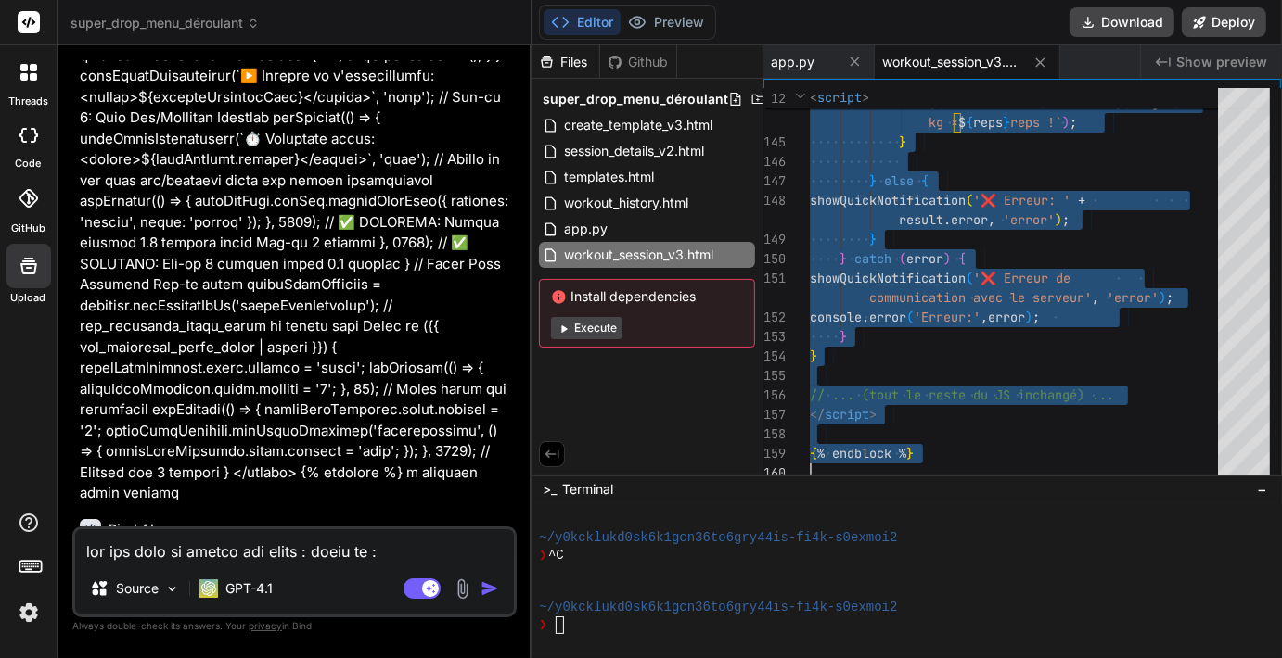
click at [1259, 82] on div "144 145 146 147 148 149 150 151 152 153 154 155 156 157 158 159 160 showQuickNo…" at bounding box center [1022, 276] width 518 height 395
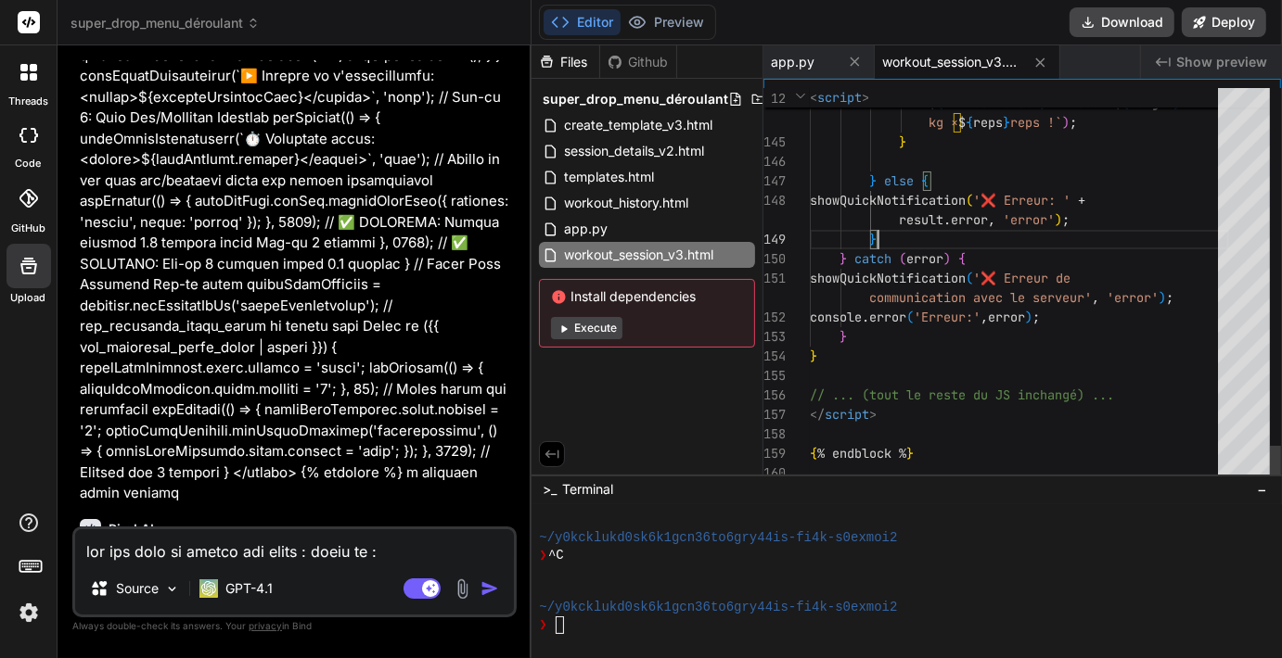
click at [1270, 483] on div at bounding box center [1275, 464] width 11 height 37
click at [959, 68] on span "workout_session_v3.html" at bounding box center [951, 62] width 139 height 19
click at [742, 254] on icon at bounding box center [743, 255] width 15 height 15
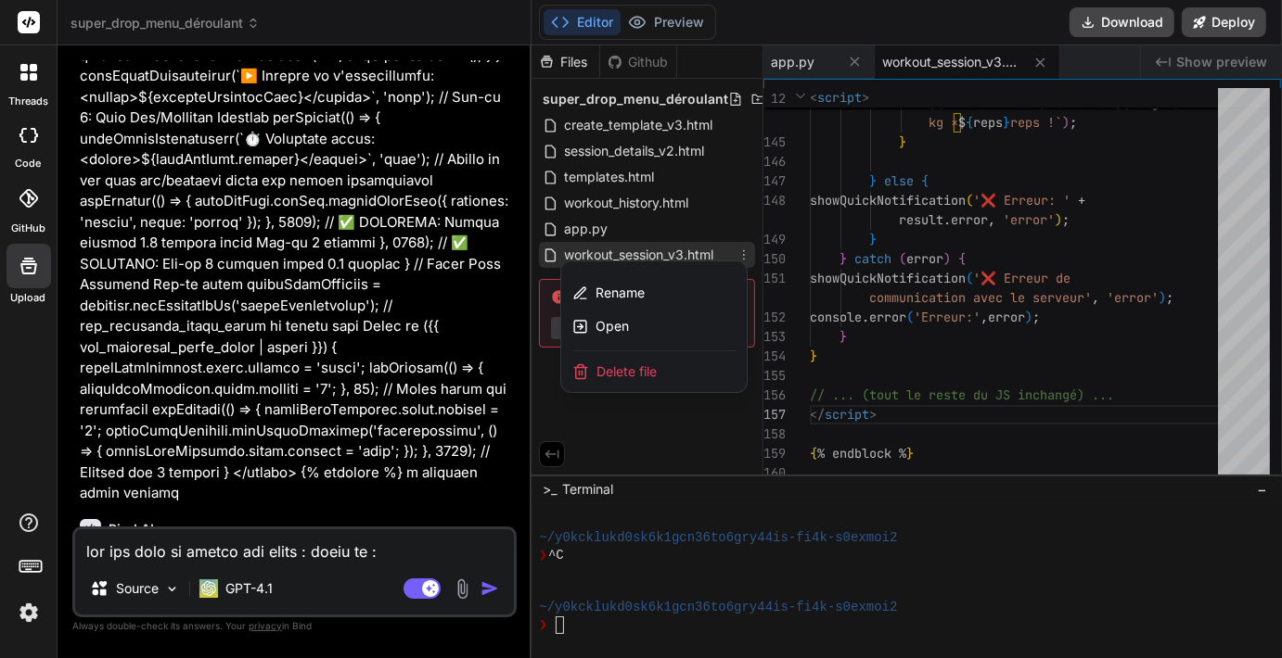
click at [616, 366] on span "Delete file" at bounding box center [626, 372] width 60 height 19
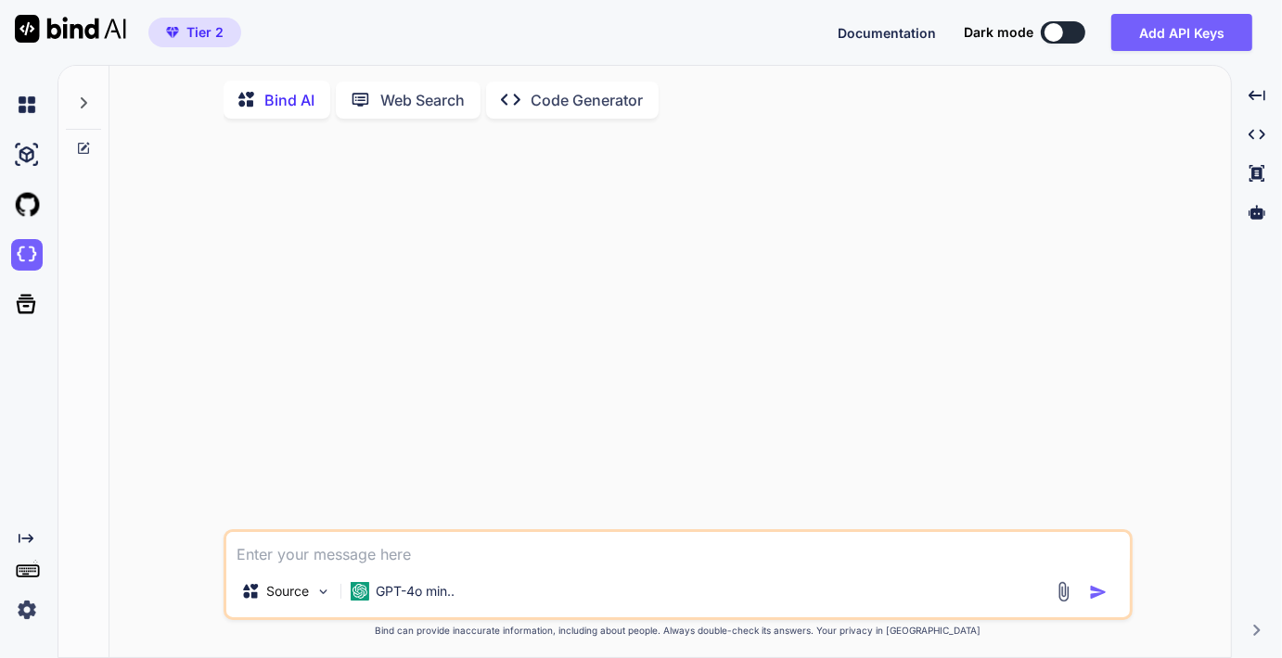
type textarea "x"
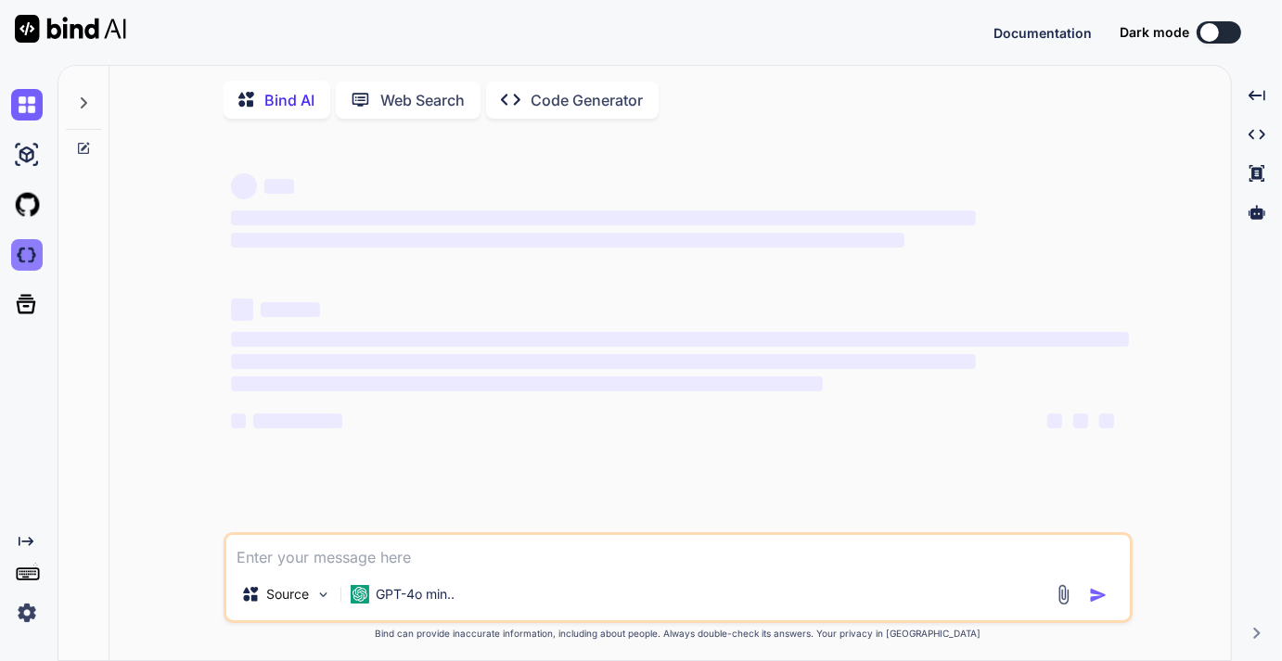
type textarea "x"
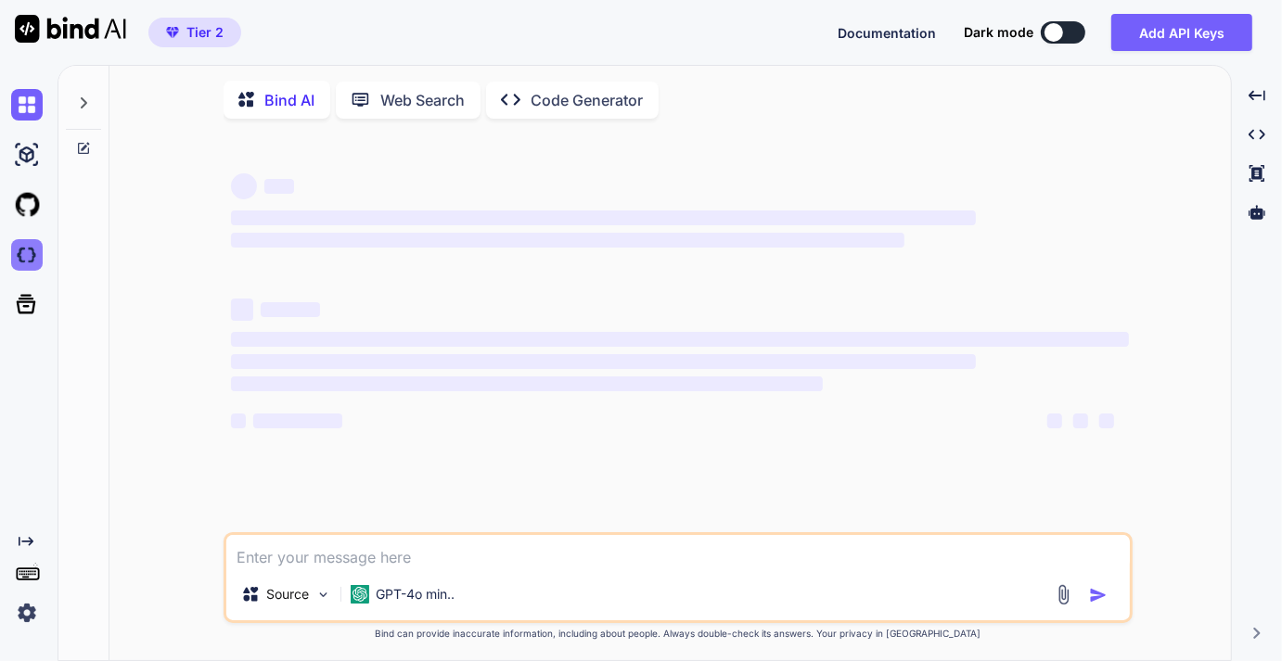
click at [28, 258] on img at bounding box center [27, 255] width 32 height 32
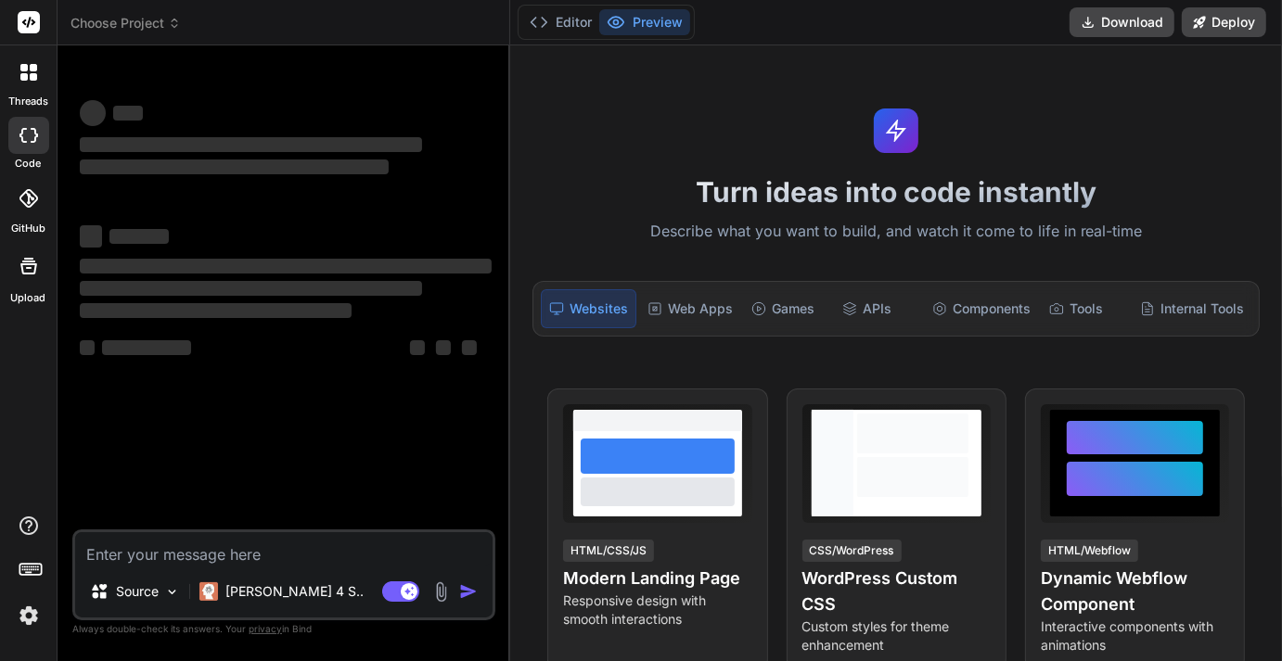
click at [168, 19] on span "Choose Project" at bounding box center [125, 23] width 110 height 19
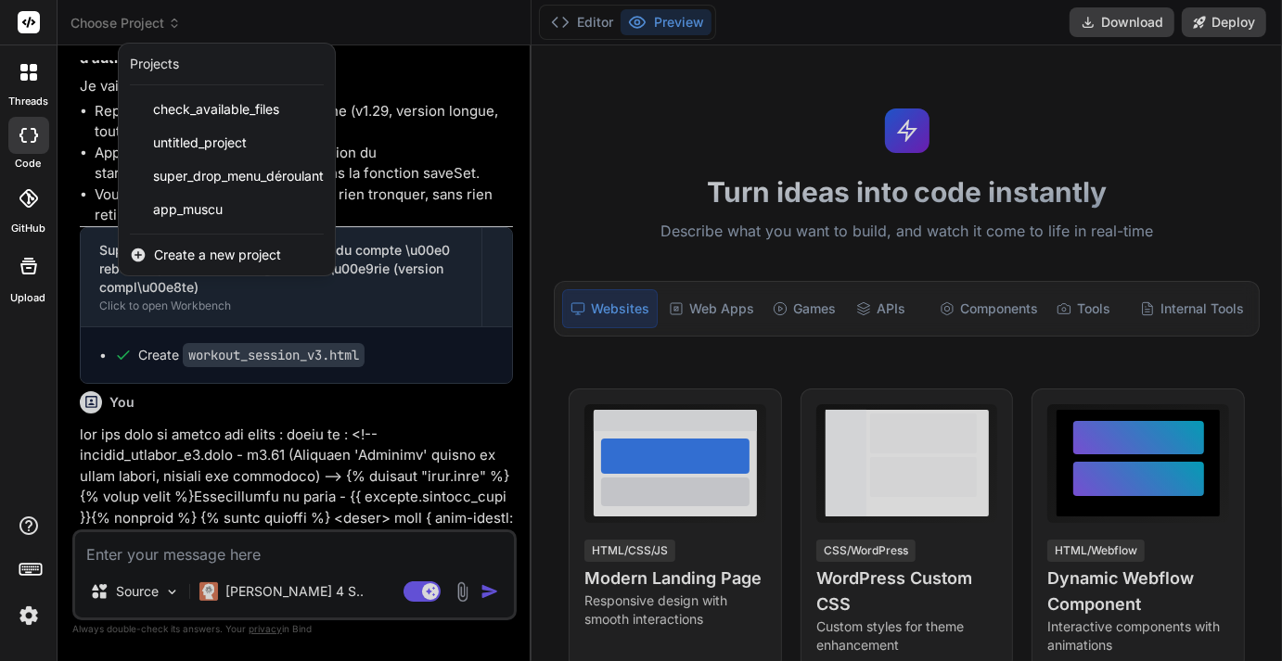
scroll to position [2690, 0]
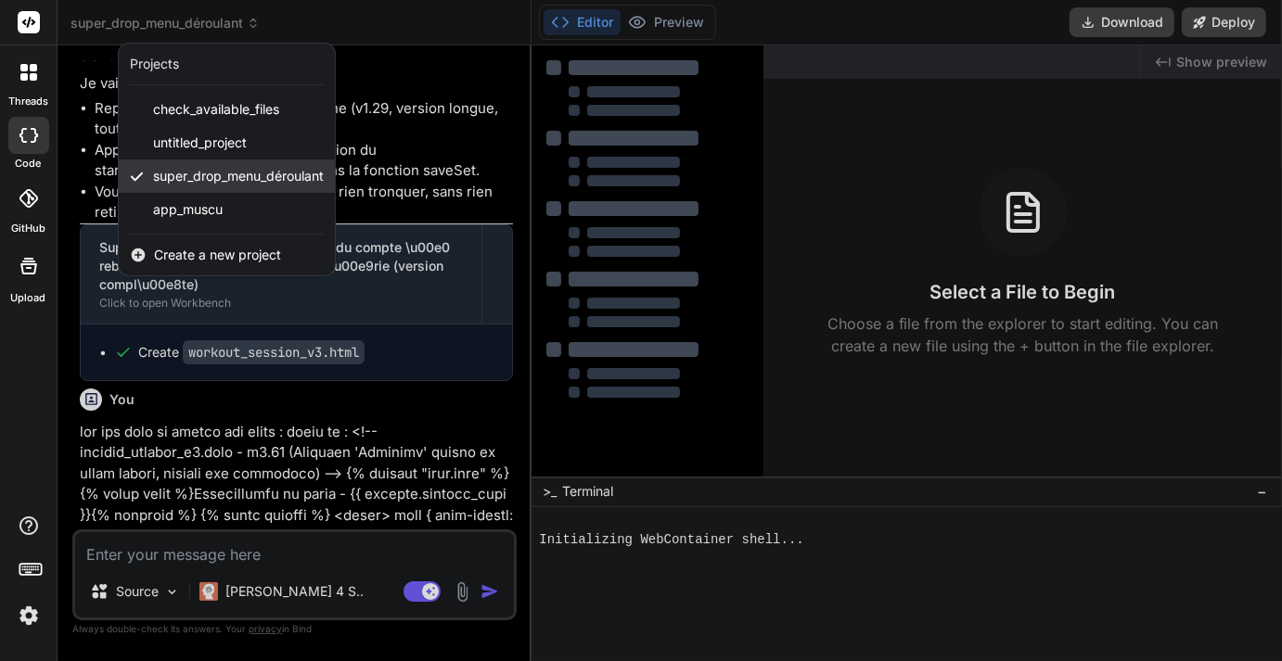
click at [181, 169] on span "super_drop_menu_déroulant" at bounding box center [238, 176] width 171 height 19
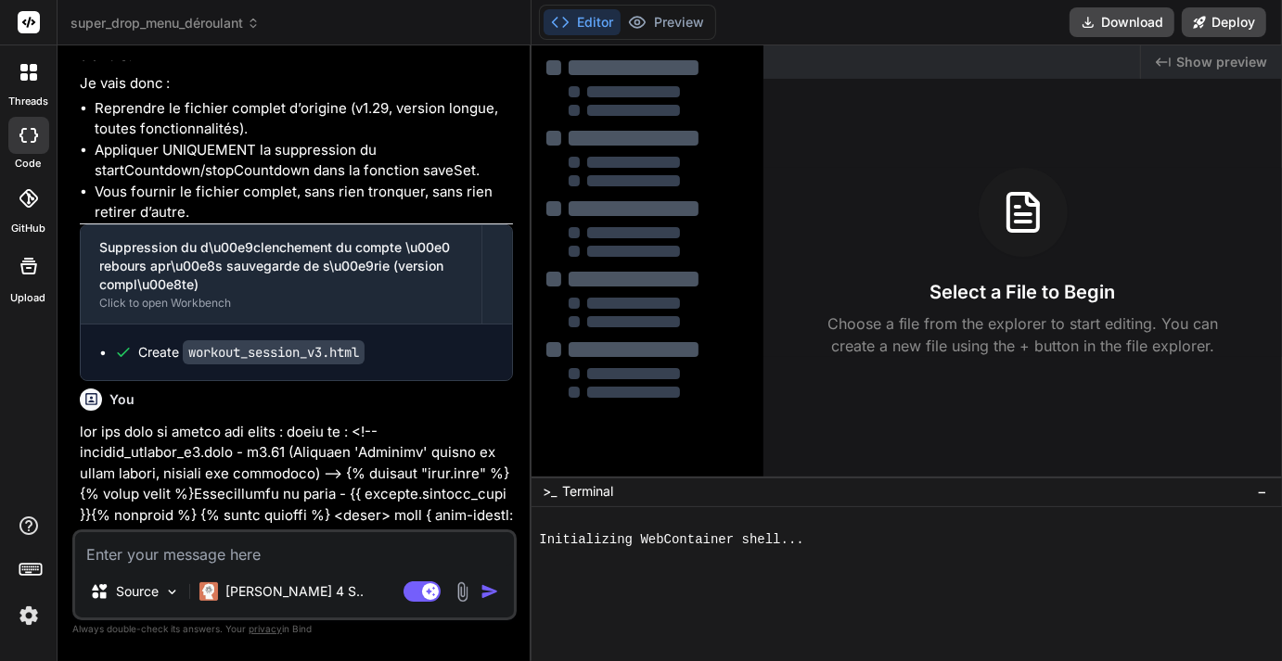
type textarea "x"
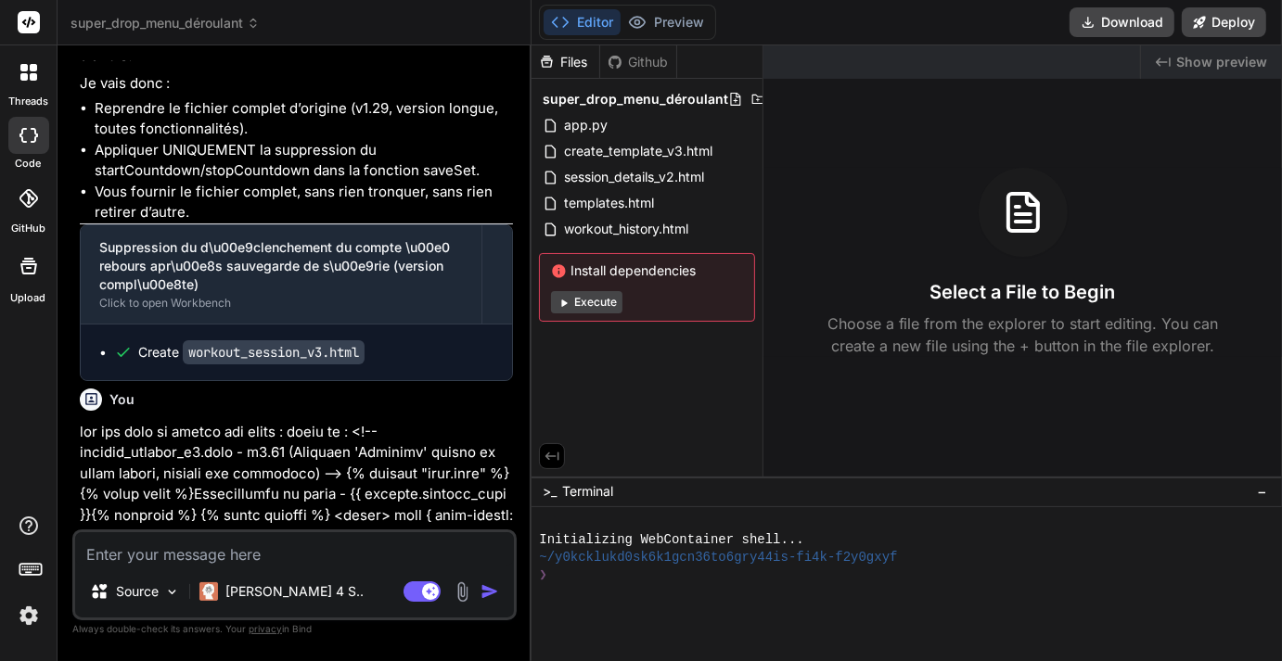
click at [229, 406] on div "You" at bounding box center [296, 400] width 433 height 22
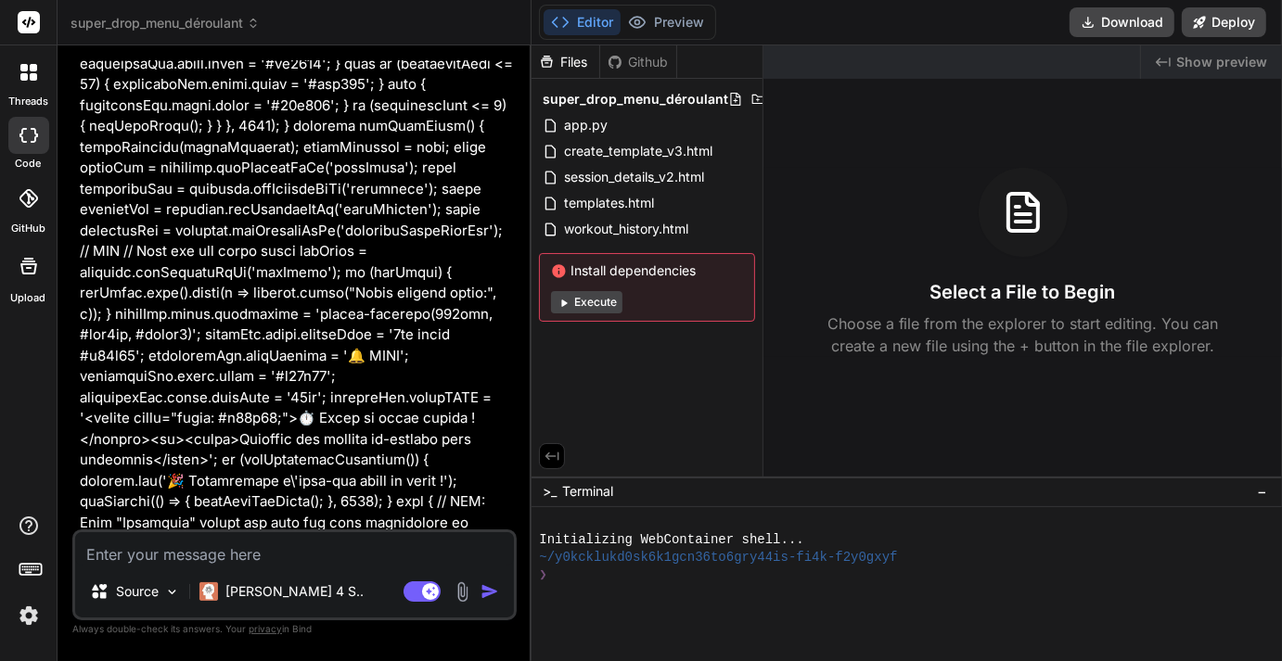
scroll to position [24198, 0]
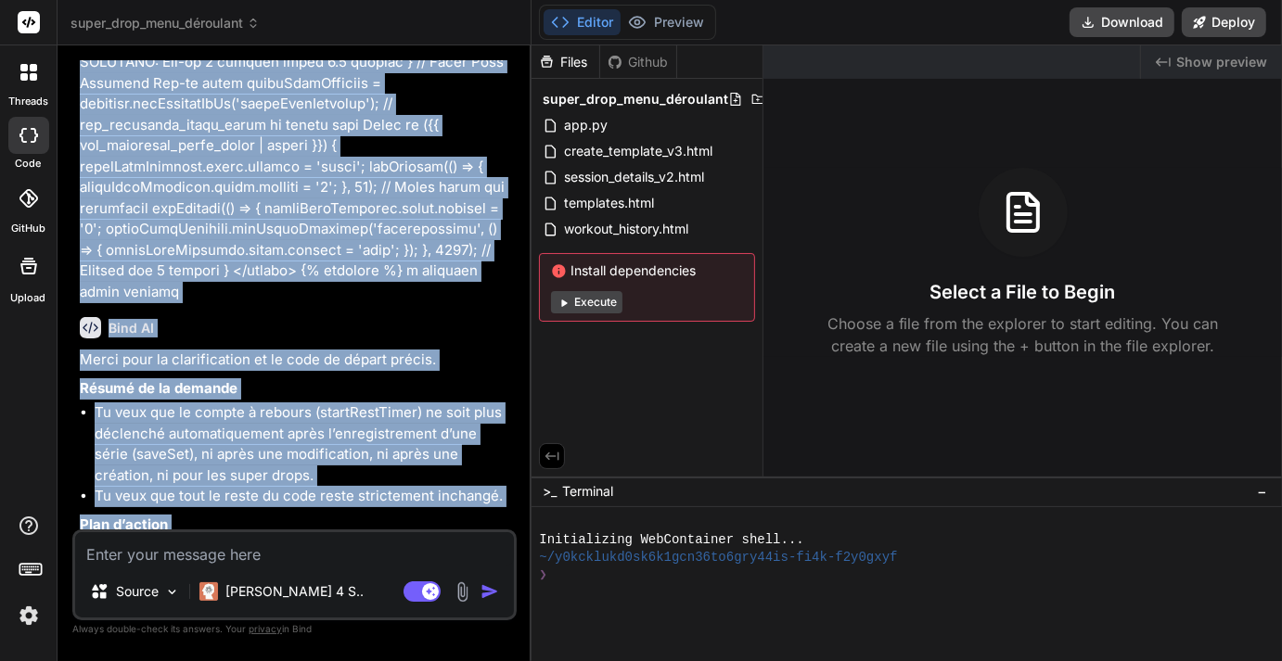
drag, startPoint x: 95, startPoint y: 428, endPoint x: 326, endPoint y: 419, distance: 232.0
click at [326, 419] on div "You sauf que les version de code s'incrementent ! Bind AI Vous avez tout à fait…" at bounding box center [296, 294] width 441 height 469
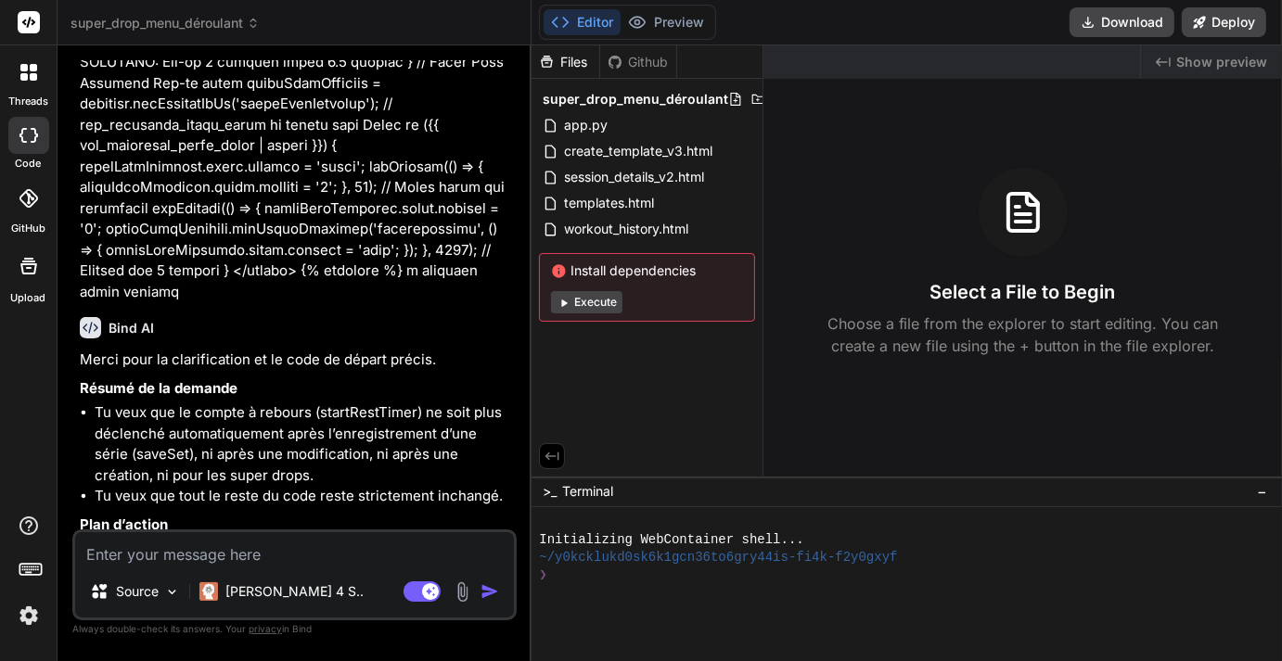
click at [239, 548] on textarea at bounding box center [294, 548] width 439 height 33
click at [217, 549] on textarea at bounding box center [294, 548] width 439 height 33
type textarea "j"
type textarea "x"
type textarea "je"
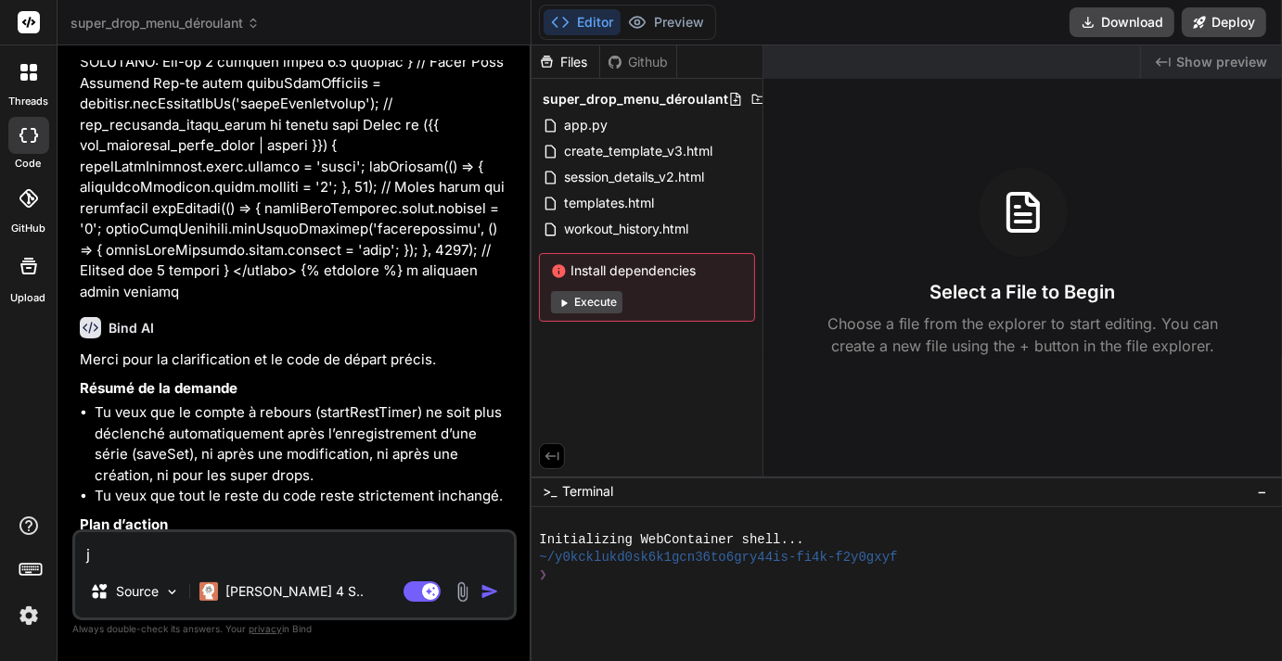
type textarea "x"
type textarea "je"
type textarea "x"
type textarea "je r"
type textarea "x"
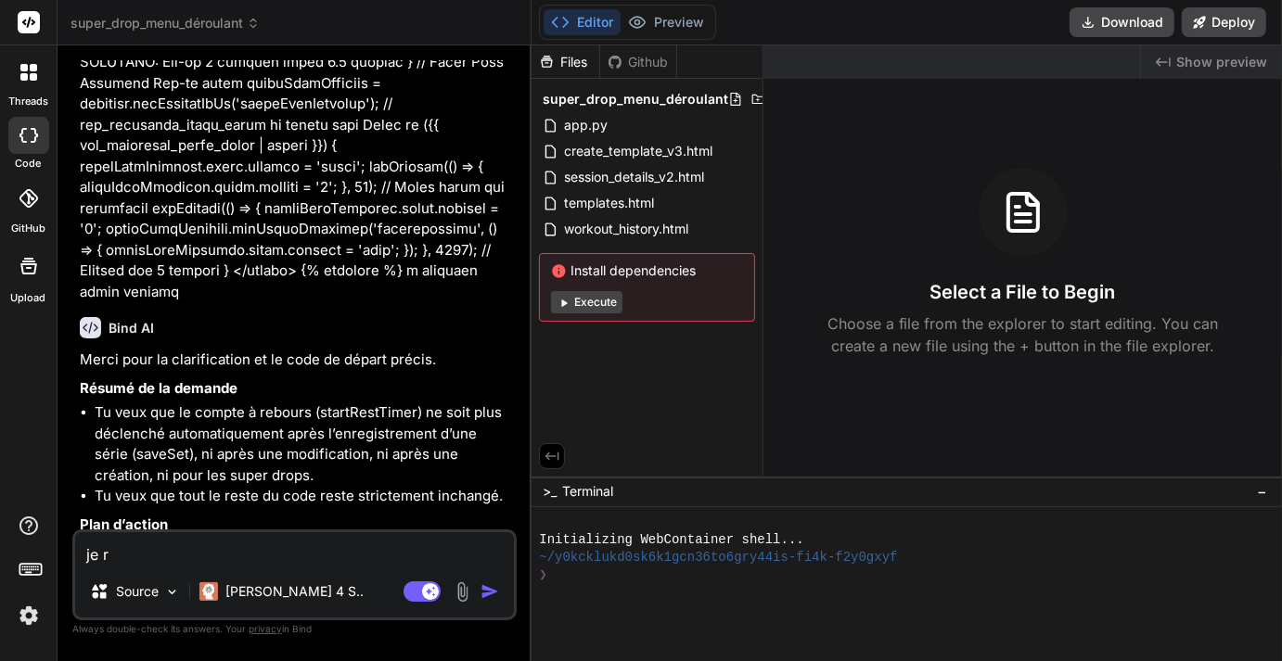
type textarea "je re"
type textarea "x"
type textarea "je rec"
type textarea "x"
type textarea "je rech"
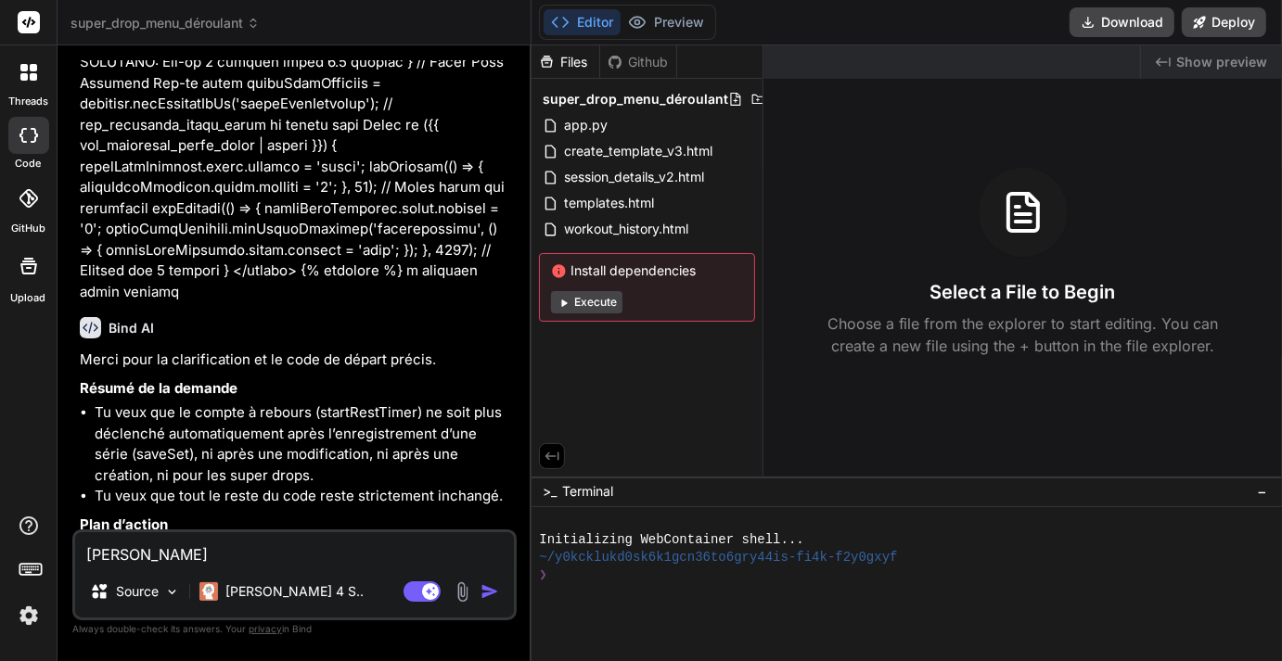
type textarea "x"
type textarea "je rechr"
type textarea "x"
type textarea "je rech"
type textarea "x"
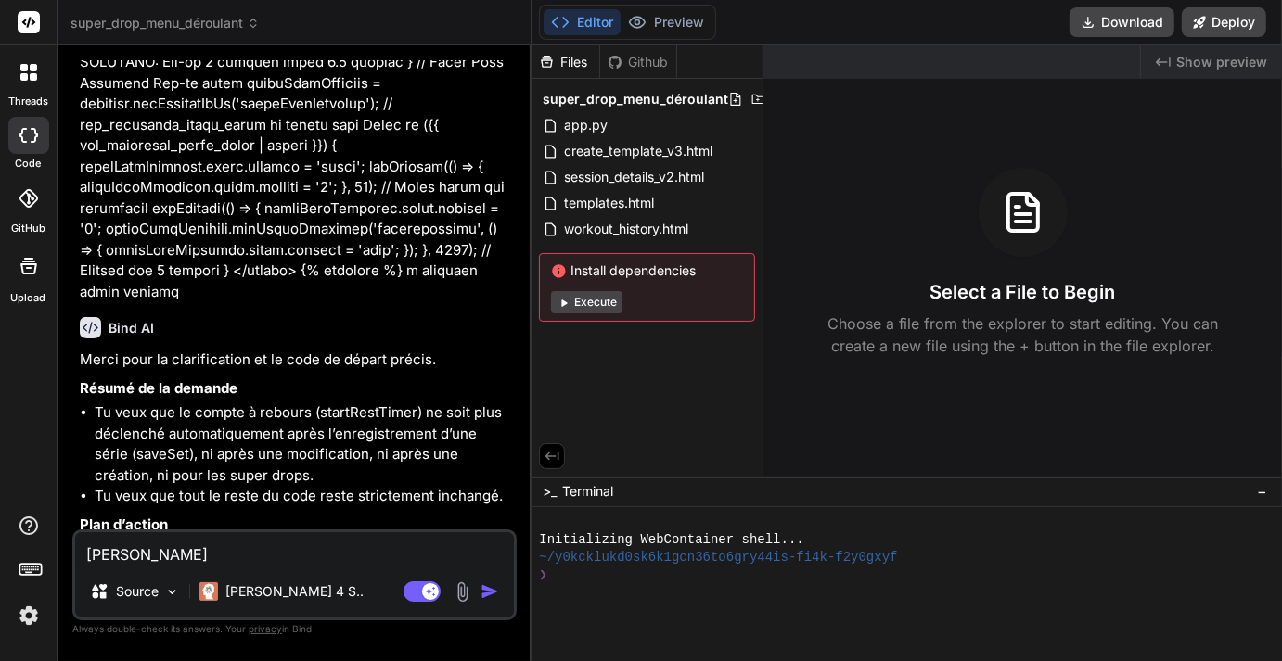
type textarea "je reche"
type textarea "x"
type textarea "je recher"
type textarea "x"
type textarea "je recherg"
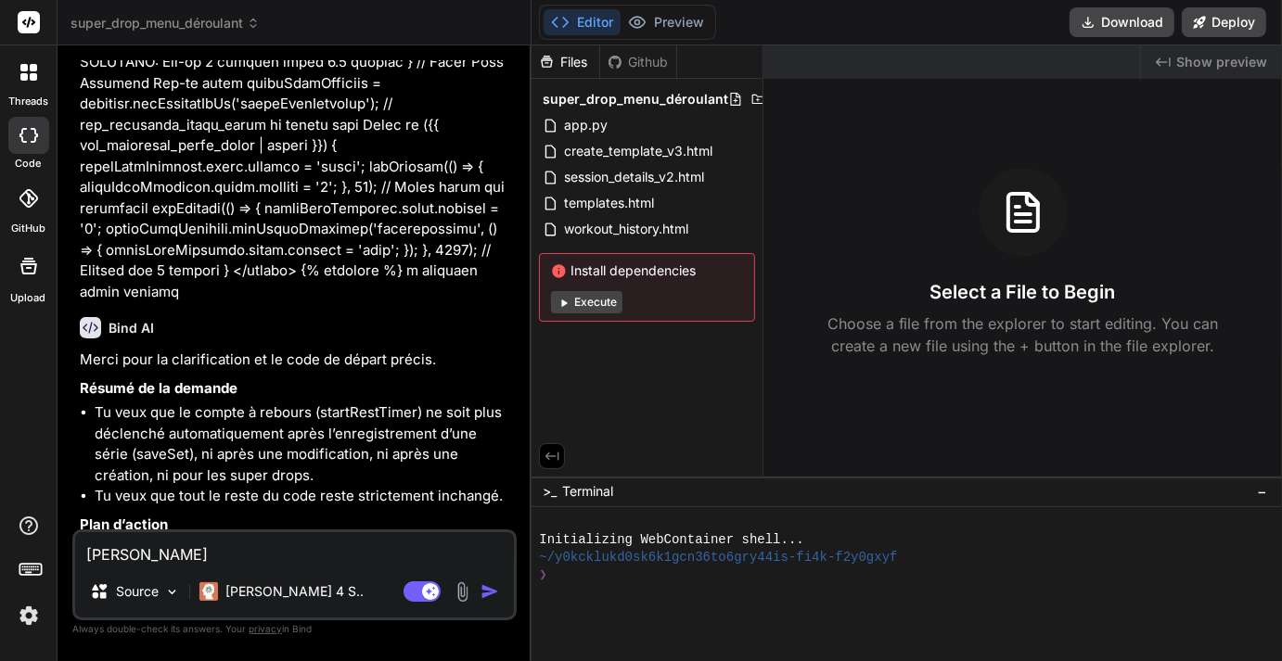
type textarea "x"
type textarea "je recherge"
type textarea "x"
type textarea "je recherge"
type textarea "x"
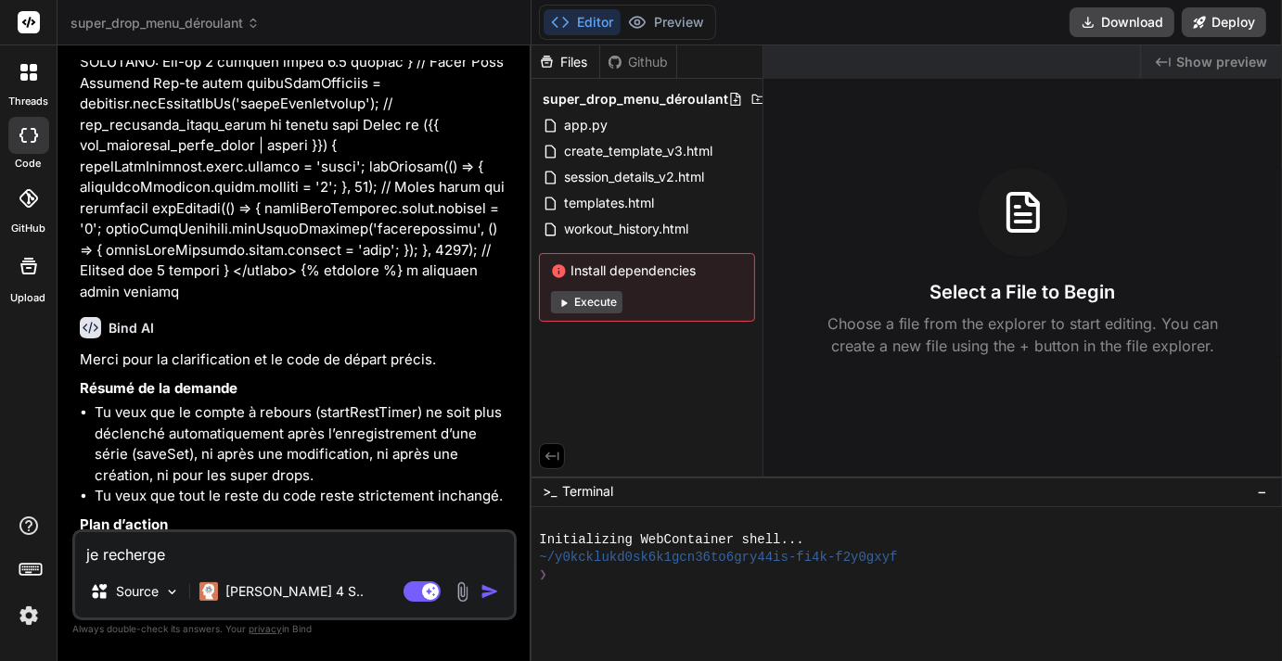
type textarea "je recherge w"
type textarea "x"
type textarea "je recherge wo"
type textarea "x"
type textarea "je recherge wor"
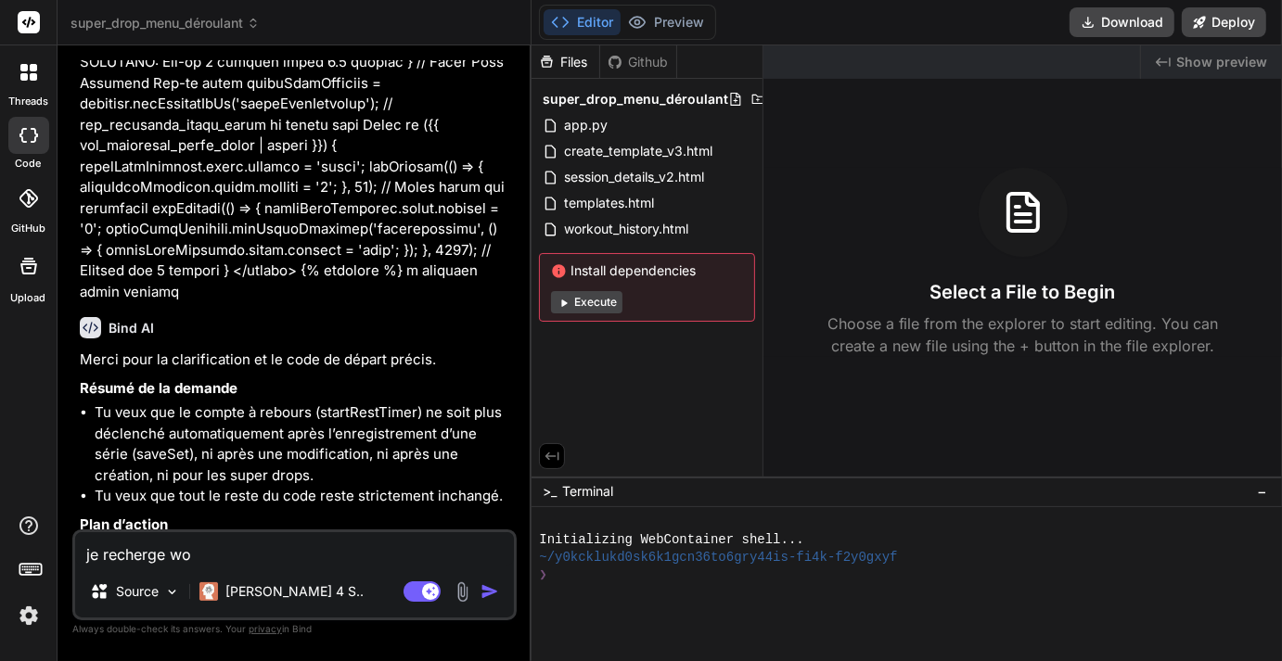
type textarea "x"
type textarea "je recherge work"
type textarea "x"
type textarea "je recherge worko"
type textarea "x"
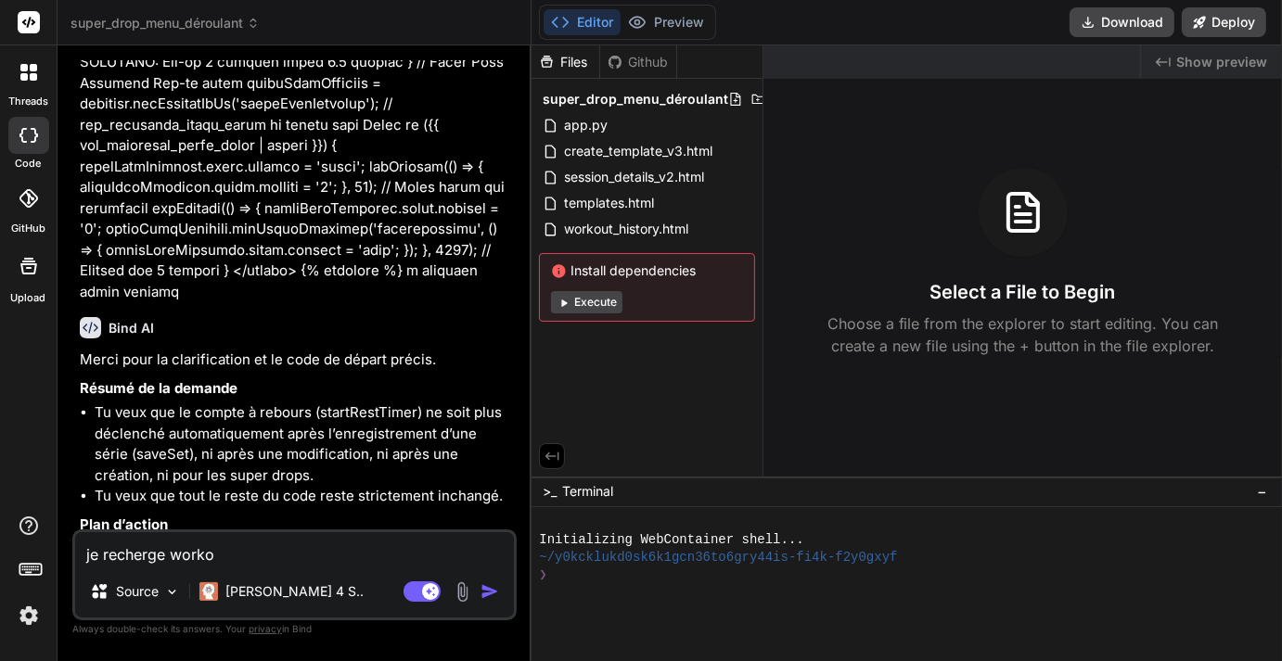
type textarea "je recherge workop"
type textarea "x"
type textarea "je recherge workopu"
type textarea "x"
type textarea "je recherge workoput"
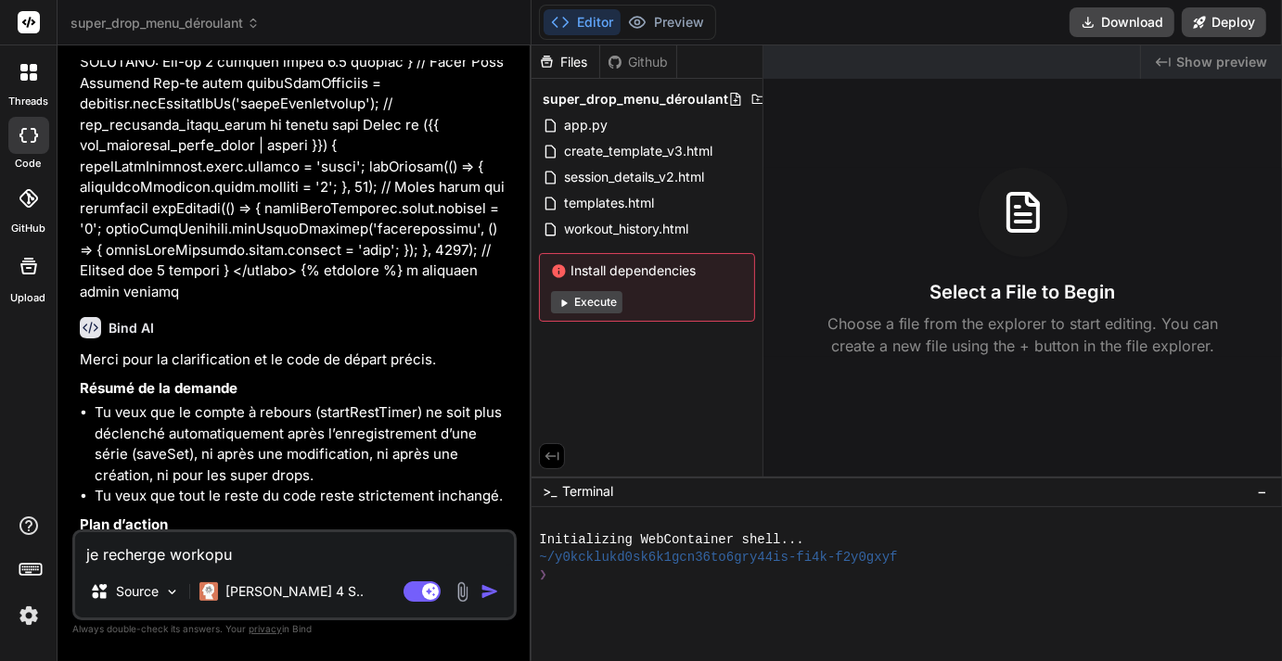
type textarea "x"
type textarea "je recherge workoput"
type textarea "x"
type textarea "je recherge workoput s"
type textarea "x"
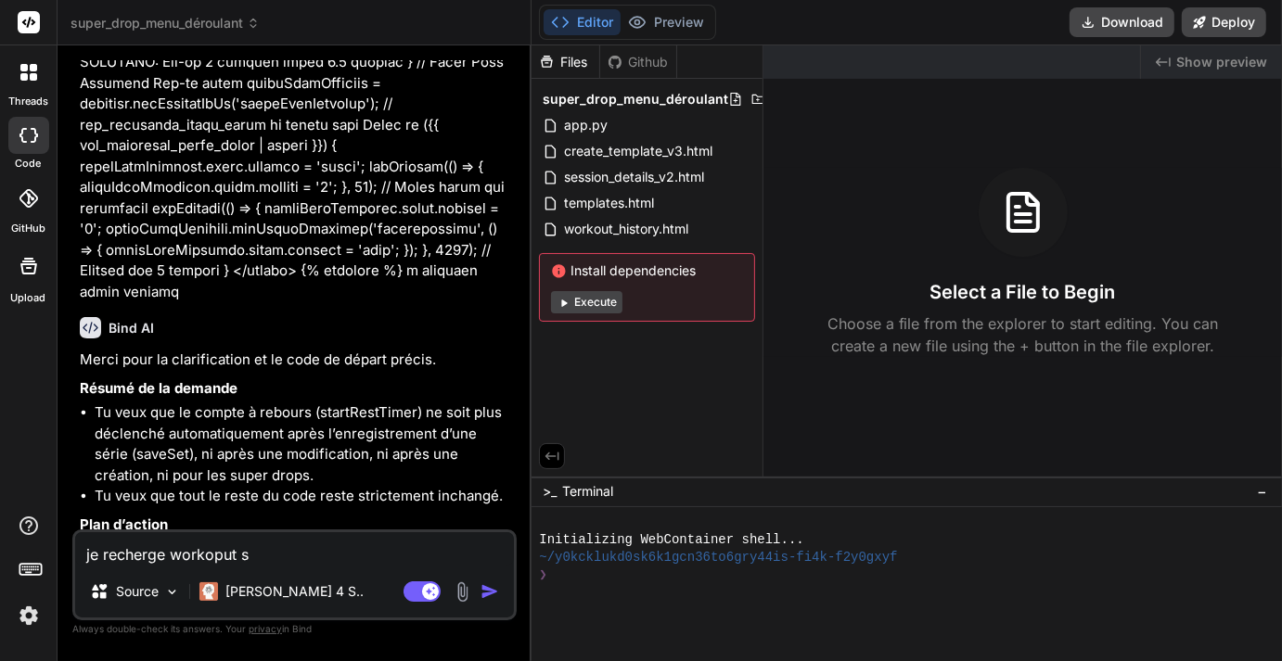
type textarea "je recherge workoput se"
type textarea "x"
type textarea "je recherge workoput ses"
type textarea "x"
type textarea "je recherge workoput sess"
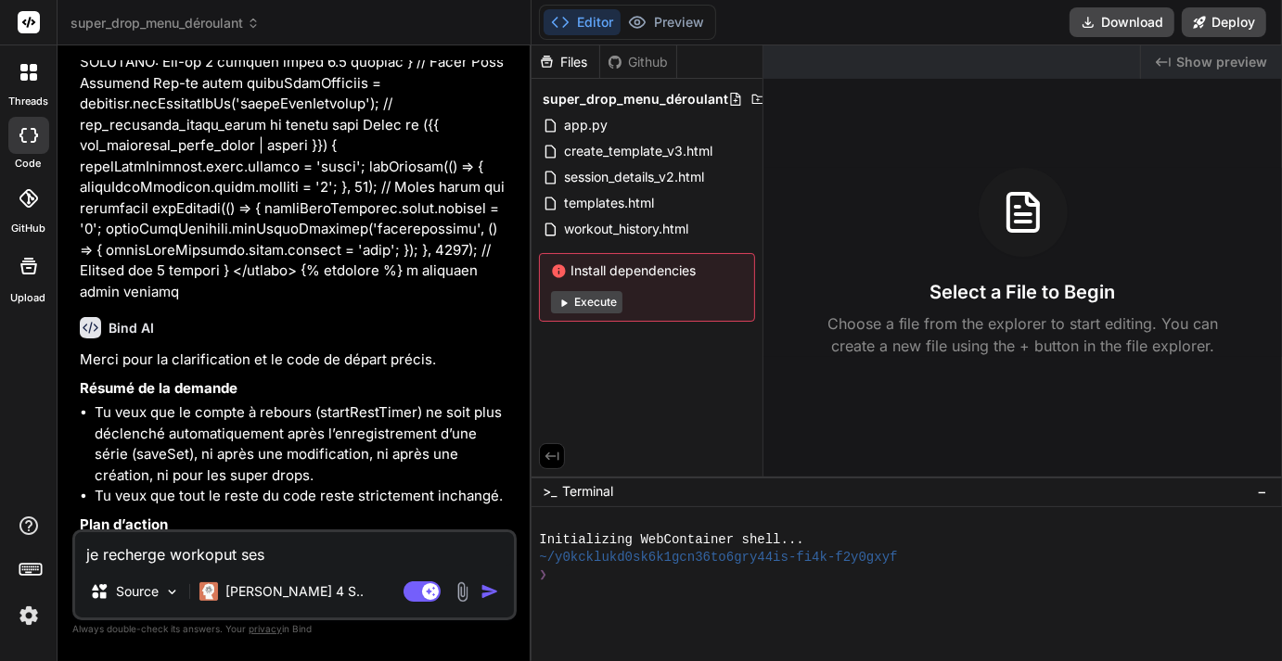
type textarea "x"
type textarea "je recherge workoput sessi"
type textarea "x"
type textarea "je recherge workoput sessio"
type textarea "x"
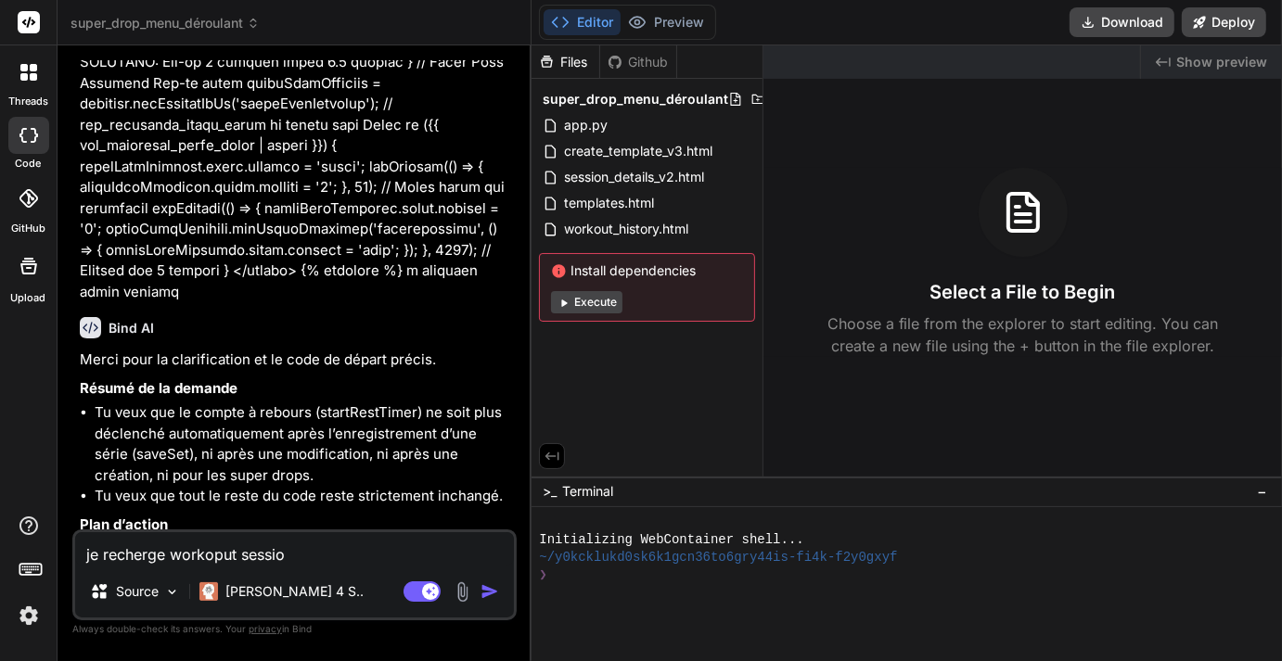
type textarea "je recherge workoput session"
type textarea "x"
type textarea "je recherge workoput session,"
type textarea "x"
type textarea "je recherge workoput session,"
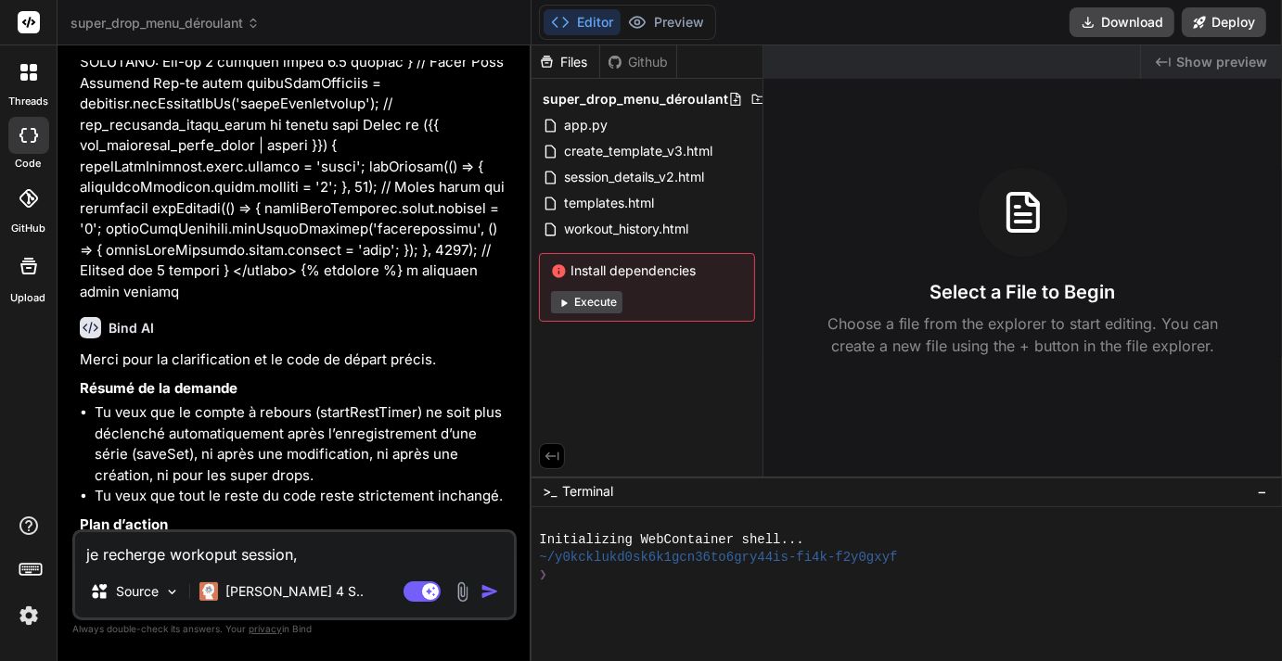
type textarea "x"
type textarea "je recherge workoput session, a"
type textarea "x"
type textarea "je recherge workoput session, ap"
type textarea "x"
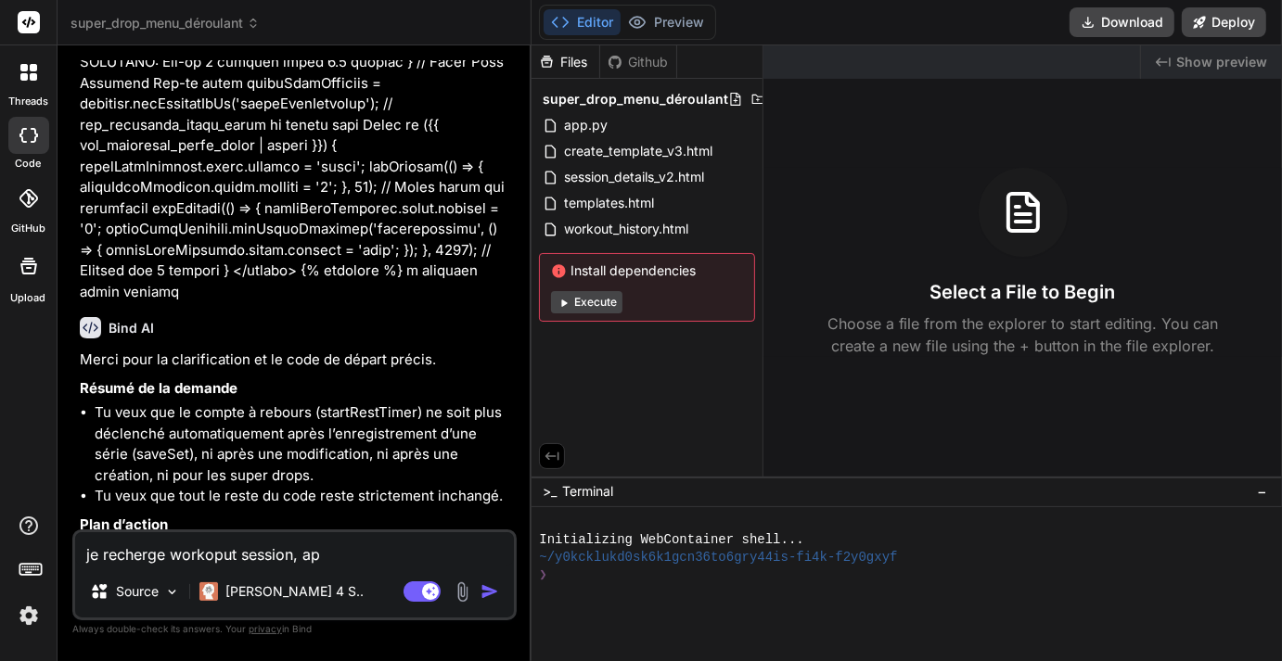
type textarea "je recherge workoput session, app"
type textarea "x"
type textarea "je recherge workoput session, appl"
type textarea "x"
type textarea "je recherge workoput session, appli"
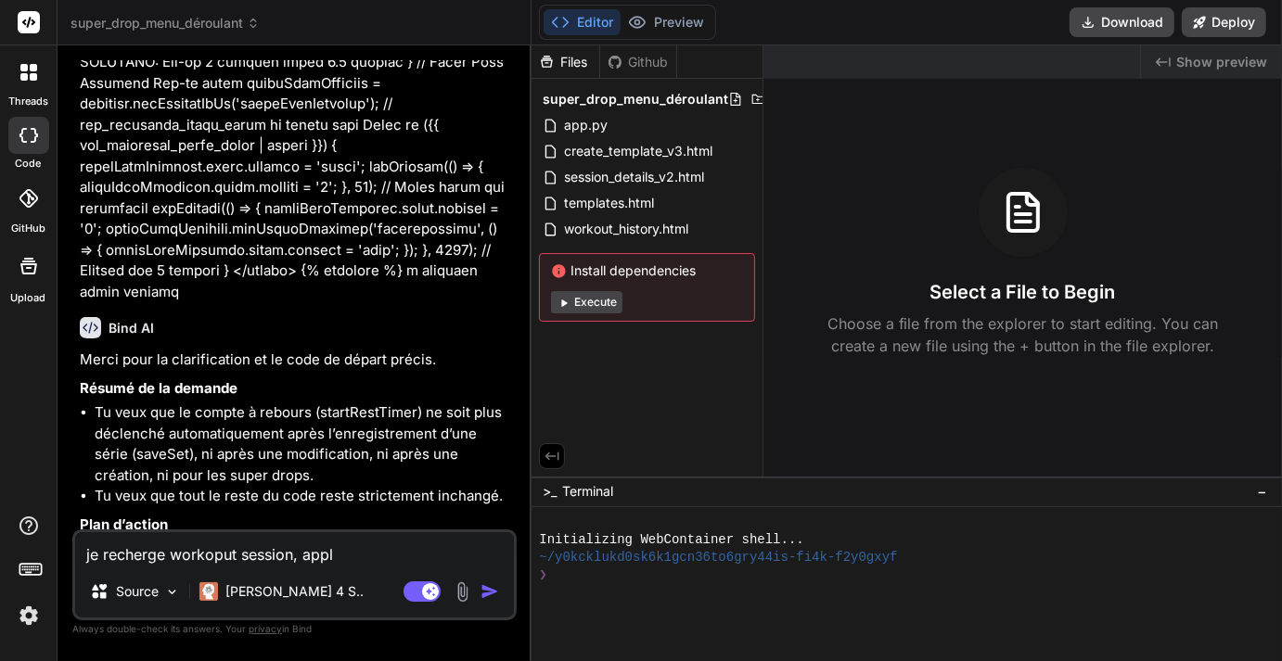
type textarea "x"
type textarea "je recherge workoput session, appliu"
type textarea "x"
type textarea "je recherge workoput session, appliue"
type textarea "x"
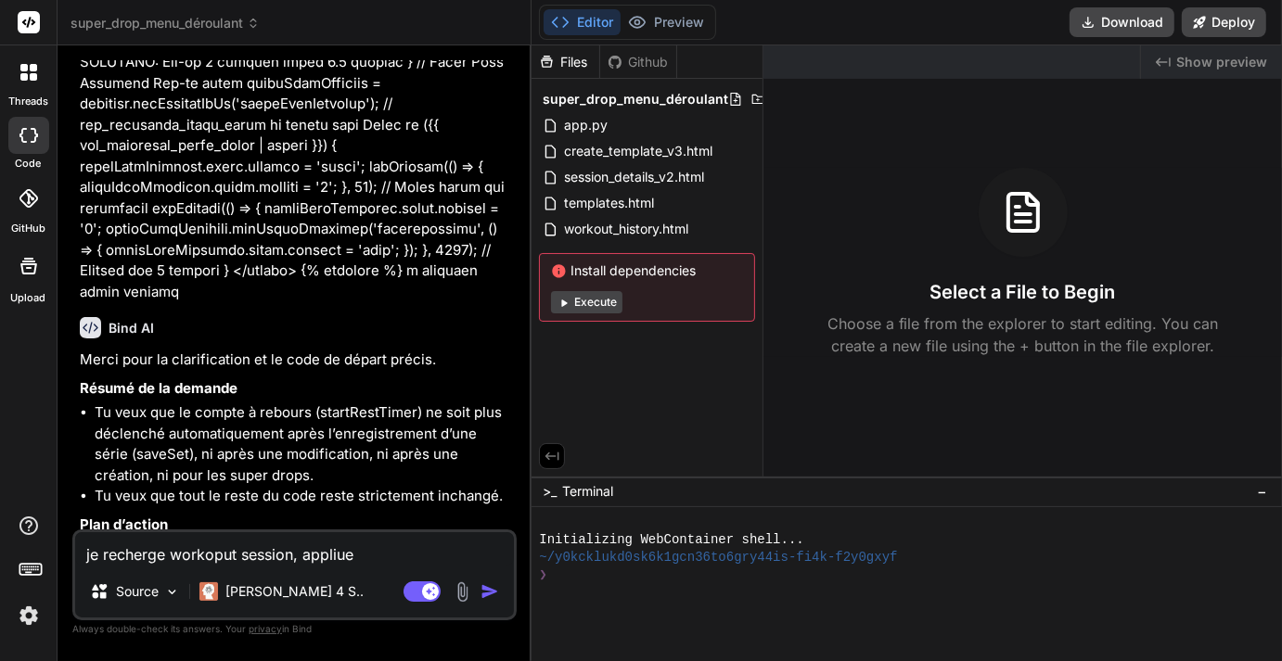
type textarea "je recherge workoput session, appliue"
type textarea "x"
type textarea "je recherge workoput session, appliue"
type textarea "x"
type textarea "je recherge workoput session, appliu"
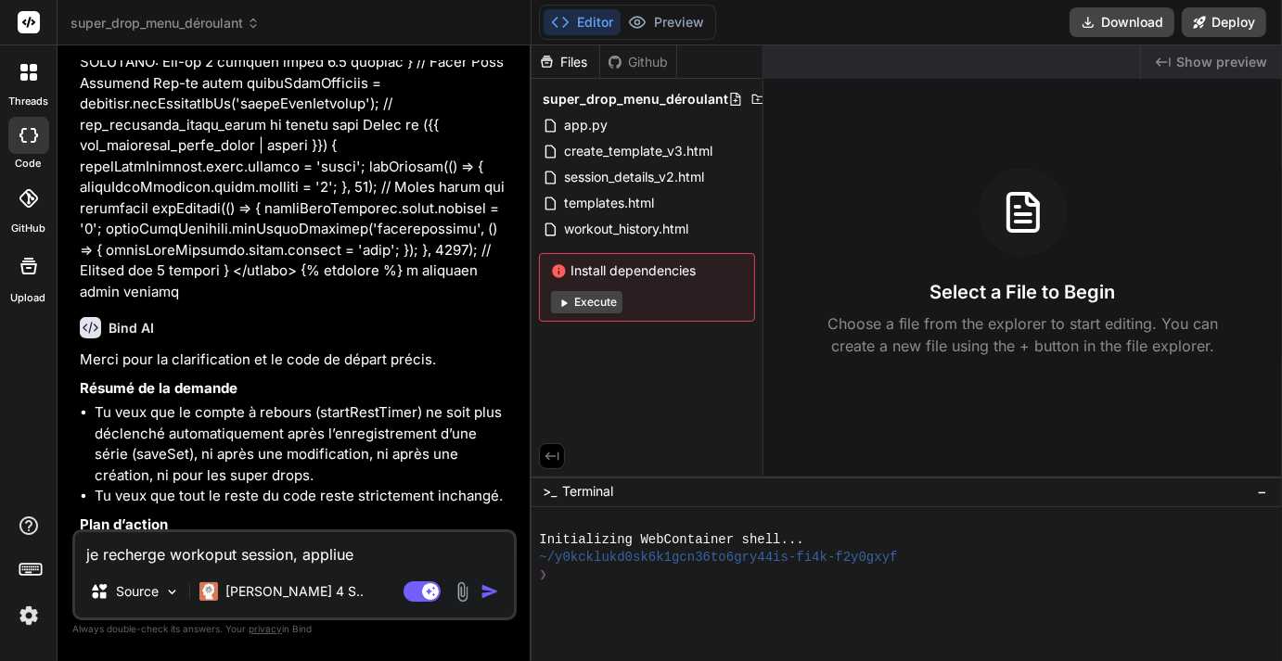
type textarea "x"
type textarea "je recherge workoput session, appli"
type textarea "x"
type textarea "je recherge workoput session, appliq"
type textarea "x"
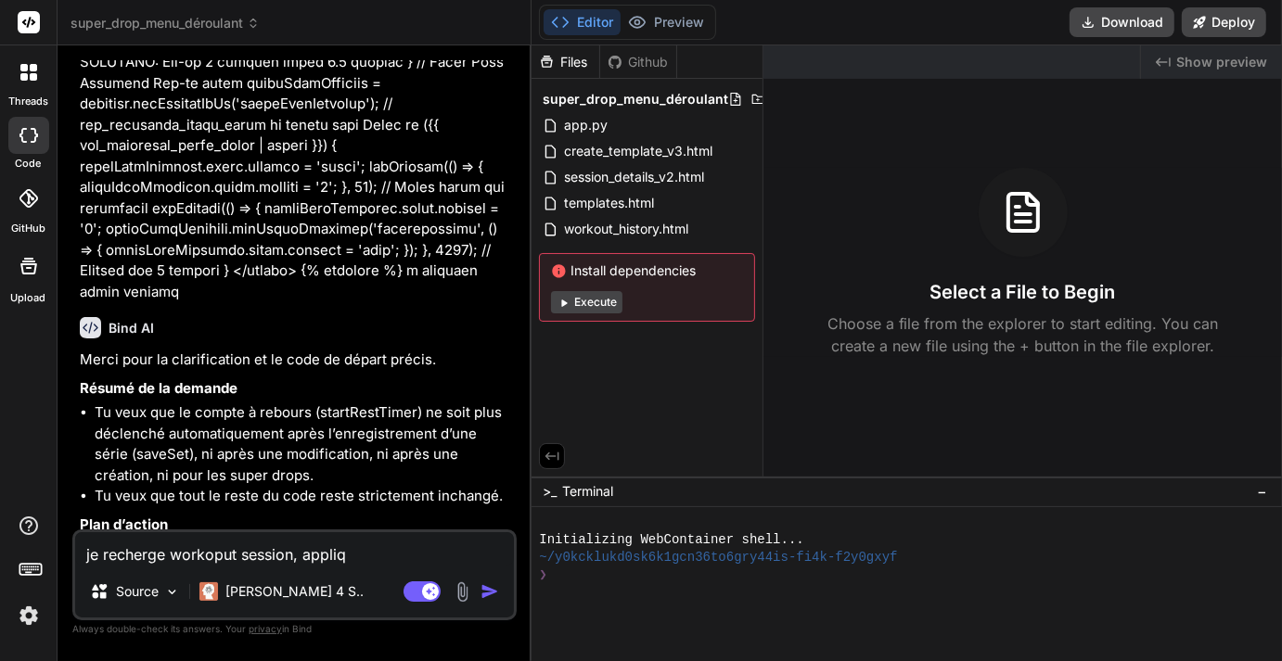
type textarea "je recherge workoput session, appliqu"
type textarea "x"
type textarea "je recherge workoput session, applique"
type textarea "x"
type textarea "je recherge workoput session, applique"
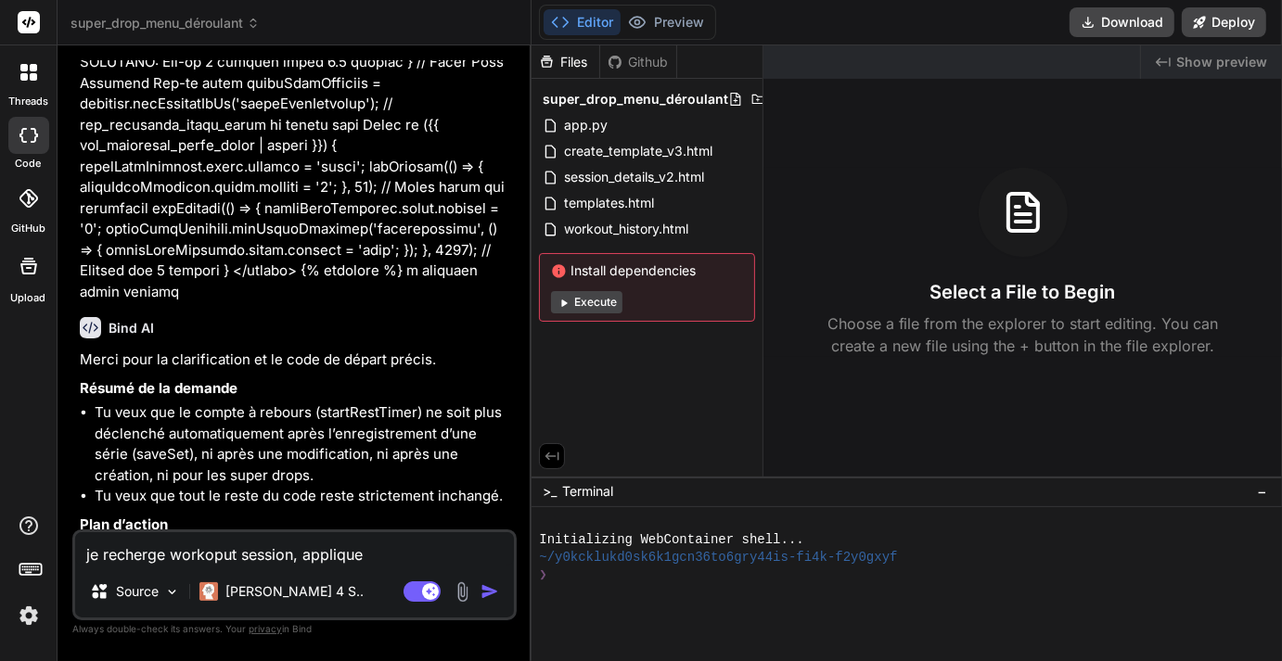
type textarea "x"
type textarea "je recherge workoput session, applique l"
type textarea "x"
type textarea "je recherge workoput session, applique le"
type textarea "x"
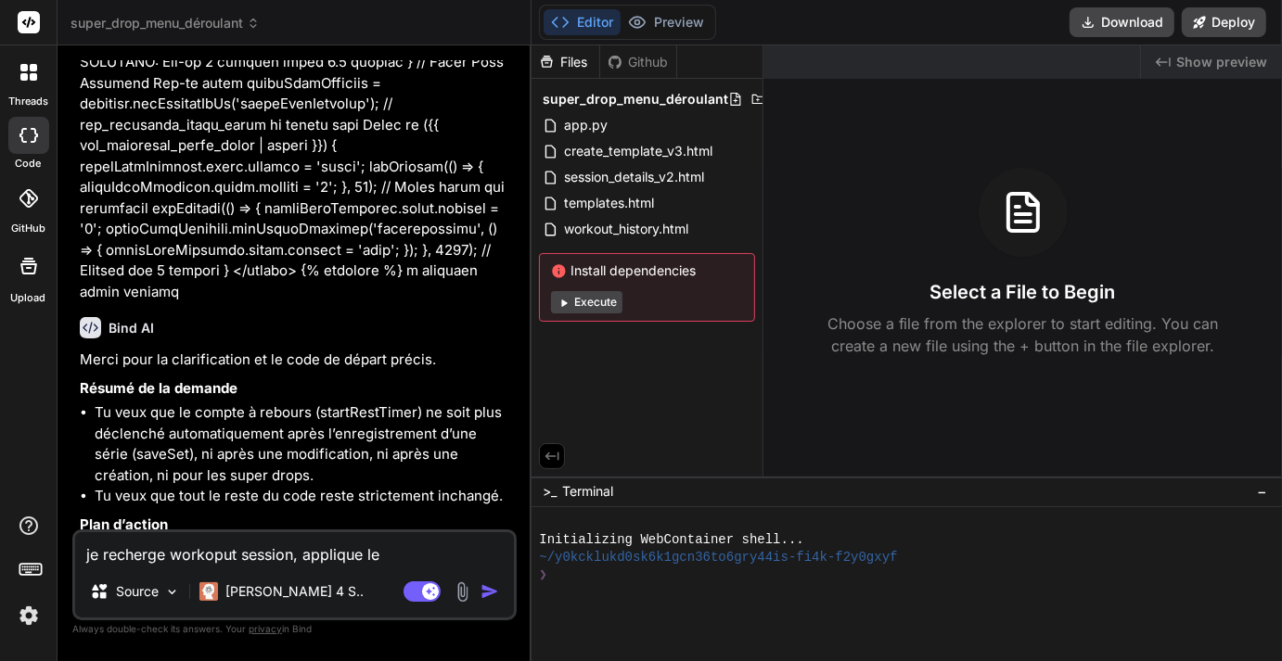
type textarea "je recherge workoput session, applique le"
type textarea "x"
type textarea "je recherge workoput session, applique le c"
type textarea "x"
type textarea "je recherge workoput session, applique le ch"
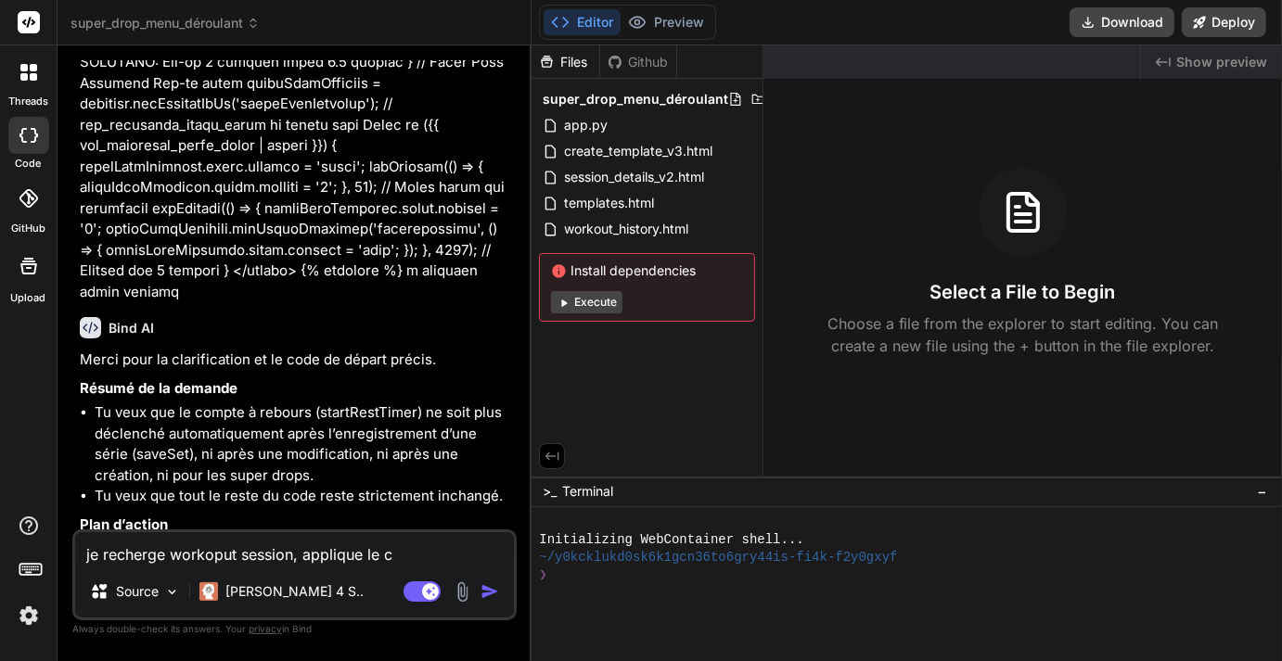
type textarea "x"
type textarea "je recherge workoput session, applique le cha"
type textarea "x"
type textarea "je recherge workoput session, applique le chan"
type textarea "x"
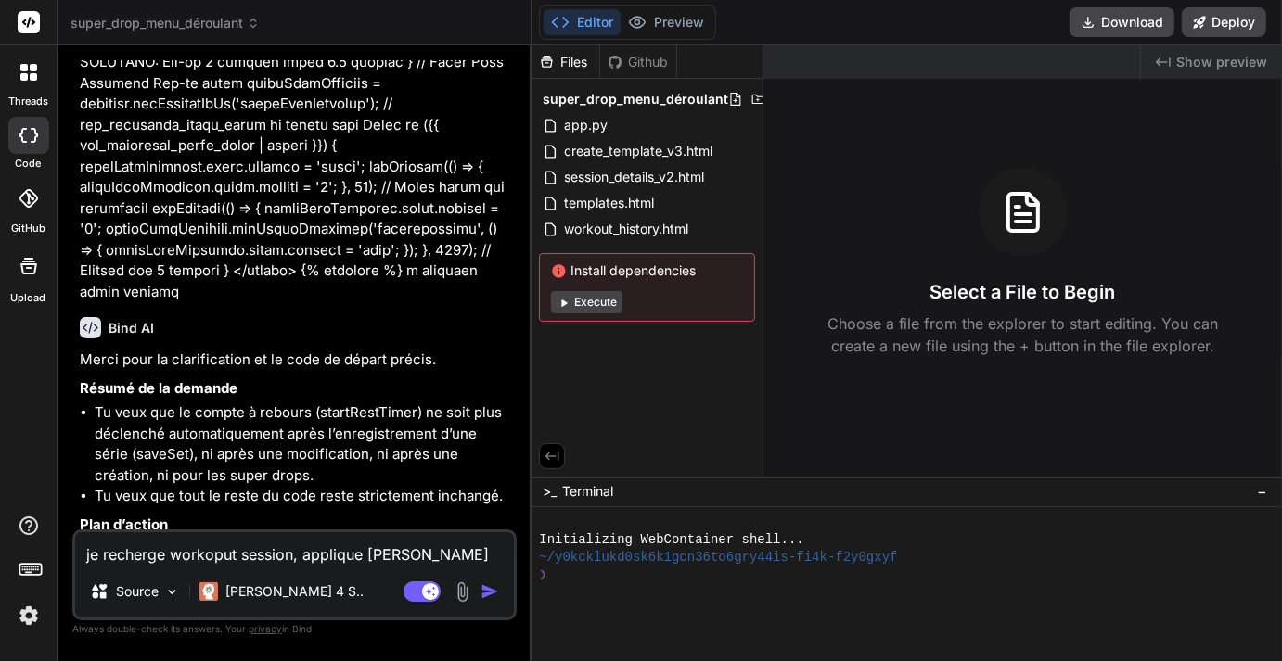
type textarea "je recherge workoput session, applique le chang"
type textarea "x"
type textarea "je recherge workoput session, applique le change"
type textarea "x"
type textarea "je recherge workoput session, applique le changem"
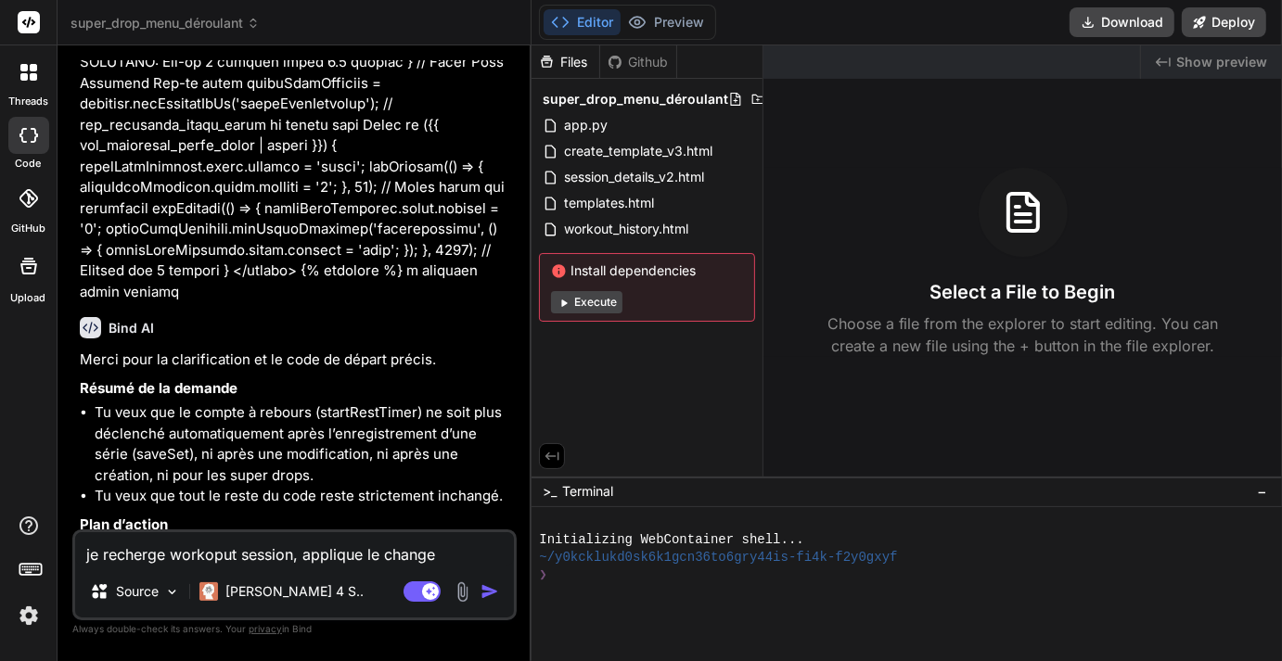
type textarea "x"
type textarea "je recherge workoput session, applique le changeme"
type textarea "x"
type textarea "je recherge workoput session, applique le changemen"
type textarea "x"
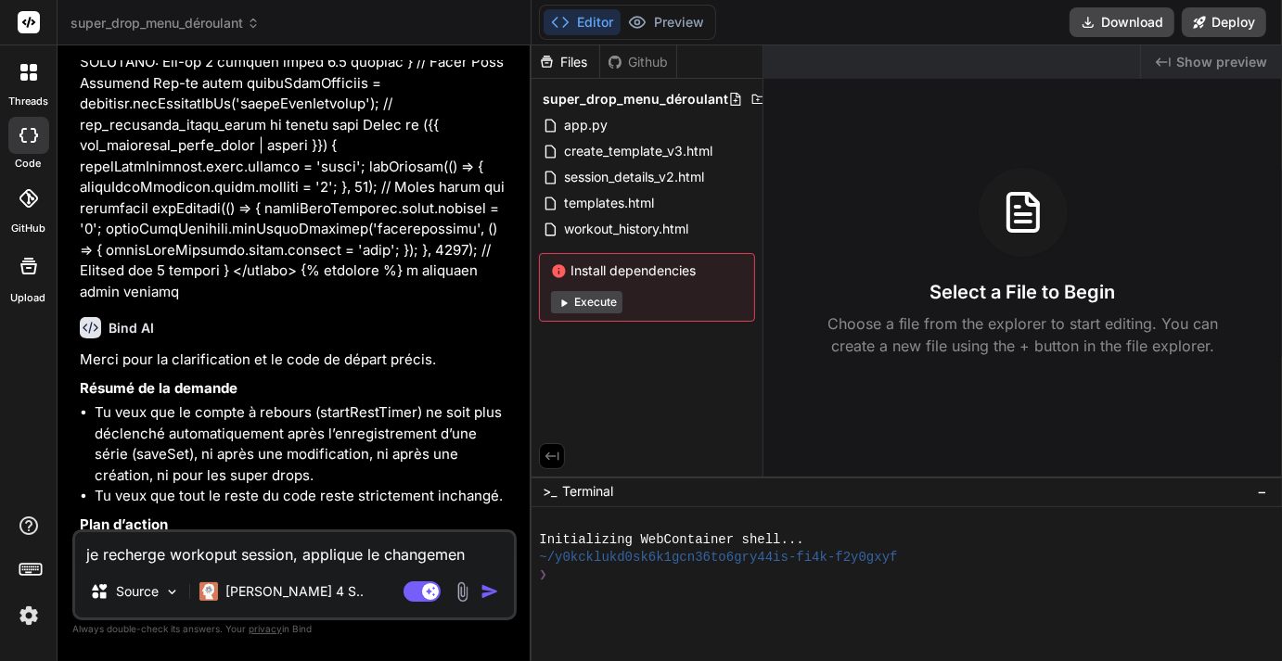
type textarea "je recherge workoput session, applique le changement"
type textarea "x"
type textarea "je recherge workoput session, applique le changement"
type textarea "x"
type textarea "je recherge workoput session, applique le changement d"
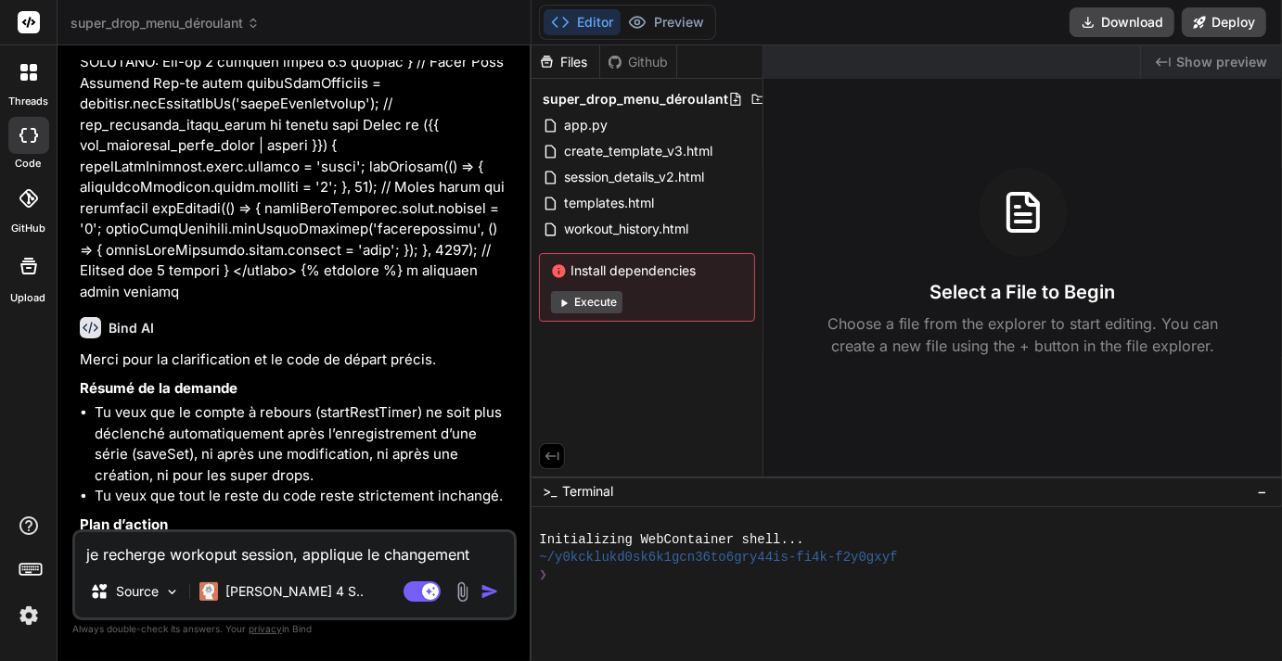
type textarea "x"
type textarea "je recherge workoput session, applique le changement de"
type textarea "x"
type textarea "je recherge workoput session, applique le changement dem"
type textarea "x"
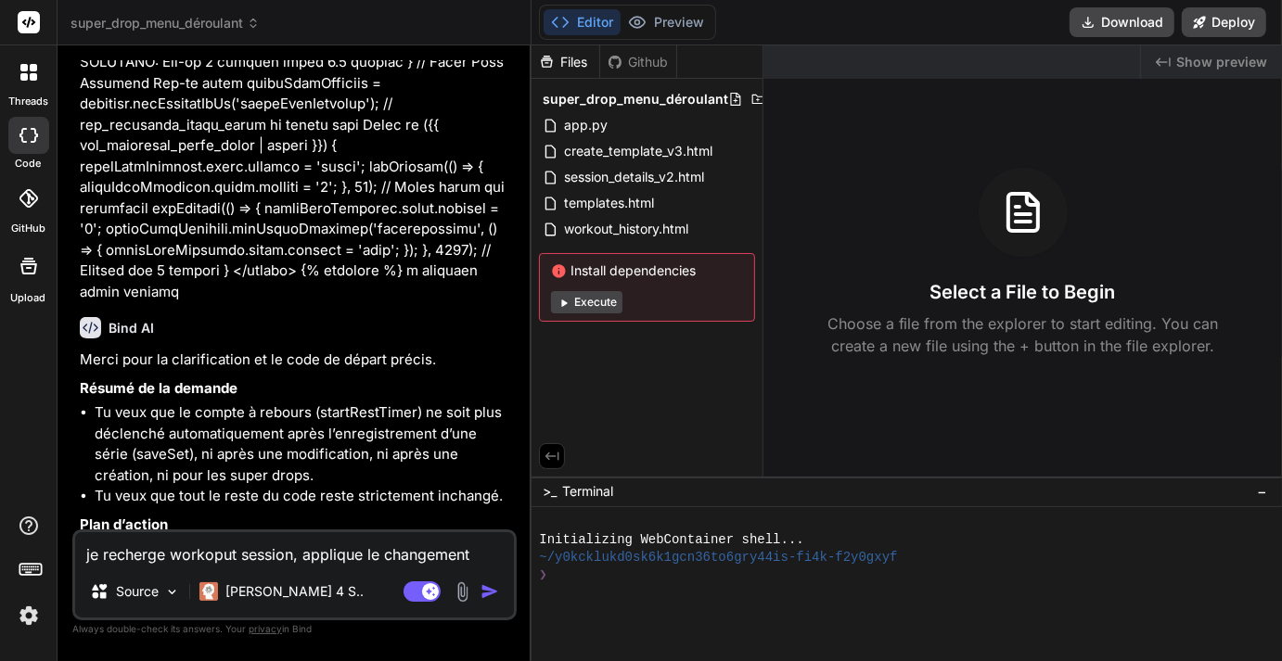
type textarea "je recherge workoput session, applique le changement dema"
type textarea "x"
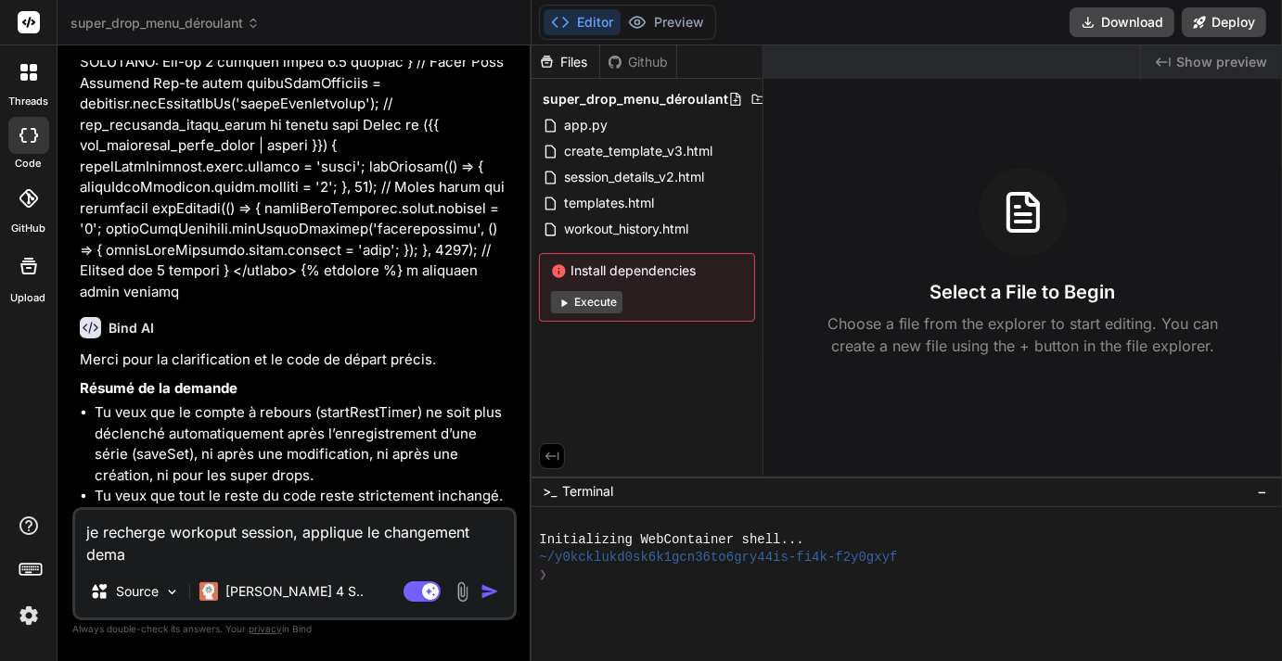
type textarea "je recherge workoput session, applique le changement deman"
type textarea "x"
type textarea "je recherge workoput session, applique le changement demand"
type textarea "x"
type textarea "je recherge workoput session, applique le changement demandé"
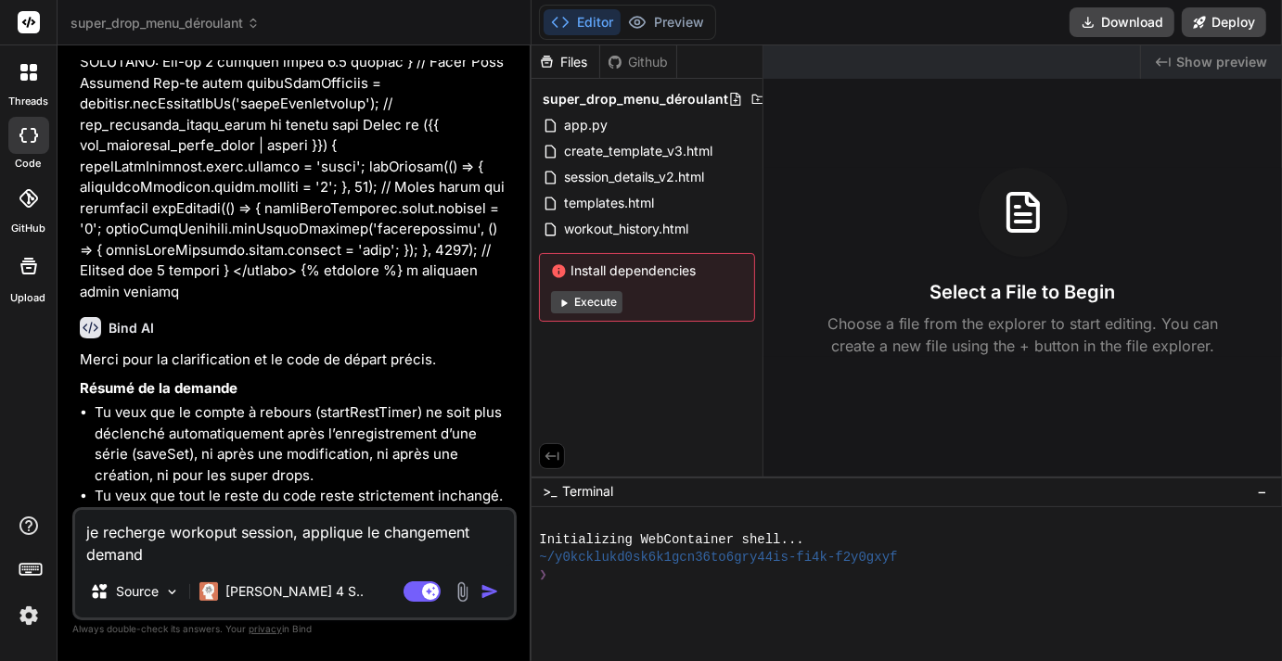
type textarea "x"
type textarea "je recherge workoput session, applique le changement demandé"
type textarea "x"
type textarea "je recherge workoput session, applique le changement demandé s"
type textarea "x"
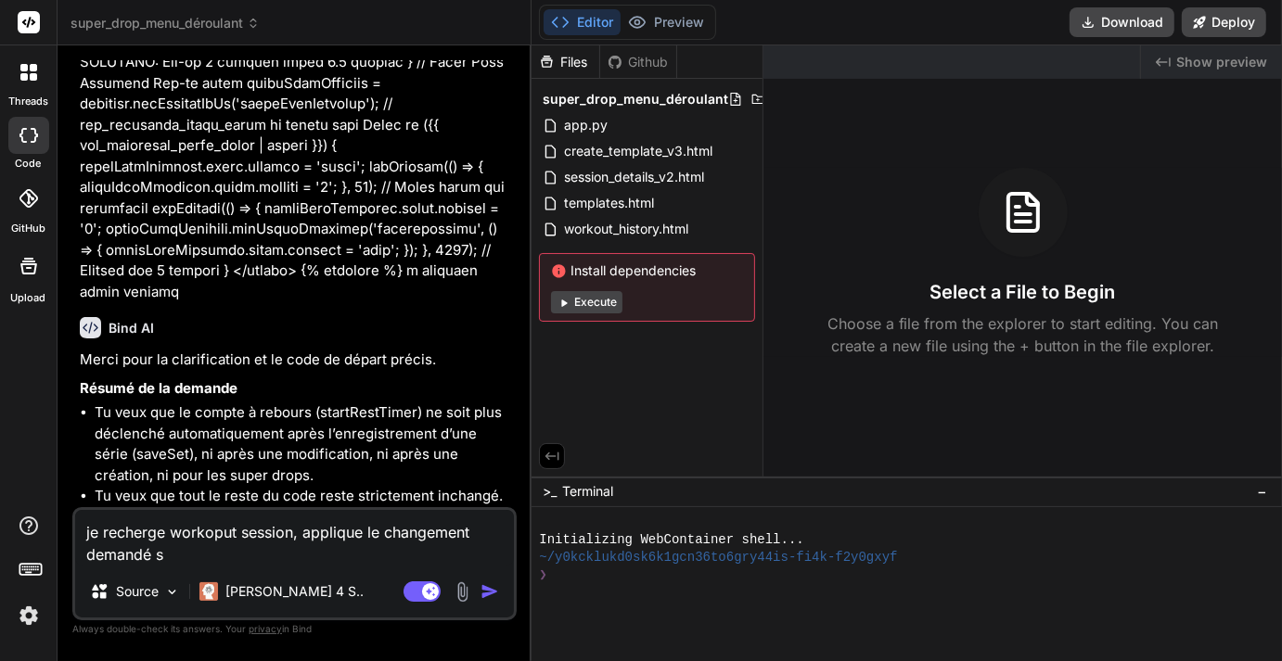
type textarea "je recherge workoput session, applique le changement demandé su"
type textarea "x"
type textarea "je recherge workoput session, applique le changement demandé sur"
type textarea "x"
type textarea "je recherge workoput session, applique le changement demandé sur"
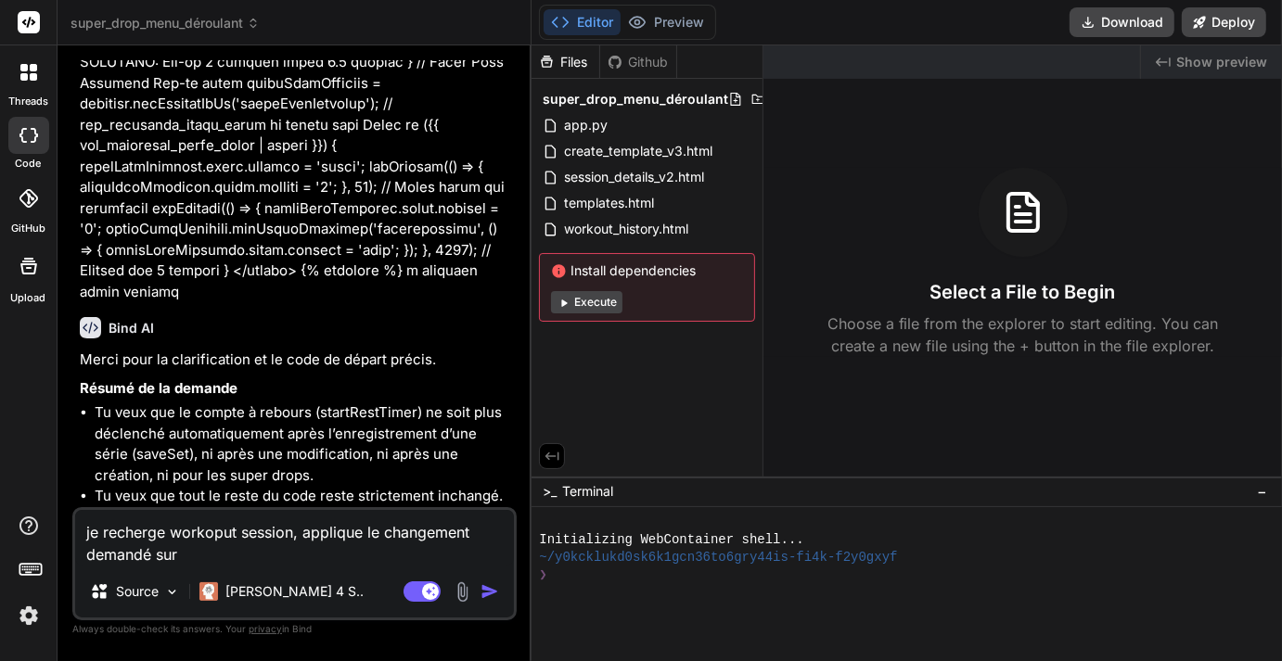
type textarea "x"
type textarea "je recherge workoput session, applique le changement demandé sur l"
type textarea "x"
type textarea "je recherge workoput session, applique le changement demandé sur le"
type textarea "x"
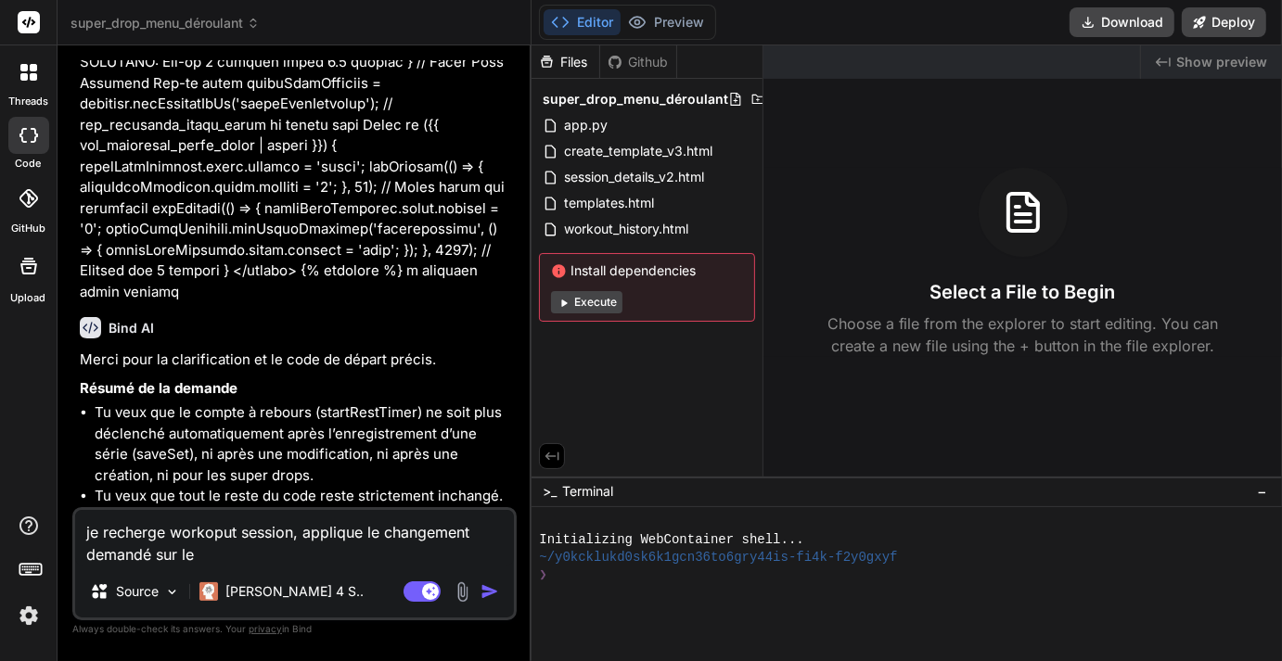
type textarea "je recherge workoput session, applique le changement demandé sur le"
type textarea "x"
type textarea "je recherge workoput session, applique le changement demandé sur le c"
type textarea "x"
type textarea "je recherge workoput session, applique le changement demandé sur le co"
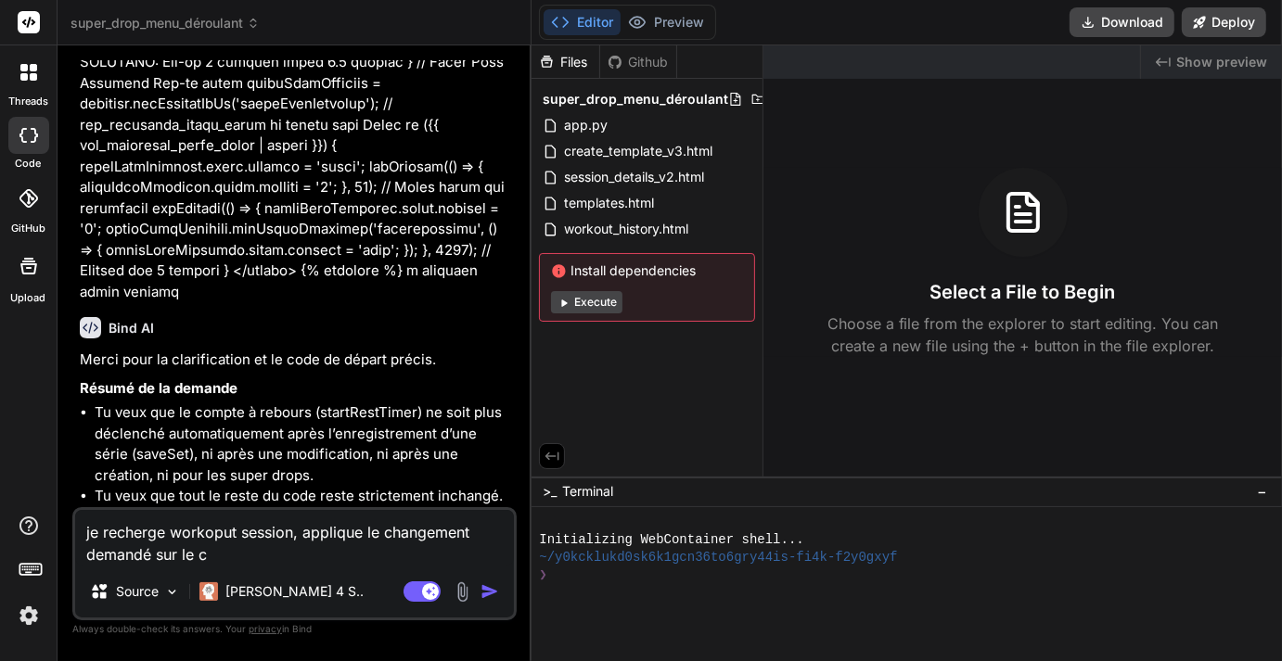
type textarea "x"
type textarea "je recherge workoput session, applique le changement demandé sur le com"
type textarea "x"
type textarea "je recherge workoput session, applique le changement demandé sur le comp"
type textarea "x"
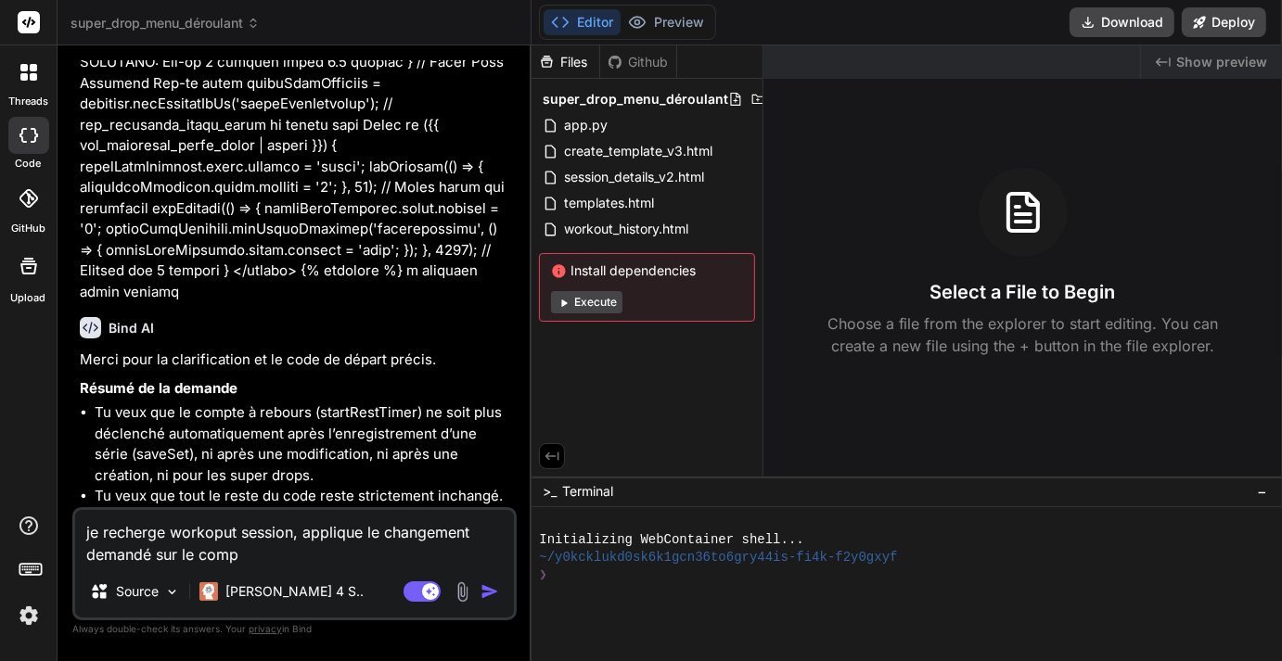
type textarea "je recherge workoput session, applique le changement demandé sur le compt"
type textarea "x"
type textarea "je recherge workoput session, applique le changement demandé sur le compte"
type textarea "x"
type textarea "je recherge workoput session, applique le changement demandé sur le compte"
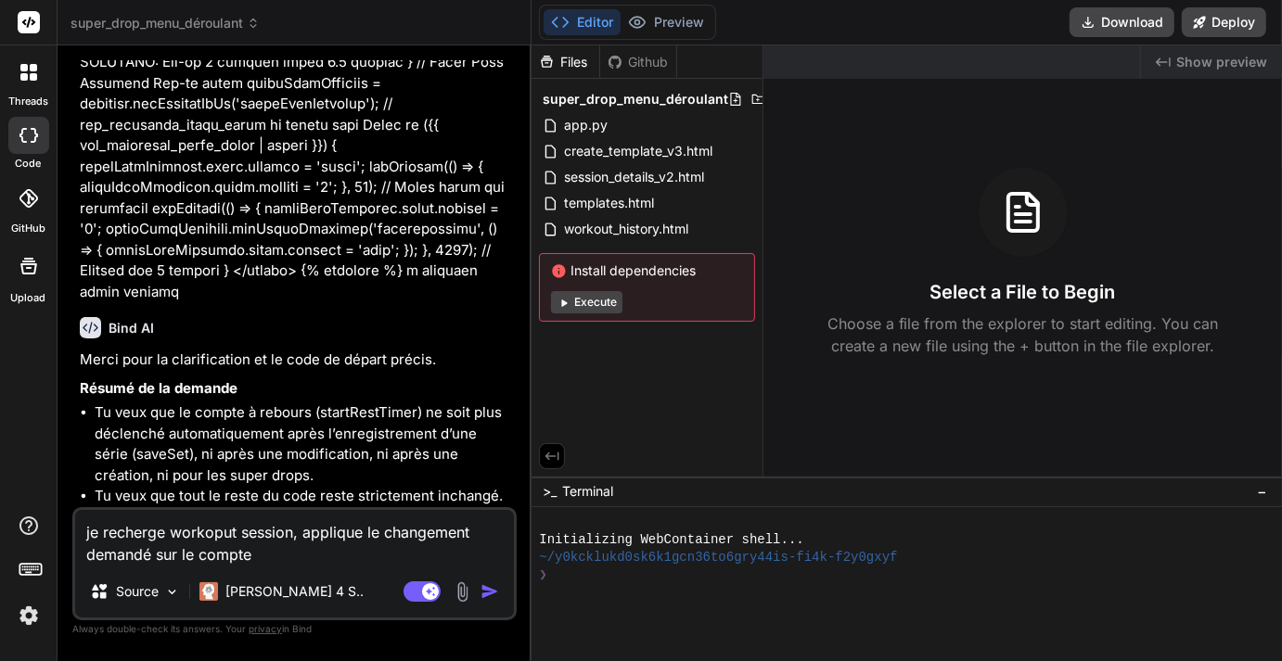
type textarea "x"
type textarea "je recherge workoput session, applique le changement demandé sur le compte a"
type textarea "x"
type textarea "je recherge workoput session, applique le changement demandé sur le compte a"
type textarea "x"
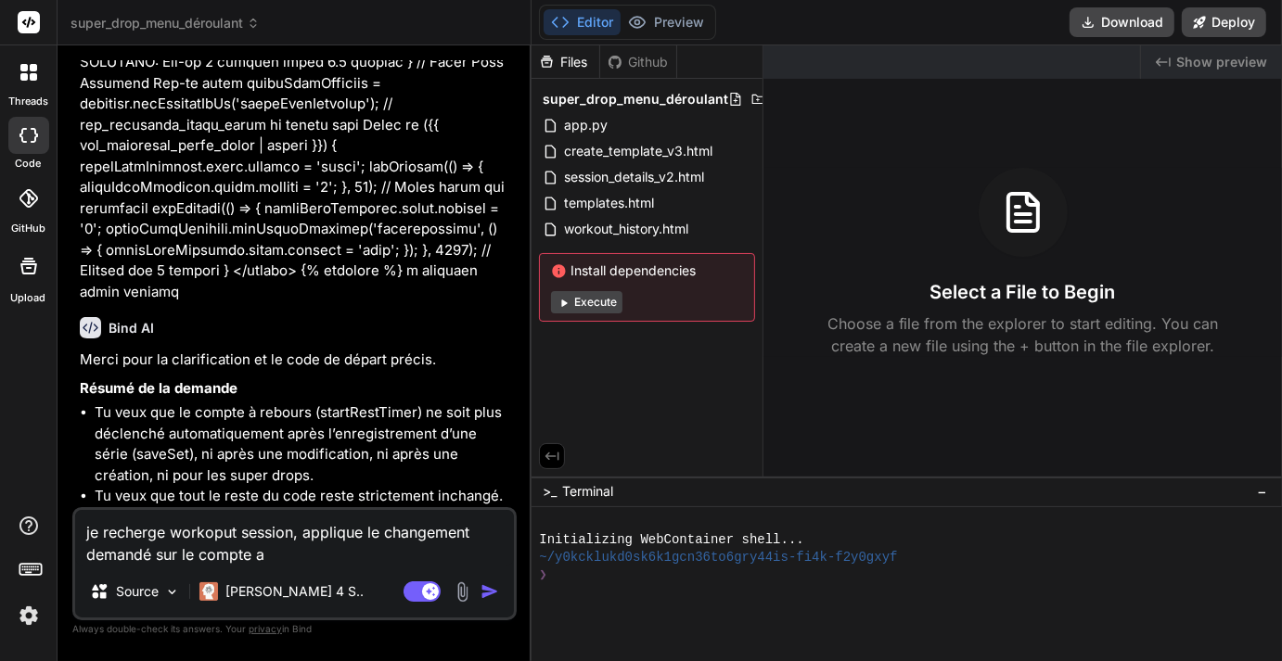
type textarea "je recherge workoput session, applique le changement demandé sur le compte a r"
type textarea "x"
type textarea "je recherge workoput session, applique le changement demandé sur le compte a re"
type textarea "x"
type textarea "je recherge workoput session, applique le changement demandé sur le compte a reb"
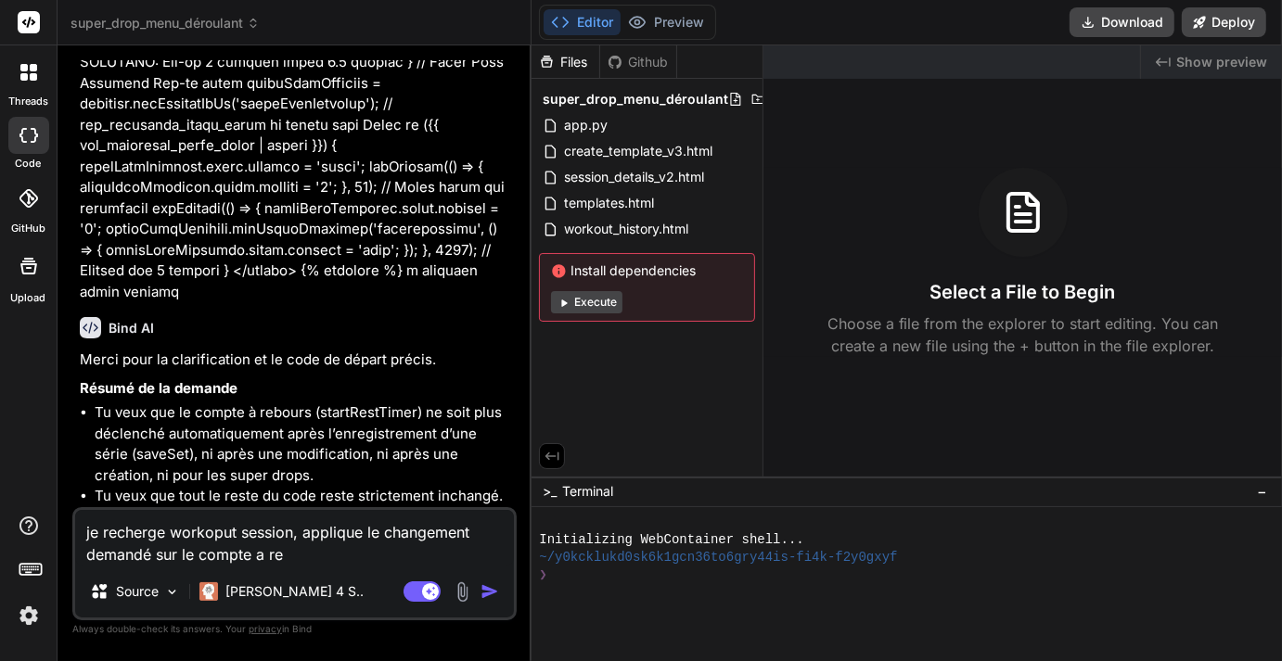
type textarea "x"
type textarea "je recherge workoput session, applique le changement demandé sur le compte a re…"
type textarea "x"
type textarea "je recherge workoput session, applique le changement demandé sur le compte a re…"
type textarea "x"
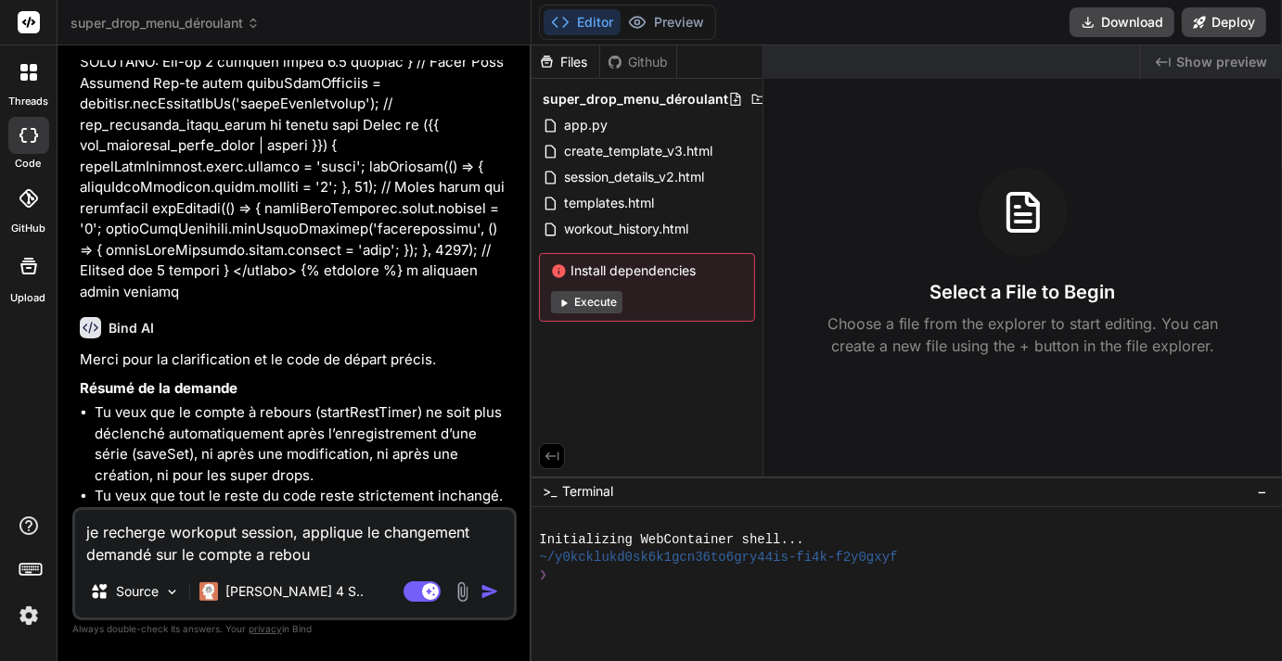
type textarea "je recherge workoput session, applique le changement demandé sur le compte a re…"
type textarea "x"
type textarea "je recherge workoput session, applique le changement demandé sur le compte a re…"
type textarea "x"
type textarea "je recherge workoput session, applique le changement demandé sur le compte a re…"
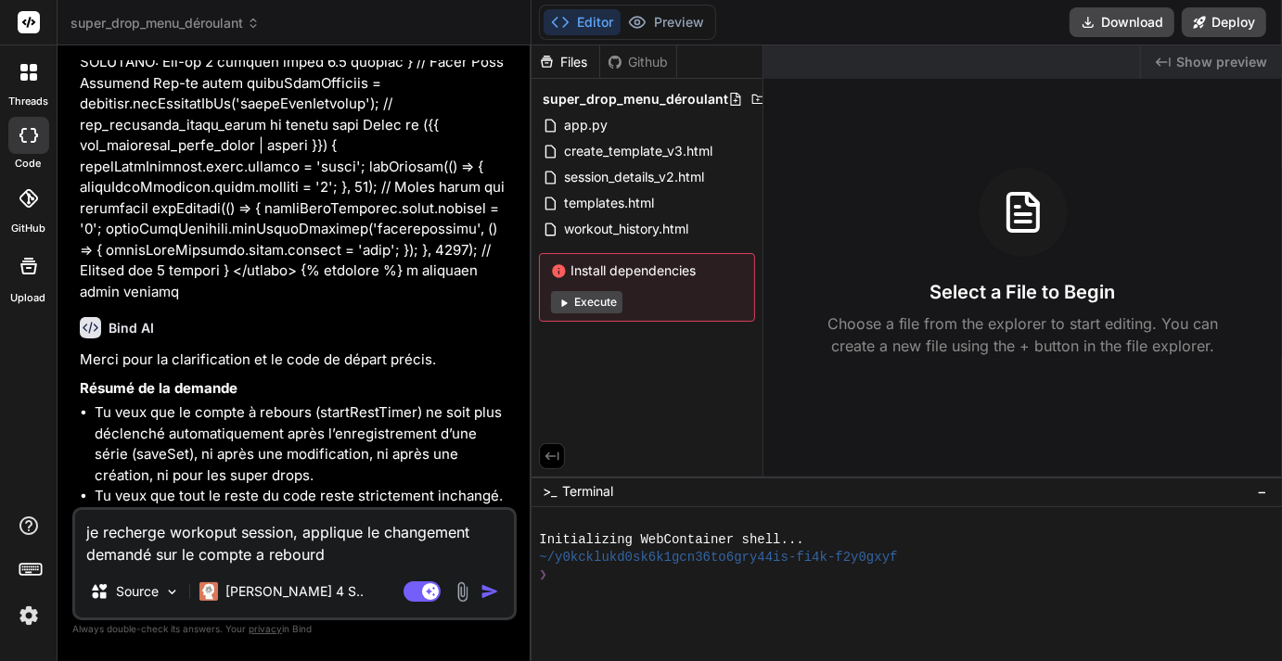
type textarea "x"
type textarea "je recherge workoput session, applique le changement demandé sur le compte a re…"
type textarea "x"
type textarea "je recherge workoput session, applique le changement demandé sur le compte a re…"
type textarea "x"
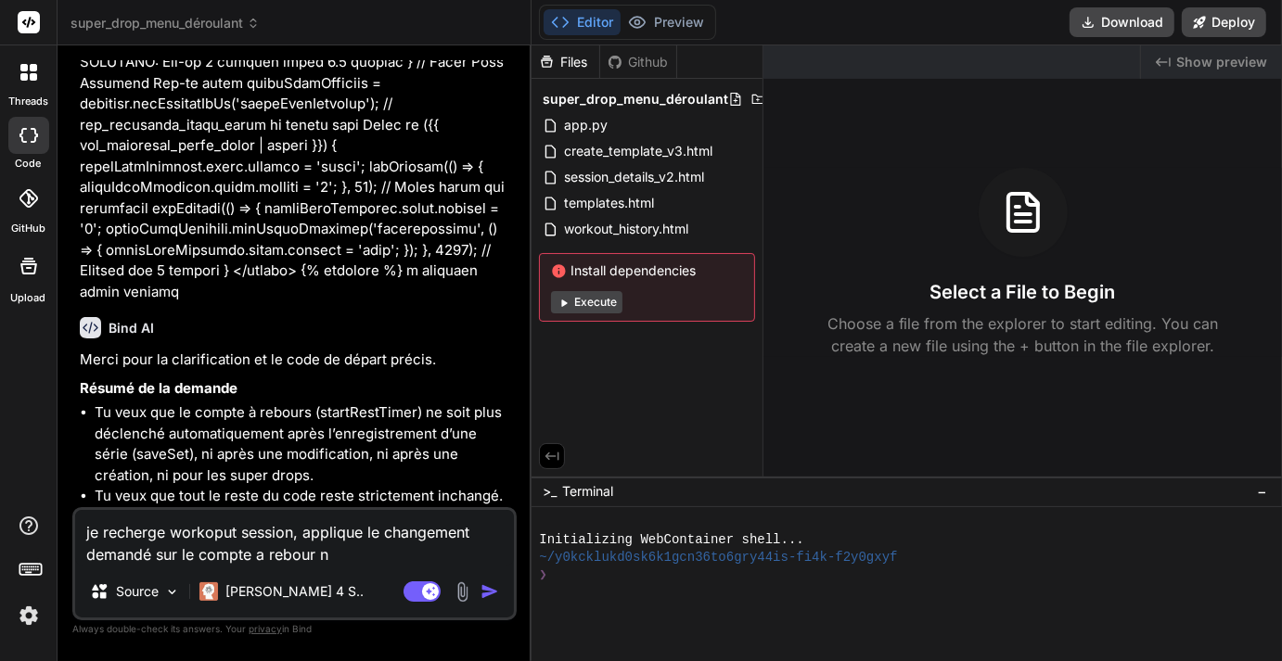
type textarea "je recherge workoput session, applique le changement demandé sur le compte a re…"
type textarea "x"
type textarea "je recherge workoput session, applique le changement demandé sur le compte a re…"
type textarea "x"
type textarea "je recherge workoput session, applique le changement demandé sur le compte a re…"
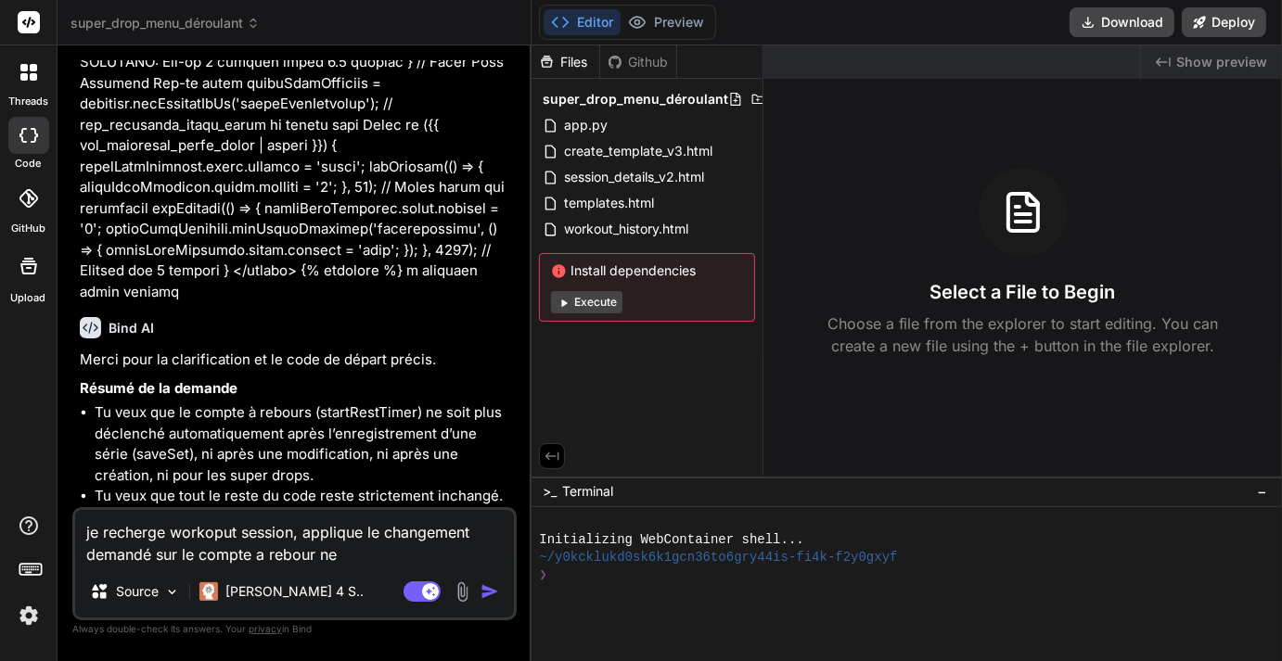
type textarea "x"
type textarea "je recherge workoput session, applique le changement demandé sur le compte a re…"
type textarea "x"
type textarea "je recherge workoput session, applique le changement demandé sur le compte a re…"
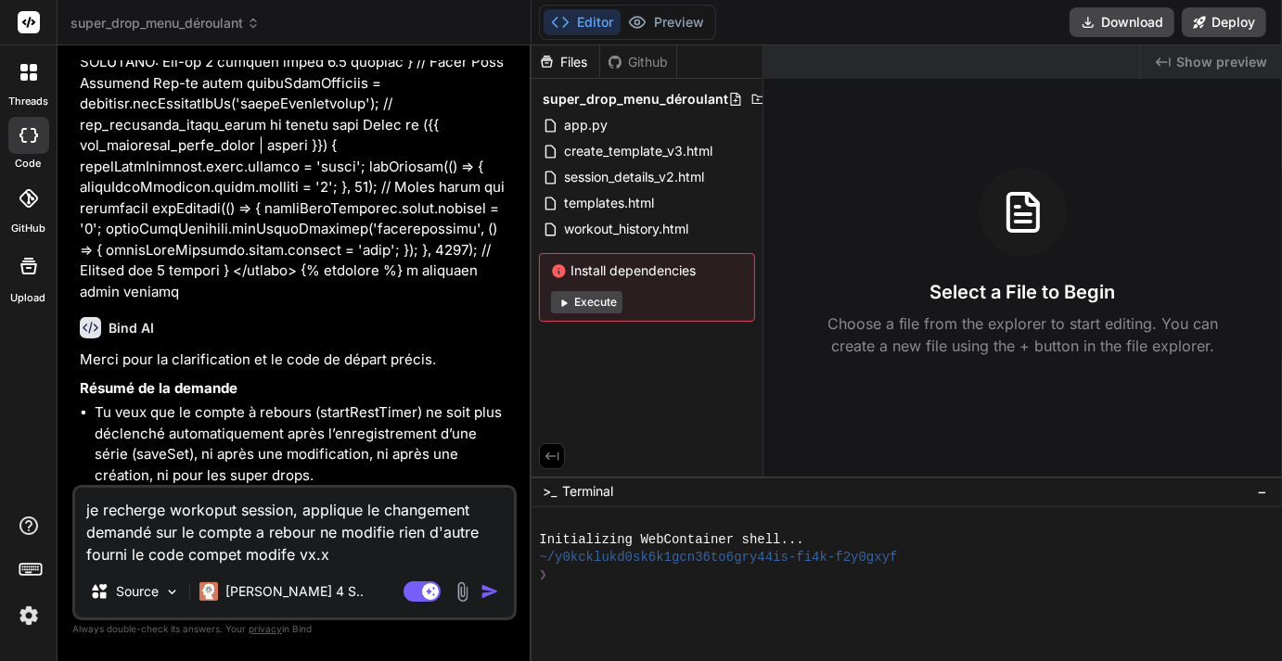
click at [463, 593] on img at bounding box center [462, 591] width 21 height 21
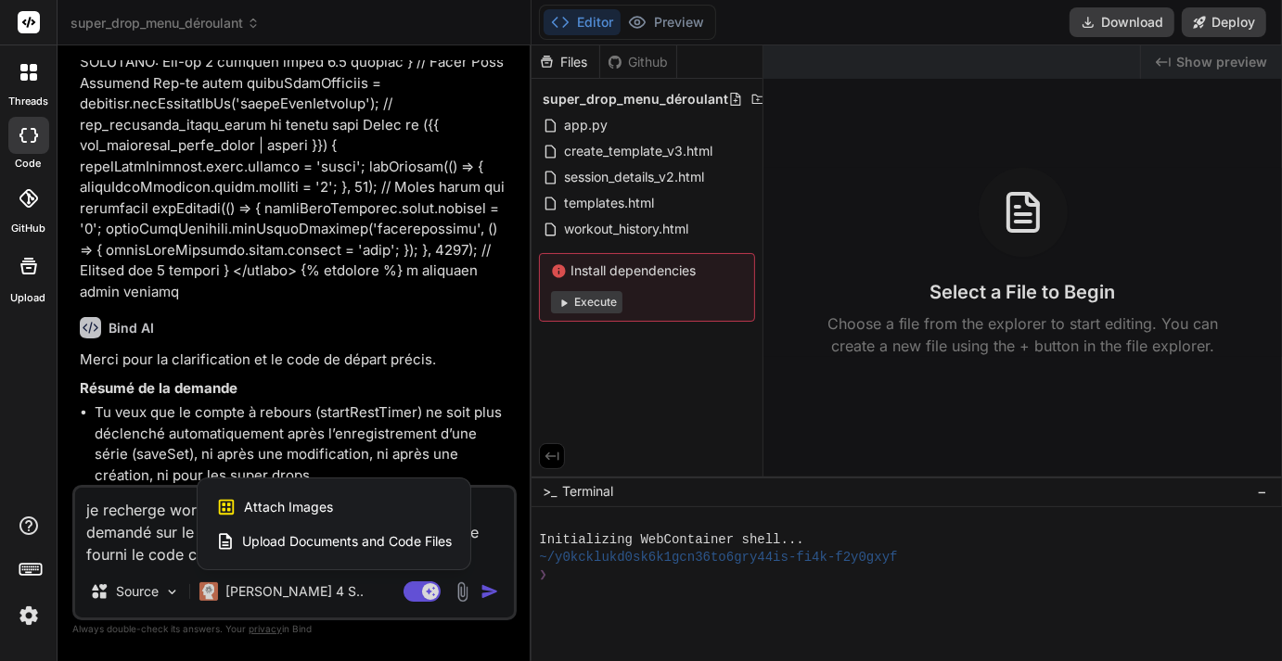
click at [432, 543] on span "Upload Documents and Code Files" at bounding box center [347, 541] width 210 height 19
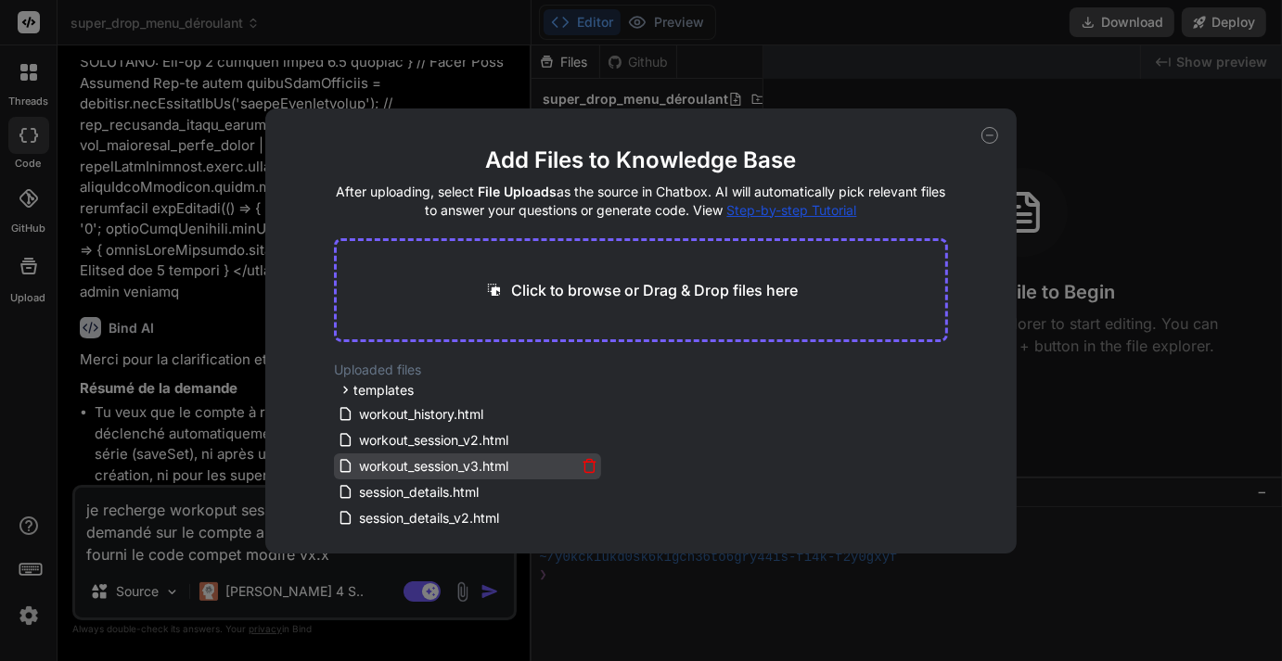
click at [586, 466] on icon at bounding box center [589, 466] width 16 height 16
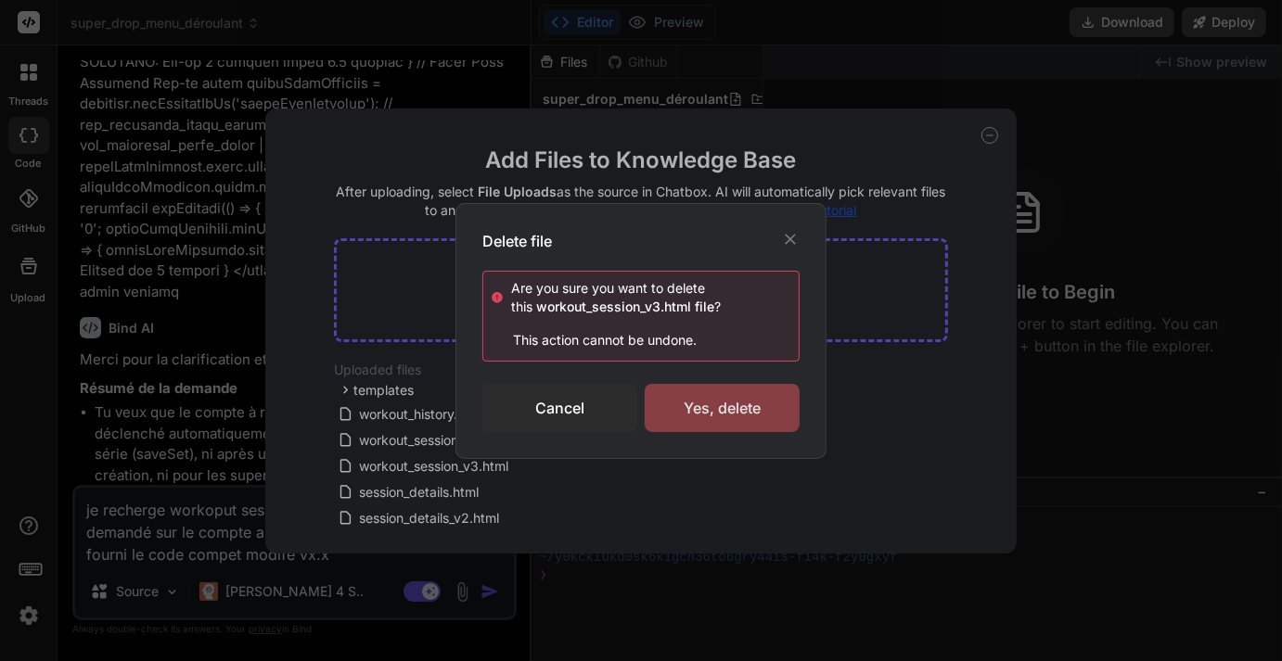
click at [694, 411] on div "Yes, delete" at bounding box center [722, 408] width 155 height 48
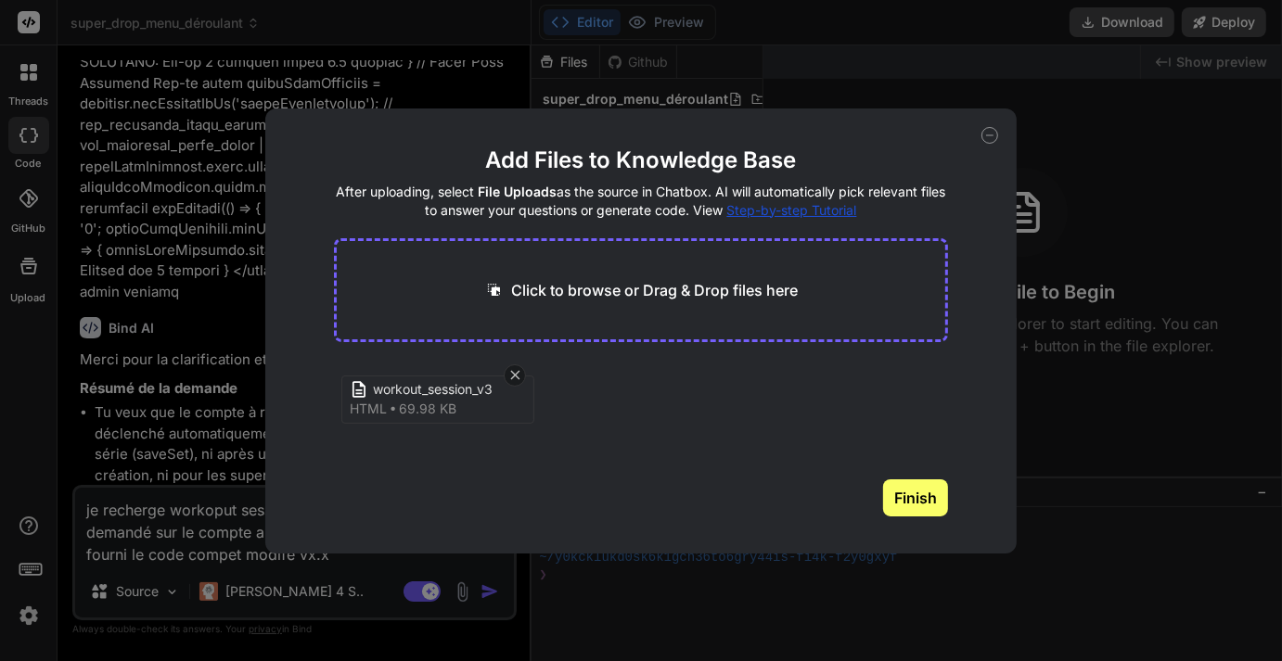
click at [919, 495] on button "Finish" at bounding box center [915, 497] width 65 height 37
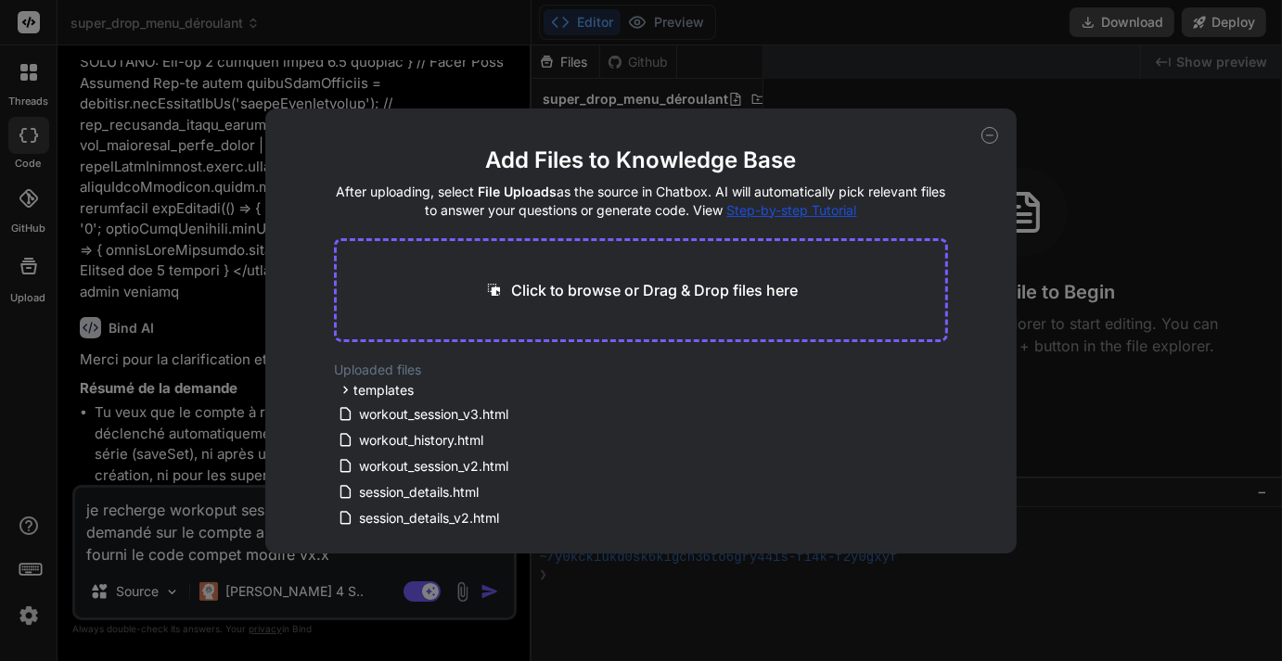
click at [987, 135] on icon at bounding box center [989, 135] width 17 height 17
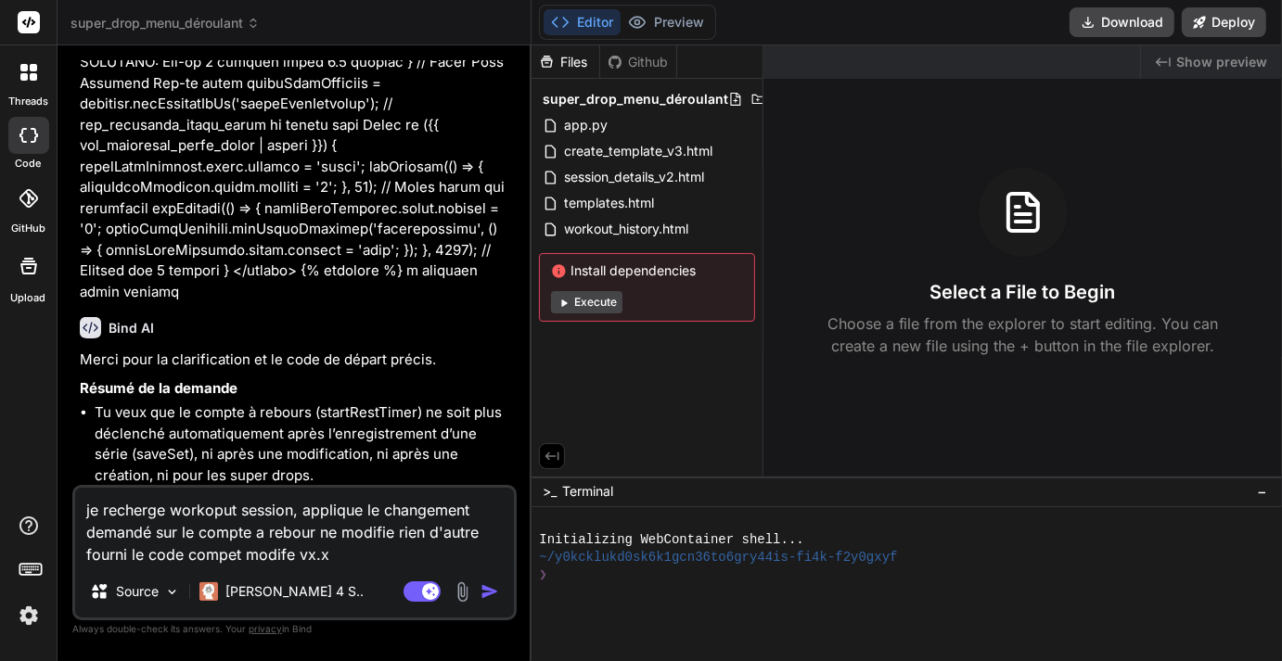
click at [220, 510] on textarea "je recherge workoput session, applique le changement demandé sur le compte a re…" at bounding box center [294, 527] width 439 height 78
click at [296, 532] on textarea "je recherge workout session, applique le changement demandé sur le compte a reb…" at bounding box center [294, 527] width 439 height 78
click at [141, 510] on textarea "je recherge workout session, applique le changement demandé sur le compte a reb…" at bounding box center [294, 527] width 439 height 78
click at [482, 588] on img "button" at bounding box center [489, 591] width 19 height 19
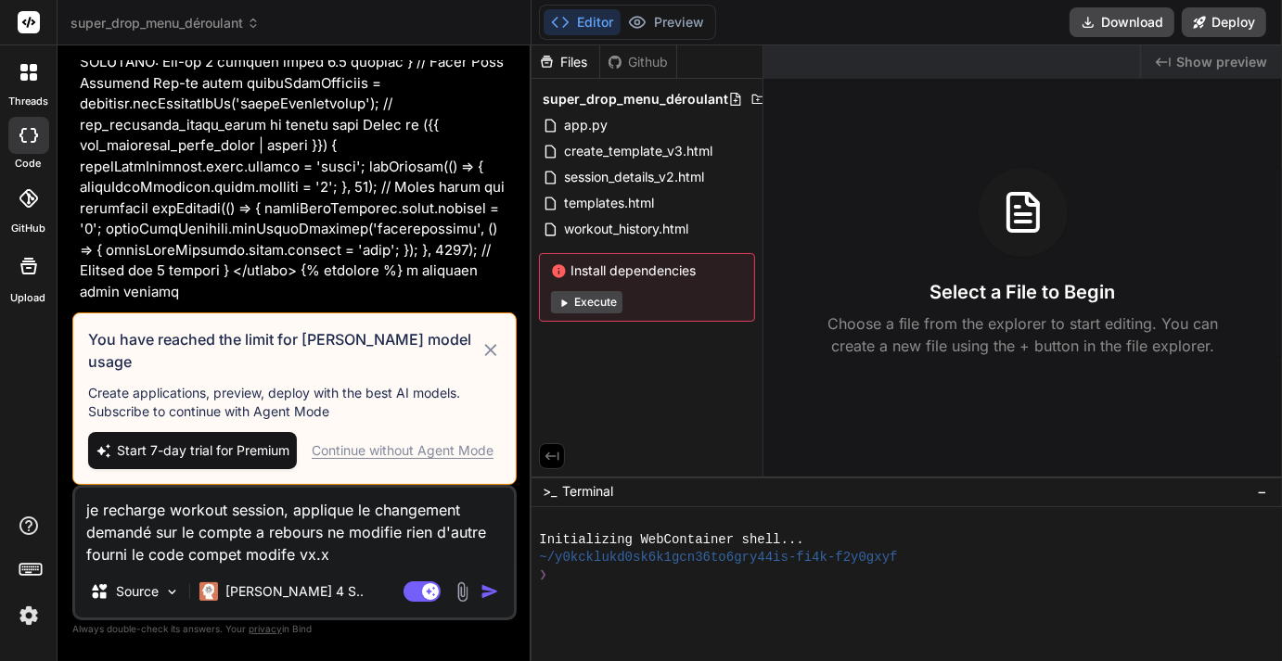
click at [445, 451] on div "Continue without Agent Mode" at bounding box center [403, 450] width 182 height 19
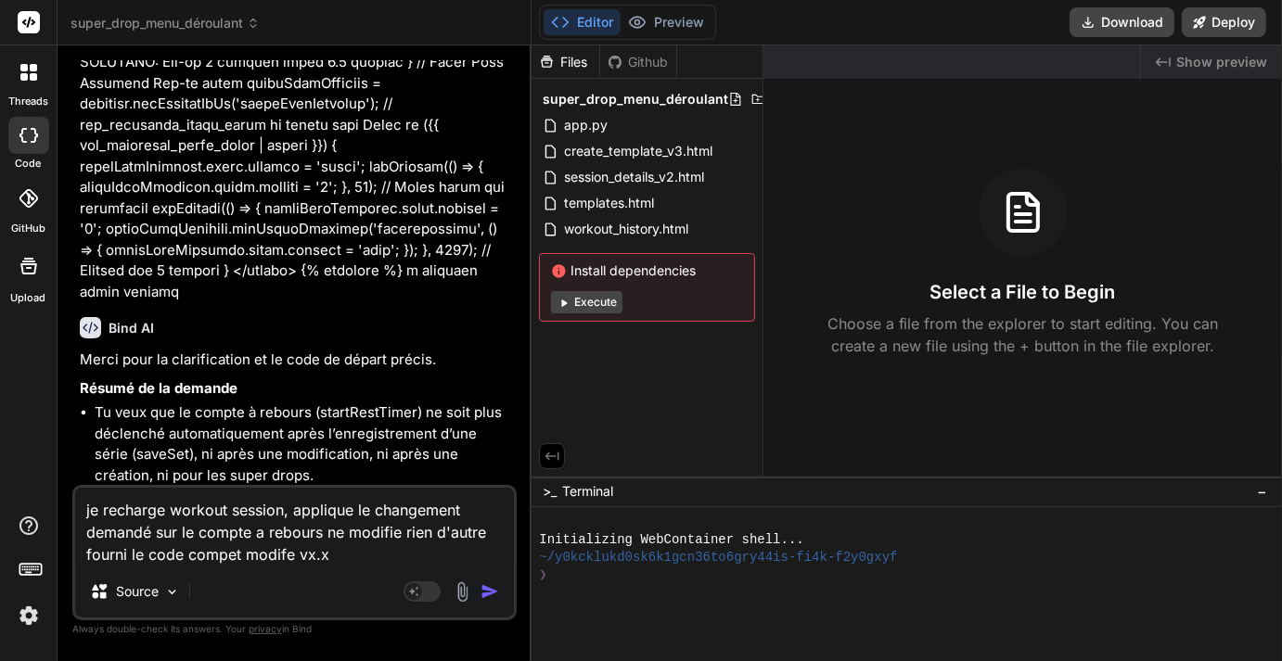
click at [486, 591] on img "button" at bounding box center [489, 591] width 19 height 19
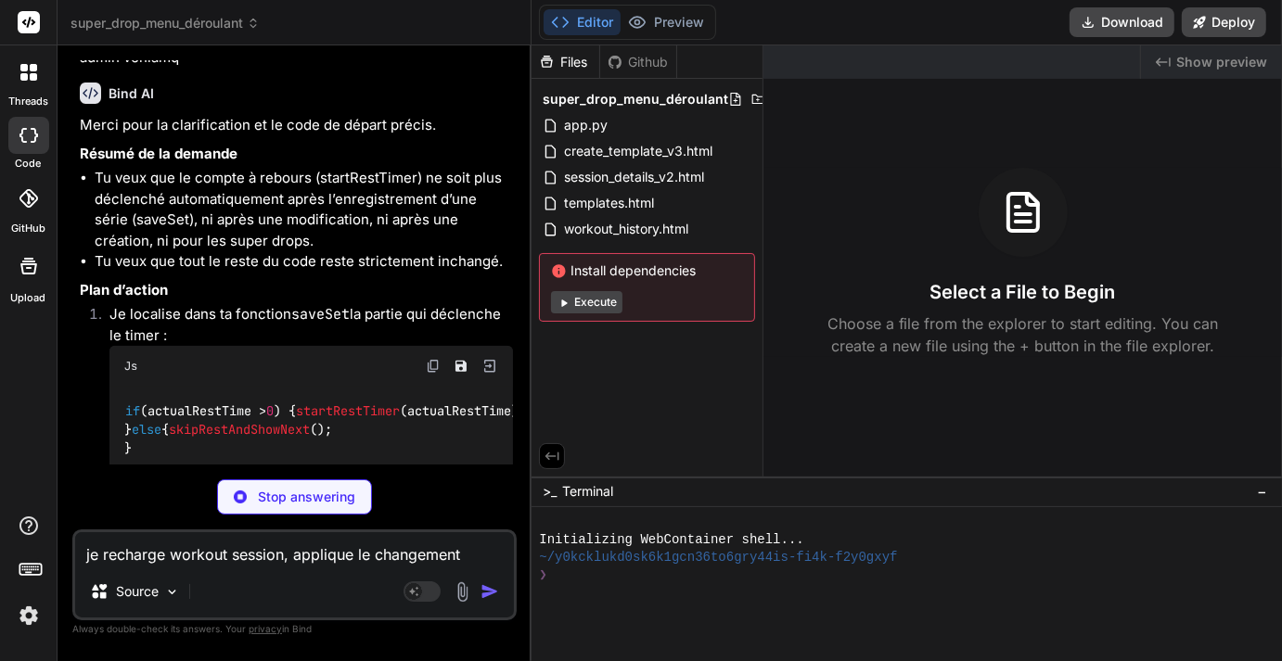
scroll to position [24433, 0]
click at [315, 559] on textarea "je recharge workout session, applique le changement demandé sur le compte a reb…" at bounding box center [294, 548] width 439 height 33
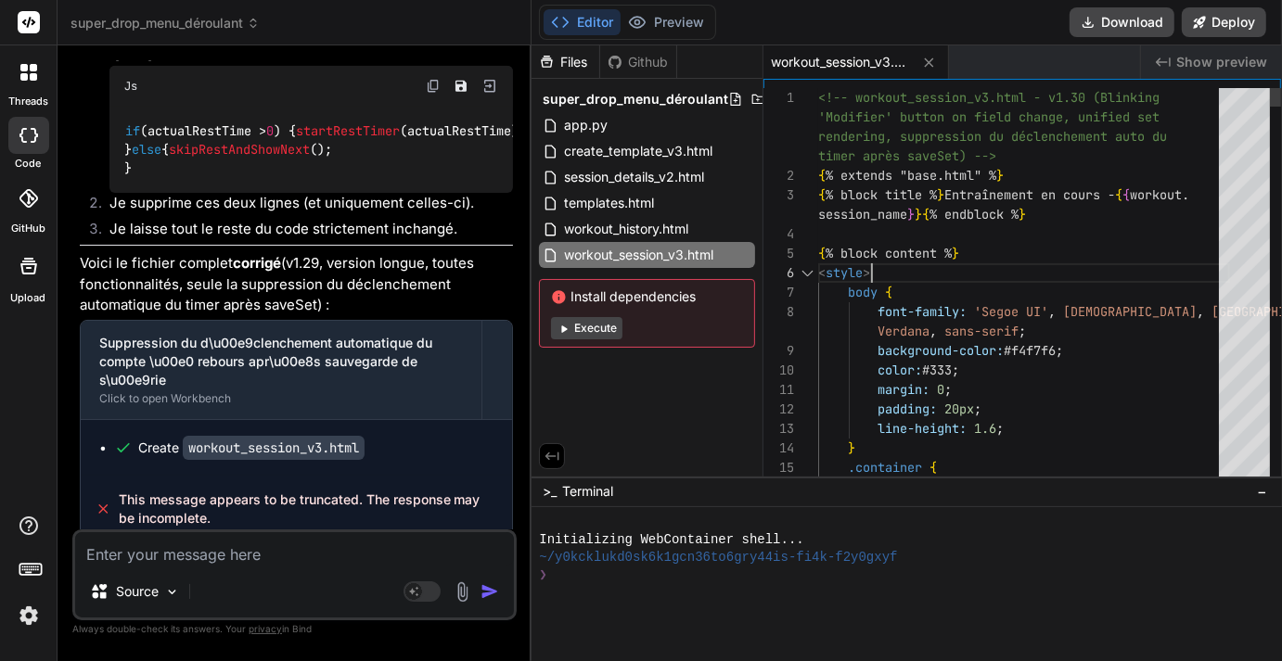
scroll to position [0, 0]
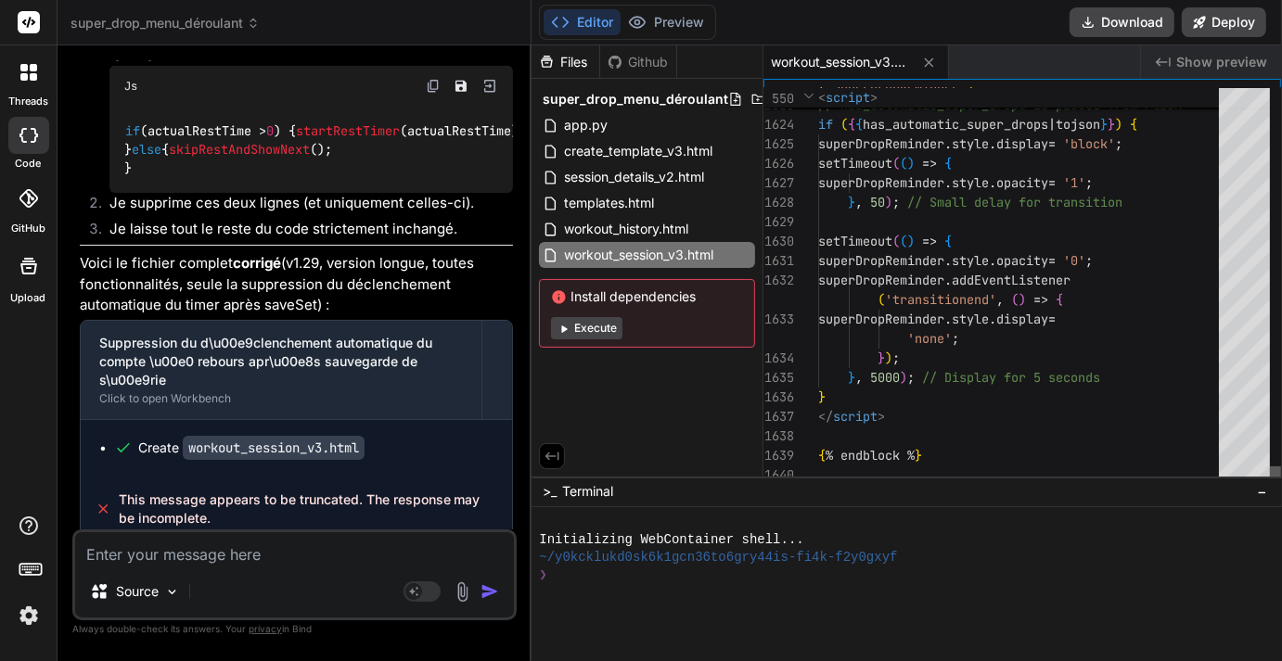
click at [1270, 485] on div at bounding box center [1275, 475] width 11 height 19
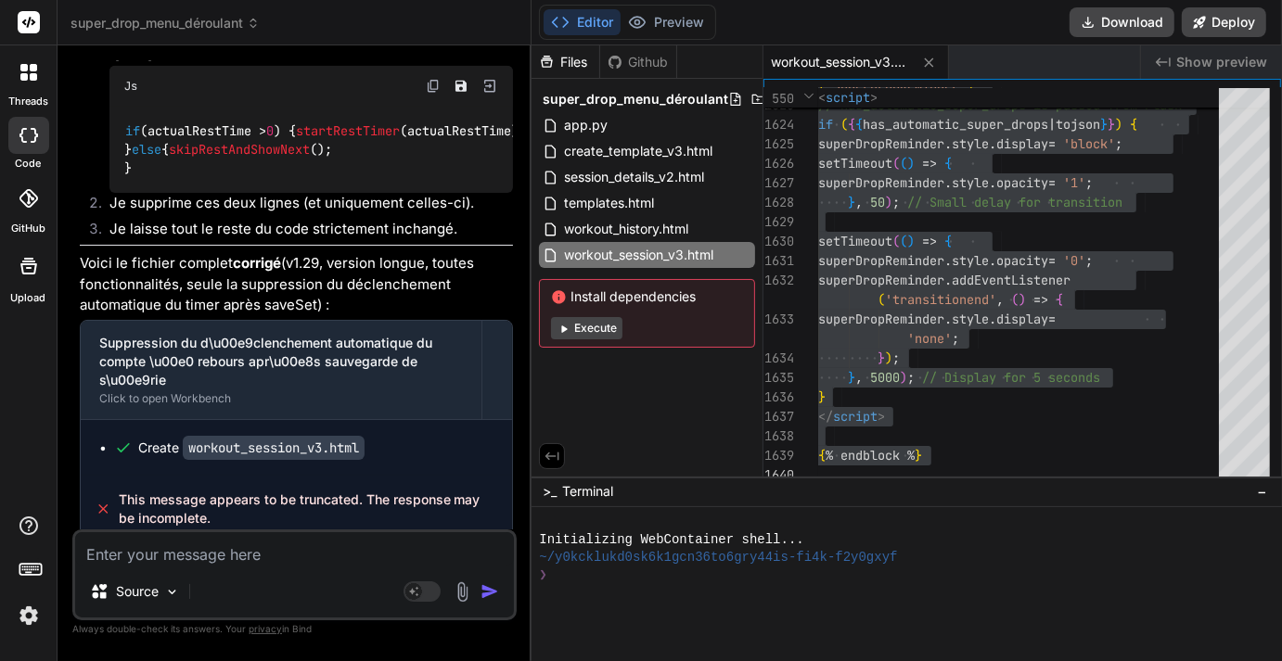
click at [167, 559] on textarea at bounding box center [294, 548] width 439 height 33
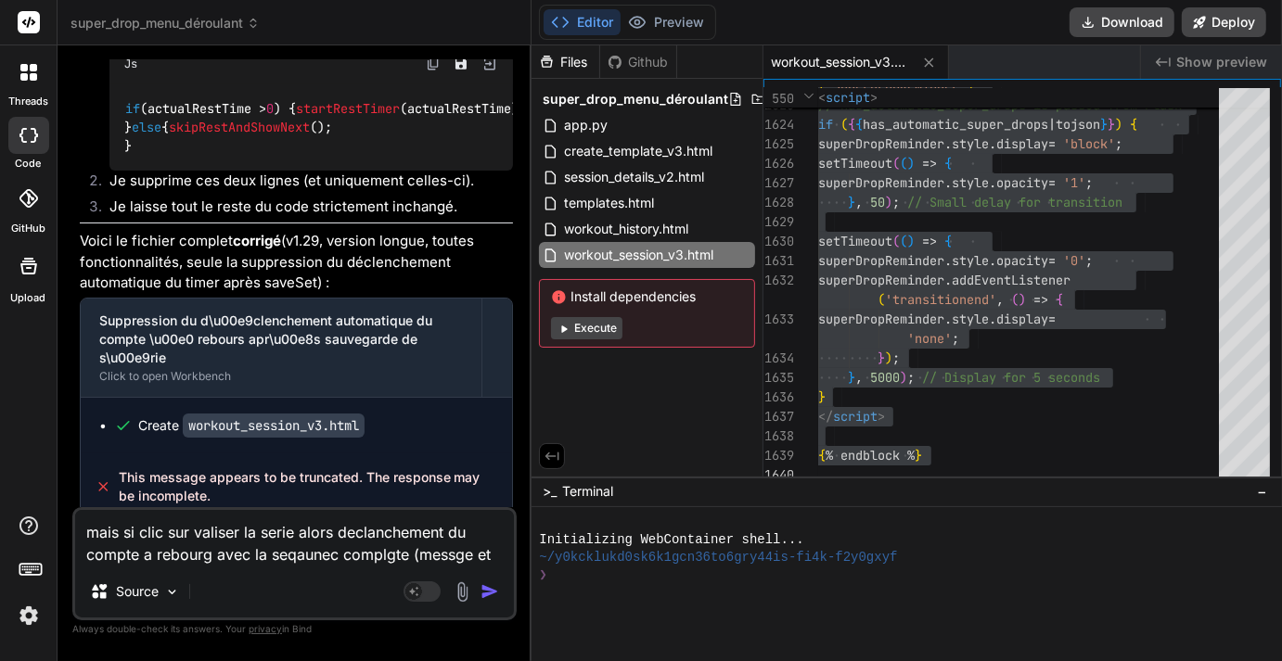
scroll to position [24758, 0]
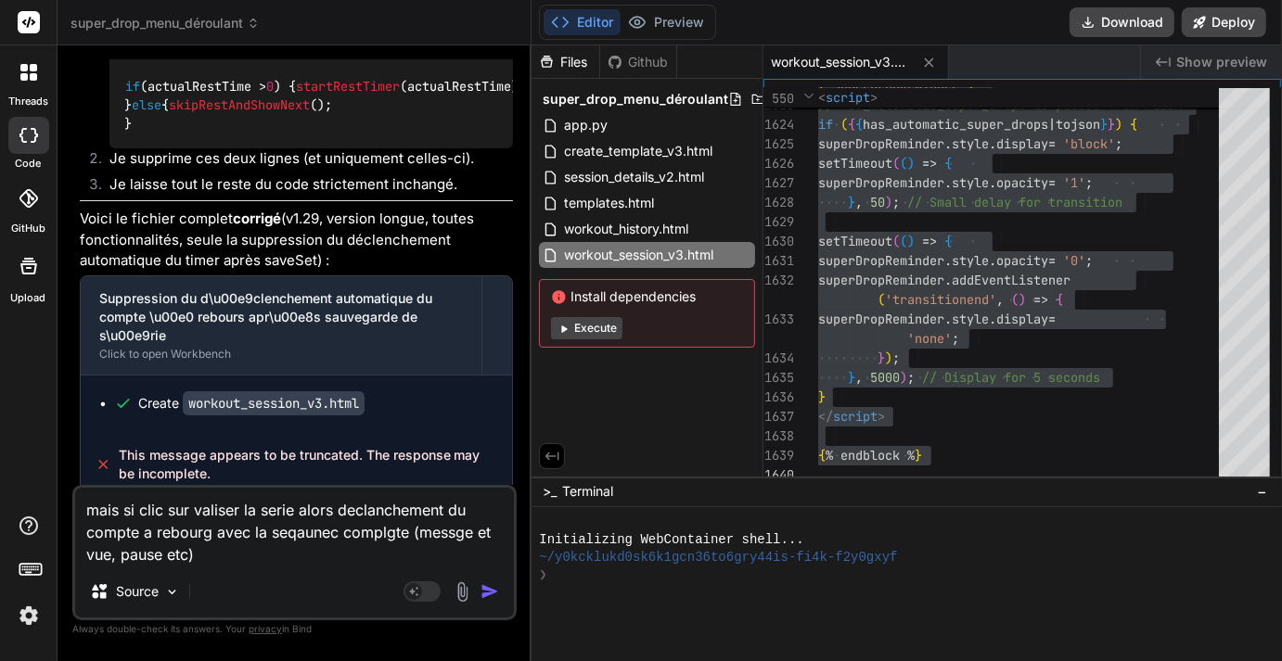
click at [223, 508] on textarea "mais si clic sur valiser la serie alors declanchement du compte a rebourg avec …" at bounding box center [294, 527] width 439 height 78
click at [487, 584] on img "button" at bounding box center [489, 591] width 19 height 19
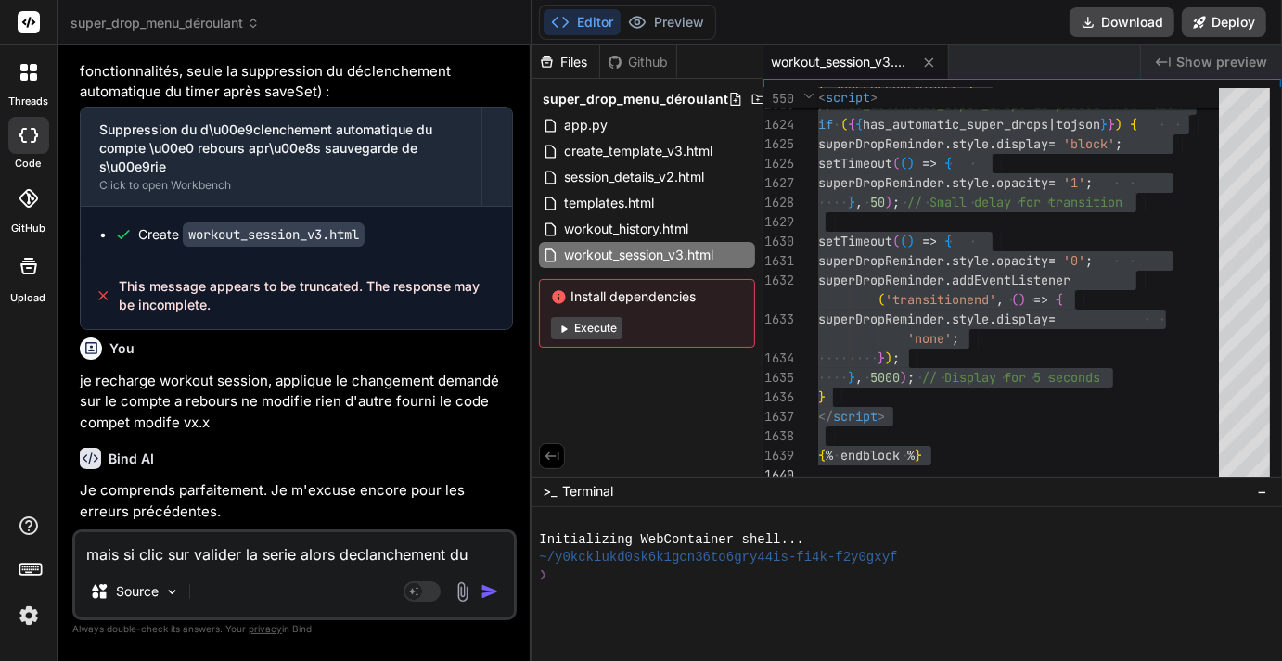
scroll to position [24926, 0]
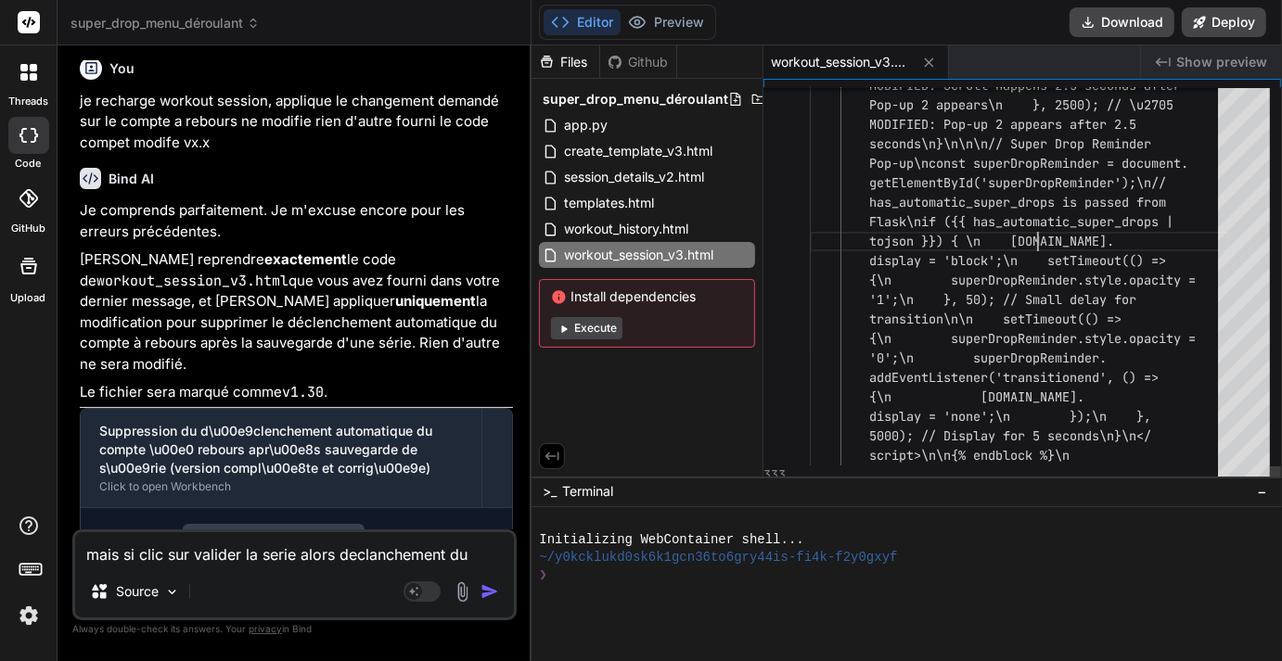
scroll to position [0, 0]
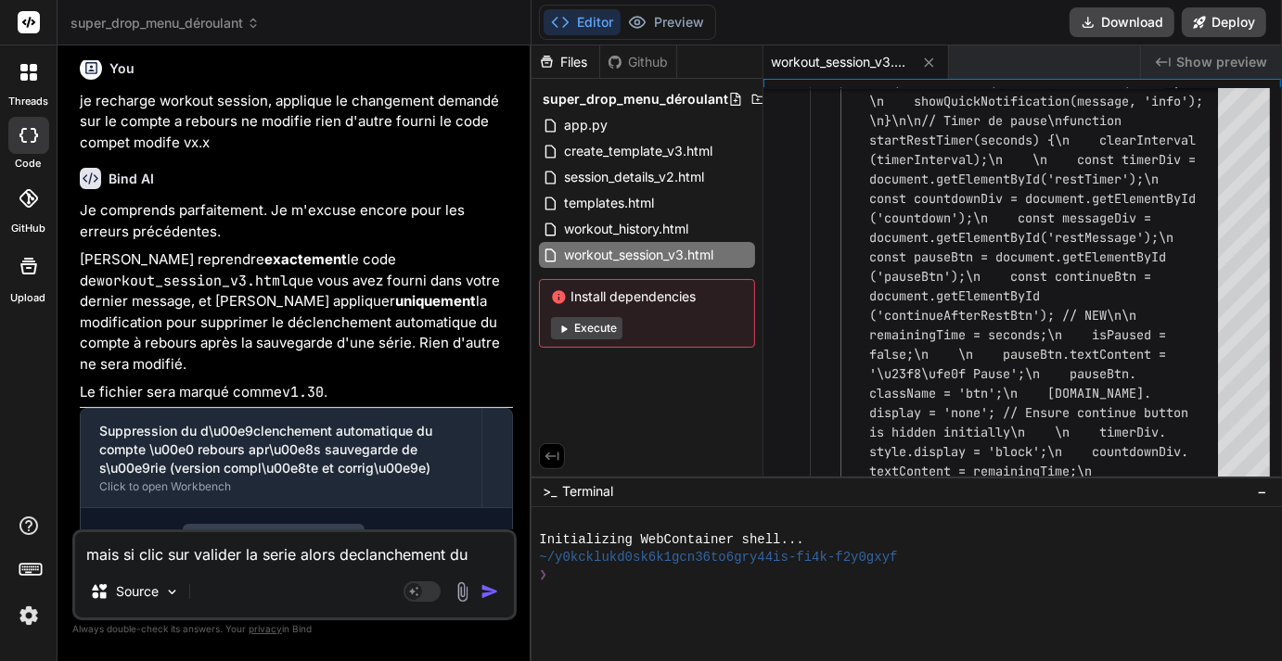
click at [825, 61] on span "workout_session_v3.html" at bounding box center [840, 62] width 139 height 19
click at [223, 569] on div "mais si clic sur valider la serie alors declanchement du compte a rebourg avec …" at bounding box center [294, 575] width 444 height 91
click at [922, 59] on icon at bounding box center [929, 63] width 16 height 16
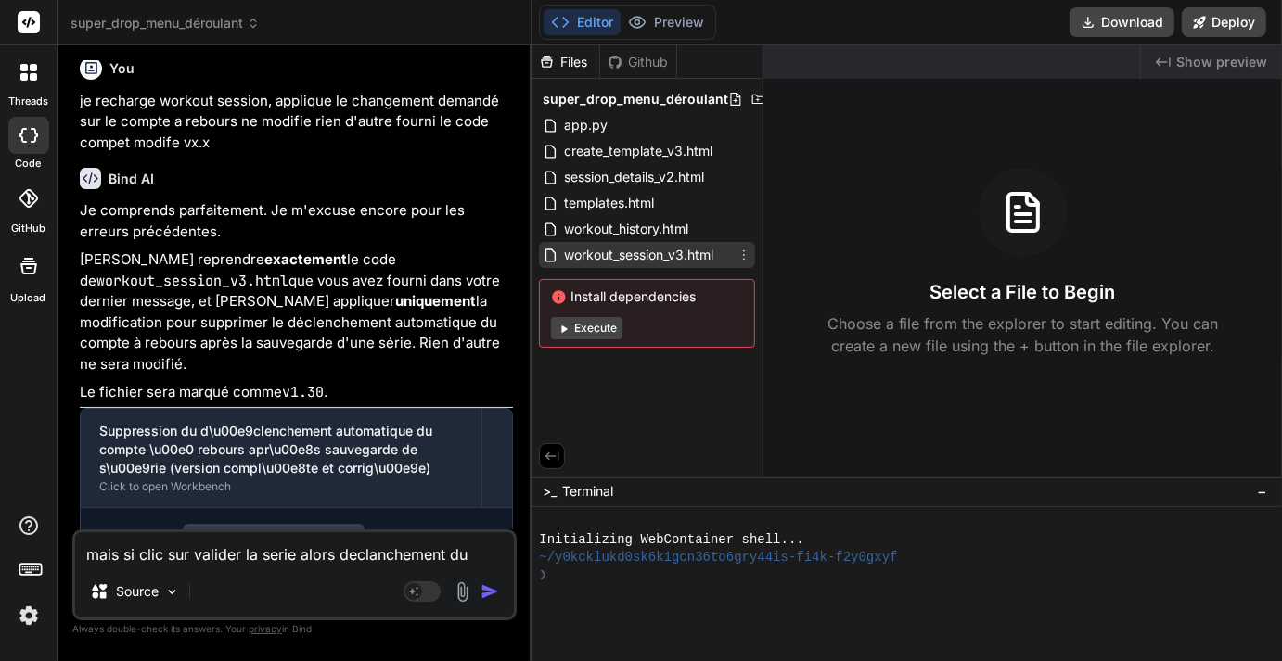
click at [694, 246] on span "workout_session_v3.html" at bounding box center [638, 255] width 153 height 22
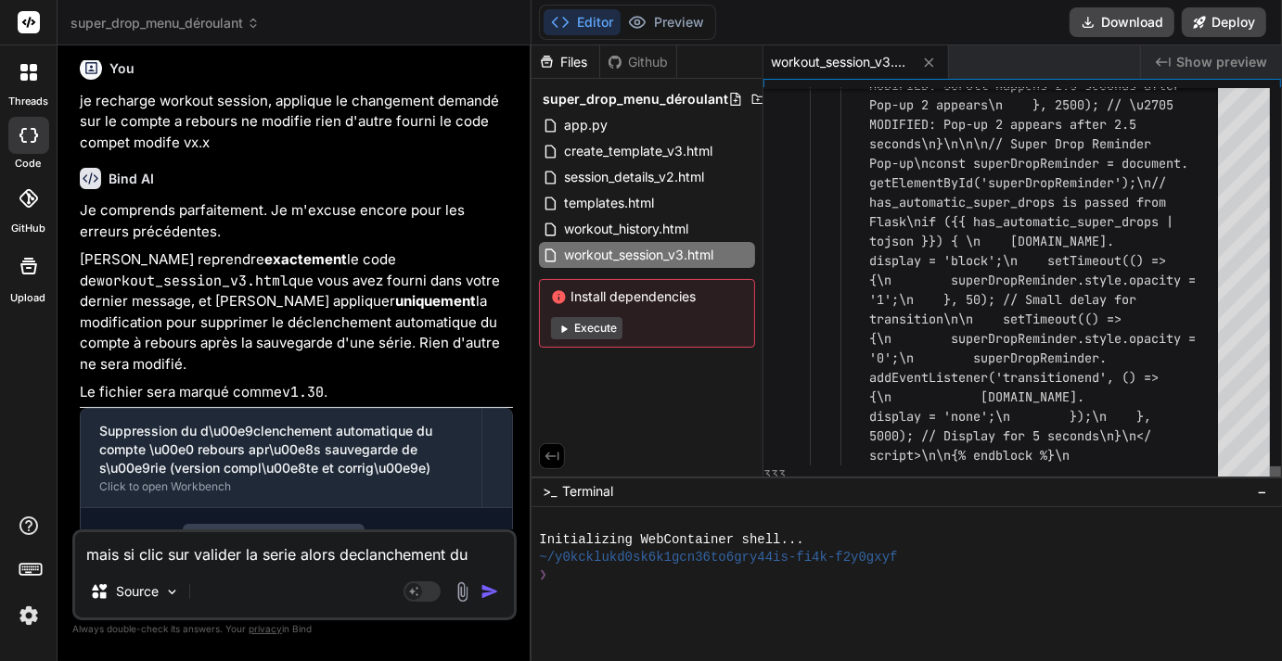
click at [1270, 485] on div at bounding box center [1275, 475] width 11 height 19
click at [121, 556] on textarea "mais si clic sur valider la serie alors declanchement du compte a rebourg avec …" at bounding box center [294, 548] width 439 height 33
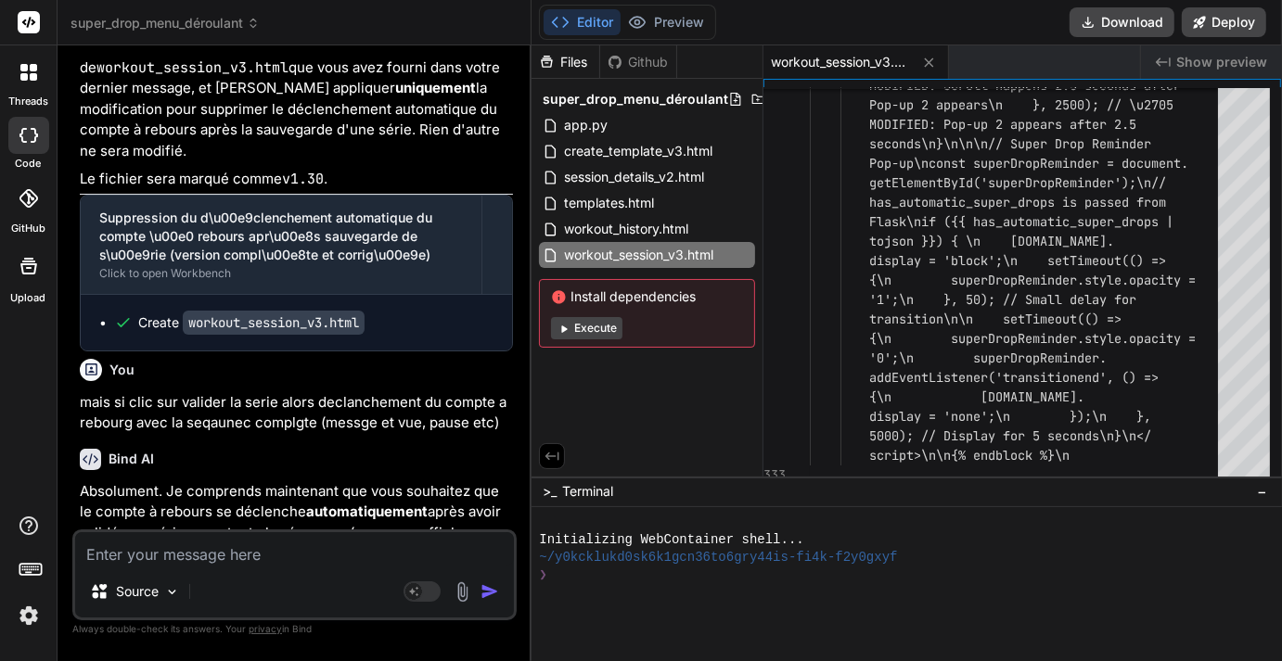
scroll to position [25420, 0]
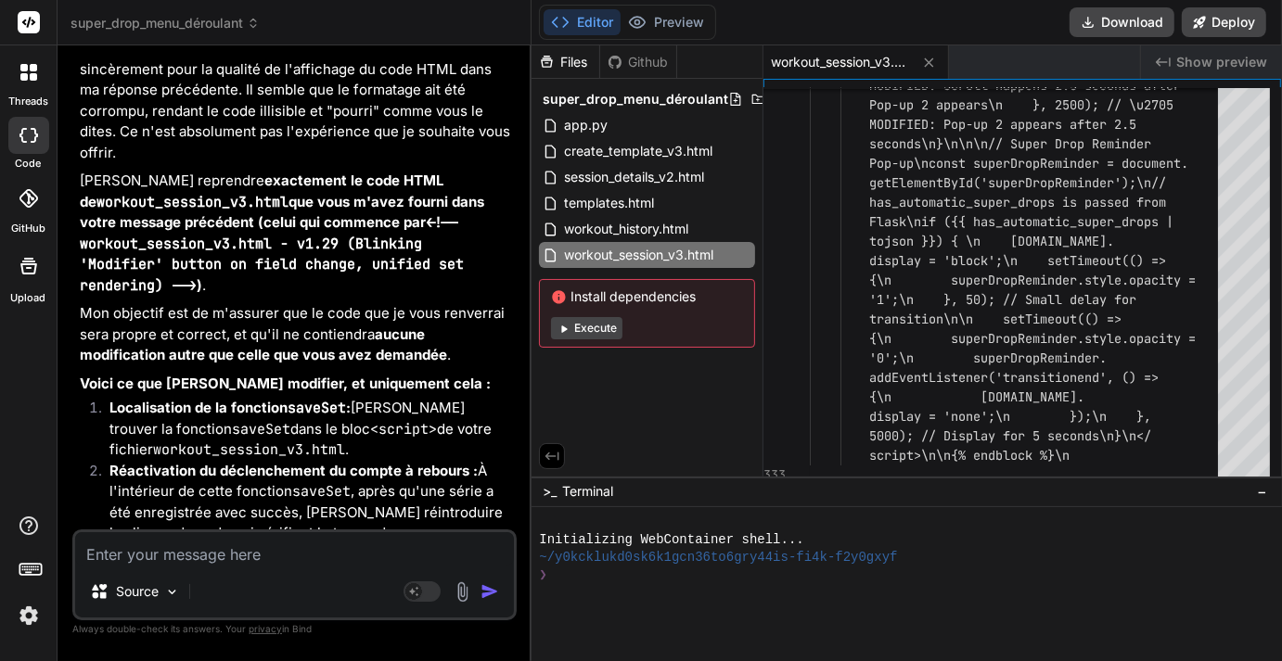
scroll to position [26399, 0]
click at [236, 553] on textarea at bounding box center [294, 548] width 439 height 33
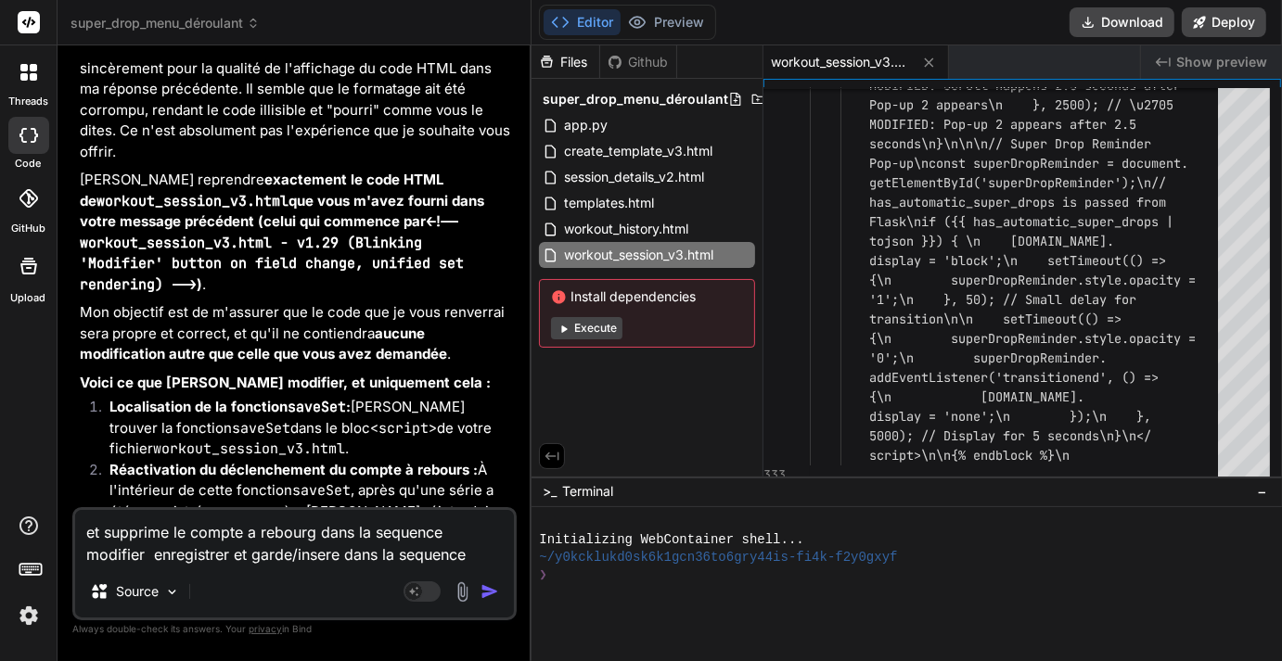
click at [492, 596] on img "button" at bounding box center [489, 591] width 19 height 19
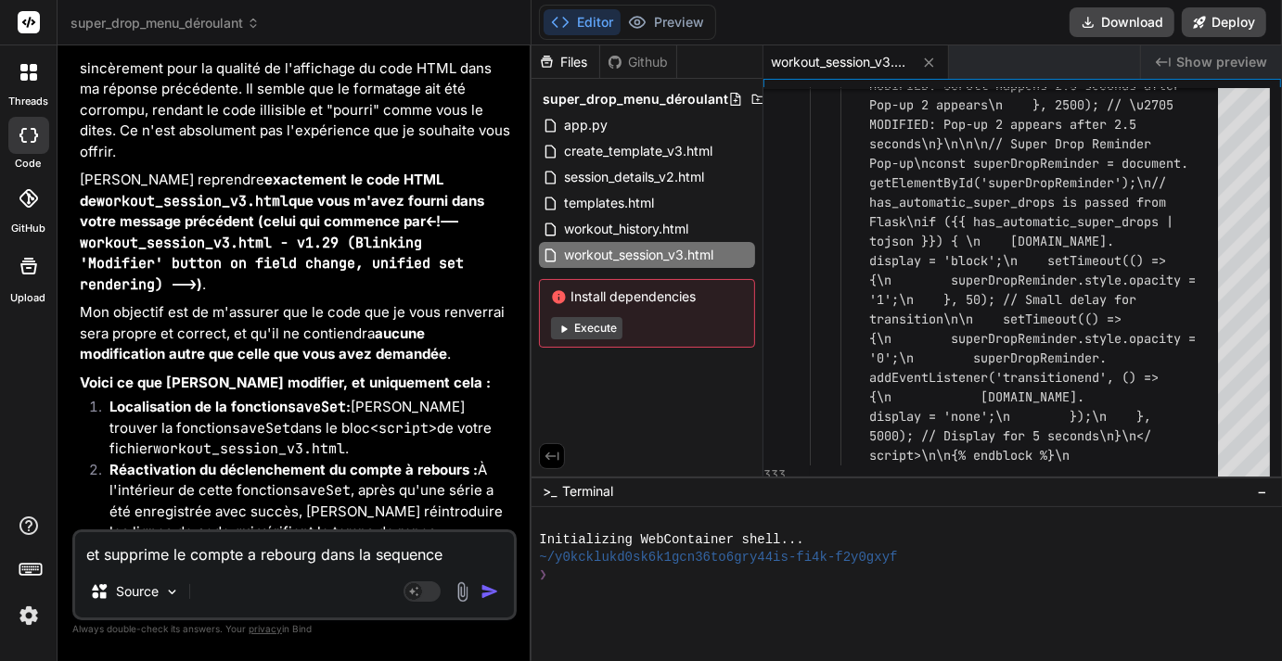
scroll to position [26613, 0]
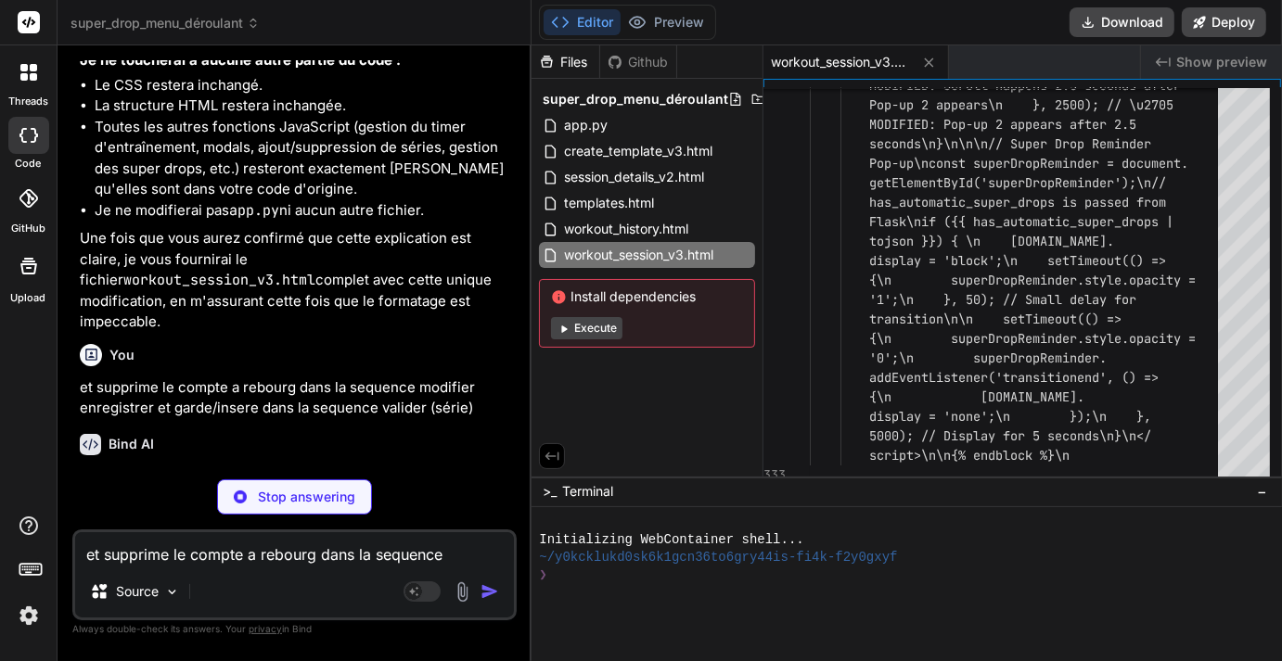
scroll to position [27172, 0]
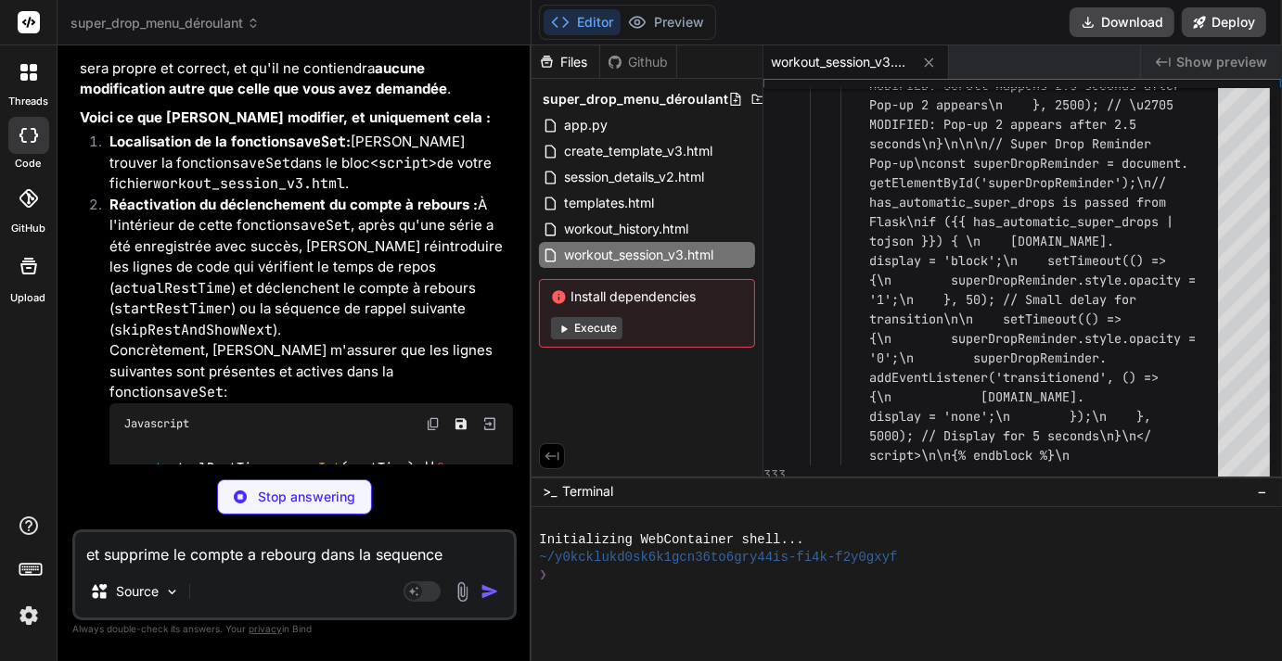
scroll to position [26659, 0]
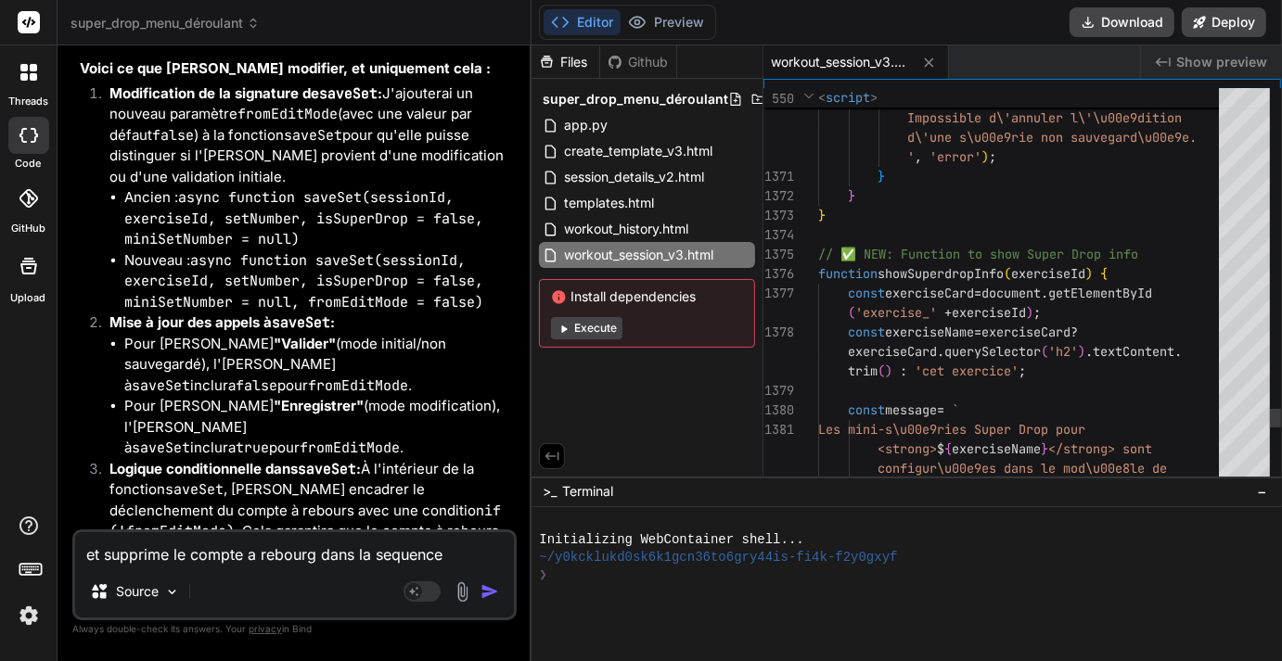
scroll to position [0, 0]
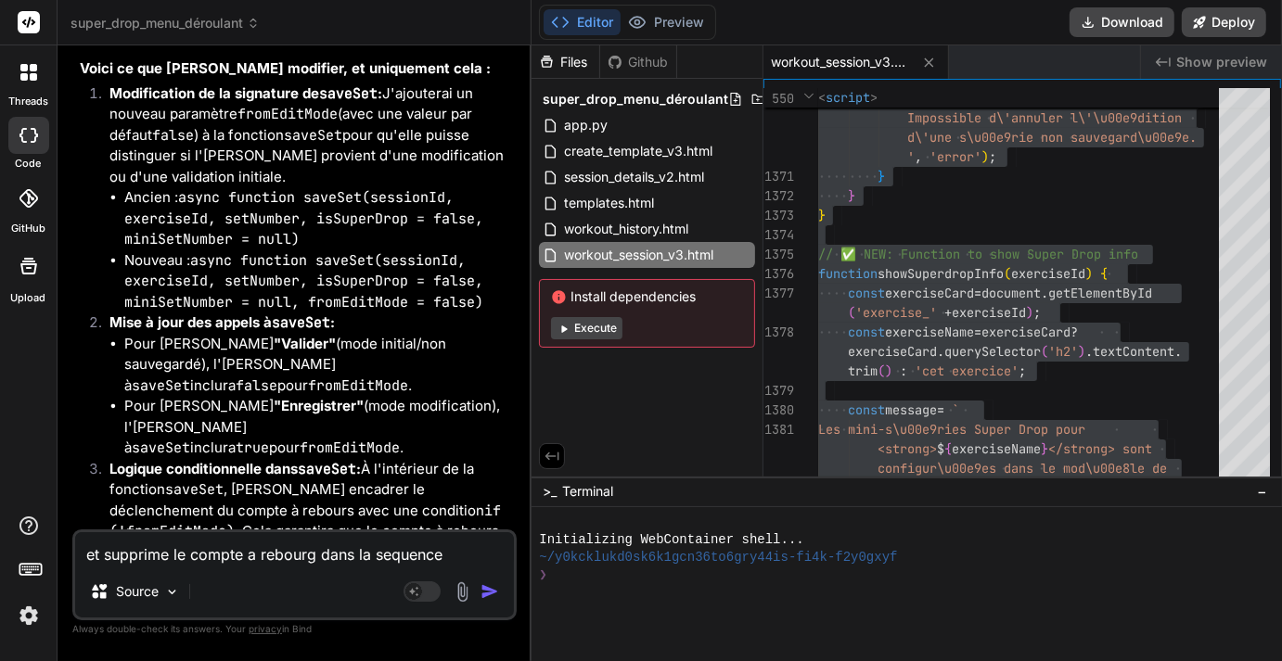
click at [192, 564] on textarea "et supprime le compte a rebourg dans la sequence modifier enregistrer et garde/…" at bounding box center [294, 548] width 439 height 33
